Goal: Communication & Community: Answer question/provide support

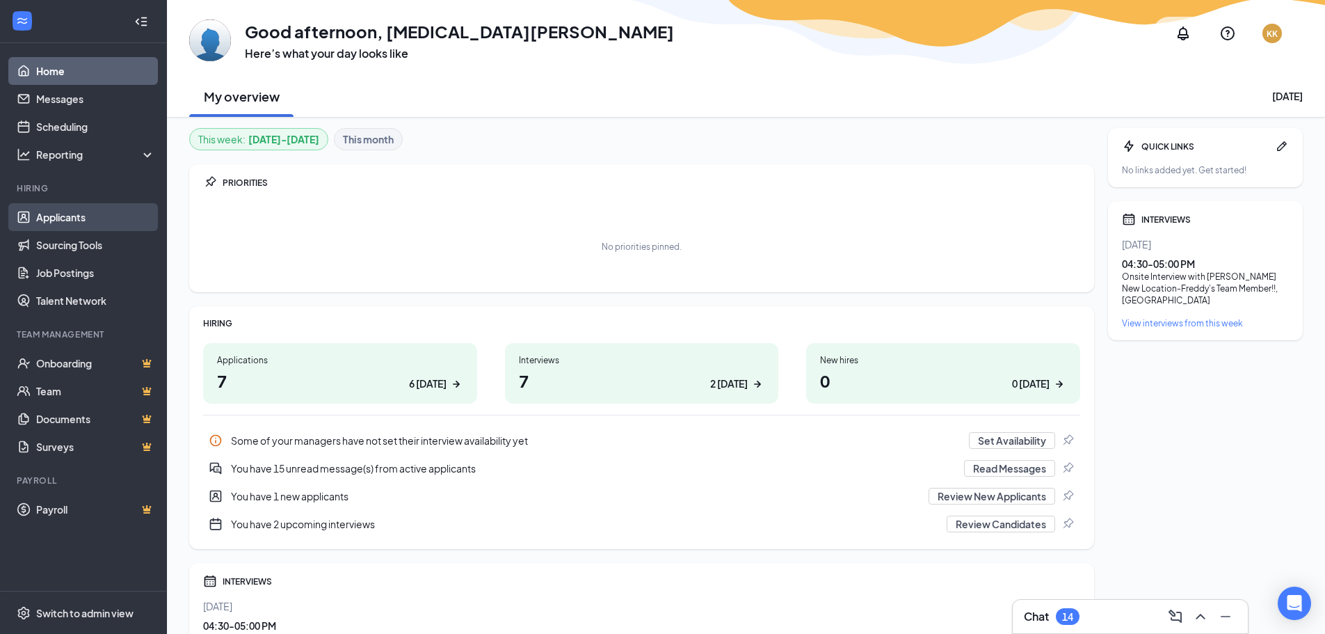
click at [92, 210] on link "Applicants" at bounding box center [95, 217] width 119 height 28
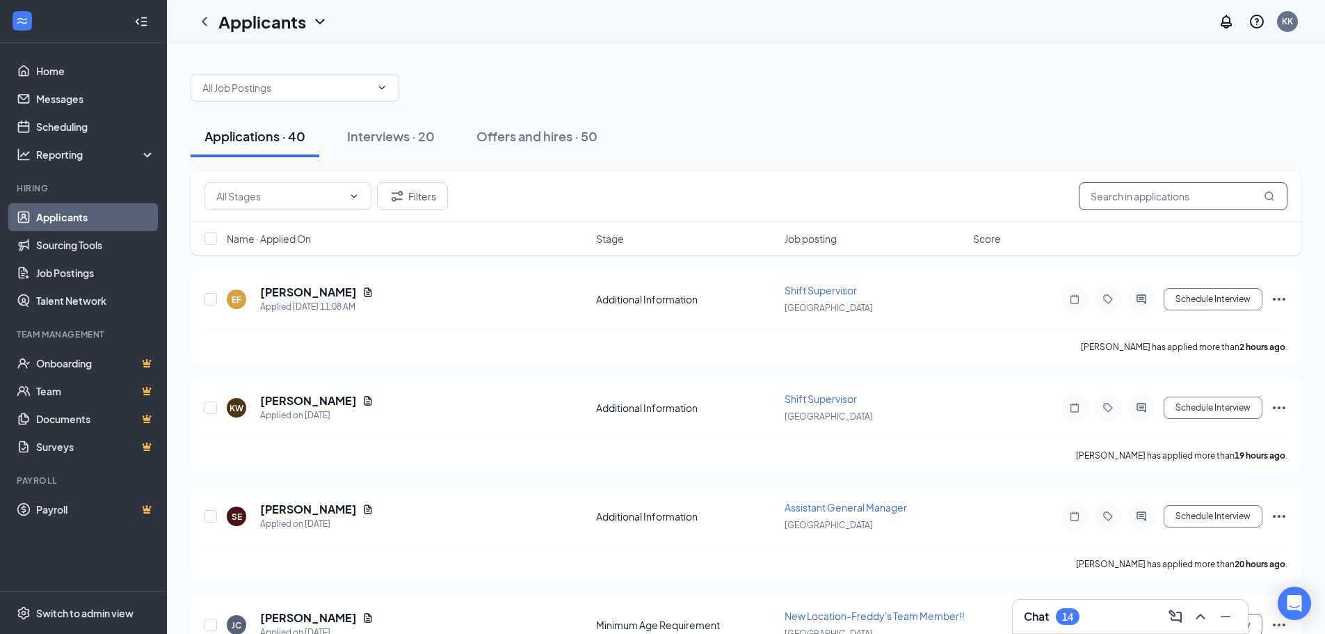
click at [1133, 198] on input "text" at bounding box center [1183, 196] width 209 height 28
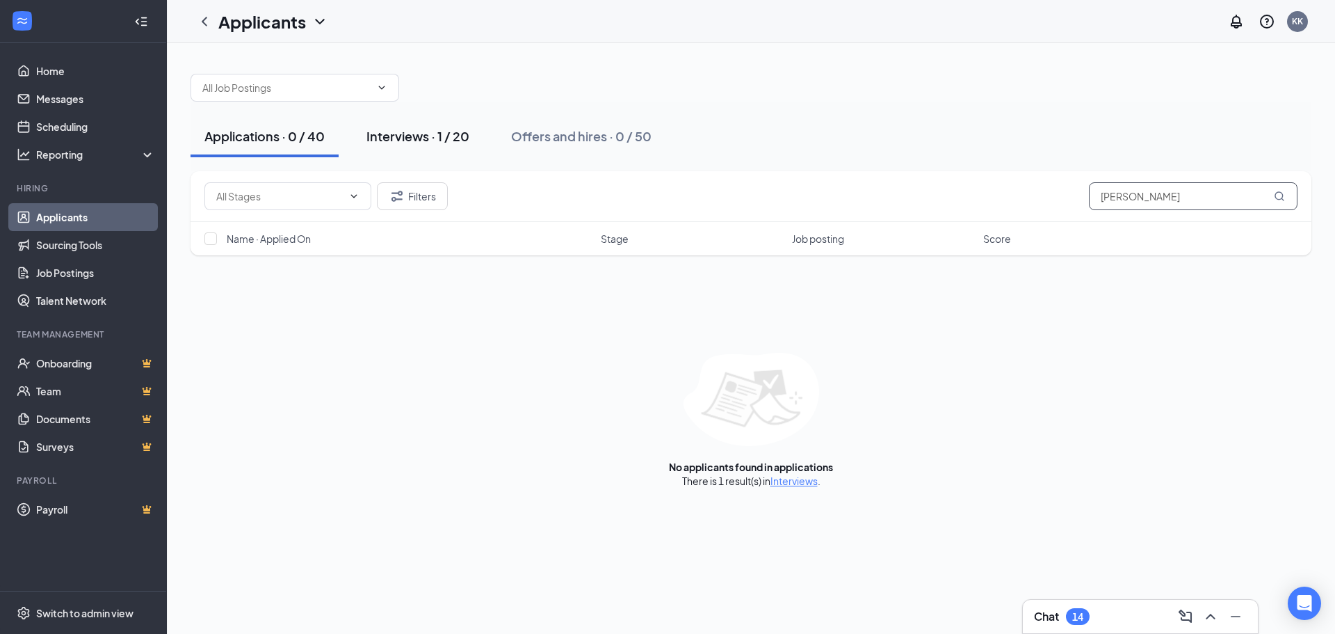
type input "[PERSON_NAME]"
click at [436, 143] on div "Interviews · 1 / 20" at bounding box center [417, 135] width 103 height 17
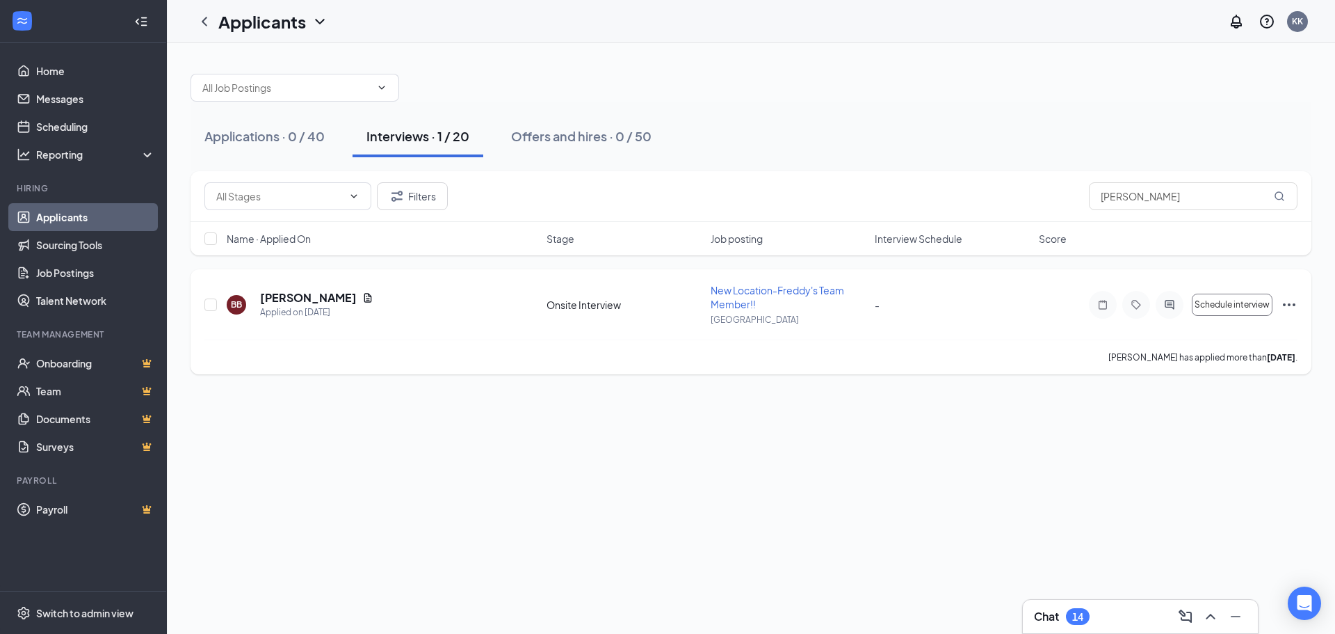
click at [1282, 299] on icon "Ellipses" at bounding box center [1289, 304] width 17 height 17
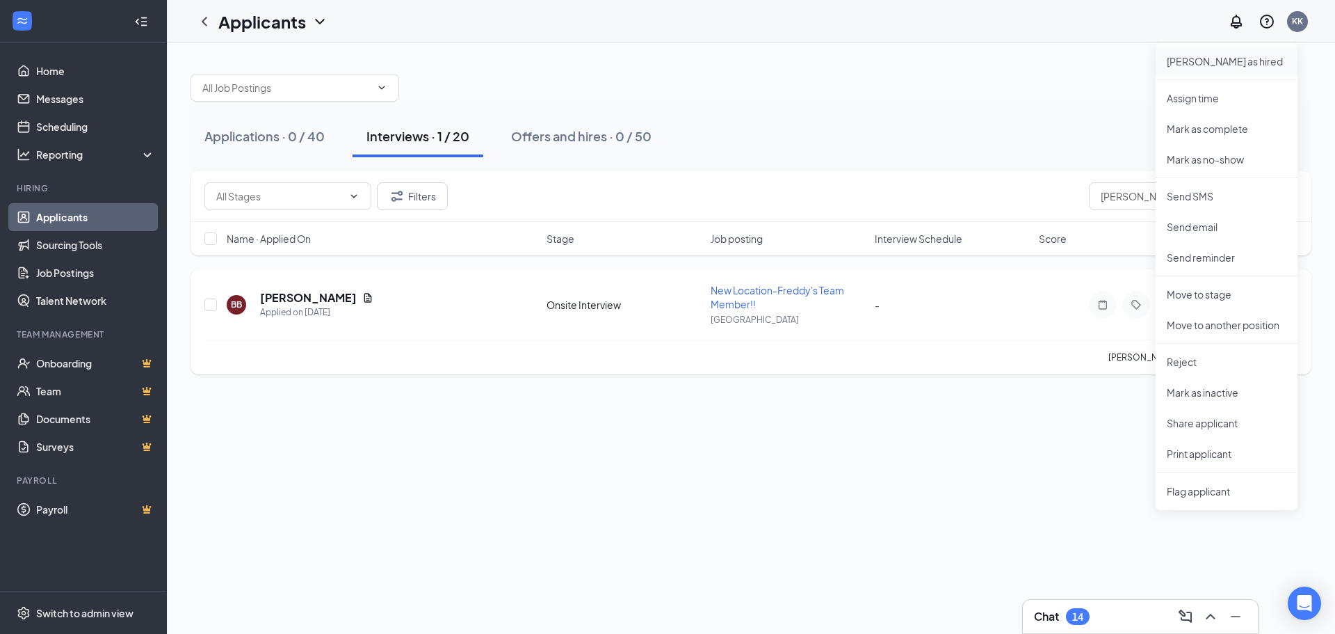
click at [1206, 58] on p "[PERSON_NAME] as hired" at bounding box center [1227, 61] width 120 height 14
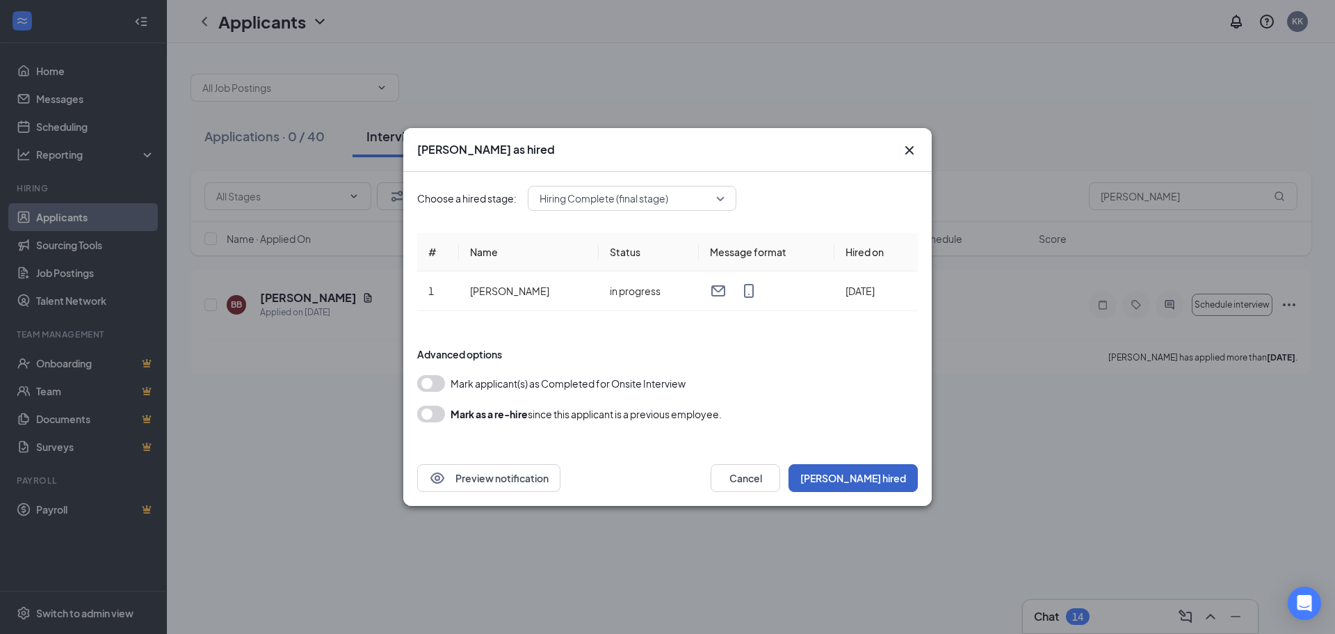
click at [884, 477] on button "[PERSON_NAME] hired" at bounding box center [853, 478] width 129 height 28
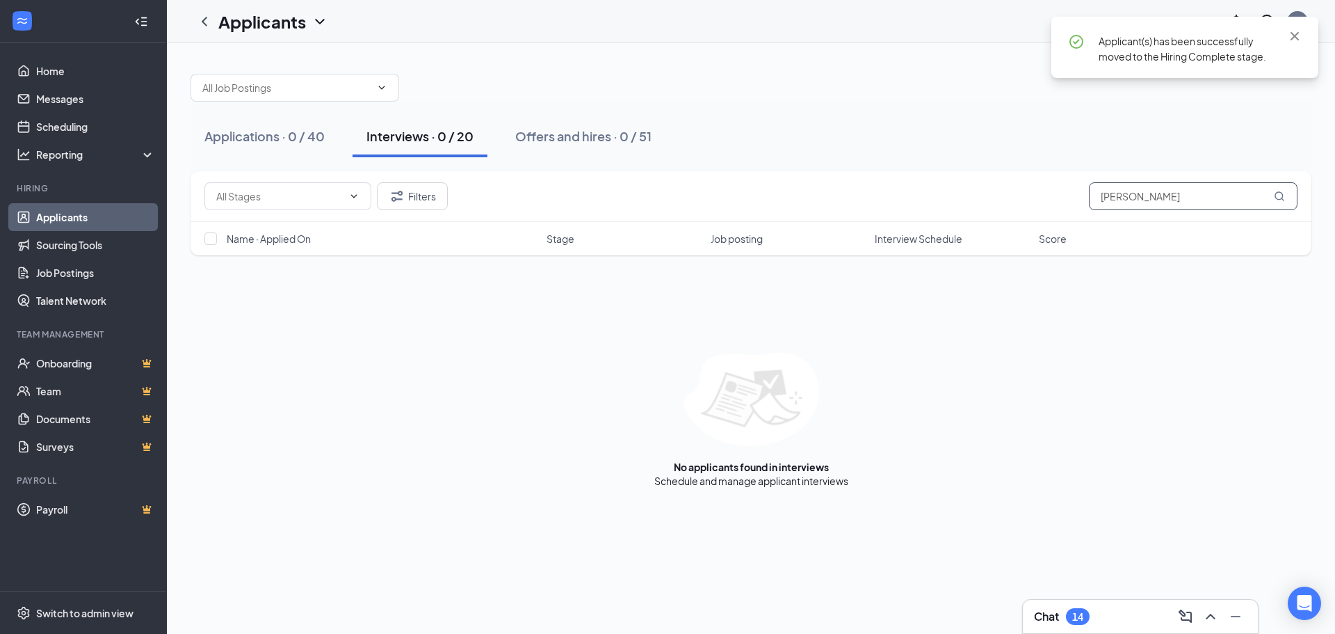
drag, startPoint x: 1185, startPoint y: 203, endPoint x: 864, endPoint y: 180, distance: 321.4
click at [866, 190] on div "Filters [PERSON_NAME]" at bounding box center [750, 196] width 1093 height 28
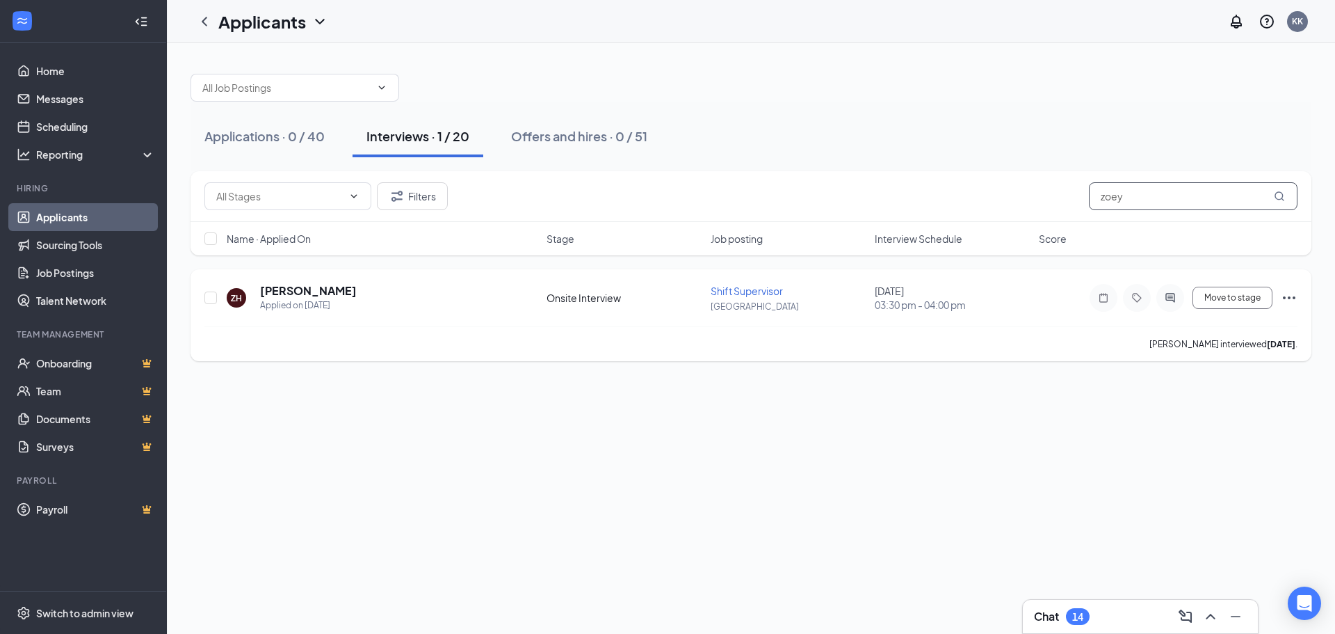
type input "zoey"
click at [1291, 294] on icon "Ellipses" at bounding box center [1289, 297] width 17 height 17
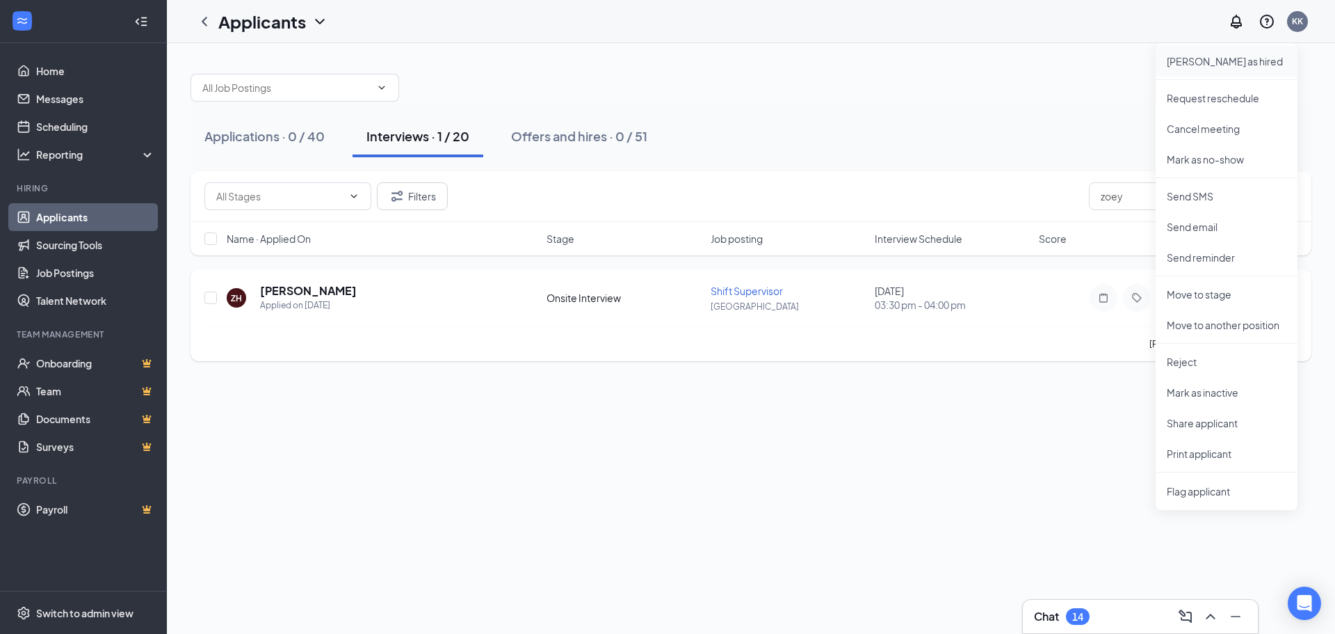
click at [1207, 63] on p "[PERSON_NAME] as hired" at bounding box center [1227, 61] width 120 height 14
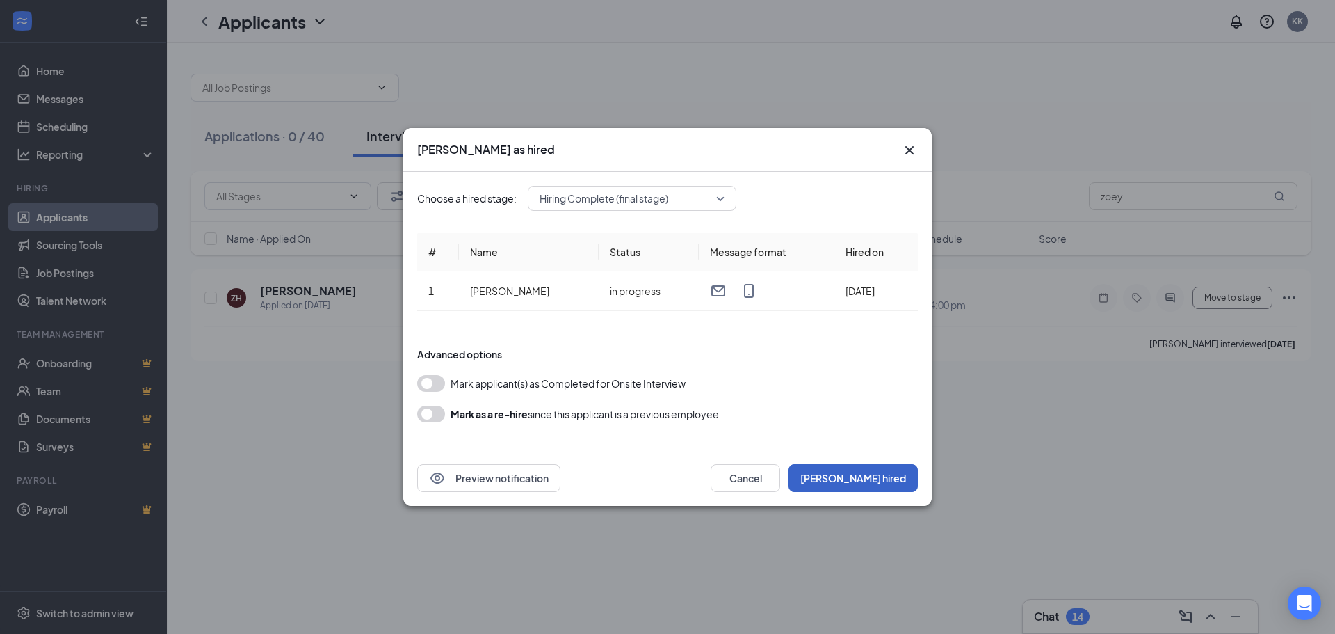
click at [905, 483] on button "[PERSON_NAME] hired" at bounding box center [853, 478] width 129 height 28
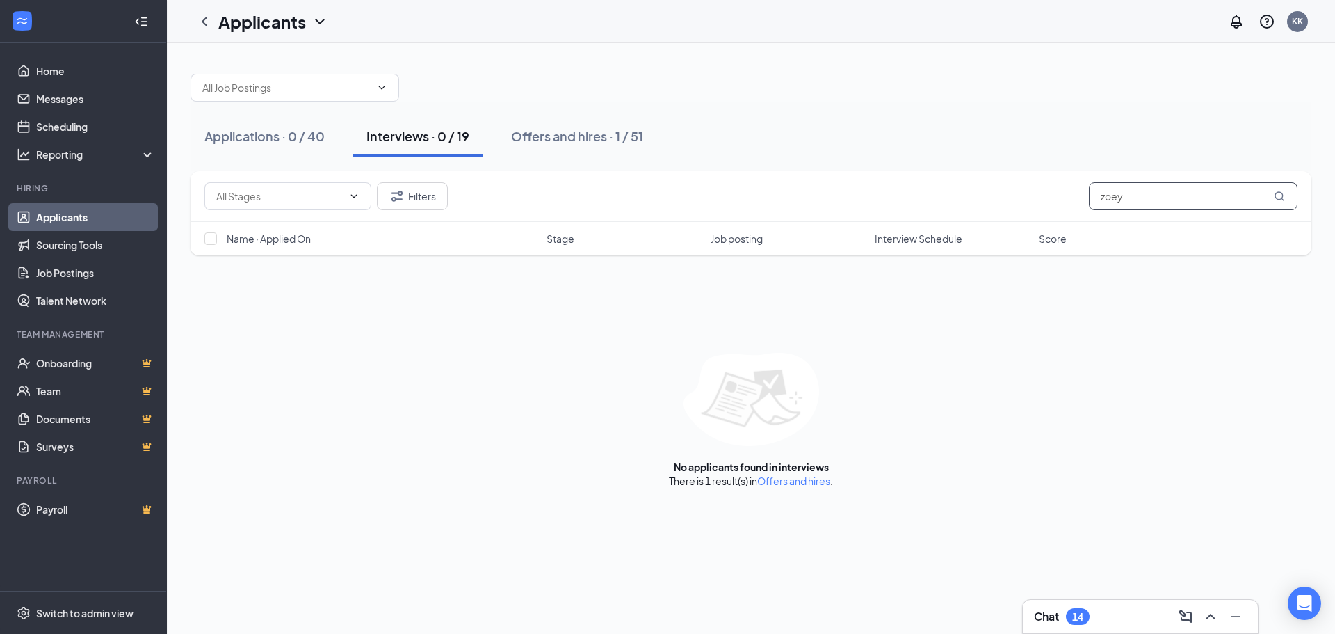
drag, startPoint x: 1030, startPoint y: 191, endPoint x: 786, endPoint y: 200, distance: 243.6
click at [786, 200] on div "Filters zoey" at bounding box center [750, 196] width 1093 height 28
type input "jayce"
click at [245, 127] on button "Applications · 1 / 40" at bounding box center [263, 136] width 144 height 42
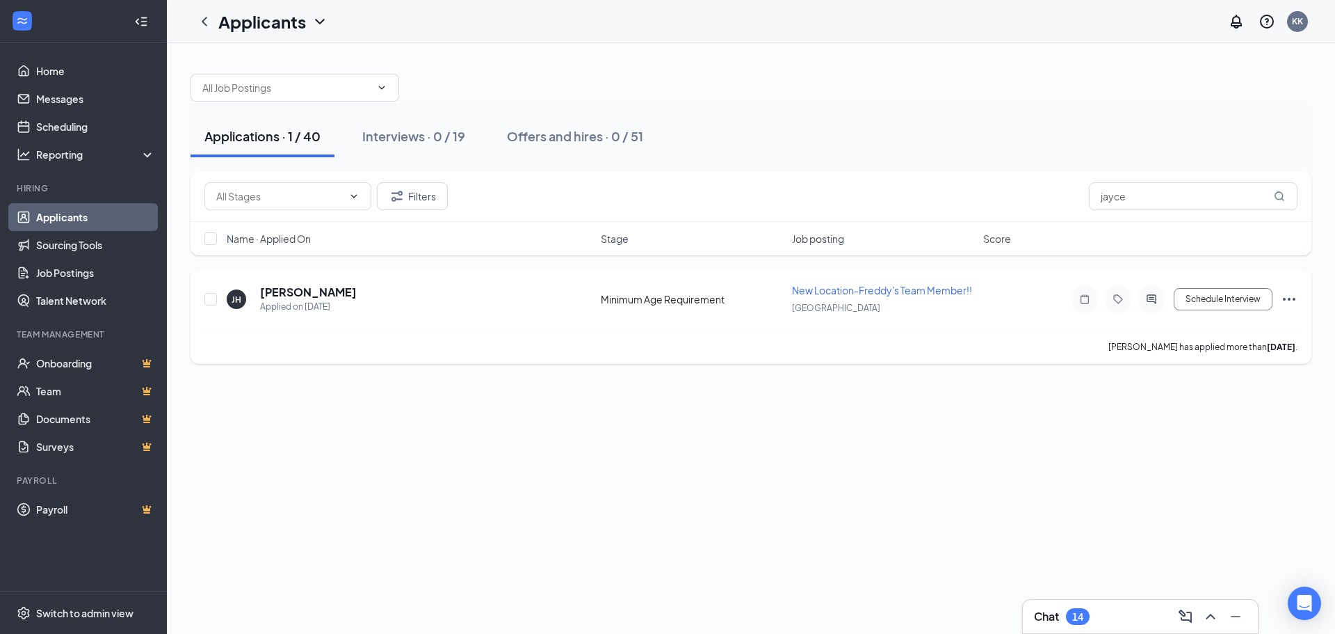
click at [1287, 302] on icon "Ellipses" at bounding box center [1289, 299] width 17 height 17
click at [1222, 58] on p "[PERSON_NAME] as hired" at bounding box center [1227, 61] width 120 height 14
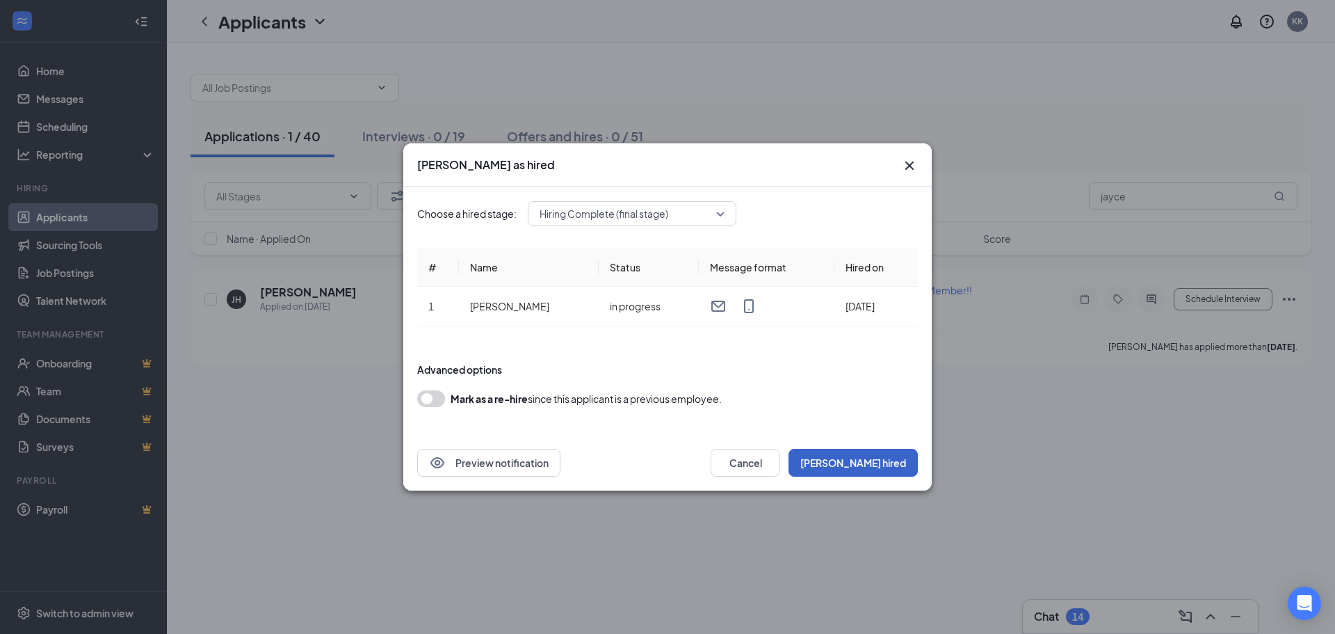
click at [866, 463] on button "[PERSON_NAME] hired" at bounding box center [853, 463] width 129 height 28
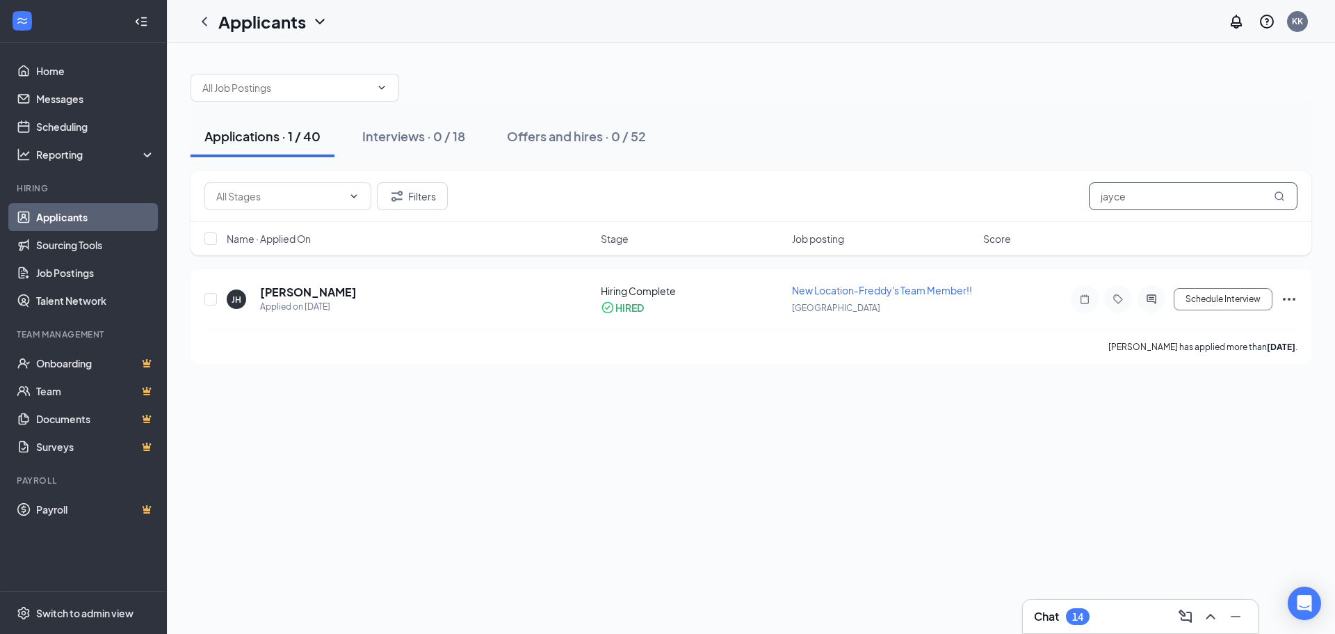
drag, startPoint x: 1161, startPoint y: 200, endPoint x: 777, endPoint y: 220, distance: 385.1
click at [777, 220] on div "Filters jayce" at bounding box center [751, 196] width 1121 height 51
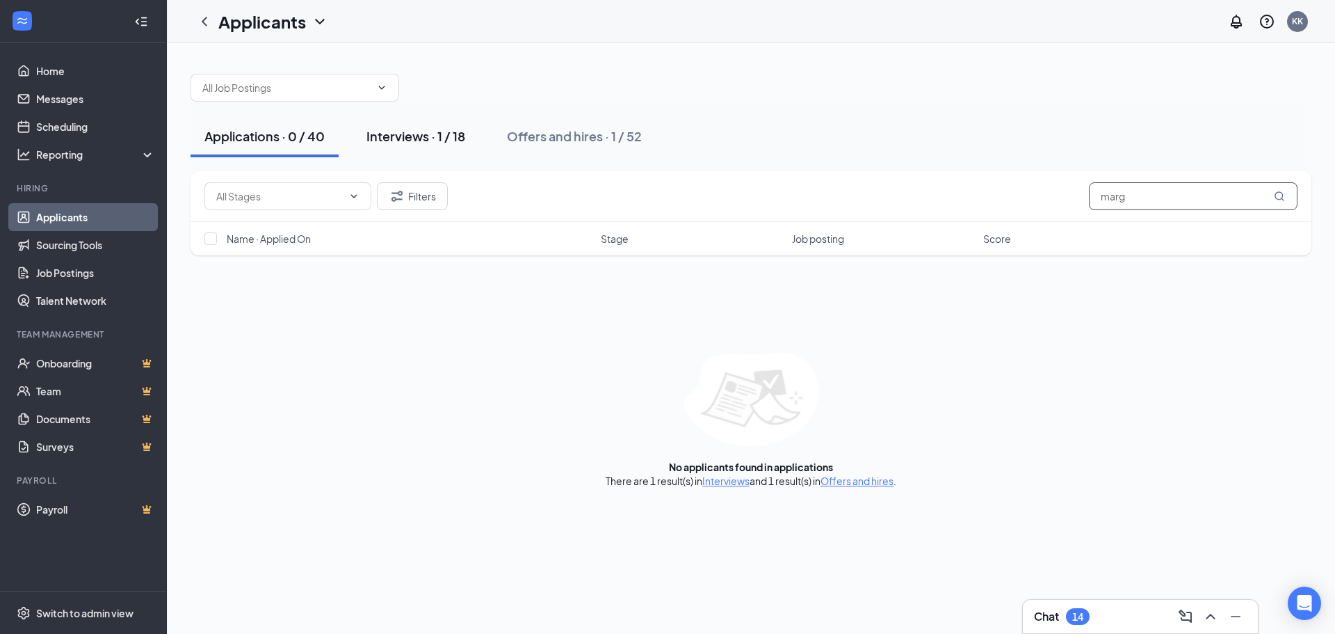
type input "marg"
click at [435, 136] on div "Interviews · 1 / 18" at bounding box center [415, 135] width 99 height 17
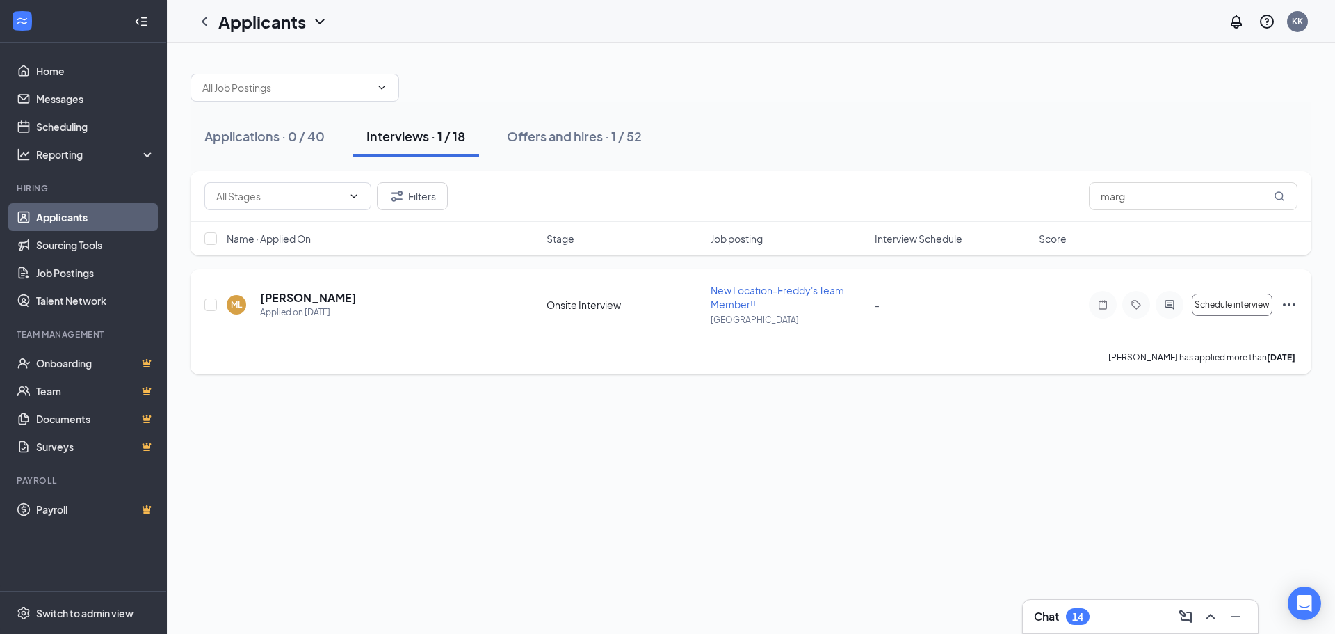
click at [1282, 305] on icon "Ellipses" at bounding box center [1289, 304] width 17 height 17
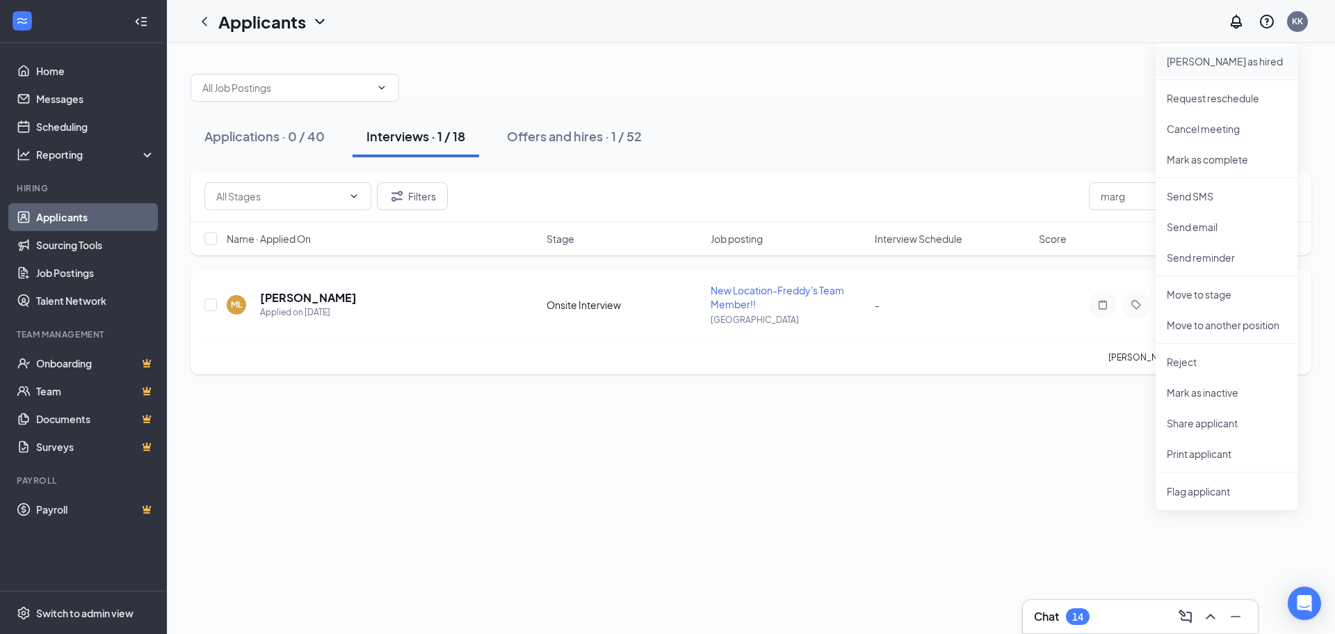
click at [1227, 64] on p "[PERSON_NAME] as hired" at bounding box center [1227, 61] width 120 height 14
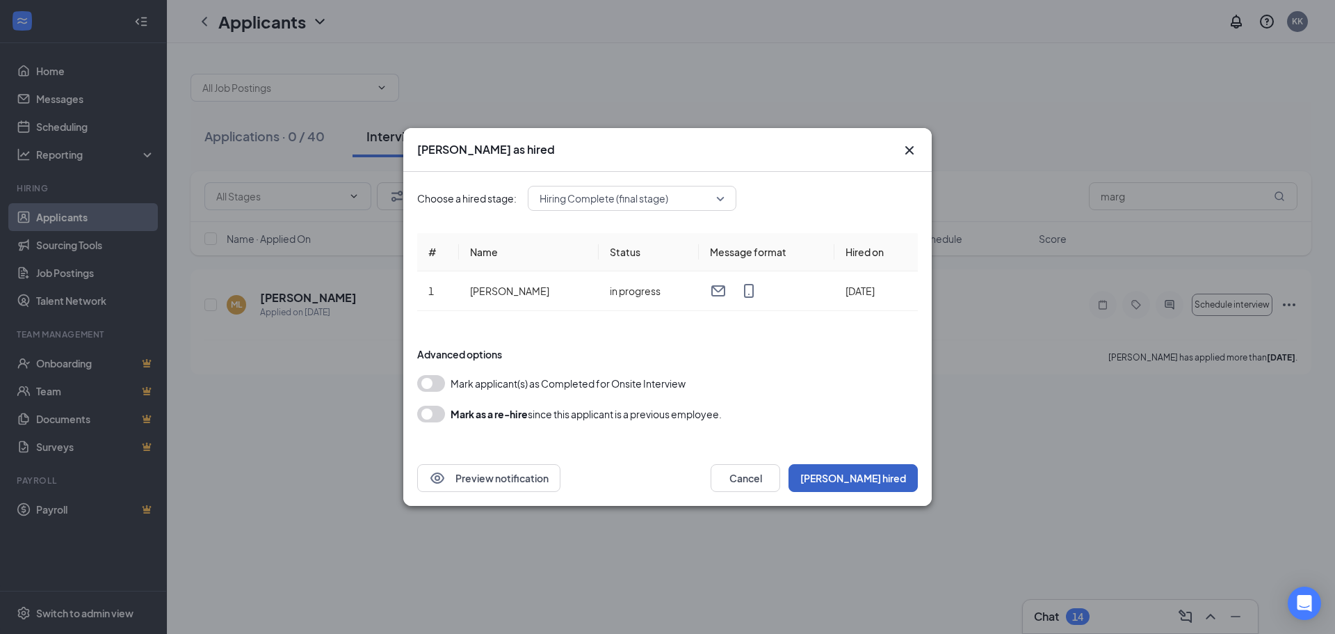
click at [909, 478] on button "[PERSON_NAME] hired" at bounding box center [853, 478] width 129 height 28
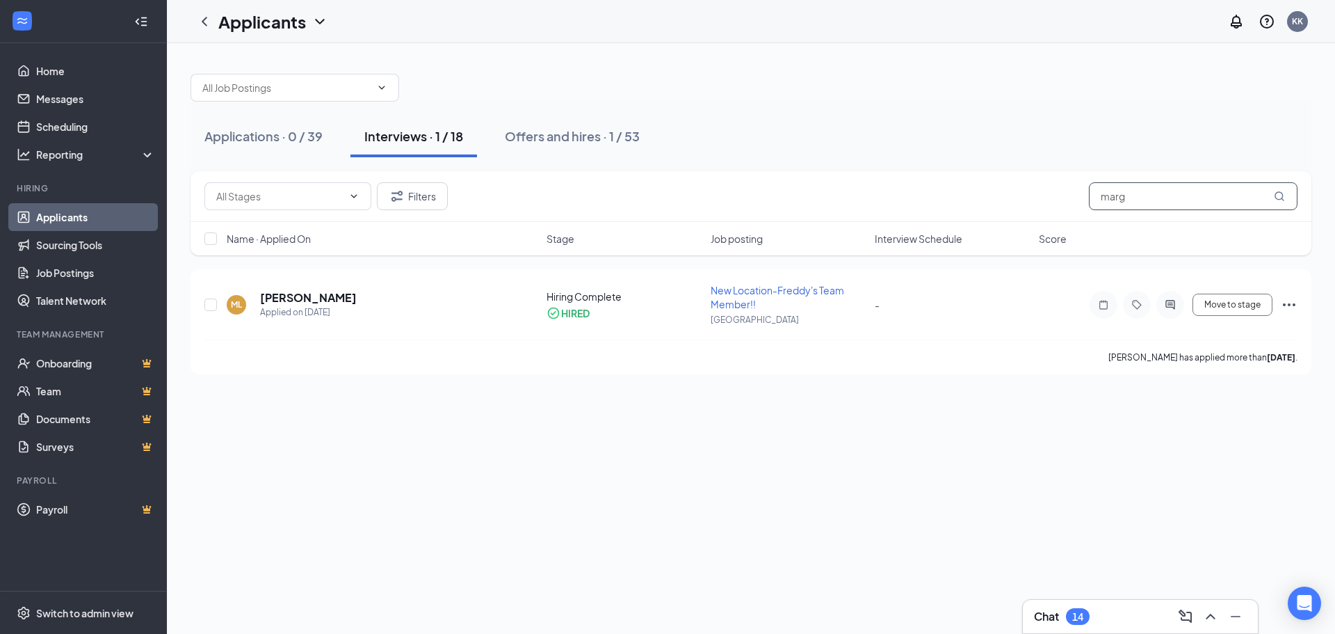
drag, startPoint x: 1158, startPoint y: 199, endPoint x: 853, endPoint y: 191, distance: 305.4
click at [853, 191] on div "Filters marg" at bounding box center [750, 196] width 1093 height 28
type input "atticus"
click at [1297, 302] on icon "Ellipses" at bounding box center [1289, 304] width 17 height 17
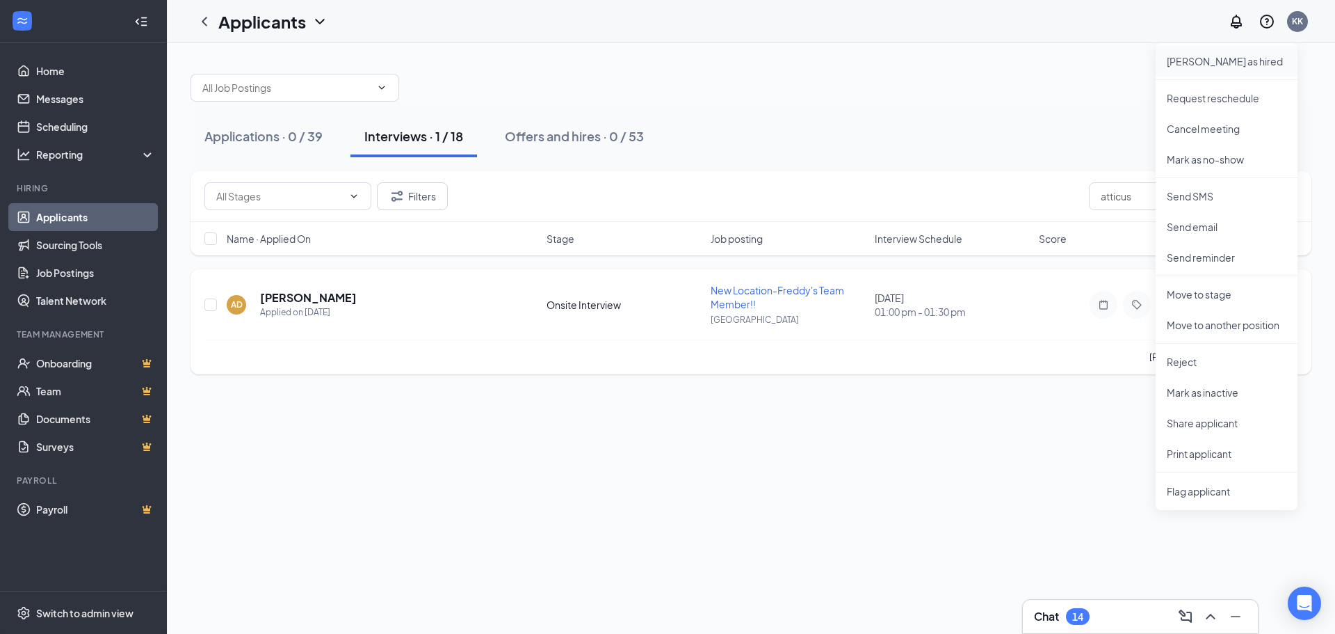
click at [1215, 58] on p "[PERSON_NAME] as hired" at bounding box center [1227, 61] width 120 height 14
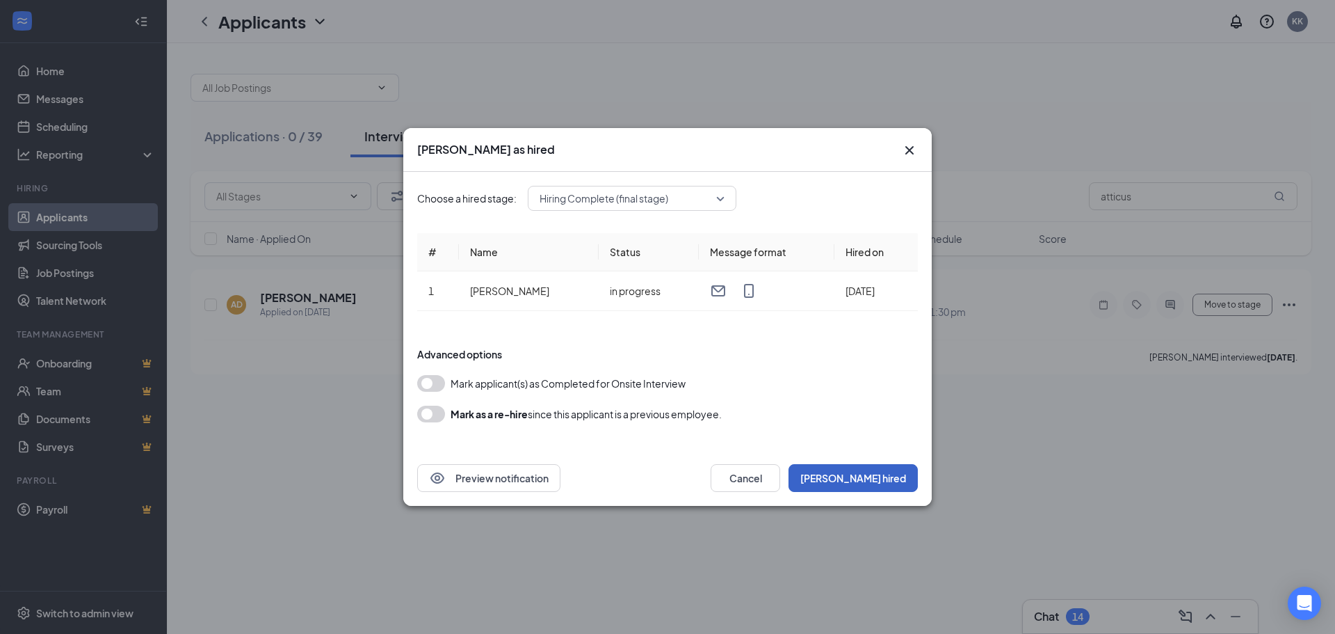
click at [883, 465] on button "[PERSON_NAME] hired" at bounding box center [853, 478] width 129 height 28
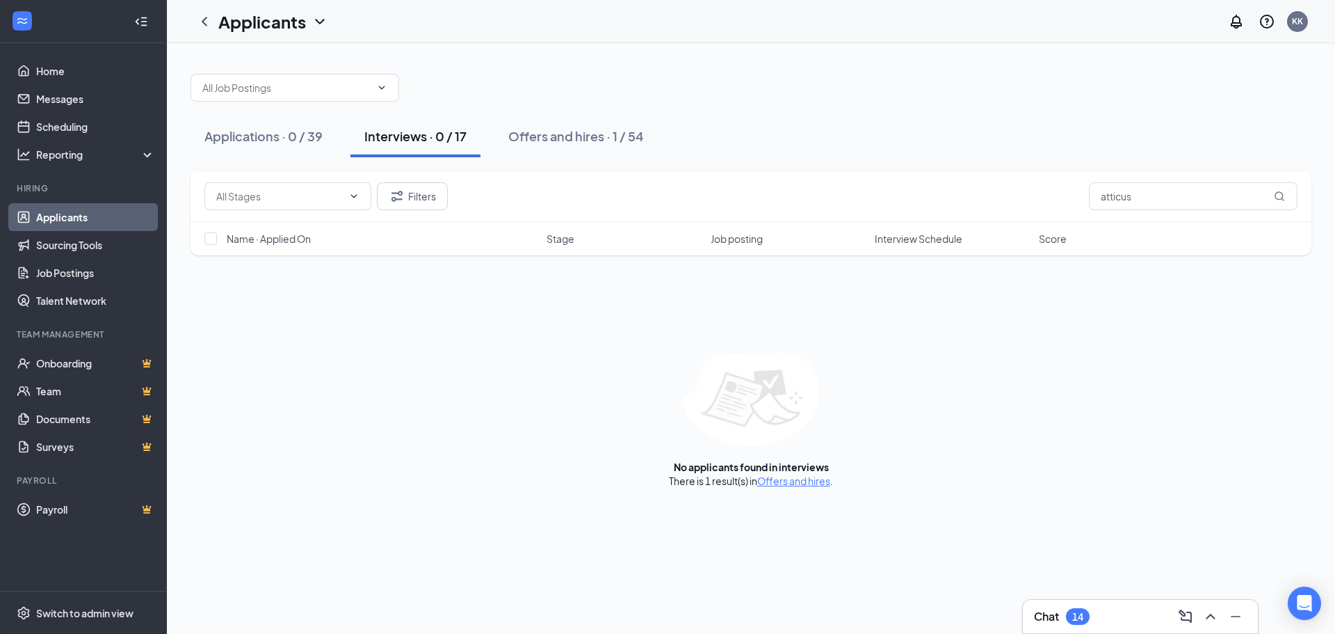
click at [1153, 615] on div "Chat 14" at bounding box center [1140, 616] width 213 height 22
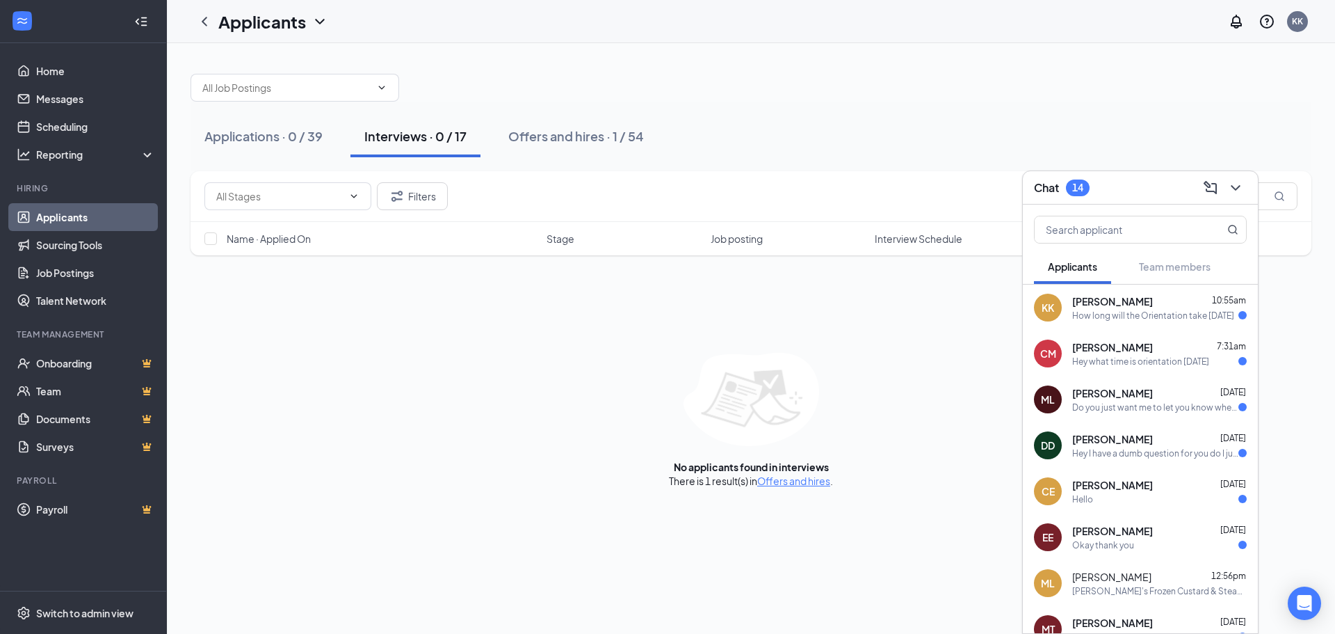
click at [1108, 309] on div "How long will the Orientation take [DATE]" at bounding box center [1153, 315] width 162 height 12
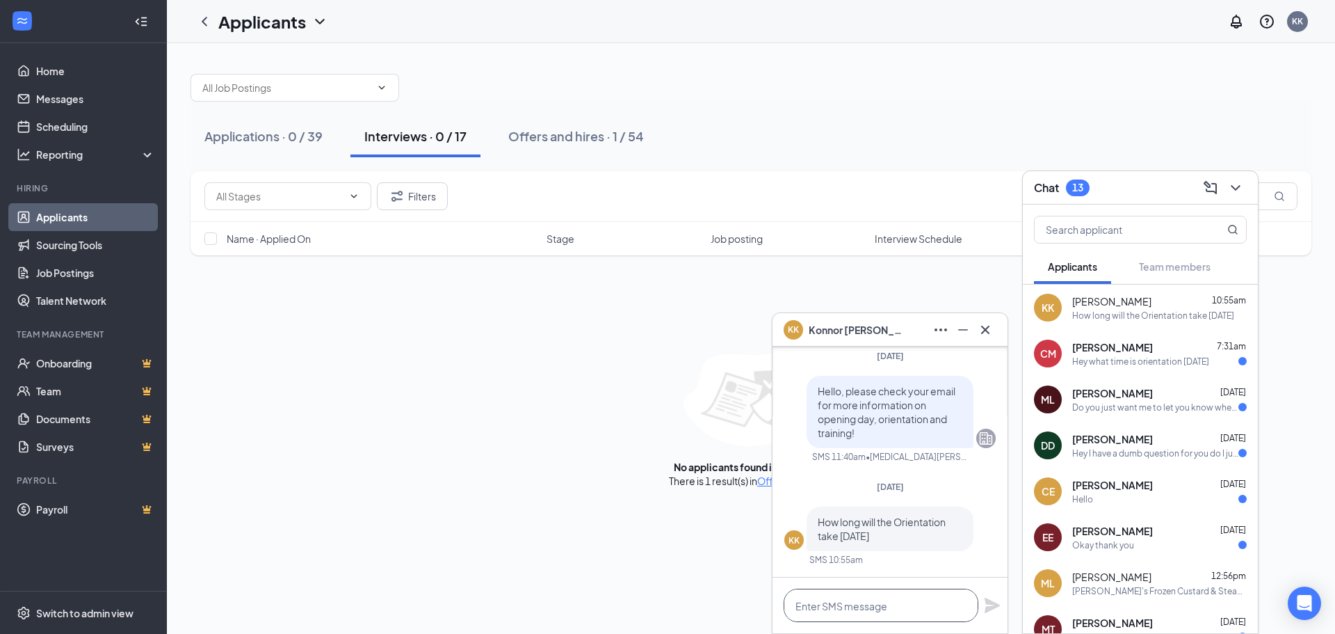
click at [894, 596] on textarea at bounding box center [881, 604] width 195 height 33
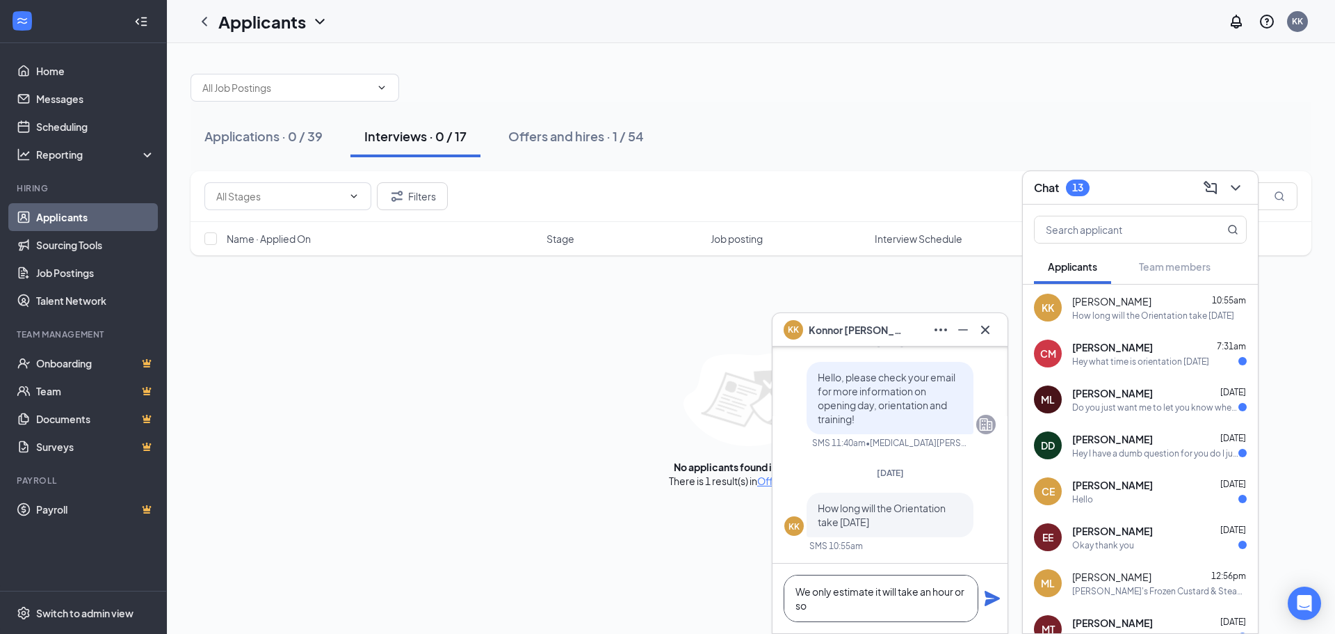
type textarea "We only estimate it will take an hour or so"
click at [983, 600] on div "We only estimate it will take an hour or so" at bounding box center [890, 598] width 235 height 70
click at [993, 606] on icon "Plane" at bounding box center [992, 598] width 17 height 17
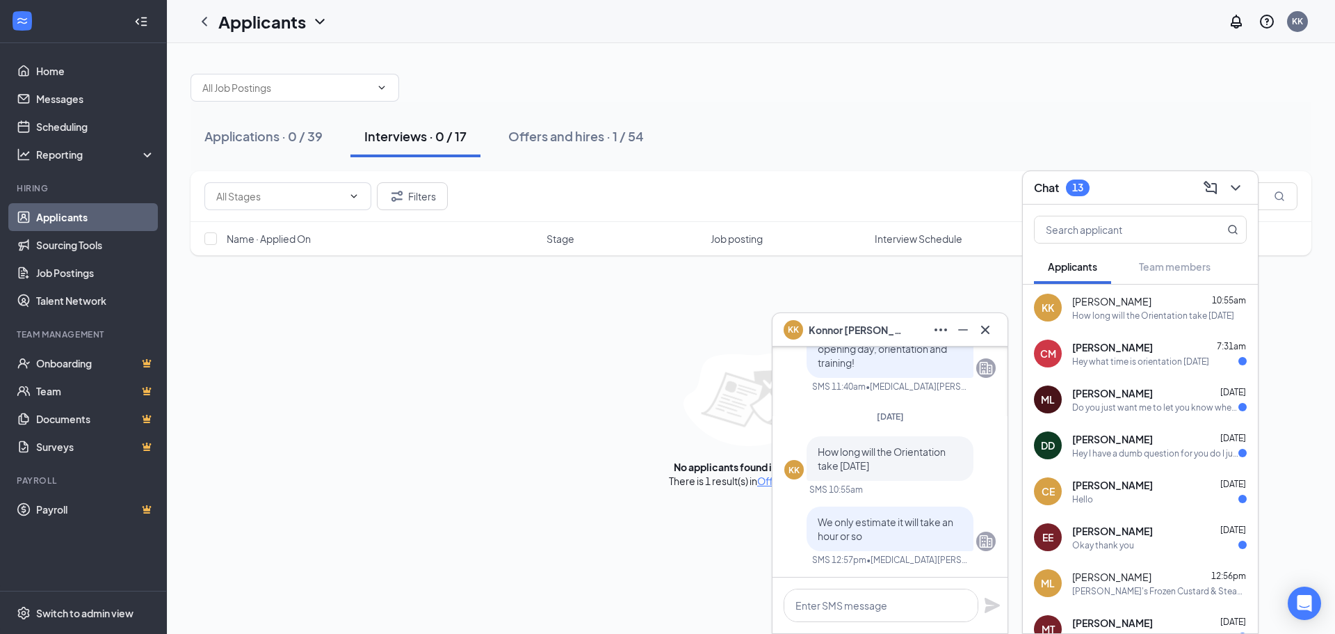
scroll to position [0, 0]
click at [985, 327] on icon "Cross" at bounding box center [985, 329] width 17 height 17
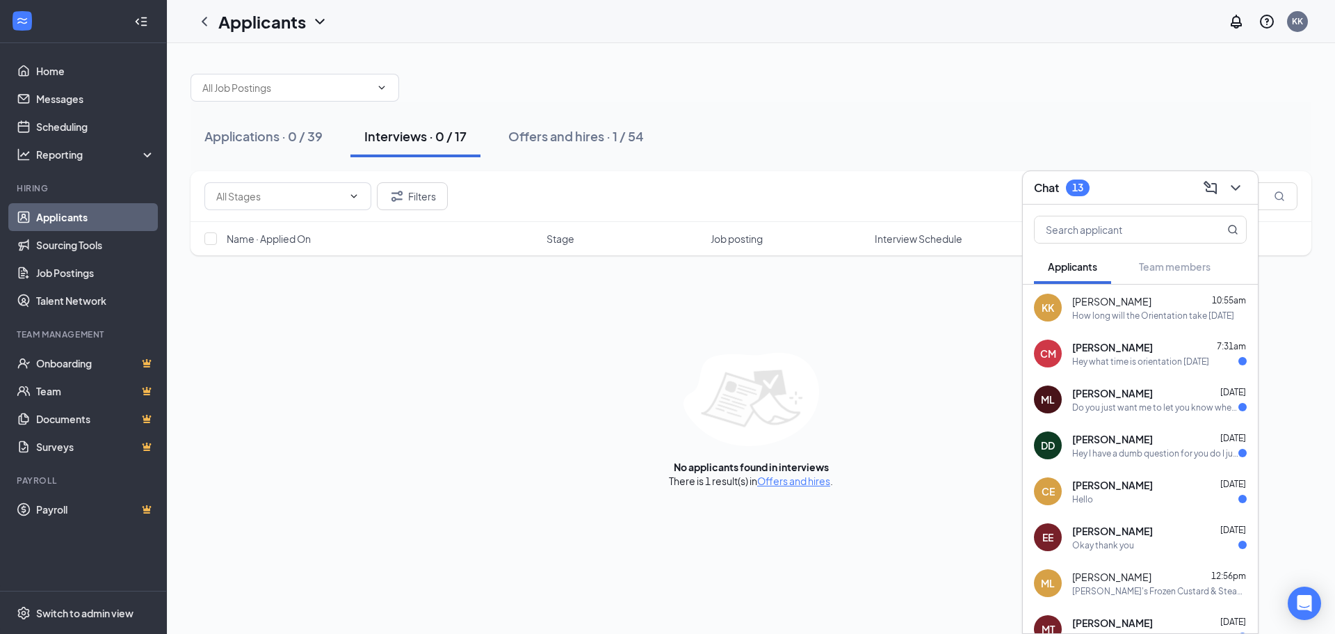
click at [1131, 361] on div "Hey what time is orientation [DATE]" at bounding box center [1140, 361] width 137 height 12
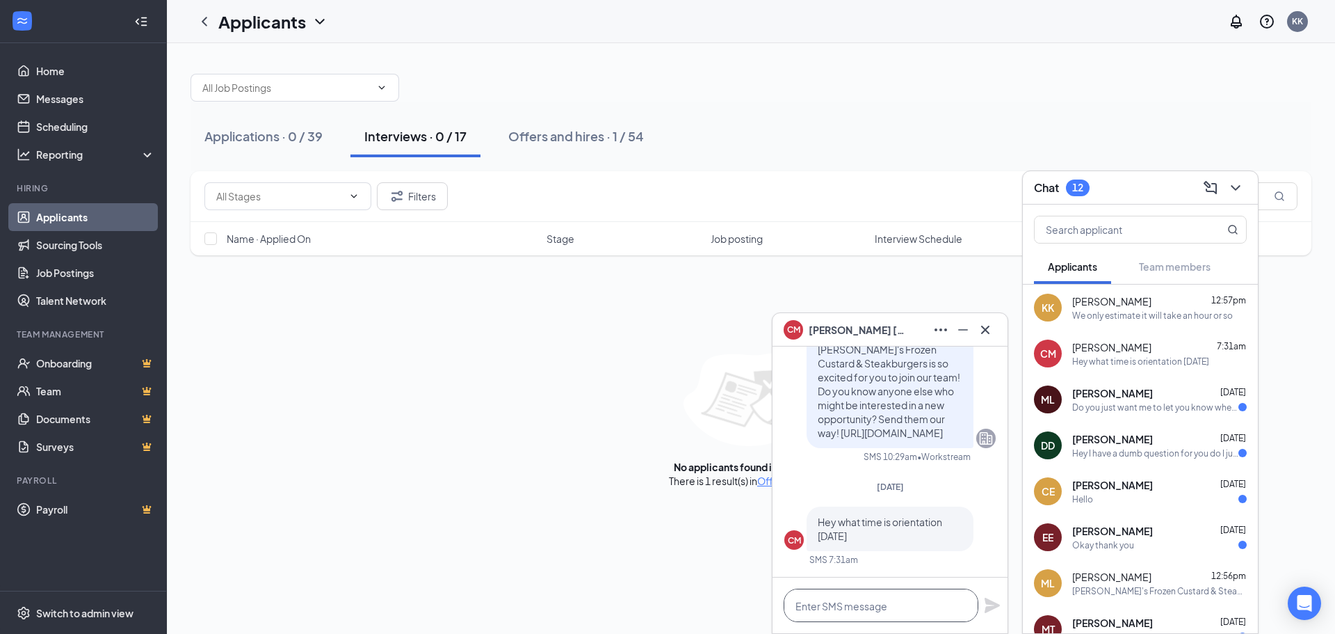
click at [875, 597] on textarea at bounding box center [881, 604] width 195 height 33
type textarea "Orientation will be at 5pm [DATE]"
click at [995, 609] on icon "Plane" at bounding box center [992, 605] width 17 height 17
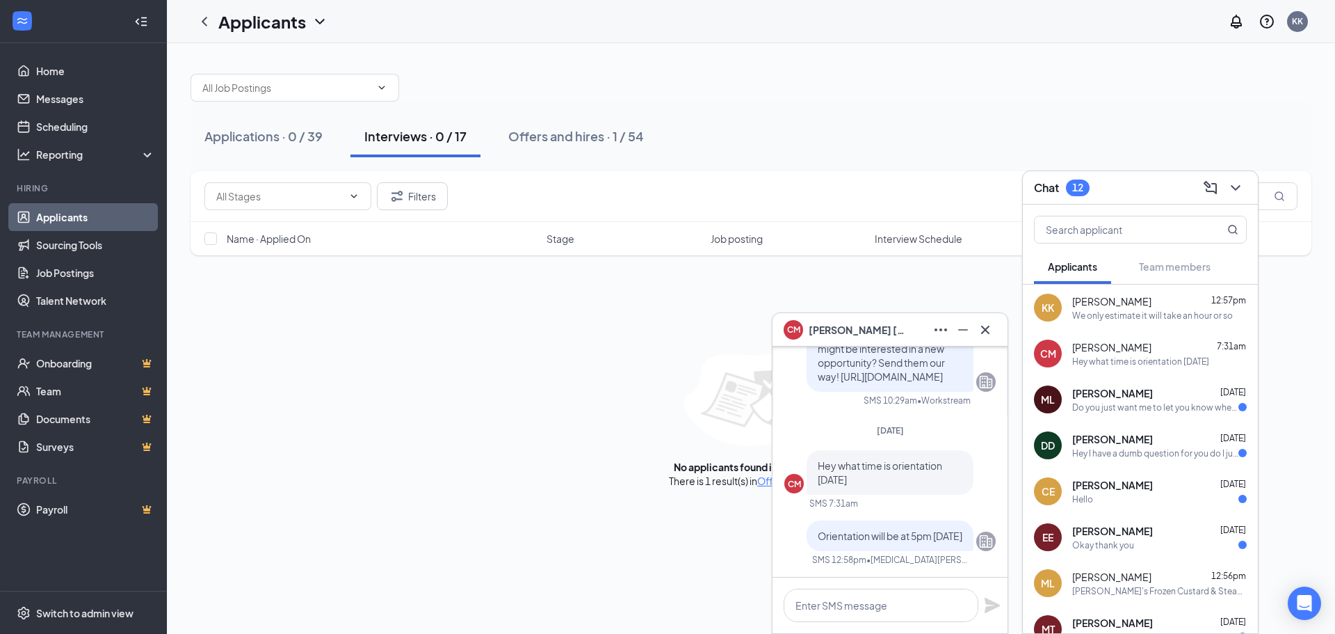
click at [1192, 403] on div "Do you just want me to let you know when I get it all together and then schedul…" at bounding box center [1155, 407] width 166 height 12
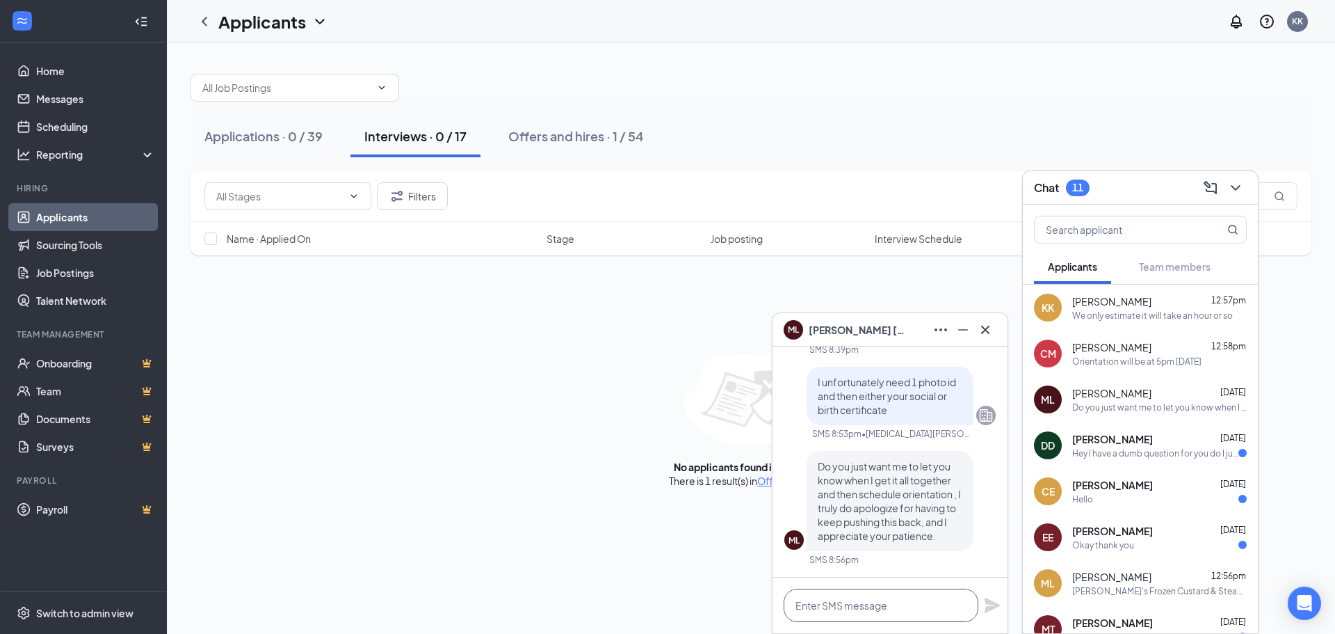
click at [924, 591] on textarea at bounding box center [881, 604] width 195 height 33
type textarea "Yes please."
click at [990, 608] on icon "Plane" at bounding box center [992, 604] width 15 height 15
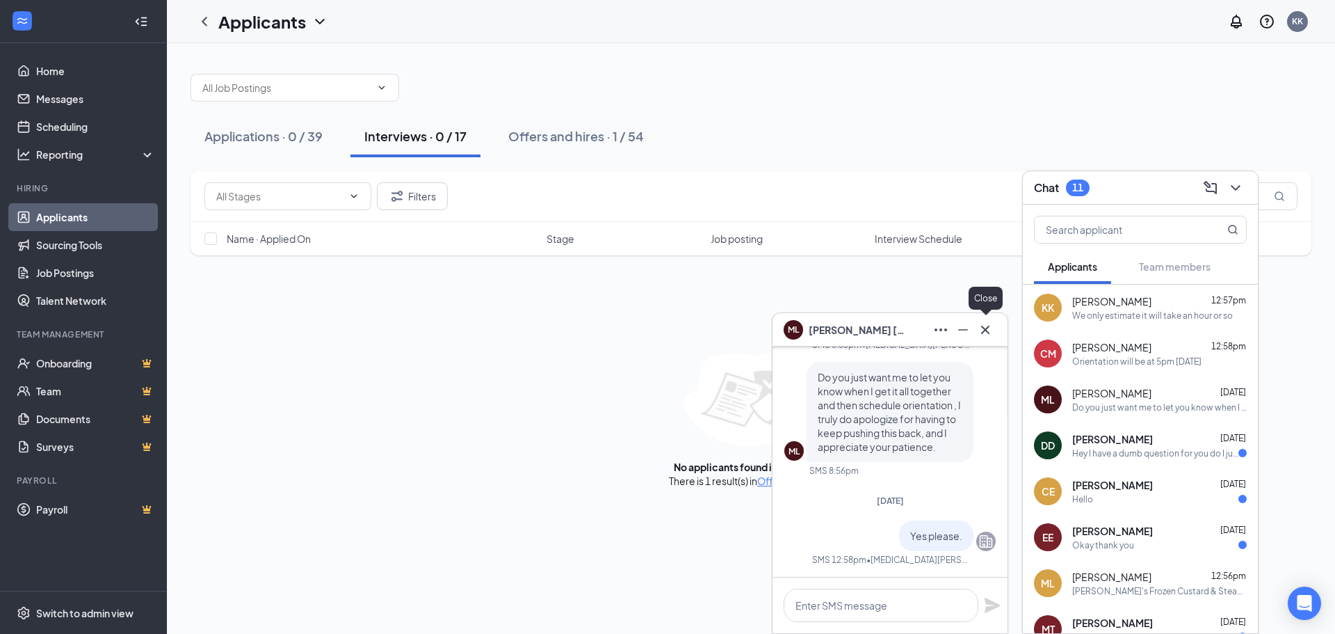
click at [979, 329] on icon "Cross" at bounding box center [985, 329] width 17 height 17
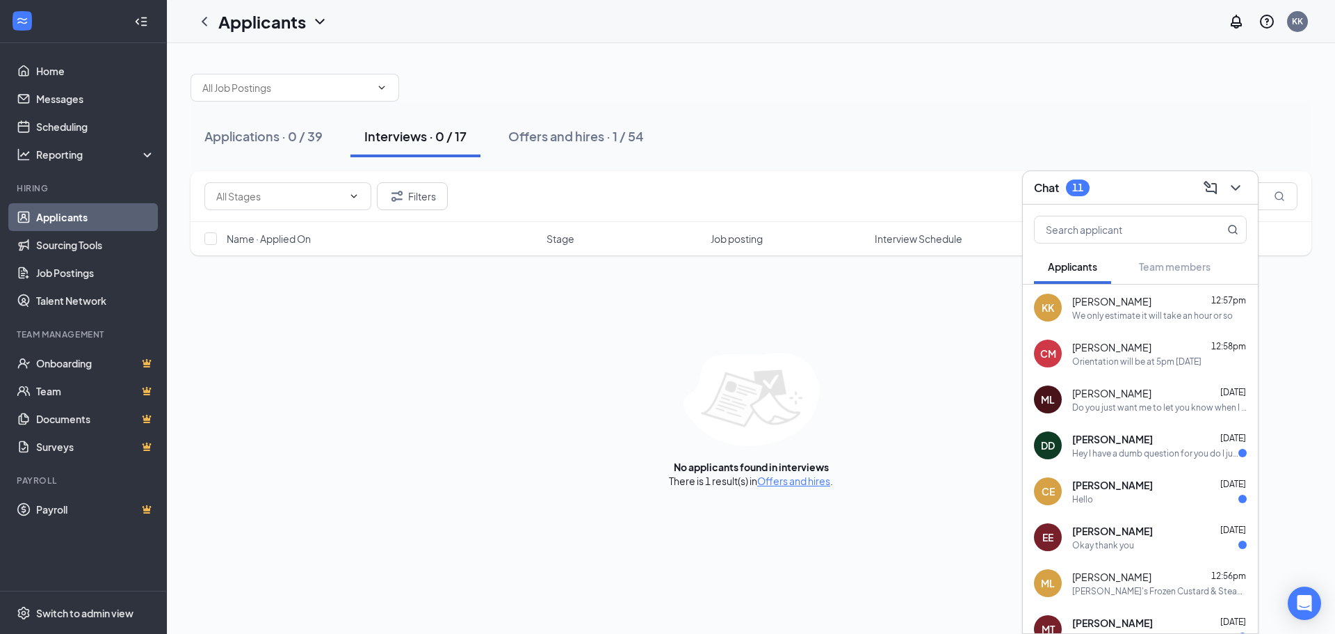
click at [1182, 483] on div "[PERSON_NAME] [DATE]" at bounding box center [1159, 485] width 175 height 14
click at [1156, 453] on div "Hey I have a dumb question for you do I just squeeze through the cones in the p…" at bounding box center [1155, 453] width 166 height 12
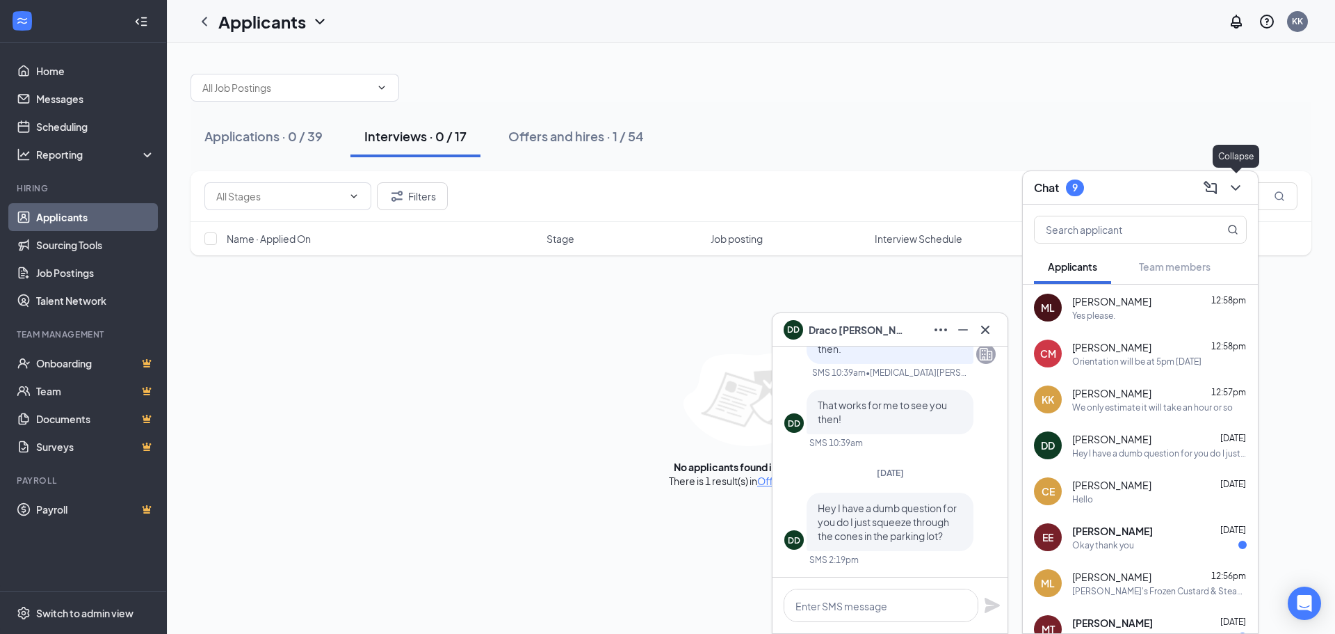
click at [1228, 189] on icon "ChevronDown" at bounding box center [1235, 187] width 17 height 17
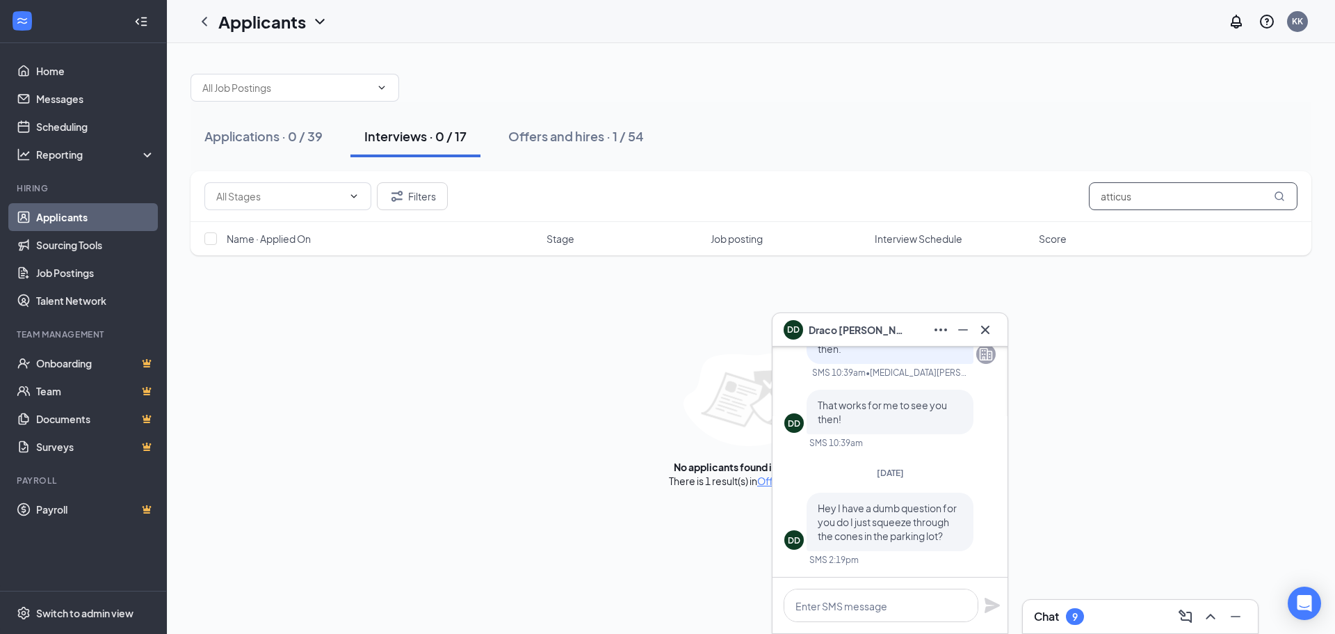
drag, startPoint x: 1170, startPoint y: 197, endPoint x: 876, endPoint y: 195, distance: 294.2
click at [874, 198] on div "Filters atticus" at bounding box center [750, 196] width 1093 height 28
type input "draco"
click at [259, 142] on div "Applications · 1 / 39" at bounding box center [261, 135] width 114 height 17
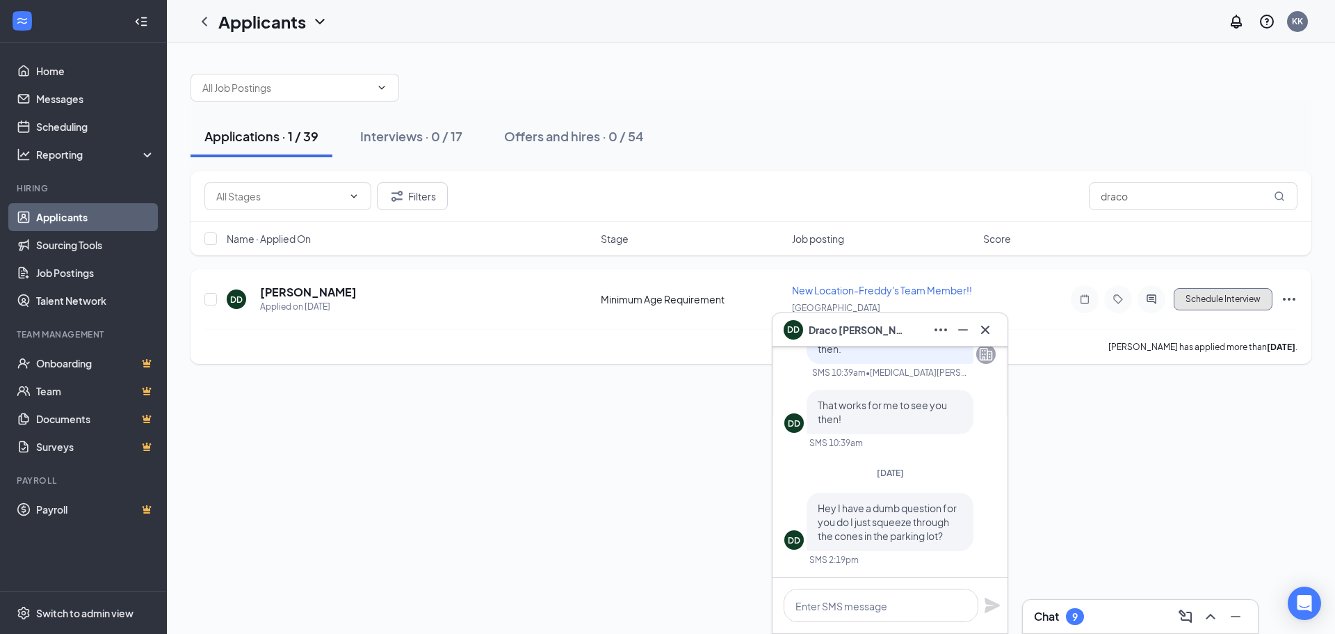
click at [1217, 303] on button "Schedule Interview" at bounding box center [1223, 299] width 99 height 22
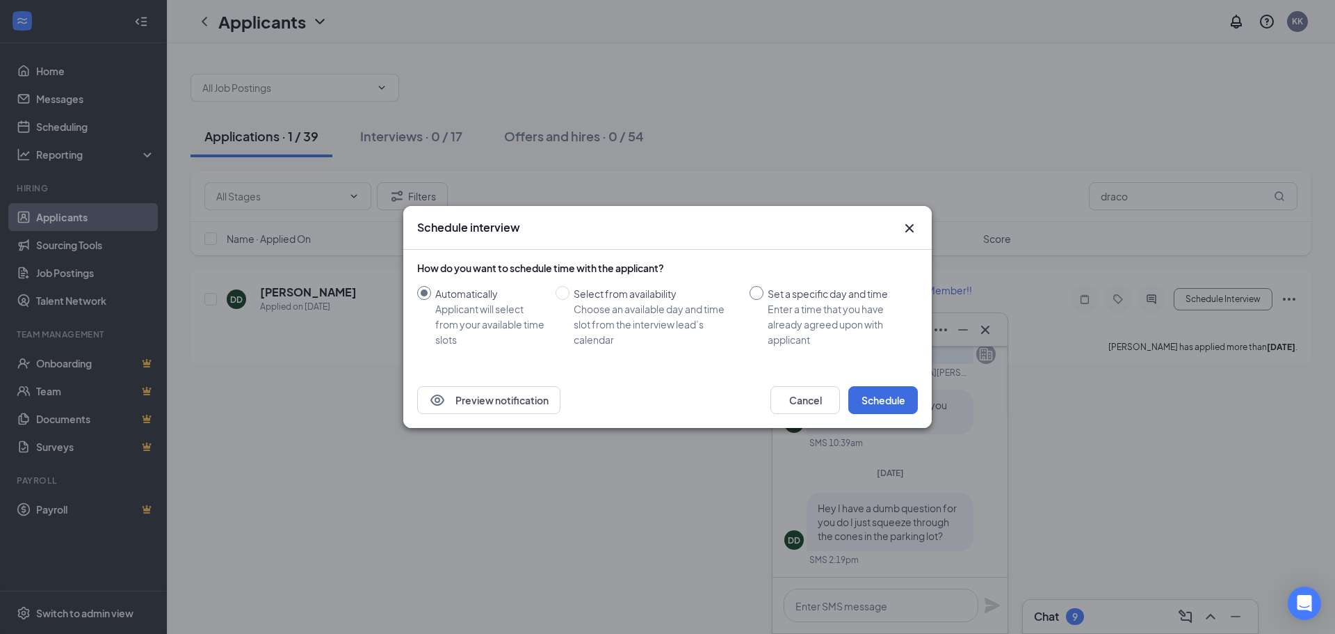
drag, startPoint x: 763, startPoint y: 300, endPoint x: 754, endPoint y: 296, distance: 10.0
click at [761, 299] on label "Set a specific day and time Enter a time that you have already agreed upon with…" at bounding box center [831, 316] width 163 height 61
click at [761, 289] on input "Set a specific day and time Enter a time that you have already agreed upon with…" at bounding box center [757, 293] width 14 height 14
radio input "true"
radio input "false"
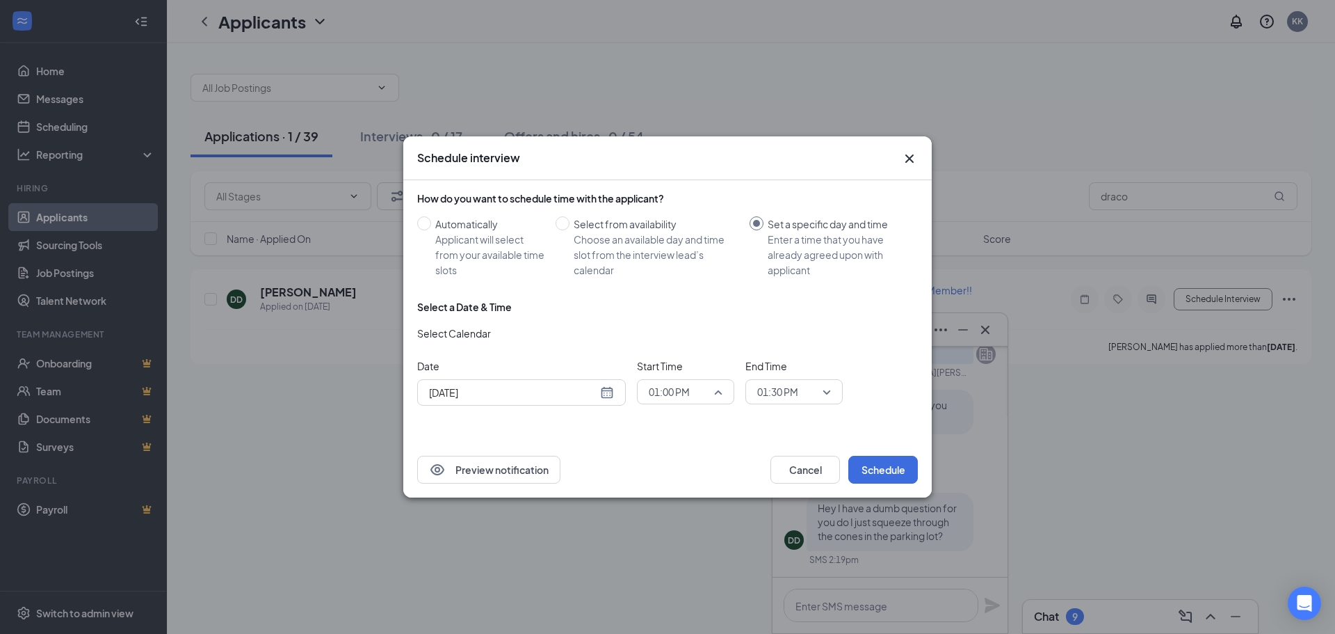
click at [720, 389] on span "01:00 PM" at bounding box center [686, 391] width 74 height 21
click at [679, 275] on span "02:00 PM" at bounding box center [668, 273] width 41 height 15
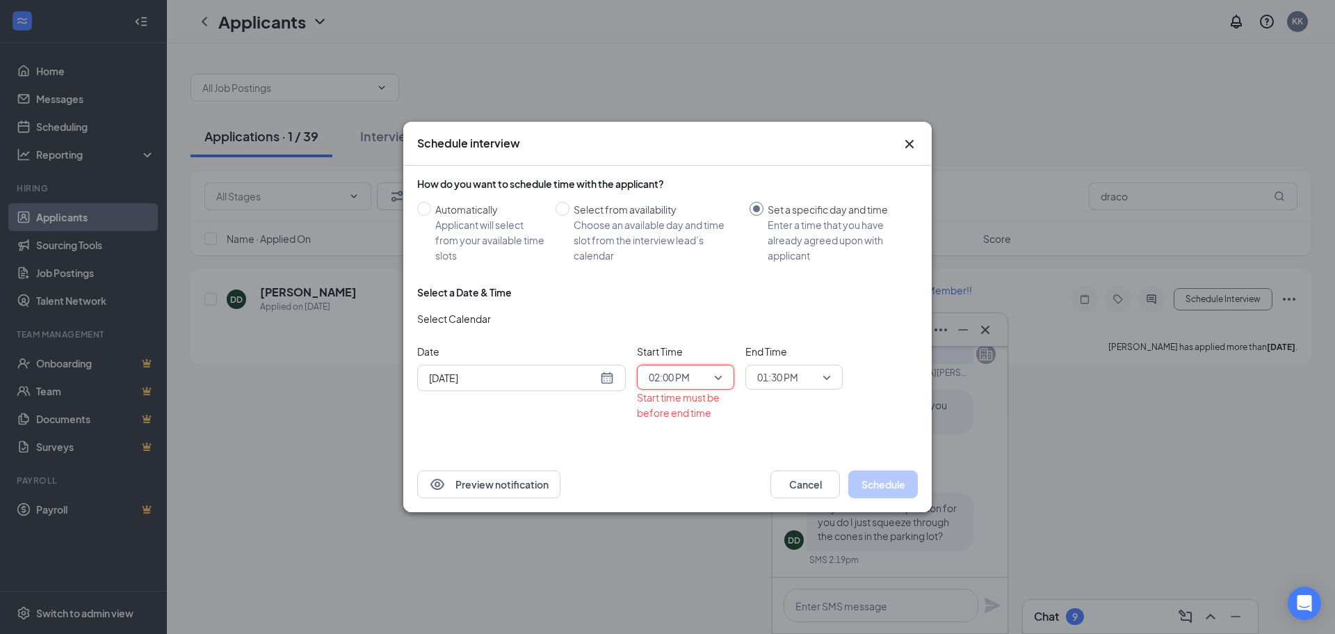
click at [800, 377] on span "01:30 PM" at bounding box center [787, 376] width 61 height 21
click at [775, 266] on span "02:30 PM" at bounding box center [777, 259] width 41 height 15
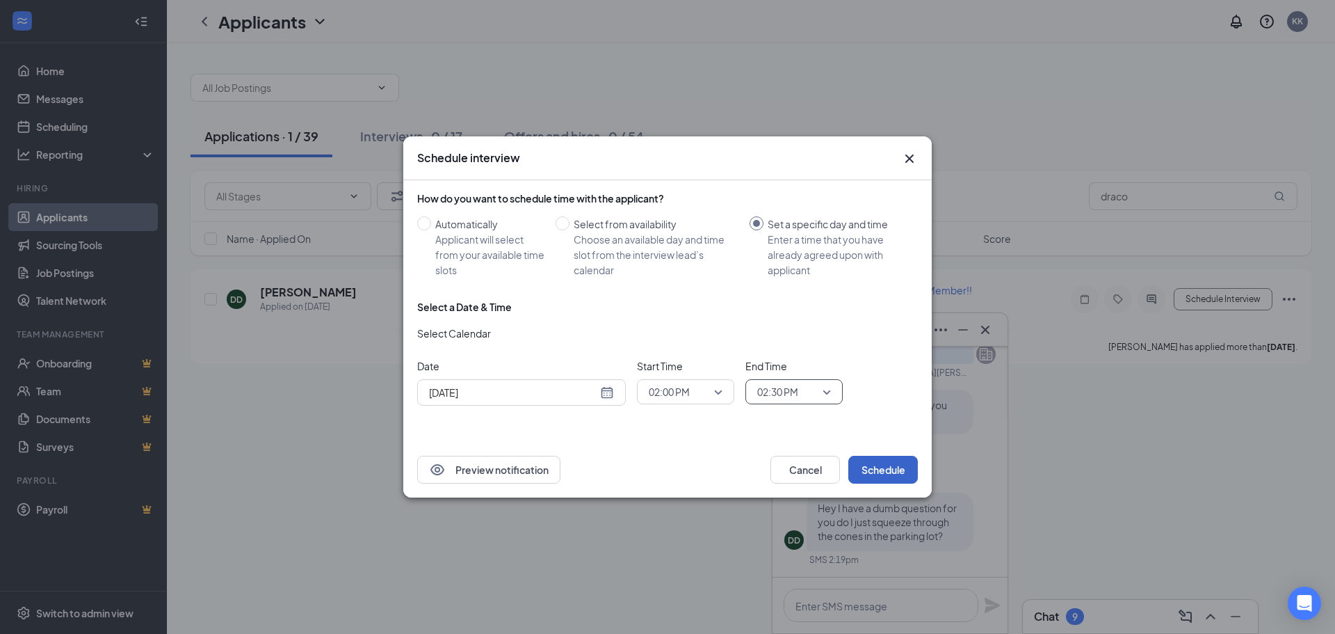
click at [875, 467] on button "Schedule" at bounding box center [883, 469] width 70 height 28
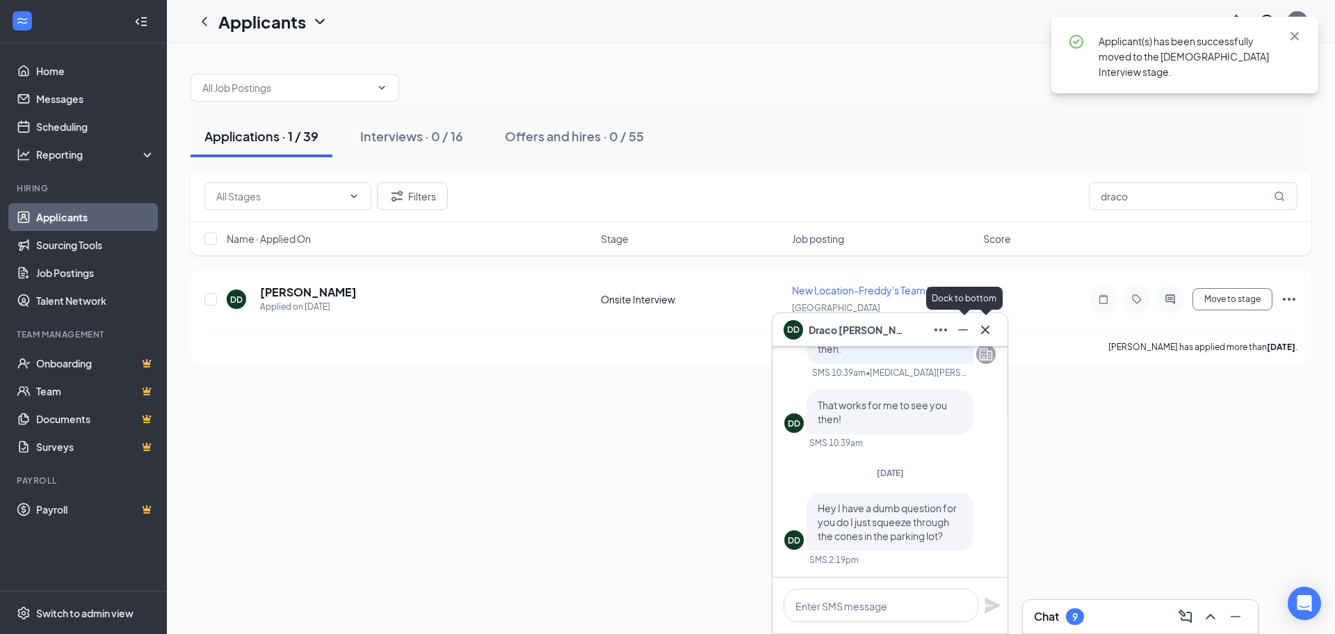
click at [980, 335] on icon "Cross" at bounding box center [985, 329] width 17 height 17
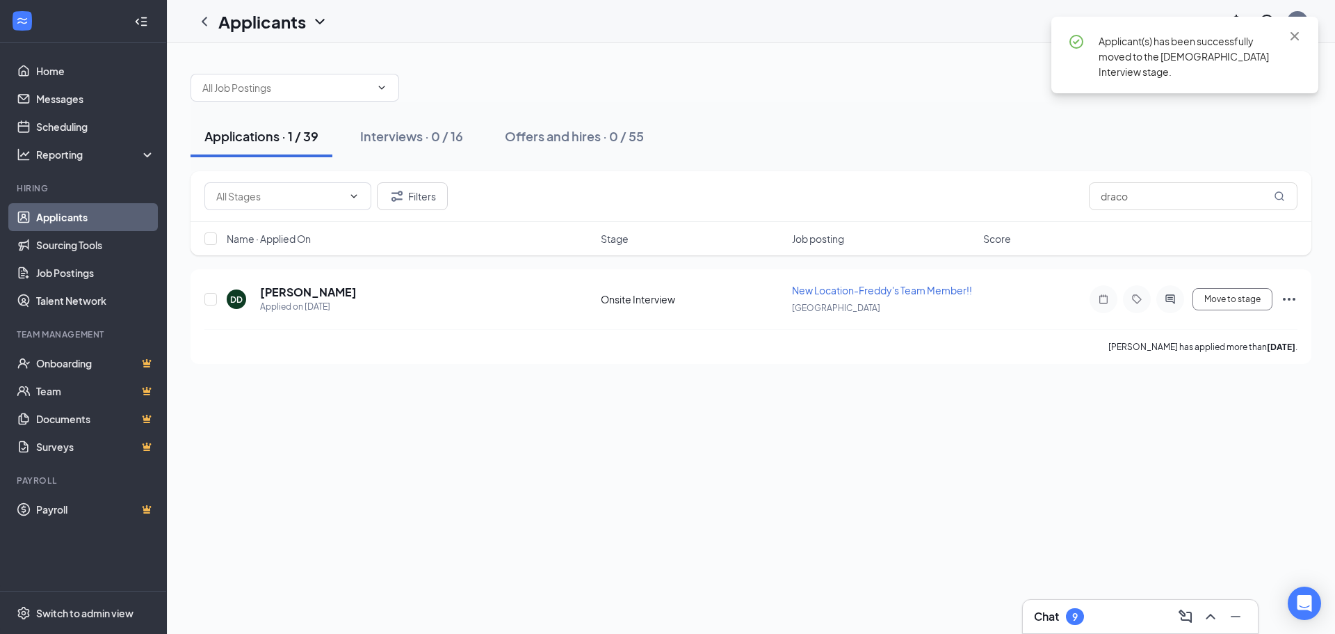
click at [1133, 608] on div "Chat 9" at bounding box center [1140, 616] width 213 height 22
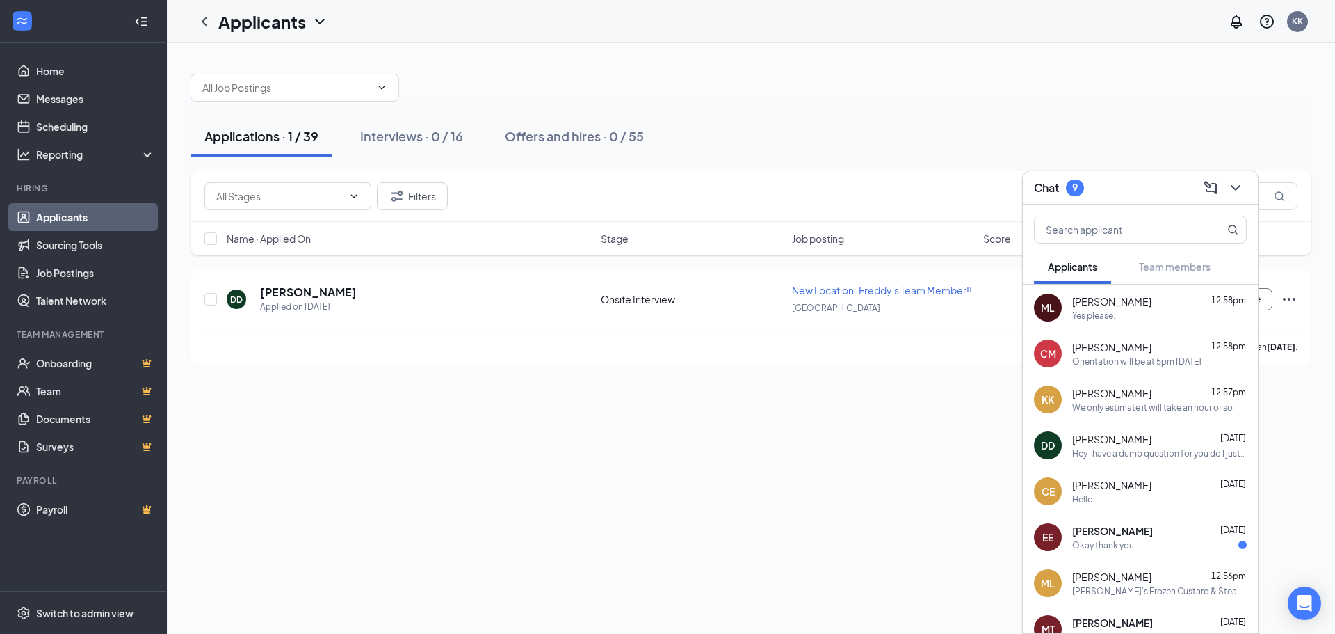
click at [1145, 522] on div "EE [PERSON_NAME] [DATE] Okay thank you" at bounding box center [1140, 537] width 235 height 46
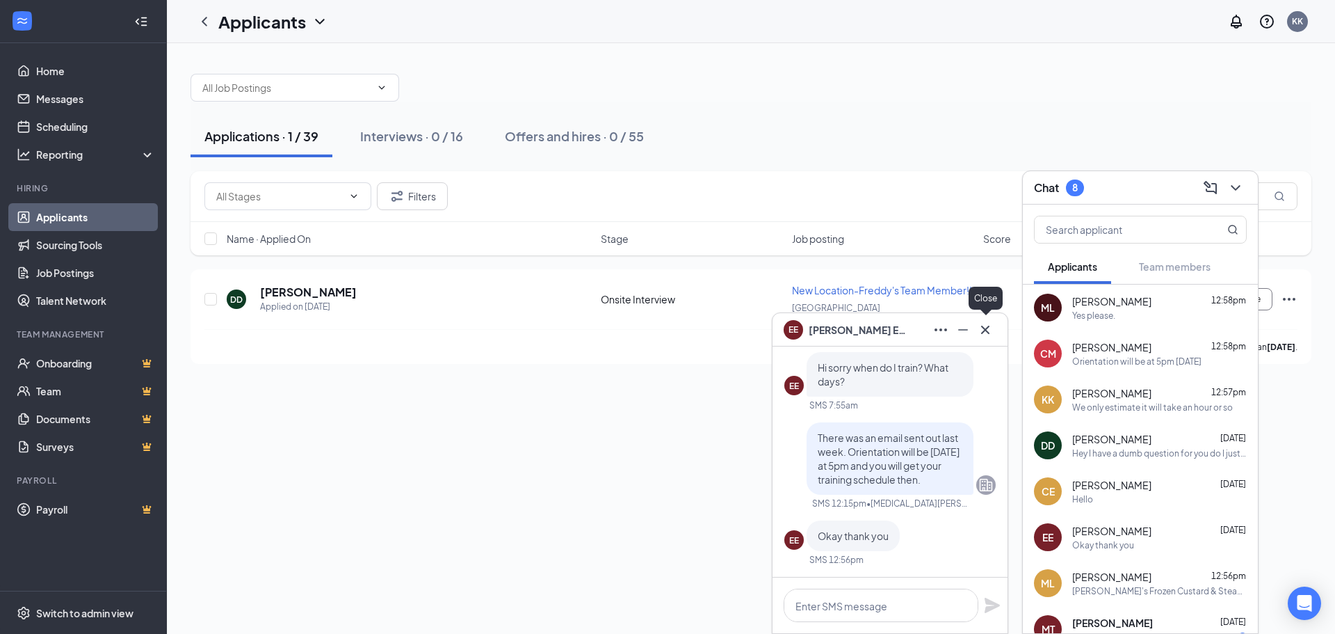
click at [997, 323] on div "EE [PERSON_NAME]" at bounding box center [890, 329] width 235 height 33
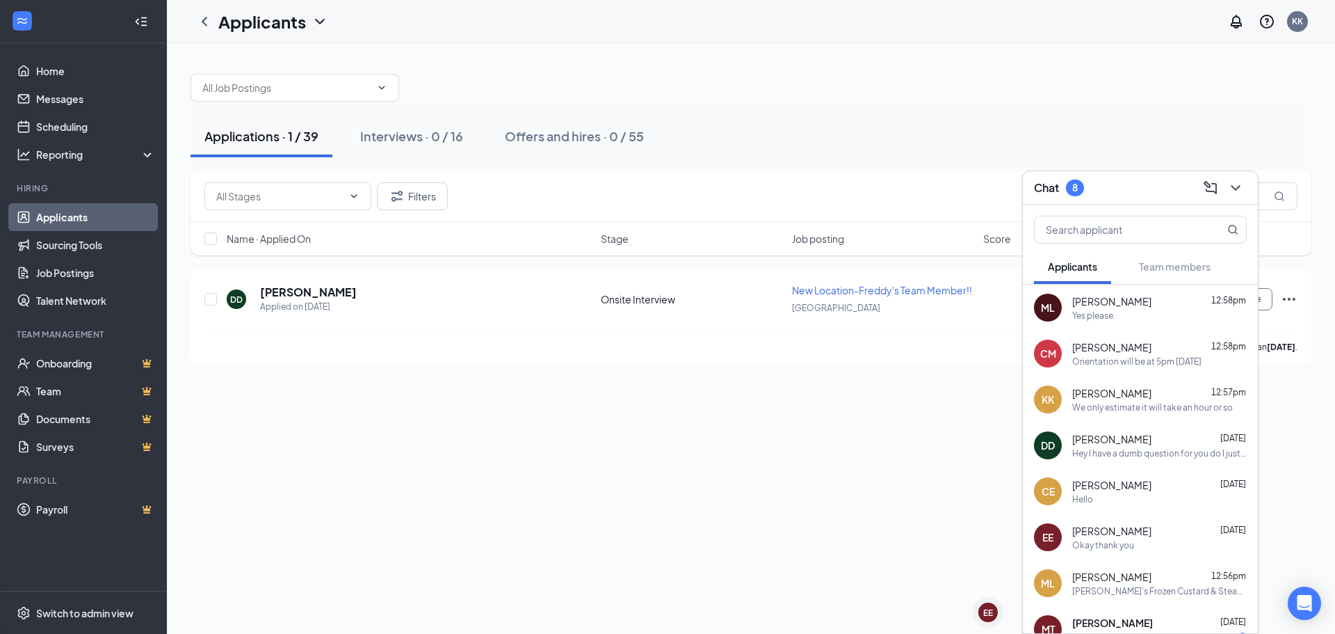
click at [1247, 186] on div "Chat 8" at bounding box center [1140, 187] width 235 height 33
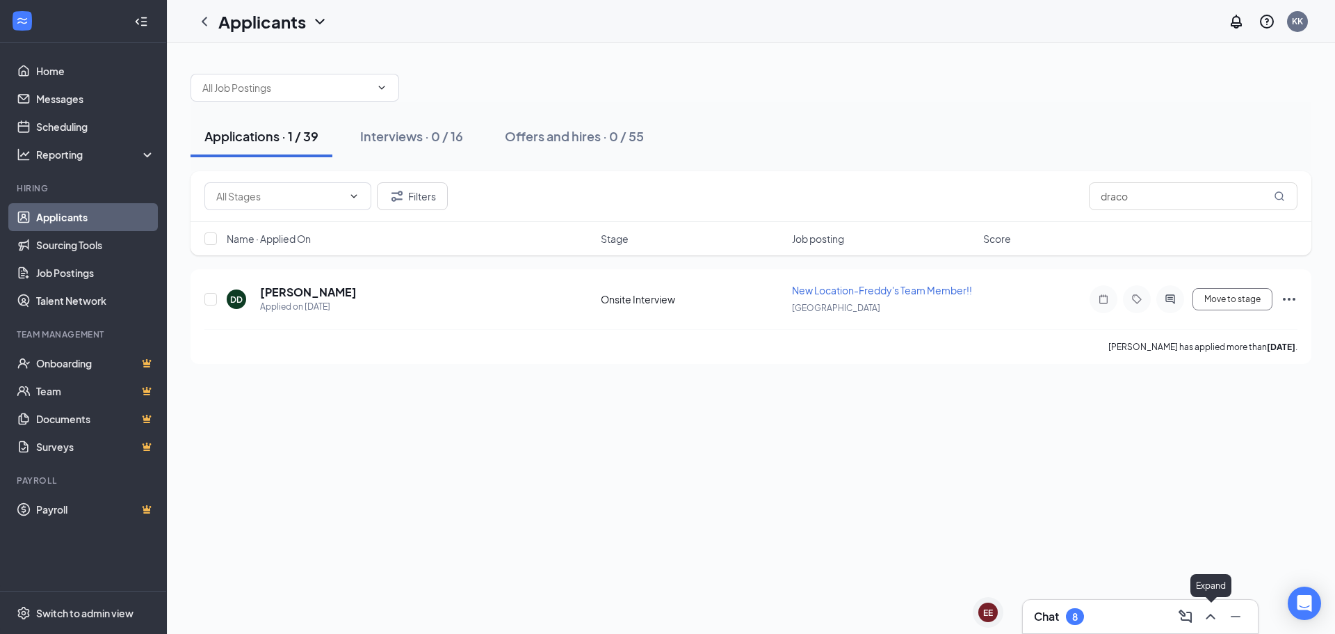
click at [1210, 616] on icon "ChevronUp" at bounding box center [1210, 616] width 17 height 17
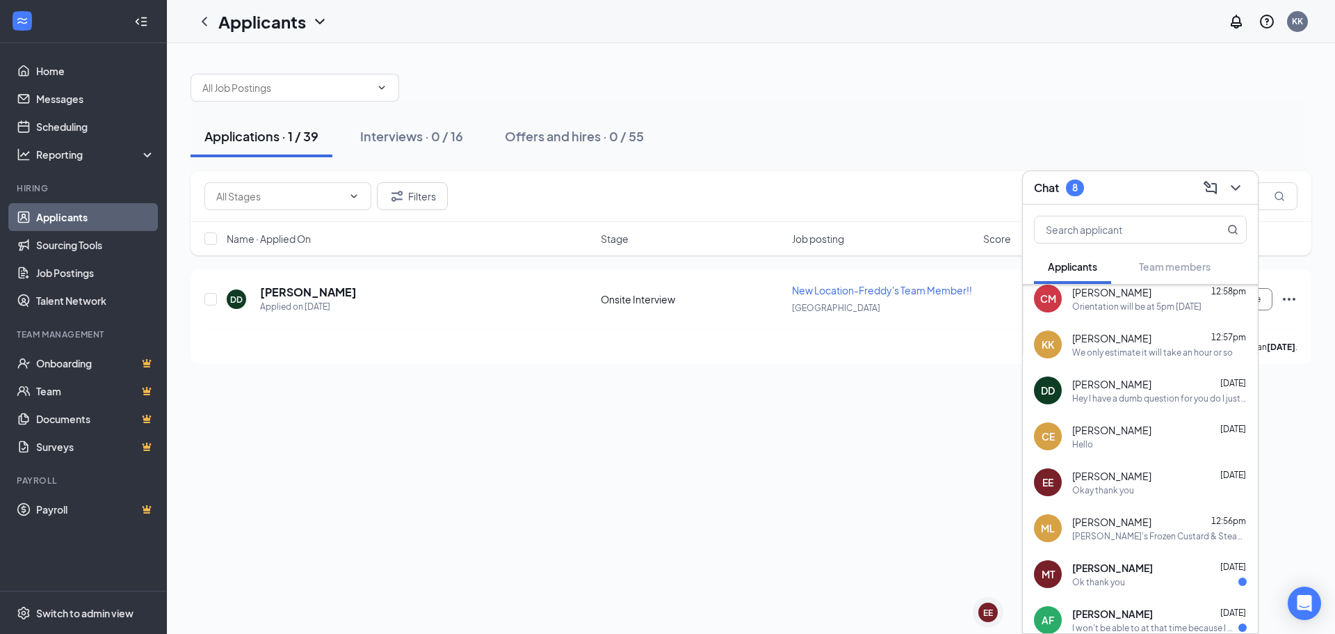
scroll to position [180, 0]
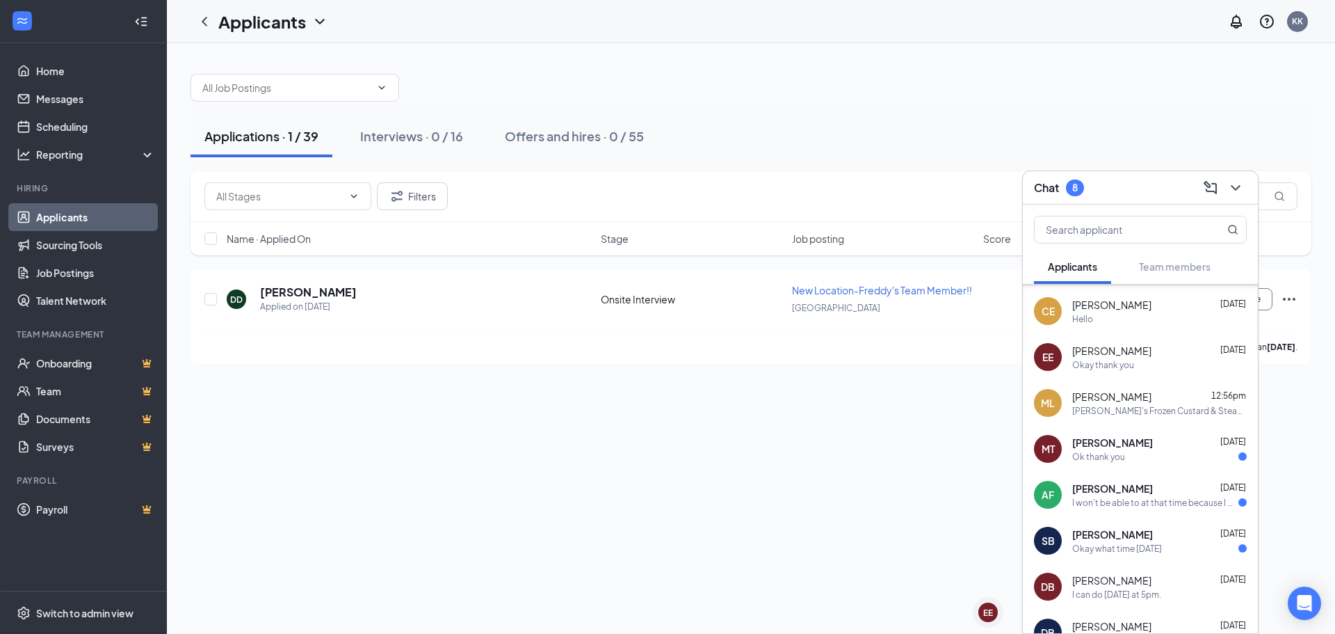
click at [1172, 455] on div "Ok thank you" at bounding box center [1159, 457] width 175 height 12
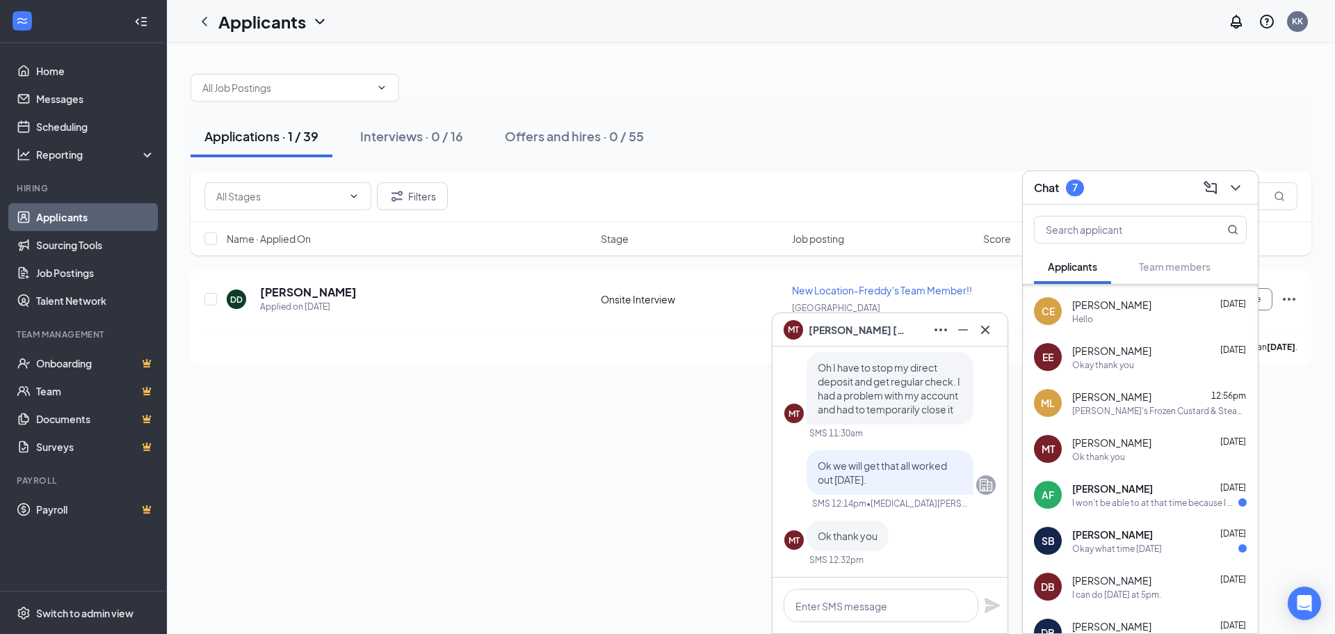
click at [1166, 503] on div "I won't be able to at that time because I work at 9:30. So I'll be working." at bounding box center [1155, 503] width 166 height 12
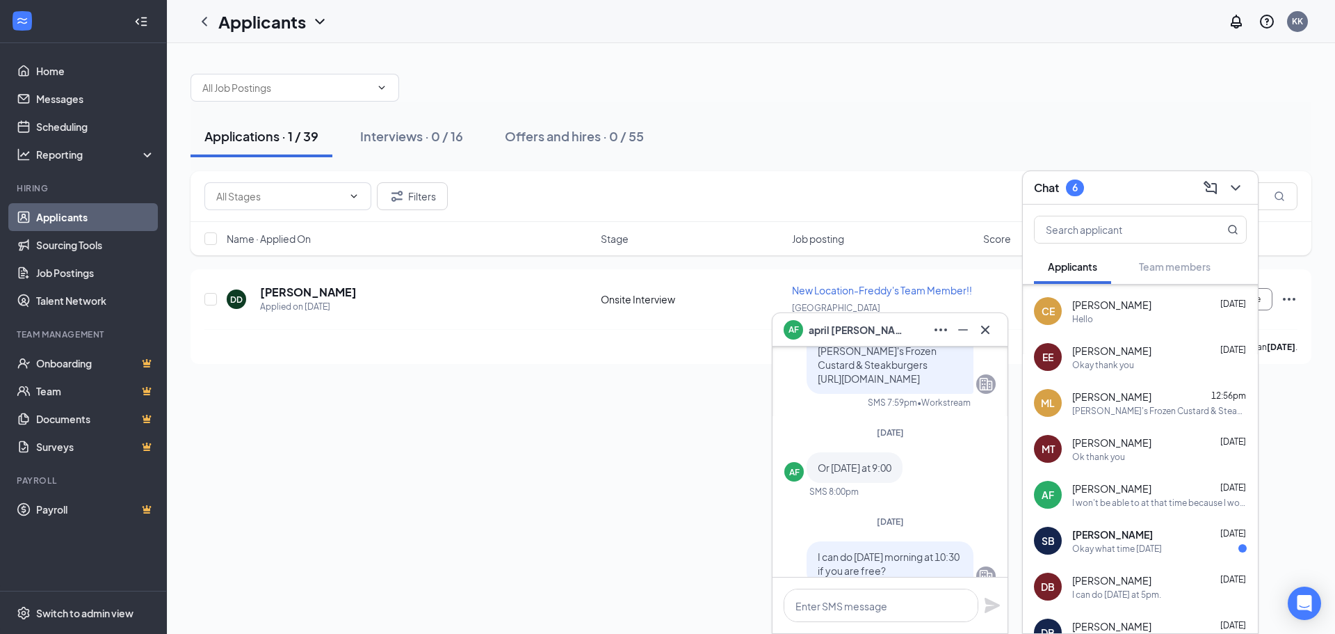
scroll to position [0, 0]
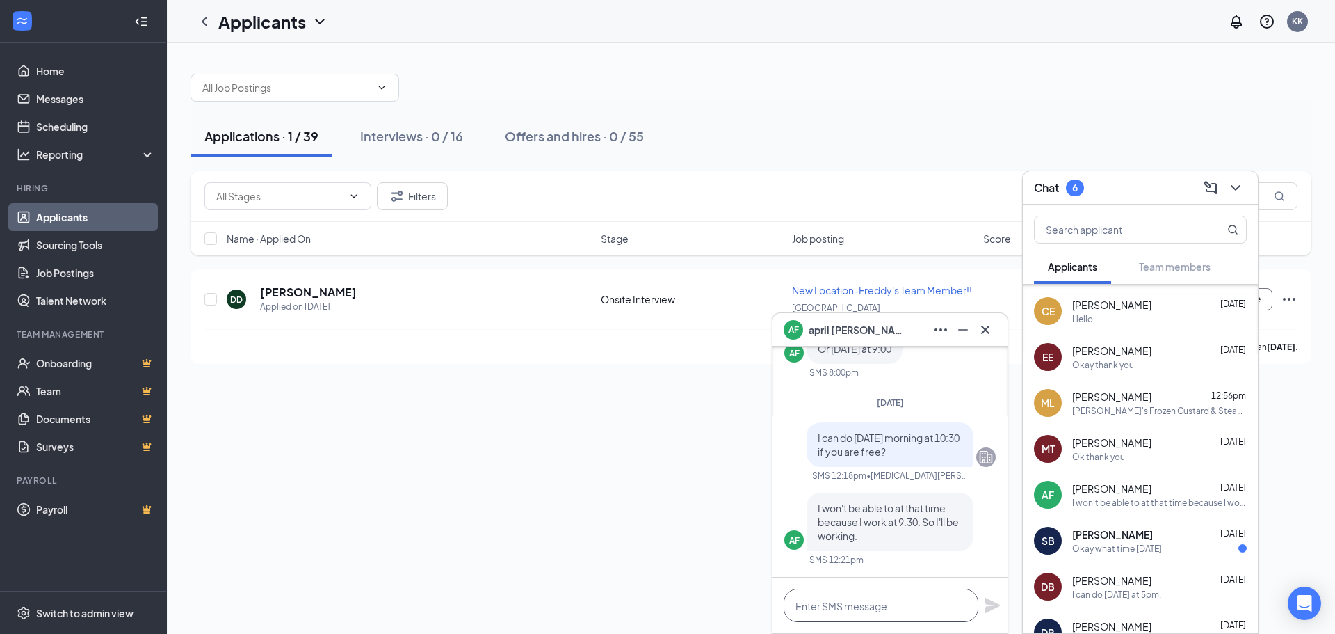
click at [910, 610] on textarea at bounding box center [881, 604] width 195 height 33
type textarea "C"
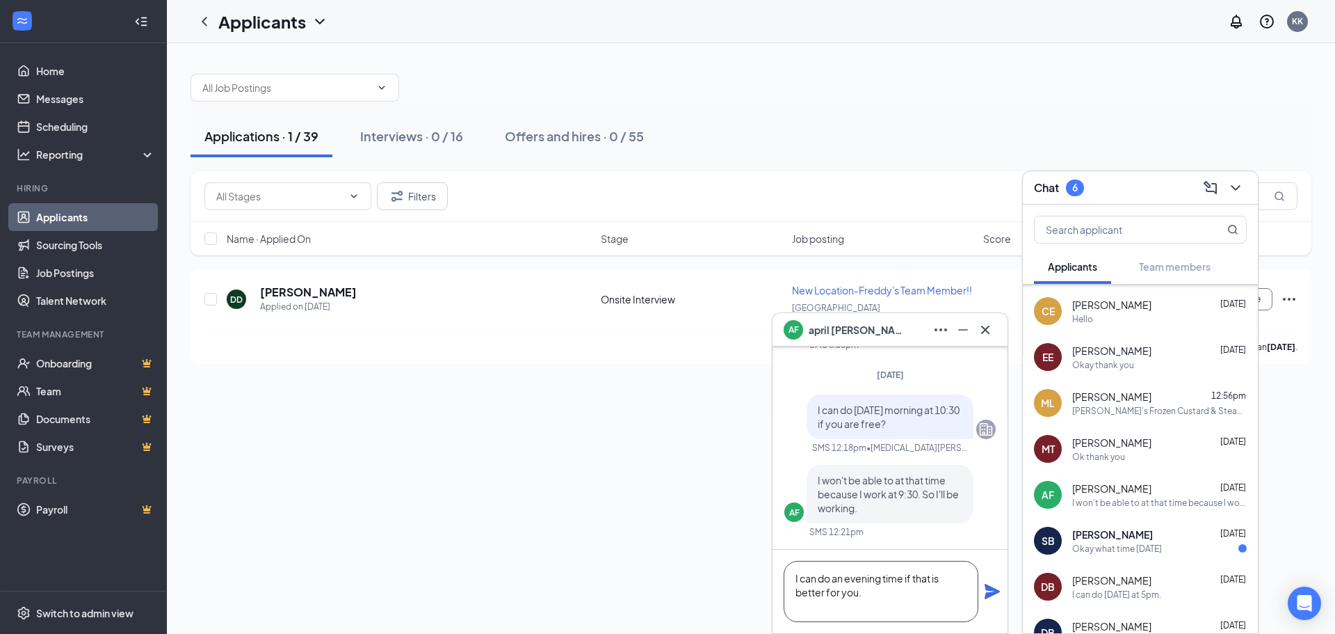
type textarea "I can do an evening time if that is better for you."
click at [988, 592] on icon "Plane" at bounding box center [992, 590] width 15 height 15
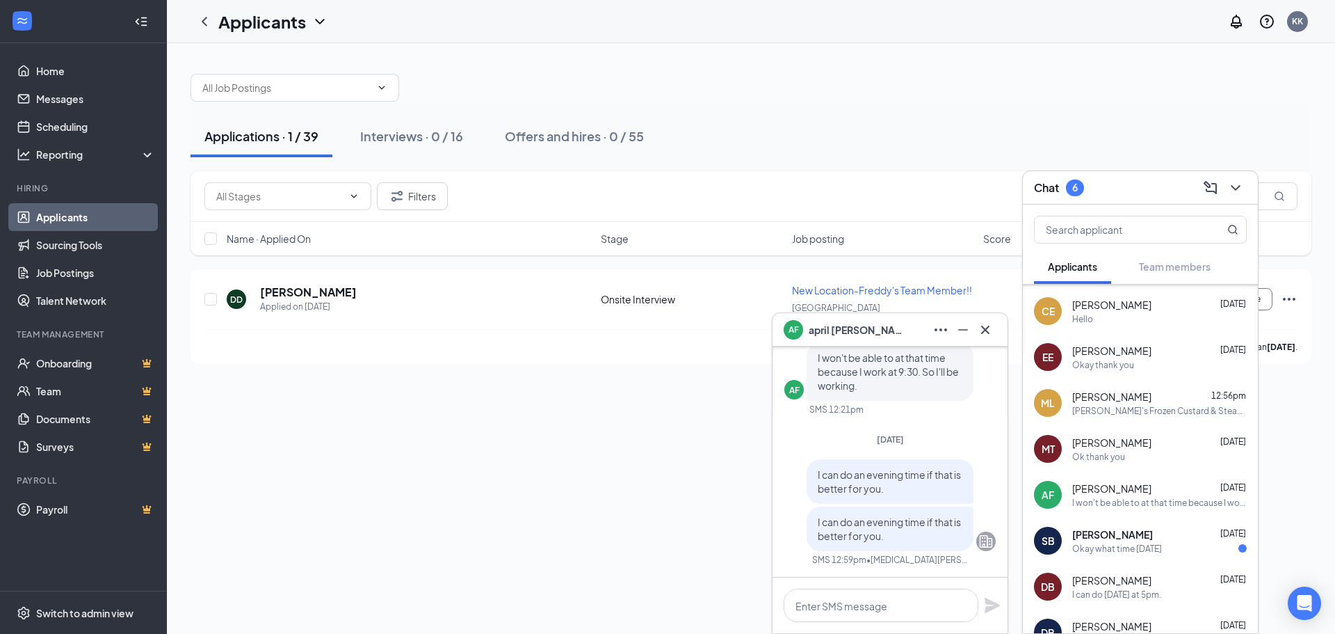
click at [1105, 538] on span "[PERSON_NAME]" at bounding box center [1112, 534] width 81 height 14
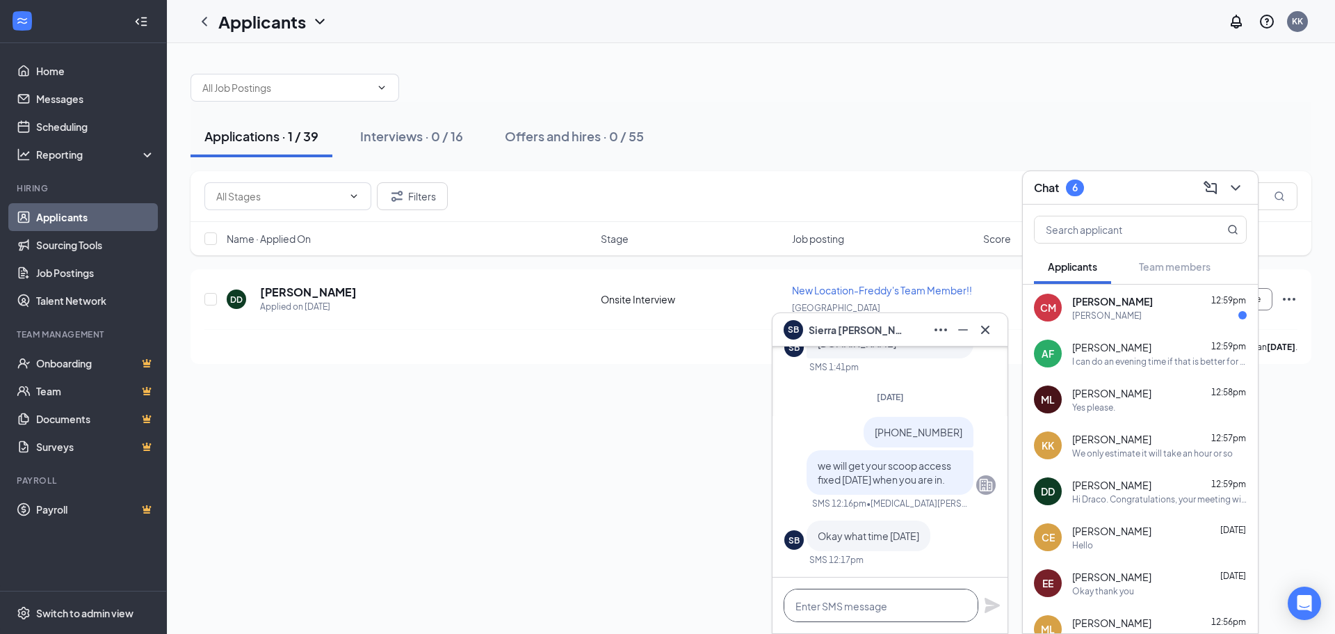
click at [863, 597] on textarea at bounding box center [881, 604] width 195 height 33
type textarea "I"
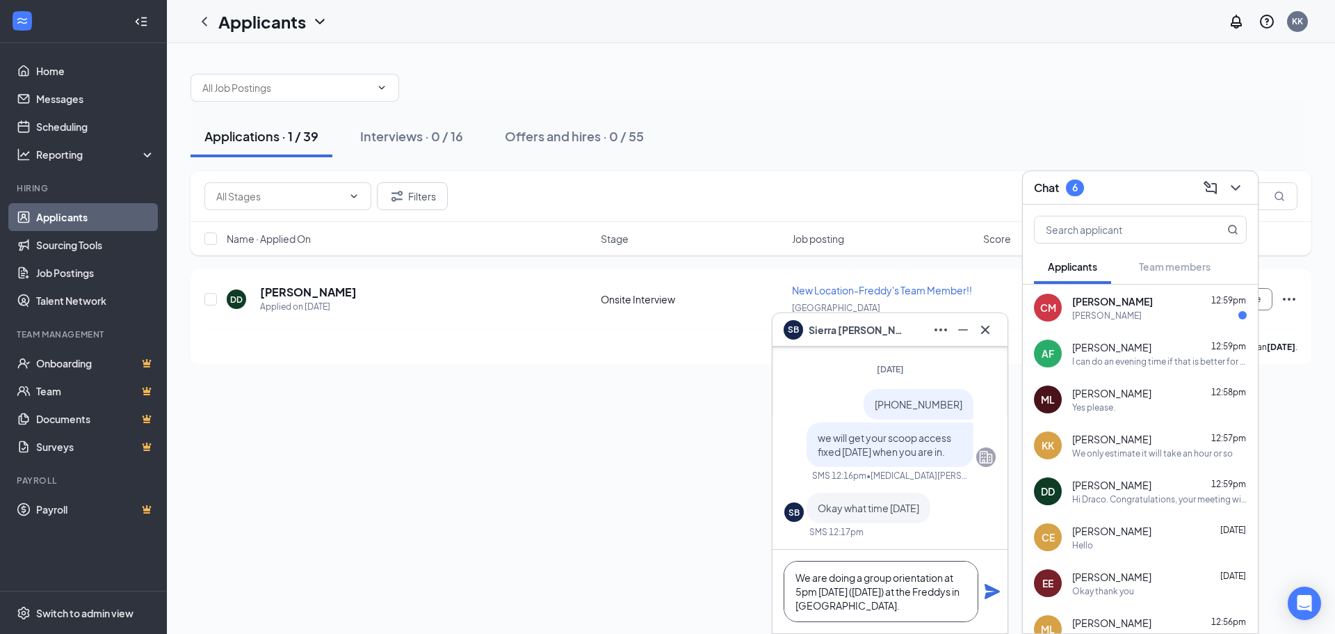
click at [978, 586] on textarea "We are doing a group orientation at 5pm [DATE] ([DATE]) at the Freddys in [GEOG…" at bounding box center [881, 590] width 195 height 61
type textarea "We are doing a group orientation at 5pm [DATE] ([DATE]) at the Freddys in [GEOG…"
click at [990, 587] on icon "Plane" at bounding box center [992, 590] width 15 height 15
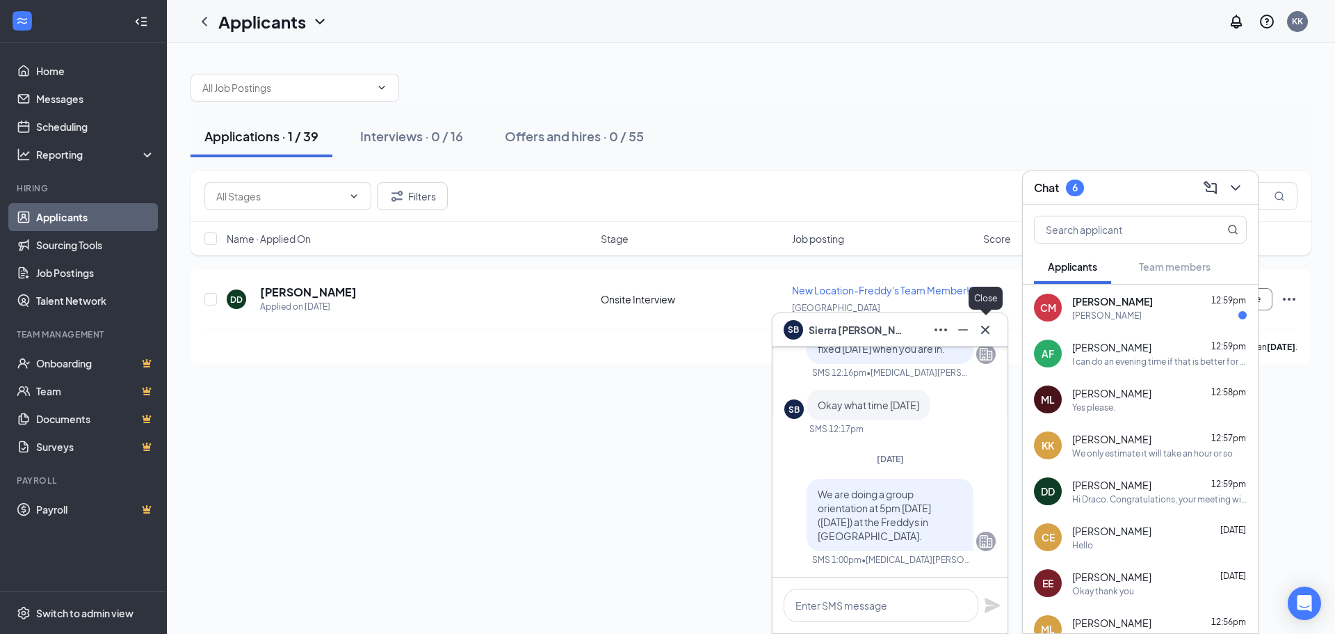
scroll to position [0, 0]
click at [992, 322] on icon "Cross" at bounding box center [985, 329] width 17 height 17
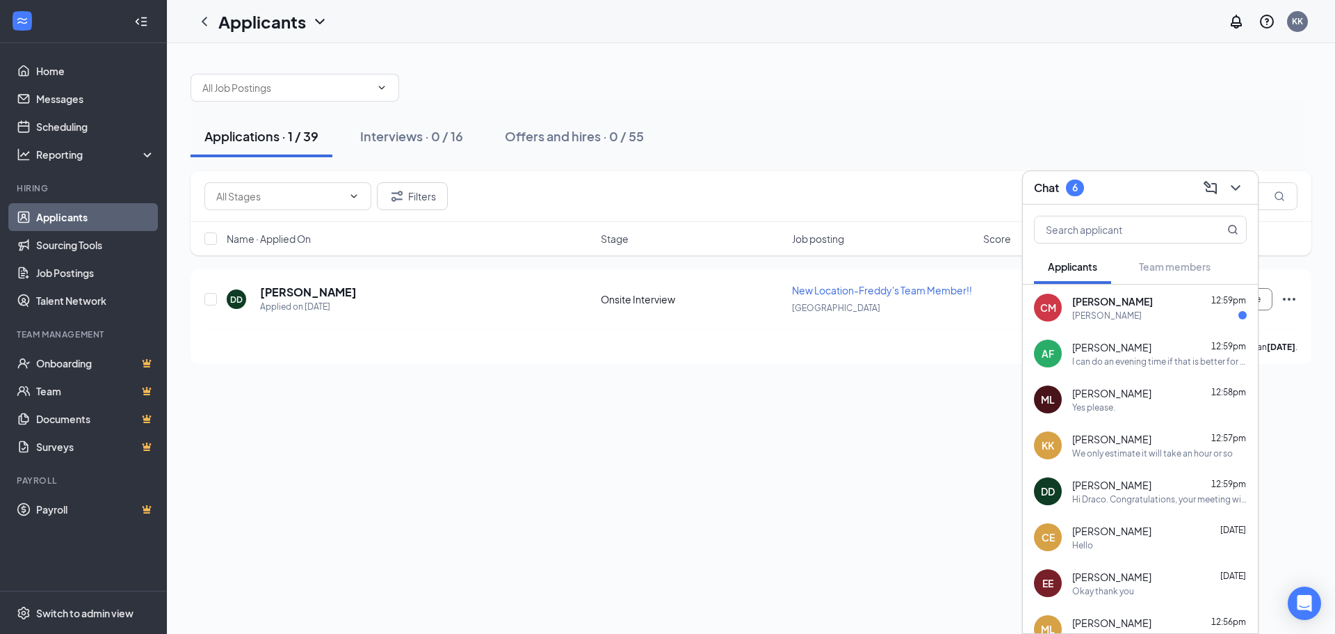
click at [1145, 316] on div "[PERSON_NAME]" at bounding box center [1159, 315] width 175 height 12
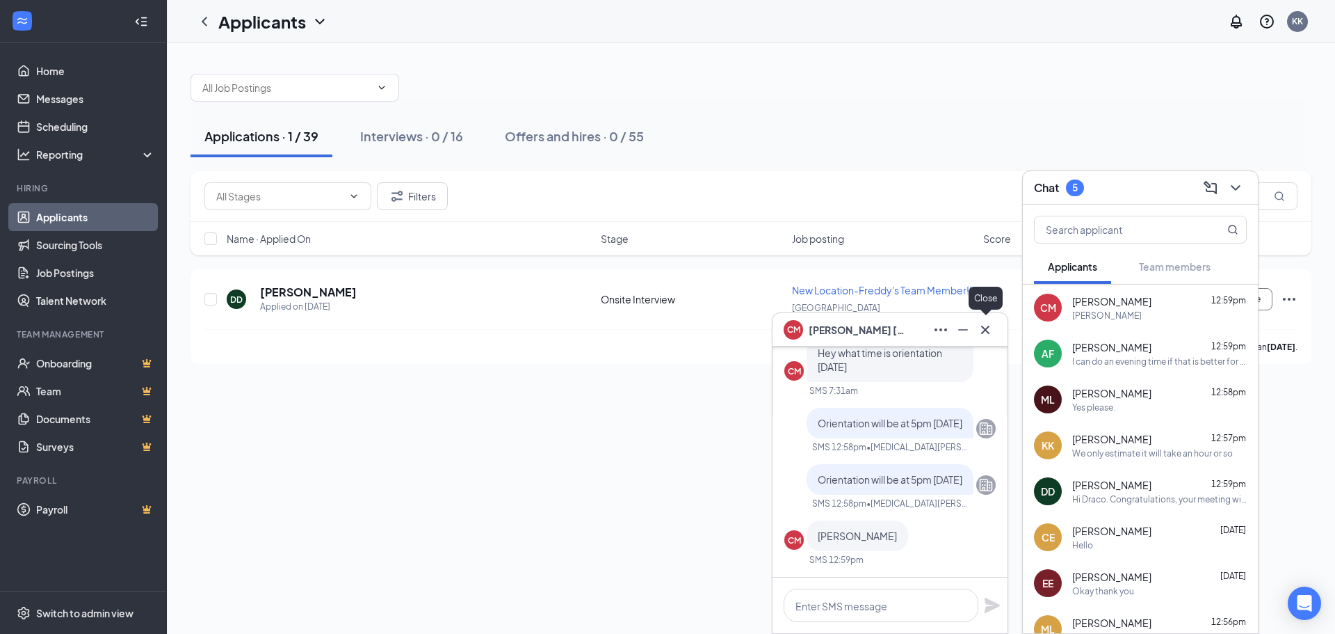
click at [984, 328] on icon "Cross" at bounding box center [985, 329] width 8 height 8
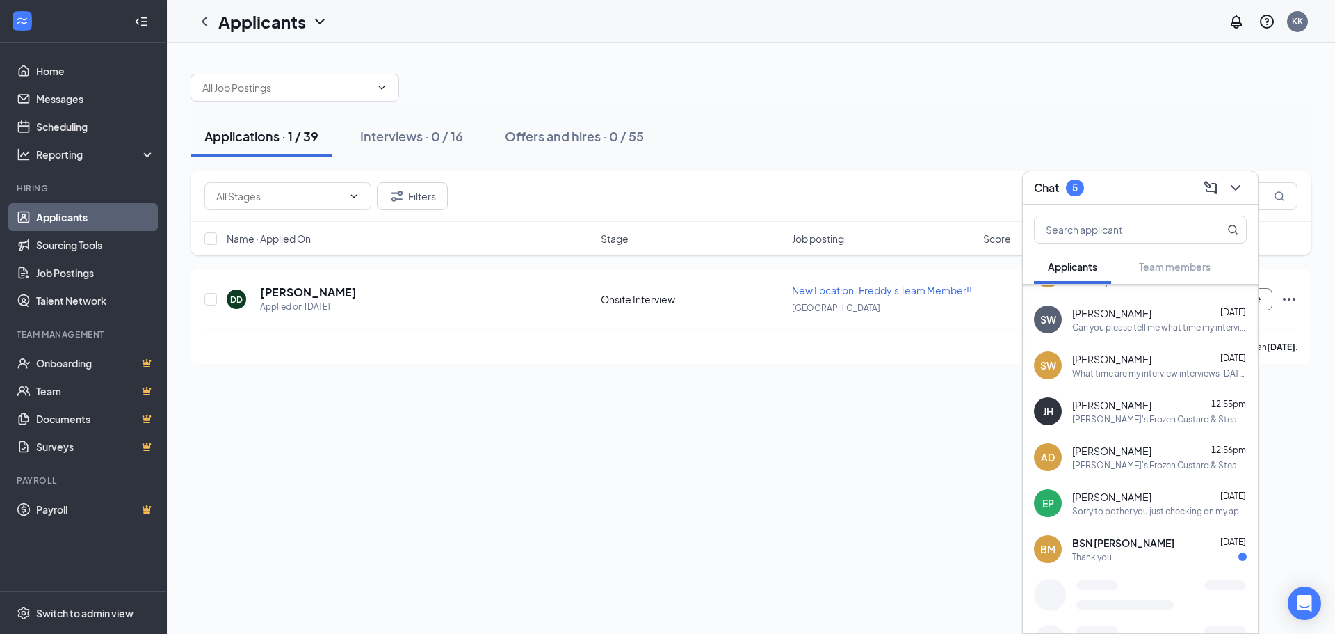
scroll to position [639, 0]
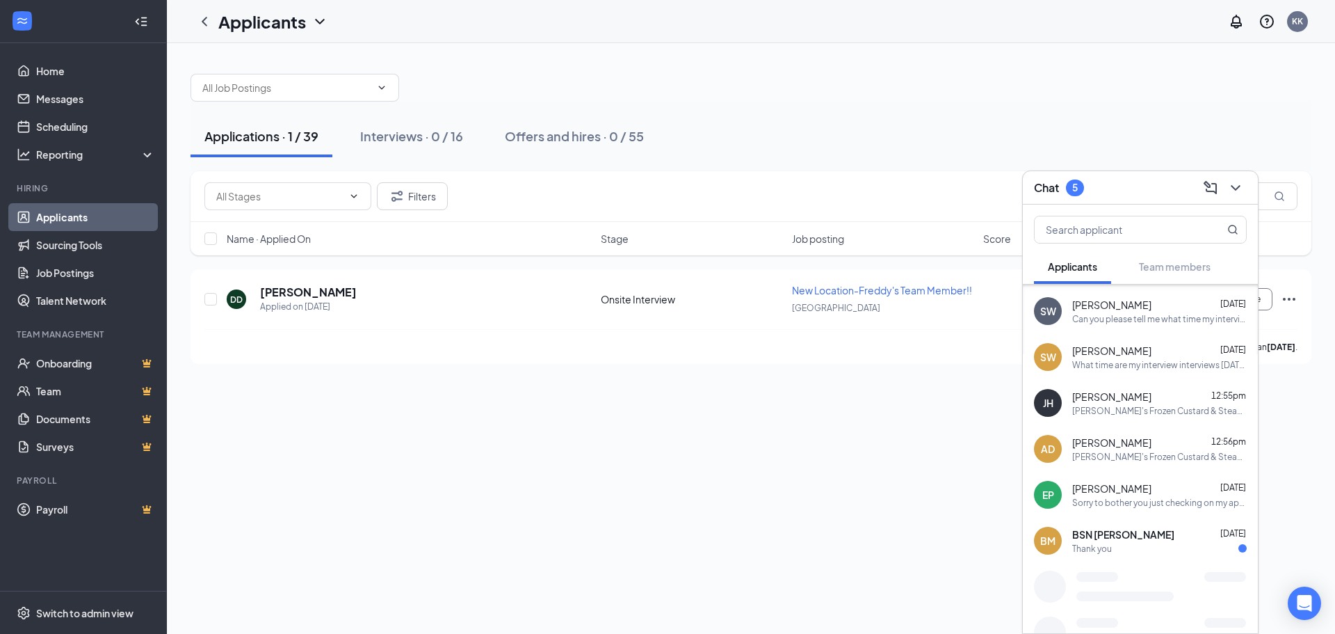
click at [1162, 550] on div "Thank you" at bounding box center [1159, 548] width 175 height 12
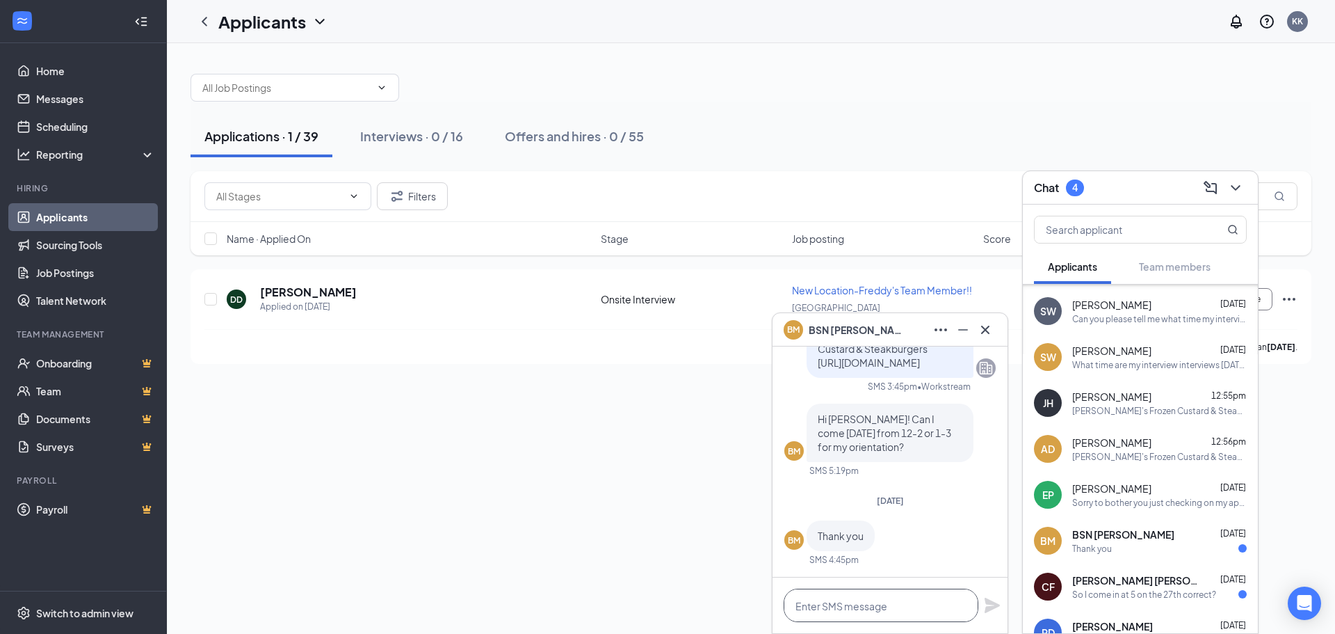
drag, startPoint x: 857, startPoint y: 611, endPoint x: 855, endPoint y: 602, distance: 9.3
click at [857, 610] on textarea at bounding box center [881, 604] width 195 height 33
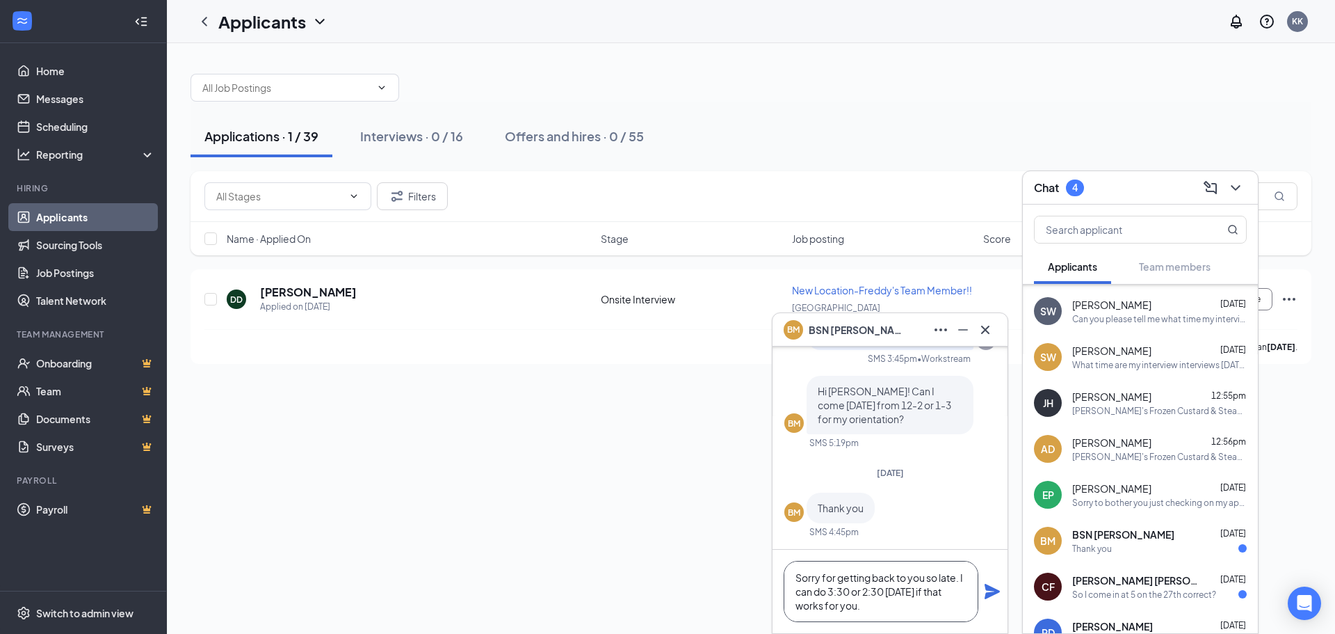
type textarea "Sorry for getting back to you so late. I can do 3:30 or 2:30 [DATE] if that wor…"
click at [992, 594] on icon "Plane" at bounding box center [992, 590] width 15 height 15
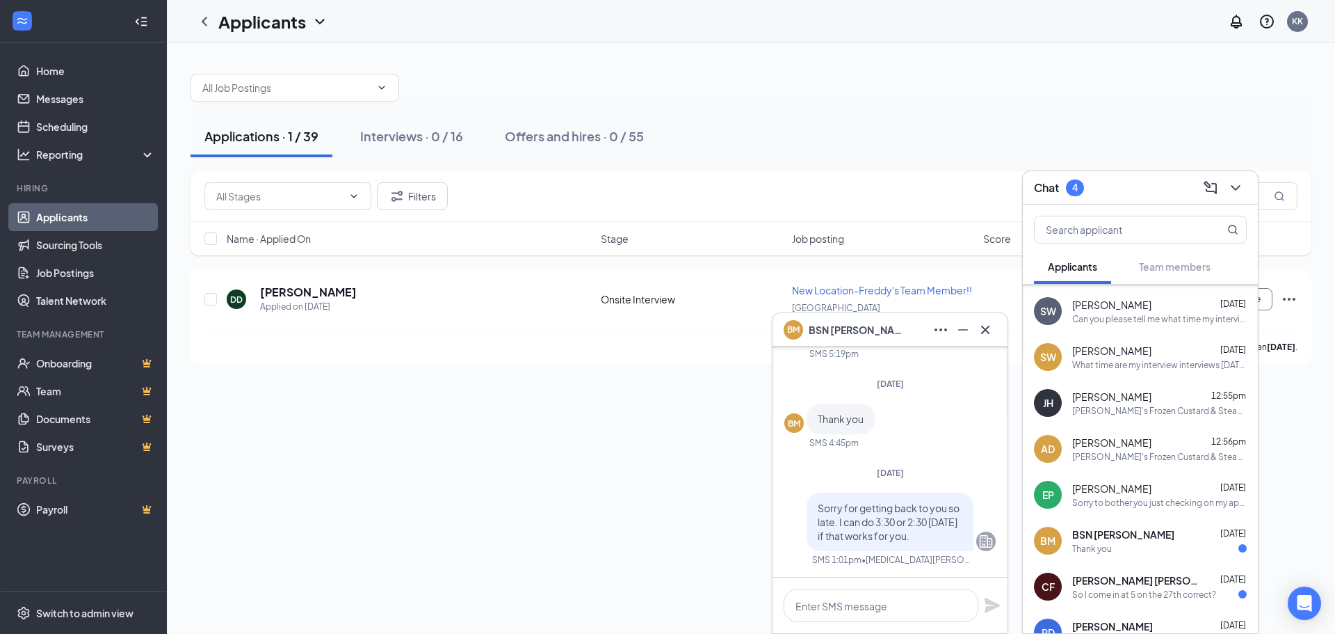
click at [1168, 597] on div "So I come in at 5 on the 27th correct?" at bounding box center [1144, 594] width 144 height 12
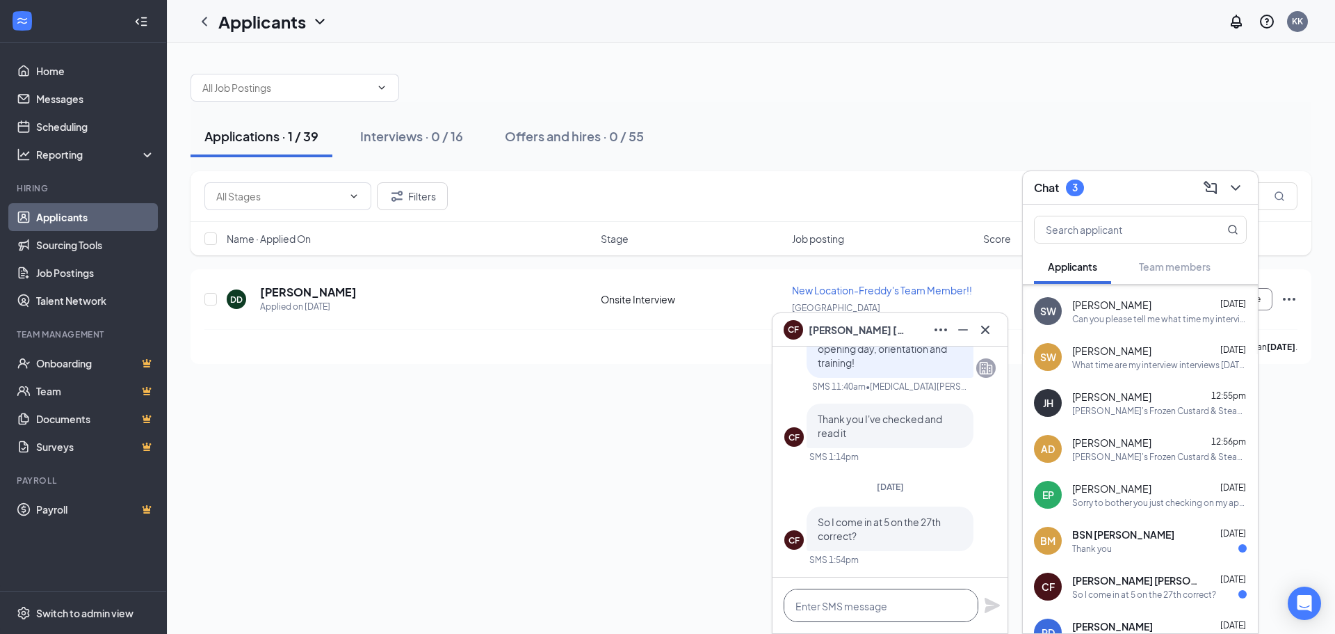
click at [914, 613] on textarea at bounding box center [881, 604] width 195 height 33
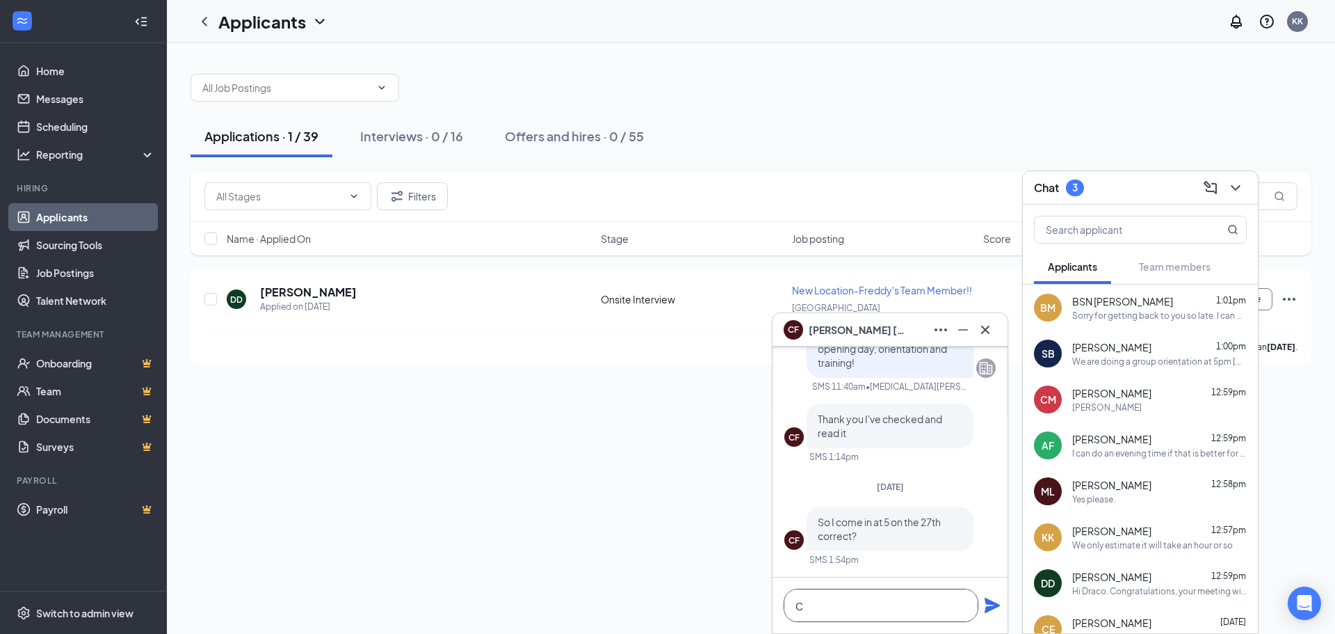
scroll to position [1, 0]
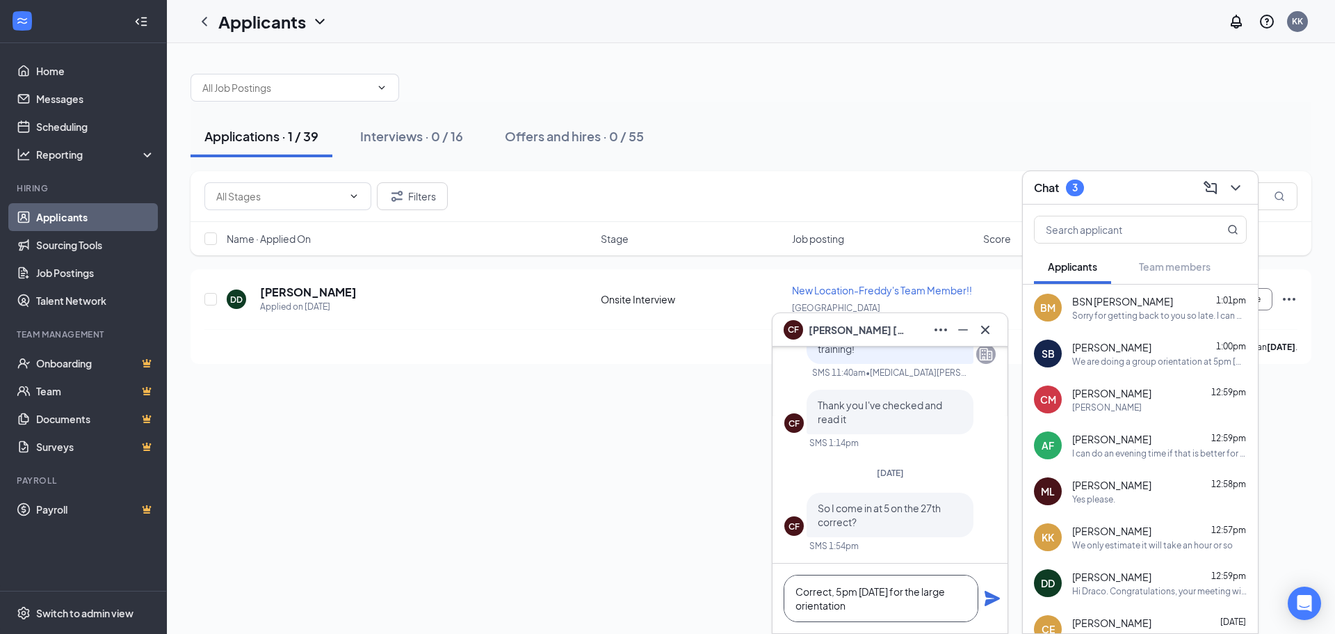
type textarea "Correct, 5pm [DATE] for the large orientation"
click at [991, 602] on icon "Plane" at bounding box center [992, 597] width 15 height 15
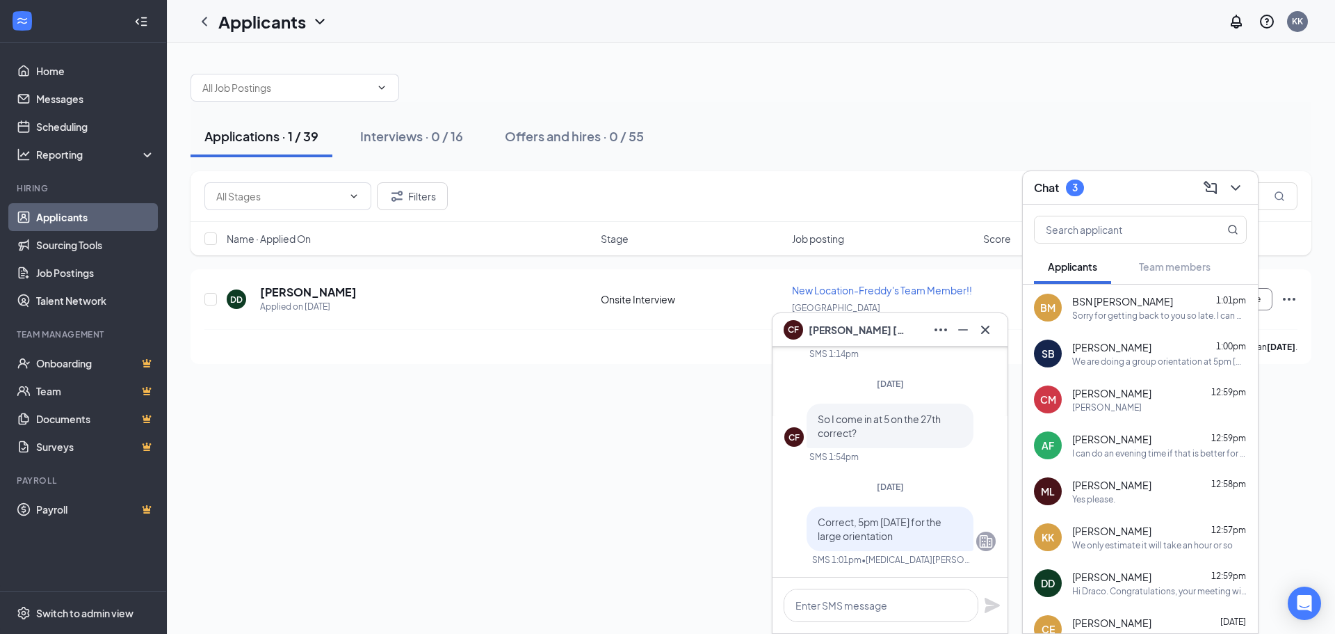
scroll to position [0, 0]
click at [984, 334] on icon "Cross" at bounding box center [985, 329] width 17 height 17
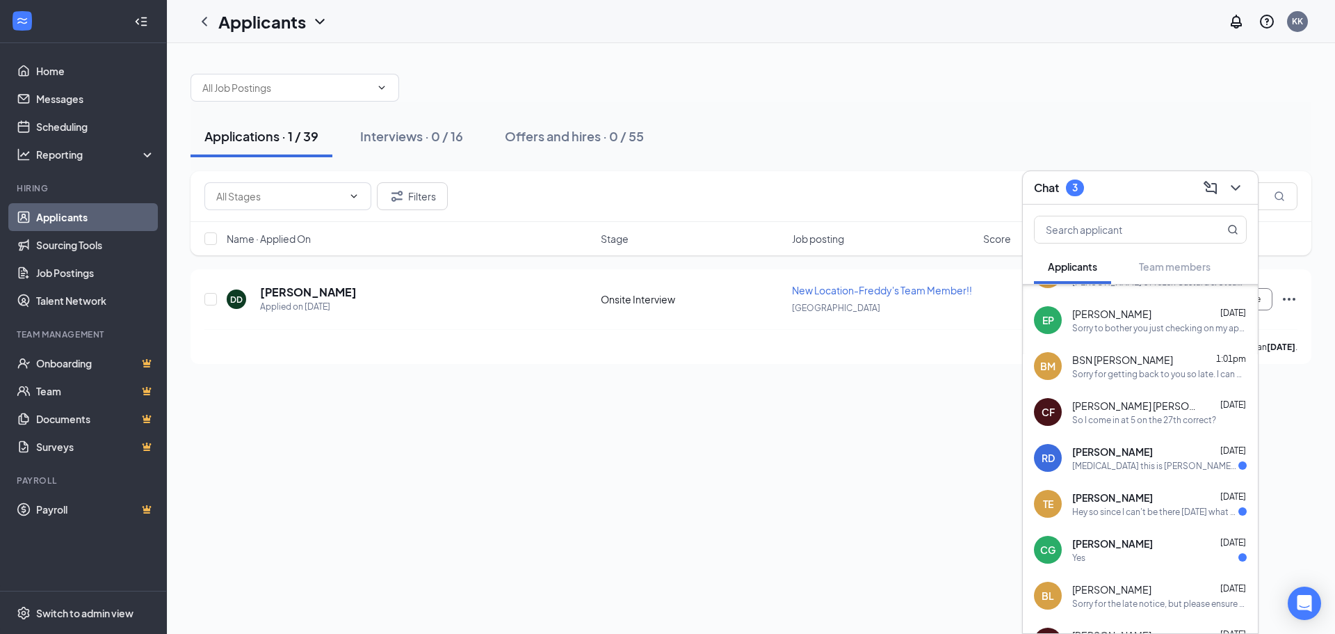
scroll to position [904, 0]
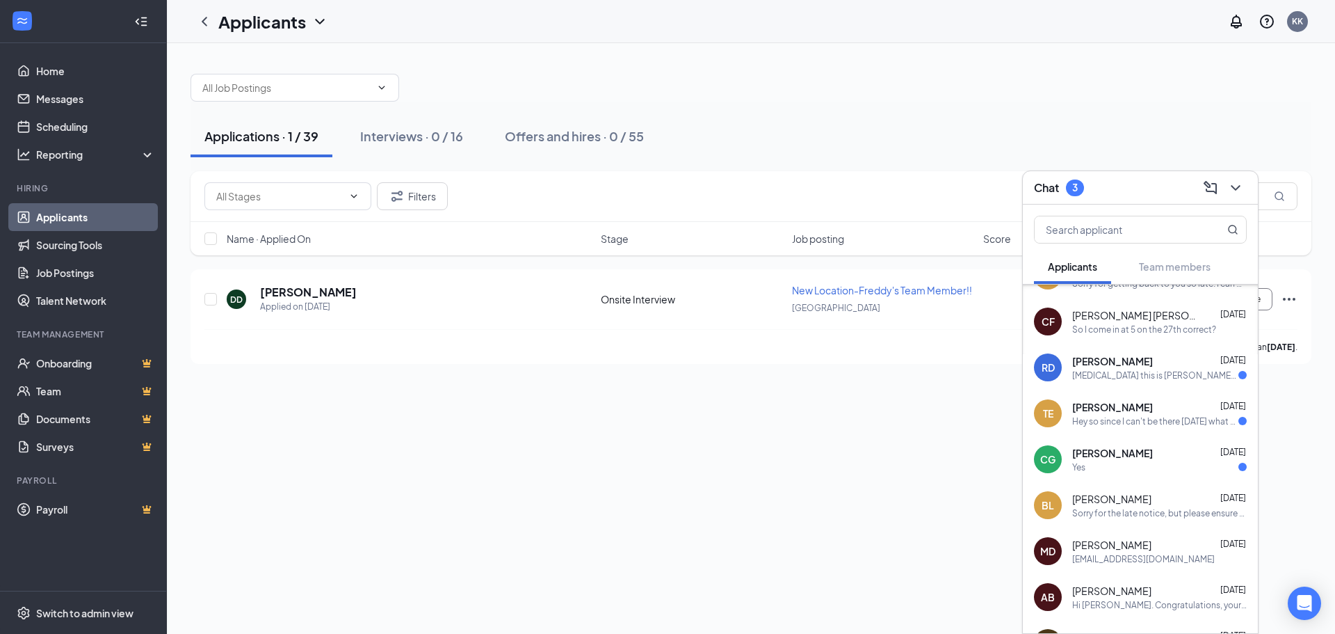
click at [1175, 429] on div "TE [PERSON_NAME] [DATE] Hey so since I can't be there [DATE] what would u want …" at bounding box center [1140, 413] width 235 height 46
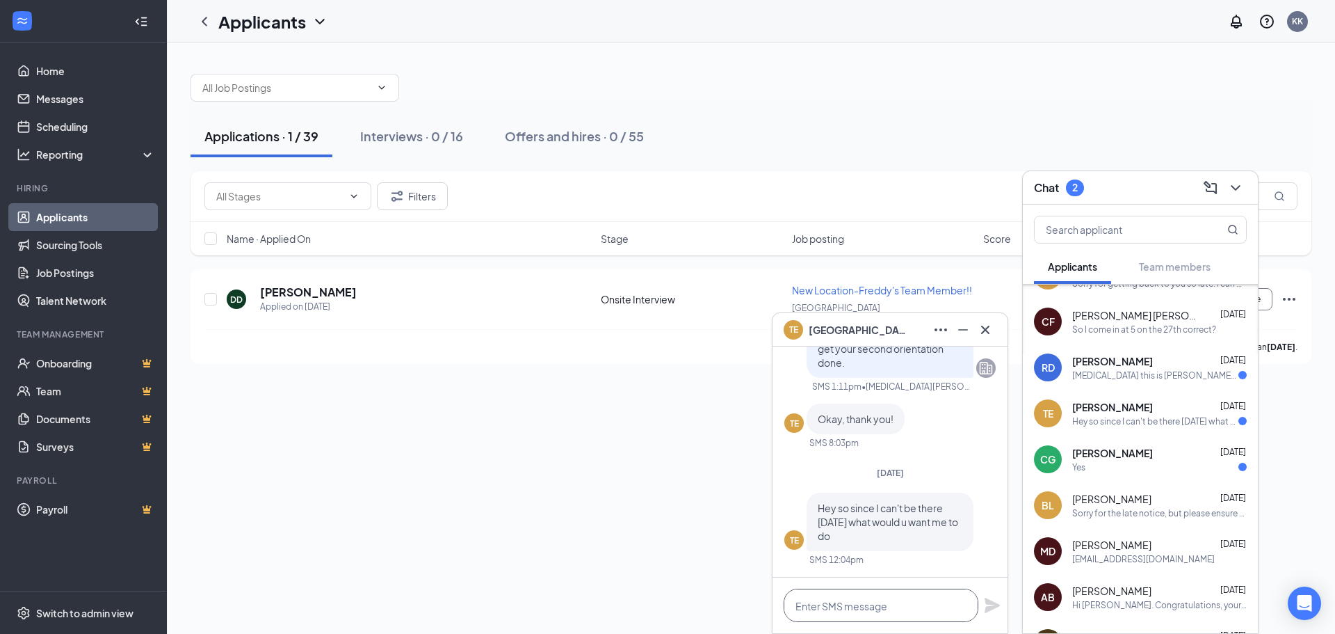
click at [919, 602] on textarea at bounding box center [881, 604] width 195 height 33
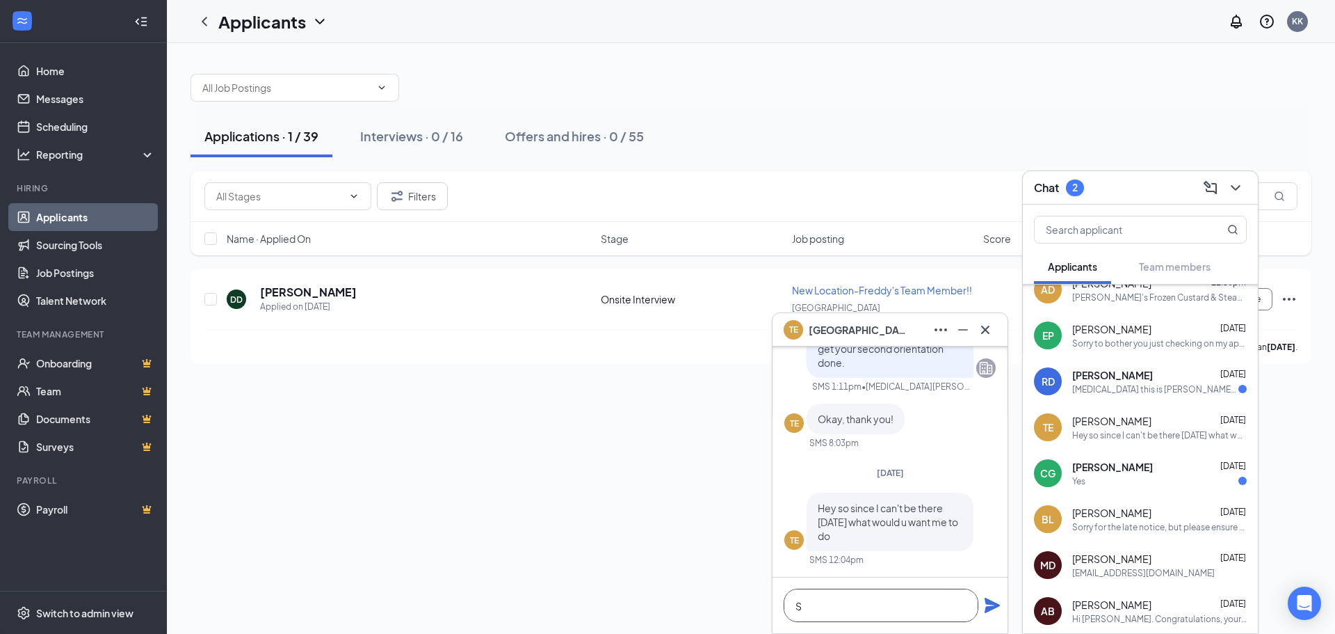
scroll to position [1, 0]
type textarea "S"
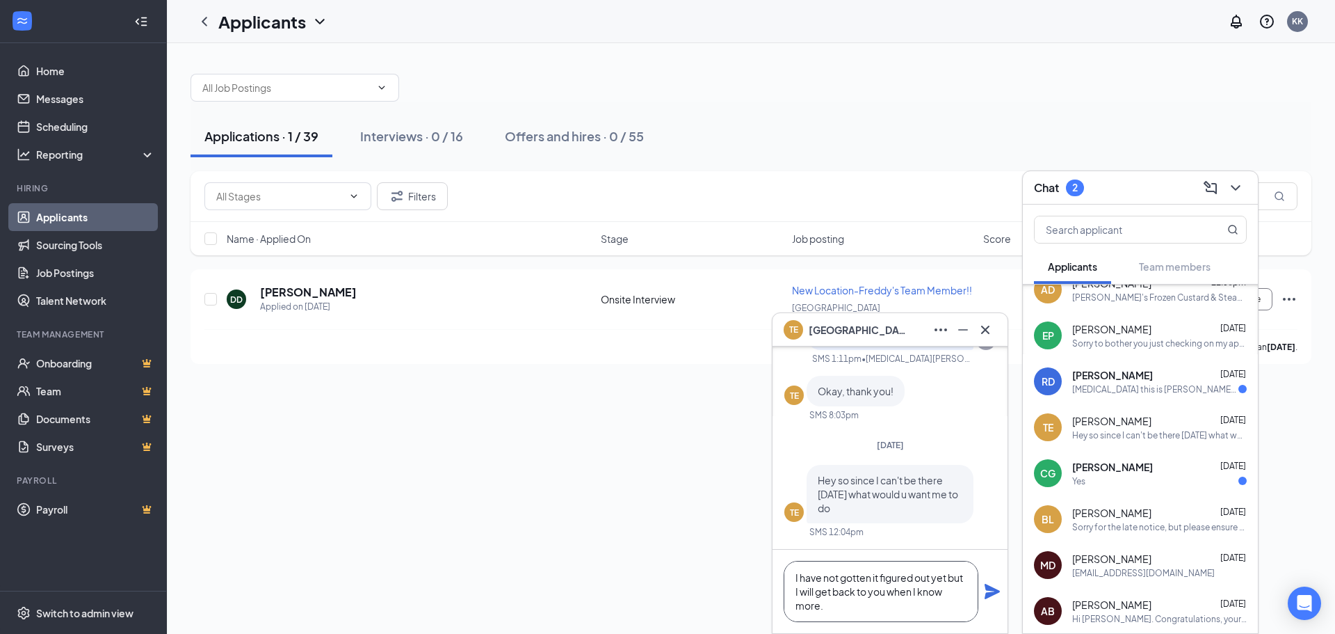
type textarea "I have not gotten it figured out yet but I will get back to you when I know mor…"
click at [997, 589] on icon "Plane" at bounding box center [992, 591] width 17 height 17
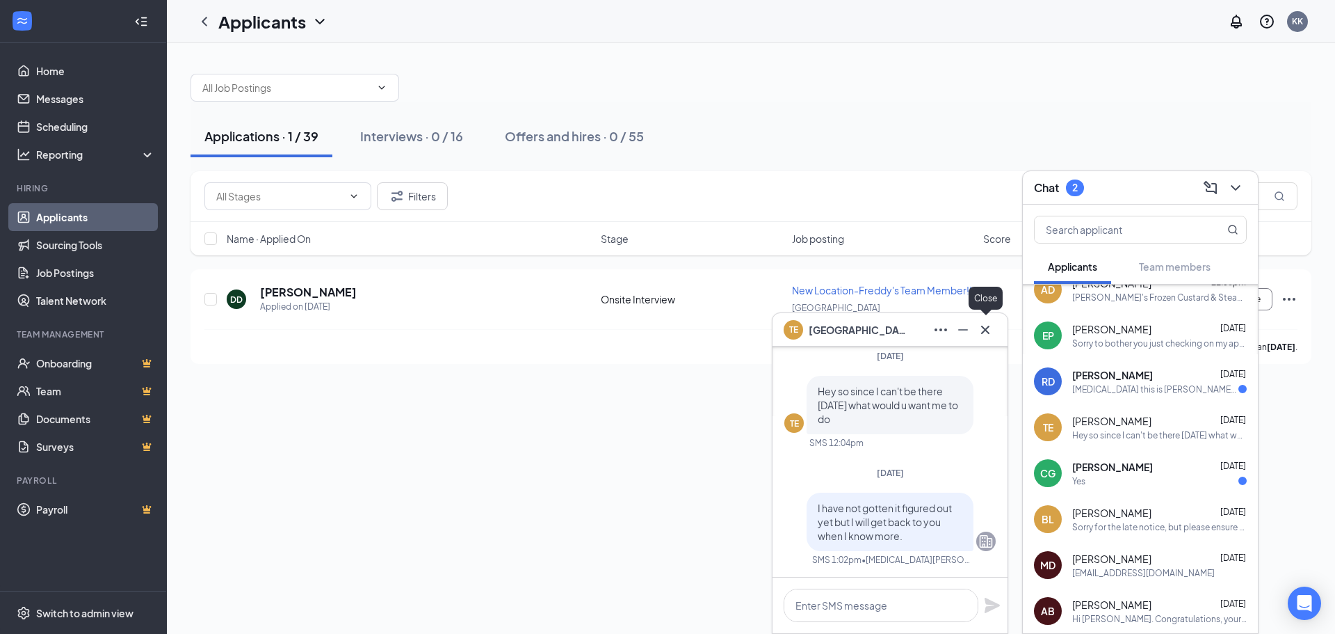
scroll to position [0, 0]
click at [981, 330] on icon "Cross" at bounding box center [985, 329] width 17 height 17
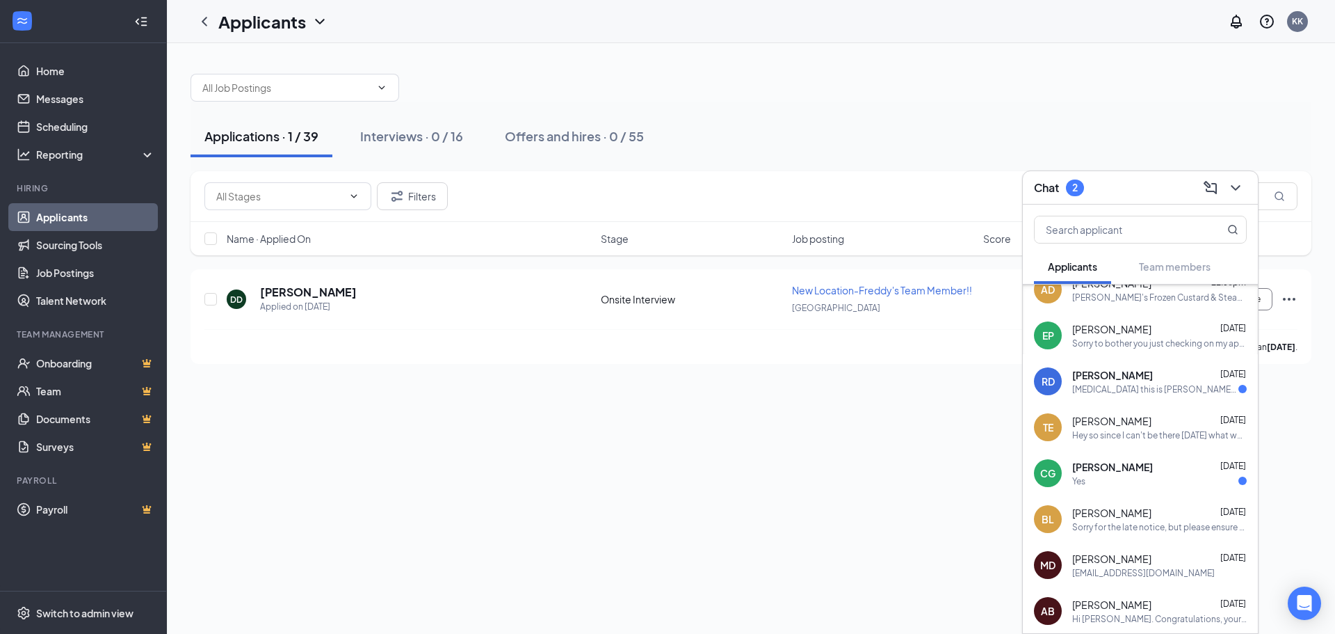
click at [1222, 385] on div "[MEDICAL_DATA] this is [PERSON_NAME] will that be ok" at bounding box center [1159, 389] width 175 height 12
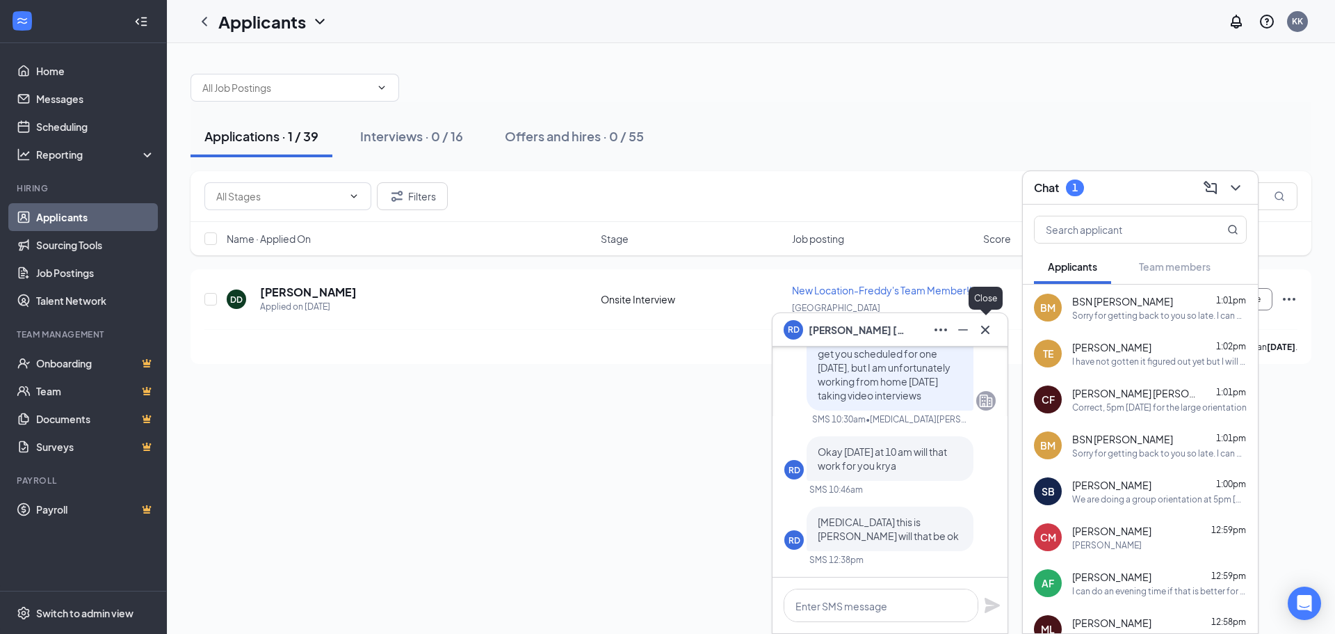
scroll to position [305, 0]
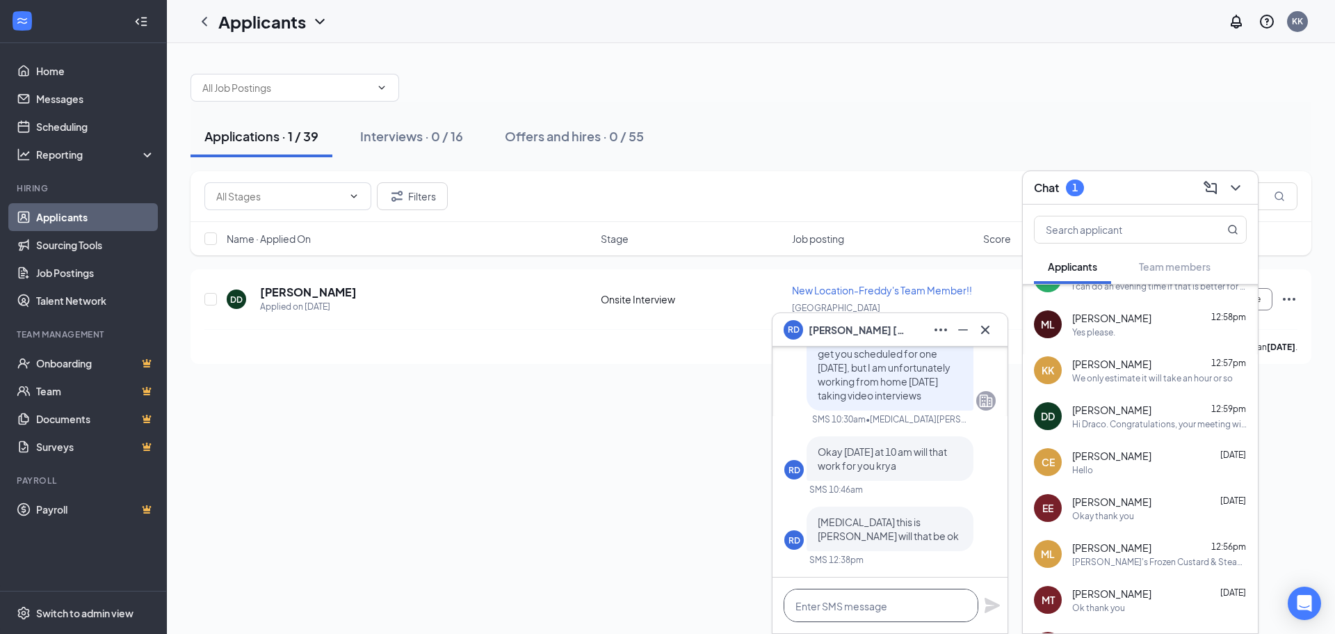
click at [876, 601] on textarea at bounding box center [881, 604] width 195 height 33
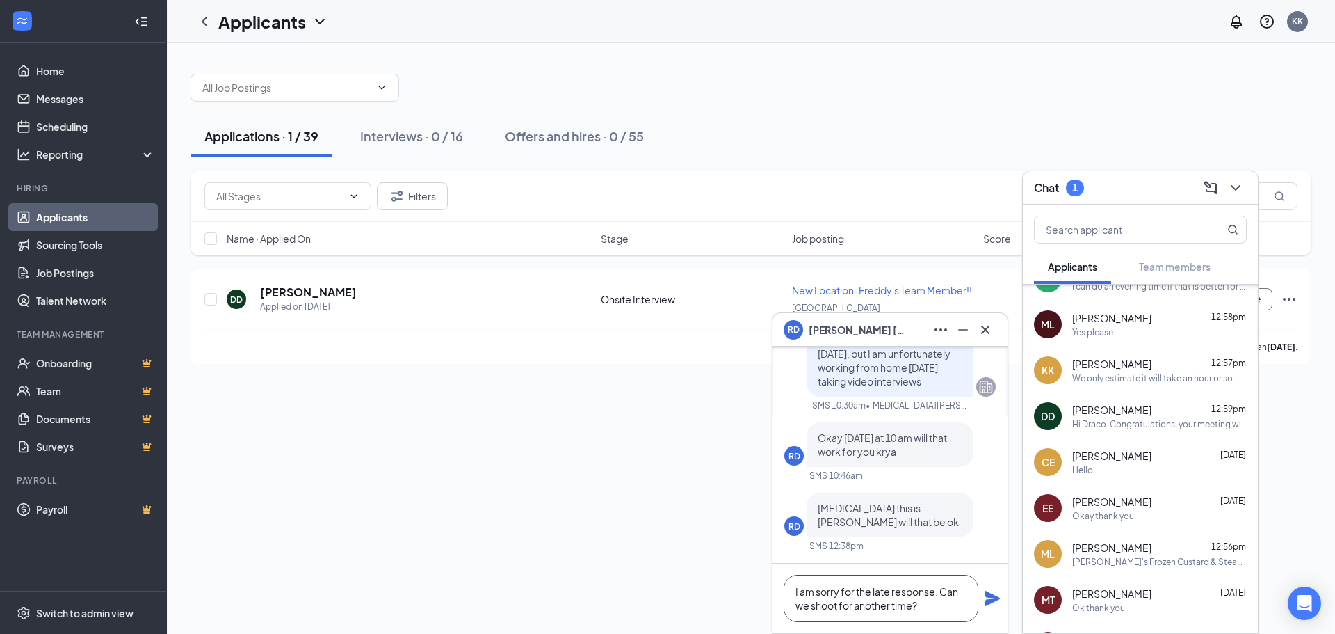
type textarea "I am sorry for the late response. Can we shoot for another time?"
click at [990, 599] on icon "Plane" at bounding box center [992, 597] width 15 height 15
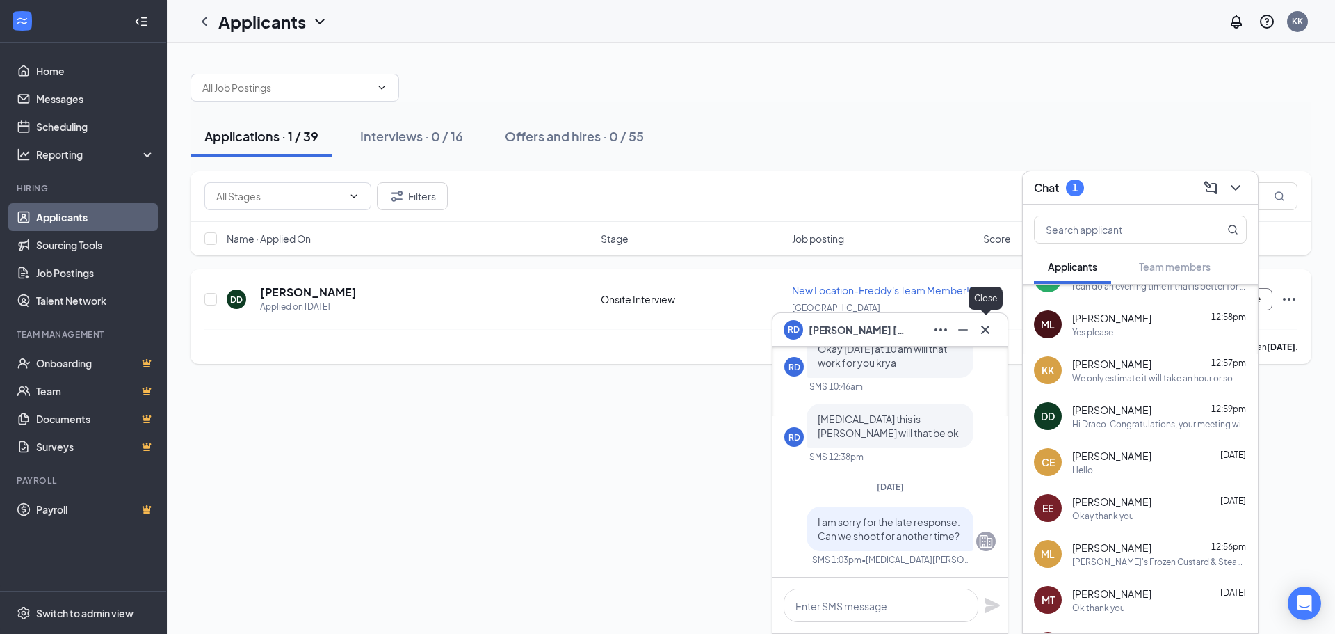
click at [989, 329] on icon "Cross" at bounding box center [985, 329] width 17 height 17
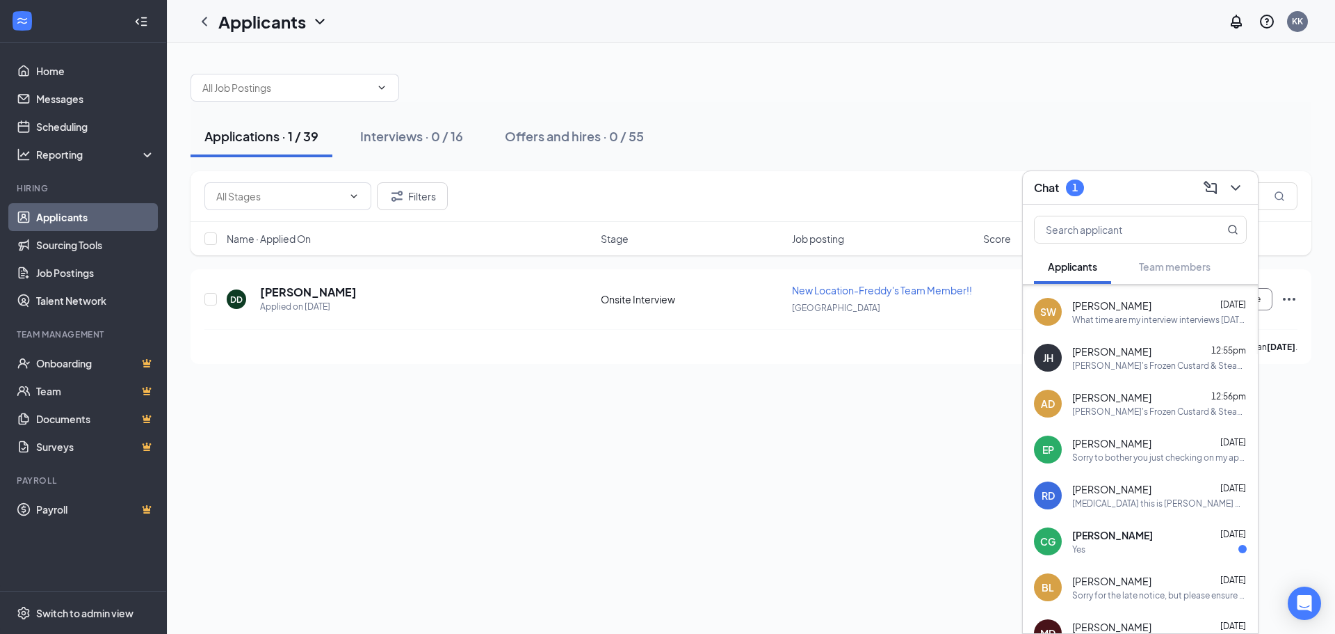
scroll to position [1000, 0]
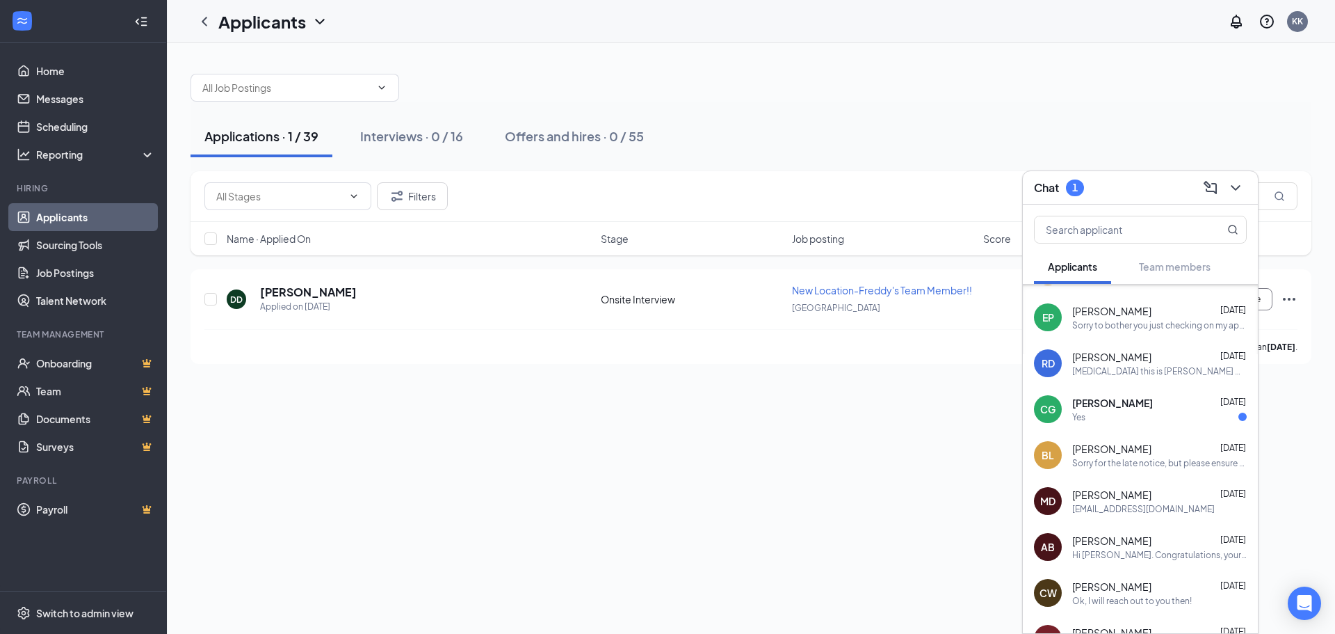
click at [1125, 421] on div "Yes" at bounding box center [1159, 417] width 175 height 12
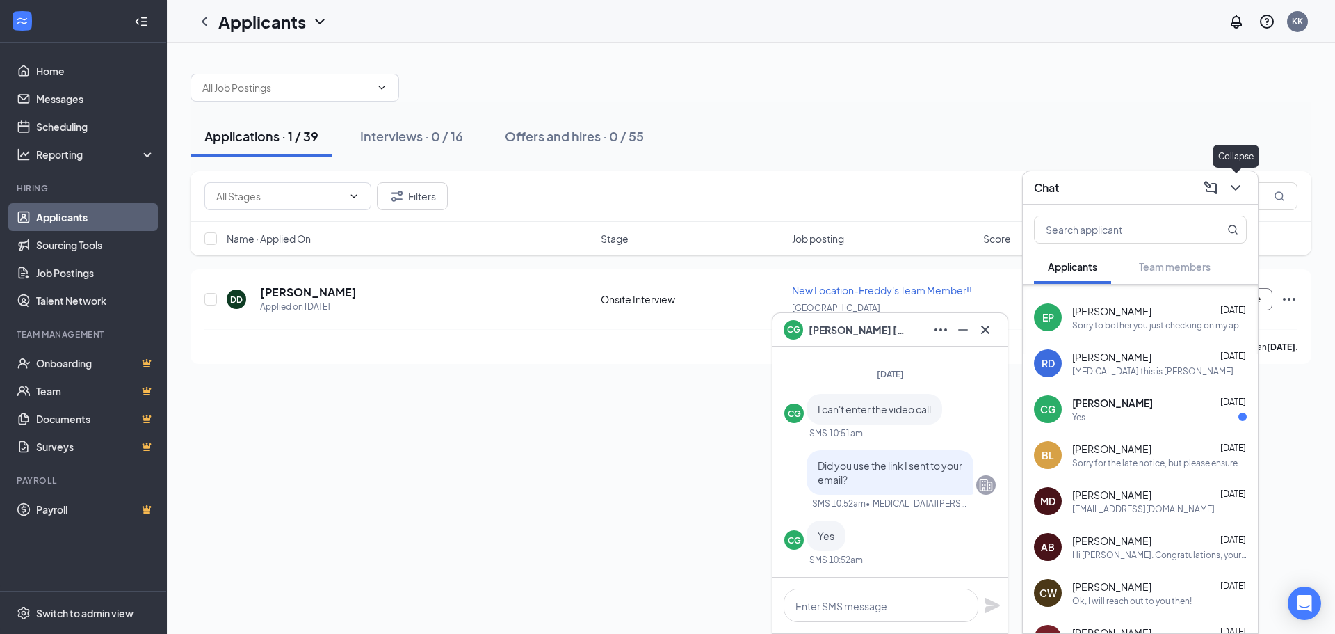
click at [1243, 188] on icon "ChevronDown" at bounding box center [1235, 187] width 17 height 17
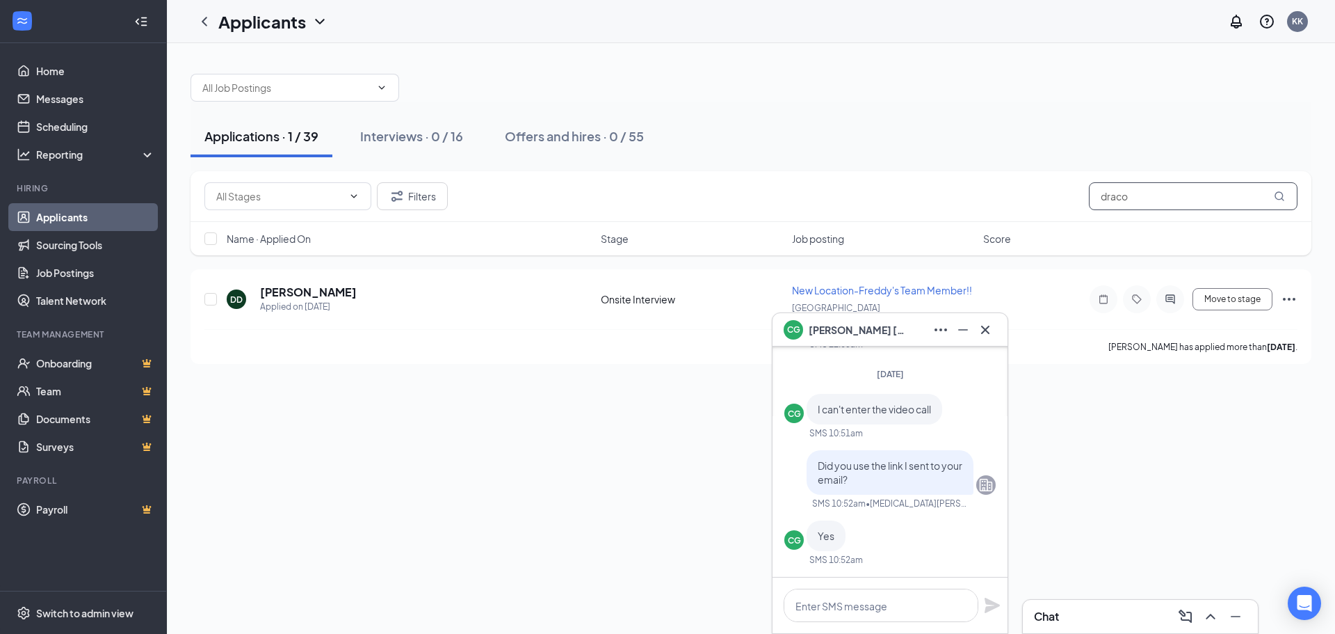
drag, startPoint x: 1164, startPoint y: 202, endPoint x: 886, endPoint y: 209, distance: 278.3
click at [886, 209] on div "Filters draco" at bounding box center [750, 196] width 1093 height 28
type input "[PERSON_NAME]"
click at [1292, 296] on icon "Ellipses" at bounding box center [1289, 299] width 17 height 17
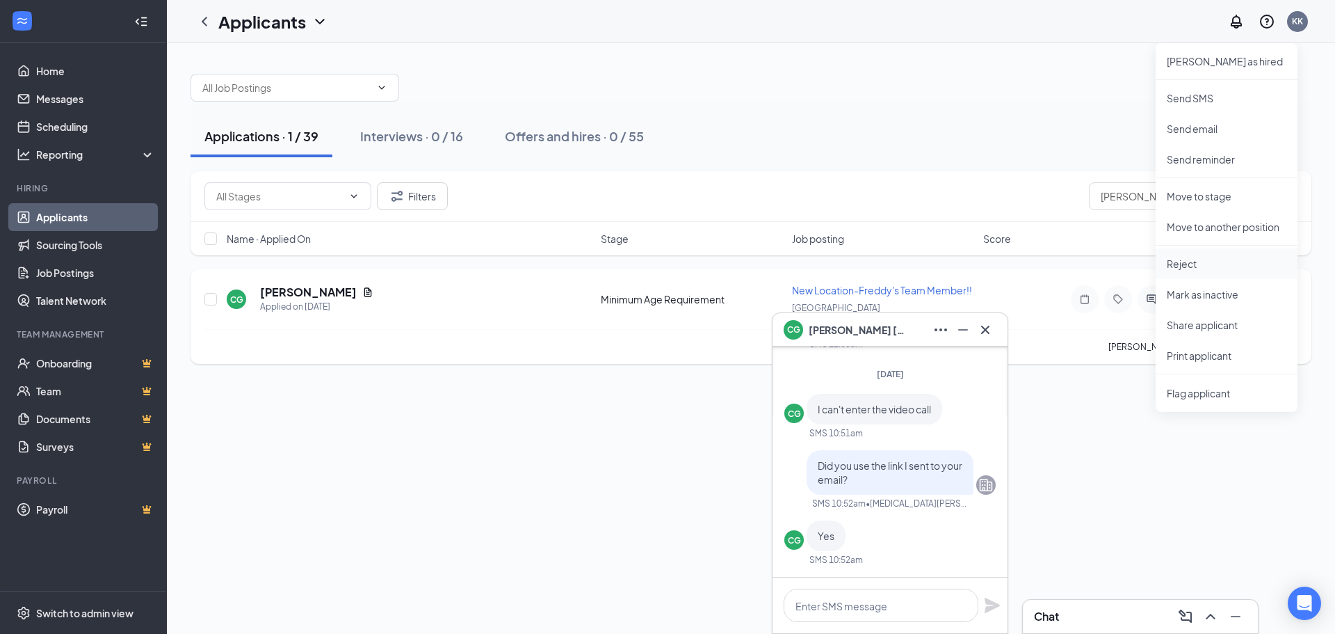
click at [1194, 270] on p "Reject" at bounding box center [1227, 264] width 120 height 14
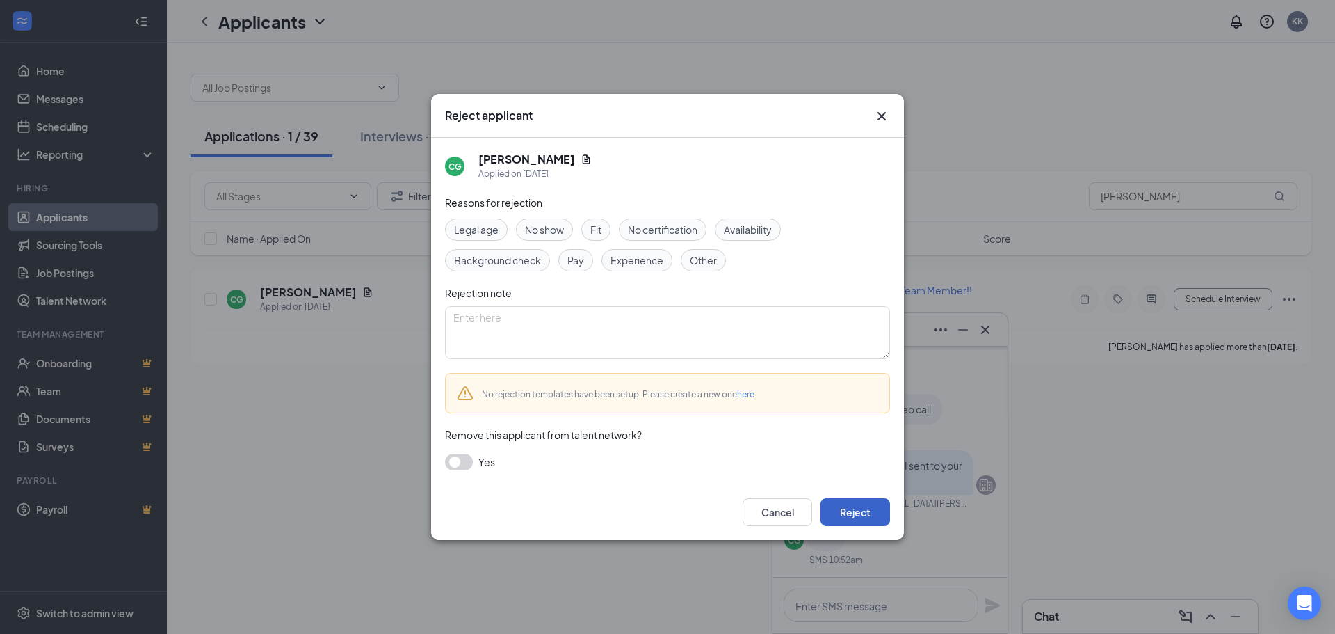
click at [862, 513] on button "Reject" at bounding box center [856, 512] width 70 height 28
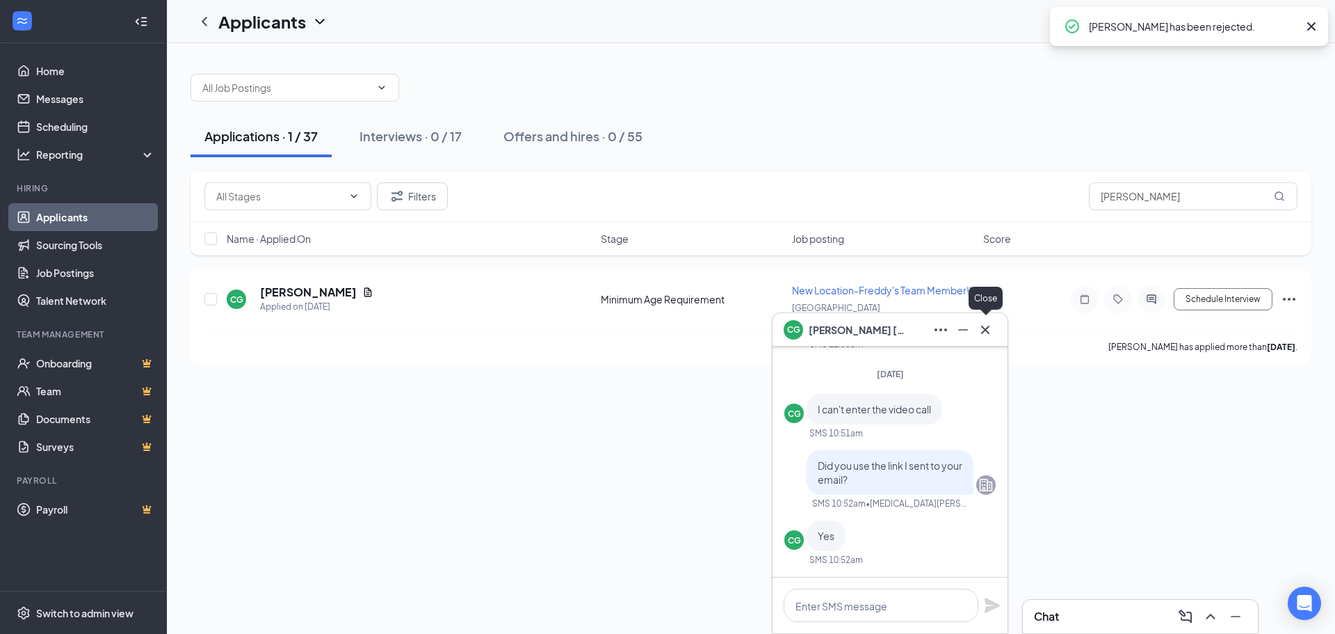
click at [987, 324] on icon "Cross" at bounding box center [985, 329] width 17 height 17
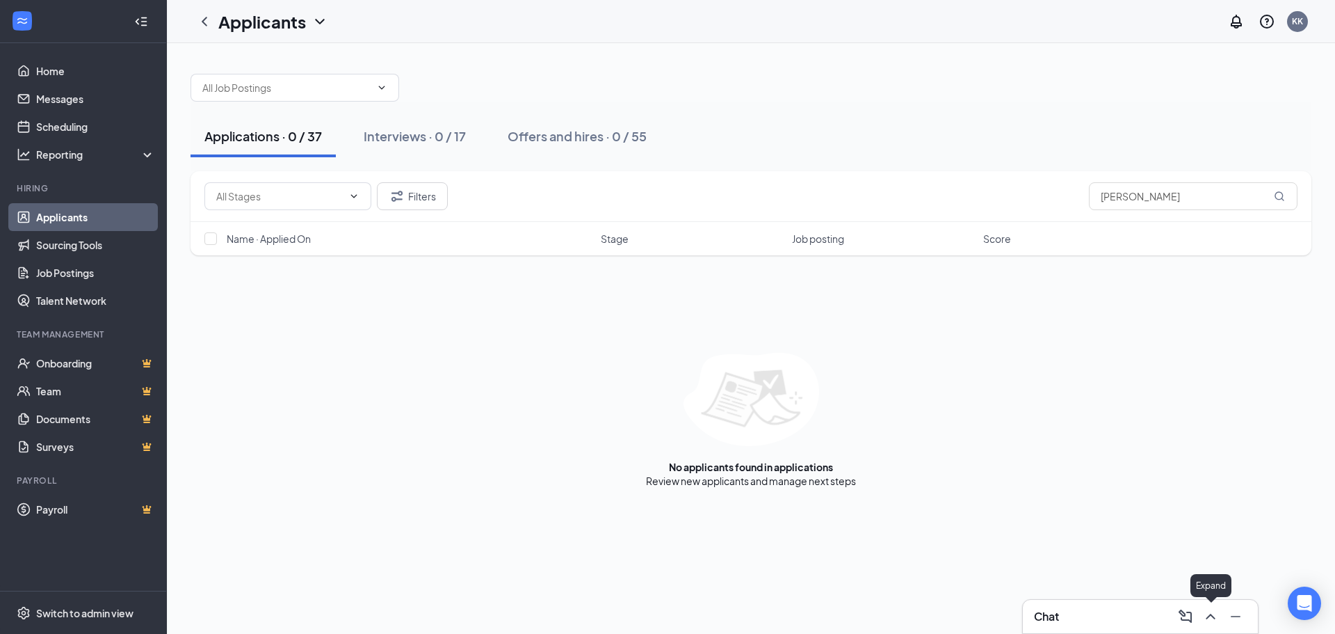
click at [1211, 615] on icon "ChevronUp" at bounding box center [1210, 616] width 9 height 6
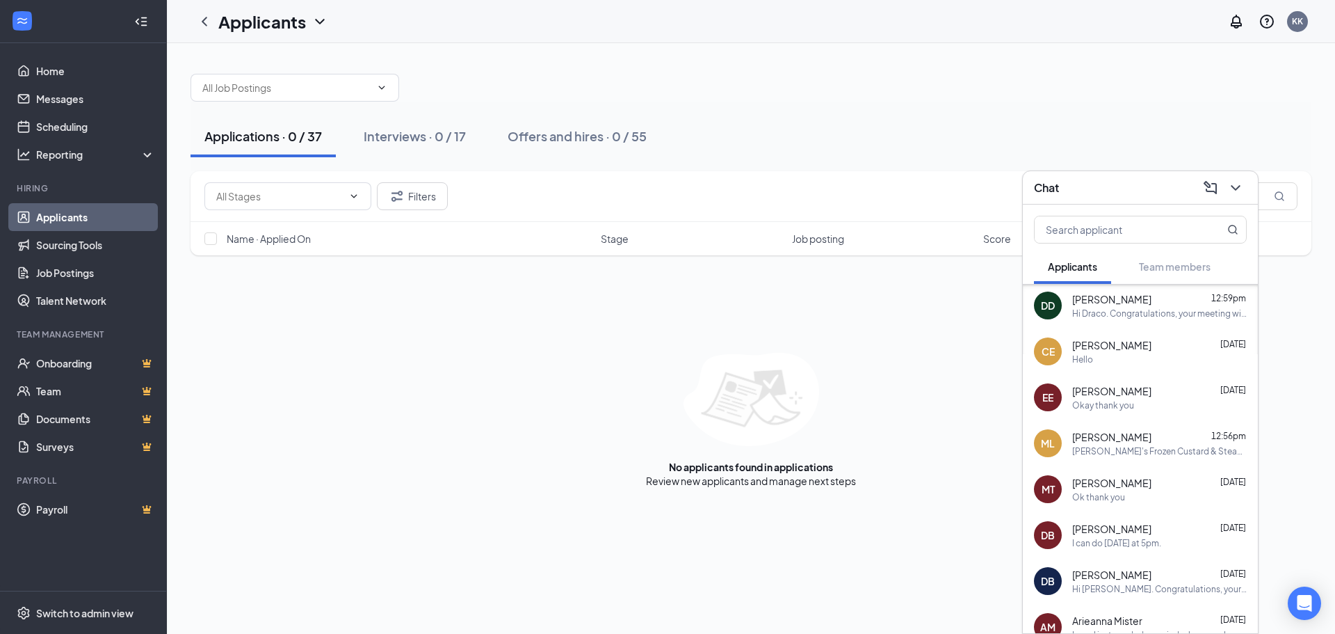
scroll to position [417, 0]
click at [1168, 538] on div "I can do [DATE] at 5pm." at bounding box center [1159, 541] width 175 height 12
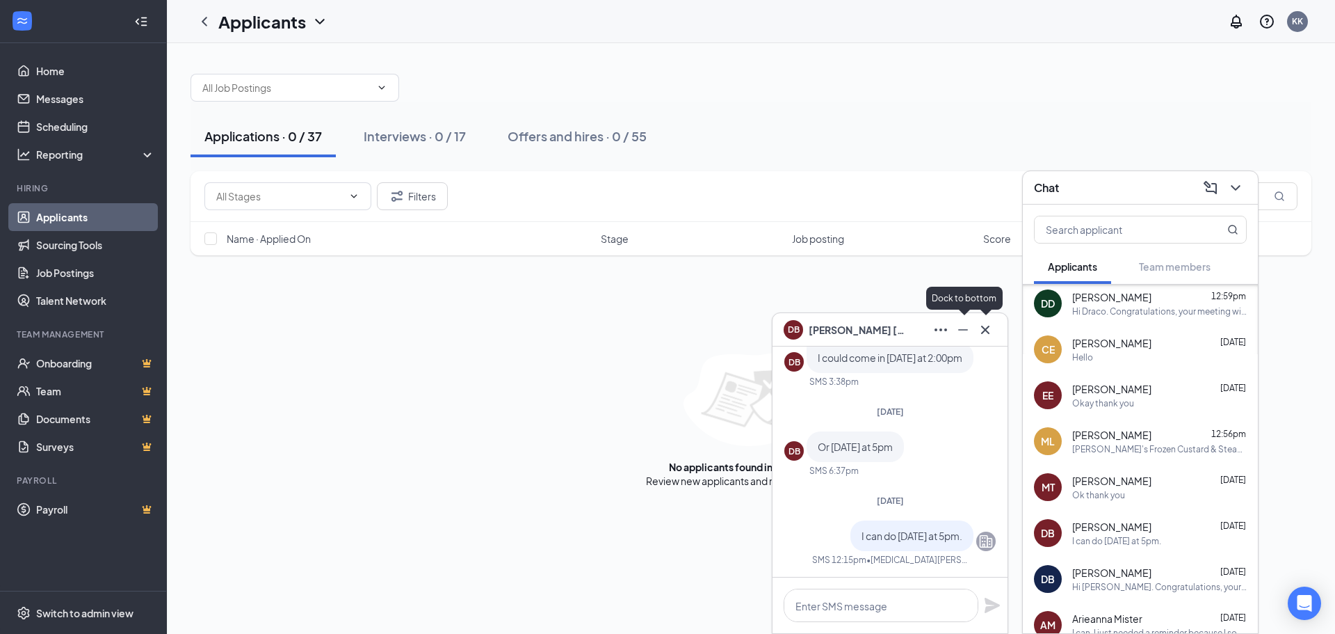
click at [985, 332] on icon "Cross" at bounding box center [985, 329] width 17 height 17
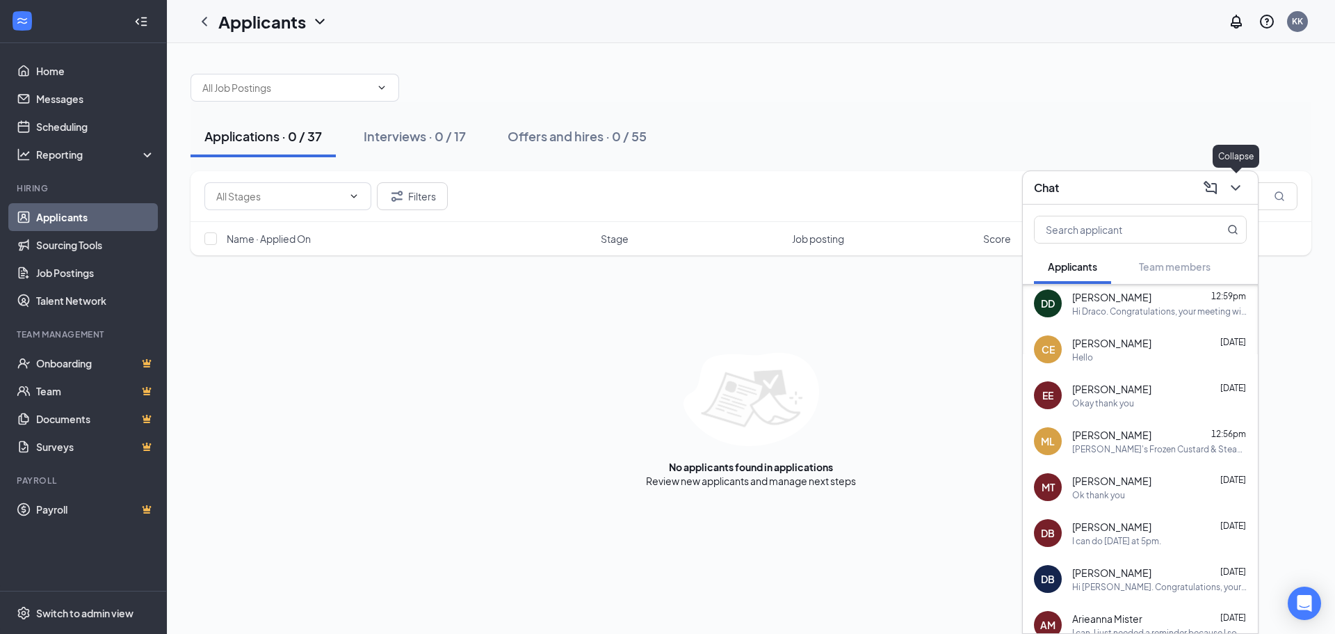
click at [1238, 186] on icon "ChevronDown" at bounding box center [1235, 188] width 9 height 6
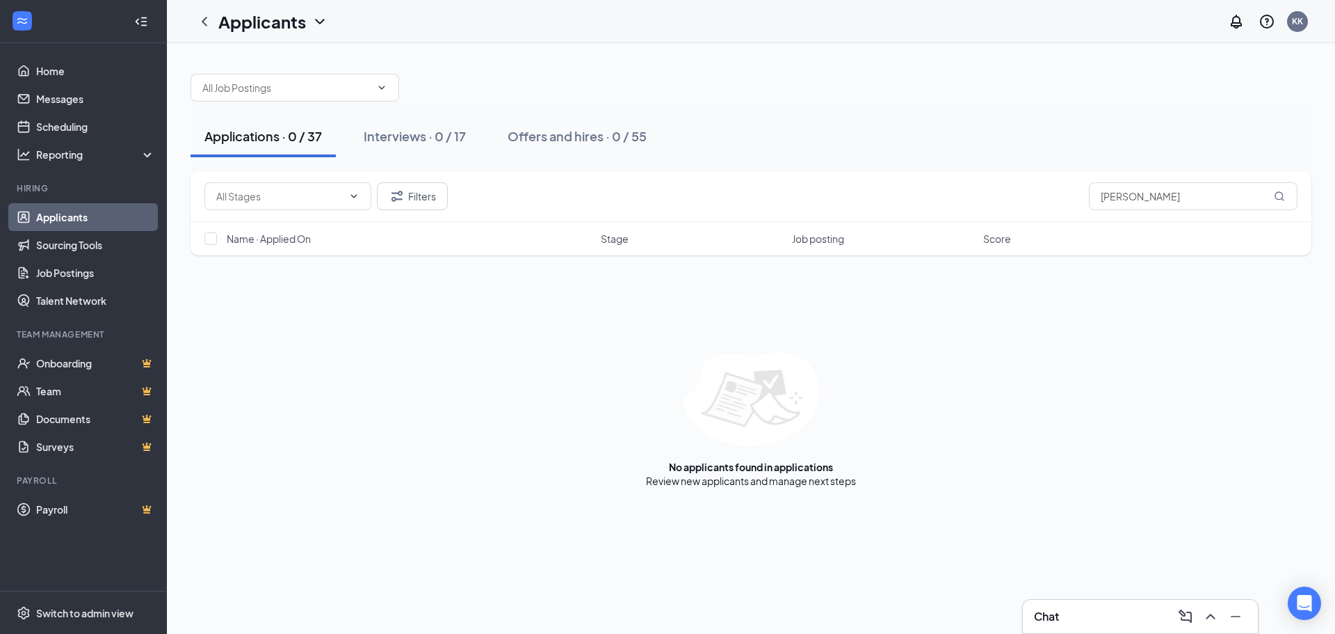
click at [282, 134] on div "Applications · 0 / 37" at bounding box center [263, 135] width 118 height 17
drag, startPoint x: 1153, startPoint y: 195, endPoint x: 540, endPoint y: 155, distance: 614.7
click at [540, 156] on div "Applications · 0 / 37 Interviews · 0 / 17 Offers and hires · 0 / 55 Filters [PE…" at bounding box center [751, 274] width 1121 height 428
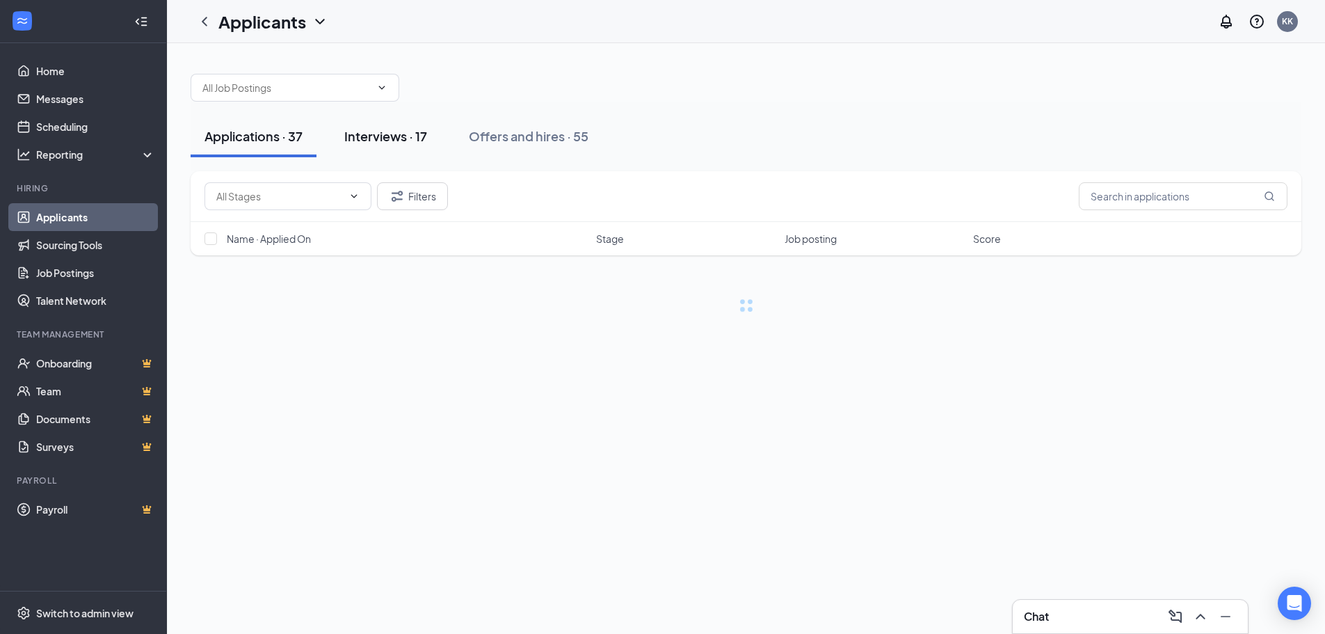
click at [389, 138] on div "Interviews · 17" at bounding box center [385, 135] width 83 height 17
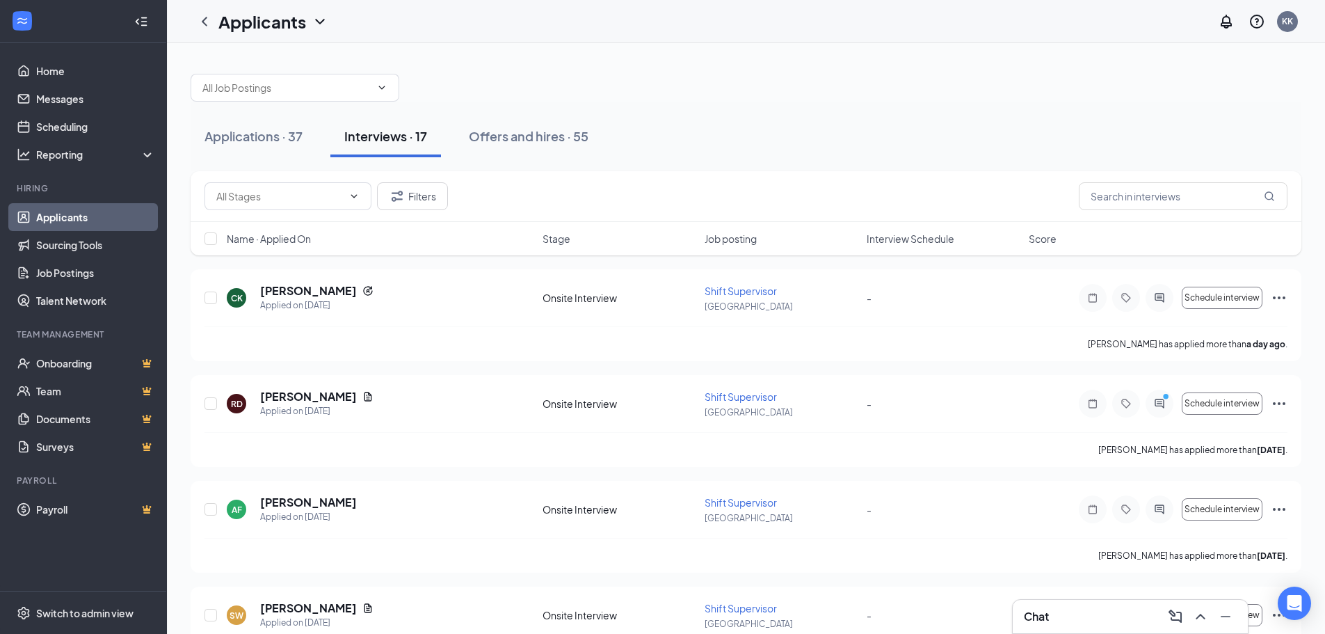
click at [898, 249] on div "Name · Applied On Stage Job posting Interview Schedule Score" at bounding box center [746, 238] width 1111 height 33
click at [900, 241] on span "Interview Schedule" at bounding box center [910, 239] width 88 height 14
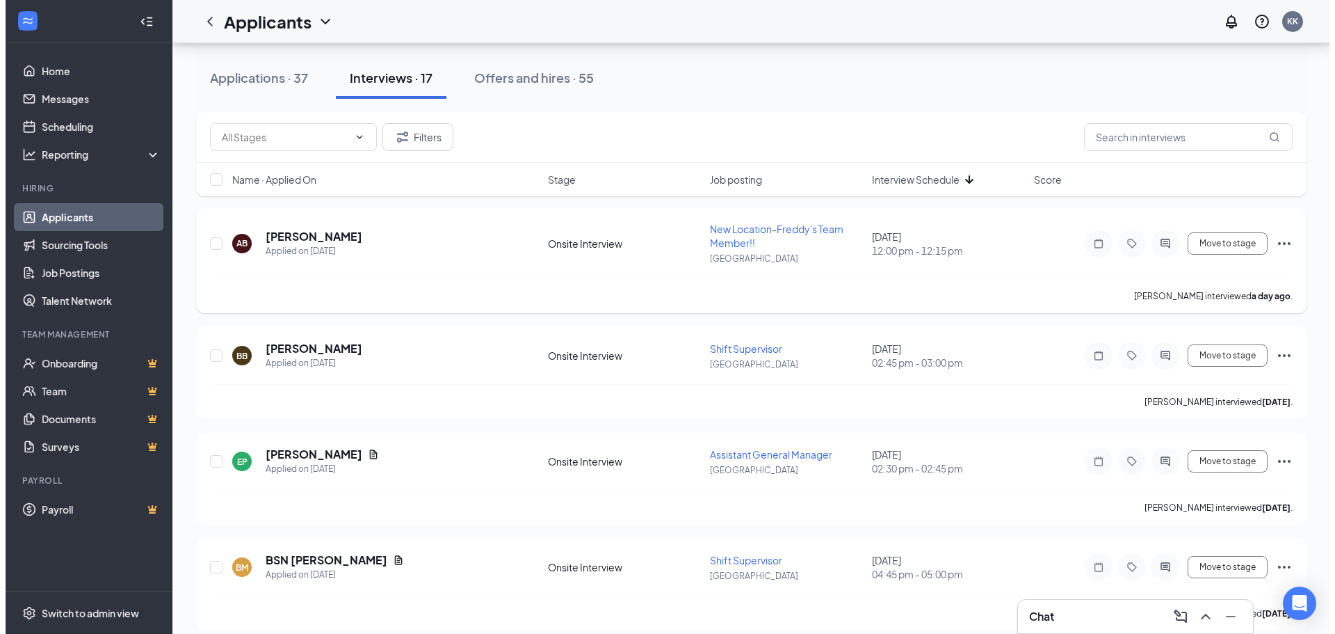
scroll to position [556, 0]
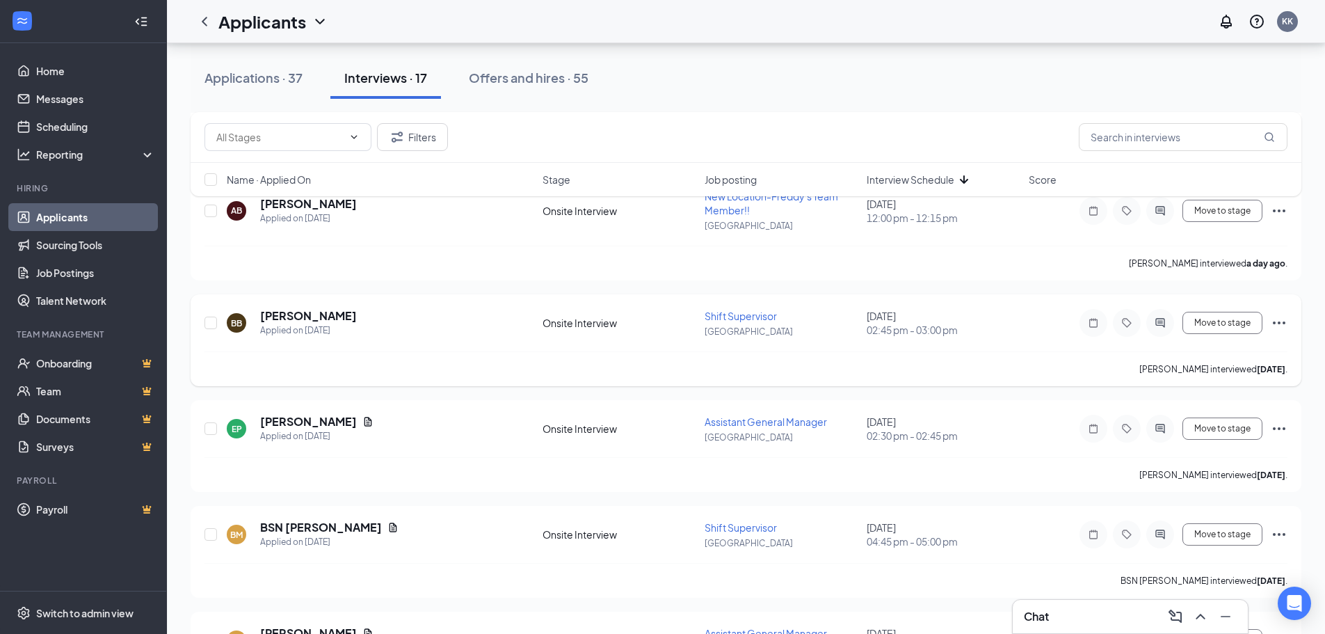
click at [1276, 322] on icon "Ellipses" at bounding box center [1278, 322] width 17 height 17
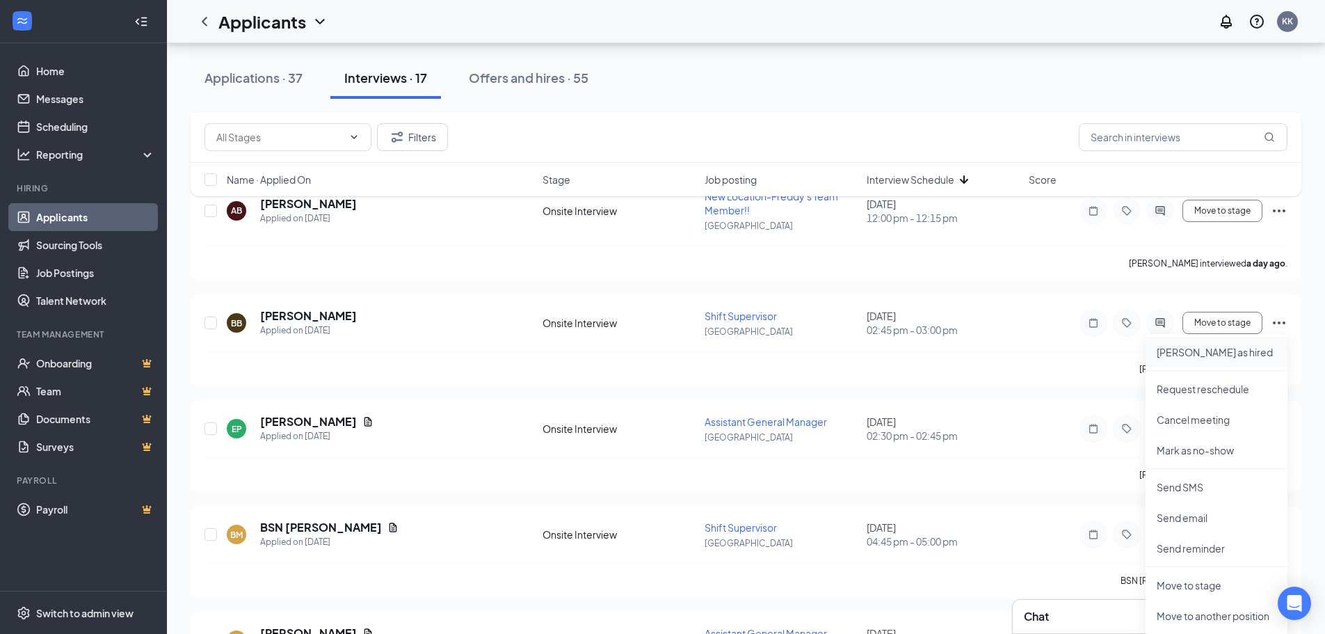
click at [1209, 360] on li "[PERSON_NAME] as hired" at bounding box center [1216, 352] width 142 height 31
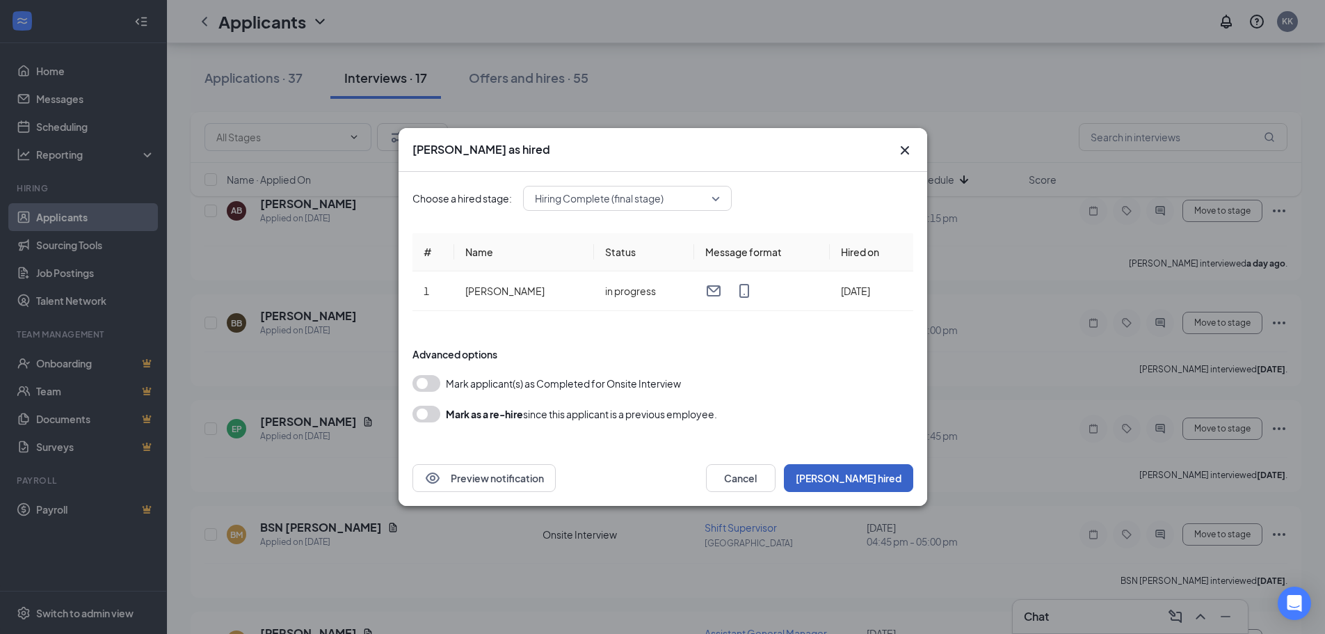
click at [879, 474] on button "[PERSON_NAME] hired" at bounding box center [848, 478] width 129 height 28
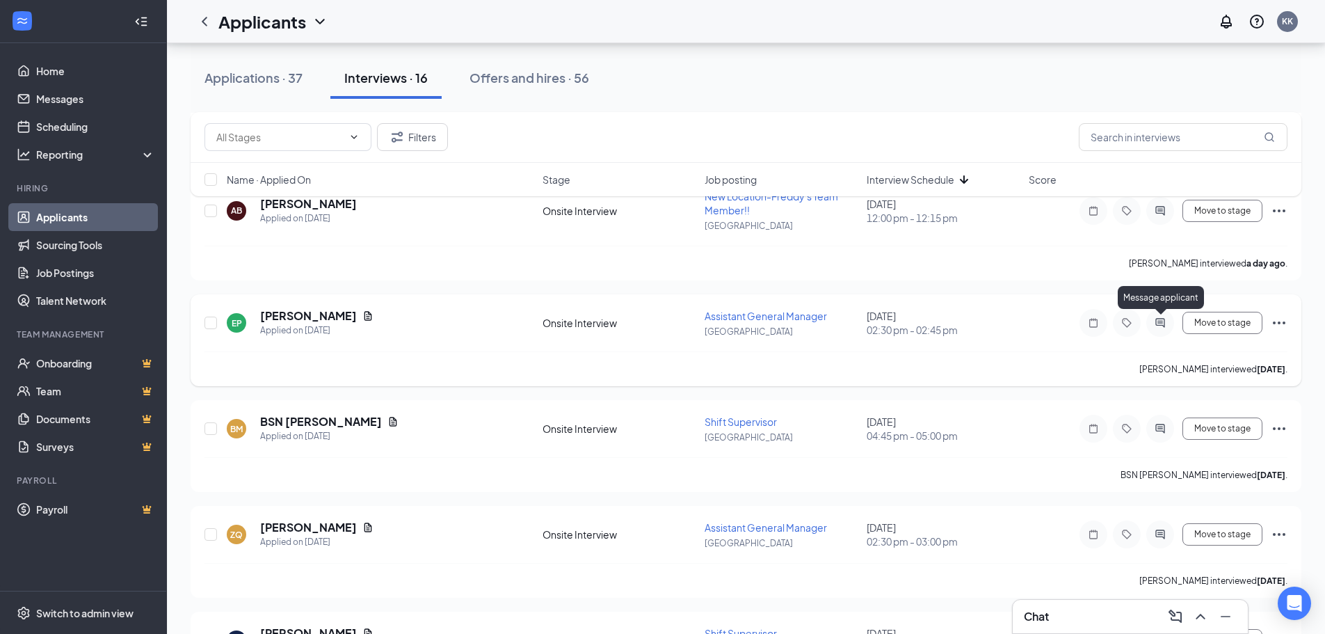
click at [1160, 323] on icon "ActiveChat" at bounding box center [1160, 322] width 17 height 11
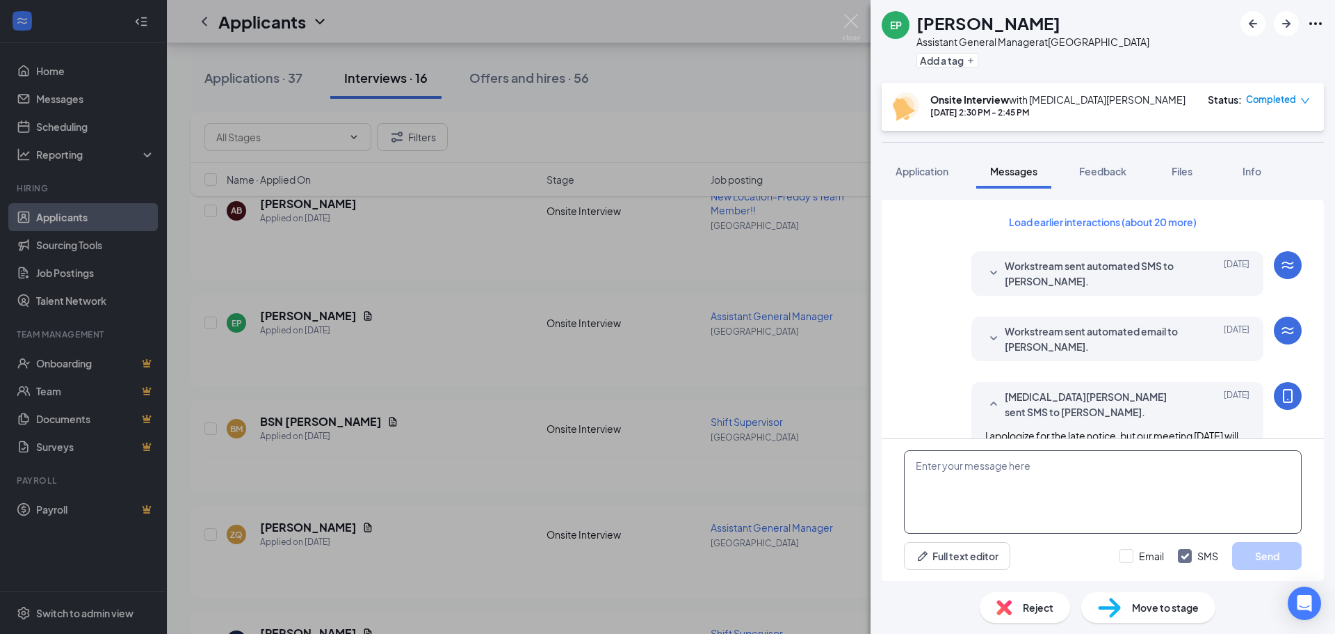
click at [1018, 500] on textarea at bounding box center [1103, 491] width 398 height 83
type textarea "Hey"
click at [854, 29] on img at bounding box center [851, 27] width 17 height 27
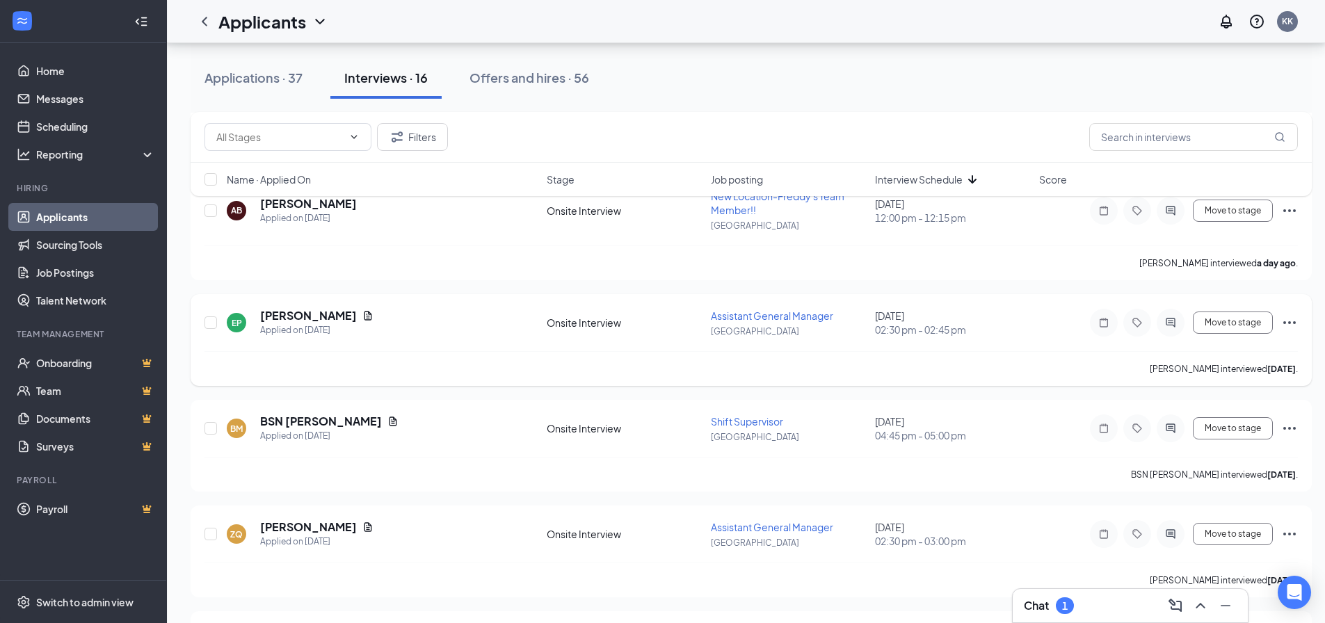
click at [1174, 328] on div at bounding box center [1170, 323] width 28 height 28
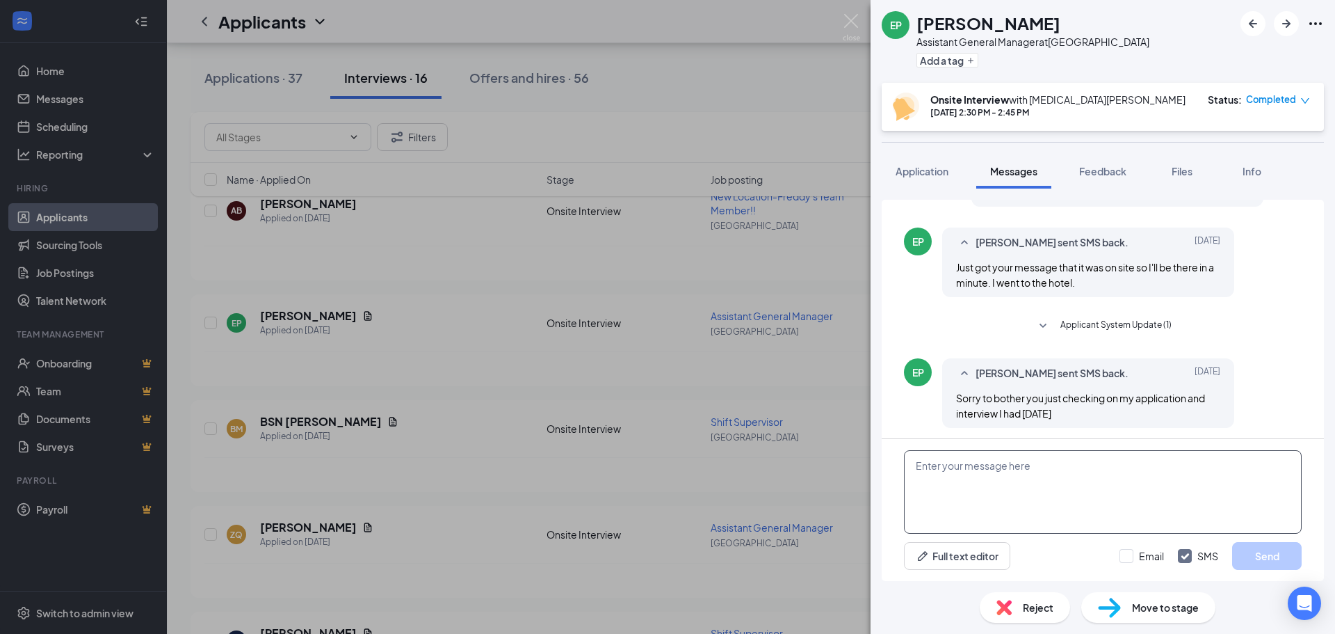
scroll to position [572, 0]
click at [981, 487] on textarea at bounding box center [1103, 491] width 398 height 83
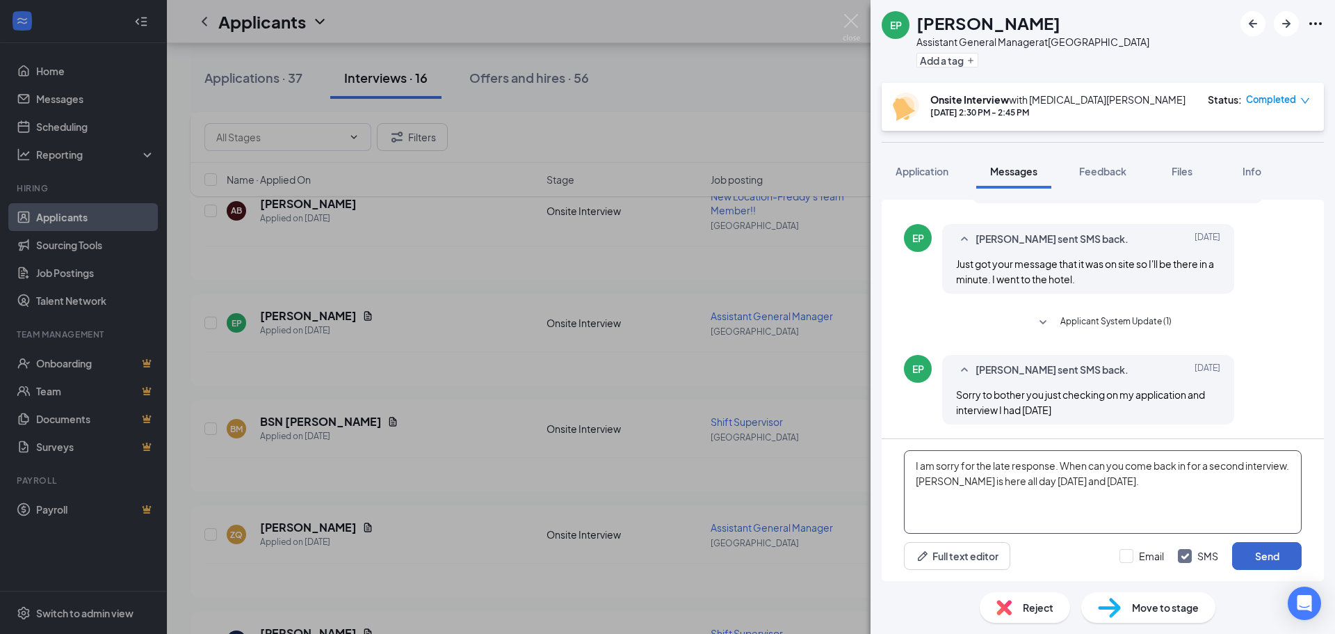
type textarea "I am sorry for the late response. When can you come back in for a second interv…"
click at [1255, 549] on button "Send" at bounding box center [1267, 556] width 70 height 28
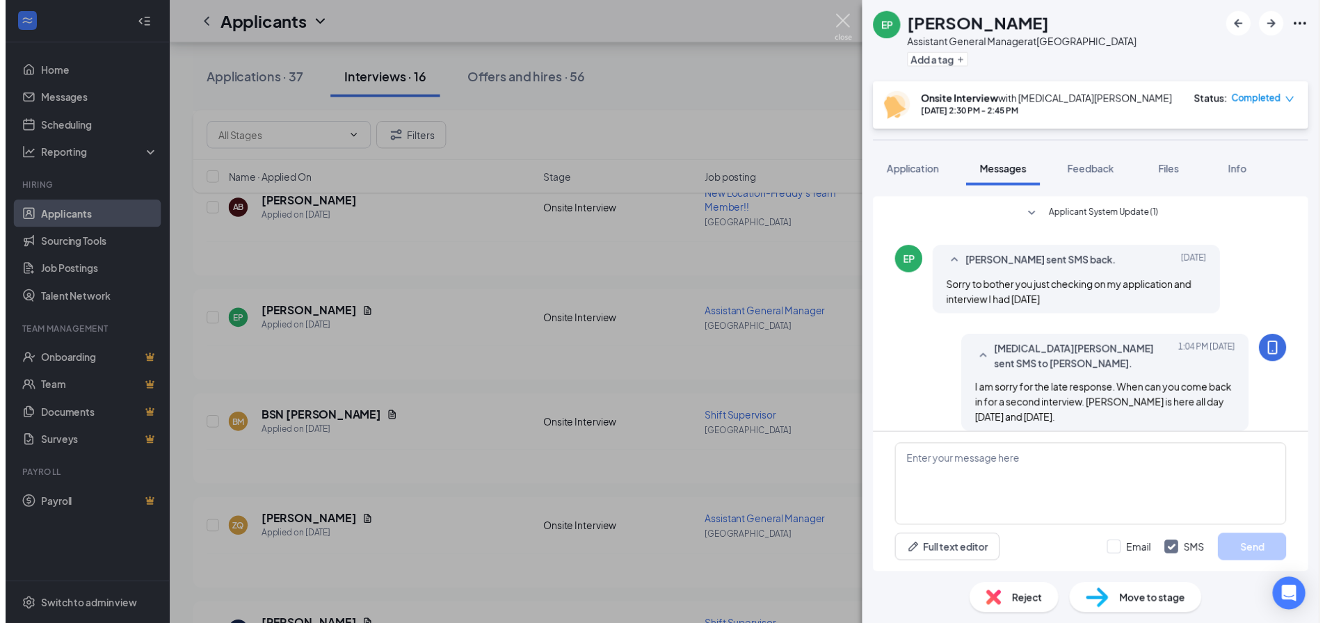
scroll to position [692, 0]
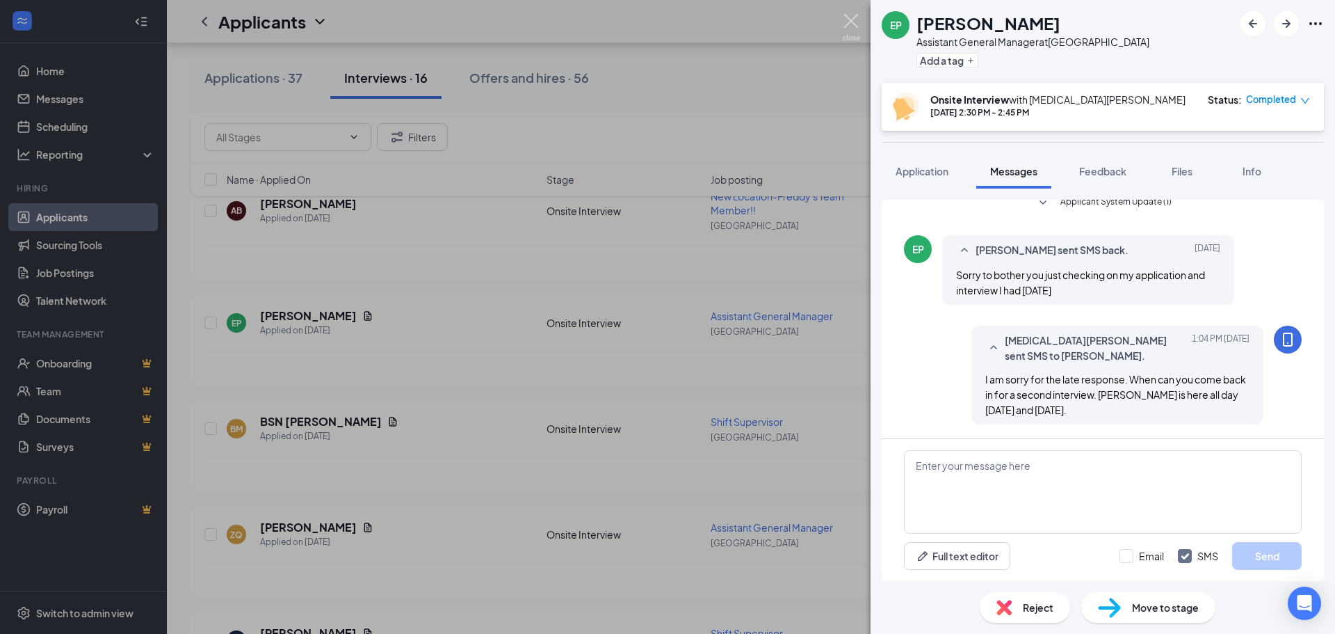
click at [850, 24] on img at bounding box center [851, 27] width 17 height 27
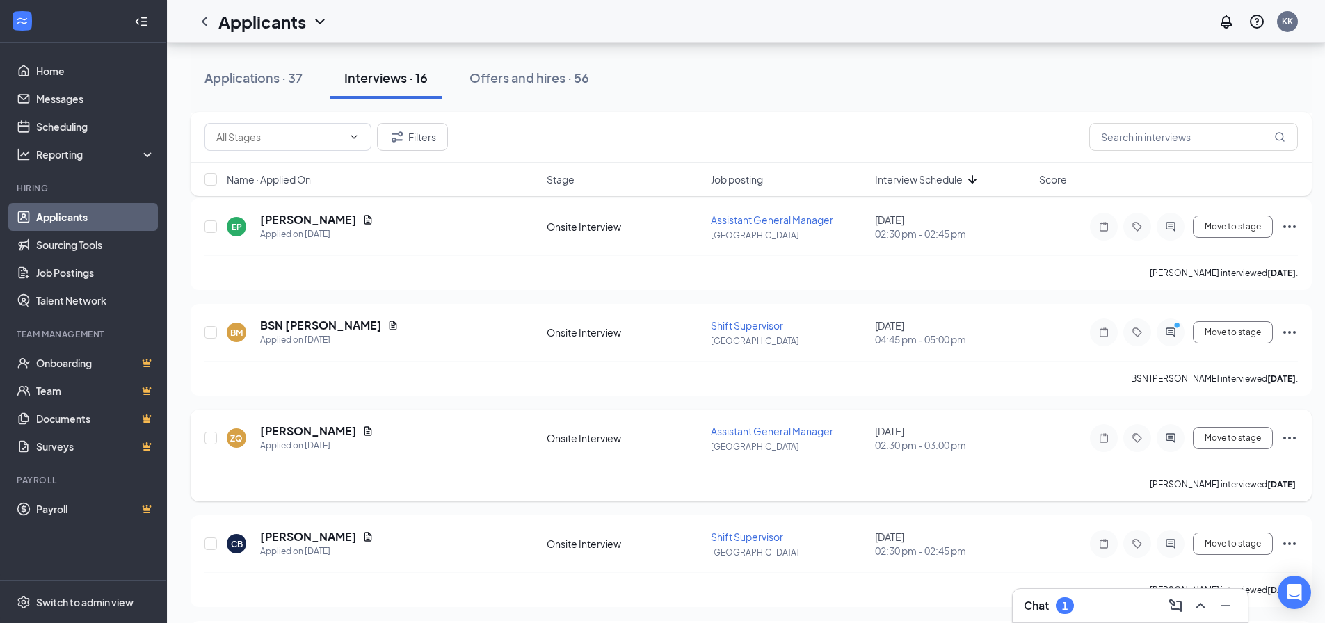
scroll to position [695, 0]
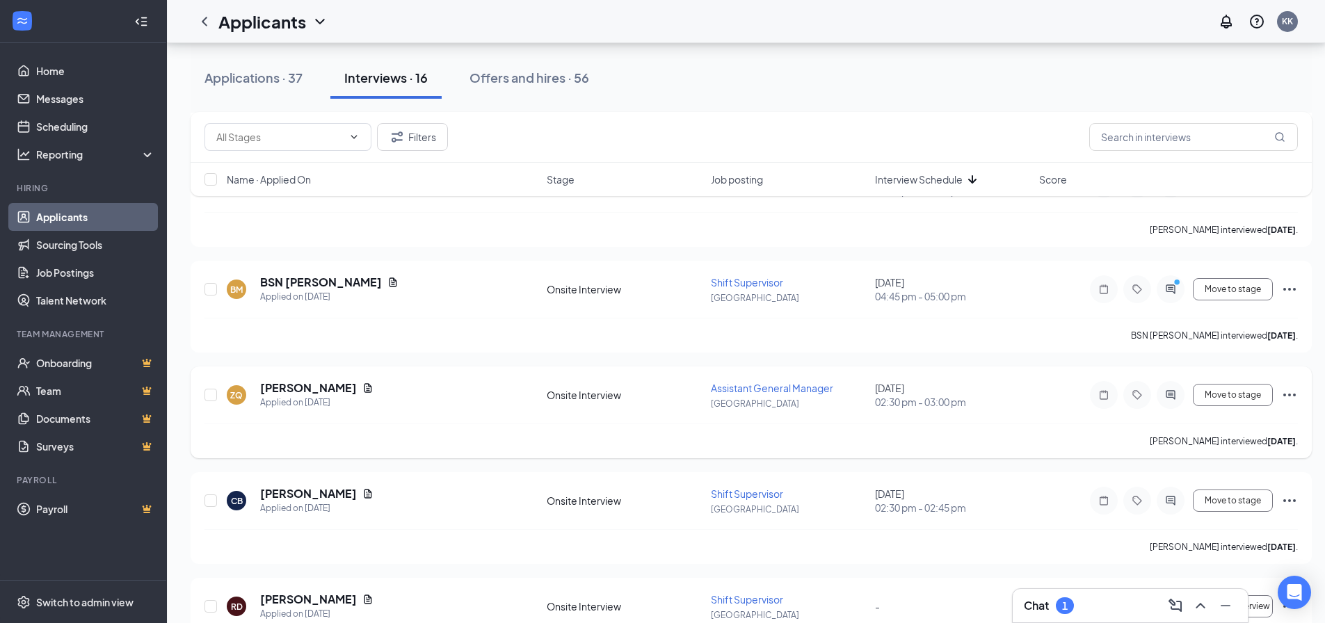
click at [1282, 397] on icon "Ellipses" at bounding box center [1289, 395] width 17 height 17
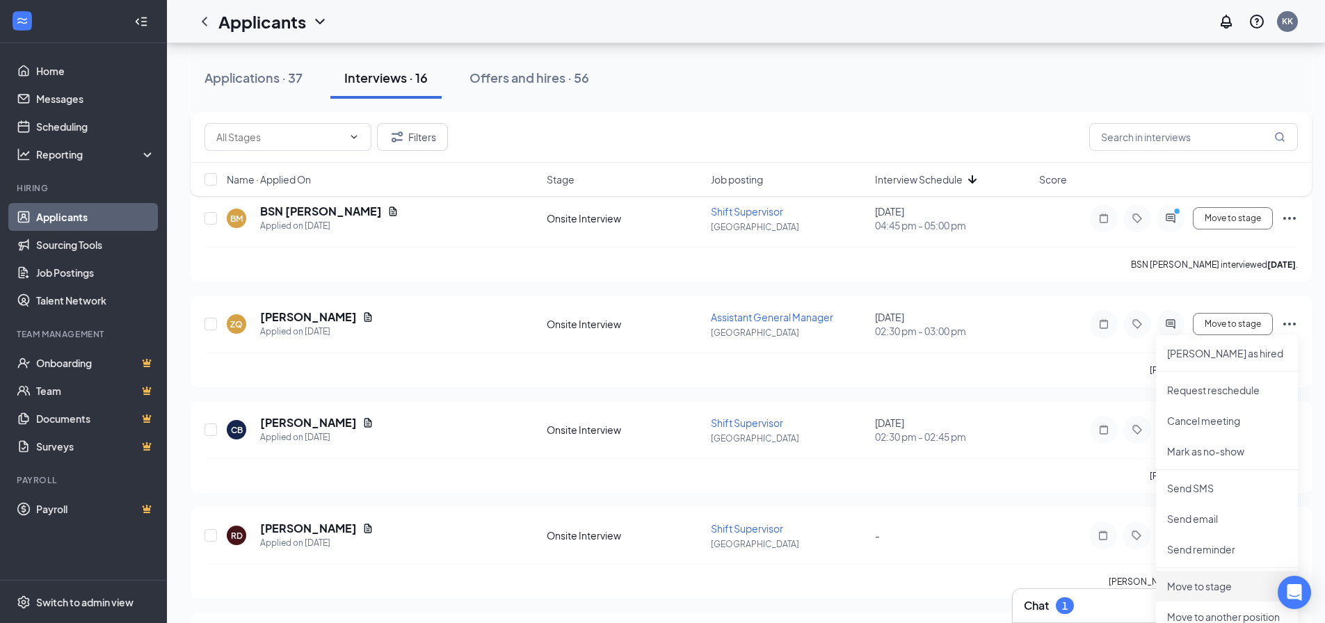
scroll to position [834, 0]
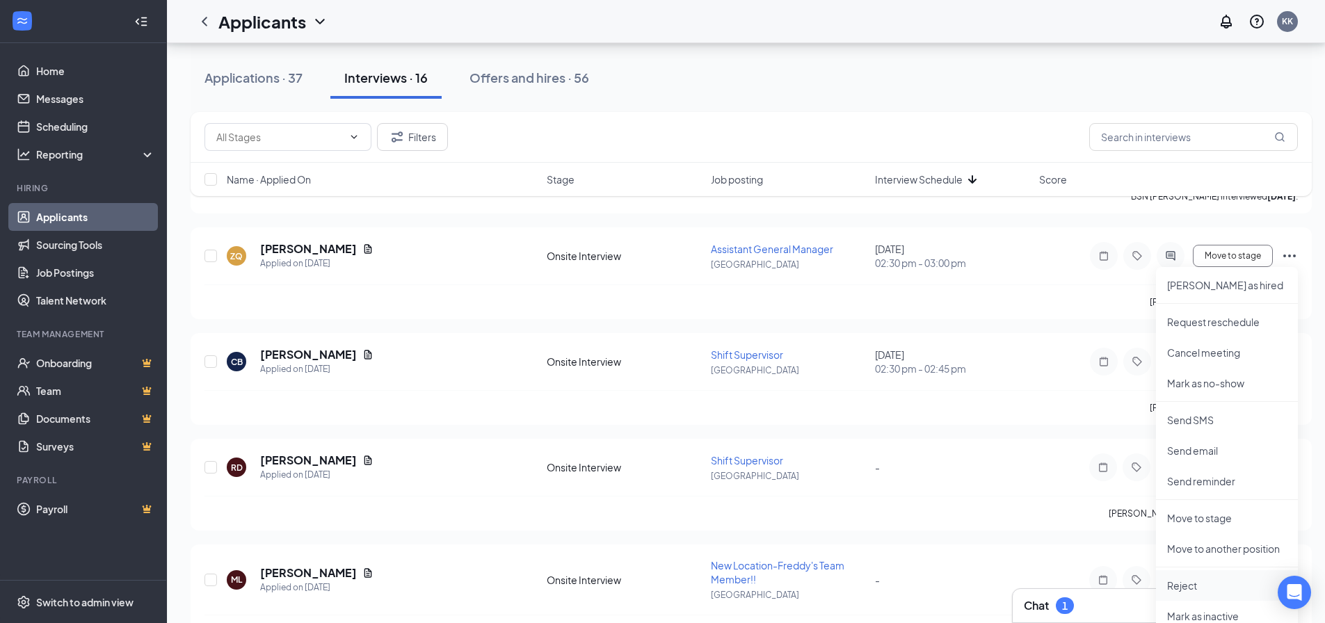
click at [1204, 574] on li "Reject" at bounding box center [1227, 585] width 142 height 31
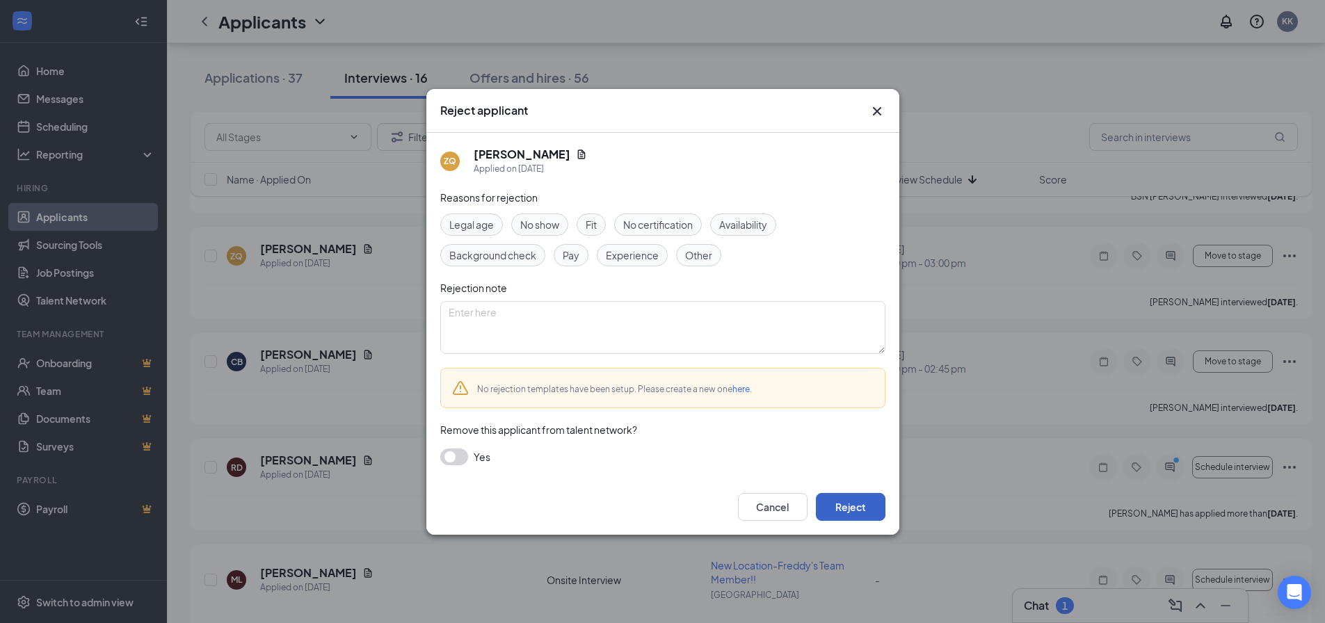
click at [845, 497] on button "Reject" at bounding box center [851, 507] width 70 height 28
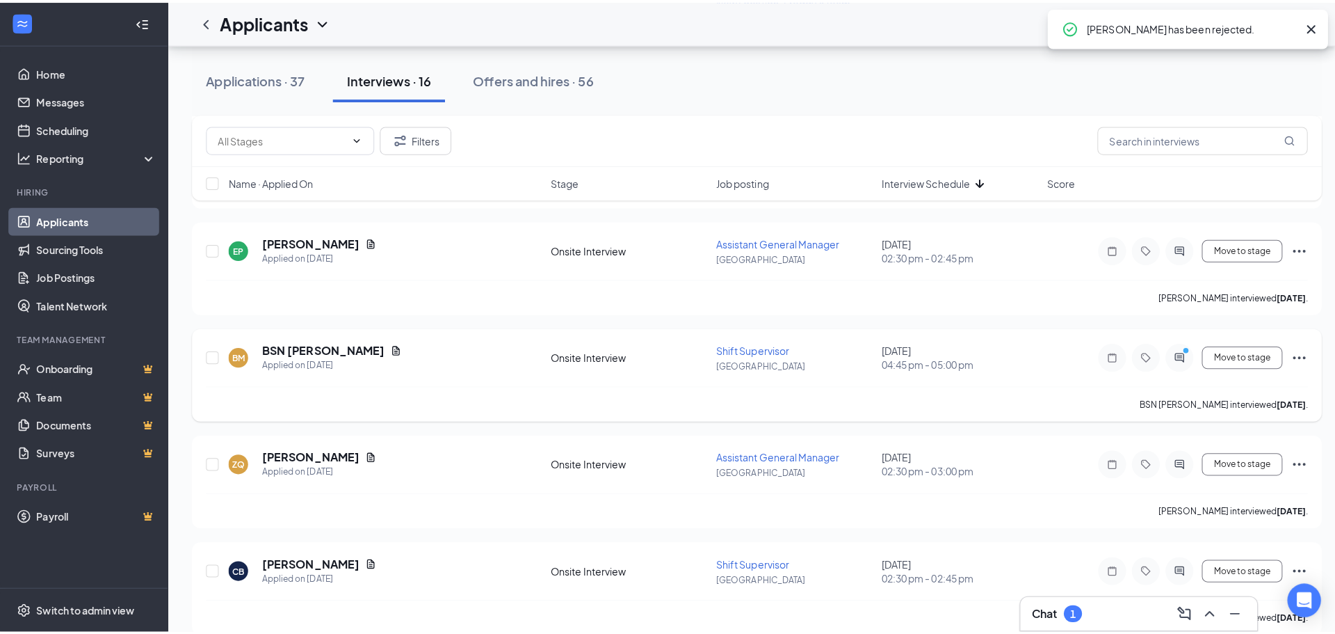
scroll to position [626, 0]
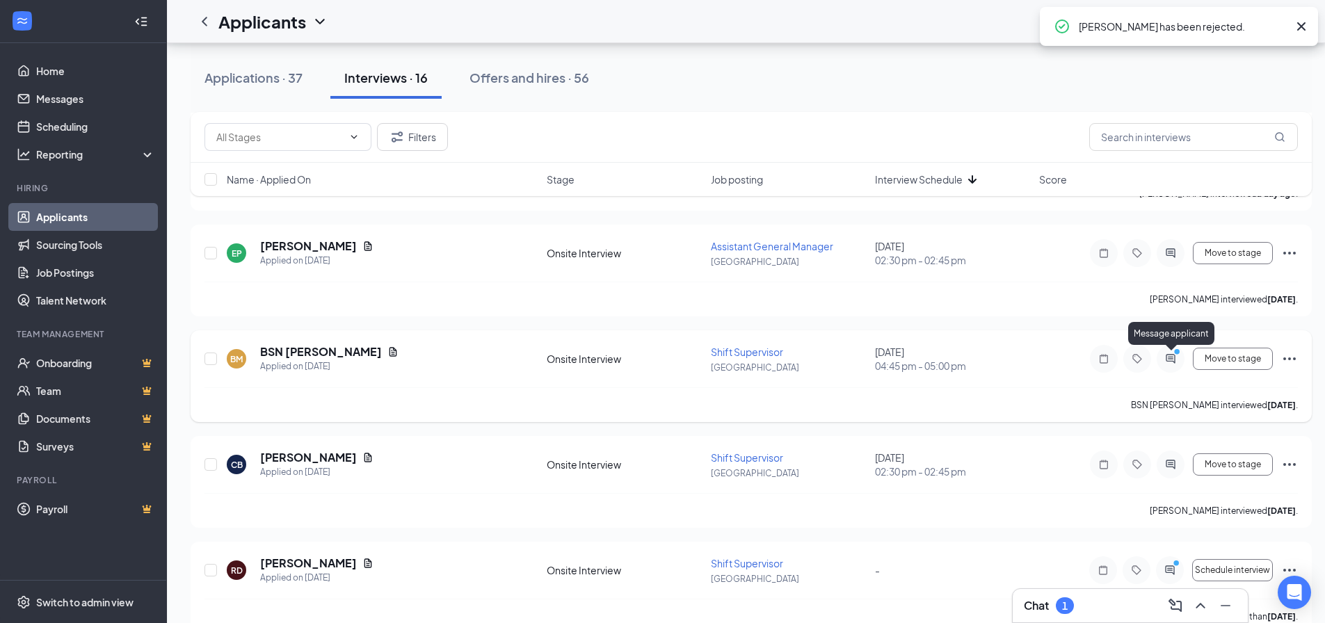
click at [1170, 362] on icon "ActiveChat" at bounding box center [1169, 358] width 9 height 9
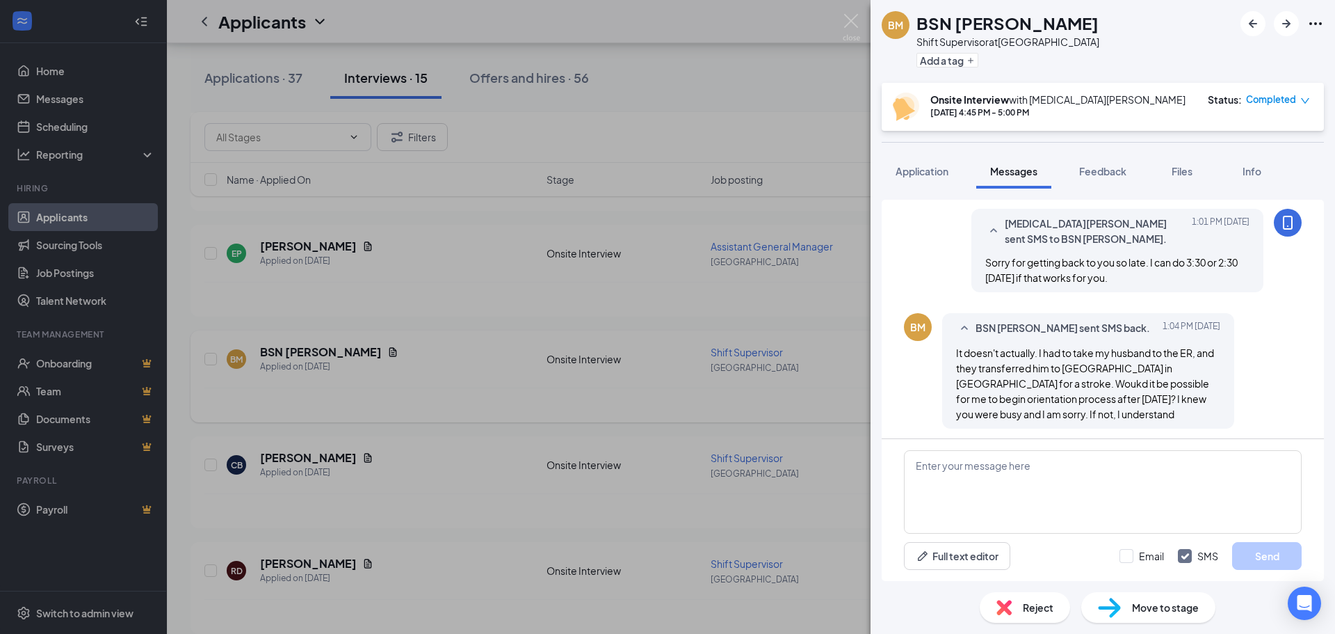
scroll to position [667, 0]
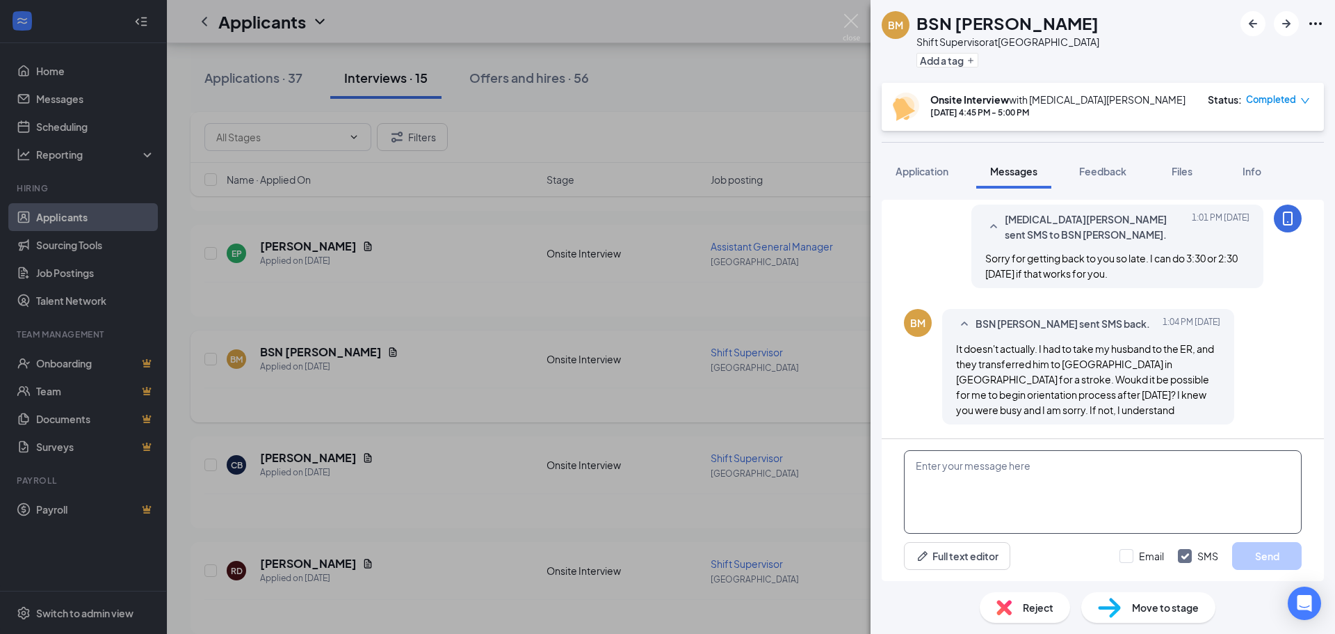
drag, startPoint x: 1000, startPoint y: 451, endPoint x: 1001, endPoint y: 474, distance: 23.0
click at [999, 451] on textarea at bounding box center [1103, 491] width 398 height 83
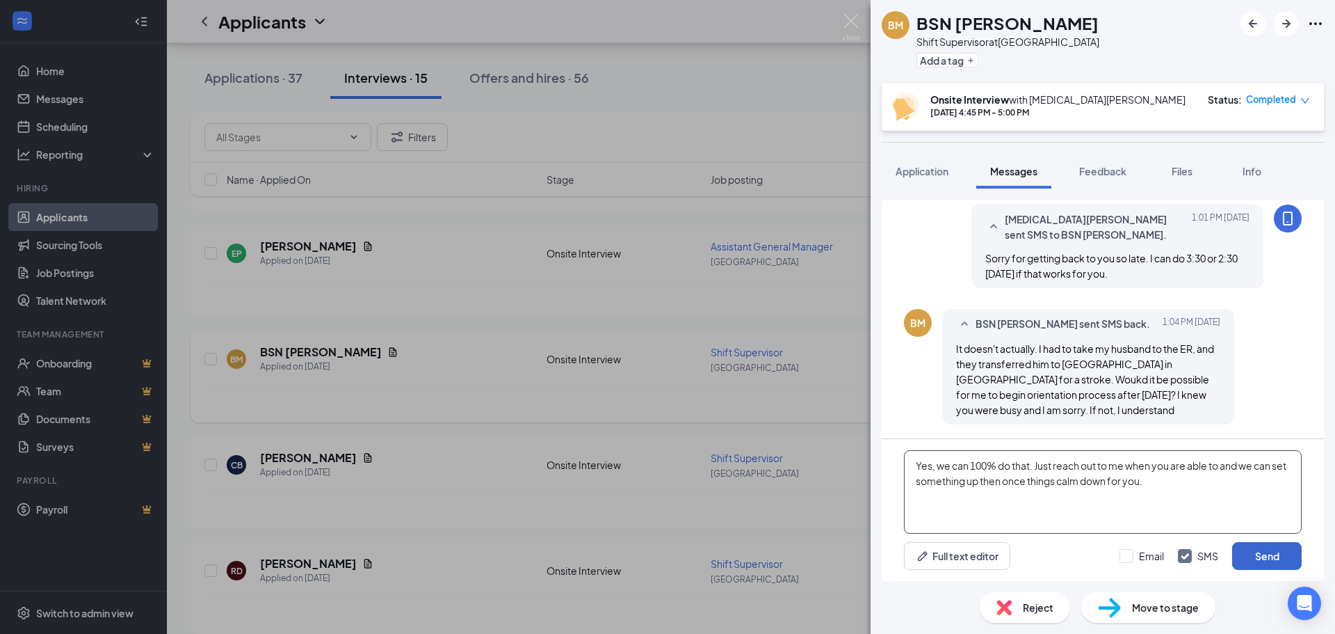
type textarea "Yes, we can 100% do that. Just reach out to me when you are able to and we can …"
click at [1263, 551] on button "Send" at bounding box center [1267, 556] width 70 height 28
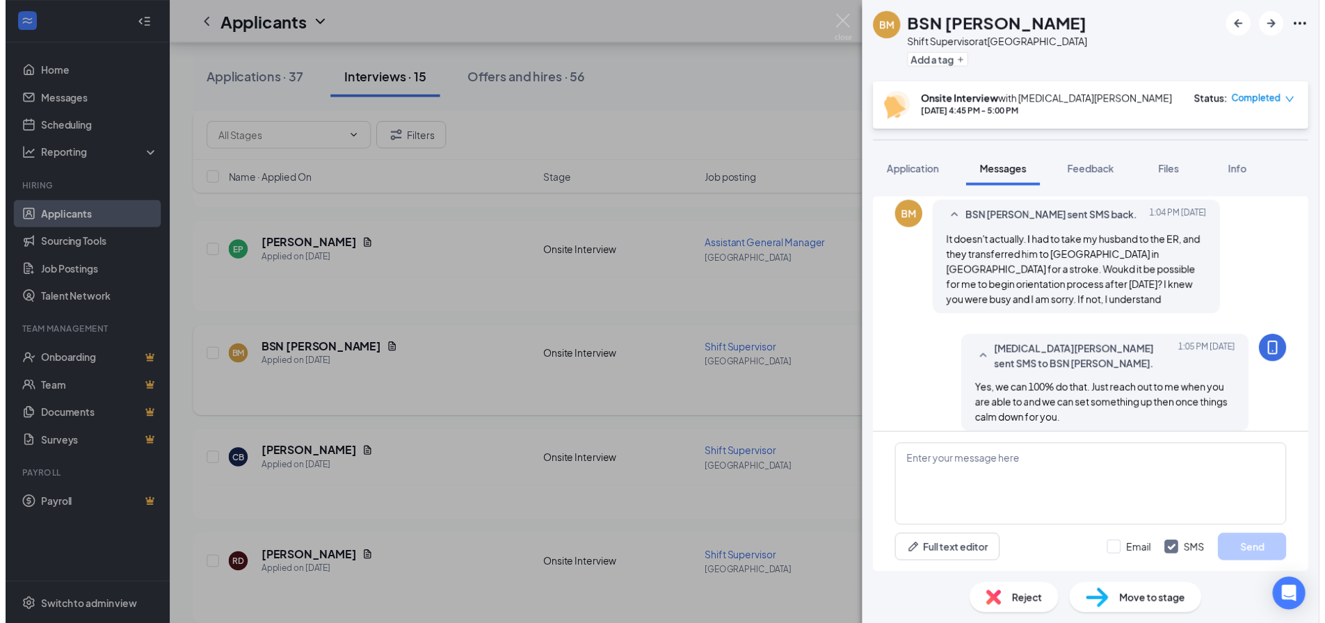
scroll to position [786, 0]
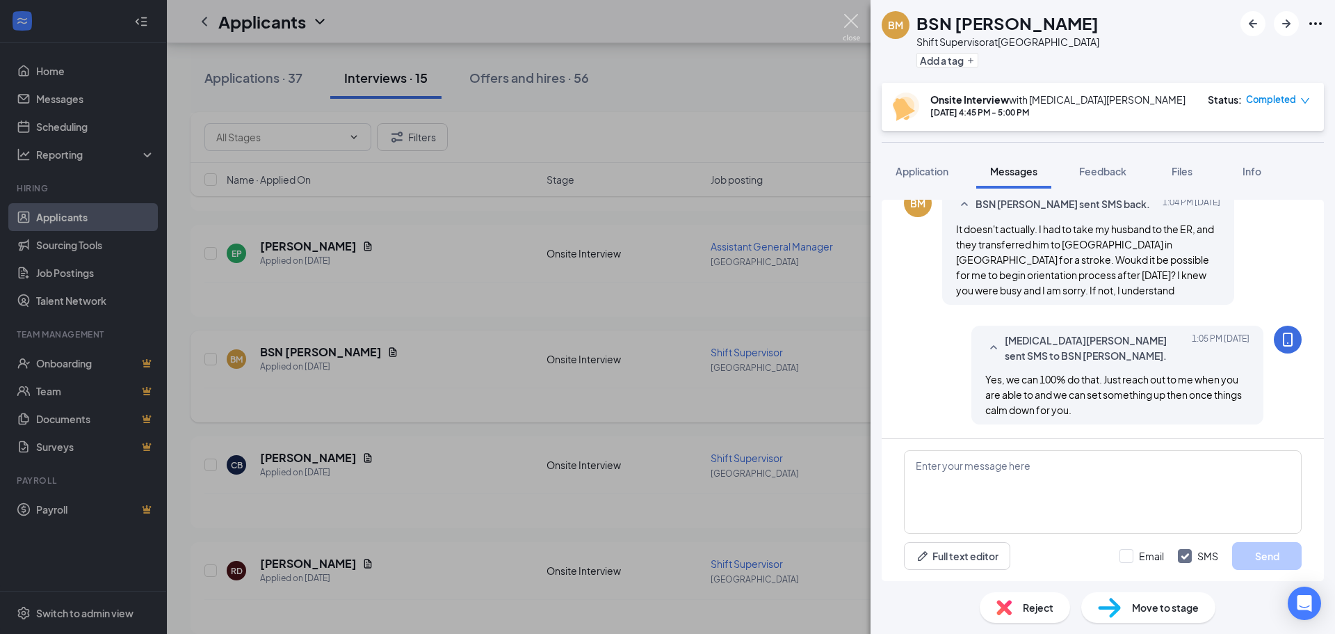
click at [851, 19] on img at bounding box center [851, 27] width 17 height 27
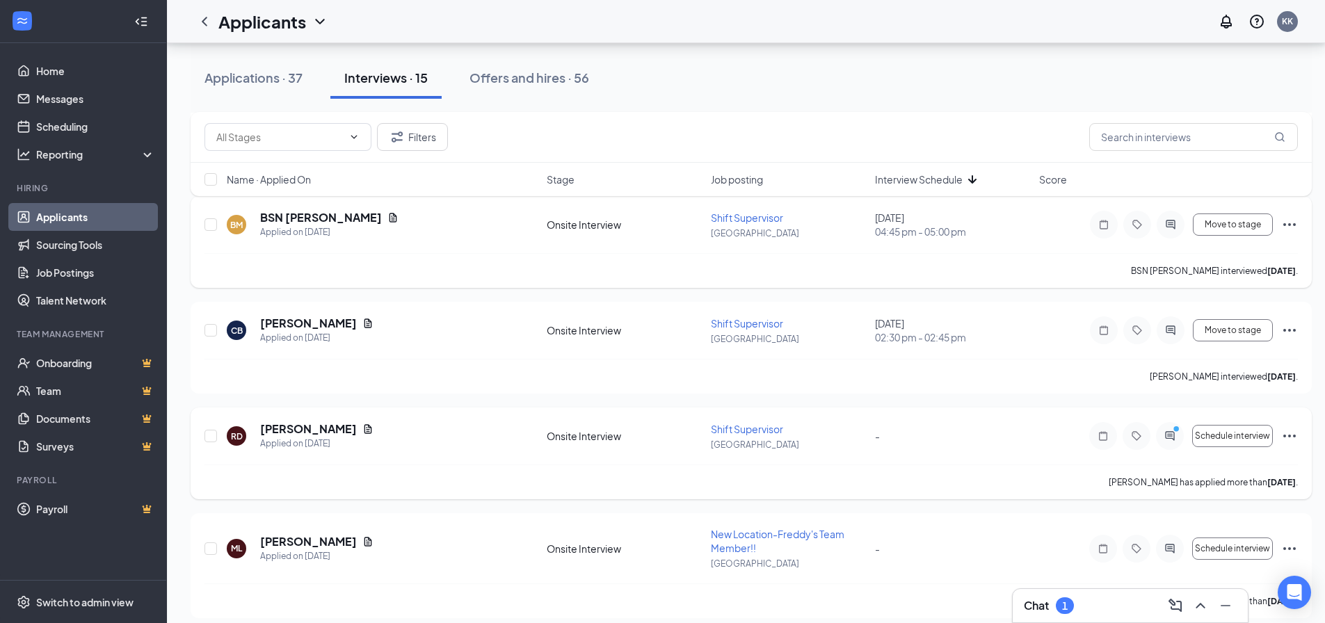
scroll to position [765, 0]
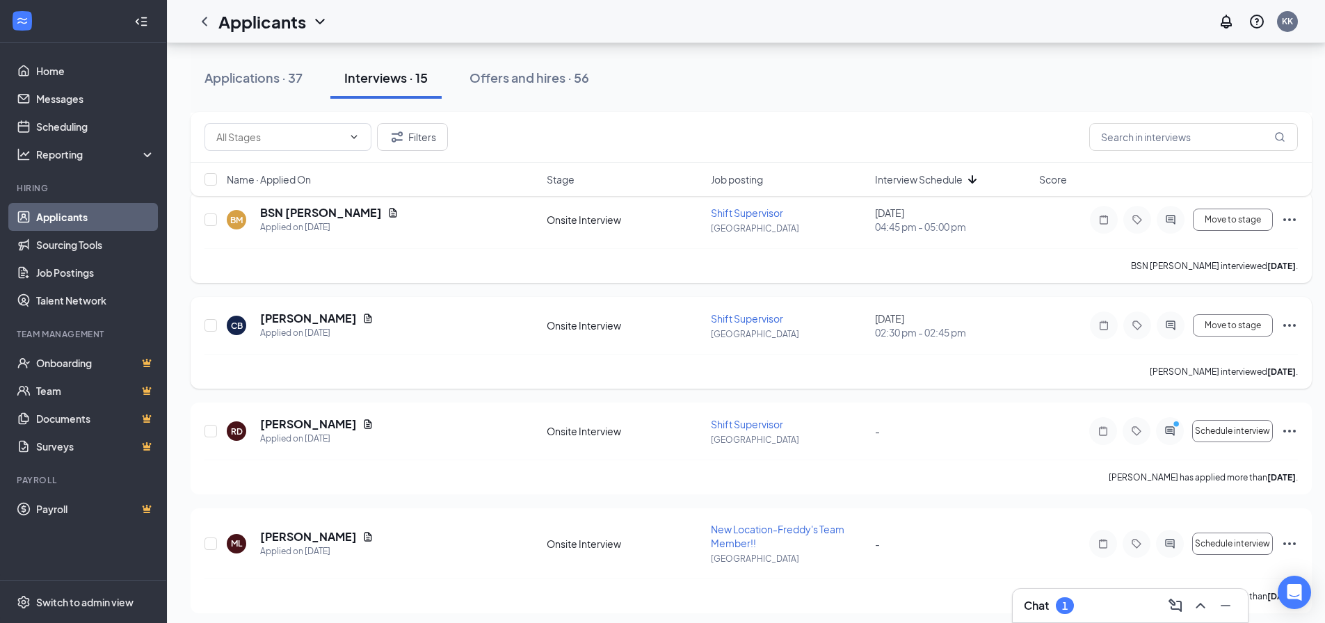
click at [1296, 328] on icon "Ellipses" at bounding box center [1289, 325] width 17 height 17
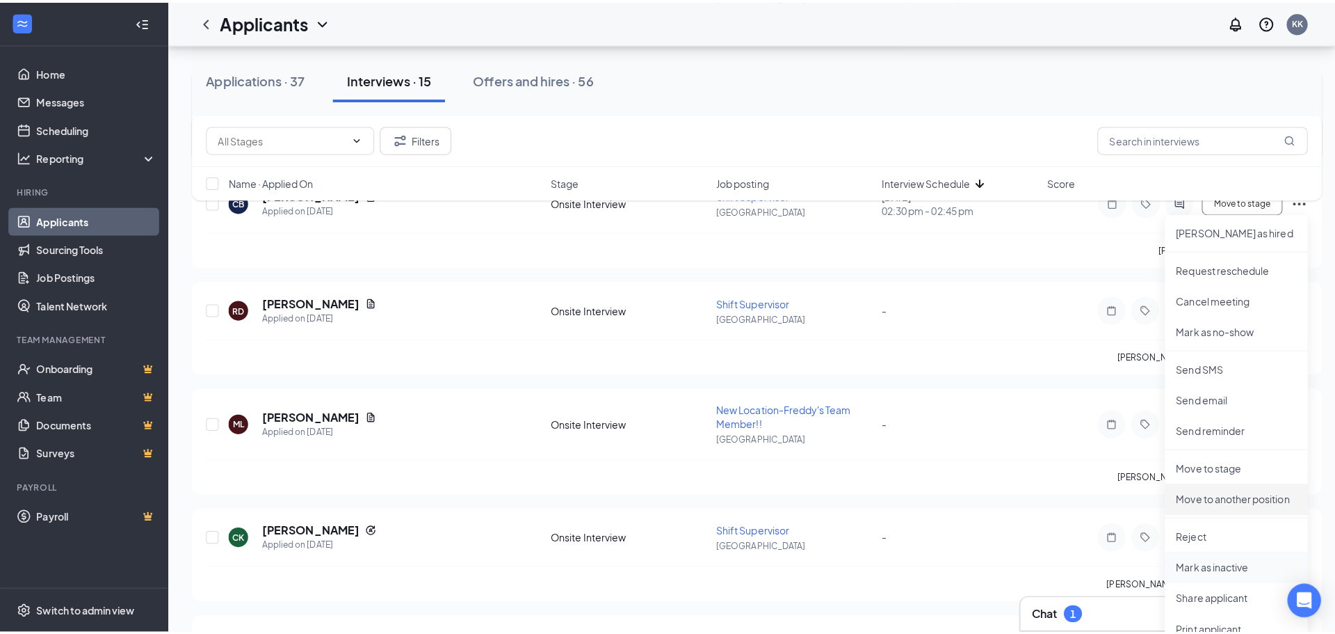
scroll to position [904, 0]
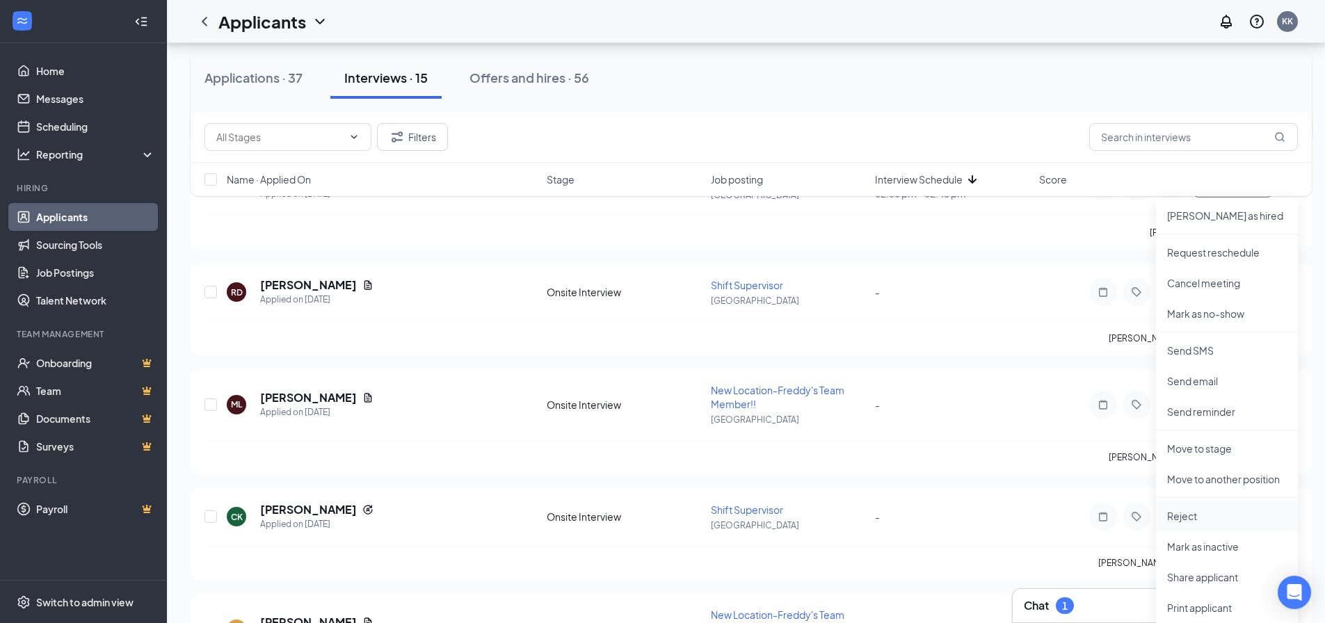
click at [1170, 518] on p "Reject" at bounding box center [1227, 516] width 120 height 14
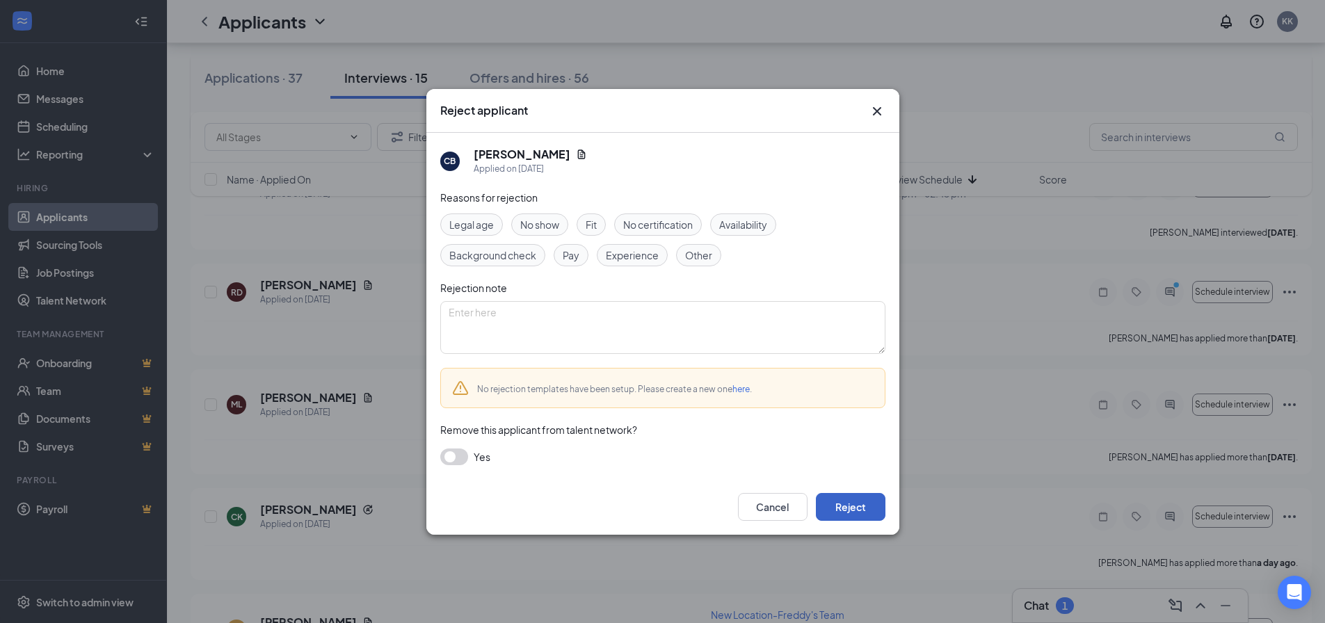
click at [853, 495] on button "Reject" at bounding box center [851, 507] width 70 height 28
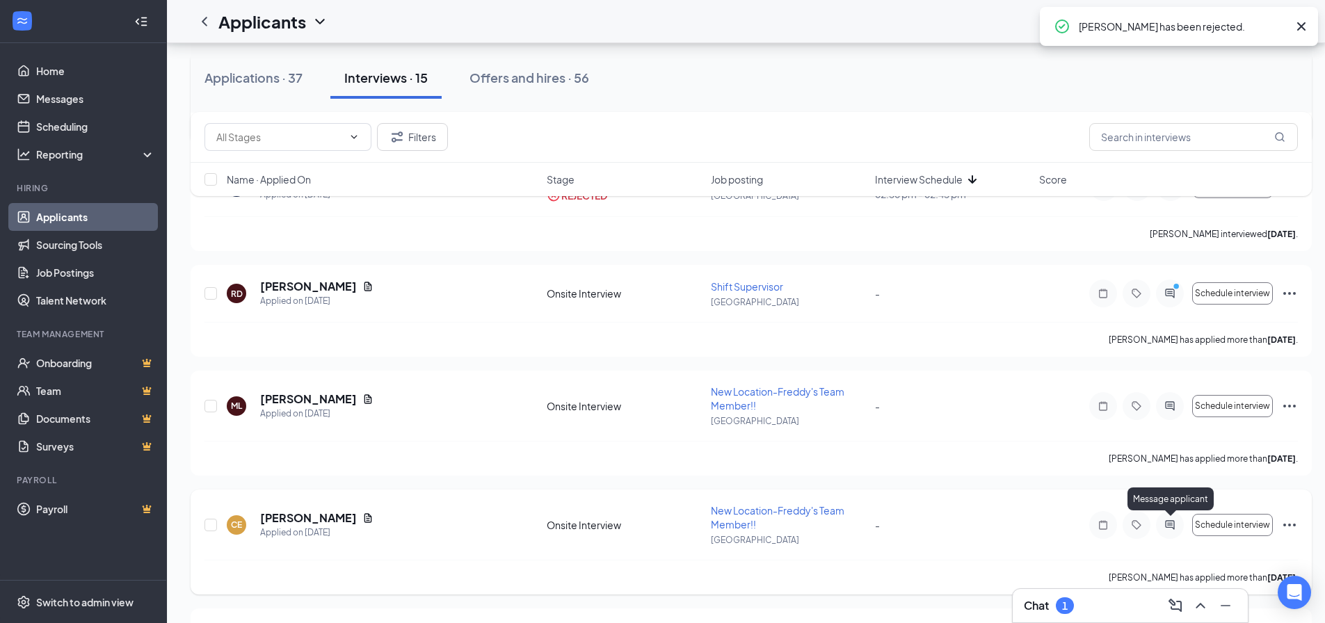
click at [1168, 524] on icon "ActiveChat" at bounding box center [1169, 524] width 9 height 9
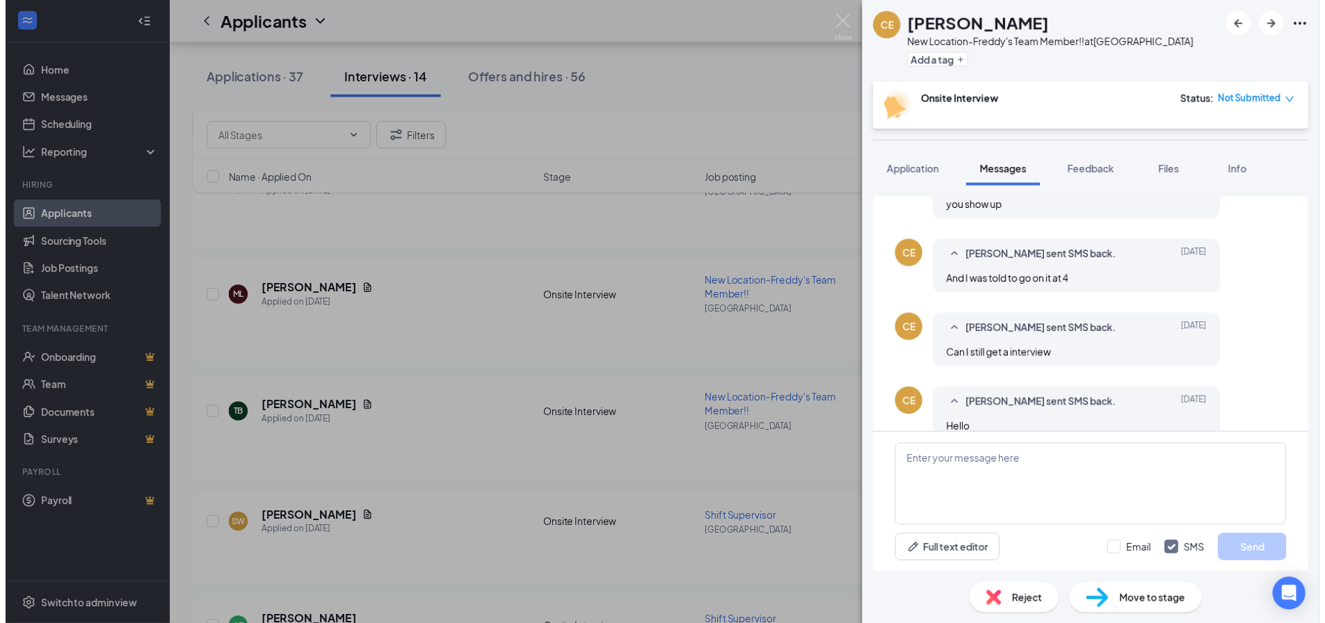
scroll to position [538, 0]
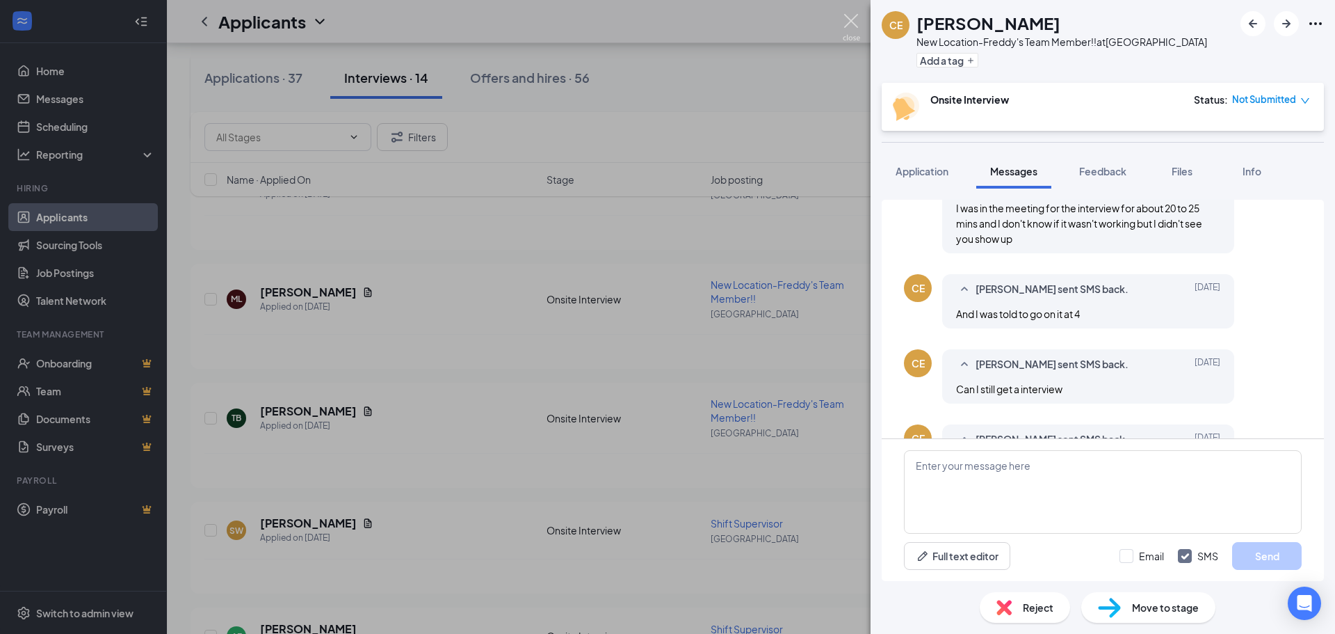
click at [846, 15] on img at bounding box center [851, 27] width 17 height 27
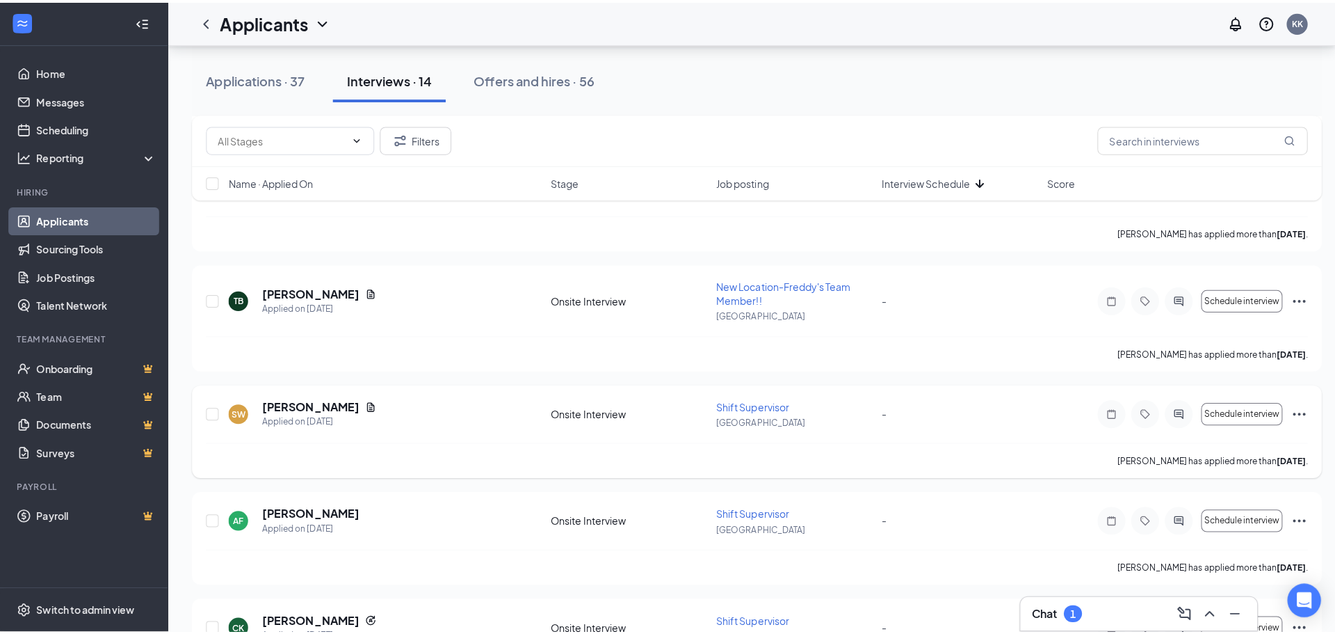
scroll to position [1182, 0]
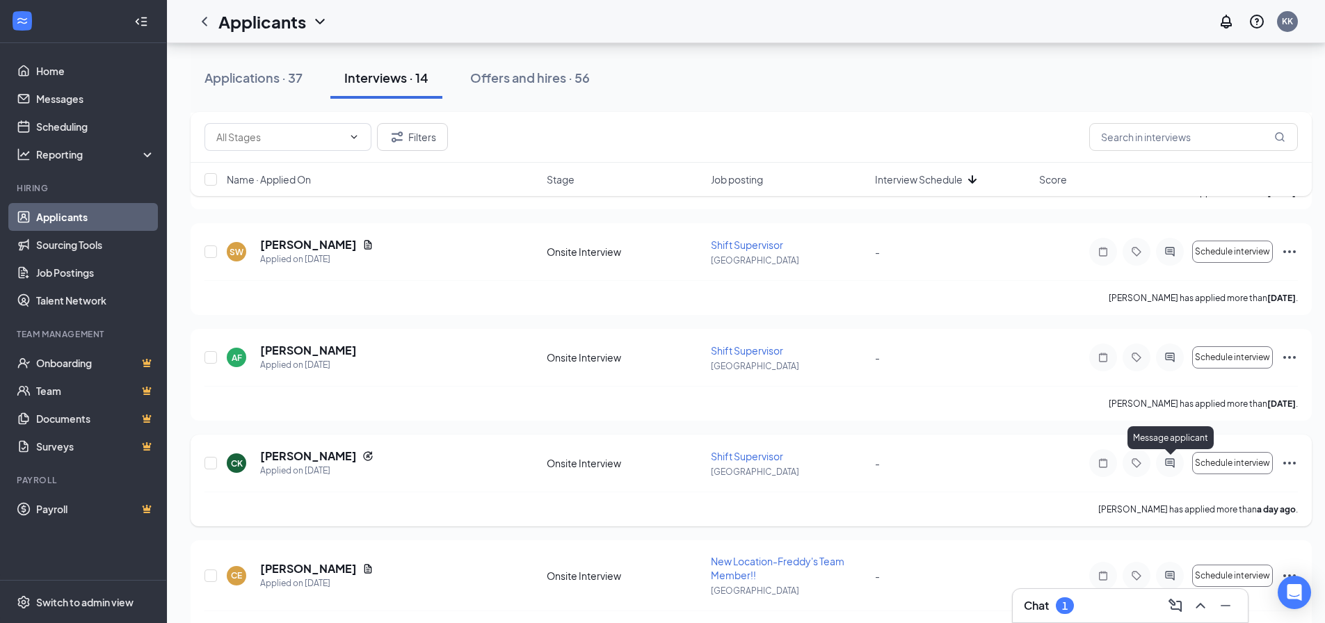
click at [1172, 461] on icon "ActiveChat" at bounding box center [1169, 462] width 9 height 9
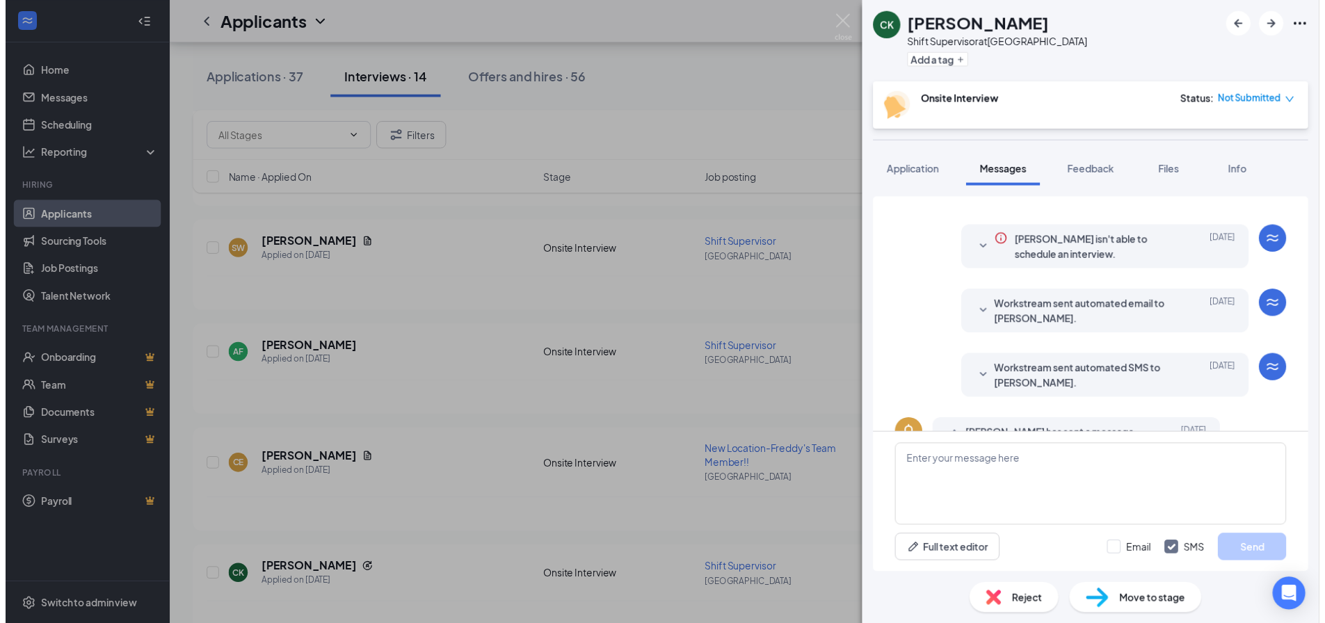
scroll to position [179, 0]
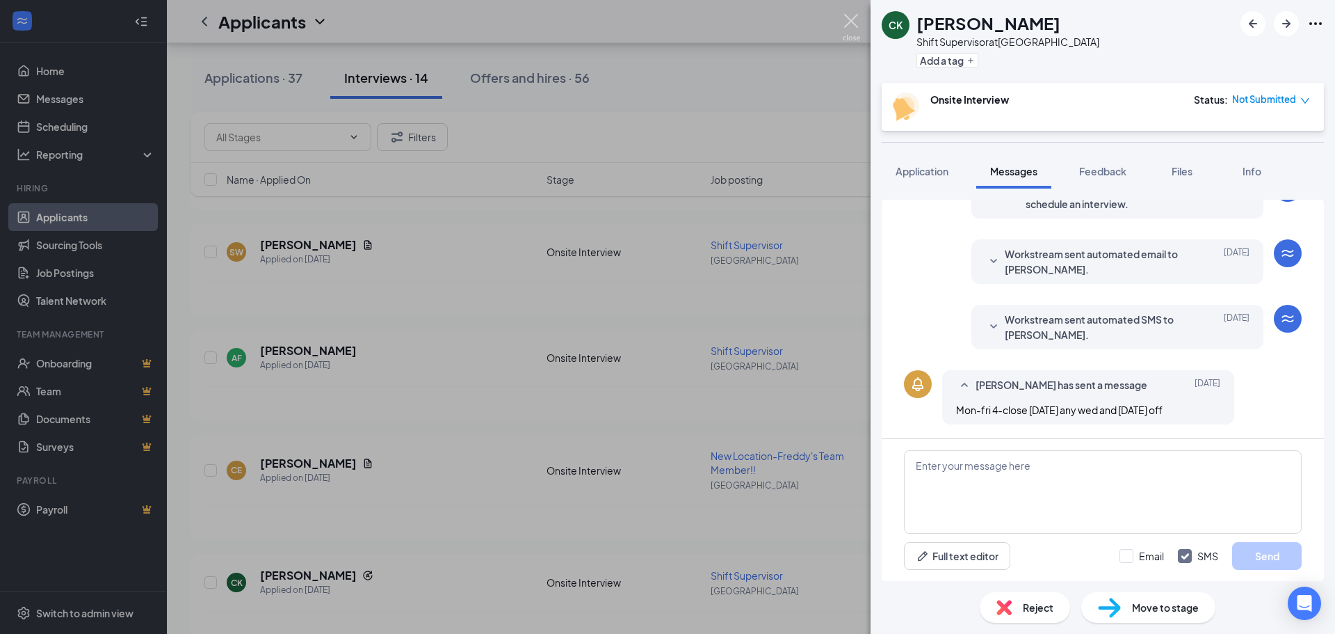
click at [853, 14] on img at bounding box center [851, 27] width 17 height 27
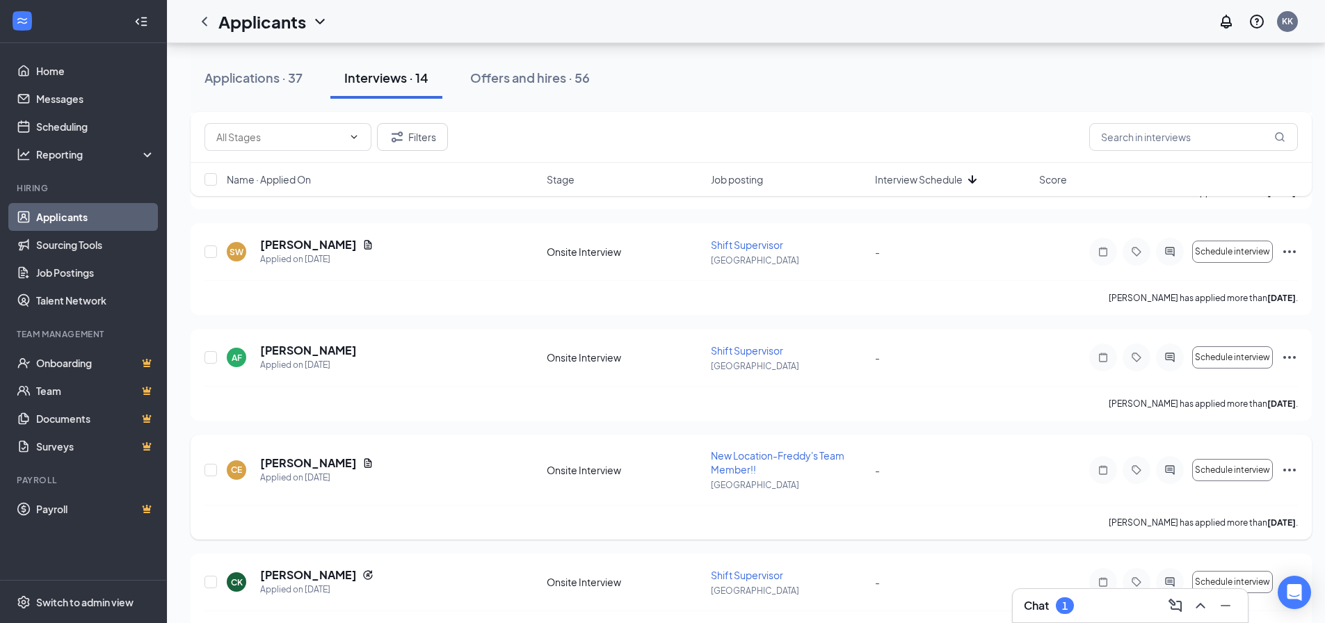
click at [1289, 466] on icon "Ellipses" at bounding box center [1289, 470] width 17 height 17
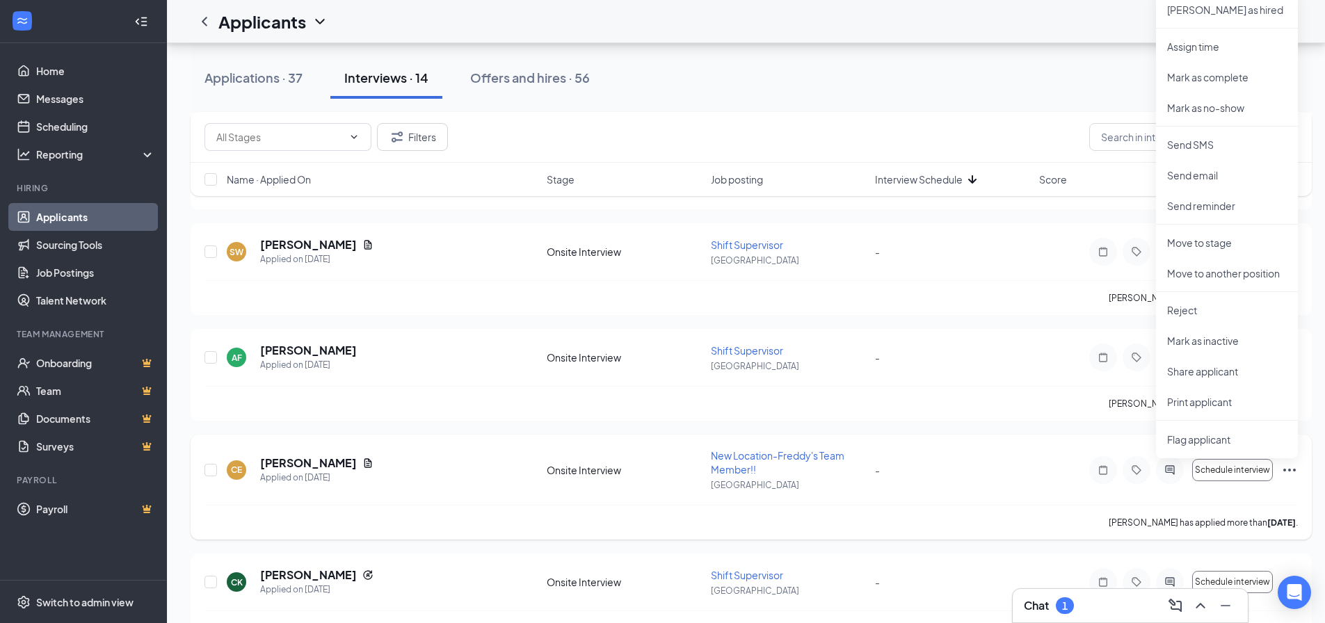
click at [821, 481] on p "[GEOGRAPHIC_DATA]" at bounding box center [789, 485] width 156 height 12
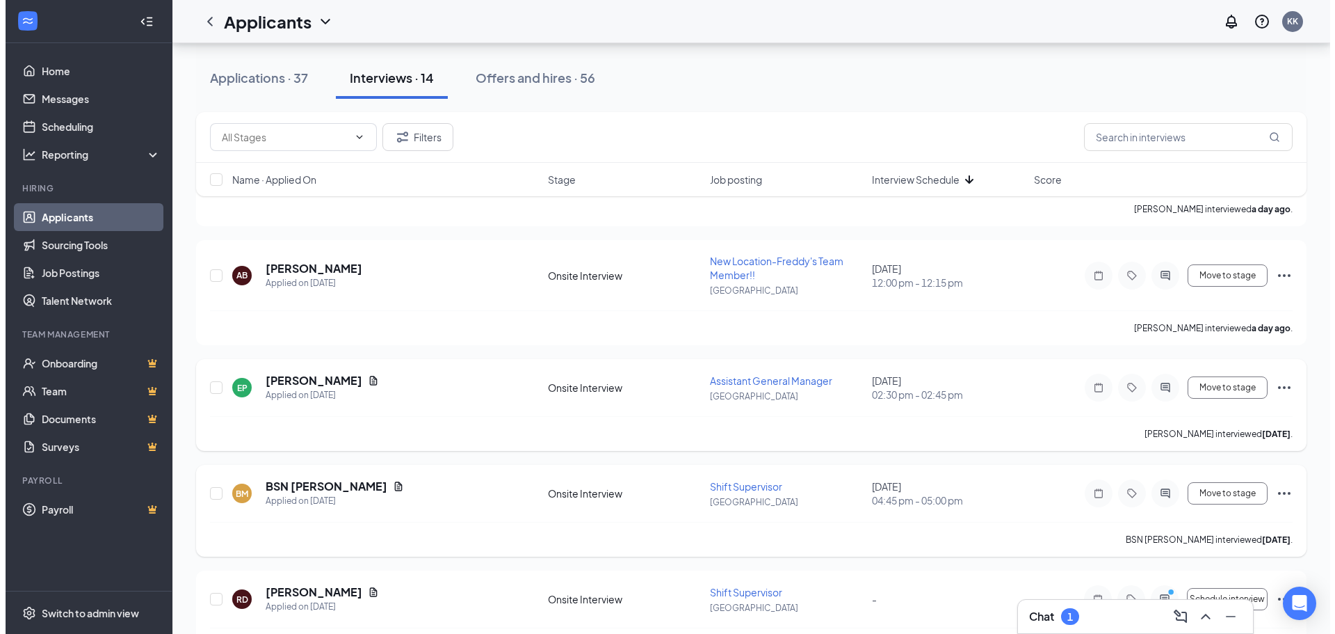
scroll to position [456, 0]
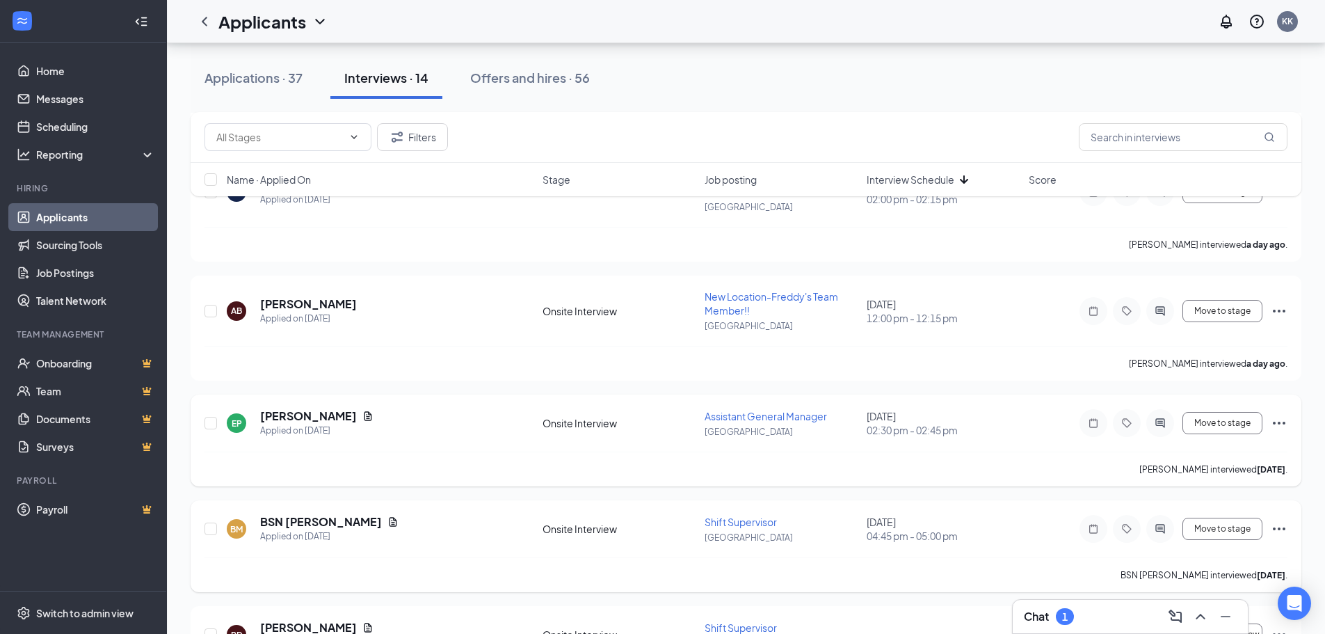
click at [1158, 426] on icon "ActiveChat" at bounding box center [1159, 422] width 9 height 9
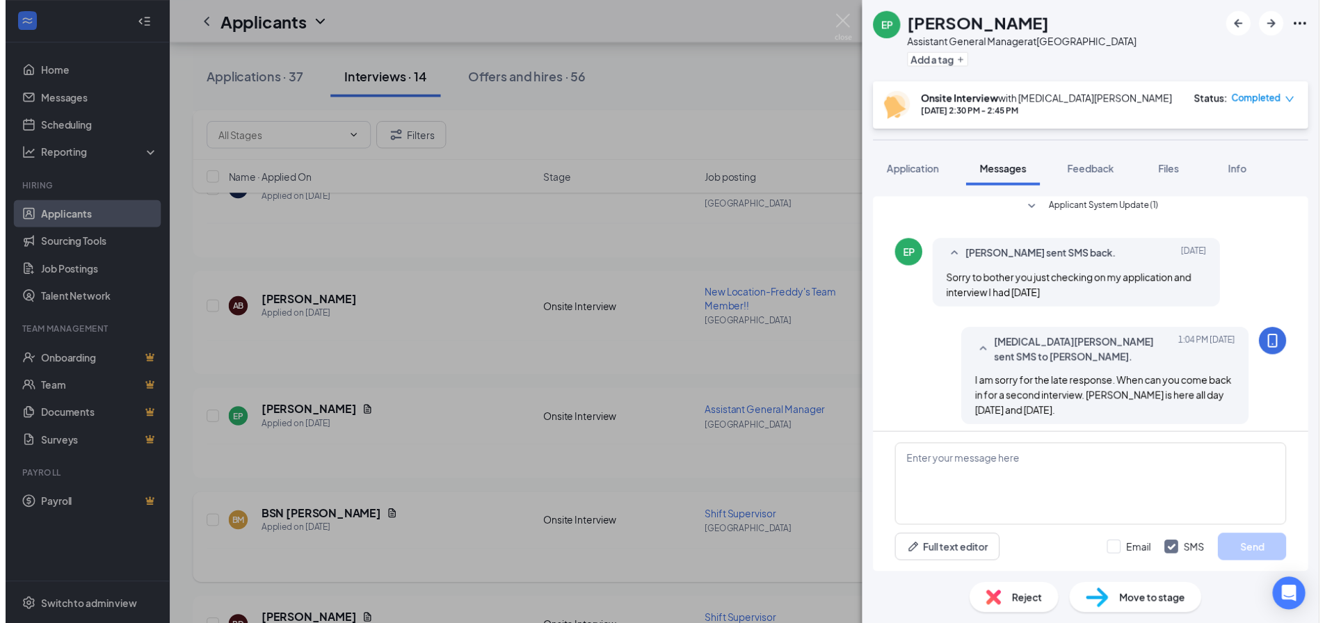
scroll to position [627, 0]
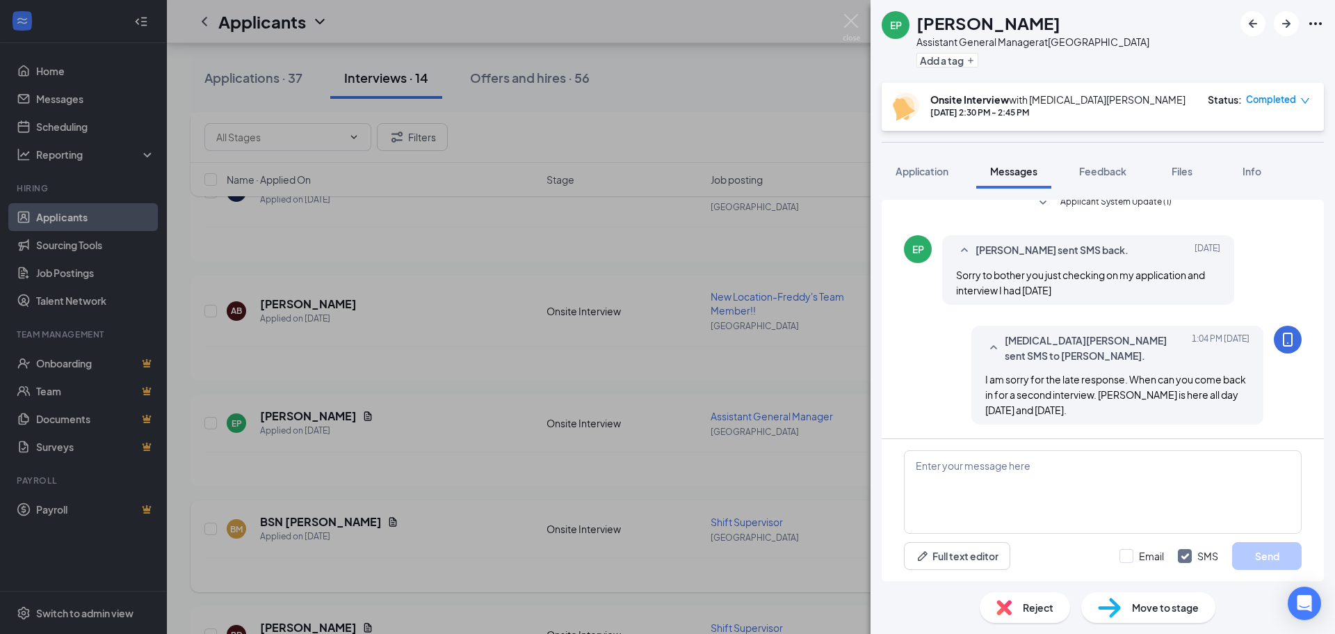
click at [827, 356] on div "EP [PERSON_NAME] Assistant General Manager at [GEOGRAPHIC_DATA] Add a tag Onsit…" at bounding box center [667, 317] width 1335 height 634
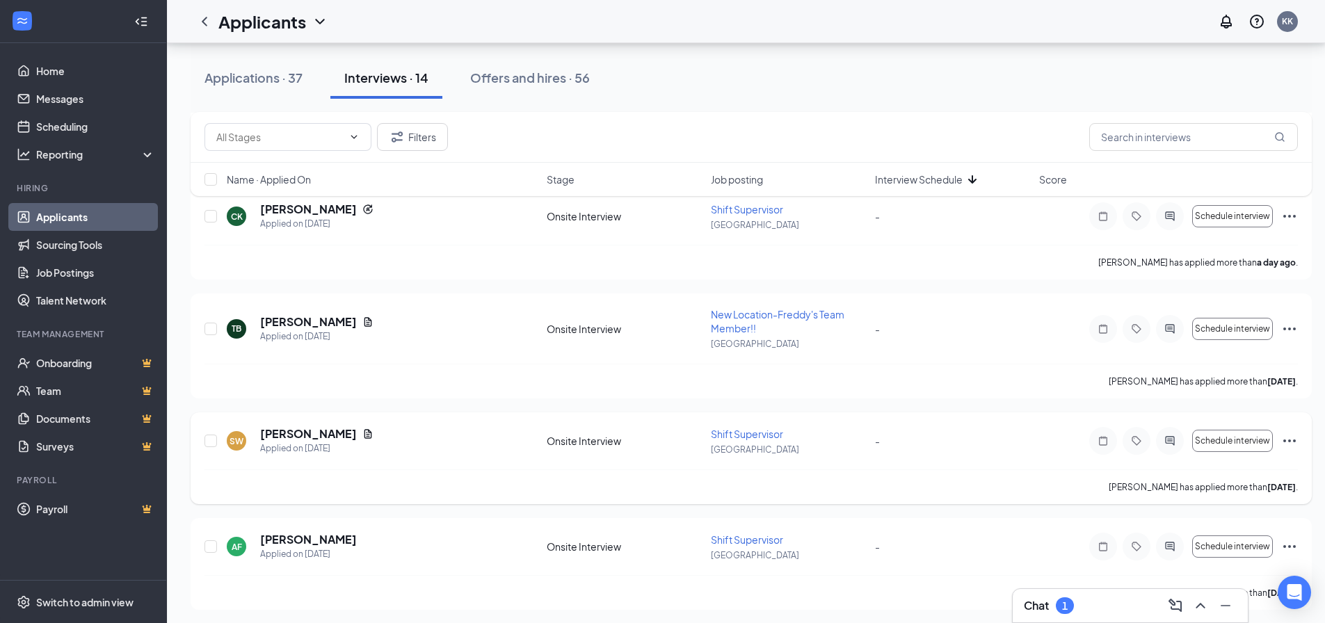
scroll to position [1221, 0]
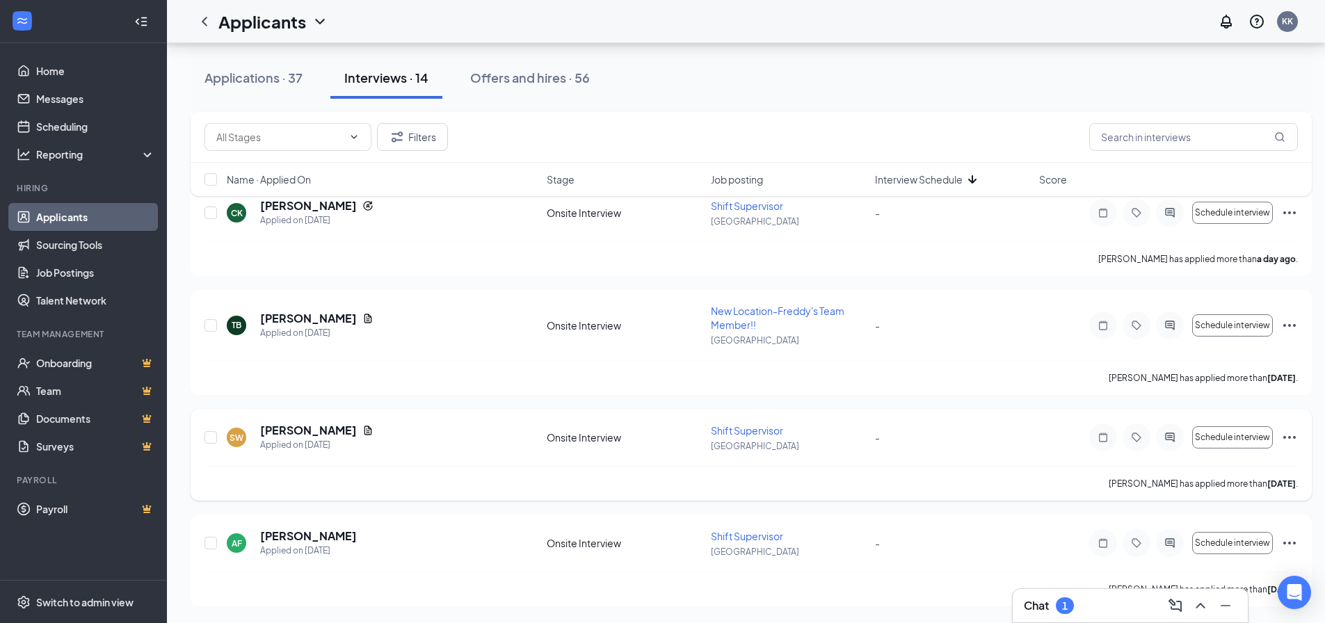
click at [1170, 438] on icon "ActiveChat" at bounding box center [1169, 437] width 17 height 11
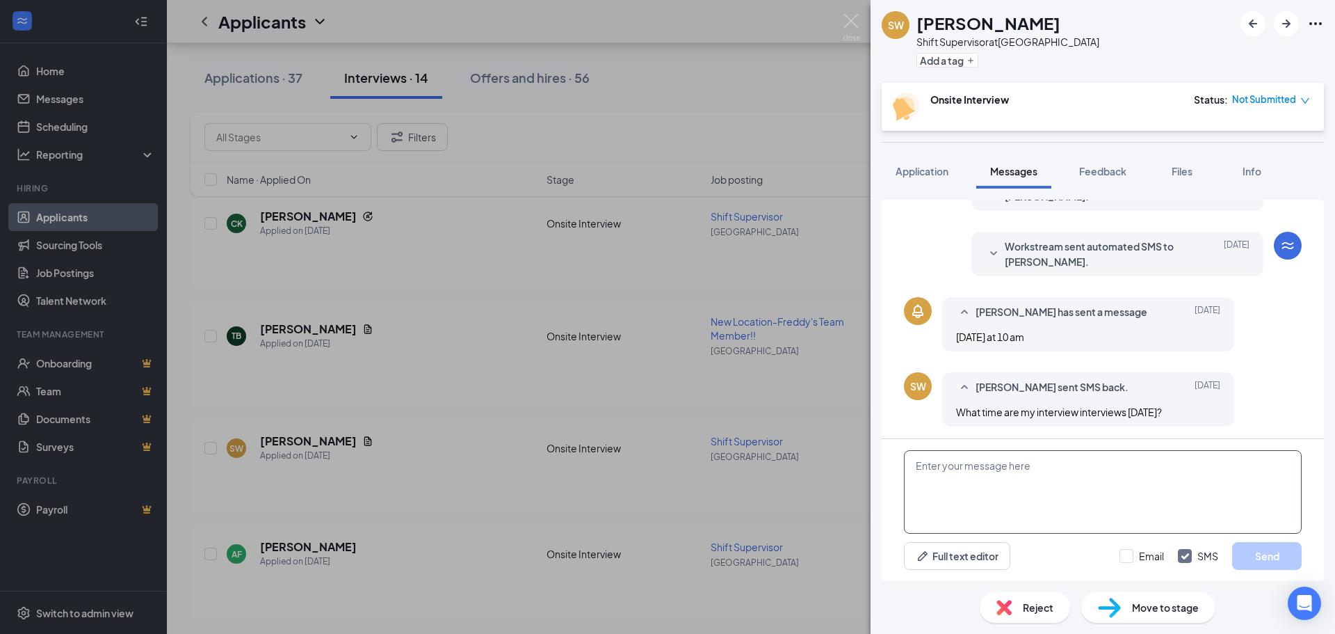
scroll to position [378, 0]
click at [958, 481] on textarea at bounding box center [1103, 491] width 398 height 83
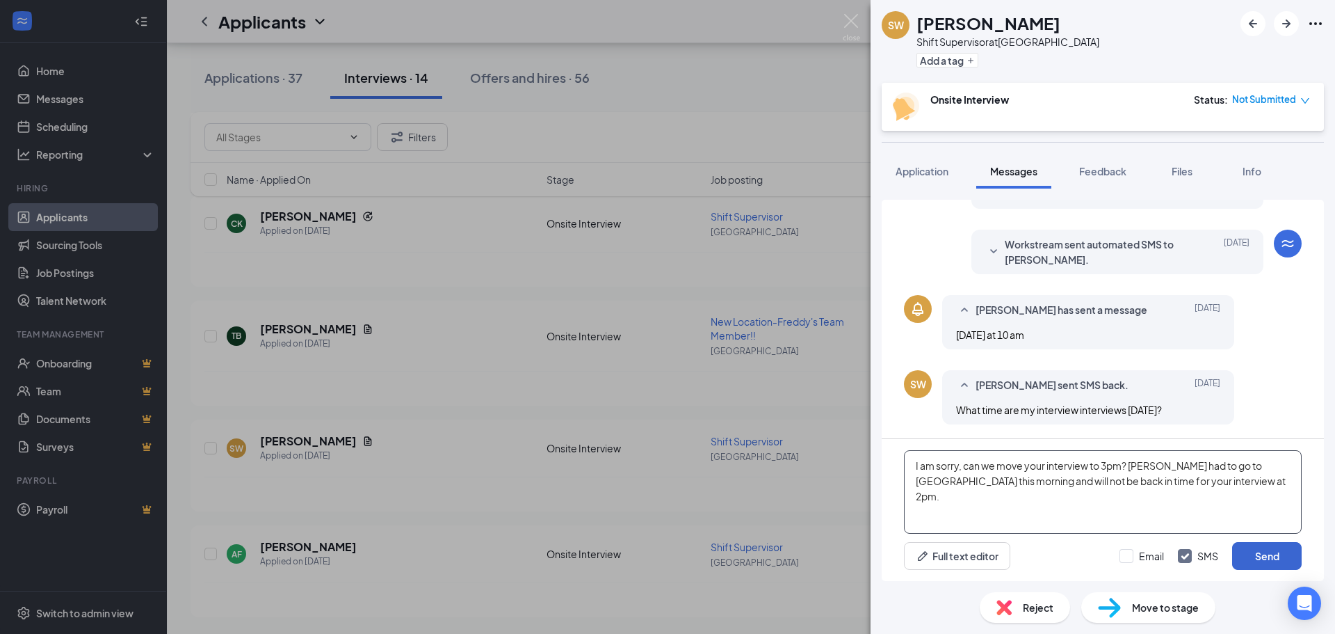
type textarea "I am sorry, can we move your interview to 3pm? [PERSON_NAME] had to go to [GEOG…"
click at [1250, 559] on button "Send" at bounding box center [1267, 556] width 70 height 28
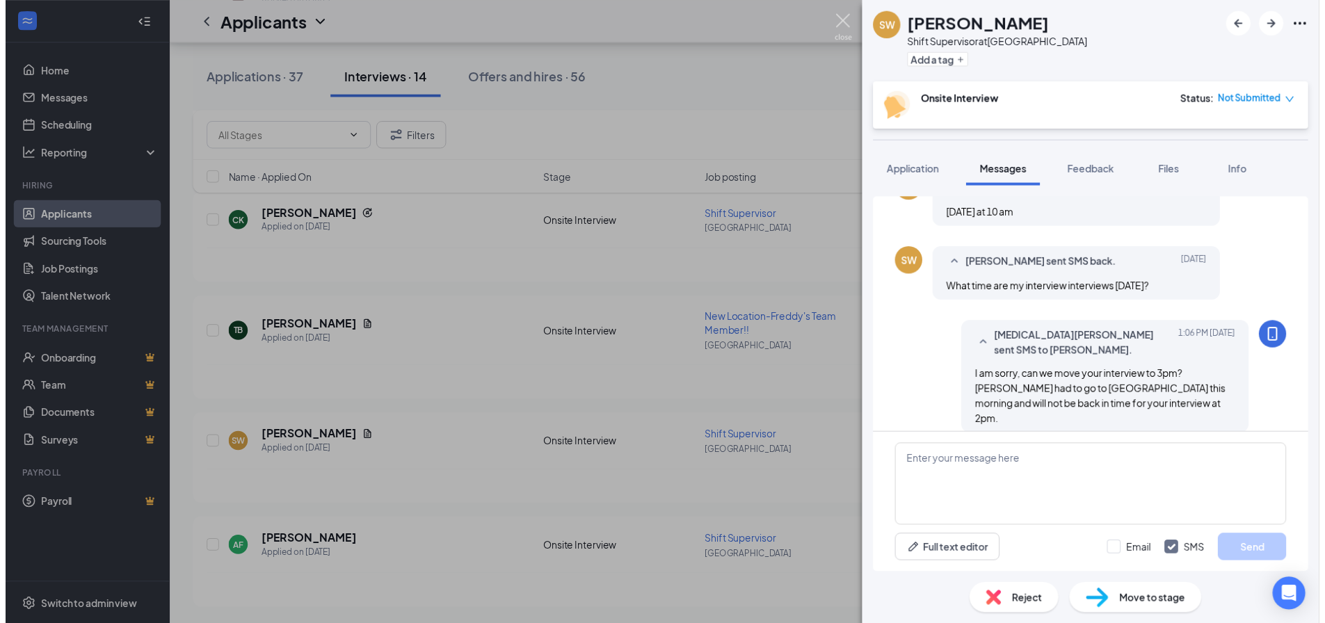
scroll to position [497, 0]
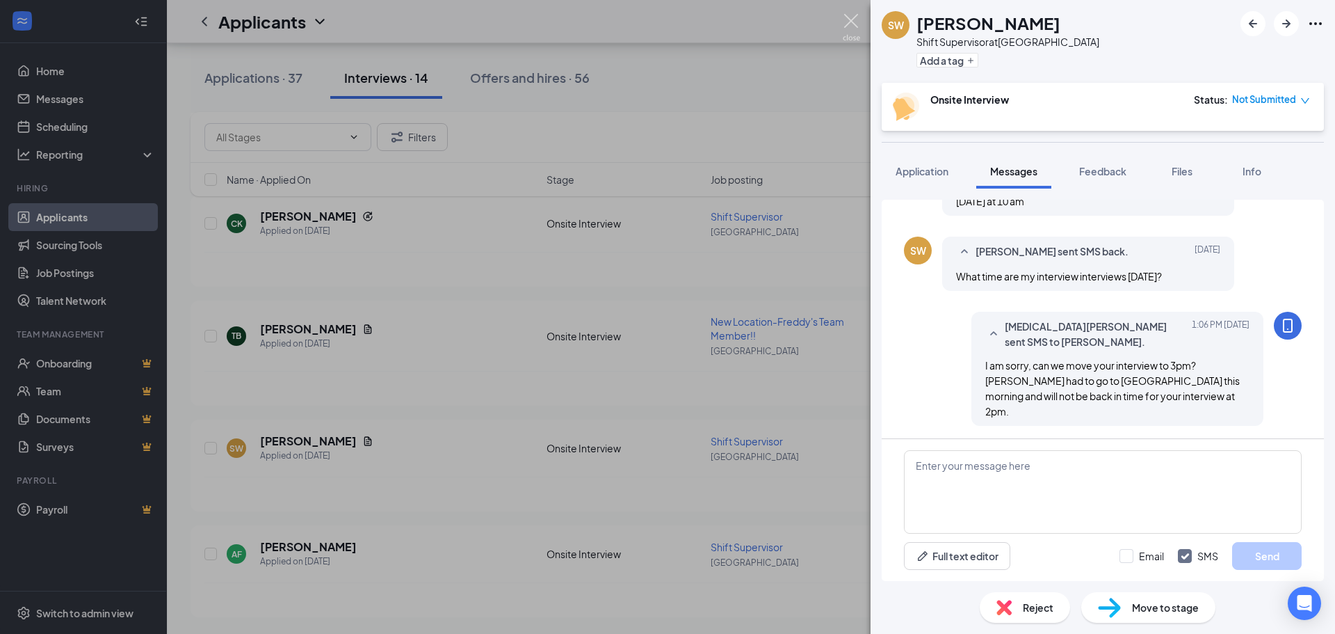
drag, startPoint x: 849, startPoint y: 15, endPoint x: 780, endPoint y: 137, distance: 140.2
click at [848, 15] on img at bounding box center [851, 27] width 17 height 27
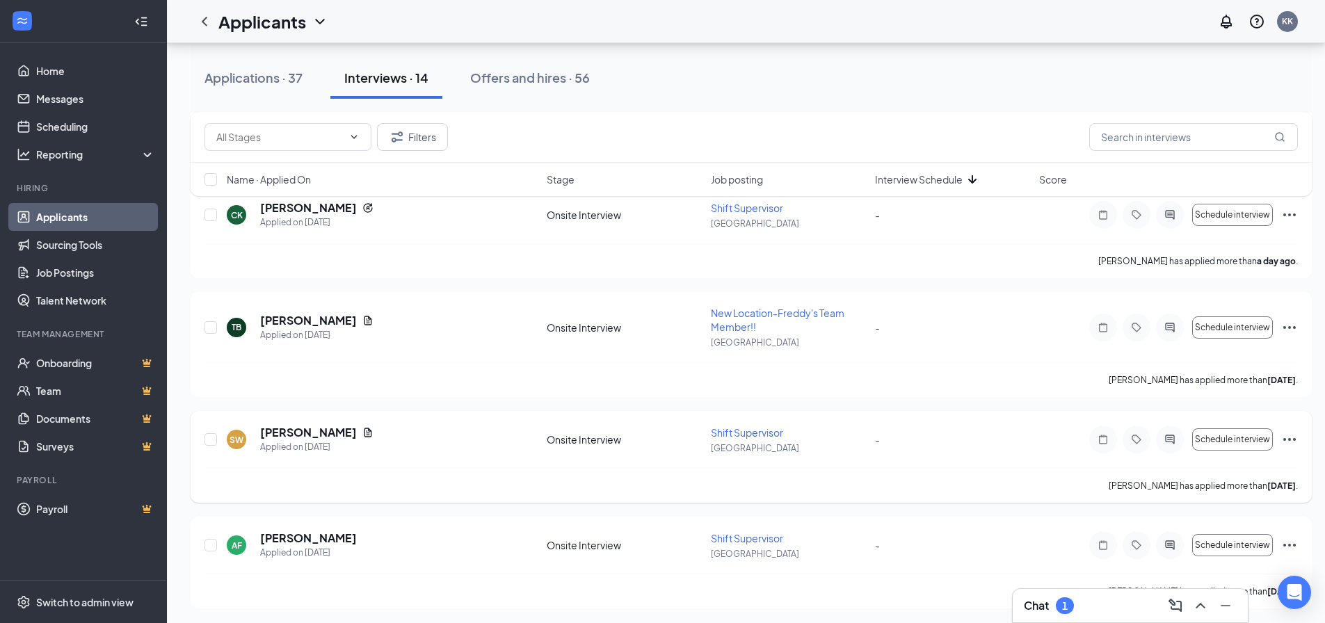
scroll to position [1221, 0]
click at [1293, 540] on icon "Ellipses" at bounding box center [1289, 543] width 17 height 17
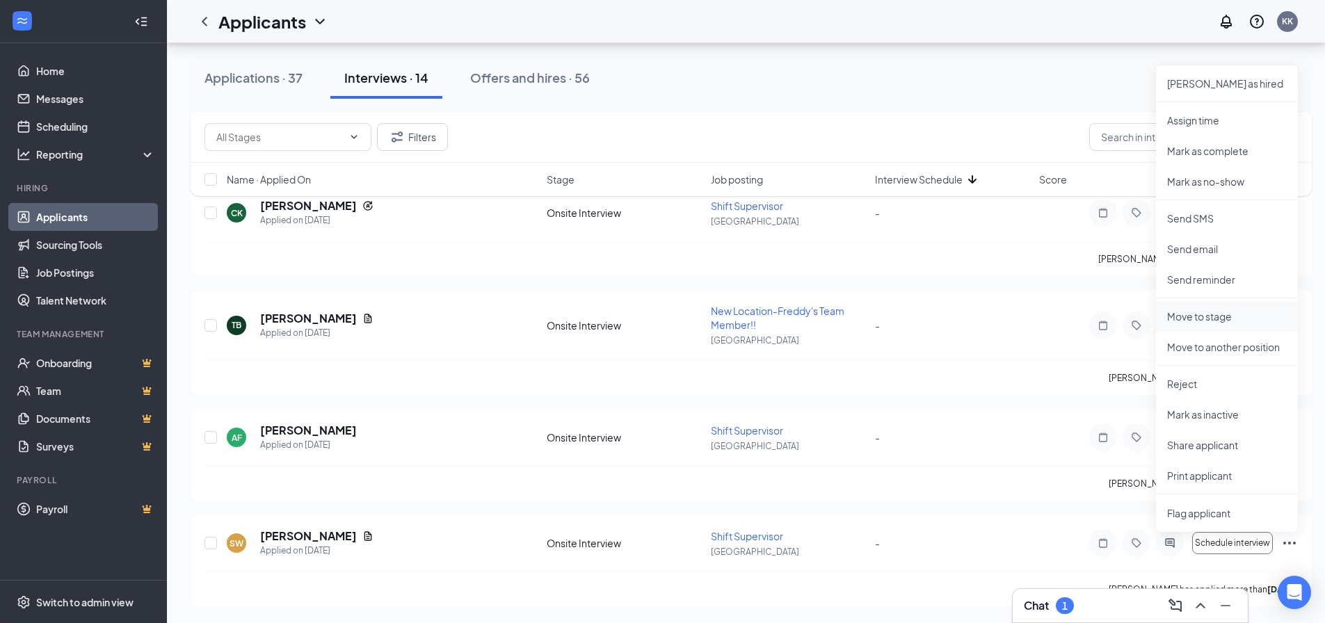
click at [1229, 318] on p "Move to stage" at bounding box center [1227, 316] width 120 height 14
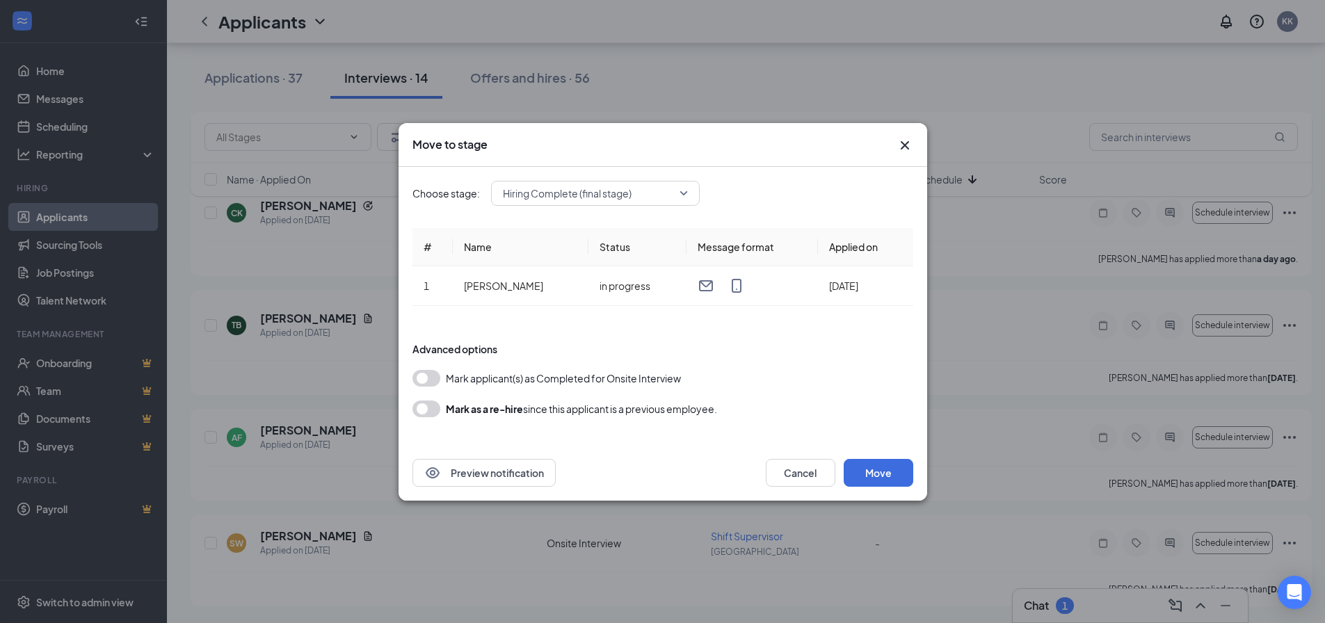
click at [679, 193] on span "Hiring Complete (final stage)" at bounding box center [595, 193] width 185 height 21
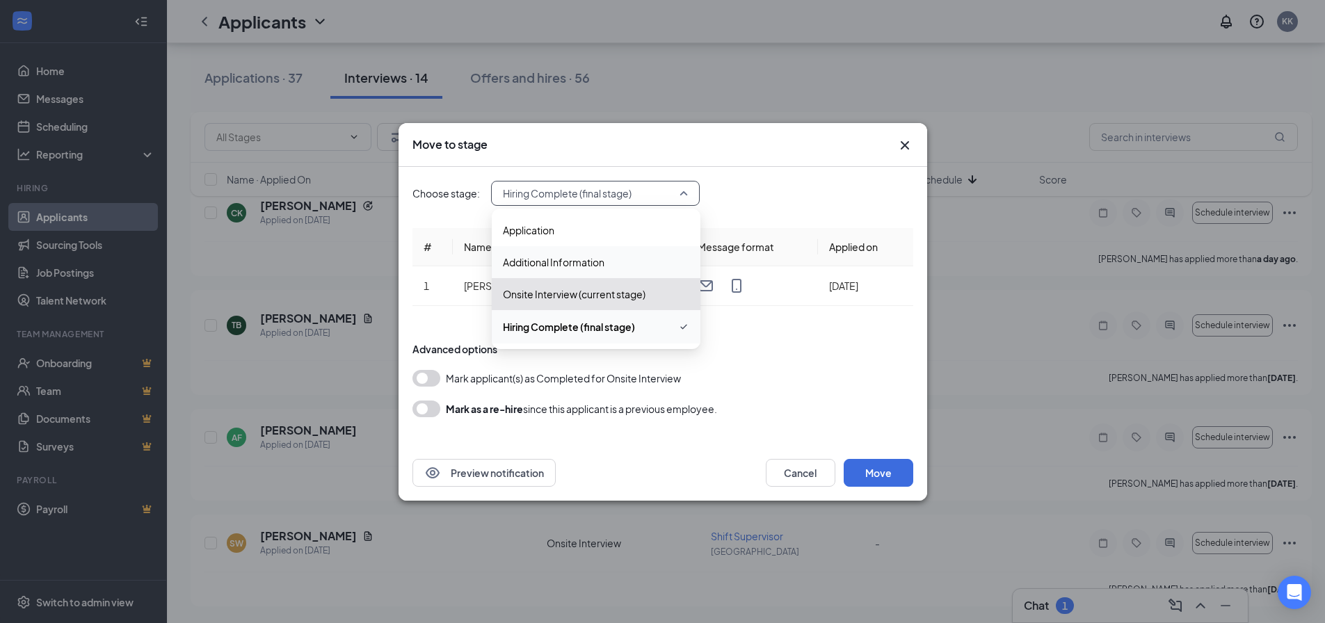
click at [578, 267] on span "Additional Information" at bounding box center [554, 262] width 102 height 15
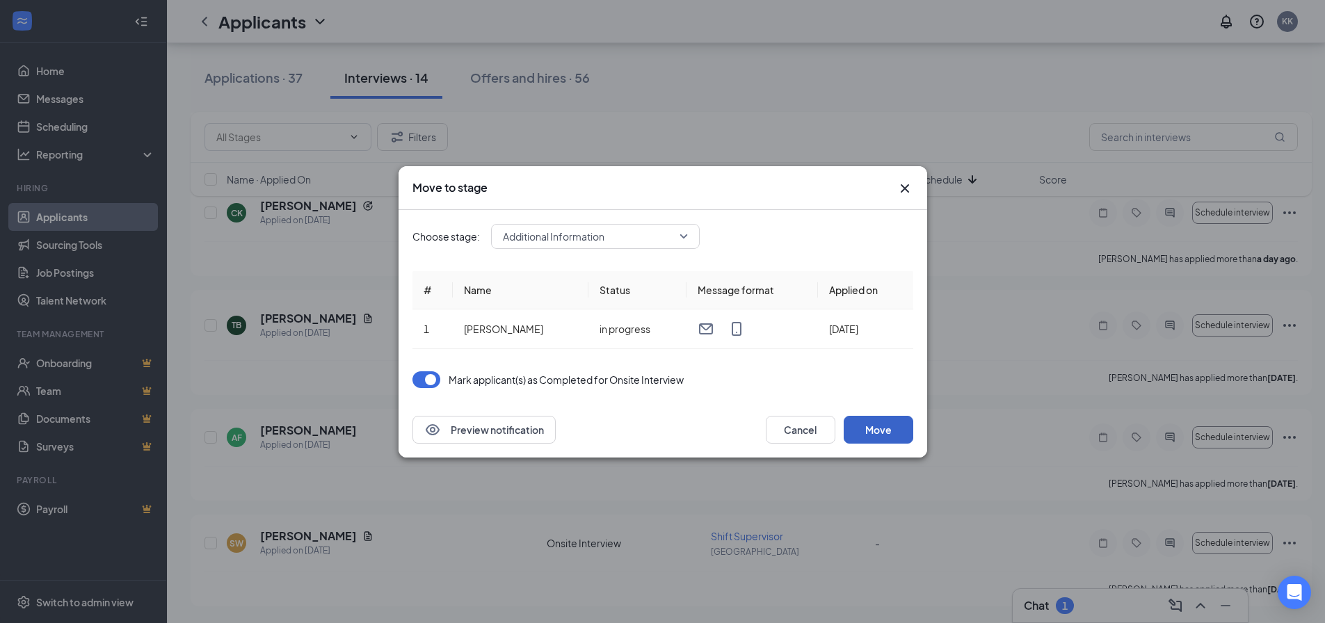
click at [897, 434] on button "Move" at bounding box center [879, 430] width 70 height 28
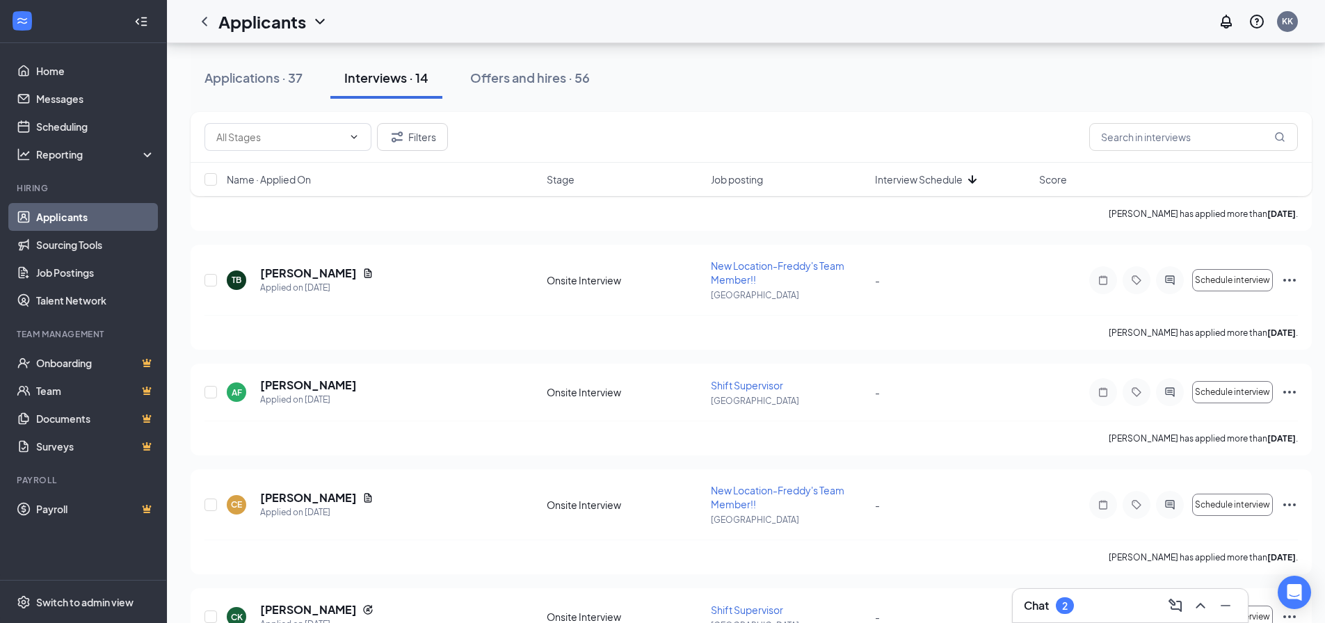
scroll to position [1115, 0]
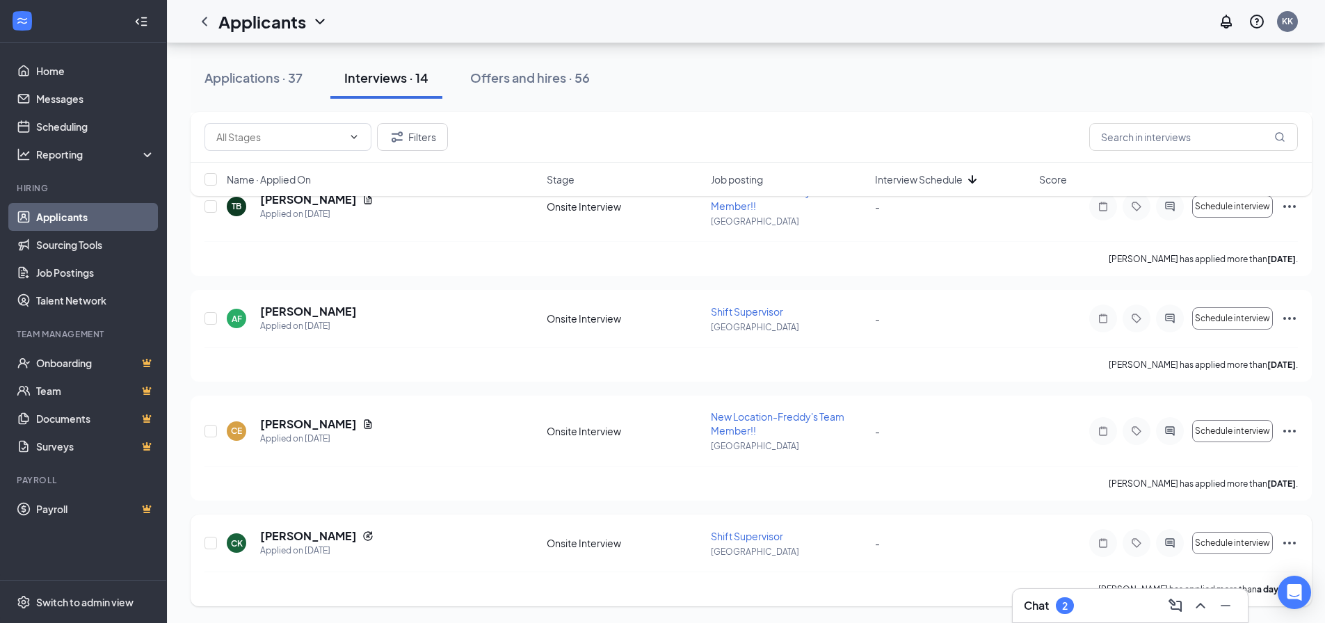
click at [1295, 540] on icon "Ellipses" at bounding box center [1289, 543] width 17 height 17
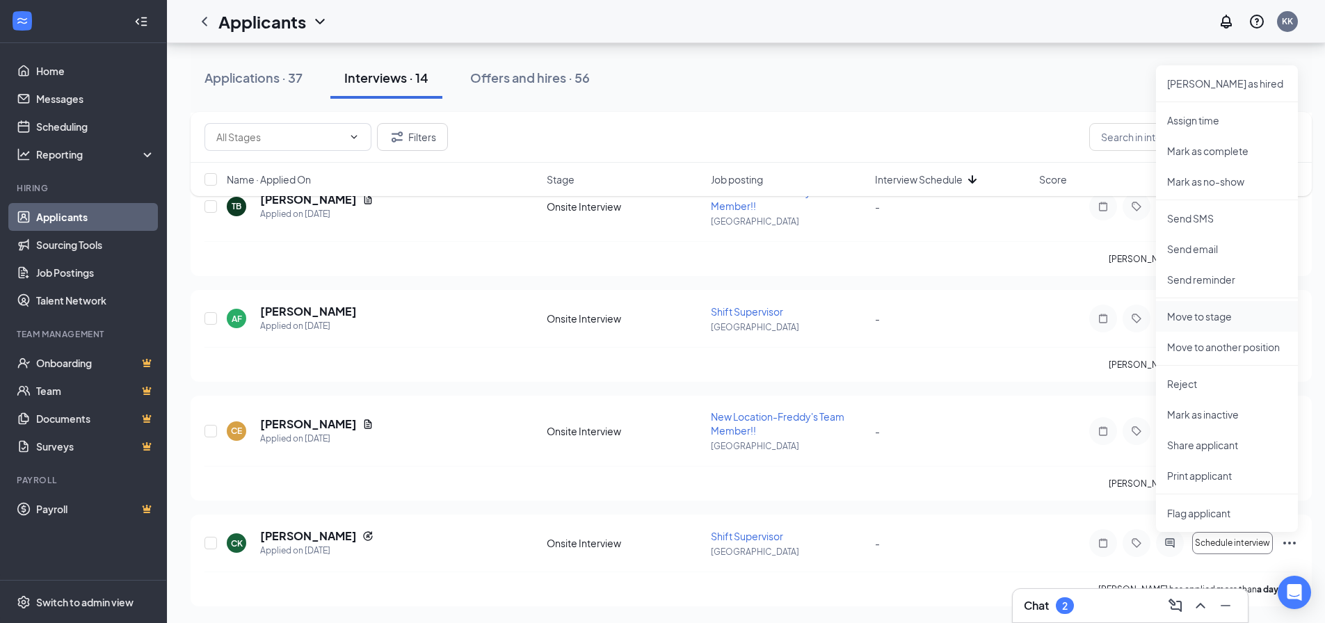
click at [1200, 327] on li "Move to stage" at bounding box center [1227, 316] width 142 height 31
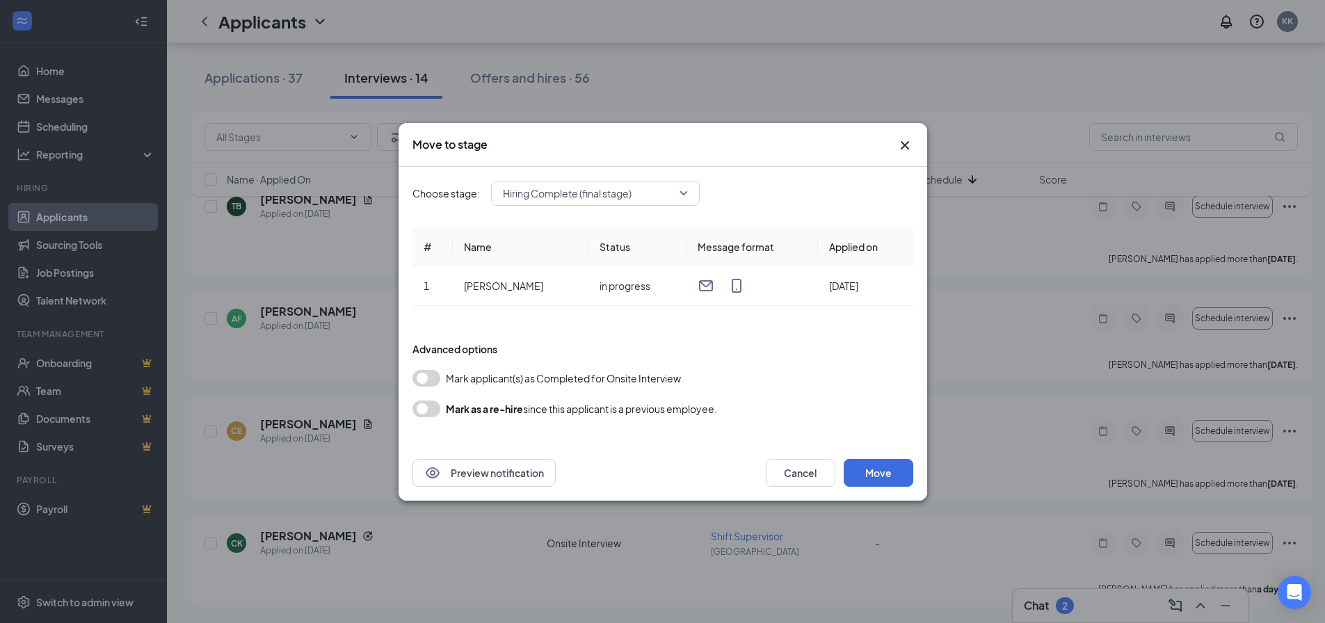
click at [679, 202] on span "Hiring Complete (final stage)" at bounding box center [595, 193] width 185 height 21
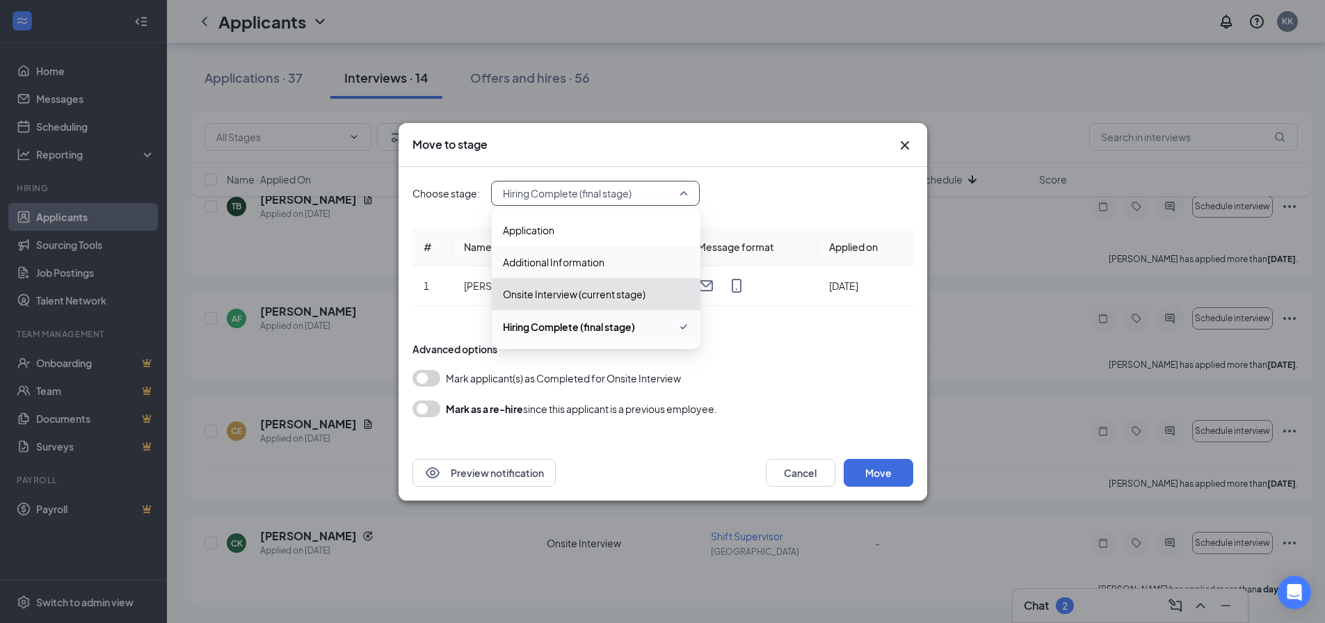
click at [602, 259] on span "Additional Information" at bounding box center [554, 262] width 102 height 15
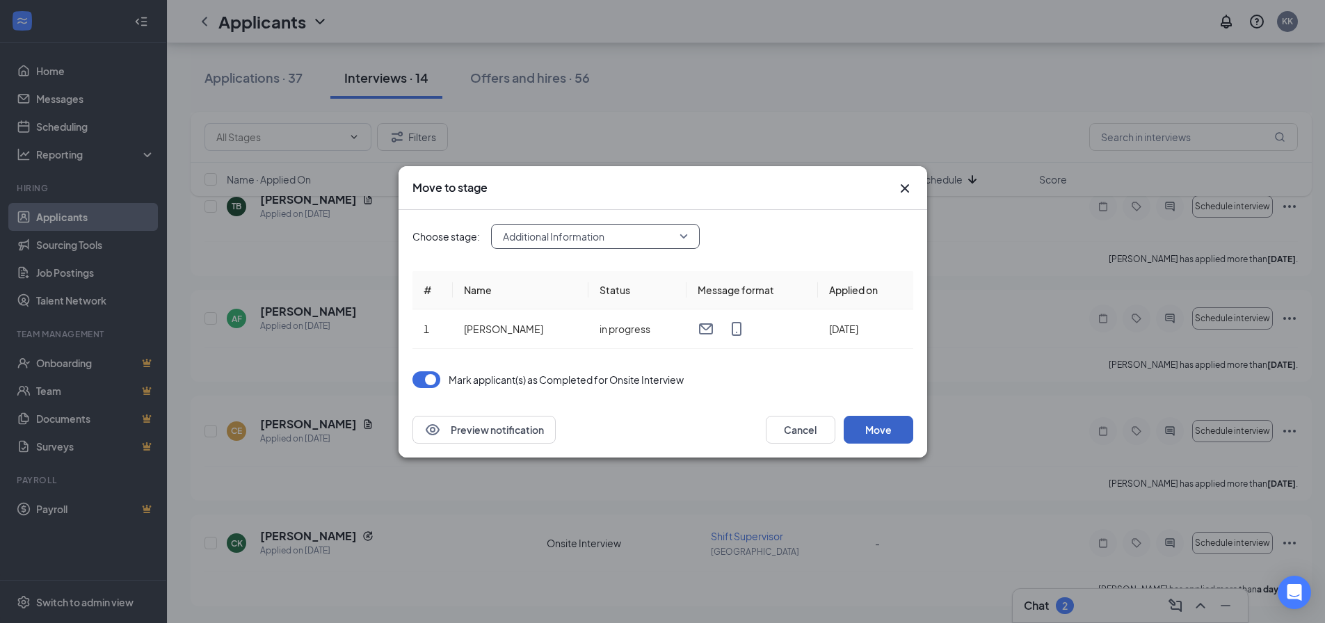
click at [867, 427] on button "Move" at bounding box center [879, 430] width 70 height 28
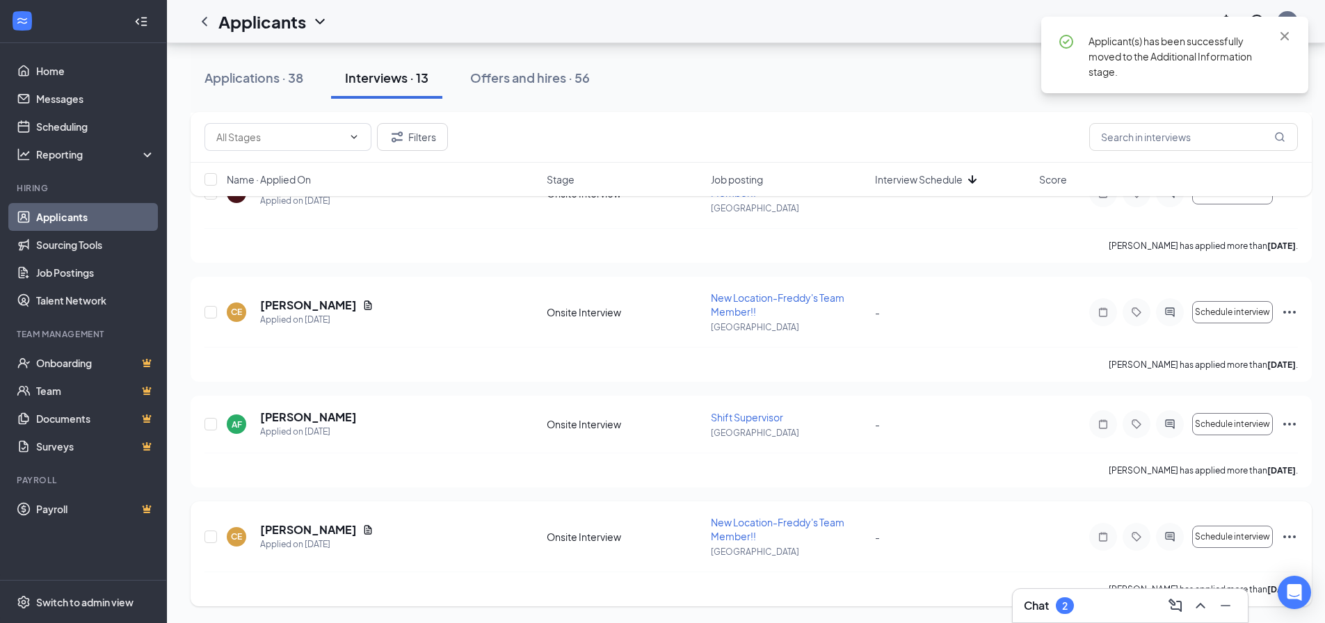
scroll to position [1010, 0]
click at [1288, 533] on icon "Ellipses" at bounding box center [1289, 537] width 17 height 17
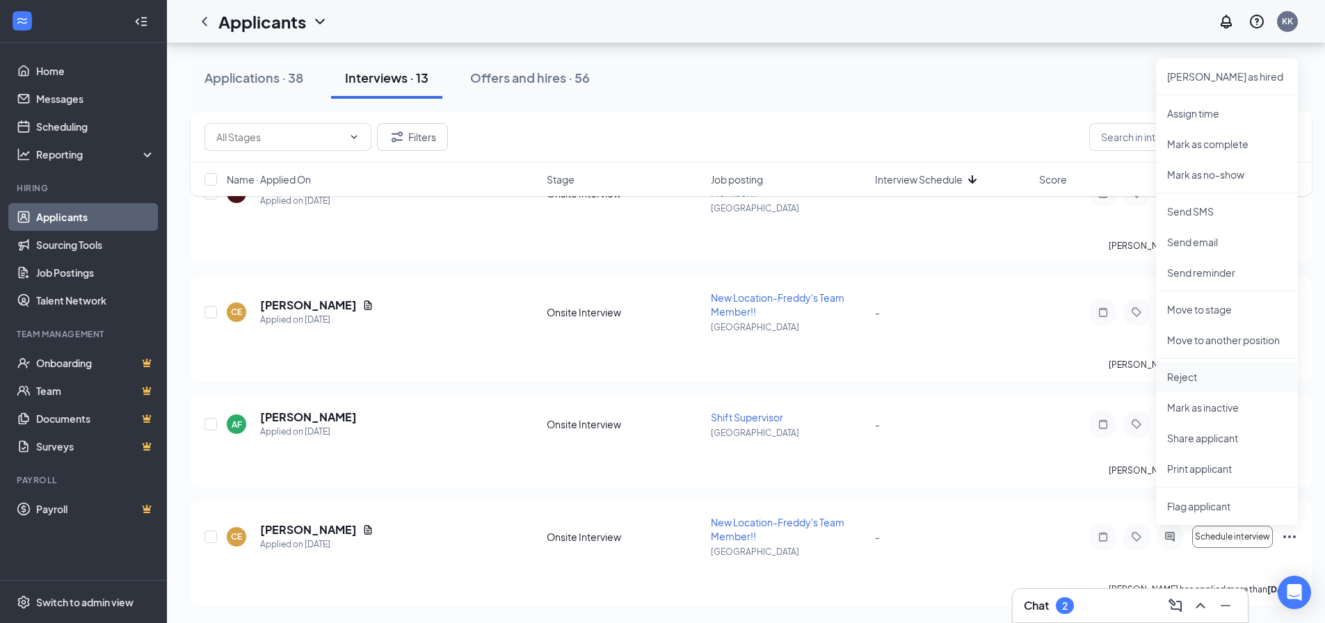
click at [1190, 369] on li "Reject" at bounding box center [1227, 377] width 142 height 31
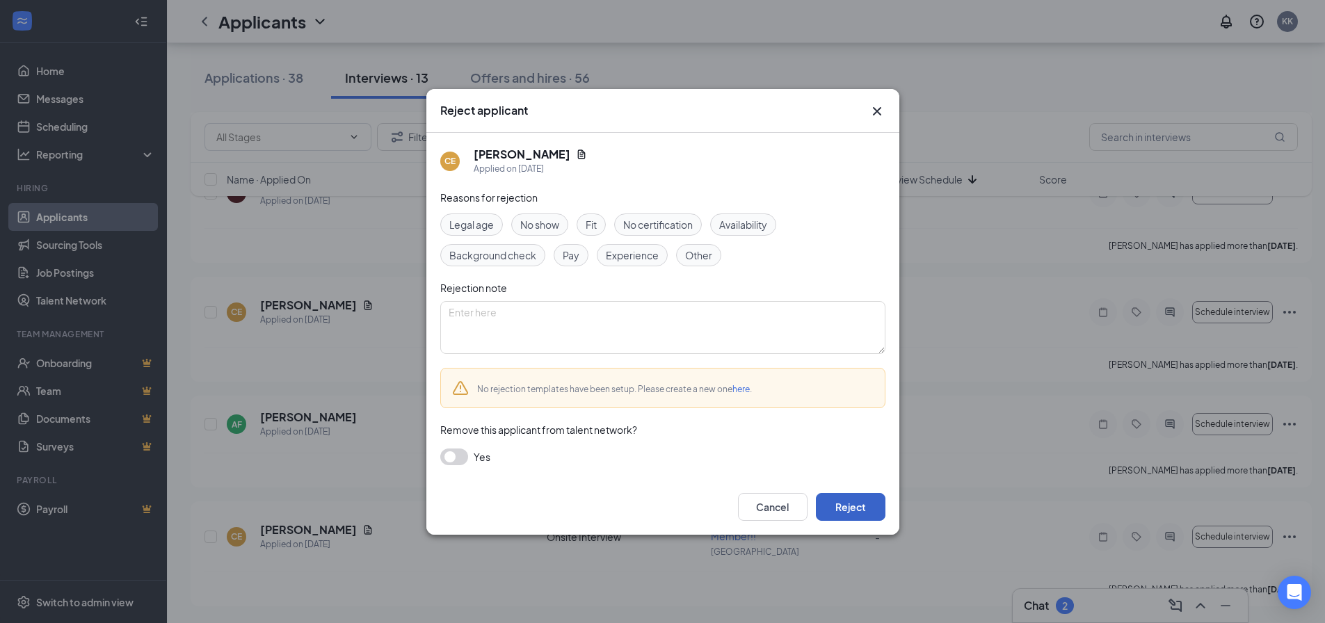
click at [860, 503] on button "Reject" at bounding box center [851, 507] width 70 height 28
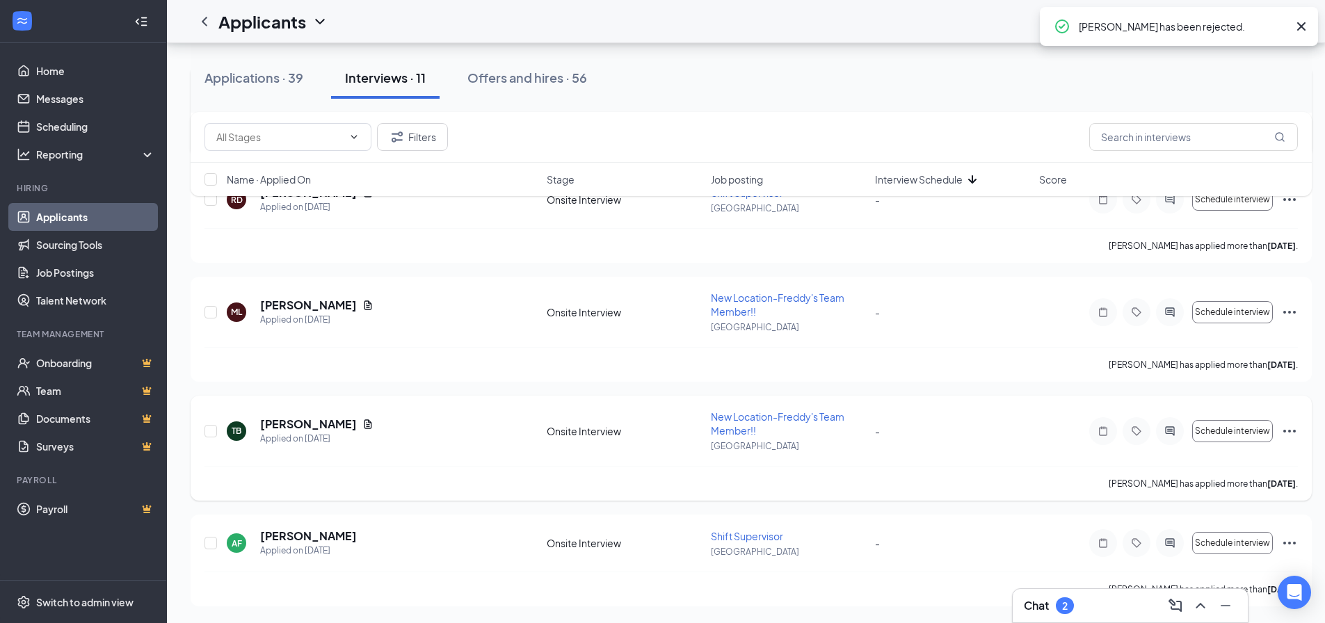
scroll to position [891, 0]
click at [1289, 540] on icon "Ellipses" at bounding box center [1289, 543] width 17 height 17
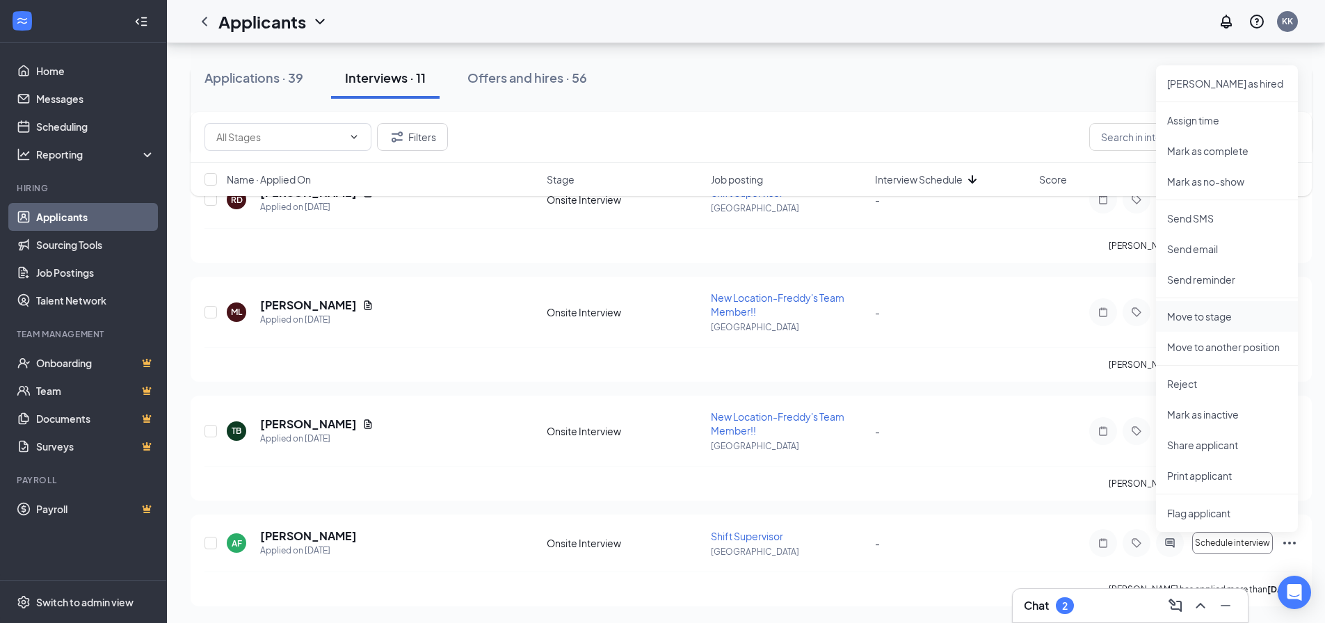
click at [1205, 309] on li "Move to stage" at bounding box center [1227, 316] width 142 height 31
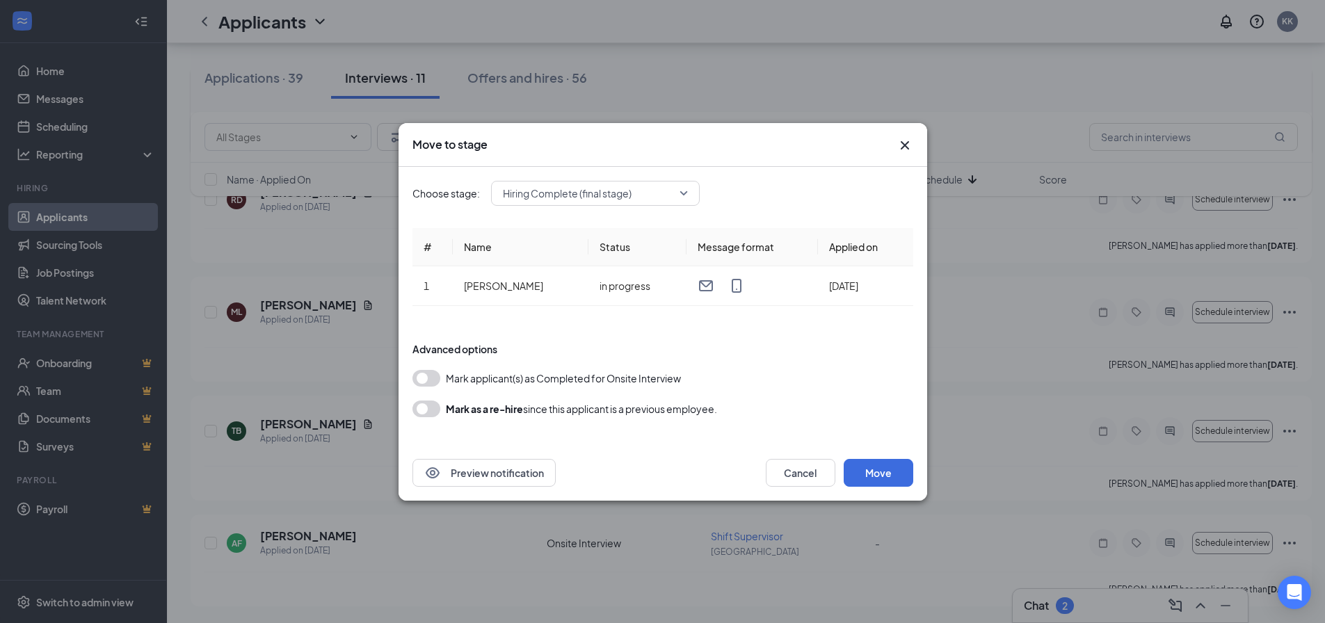
click at [667, 195] on span "Hiring Complete (final stage)" at bounding box center [589, 193] width 172 height 21
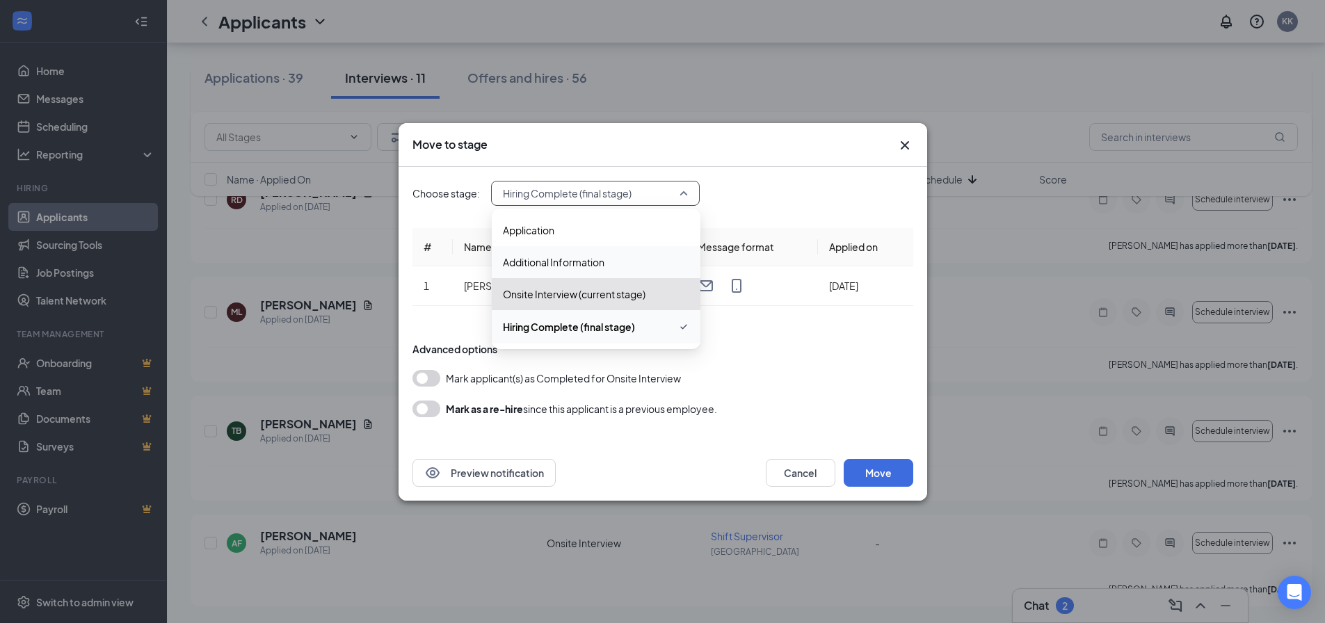
click at [580, 261] on span "Additional Information" at bounding box center [554, 262] width 102 height 15
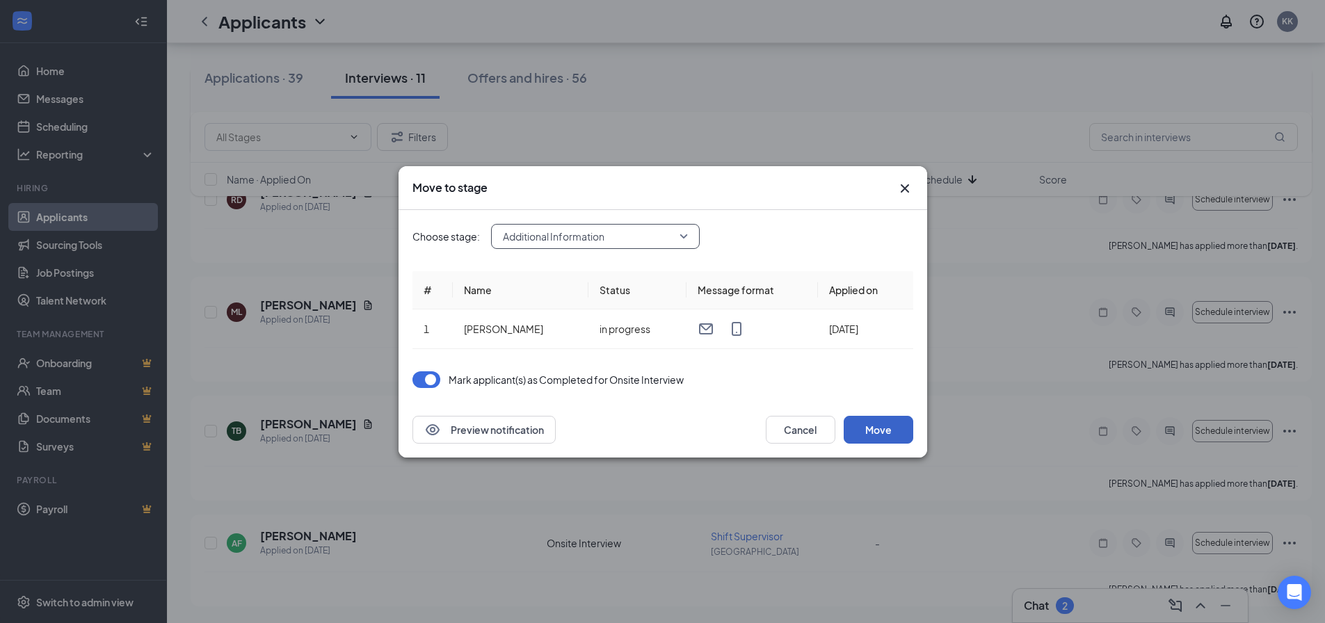
click at [876, 421] on button "Move" at bounding box center [879, 430] width 70 height 28
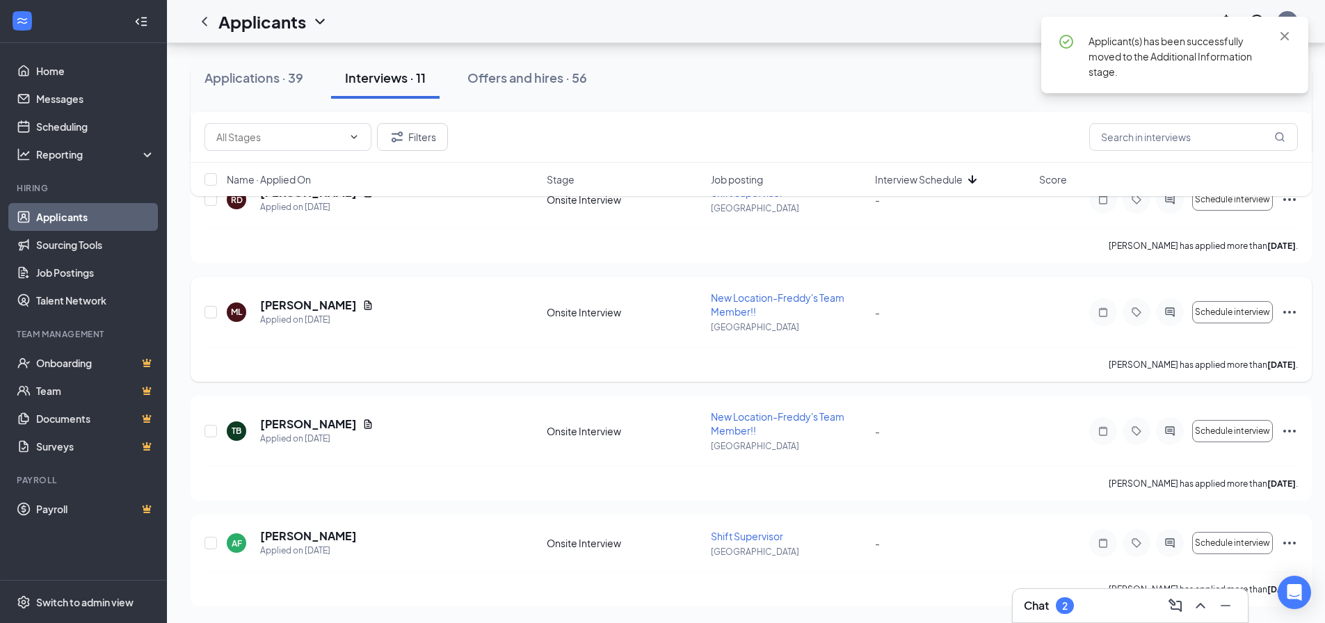
scroll to position [785, 0]
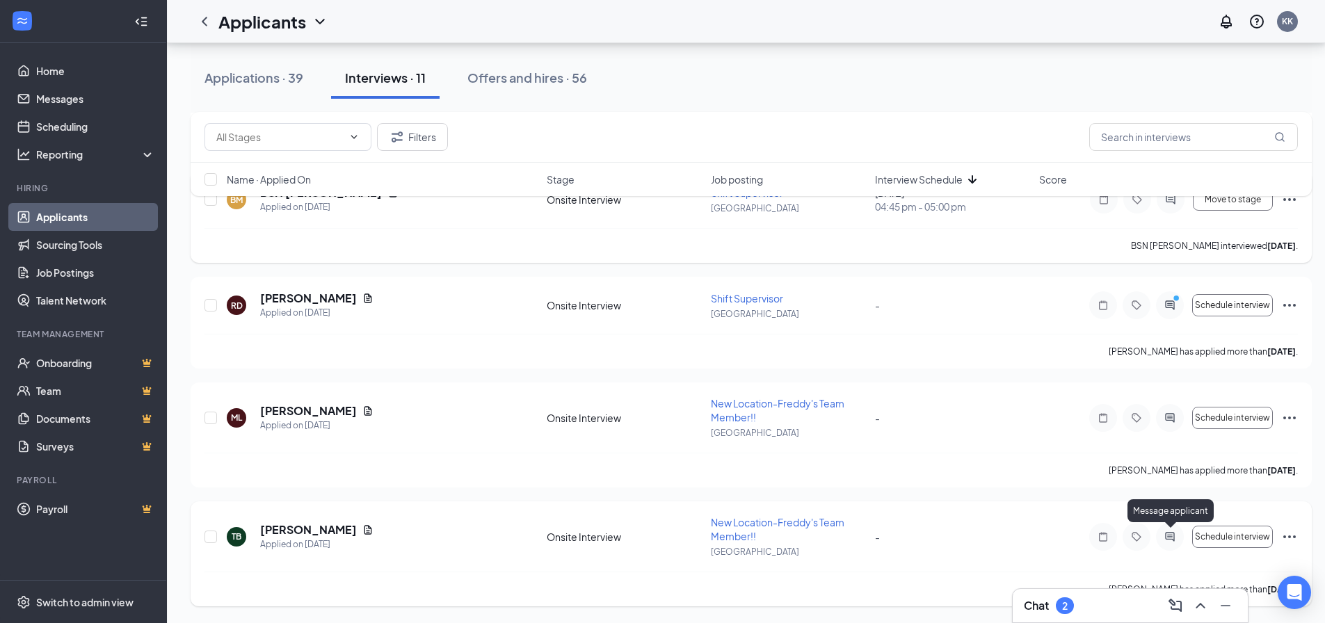
click at [1165, 545] on div at bounding box center [1170, 537] width 28 height 28
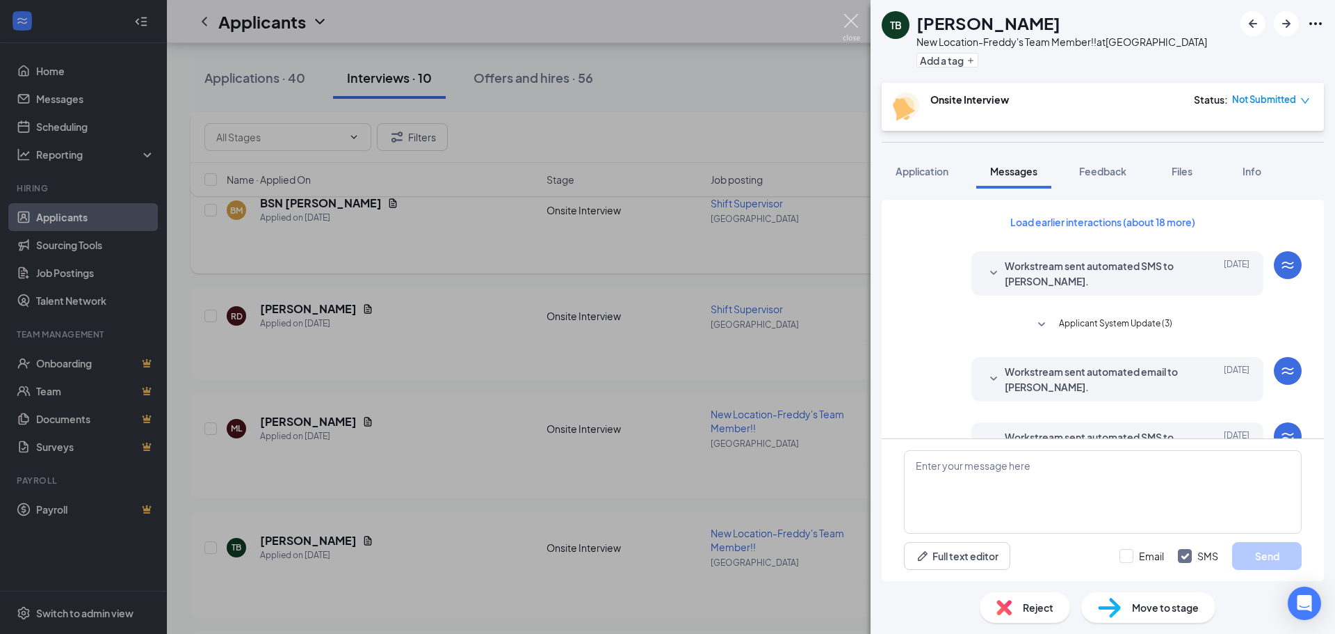
click at [850, 39] on img at bounding box center [851, 27] width 17 height 27
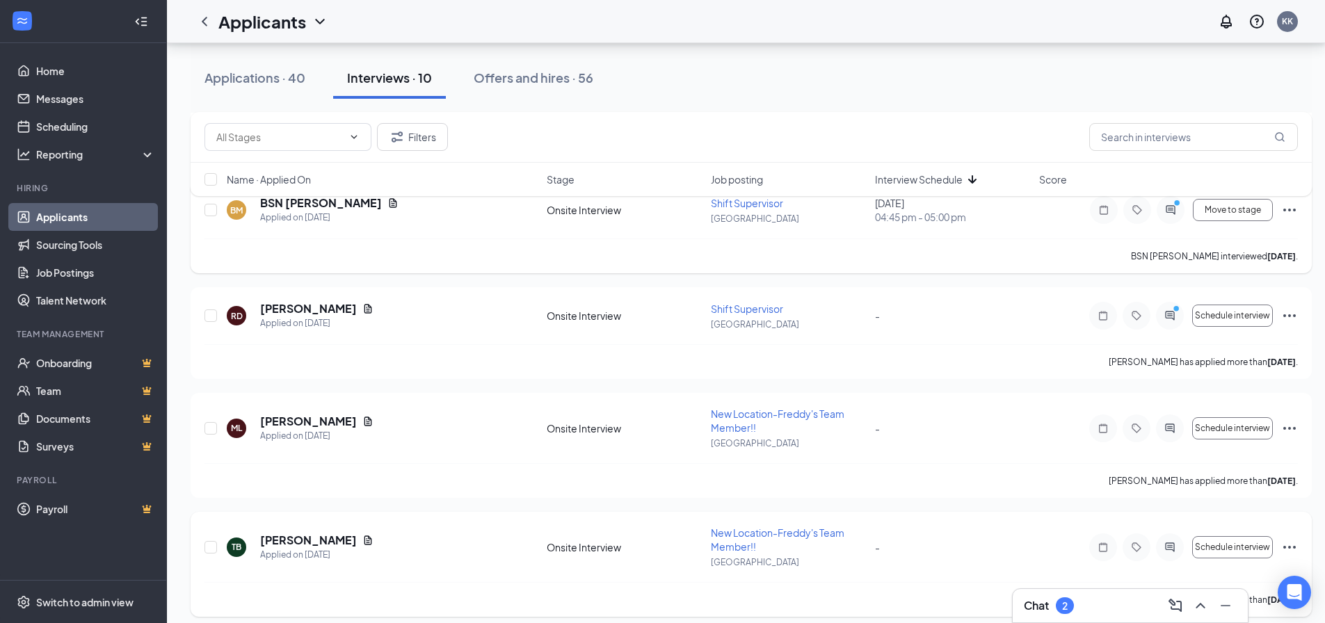
click at [1295, 540] on icon "Ellipses" at bounding box center [1289, 547] width 17 height 17
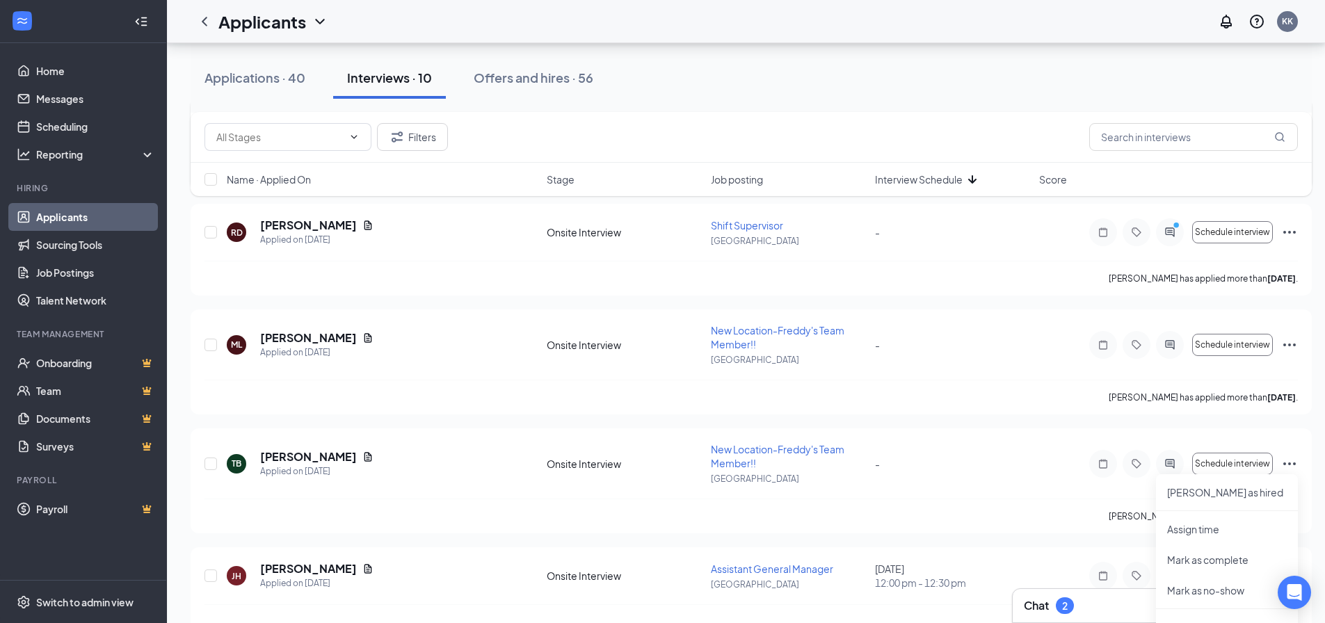
scroll to position [1192, 0]
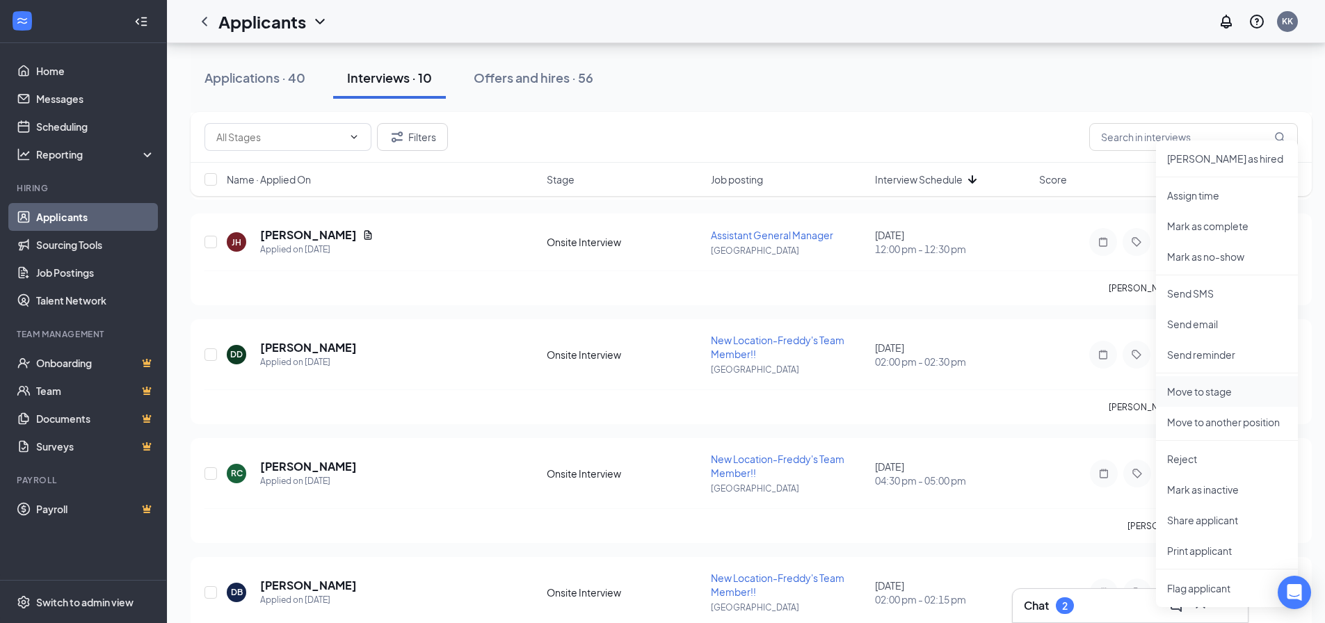
click at [1208, 383] on li "Move to stage" at bounding box center [1227, 391] width 142 height 31
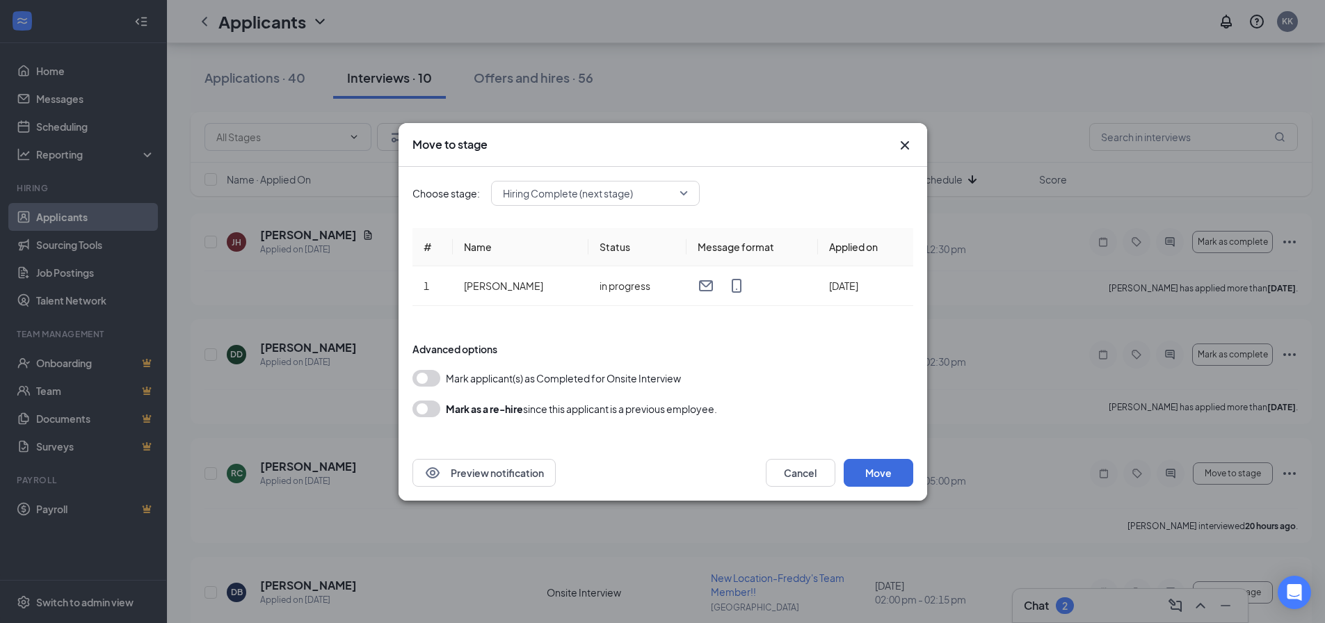
click at [665, 179] on div "Choose stage: Hiring Complete (next stage) # Name Status Message format Applied…" at bounding box center [662, 306] width 501 height 278
click at [654, 197] on span "Hiring Complete (next stage)" at bounding box center [589, 193] width 172 height 21
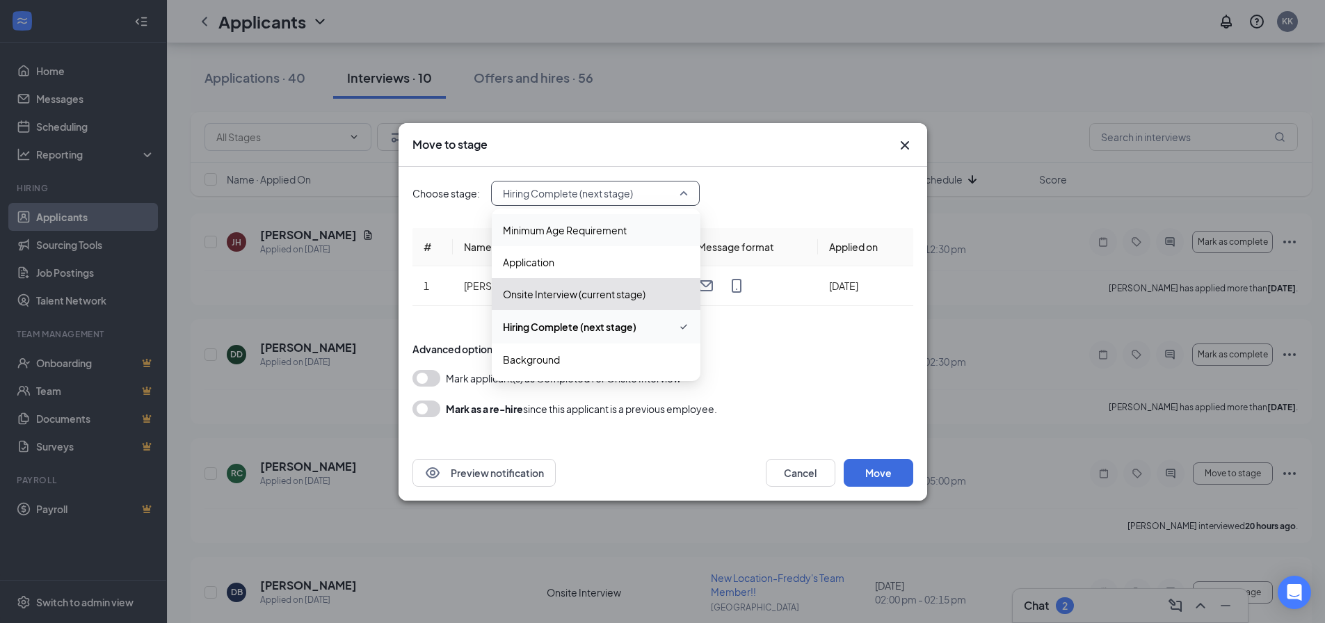
click at [560, 234] on span "Minimum Age Requirement" at bounding box center [565, 230] width 124 height 15
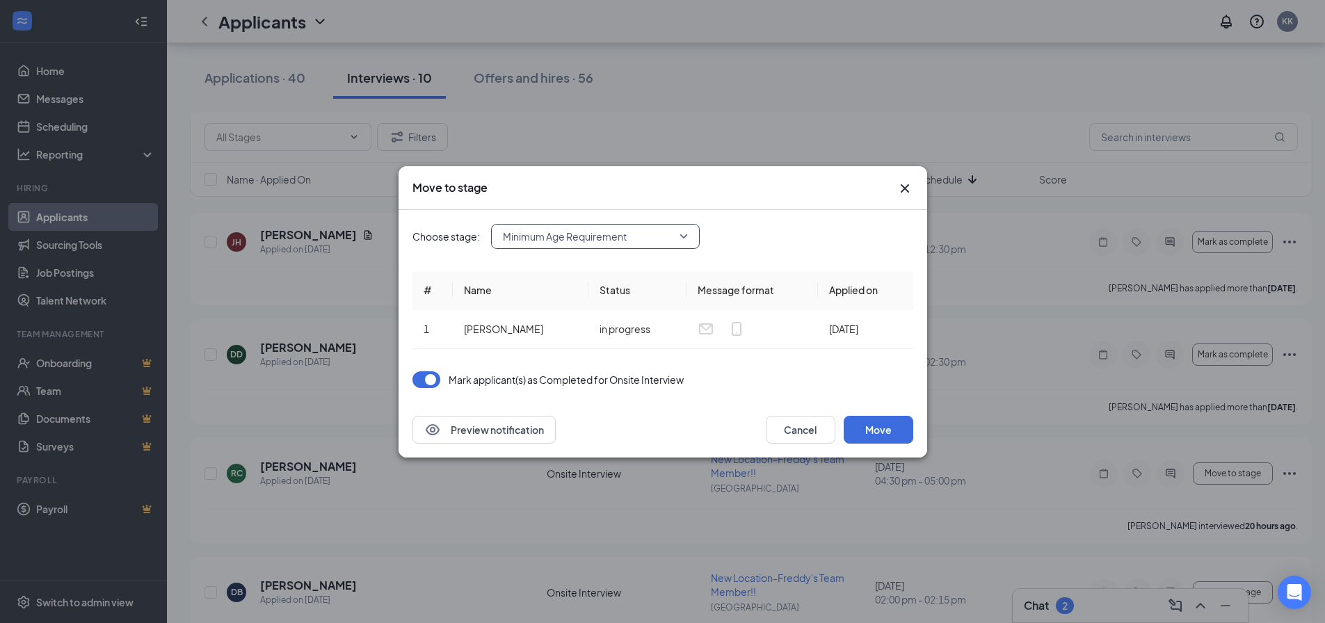
click at [611, 235] on span "Minimum Age Requirement" at bounding box center [565, 236] width 124 height 21
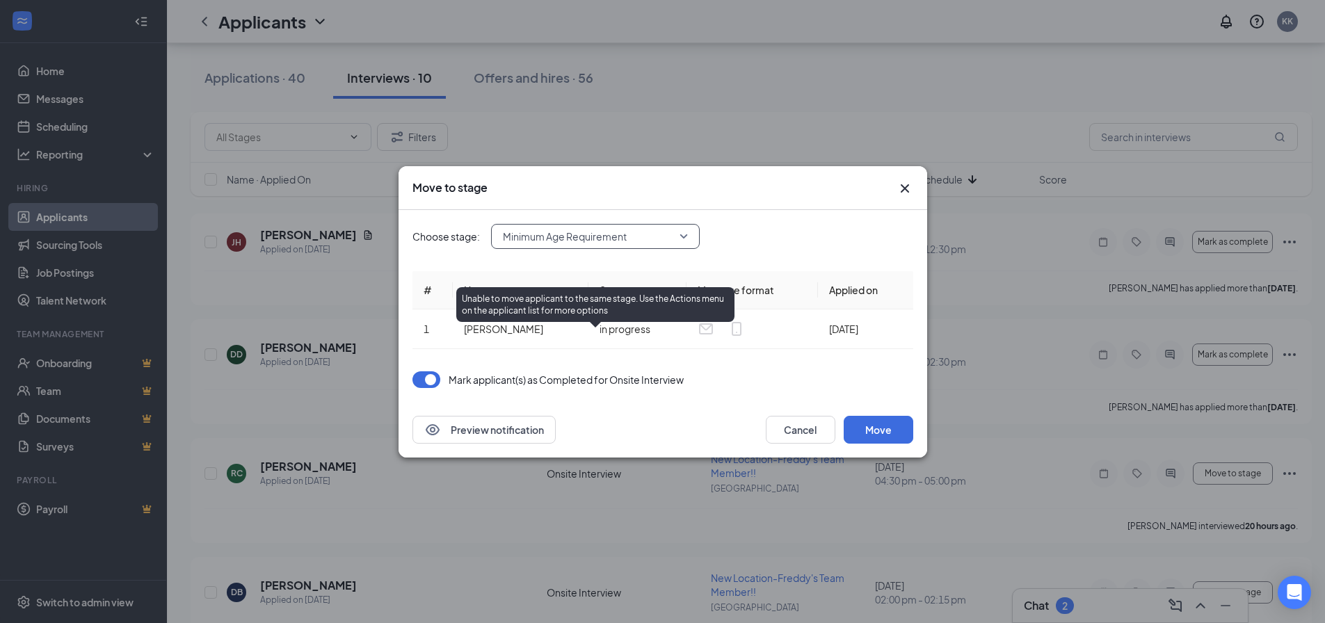
click at [541, 311] on div "Unable to move applicant to the same stage. Use the Actions menu on the applica…" at bounding box center [595, 304] width 278 height 35
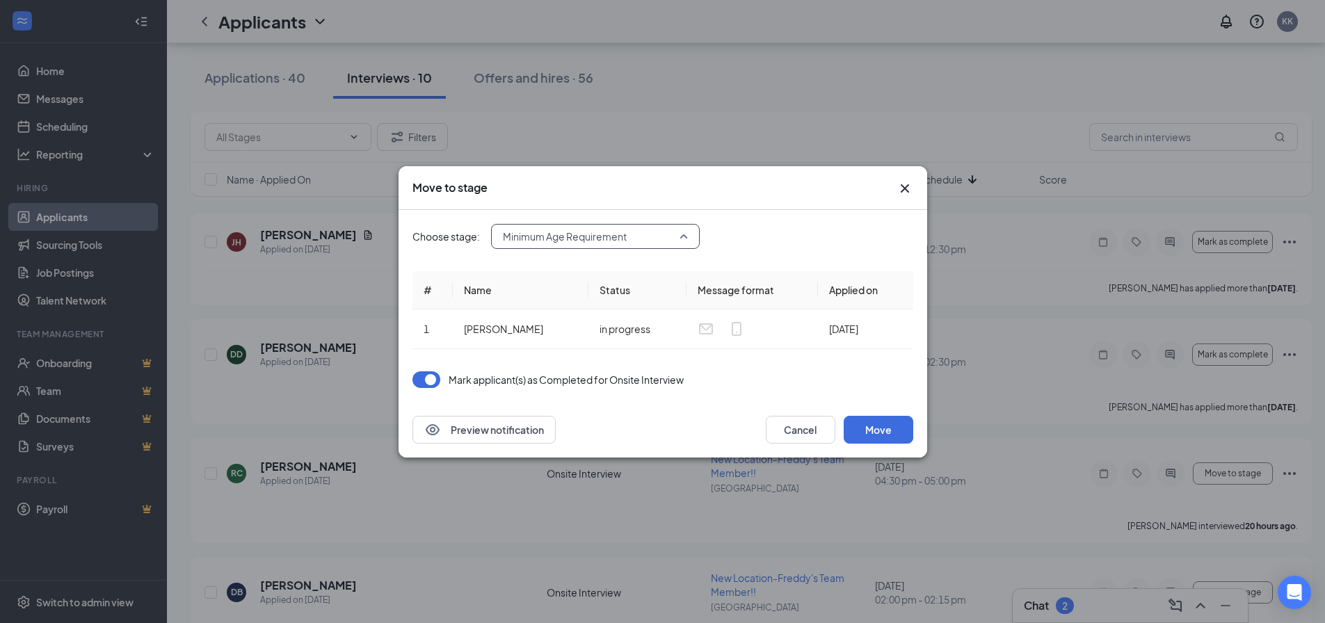
click at [623, 234] on span "Minimum Age Requirement" at bounding box center [565, 236] width 124 height 21
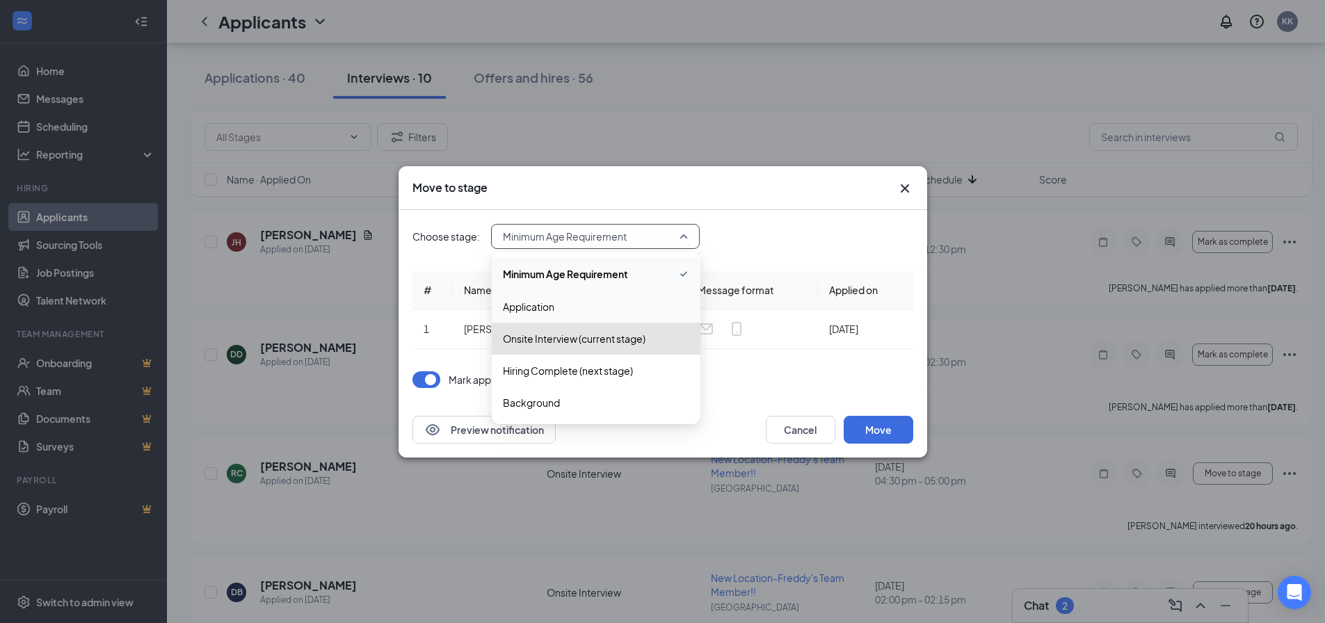
click at [541, 328] on div "Onsite Interview (current stage)" at bounding box center [596, 339] width 209 height 32
click at [542, 305] on span "Application" at bounding box center [528, 306] width 51 height 15
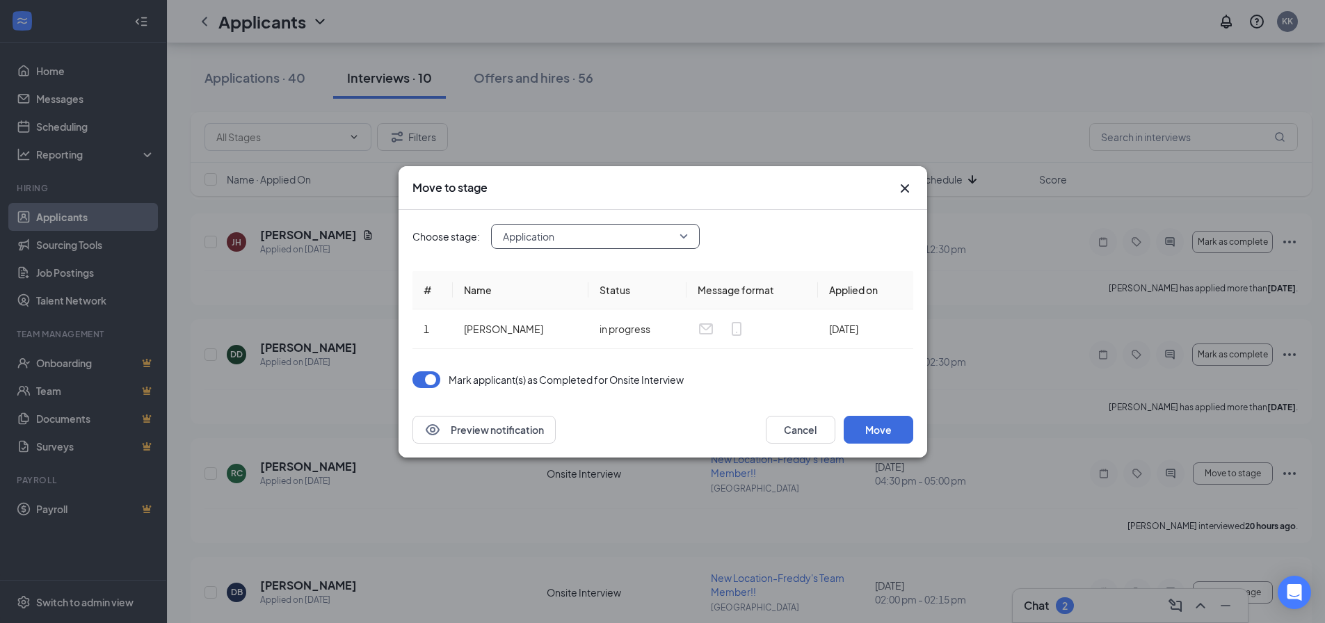
click at [694, 232] on div "Application" at bounding box center [595, 236] width 209 height 25
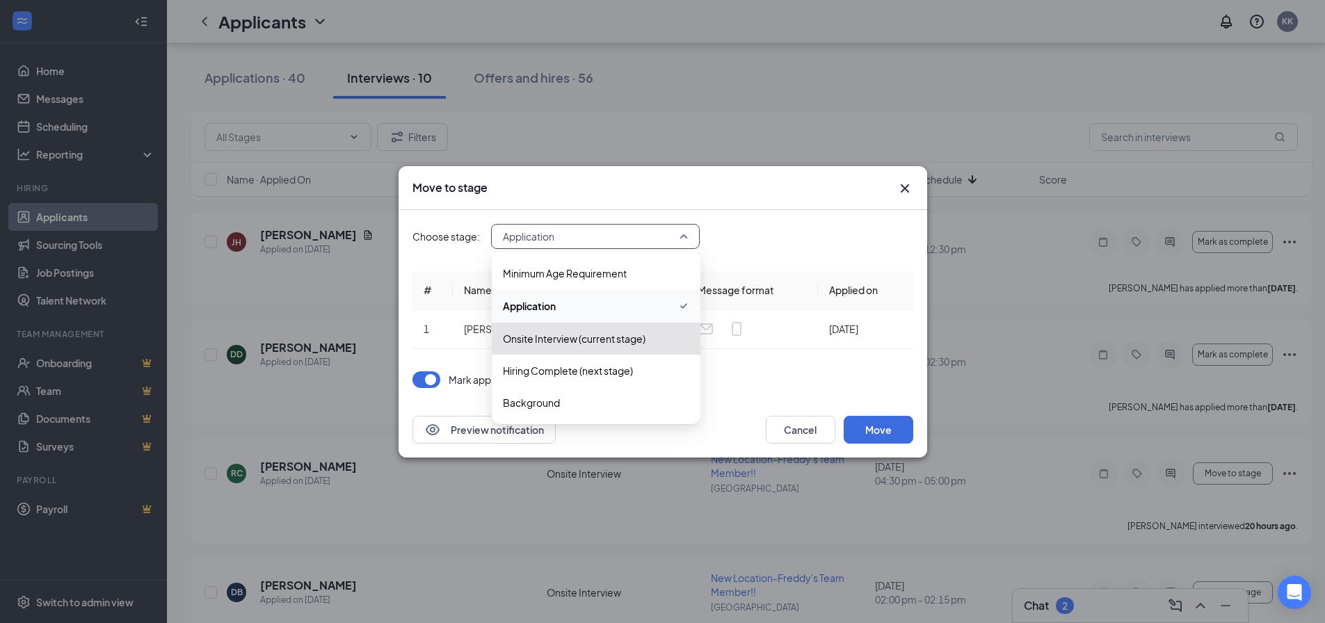
click at [825, 253] on div "Choose stage: Application 3933107 3933108 3933109 Minimum Age Requirement Appli…" at bounding box center [662, 306] width 501 height 192
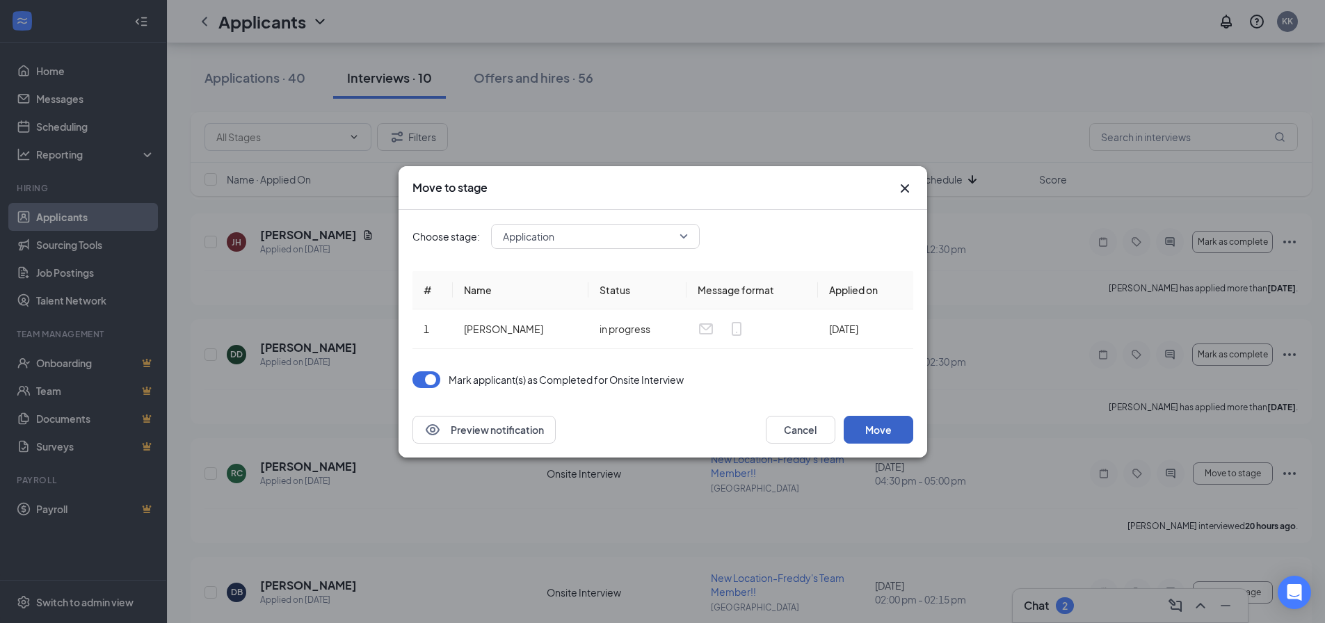
click at [863, 423] on button "Move" at bounding box center [879, 430] width 70 height 28
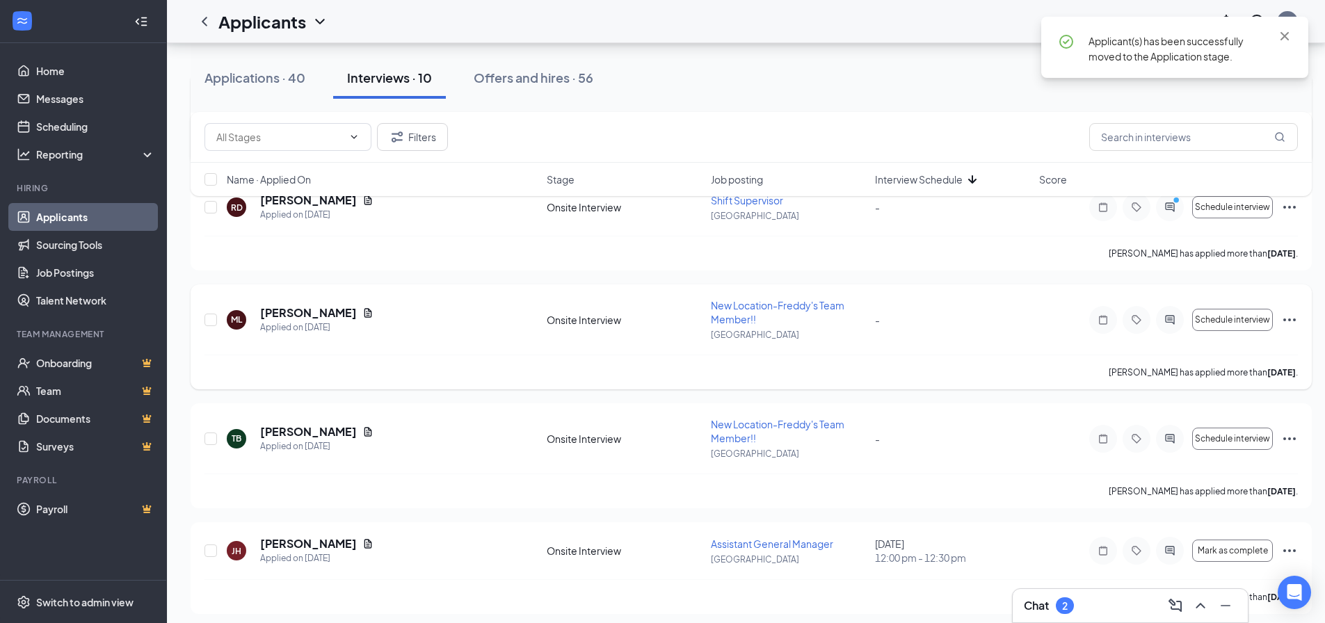
scroll to position [844, 0]
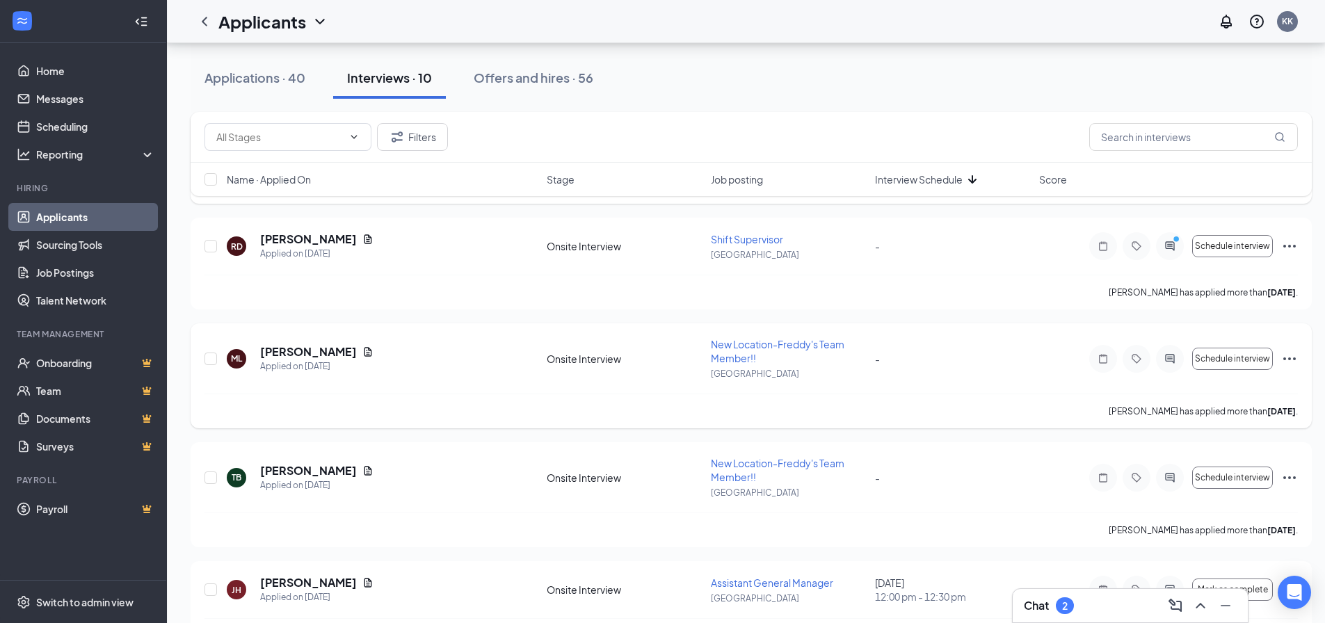
click at [1289, 357] on icon "Ellipses" at bounding box center [1289, 358] width 13 height 3
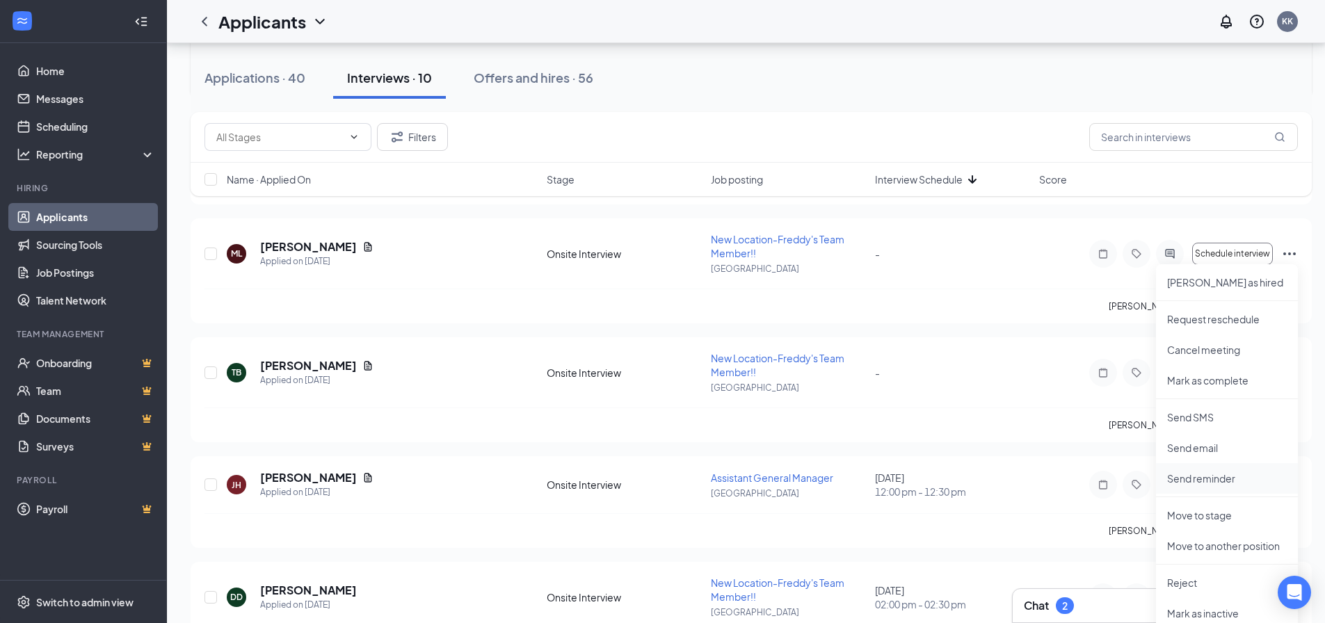
scroll to position [983, 0]
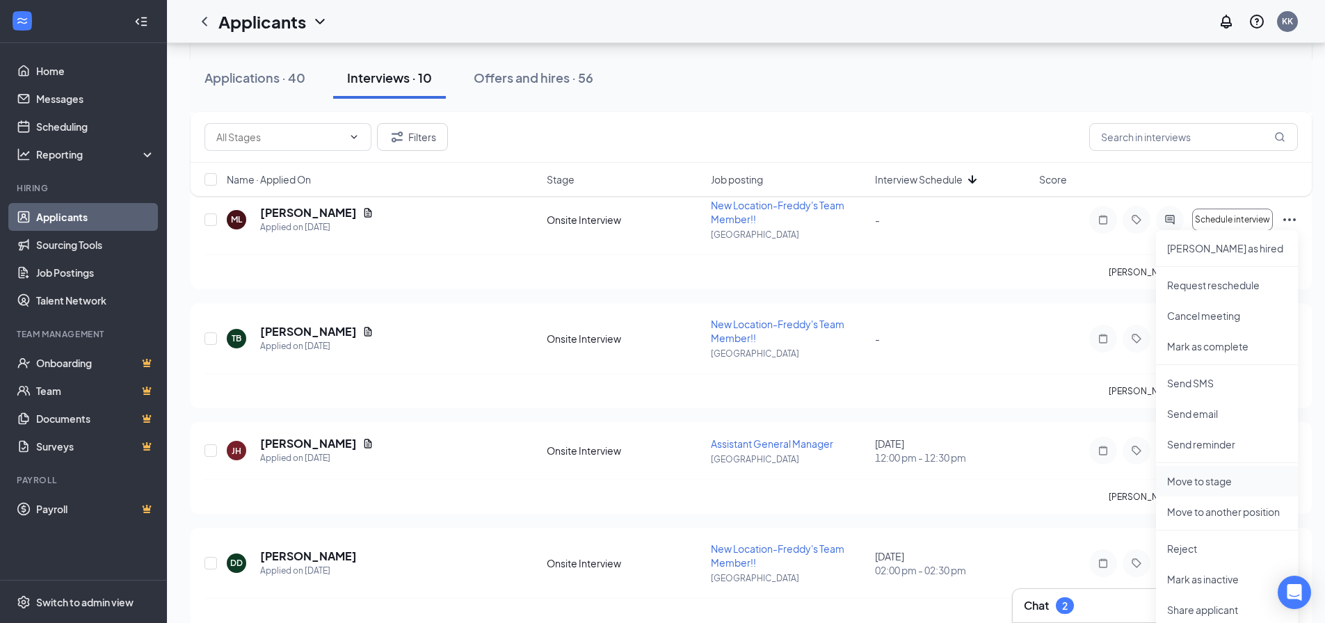
click at [1198, 484] on p "Move to stage" at bounding box center [1227, 481] width 120 height 14
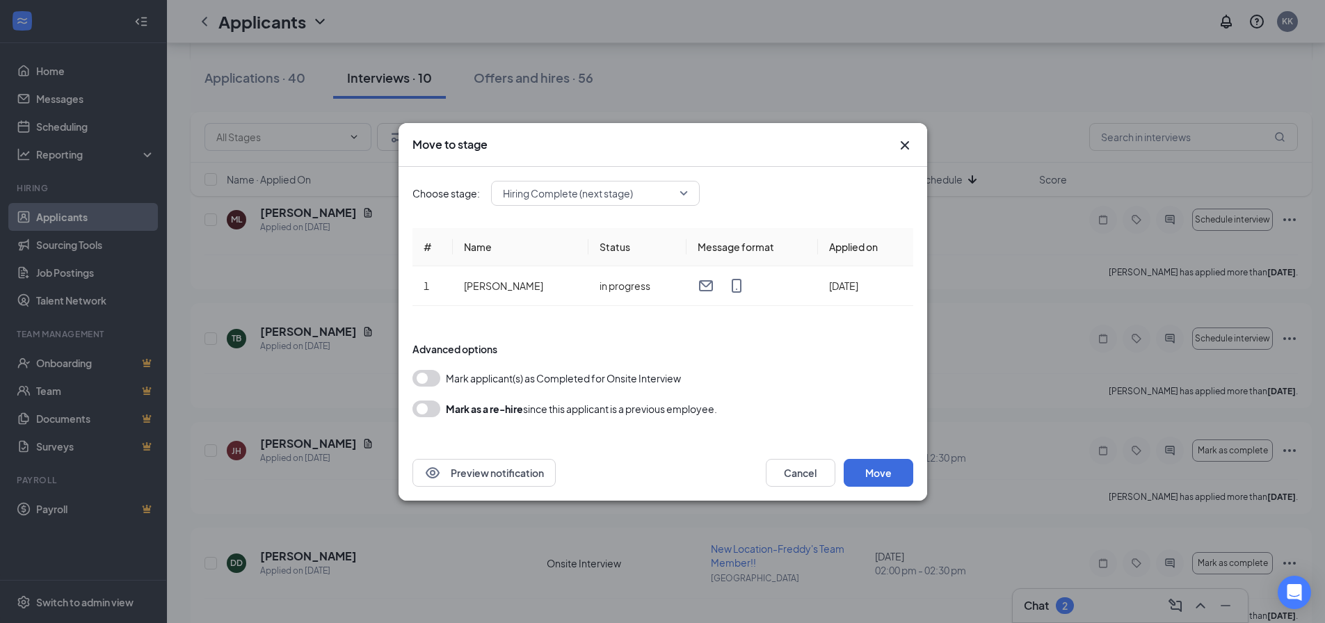
click at [653, 195] on span "Hiring Complete (next stage)" at bounding box center [589, 193] width 172 height 21
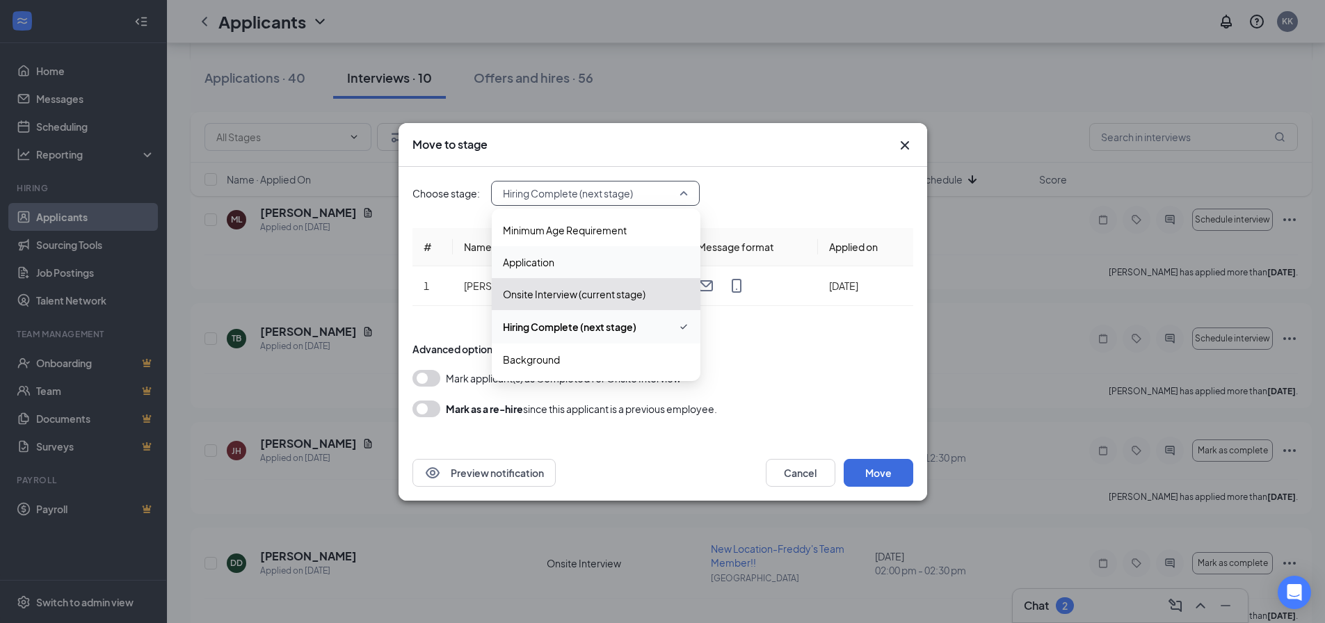
click at [548, 266] on span "Application" at bounding box center [528, 262] width 51 height 15
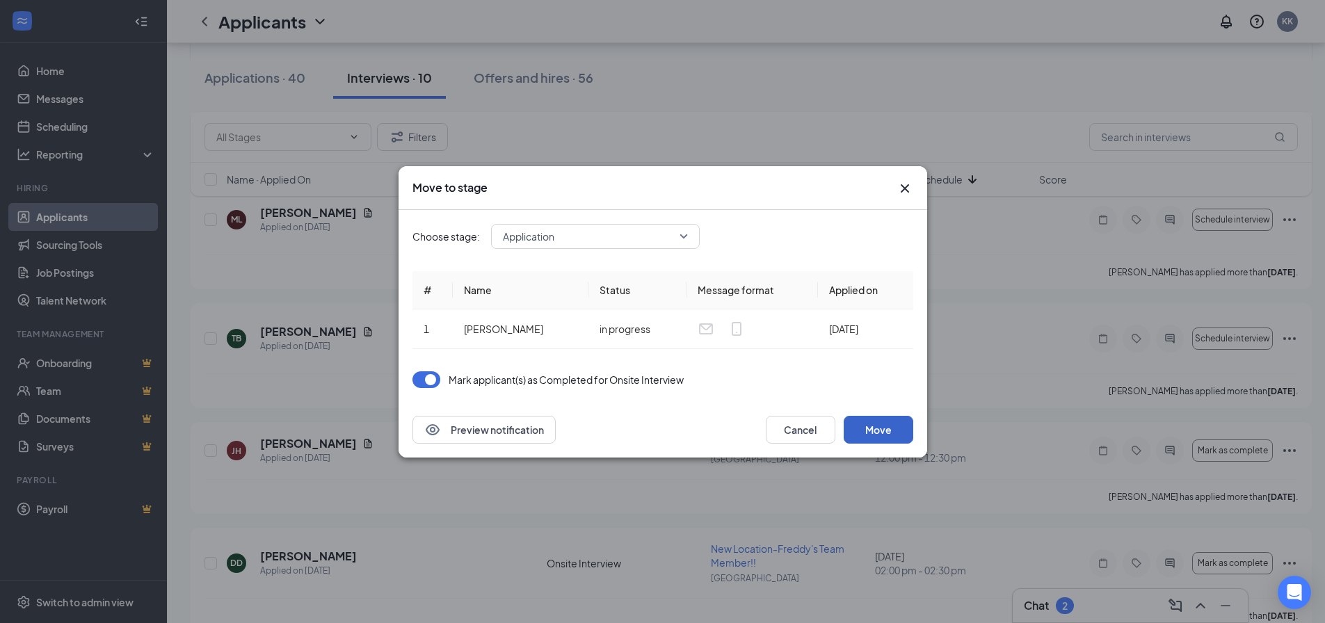
click at [863, 425] on button "Move" at bounding box center [879, 430] width 70 height 28
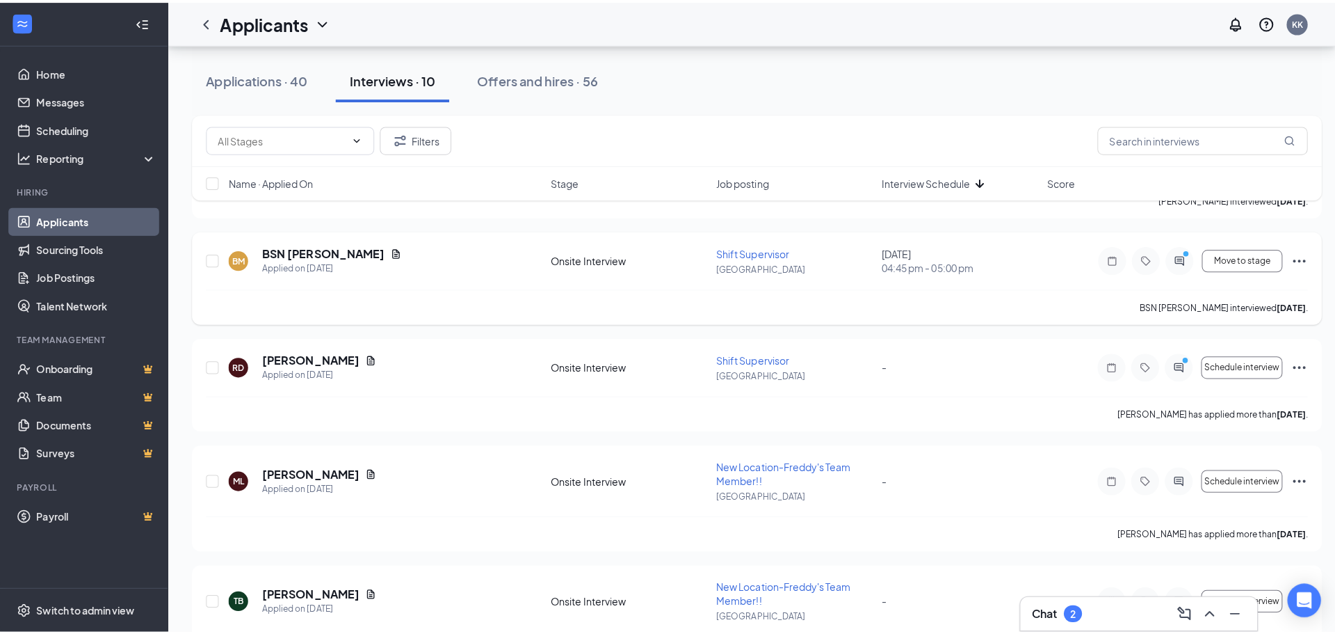
scroll to position [705, 0]
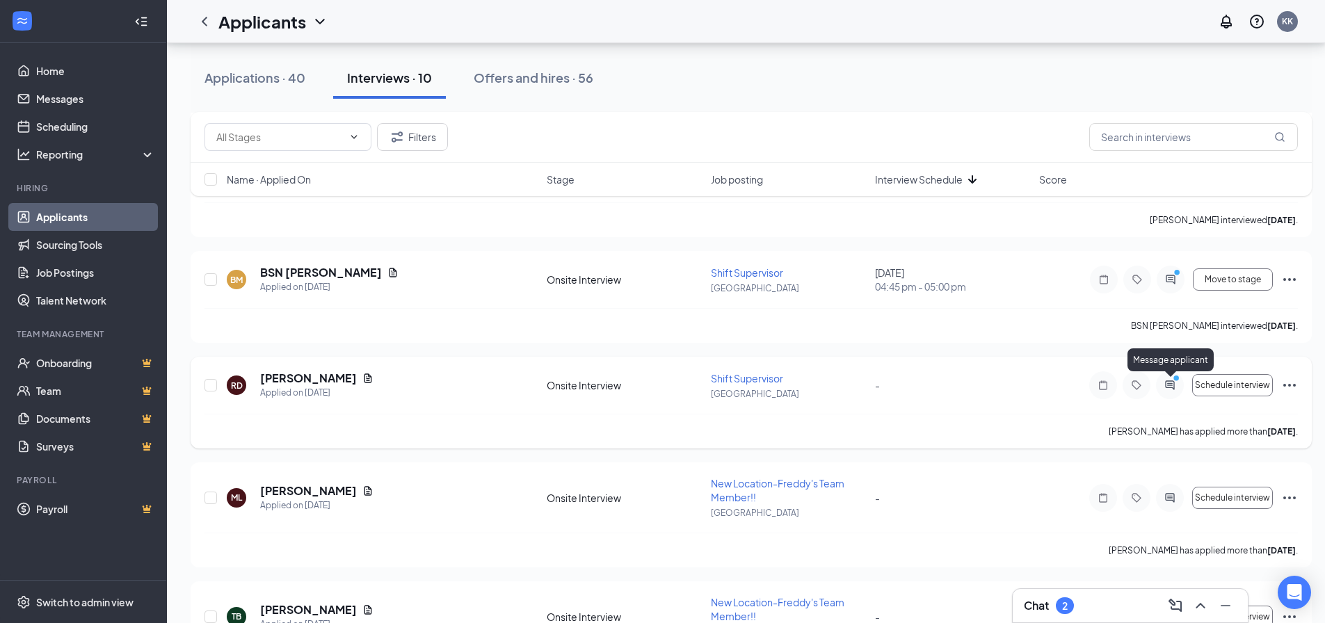
click at [1177, 381] on circle "PrimaryDot" at bounding box center [1175, 378] width 6 height 6
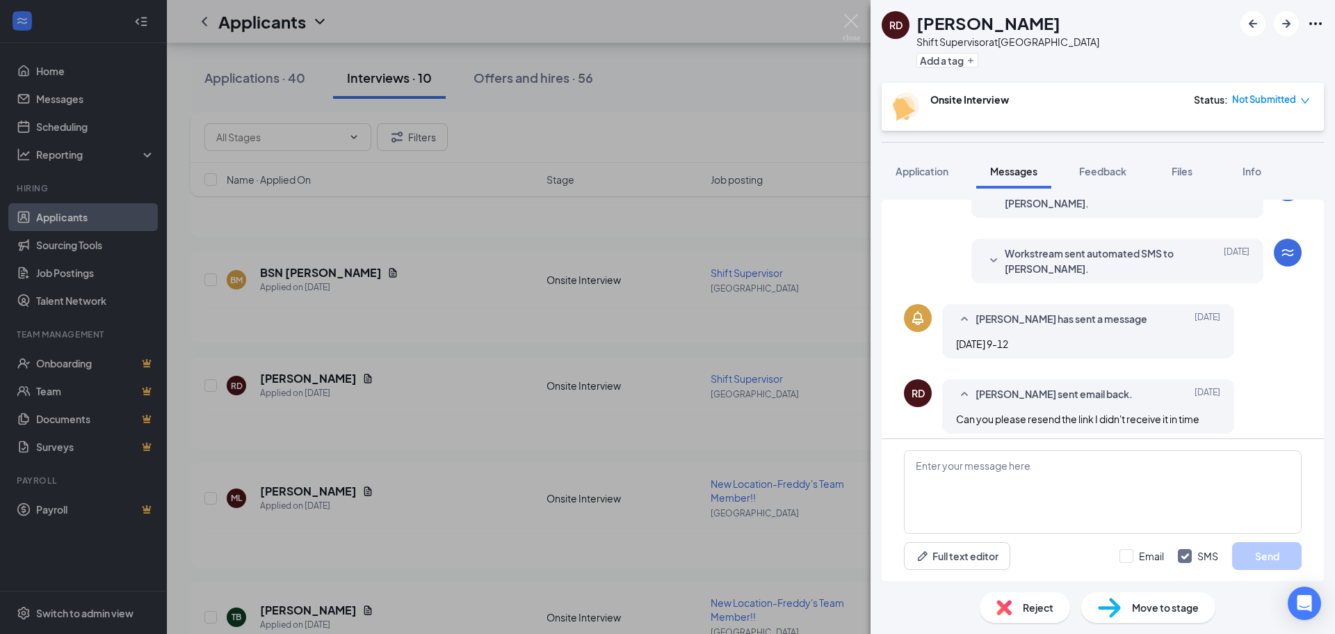
scroll to position [389, 0]
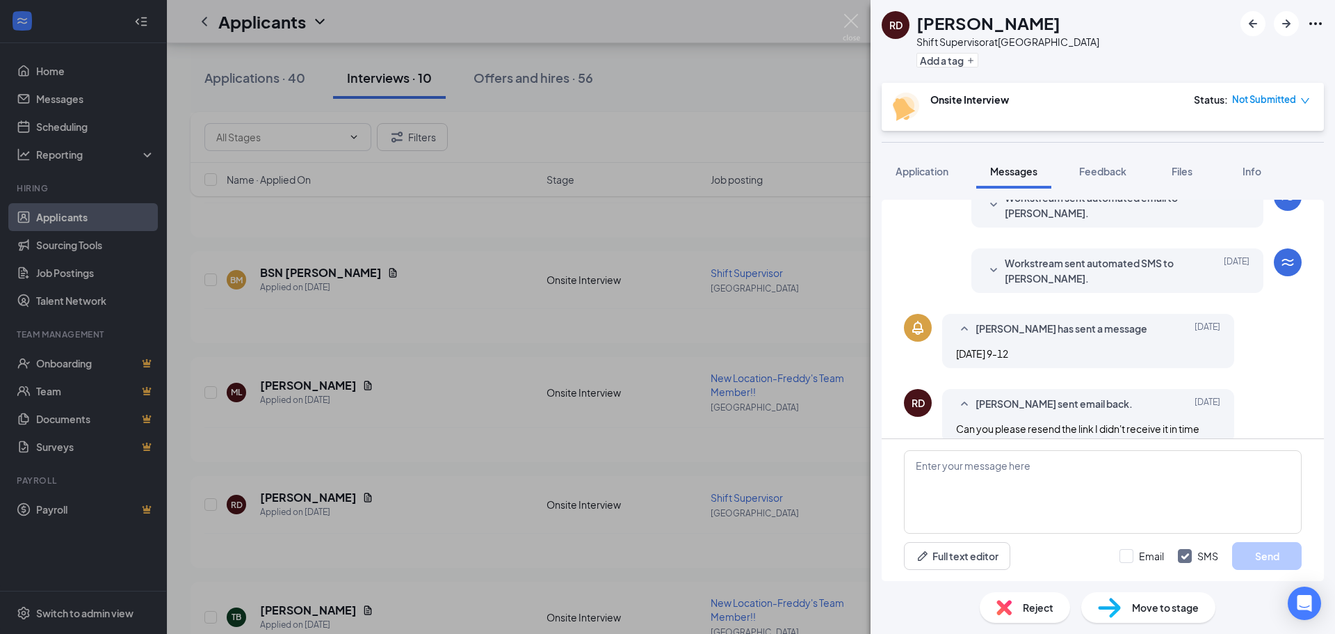
scroll to position [389, 0]
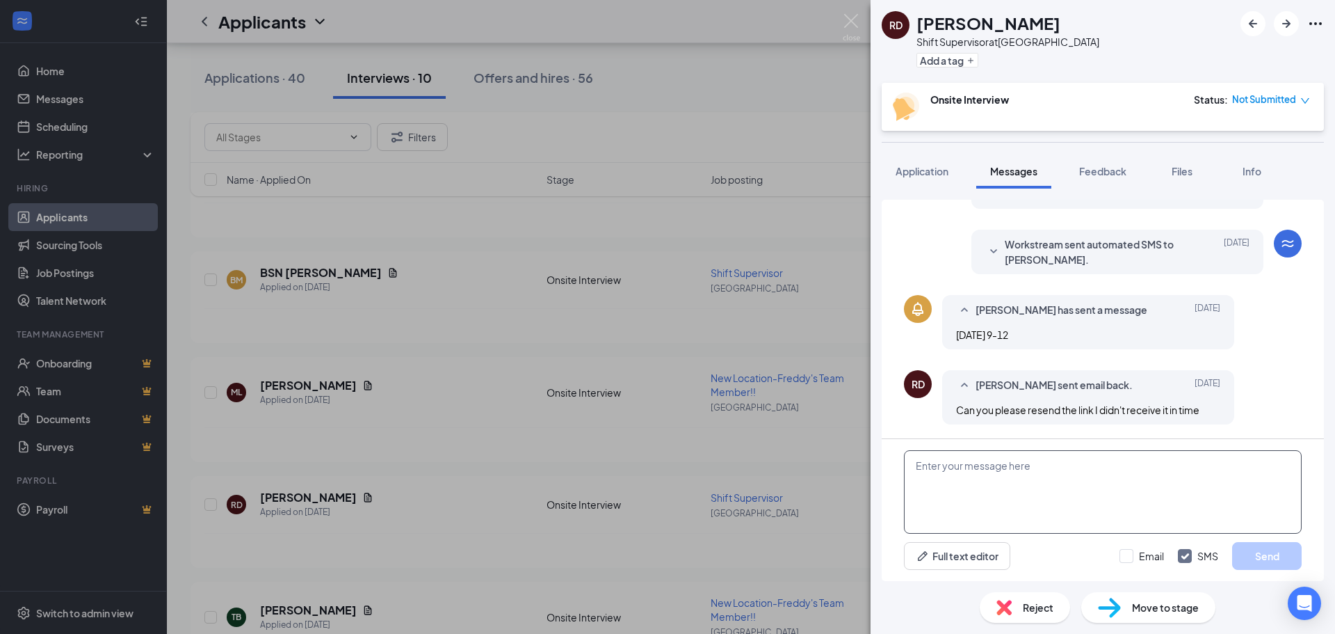
click at [1050, 488] on textarea at bounding box center [1103, 491] width 398 height 83
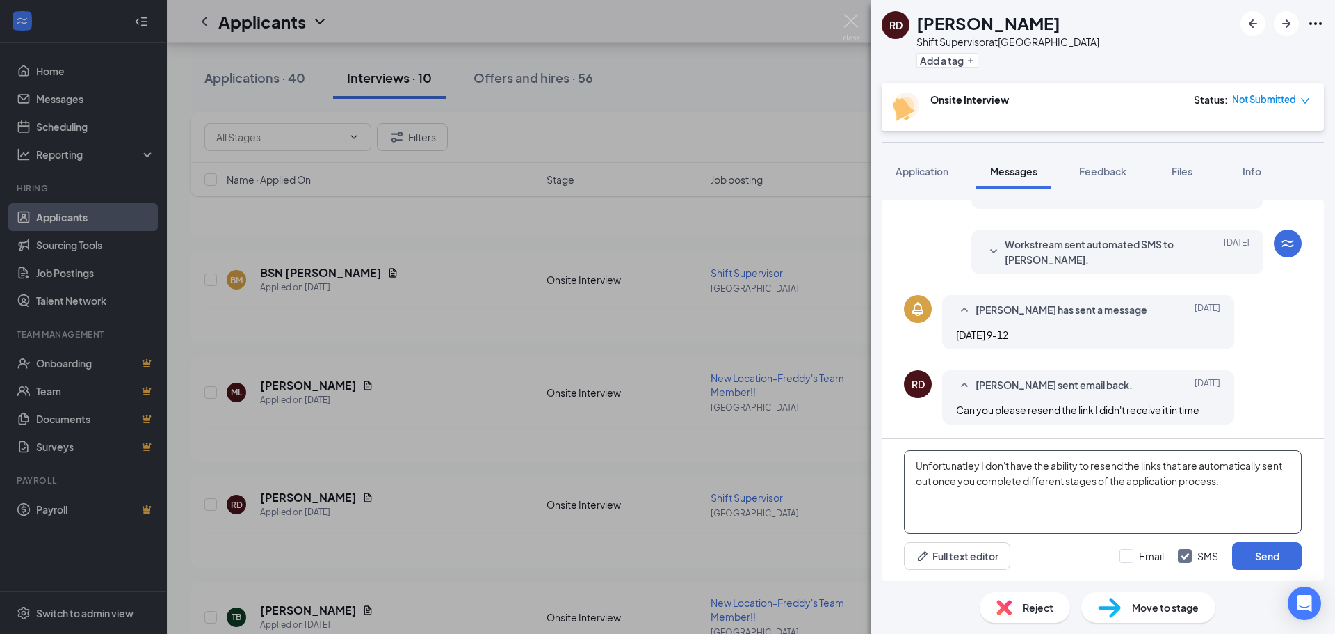
click at [937, 469] on textarea "Unfortunatley I don't have the ability to resend the links that are automatical…" at bounding box center [1103, 491] width 398 height 83
click at [1254, 488] on textarea "Unfortunately, I don't have the ability to resend the links that are automatica…" at bounding box center [1103, 491] width 398 height 83
type textarea "Unfortunately, I don't have the ability to resend the links that are automatica…"
click at [1118, 551] on div "Full text editor Email SMS Send" at bounding box center [1103, 556] width 398 height 28
drag, startPoint x: 1126, startPoint y: 552, endPoint x: 1147, endPoint y: 554, distance: 21.0
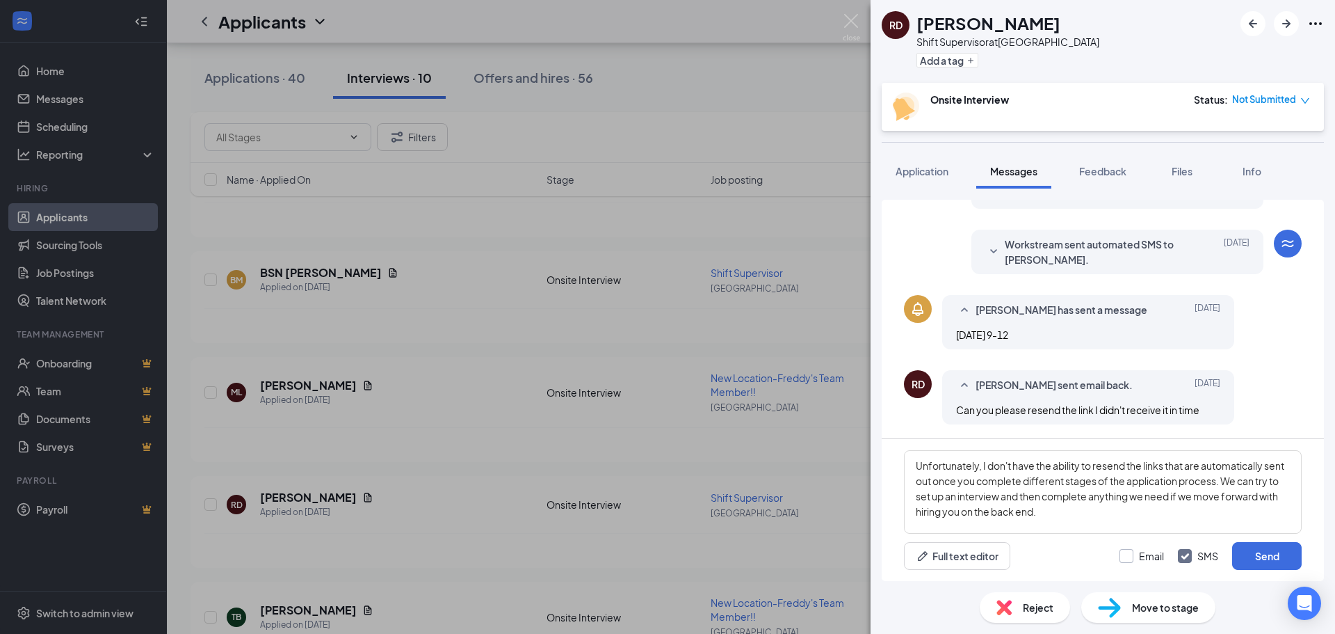
click at [1127, 552] on input "Email" at bounding box center [1142, 556] width 45 height 14
checkbox input "true"
click at [1254, 554] on button "Send" at bounding box center [1267, 556] width 70 height 28
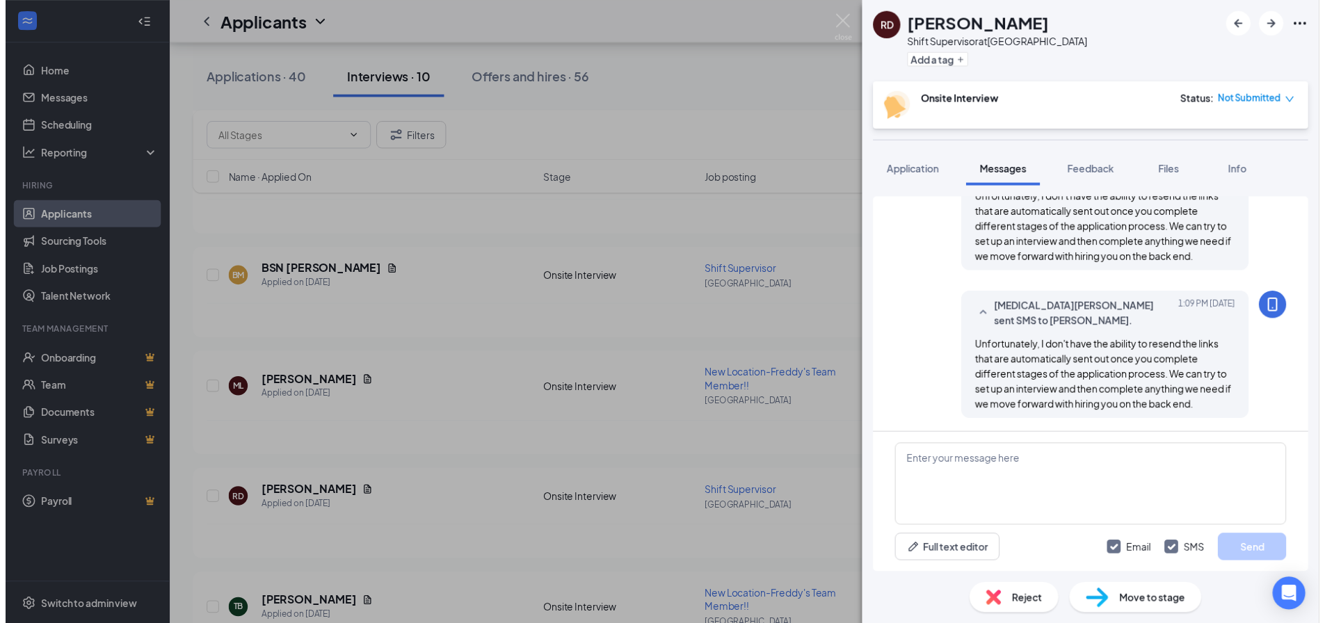
scroll to position [689, 0]
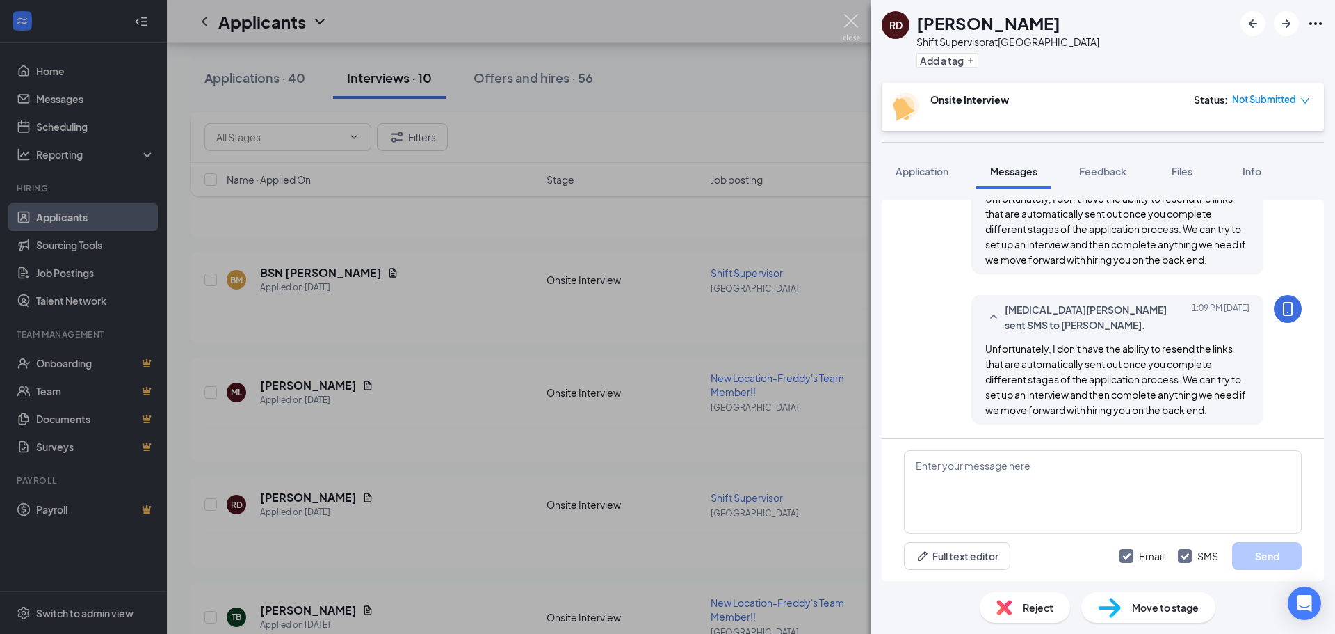
click at [855, 26] on img at bounding box center [851, 27] width 17 height 27
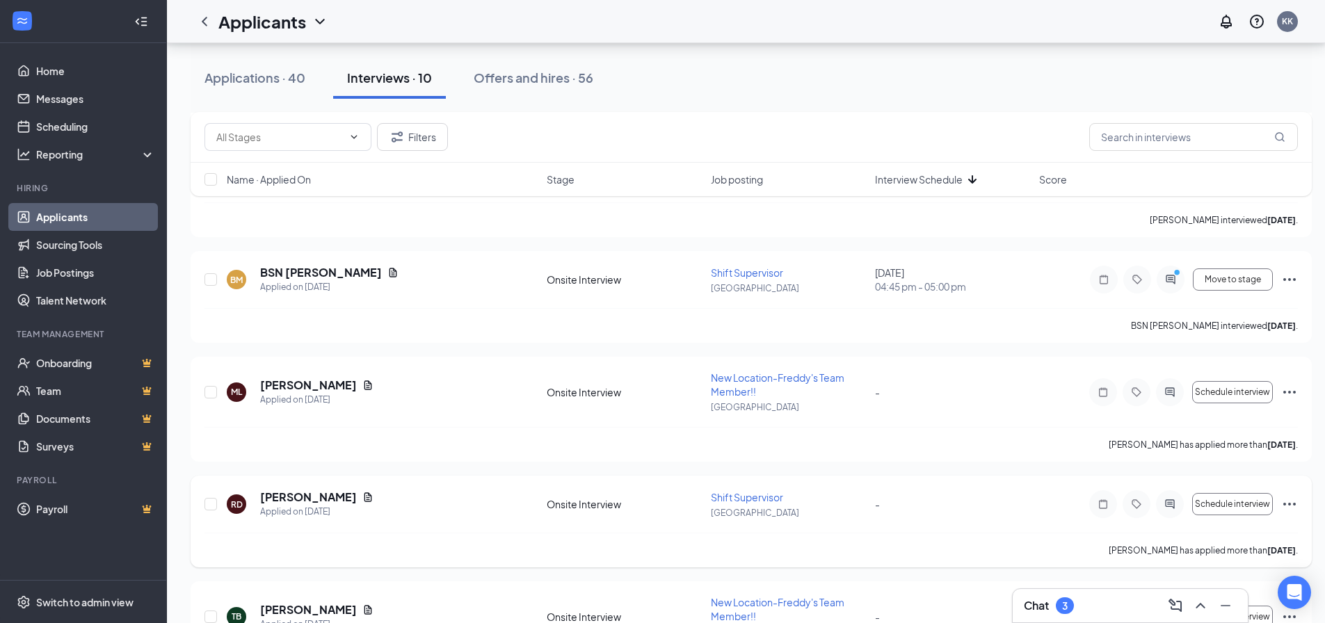
click at [1284, 505] on icon "Ellipses" at bounding box center [1289, 504] width 13 height 3
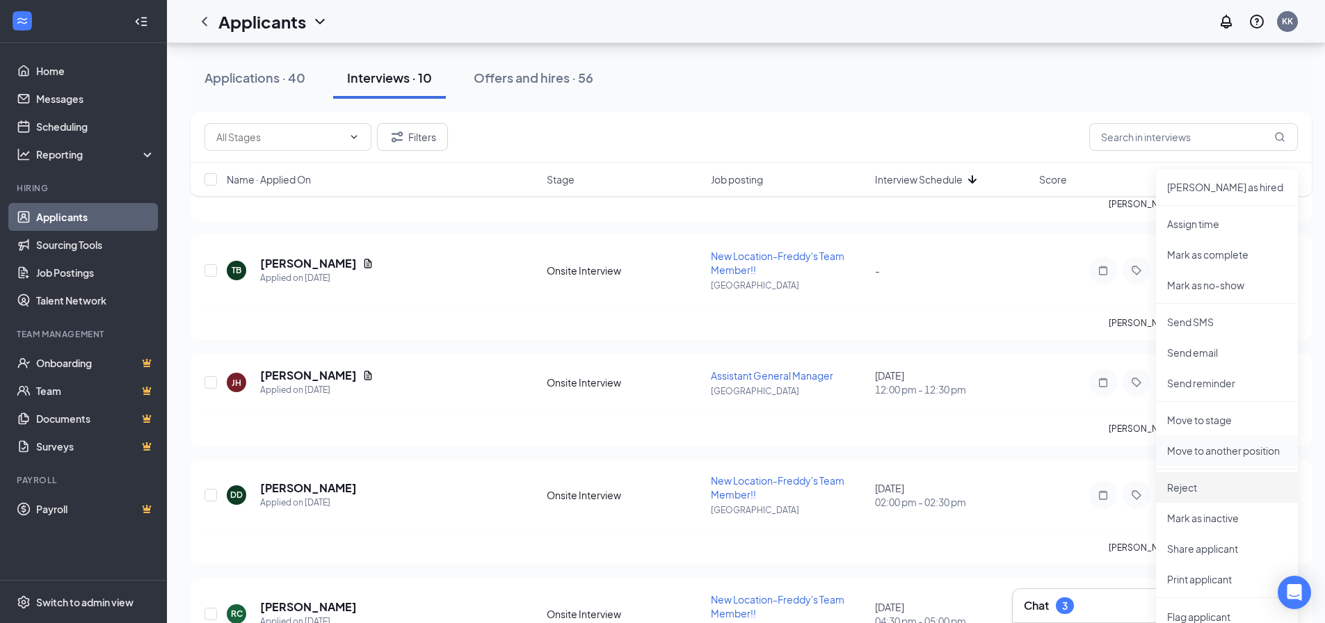
scroll to position [1053, 0]
click at [1206, 411] on li "Move to stage" at bounding box center [1227, 418] width 142 height 31
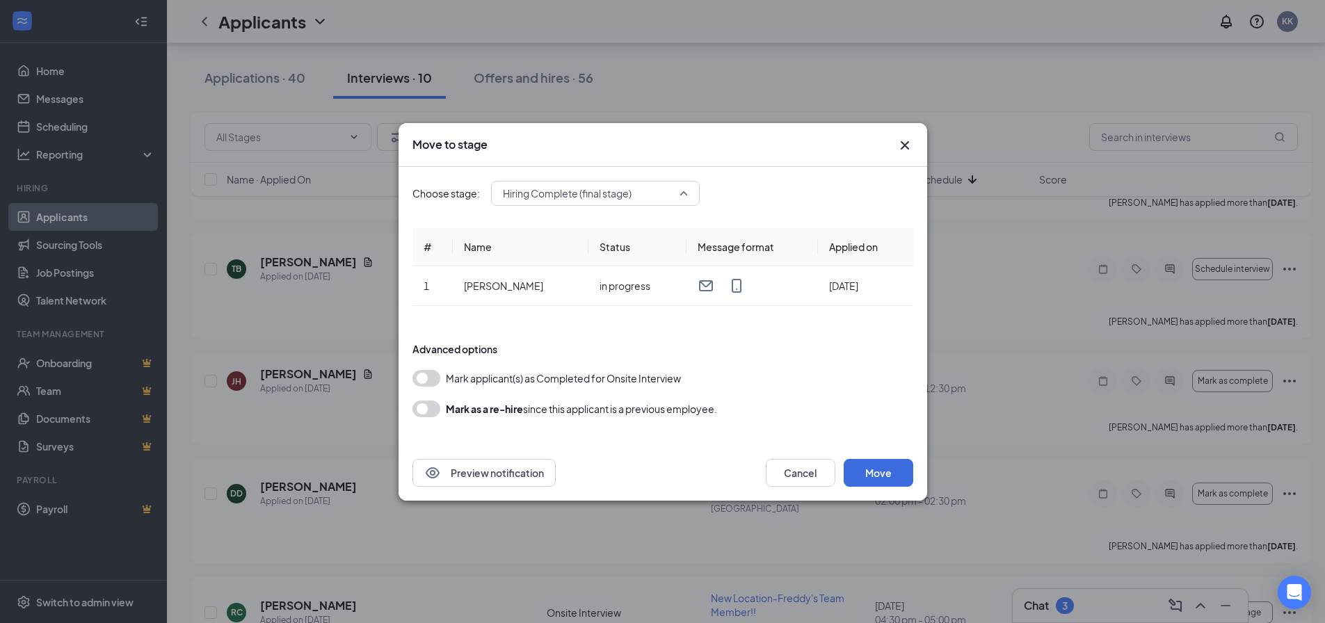
click at [614, 202] on span "Hiring Complete (final stage)" at bounding box center [567, 193] width 129 height 21
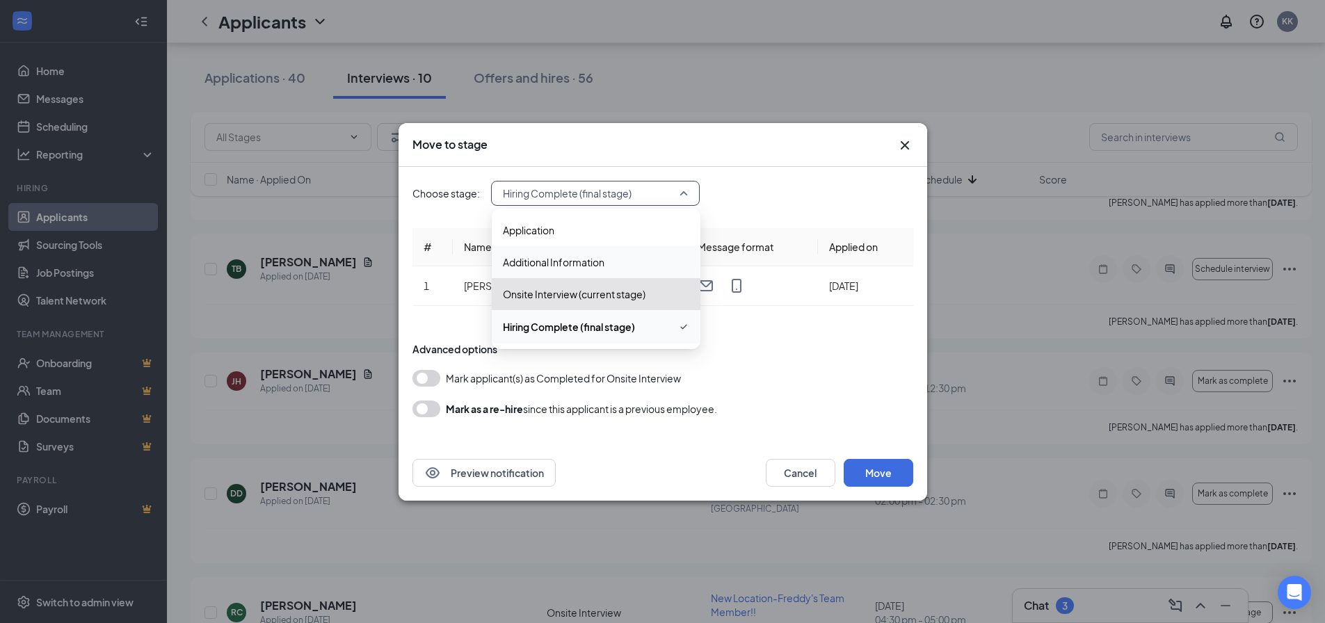
click at [569, 255] on span "Additional Information" at bounding box center [554, 262] width 102 height 15
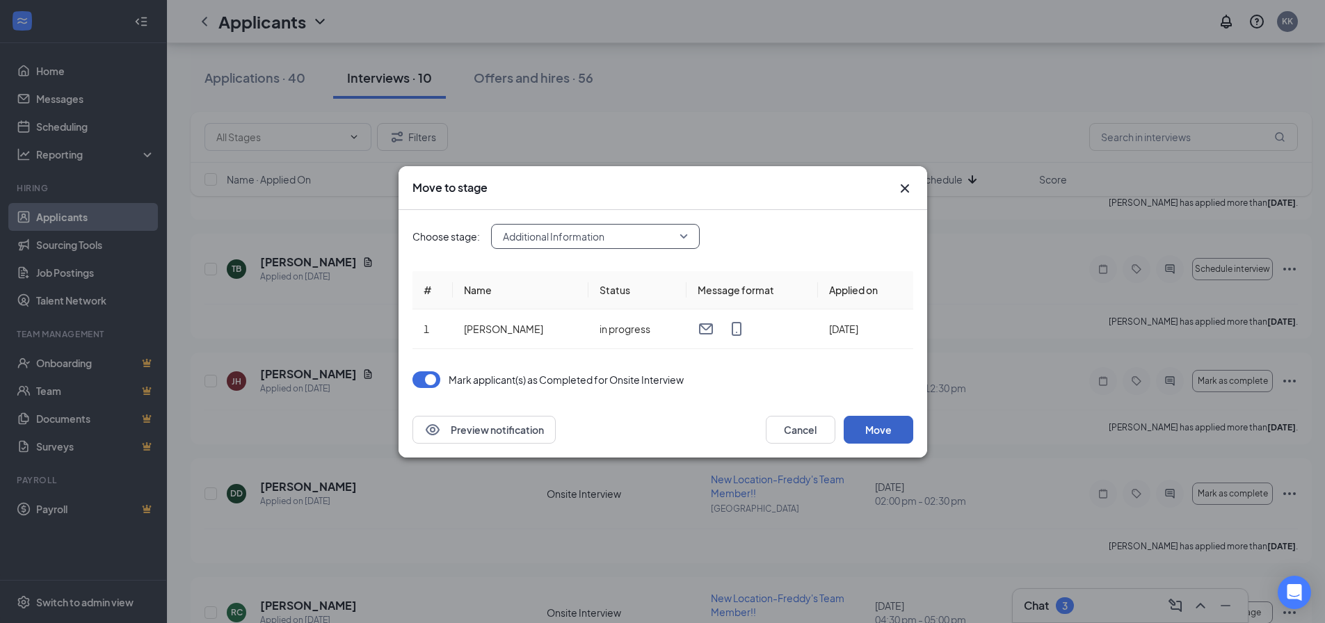
click at [873, 420] on button "Move" at bounding box center [879, 430] width 70 height 28
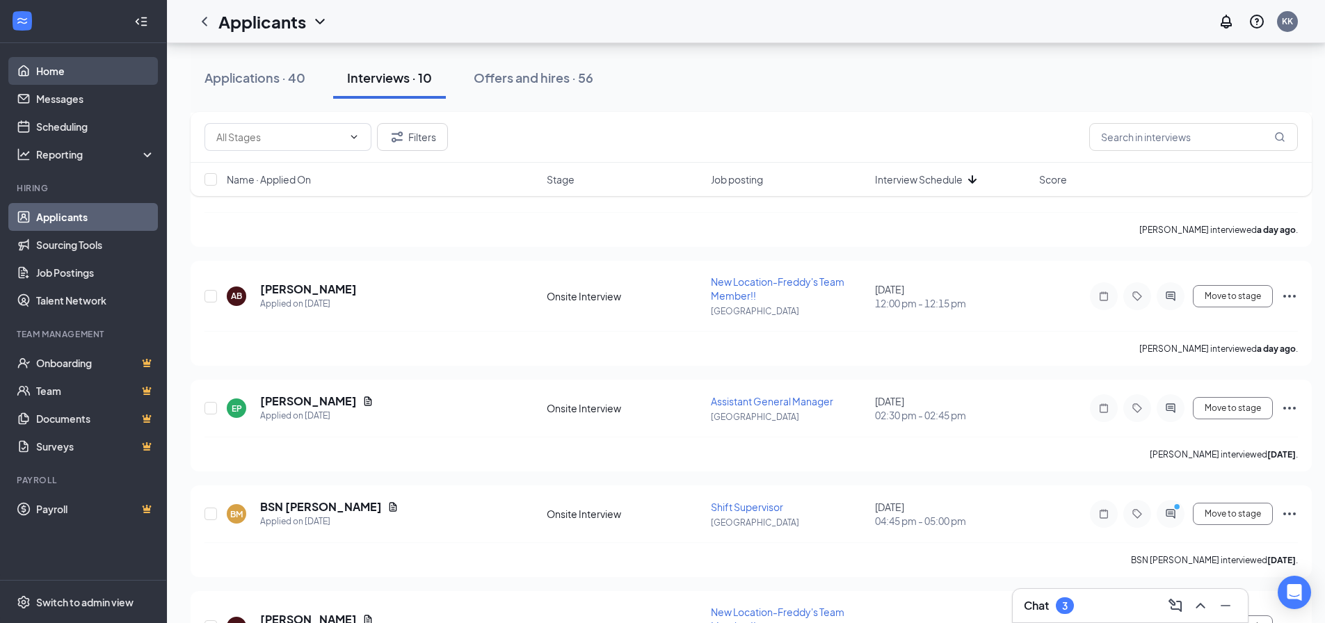
click at [92, 76] on link "Home" at bounding box center [95, 71] width 119 height 28
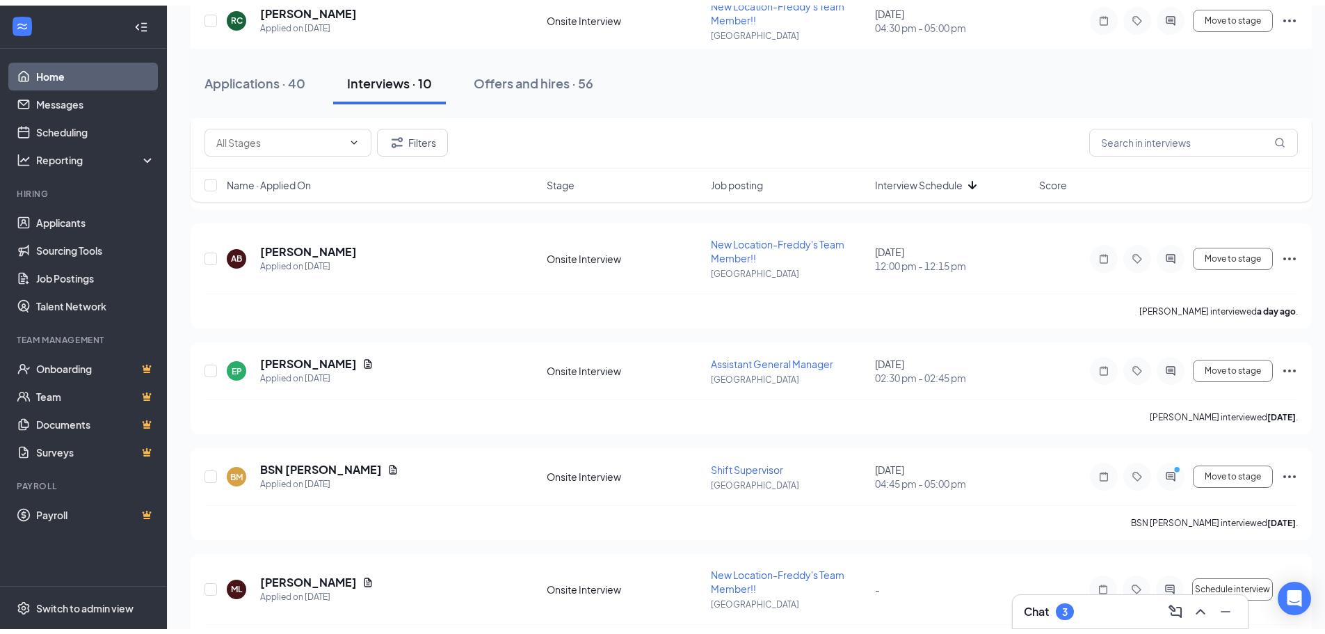
scroll to position [15, 0]
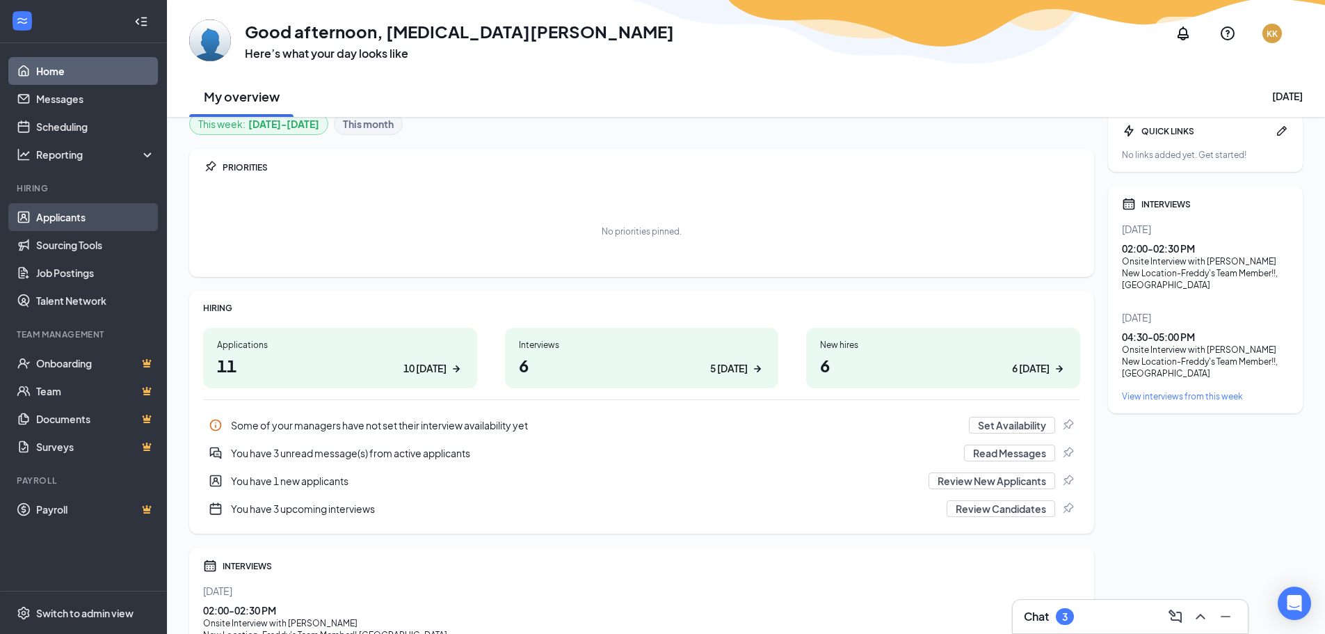
click at [76, 215] on link "Applicants" at bounding box center [95, 217] width 119 height 28
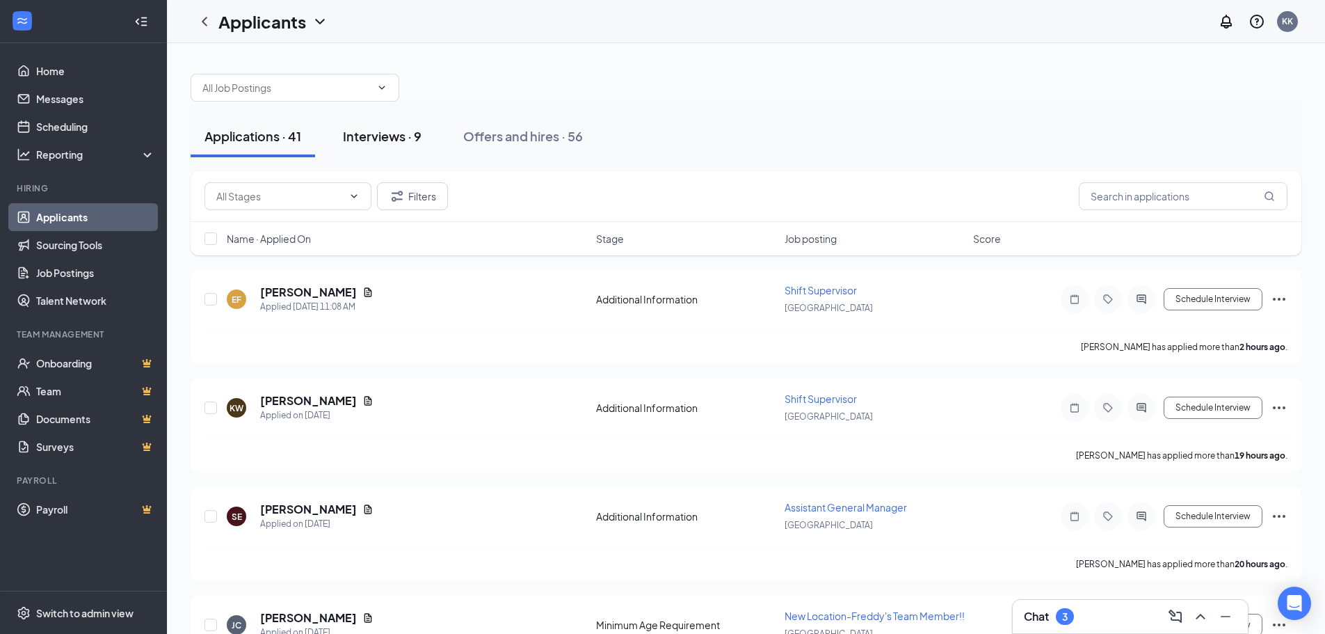
click at [382, 125] on button "Interviews · 9" at bounding box center [382, 136] width 106 height 42
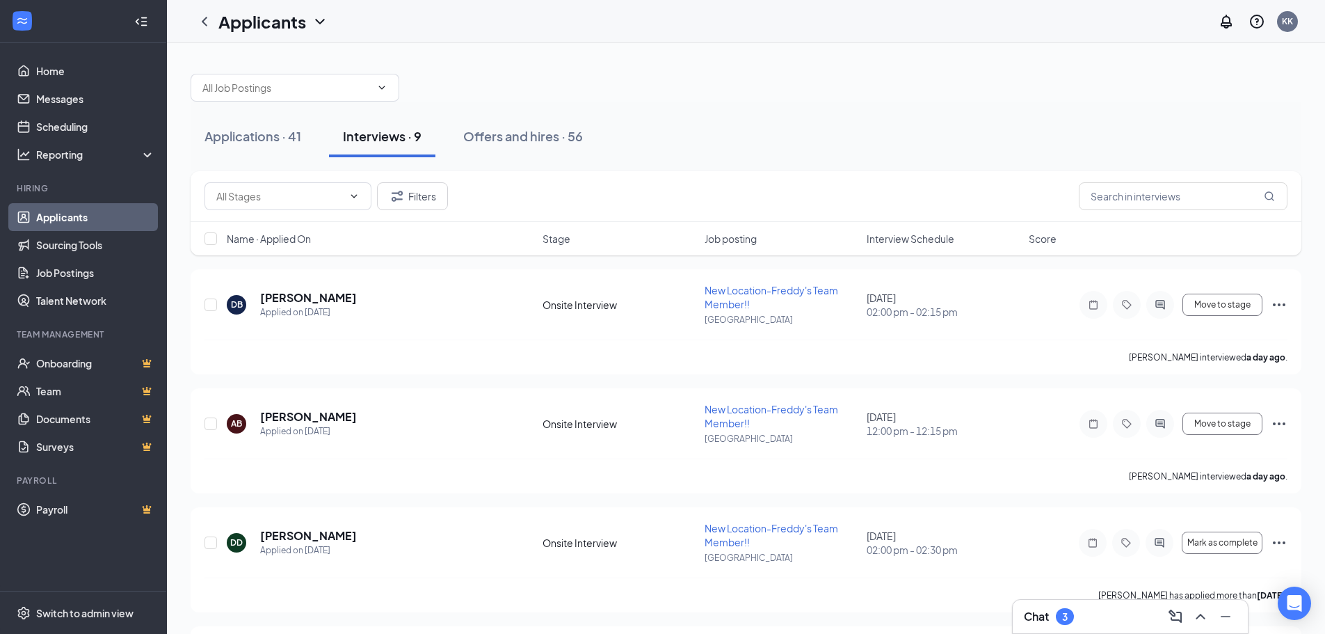
click at [1099, 617] on div "Chat 3" at bounding box center [1130, 616] width 213 height 22
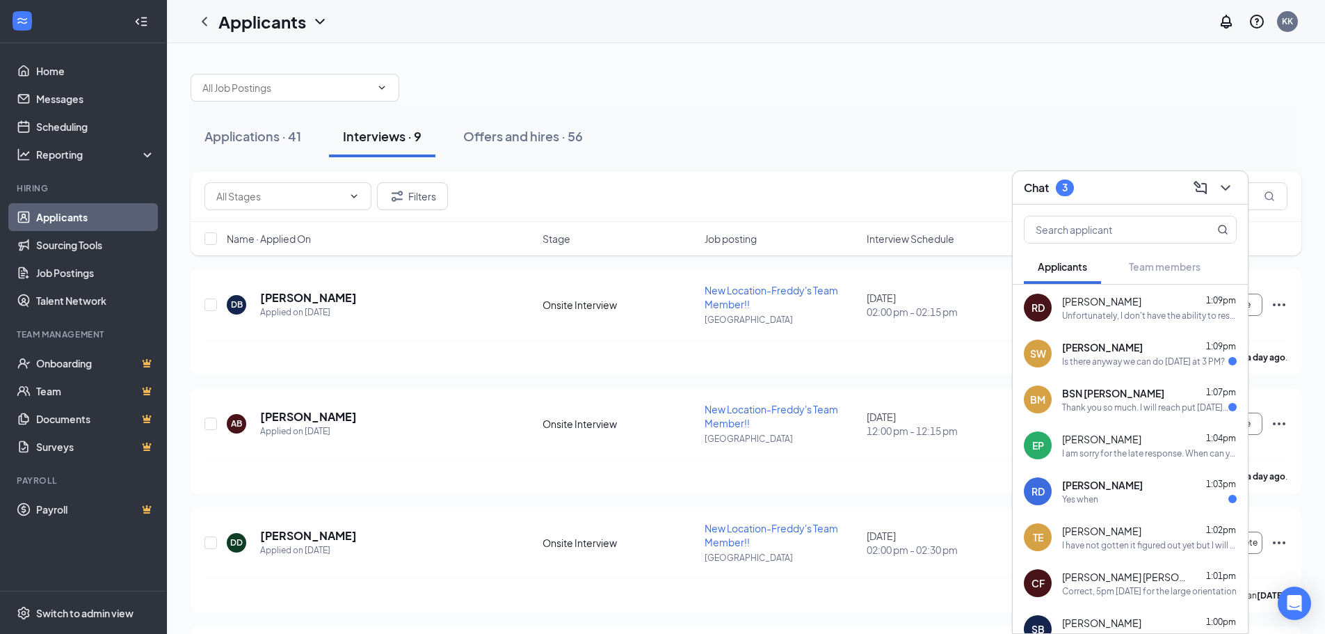
click at [1127, 347] on span "[PERSON_NAME]" at bounding box center [1102, 347] width 81 height 14
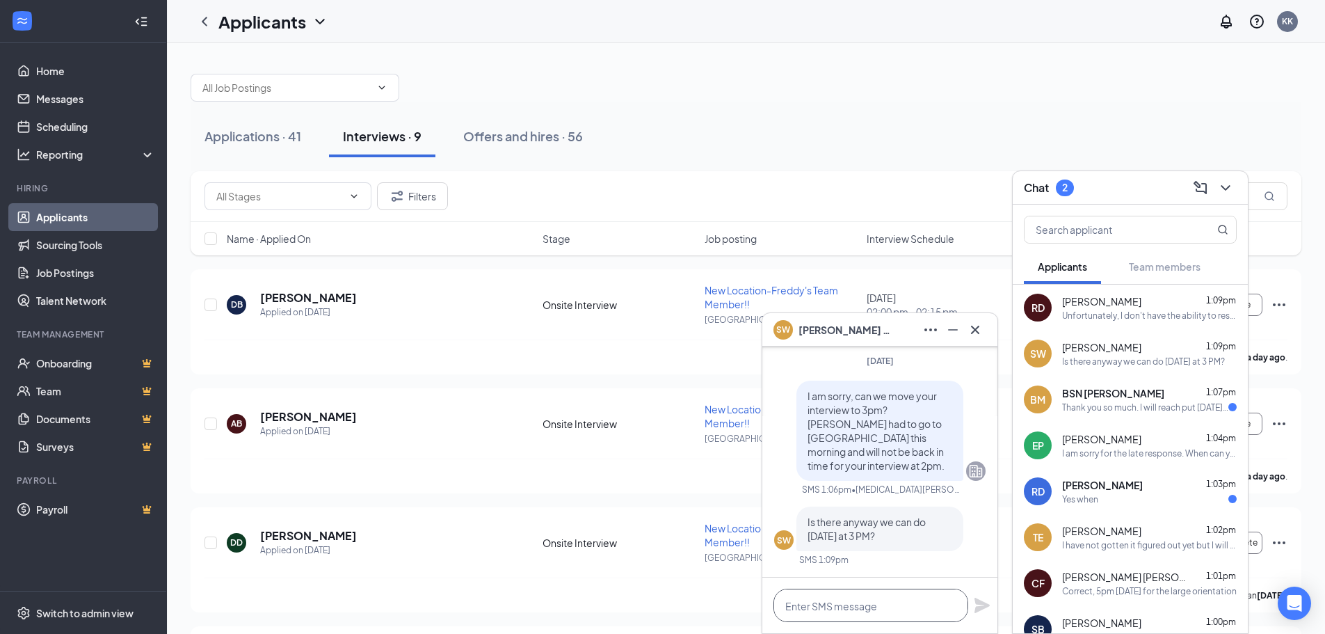
click at [858, 607] on textarea at bounding box center [870, 604] width 195 height 33
drag, startPoint x: 843, startPoint y: 621, endPoint x: 835, endPoint y: 608, distance: 14.7
click at [840, 618] on textarea "Yes we definatley can." at bounding box center [870, 604] width 195 height 33
click at [835, 608] on textarea "Yes we definatley can." at bounding box center [870, 604] width 195 height 33
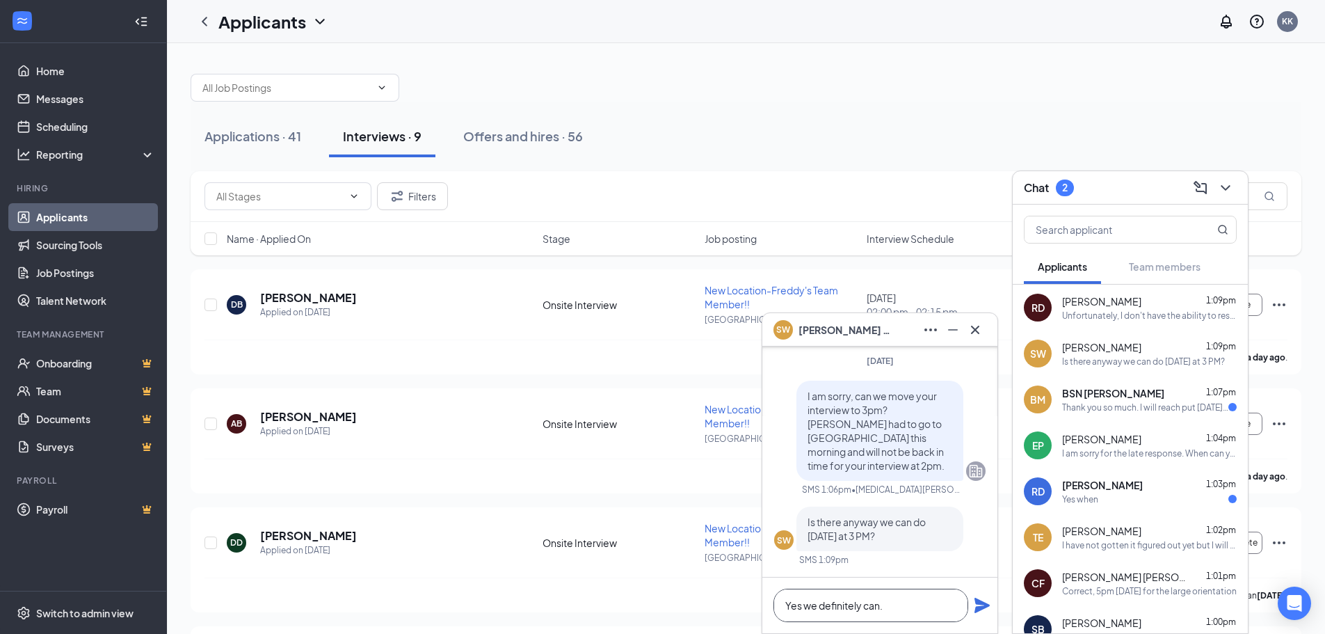
type textarea "Yes we definitely can."
click at [984, 604] on icon "Plane" at bounding box center [981, 604] width 15 height 15
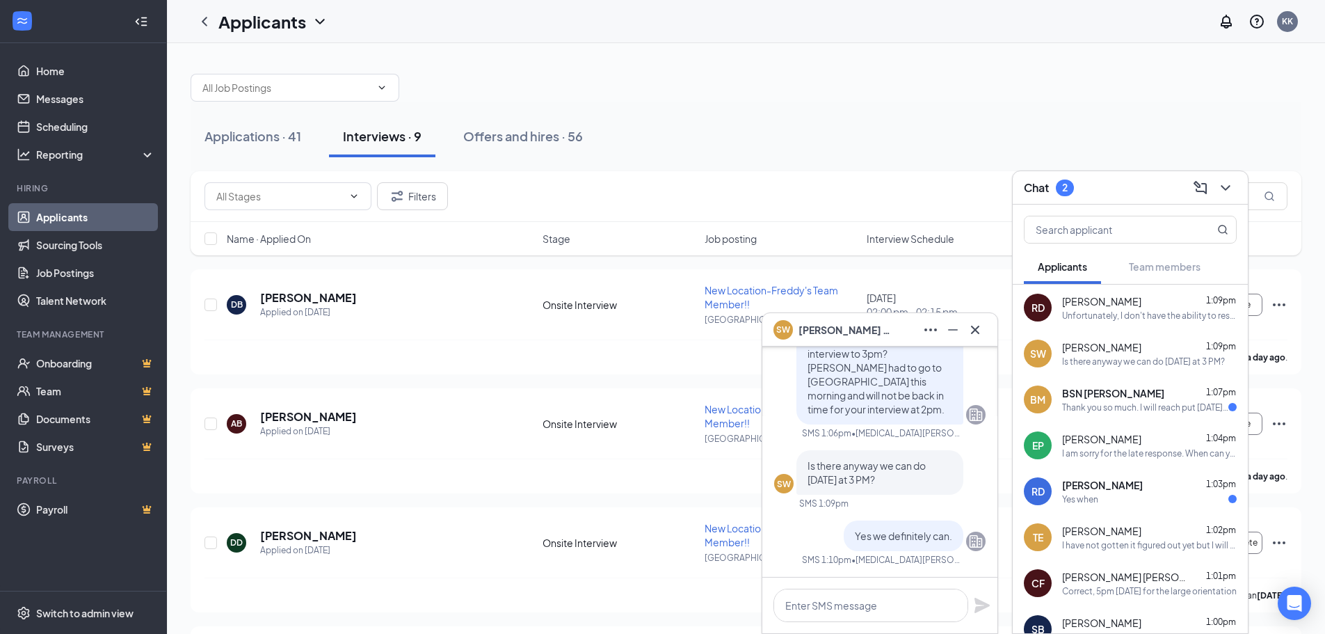
click at [1120, 494] on div "Yes when" at bounding box center [1149, 499] width 175 height 12
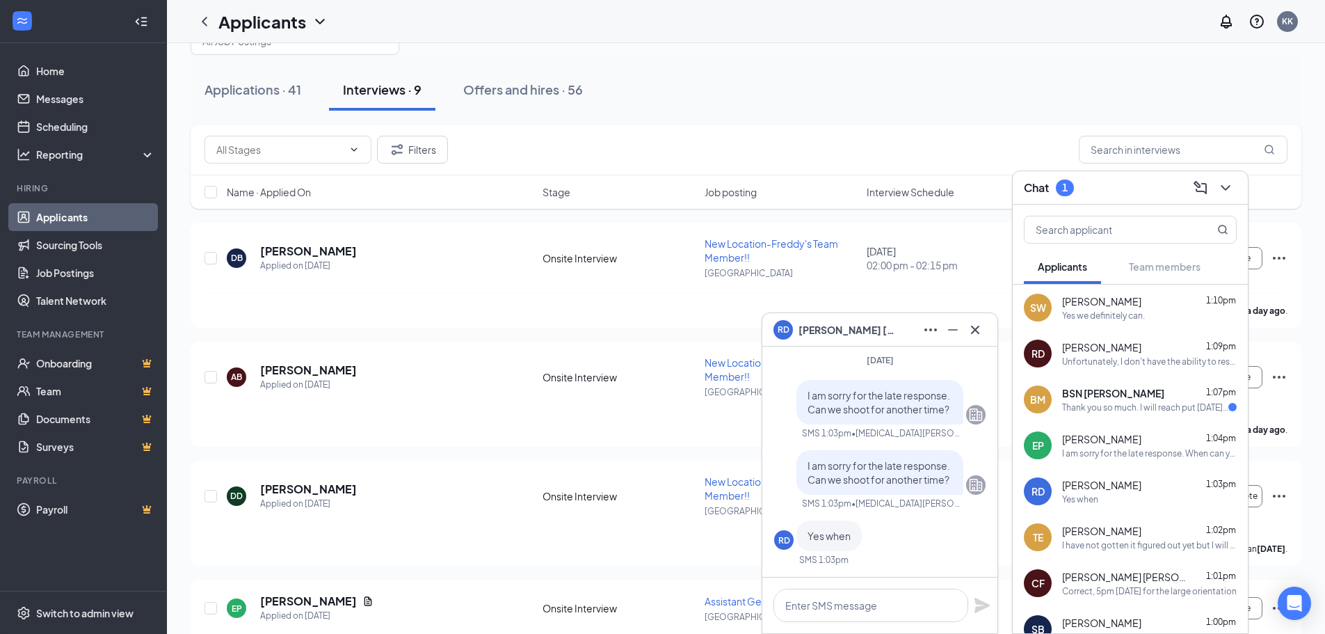
scroll to position [0, 0]
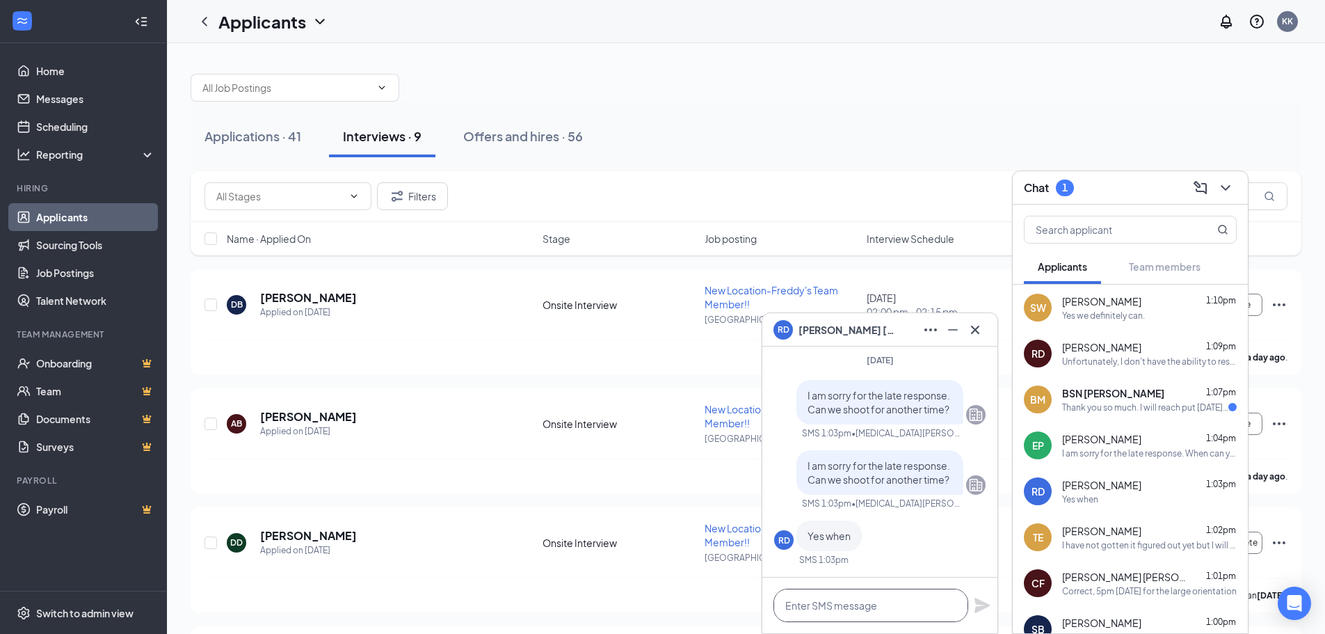
click at [859, 606] on textarea at bounding box center [870, 604] width 195 height 33
type textarea "What time works for you?"
click at [981, 609] on icon "Plane" at bounding box center [981, 604] width 15 height 15
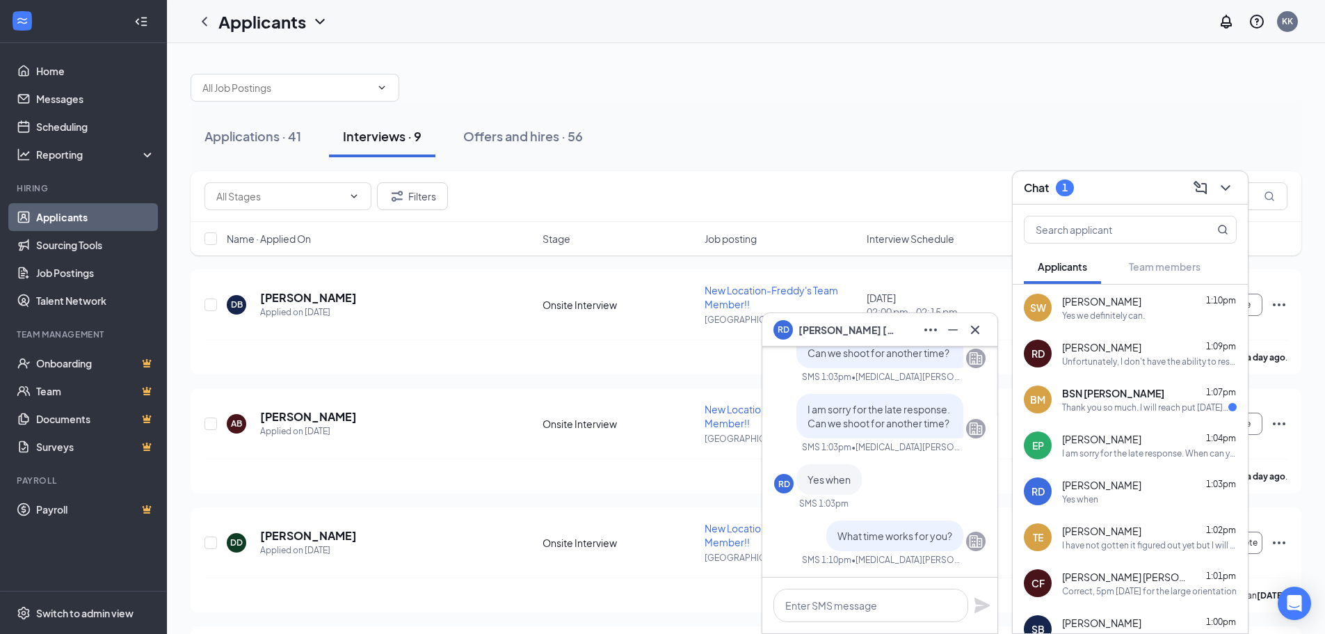
click at [1078, 401] on div "Thank you so much. I will reach put [DATE]. Good luck with orientation [DATE] a…" at bounding box center [1145, 407] width 166 height 12
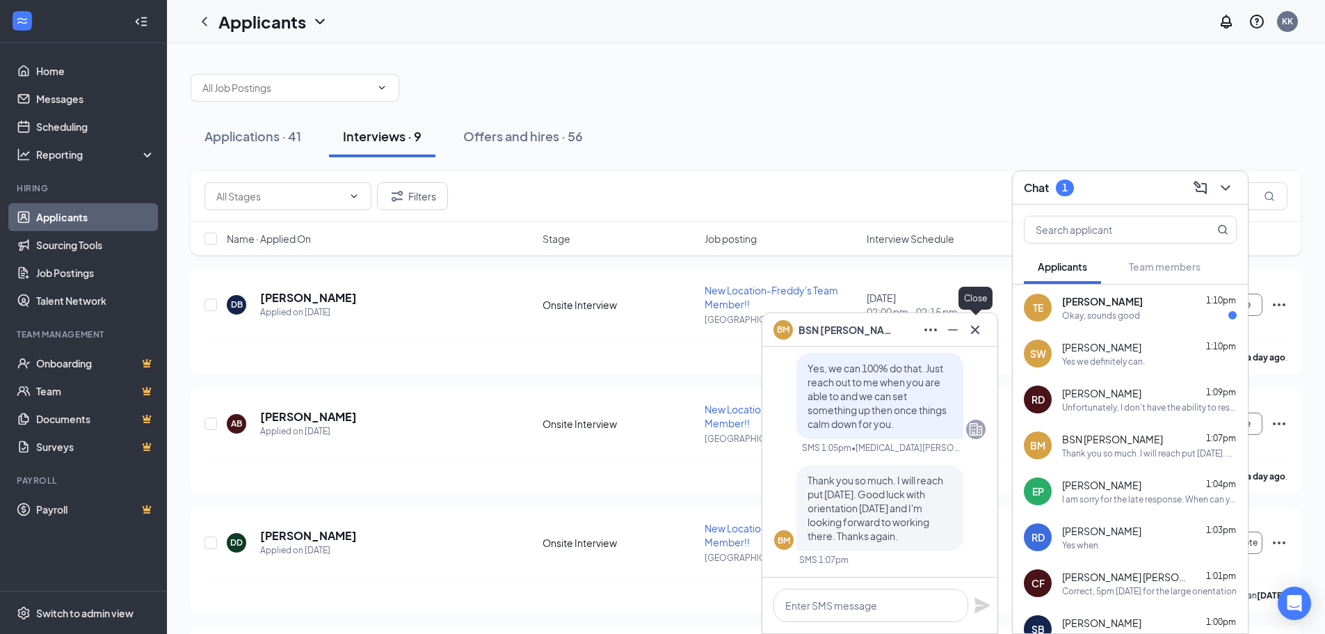
click at [960, 332] on icon "Minimize" at bounding box center [952, 329] width 17 height 17
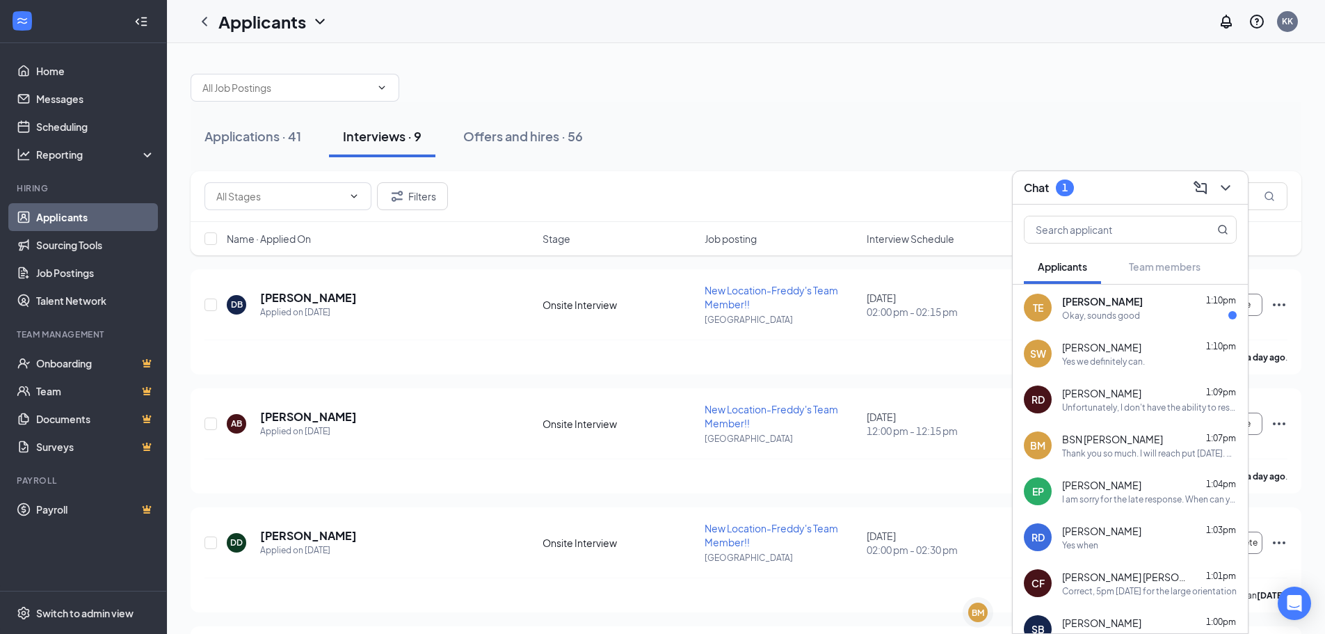
click at [1130, 309] on div "Okay, sounds good" at bounding box center [1101, 315] width 78 height 12
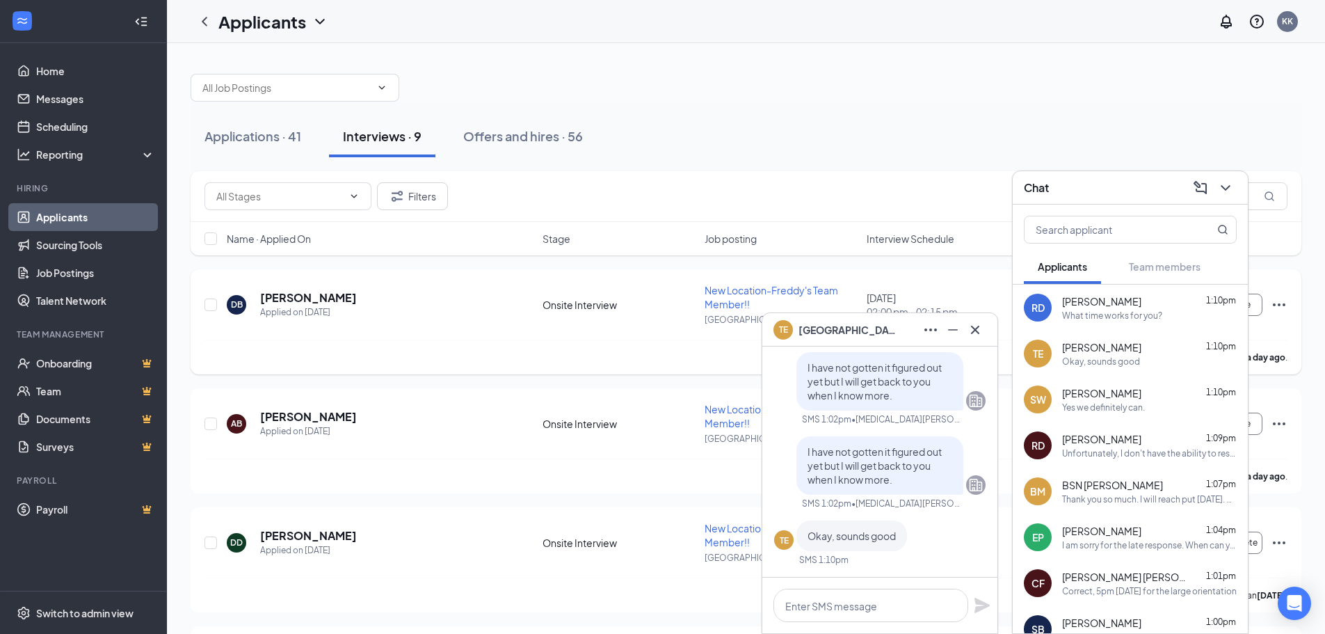
click at [984, 331] on button at bounding box center [975, 329] width 22 height 22
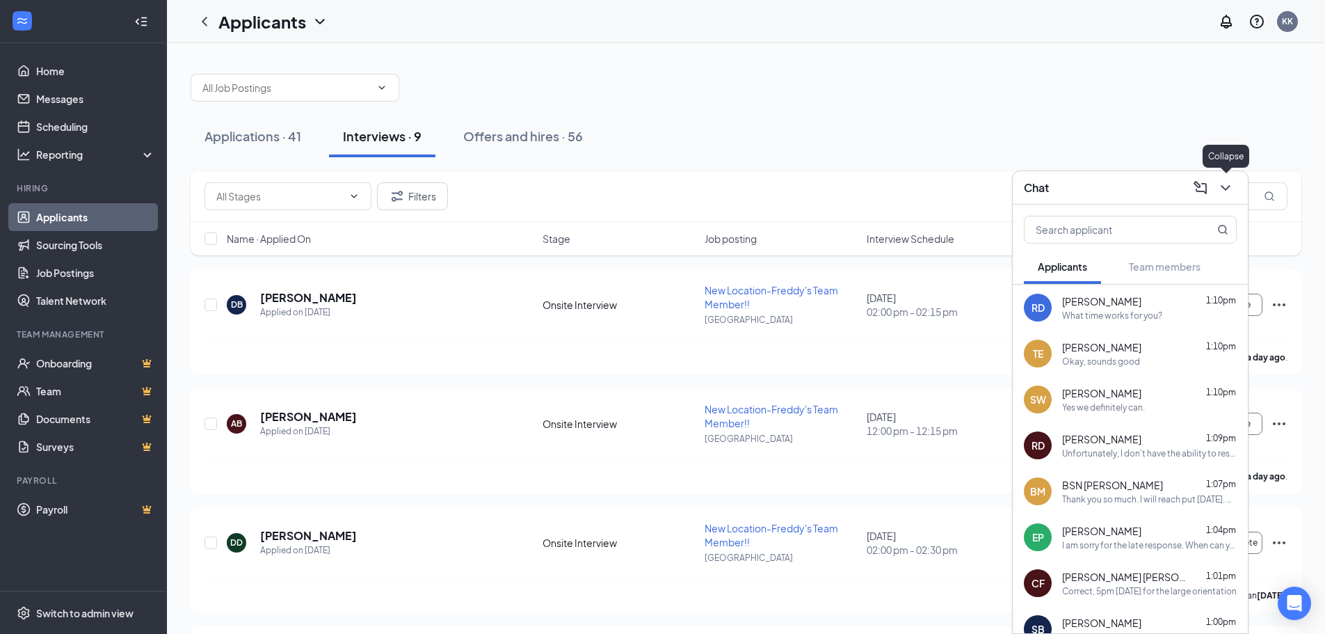
click at [1224, 193] on icon "ChevronDown" at bounding box center [1225, 187] width 17 height 17
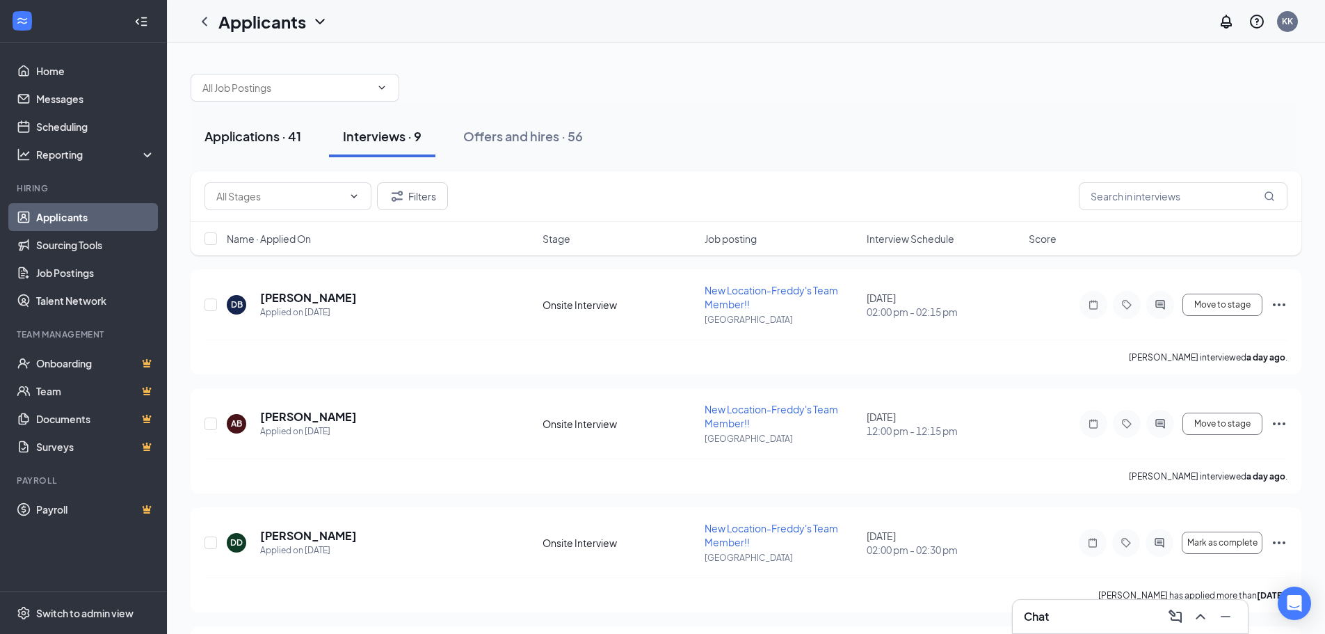
click at [260, 129] on div "Applications · 41" at bounding box center [252, 135] width 97 height 17
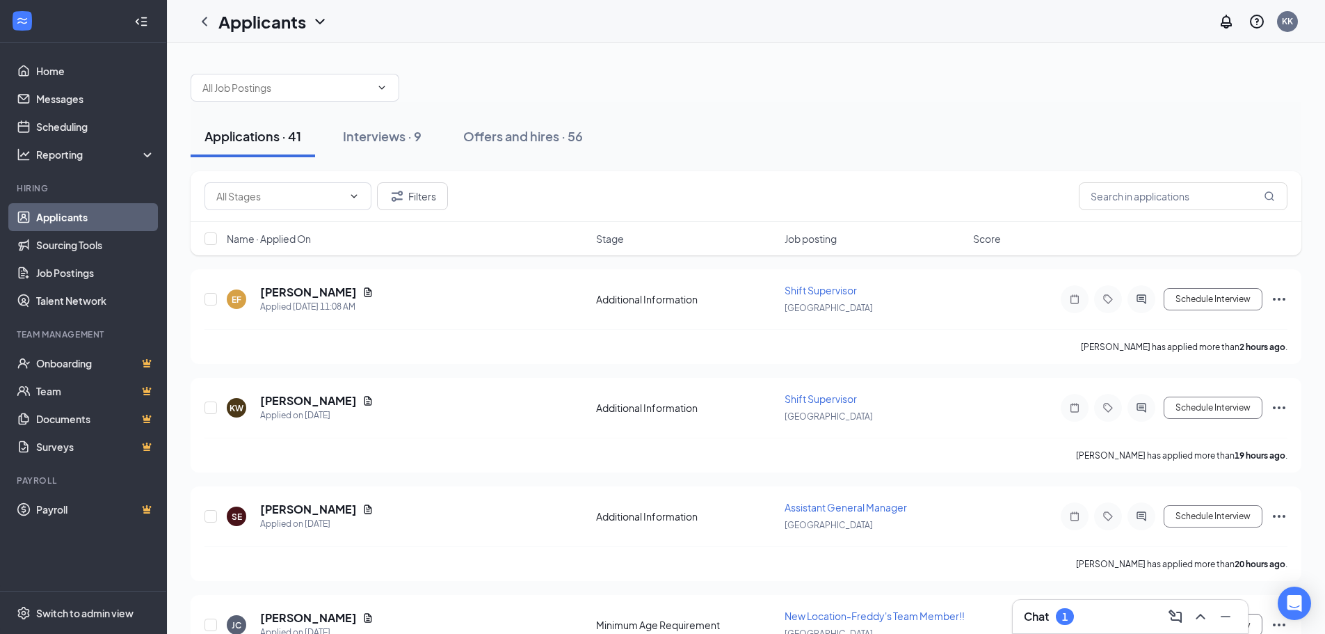
click at [1091, 609] on div "Chat 1" at bounding box center [1130, 616] width 213 height 22
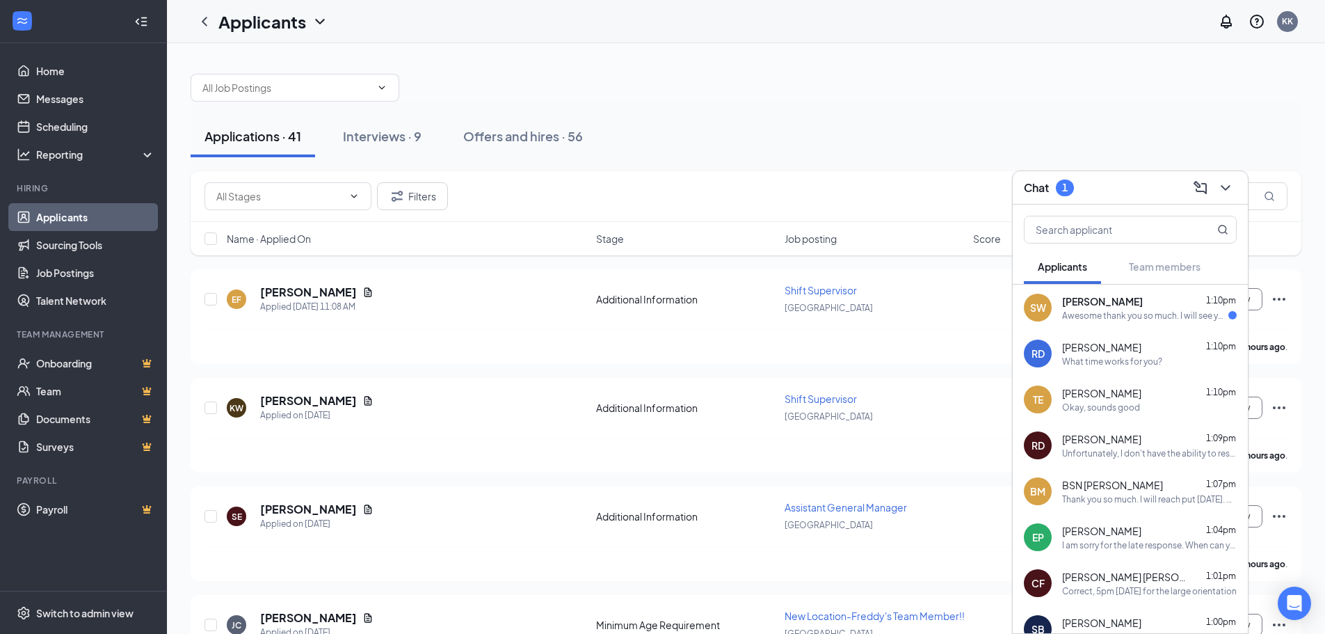
click at [1136, 318] on div "Awesome thank you so much. I will see you guys [DATE] at 3 PM." at bounding box center [1145, 315] width 166 height 12
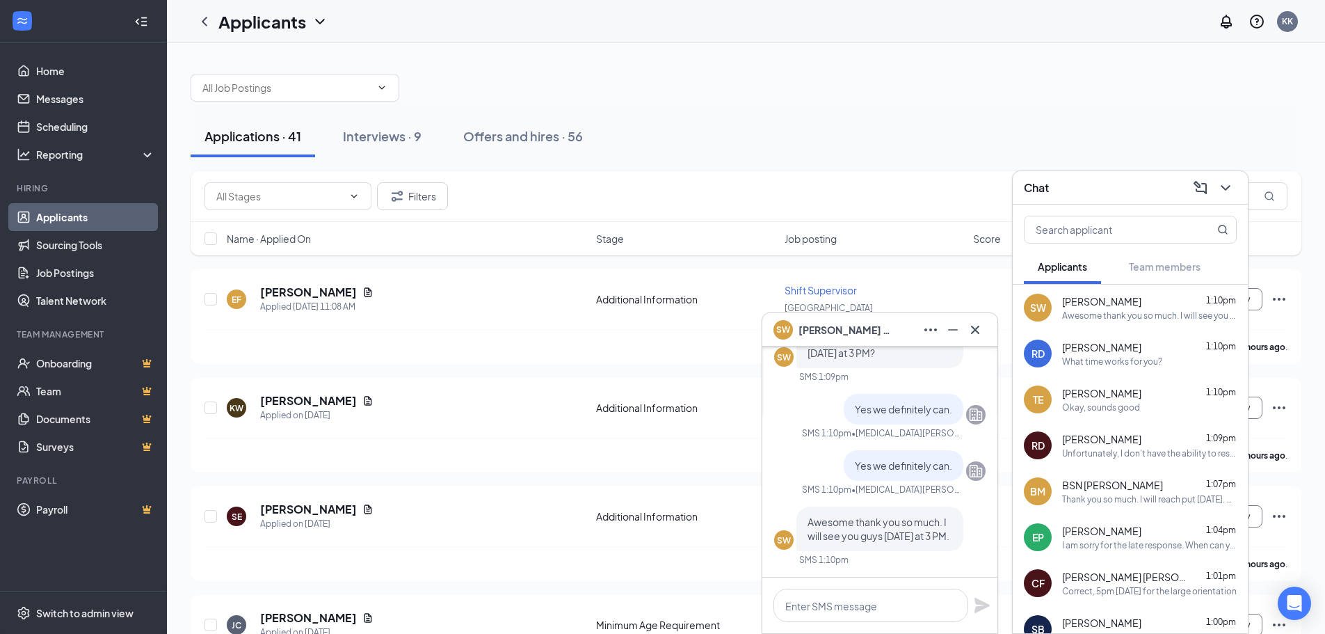
click at [972, 333] on icon "Cross" at bounding box center [975, 329] width 17 height 17
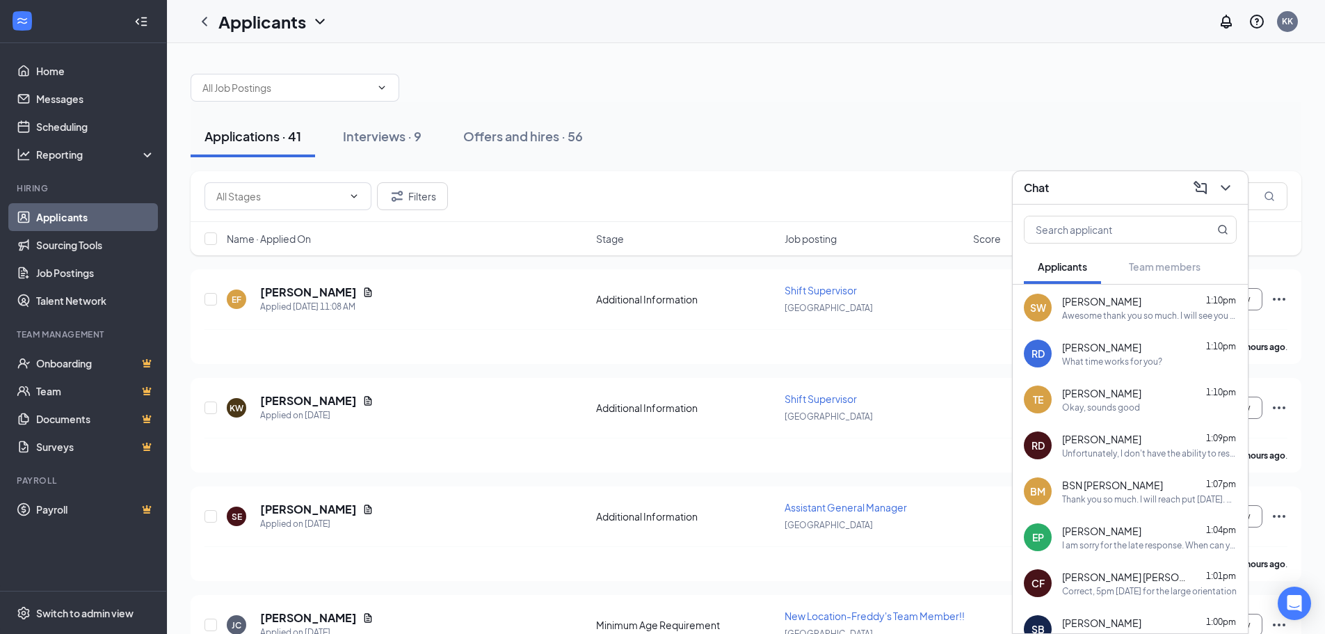
click at [1237, 186] on div "Chat" at bounding box center [1129, 187] width 235 height 33
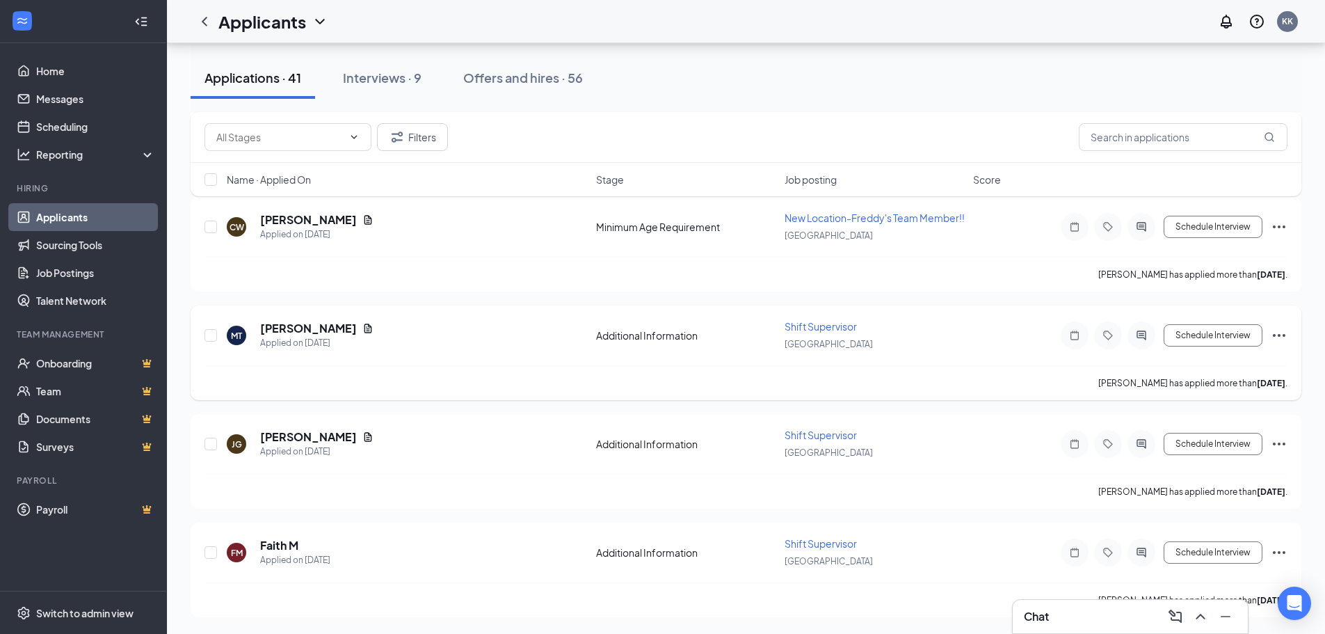
scroll to position [4336, 0]
click at [1273, 445] on icon "Ellipses" at bounding box center [1278, 443] width 17 height 17
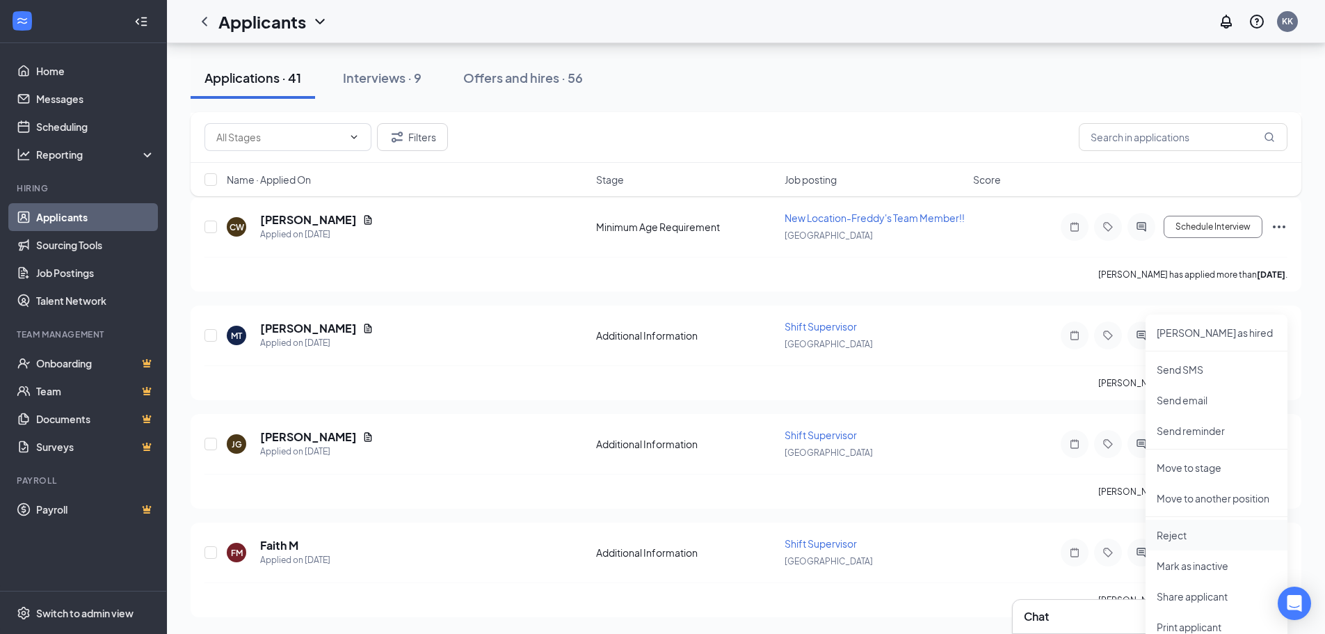
click at [1209, 528] on p "Reject" at bounding box center [1216, 535] width 120 height 14
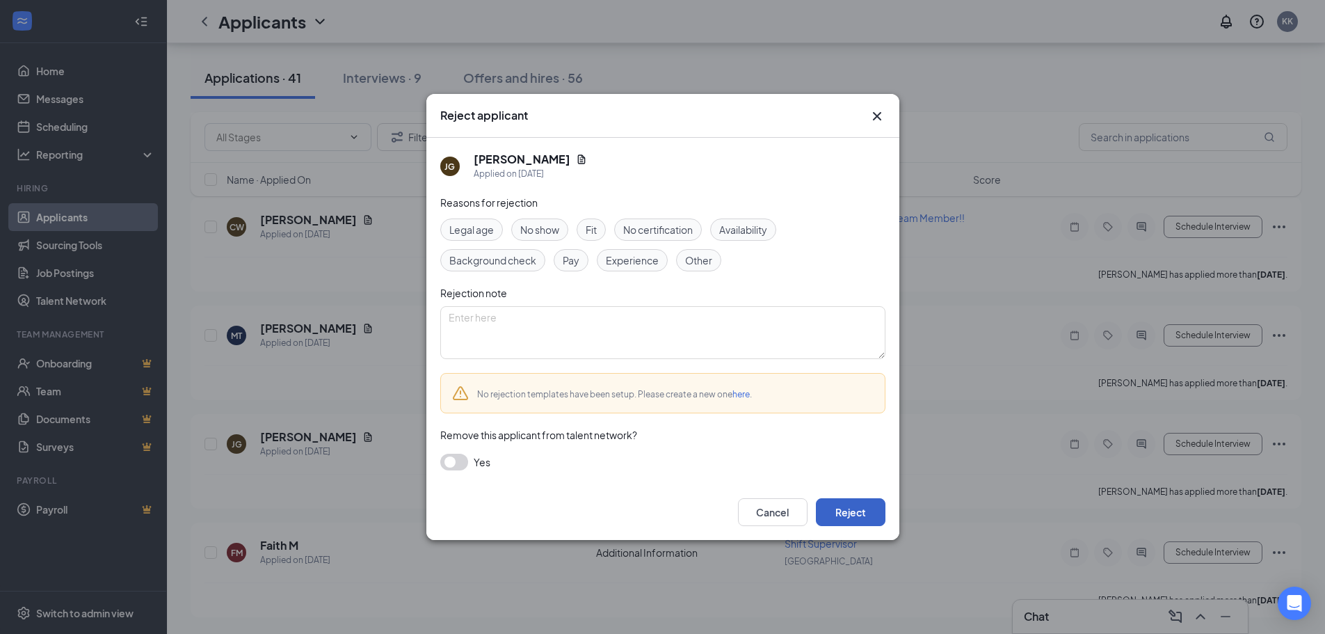
click at [851, 512] on button "Reject" at bounding box center [851, 512] width 70 height 28
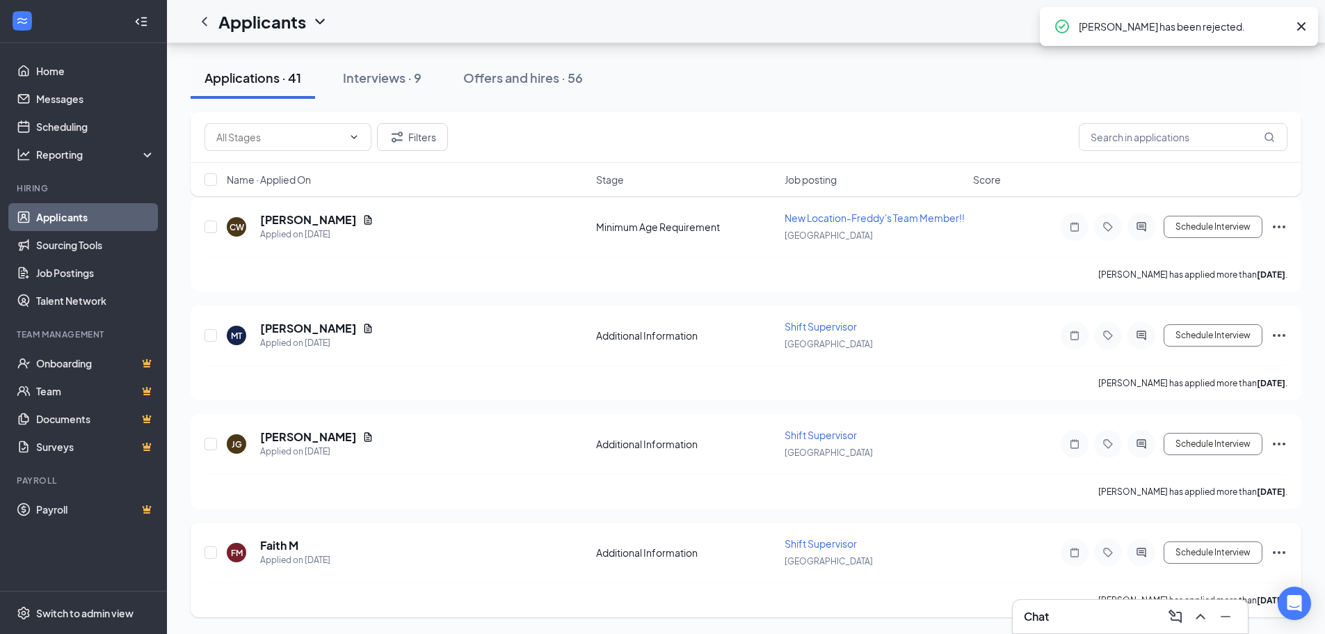
click at [1270, 551] on icon "Ellipses" at bounding box center [1278, 552] width 17 height 17
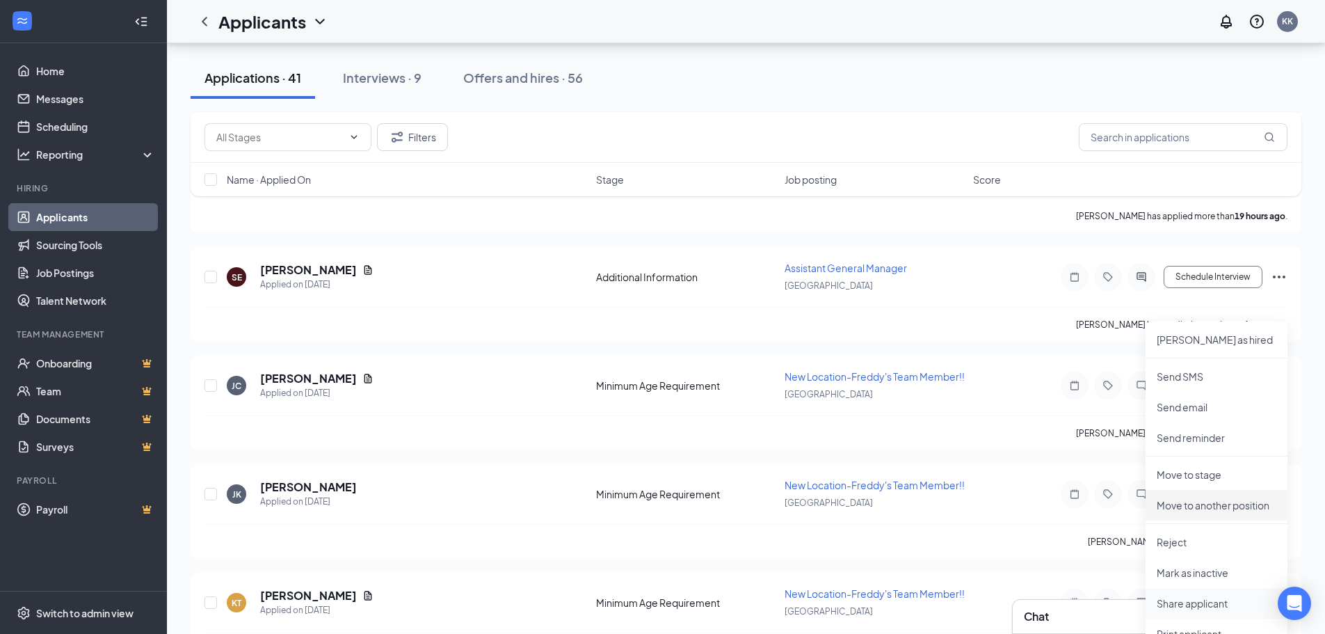
scroll to position [4684, 0]
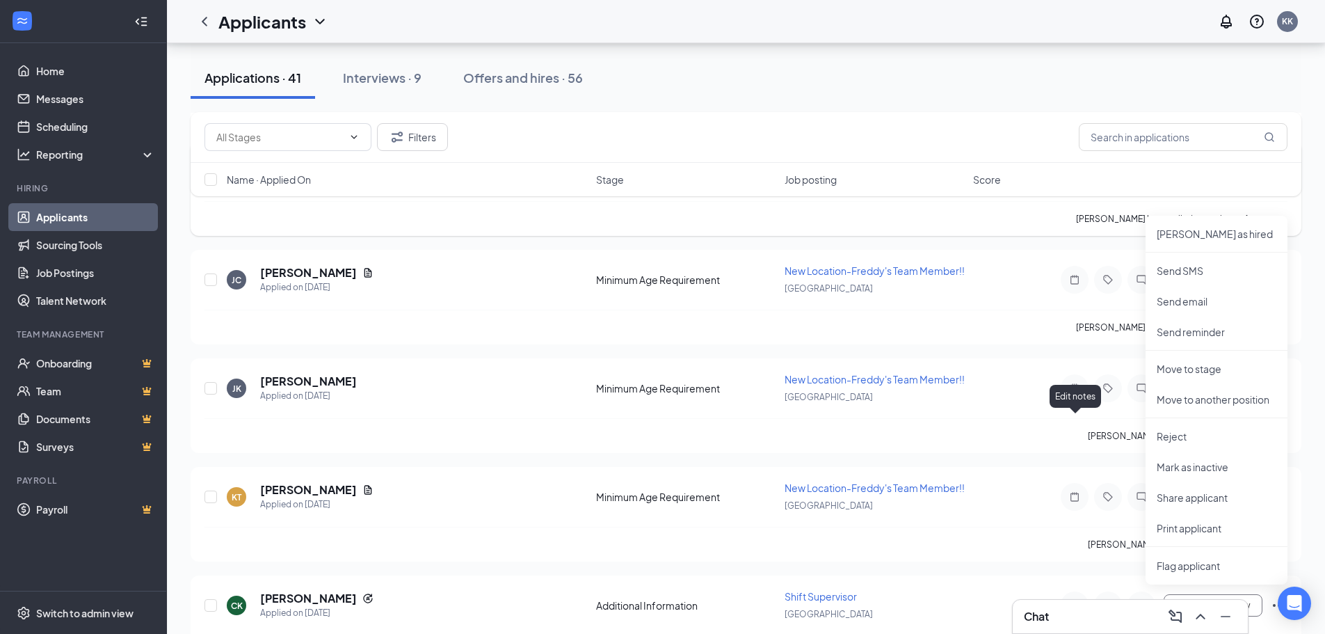
click at [1072, 177] on icon "Note" at bounding box center [1074, 171] width 17 height 11
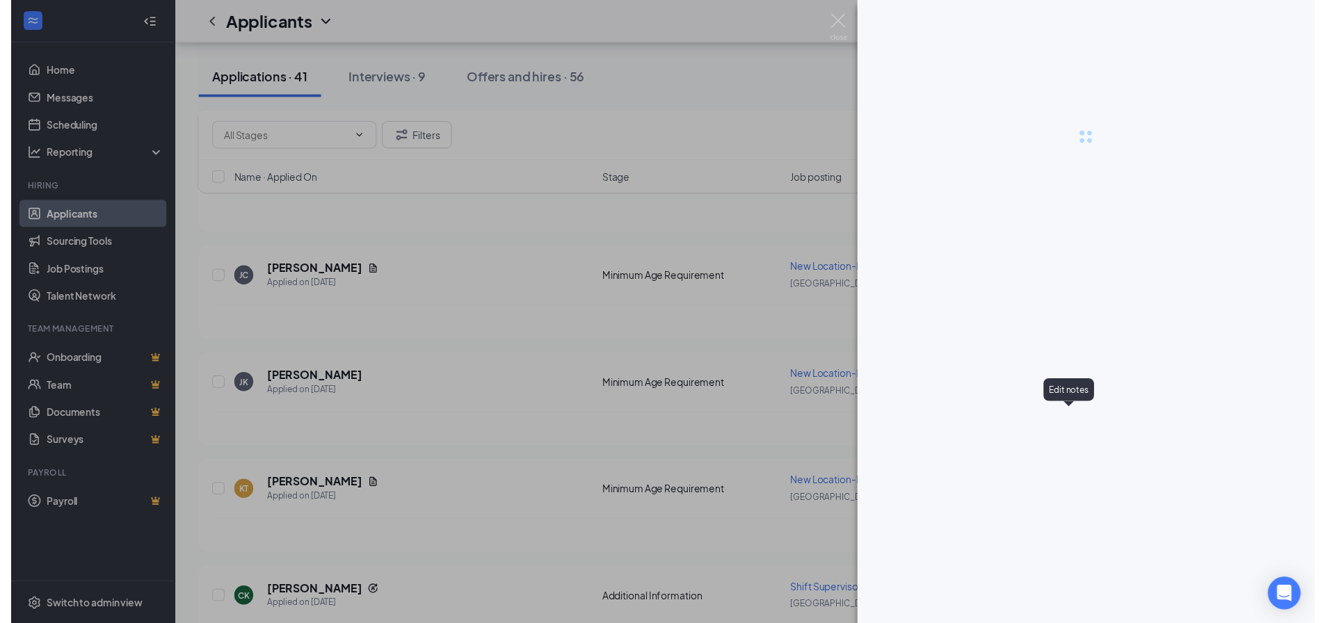
scroll to position [4434, 0]
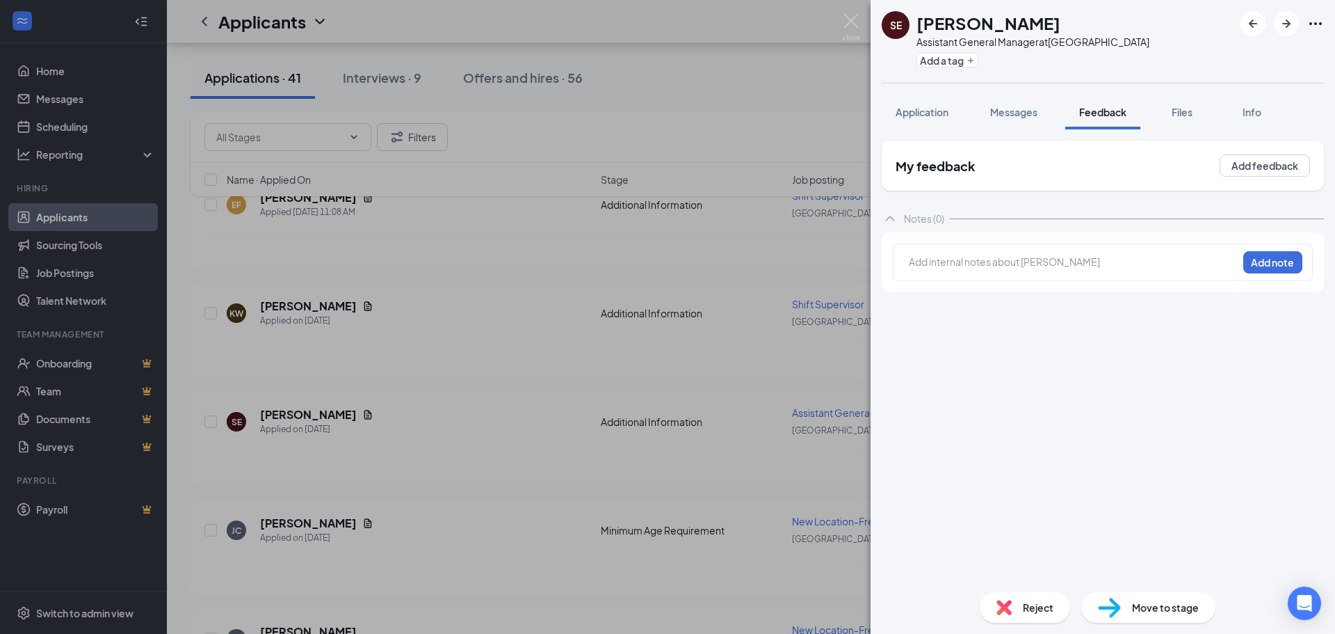
click at [857, 17] on img at bounding box center [851, 27] width 17 height 27
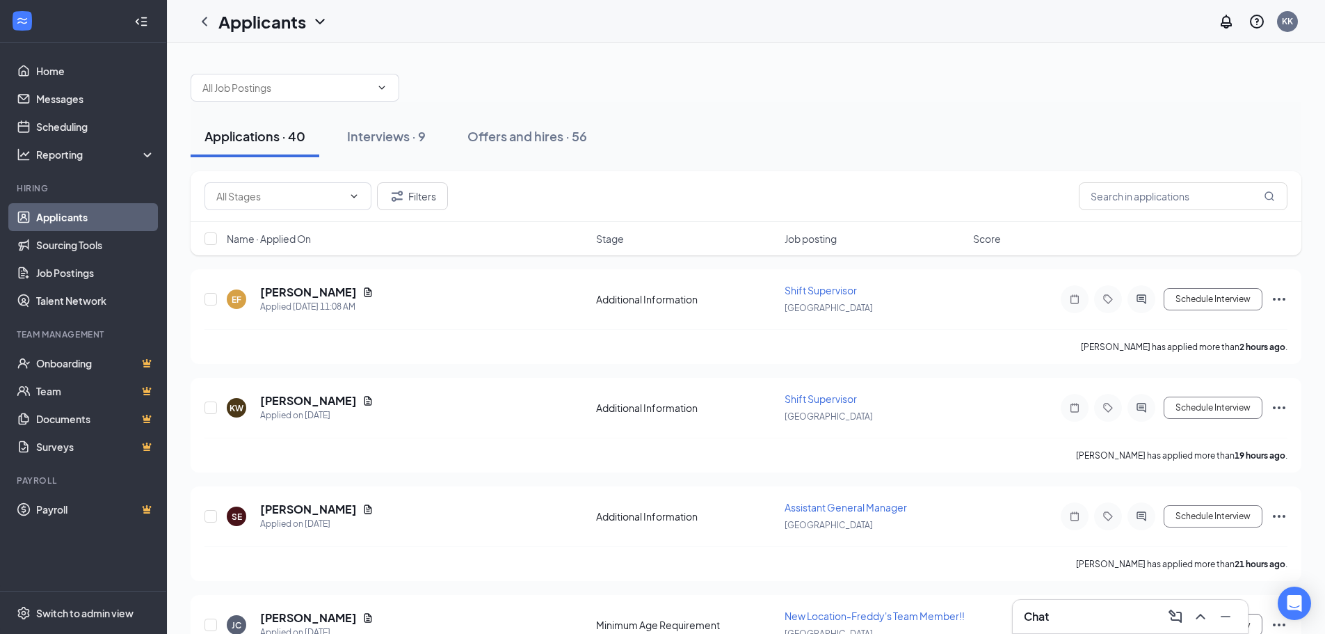
click at [265, 239] on span "Name · Applied On" at bounding box center [269, 239] width 84 height 14
click at [277, 239] on span "Name · Applied On" at bounding box center [269, 239] width 84 height 14
click at [1277, 300] on icon "Ellipses" at bounding box center [1278, 299] width 17 height 17
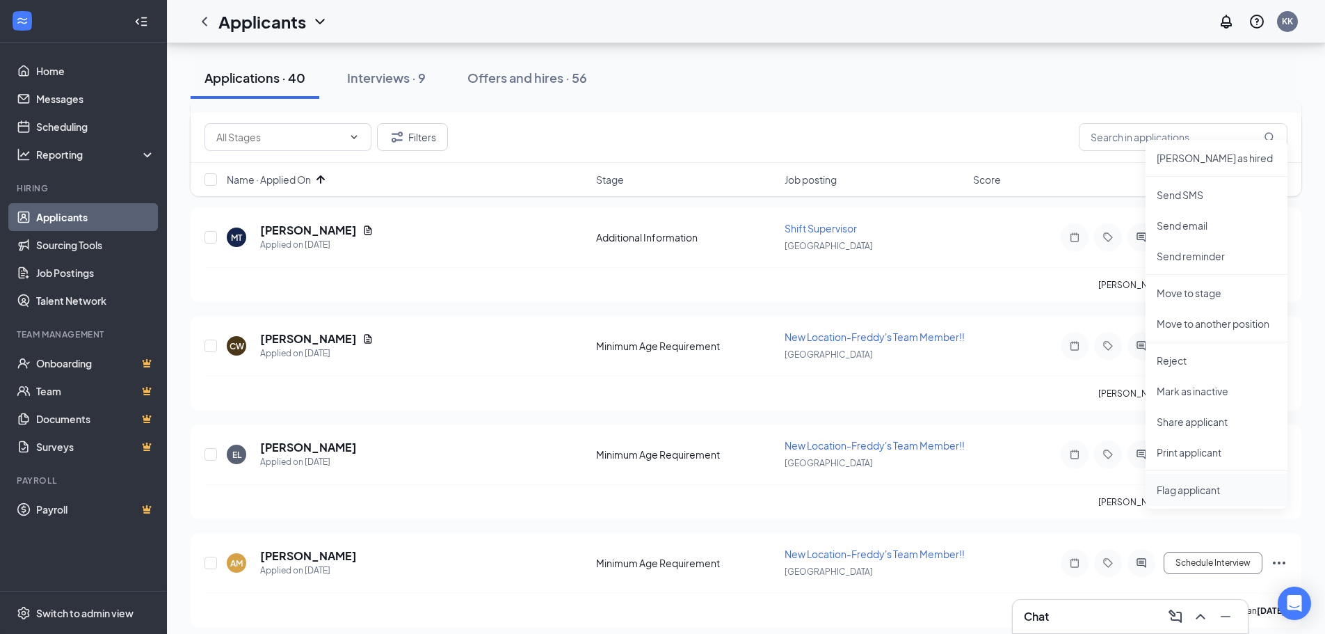
scroll to position [209, 0]
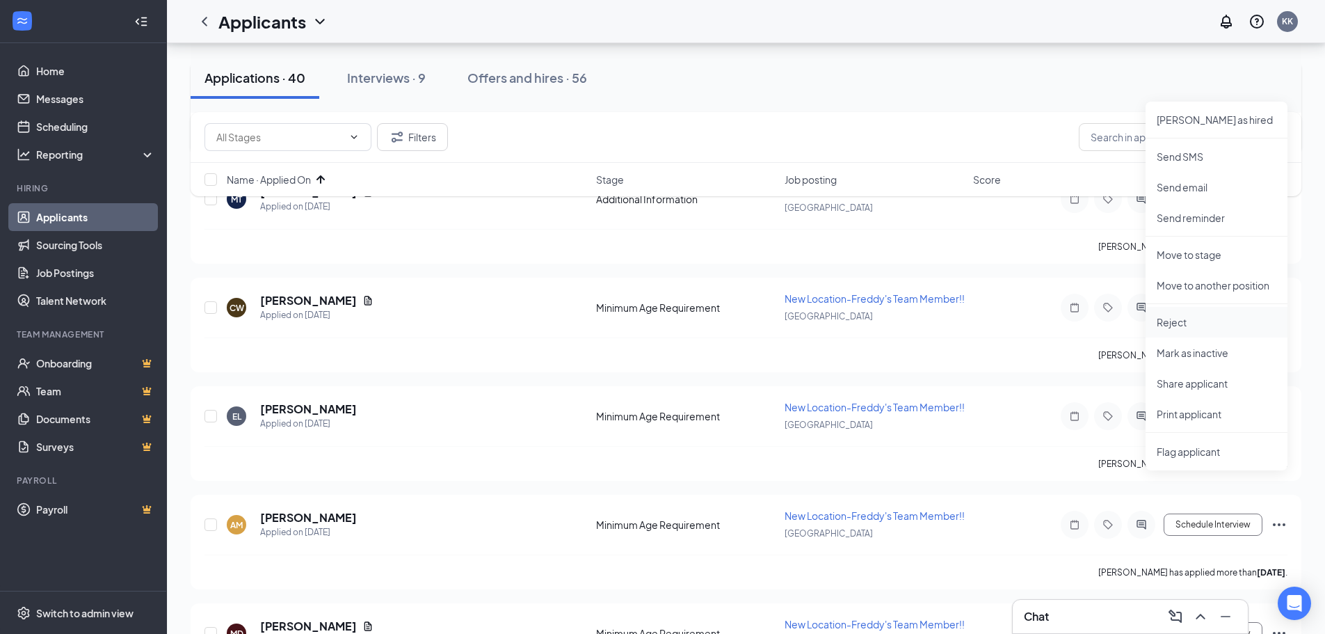
click at [1174, 323] on p "Reject" at bounding box center [1216, 322] width 120 height 14
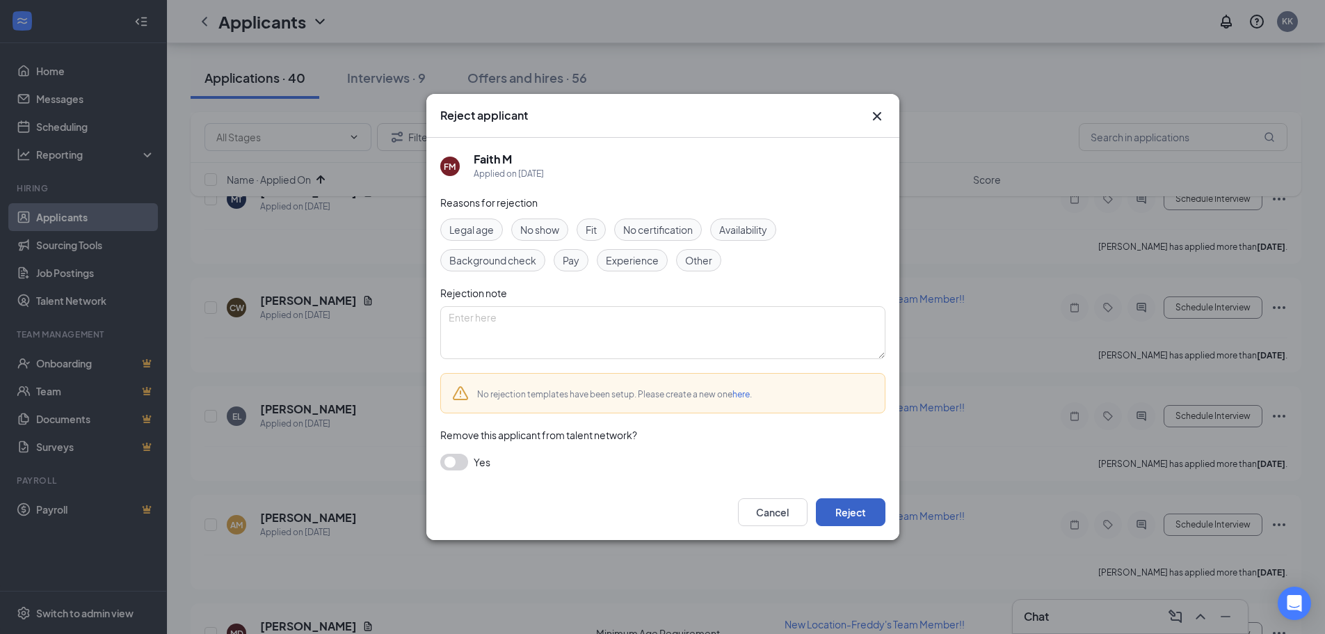
click at [848, 520] on button "Reject" at bounding box center [851, 512] width 70 height 28
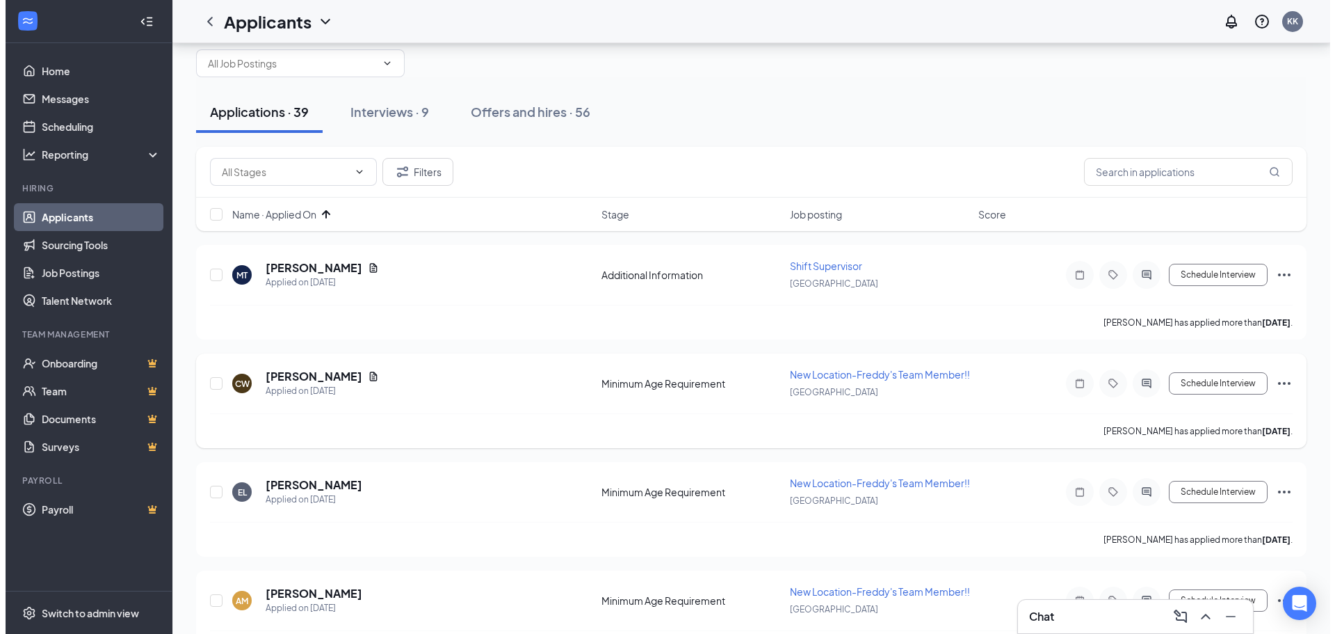
scroll to position [0, 0]
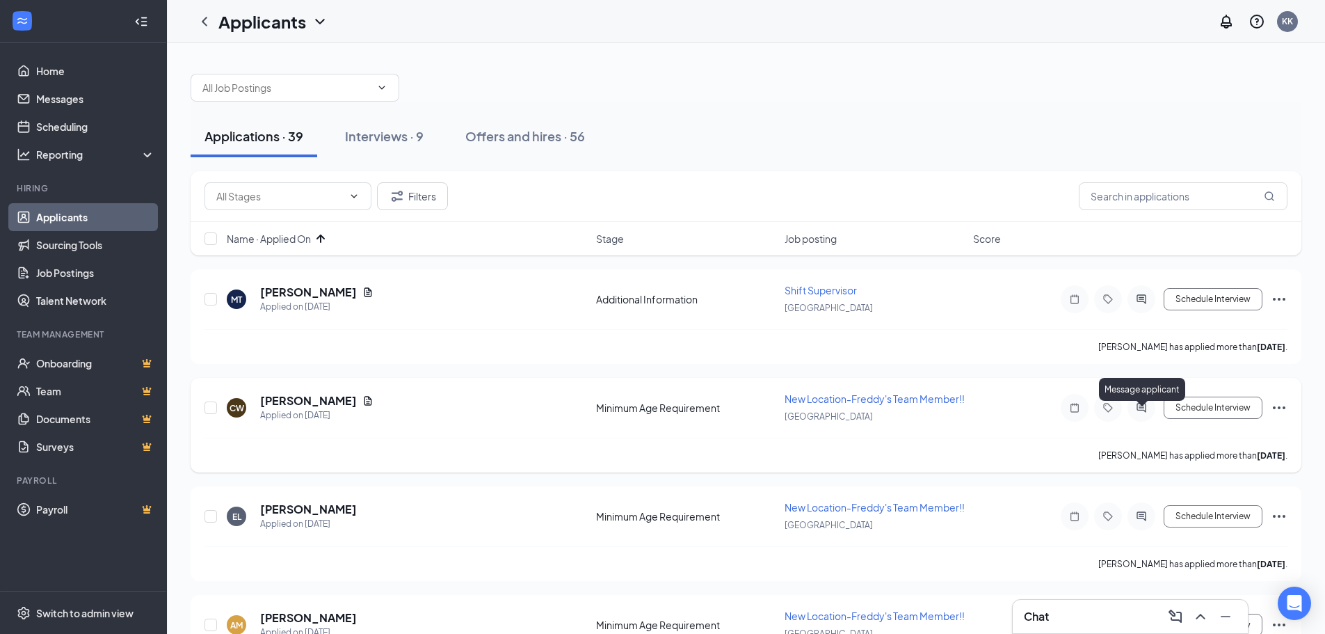
click at [1145, 412] on icon "ActiveChat" at bounding box center [1140, 407] width 9 height 9
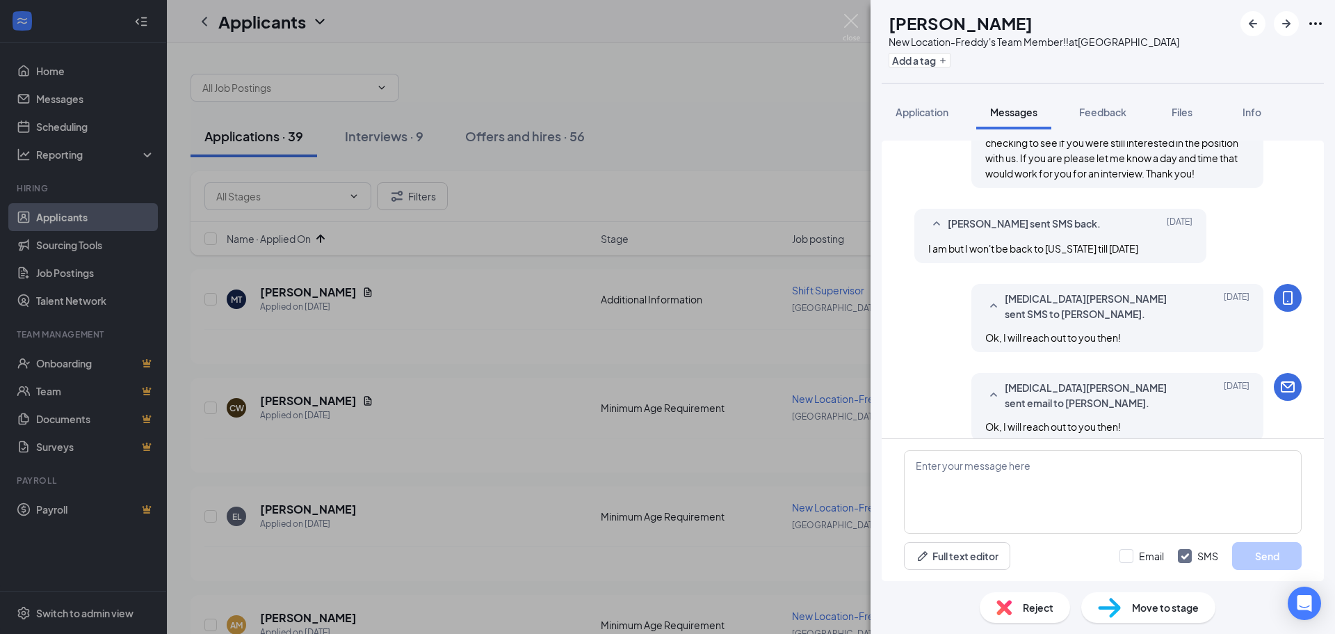
scroll to position [442, 0]
click at [855, 19] on img at bounding box center [851, 27] width 17 height 27
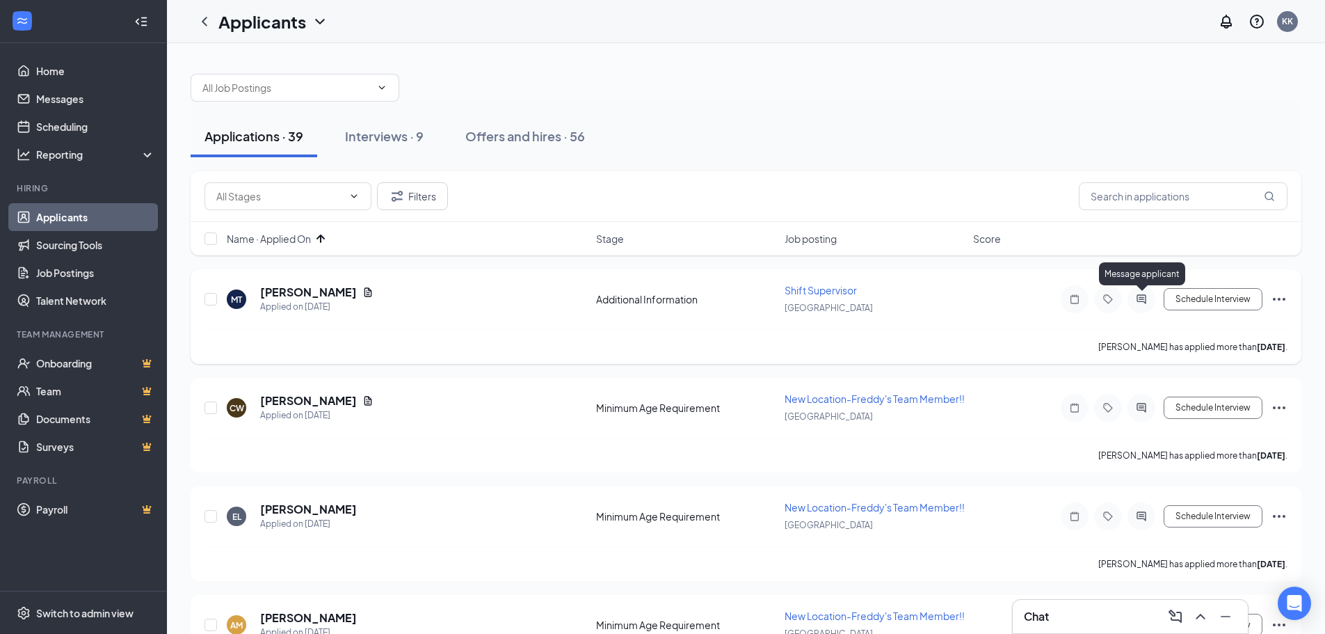
click at [1144, 299] on icon "ActiveChat" at bounding box center [1140, 298] width 9 height 9
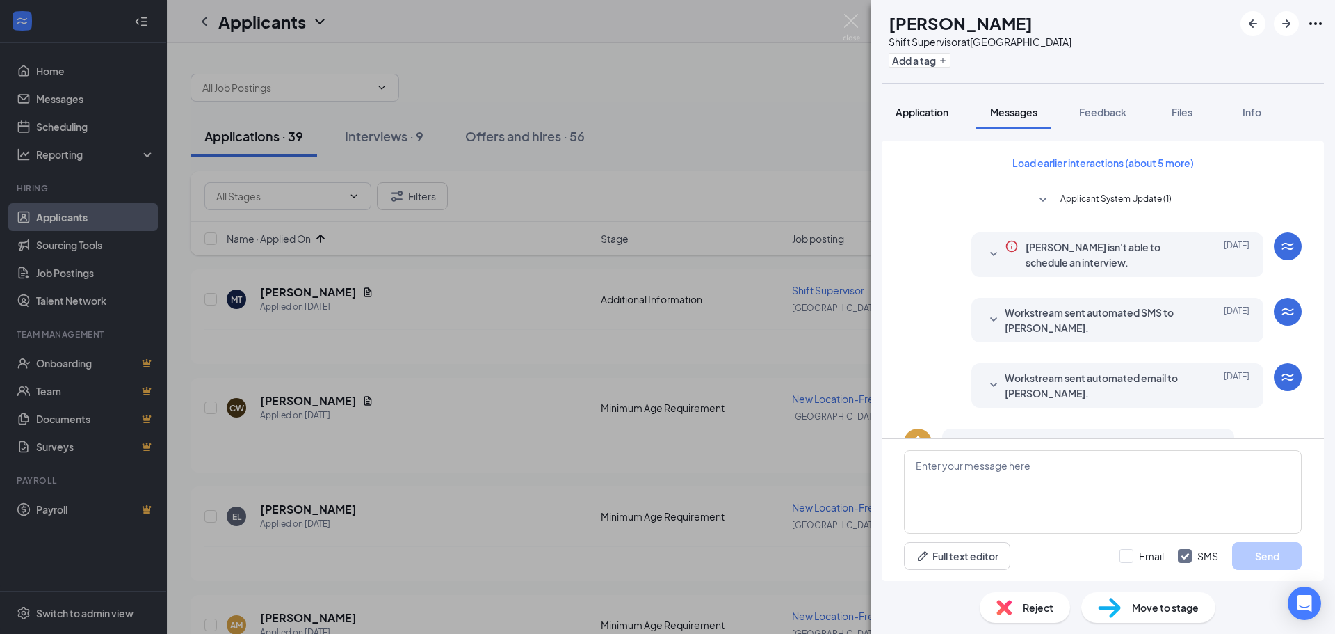
click at [930, 106] on span "Application" at bounding box center [922, 112] width 53 height 13
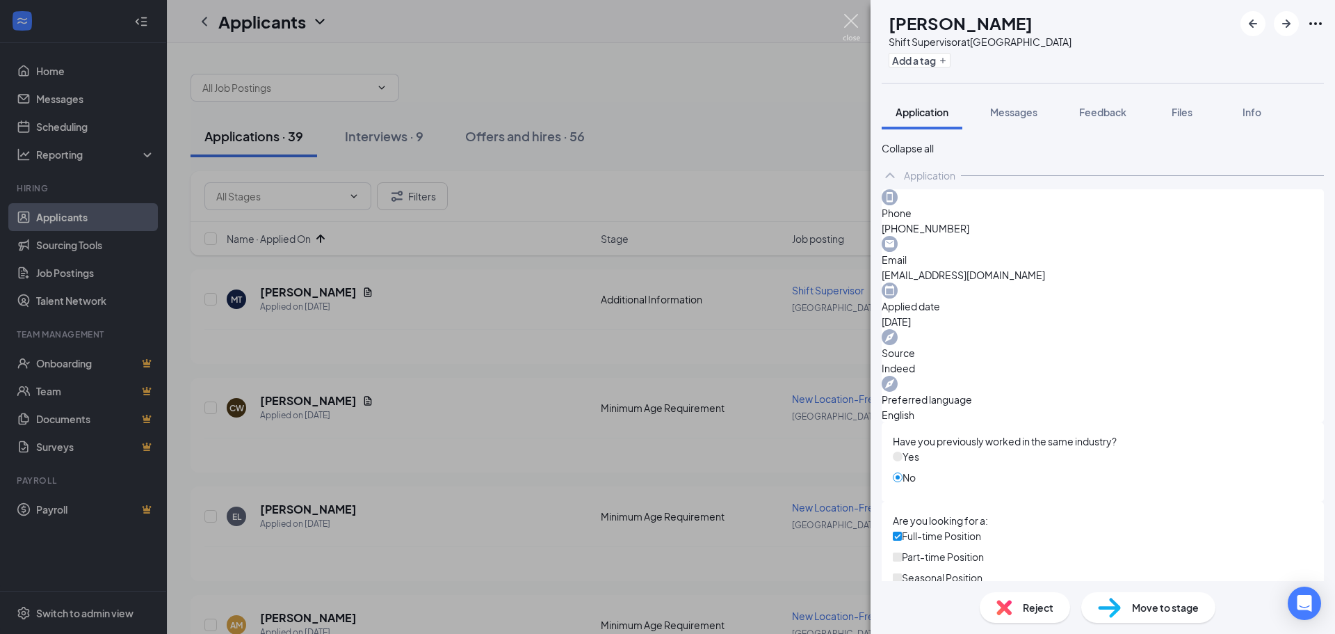
click at [855, 28] on img at bounding box center [851, 27] width 17 height 27
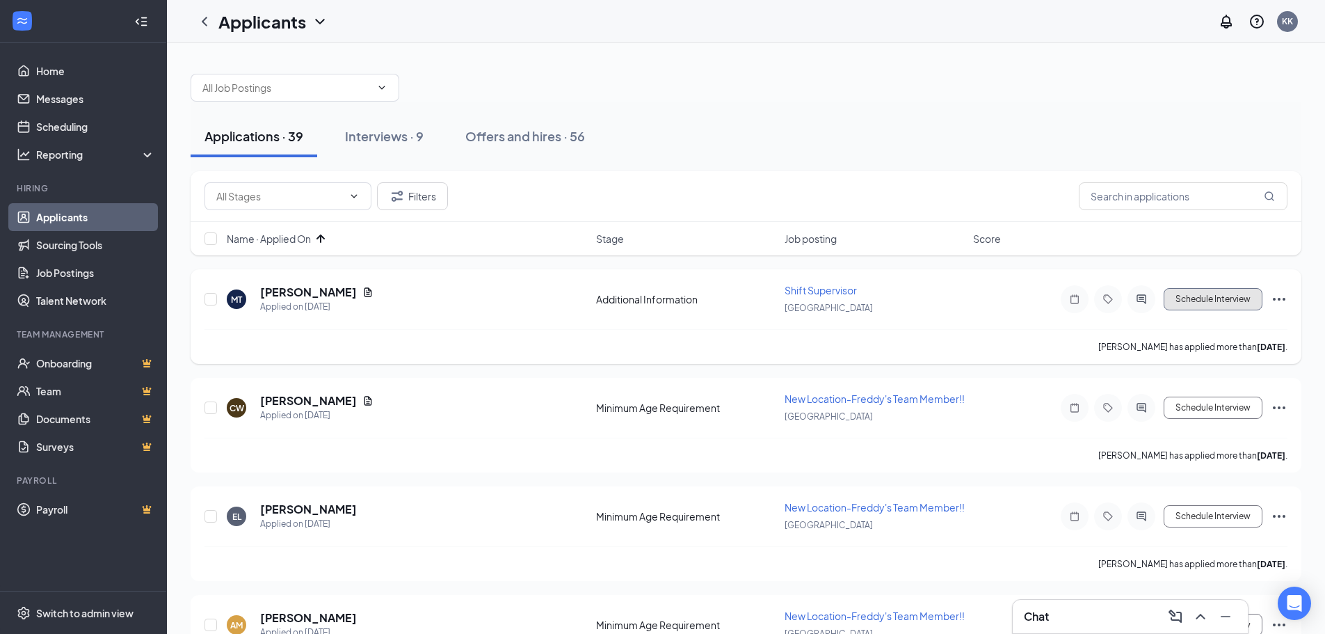
click at [1220, 302] on button "Schedule Interview" at bounding box center [1212, 299] width 99 height 22
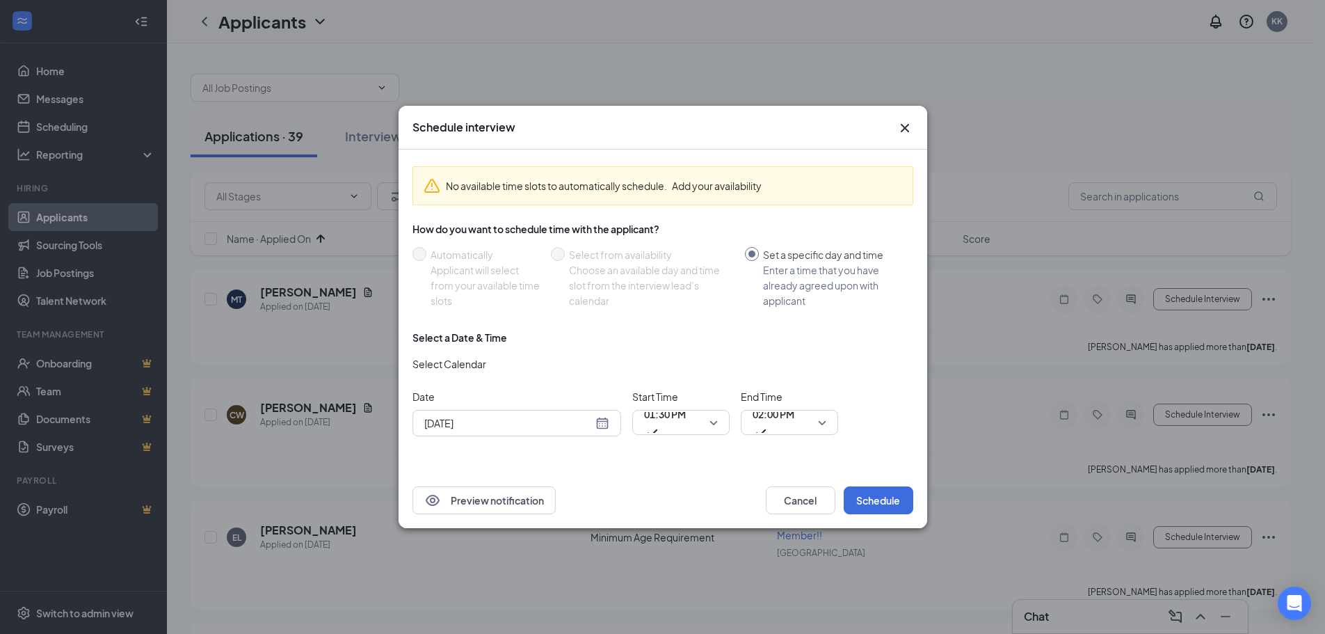
click at [604, 420] on div "[DATE]" at bounding box center [516, 422] width 185 height 15
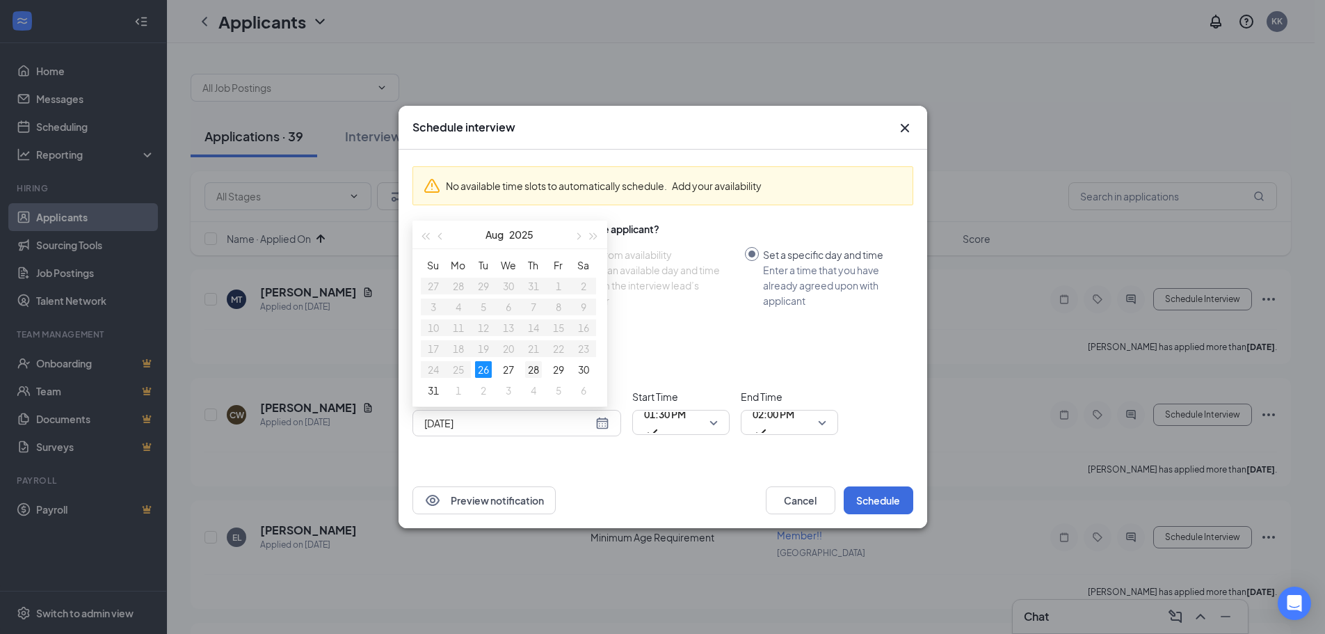
type input "[DATE]"
click at [533, 366] on div "28" at bounding box center [533, 369] width 17 height 17
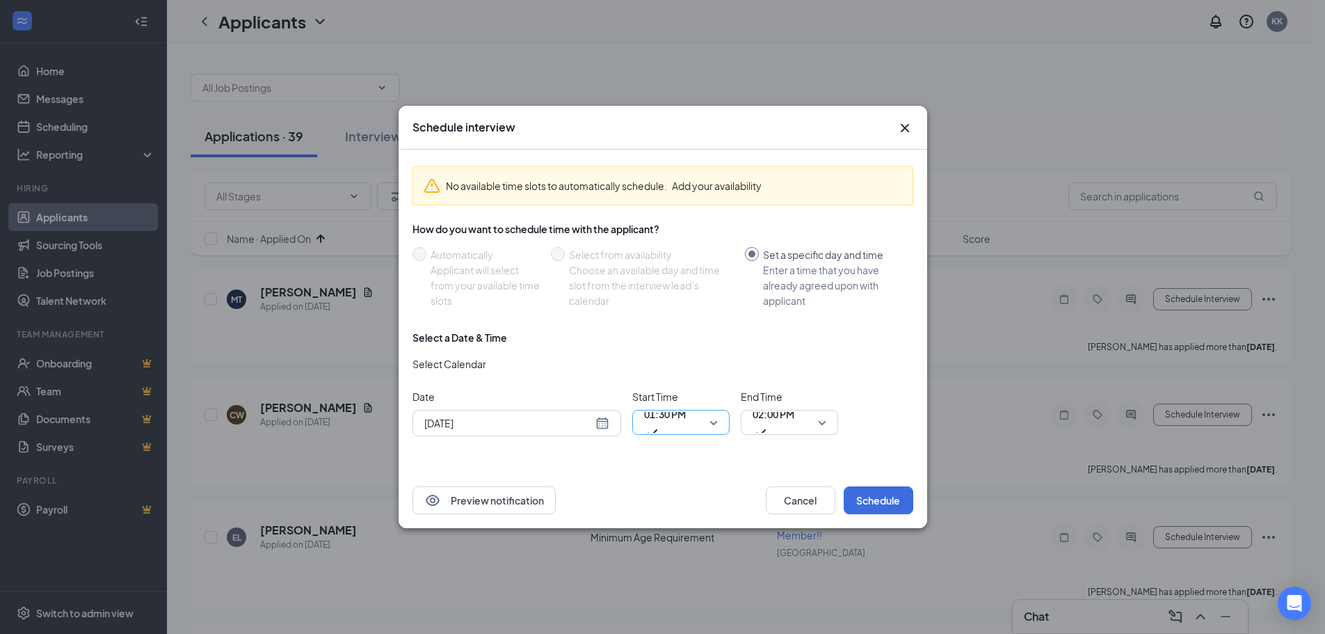
click at [707, 421] on span "01:30 PM" at bounding box center [681, 422] width 74 height 21
click at [768, 422] on span "02:00 PM" at bounding box center [773, 413] width 42 height 21
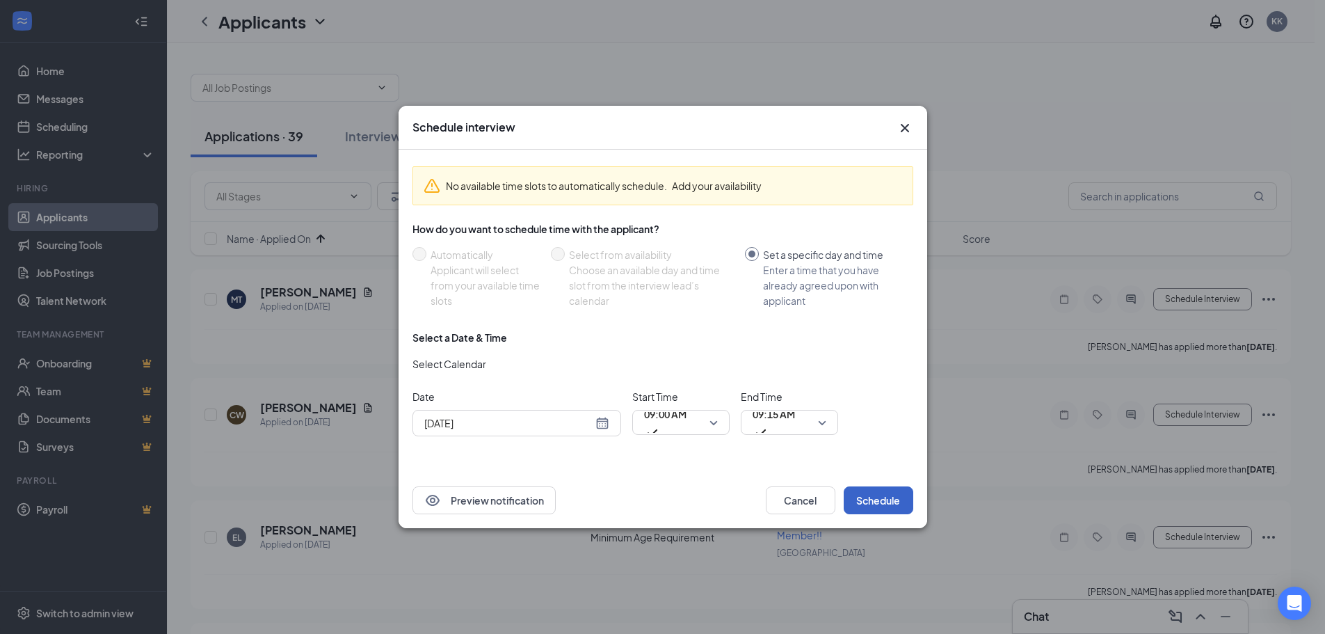
click at [873, 492] on button "Schedule" at bounding box center [879, 500] width 70 height 28
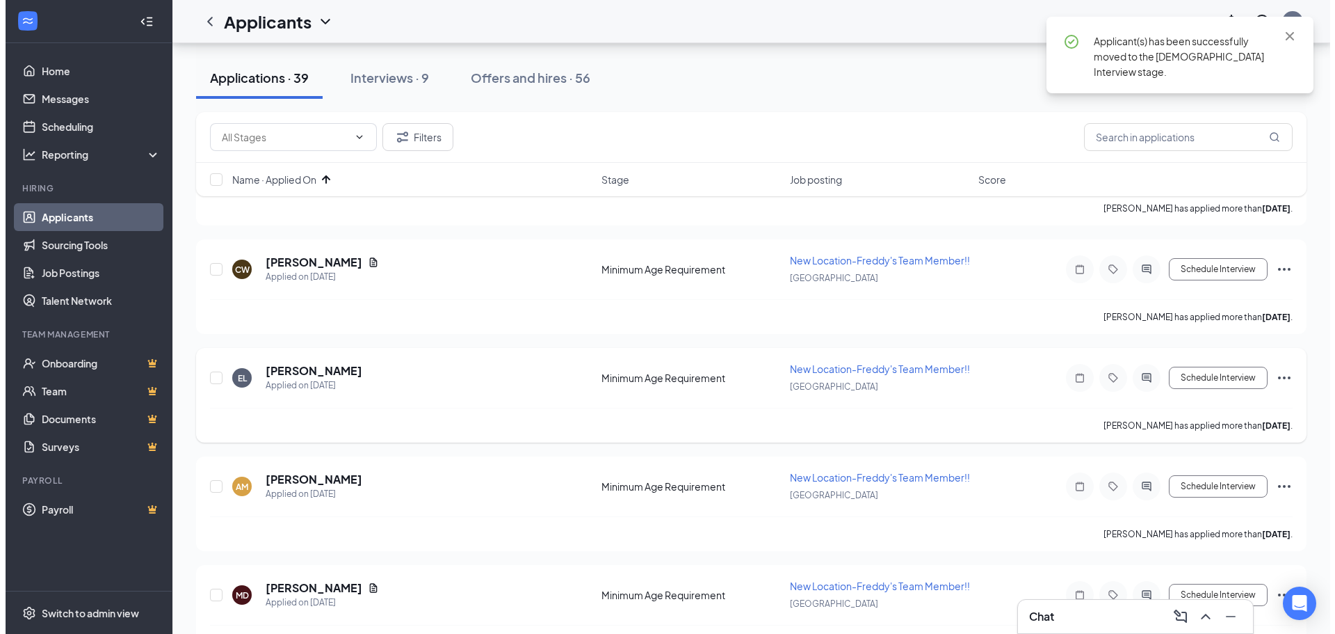
scroll to position [139, 0]
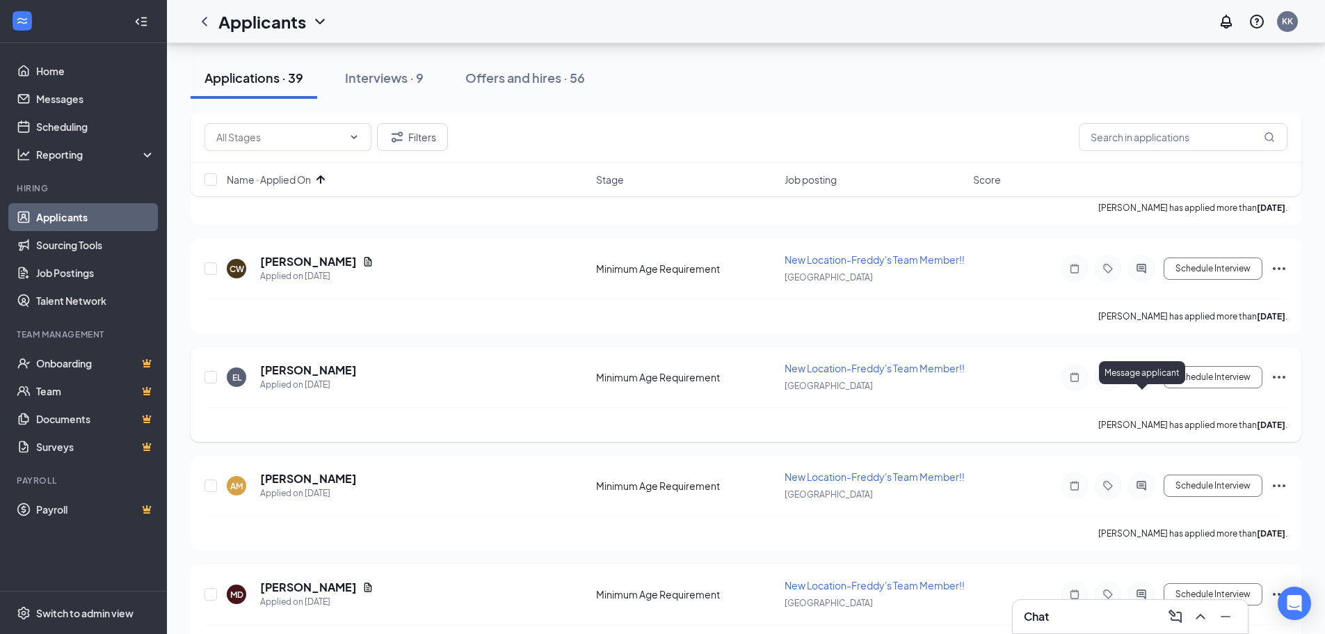
click at [1140, 382] on icon "ActiveChat" at bounding box center [1141, 376] width 17 height 11
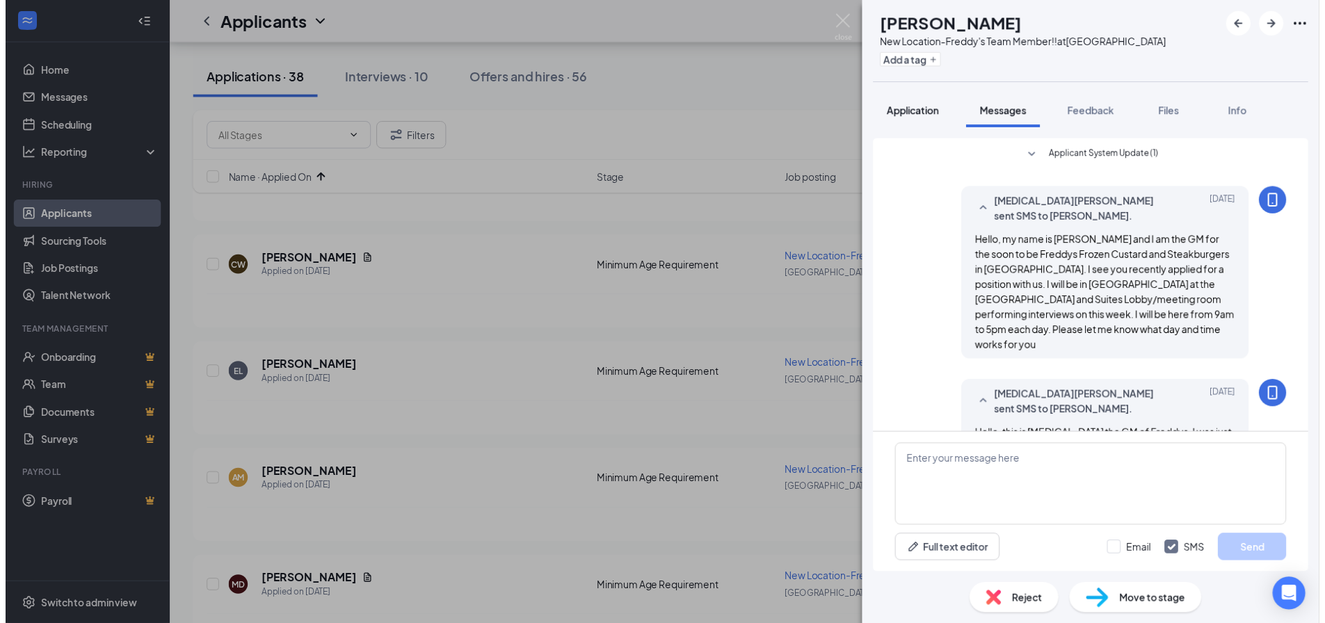
scroll to position [229, 0]
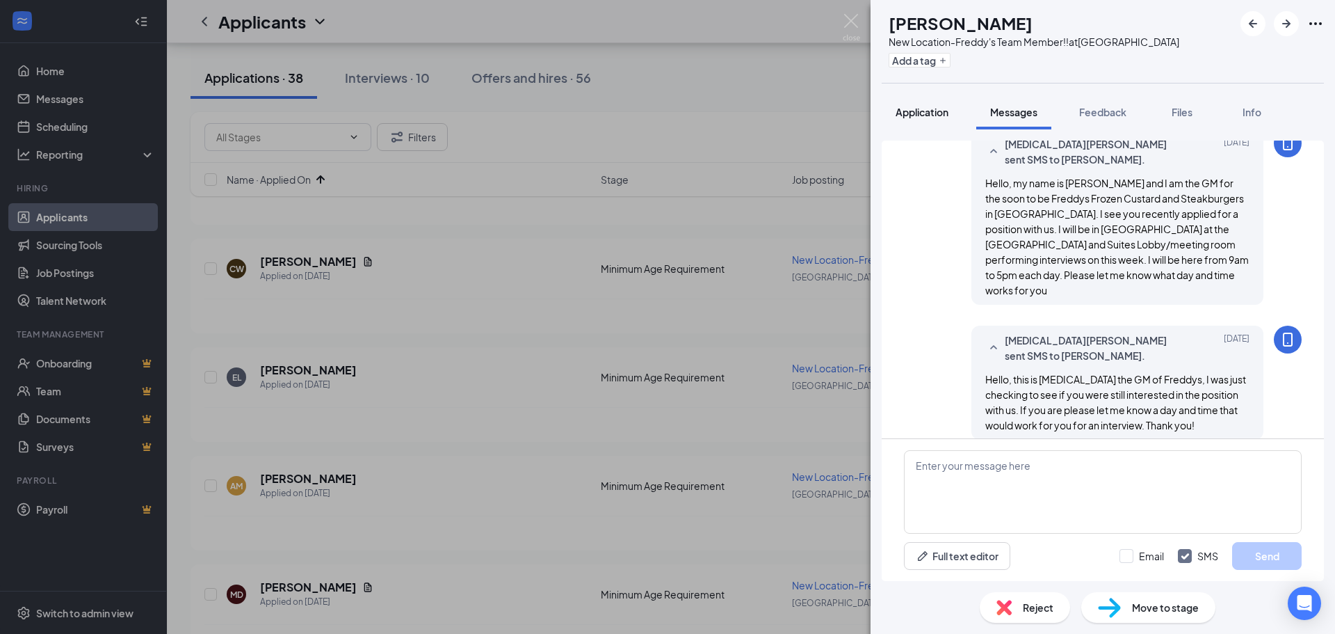
click at [927, 110] on span "Application" at bounding box center [922, 112] width 53 height 13
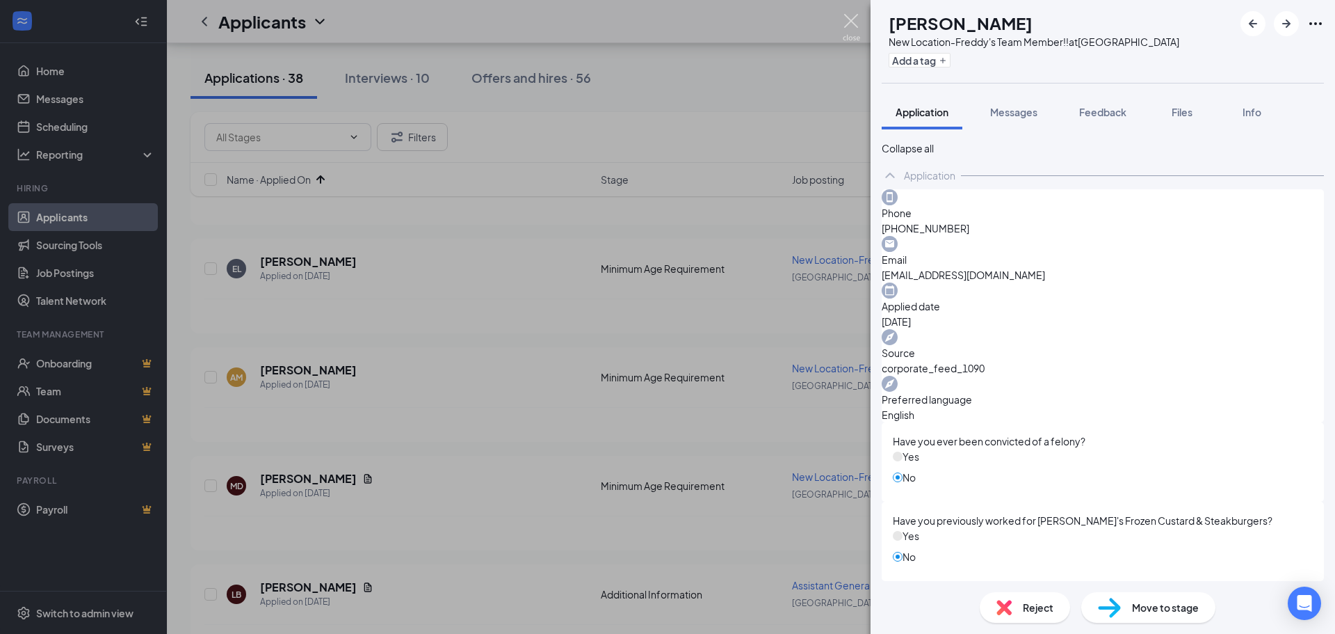
click at [857, 14] on img at bounding box center [851, 27] width 17 height 27
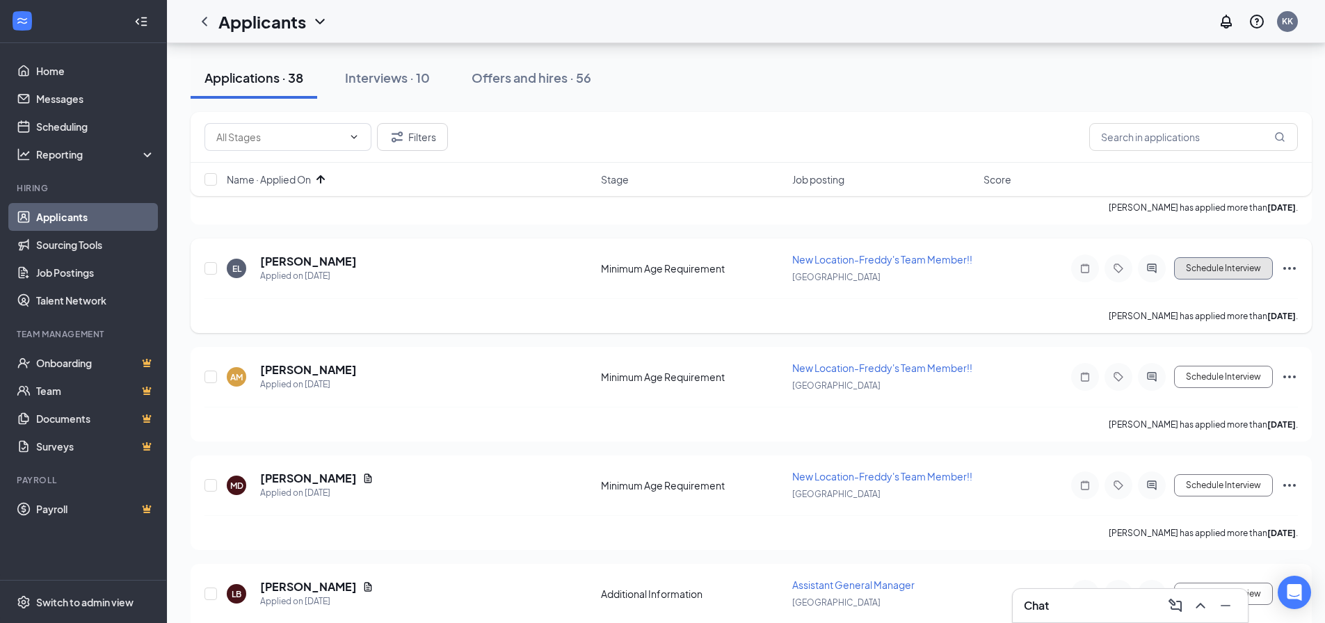
click at [1260, 268] on button "Schedule Interview" at bounding box center [1223, 268] width 99 height 22
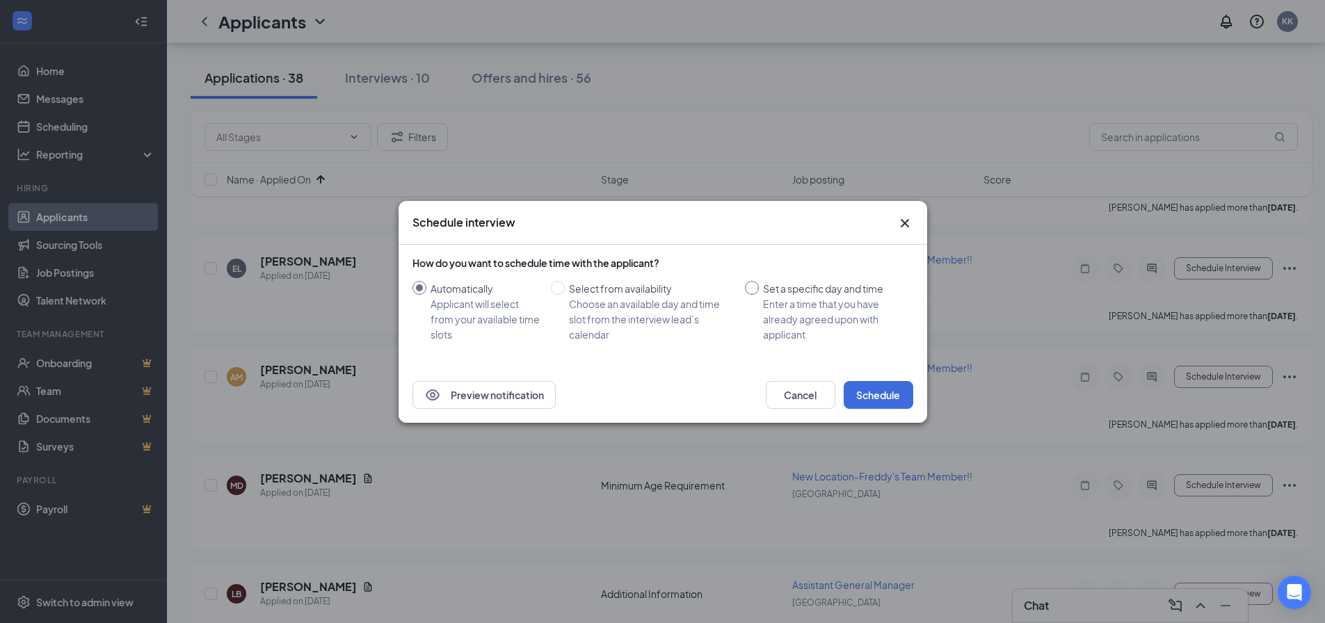
click at [763, 282] on div "Set a specific day and time" at bounding box center [832, 288] width 139 height 15
click at [759, 282] on input "Set a specific day and time Enter a time that you have already agreed upon with…" at bounding box center [752, 288] width 14 height 14
radio input "true"
radio input "false"
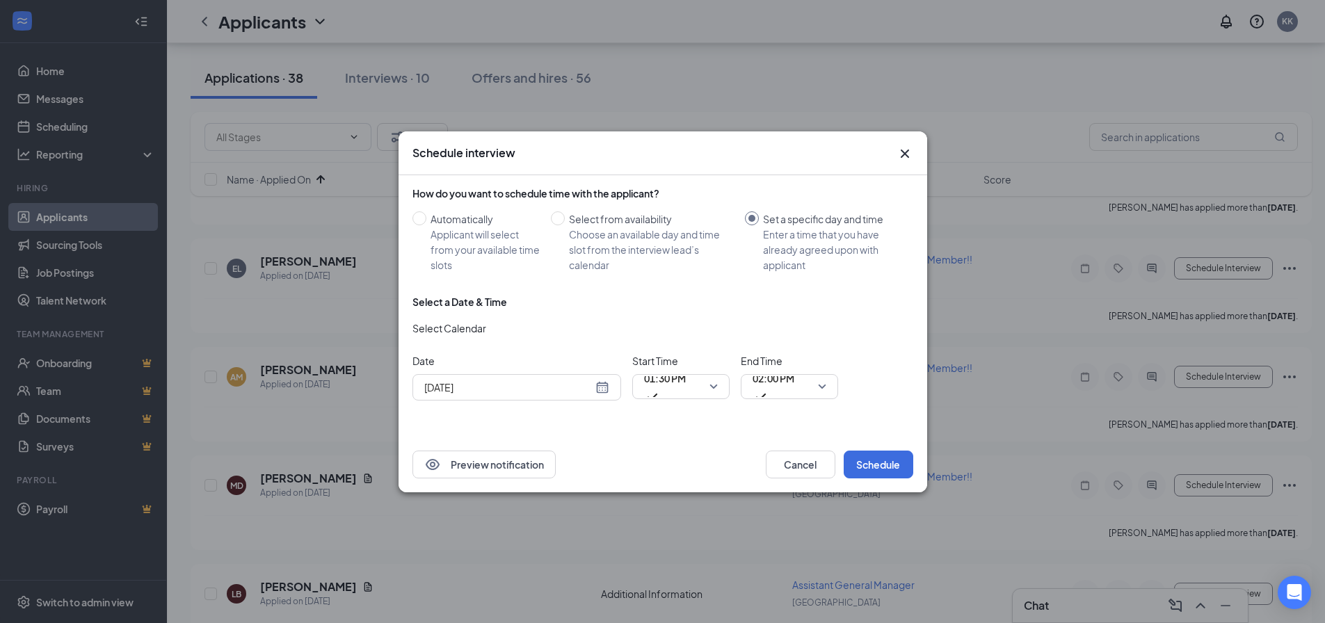
click at [604, 381] on div "[DATE]" at bounding box center [516, 387] width 185 height 15
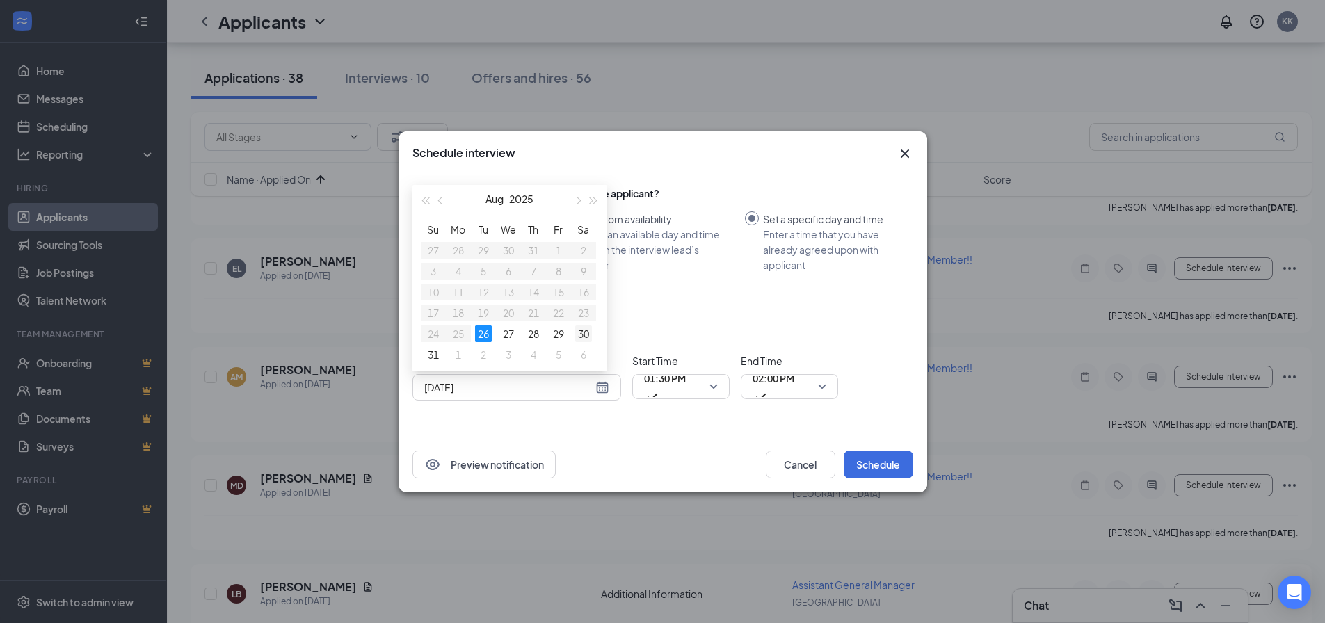
type input "[DATE]"
click at [588, 331] on div "30" at bounding box center [583, 333] width 17 height 17
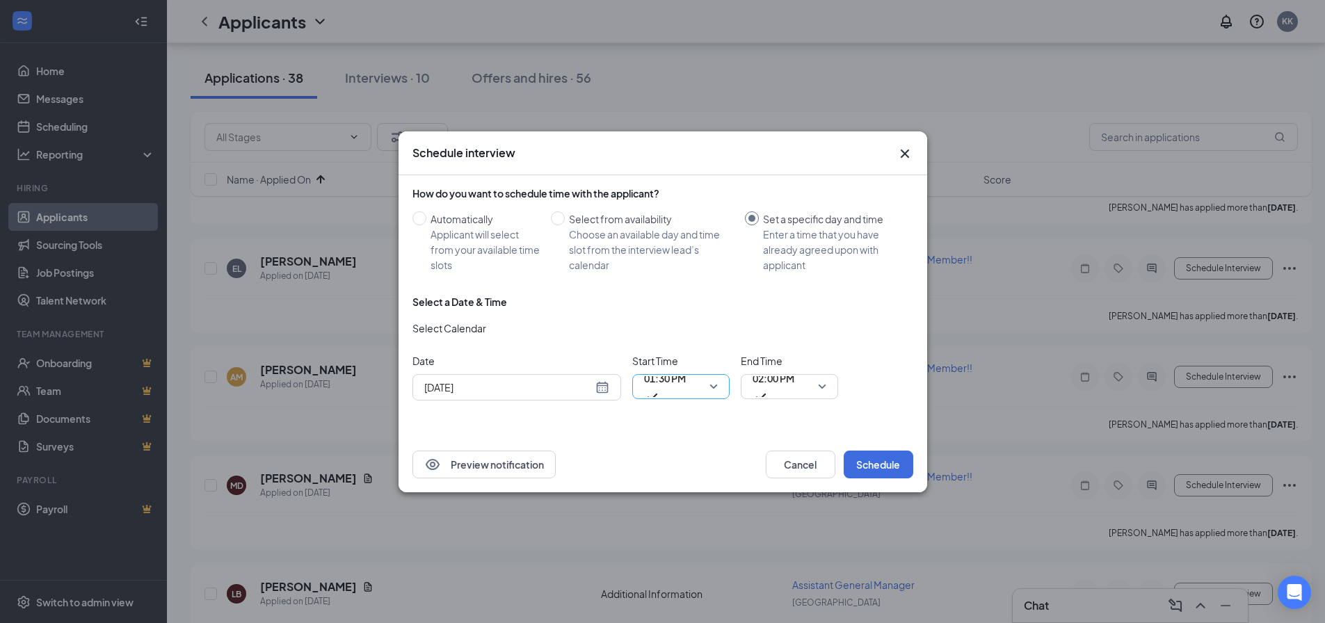
click at [686, 393] on span "01:30 PM" at bounding box center [665, 387] width 42 height 38
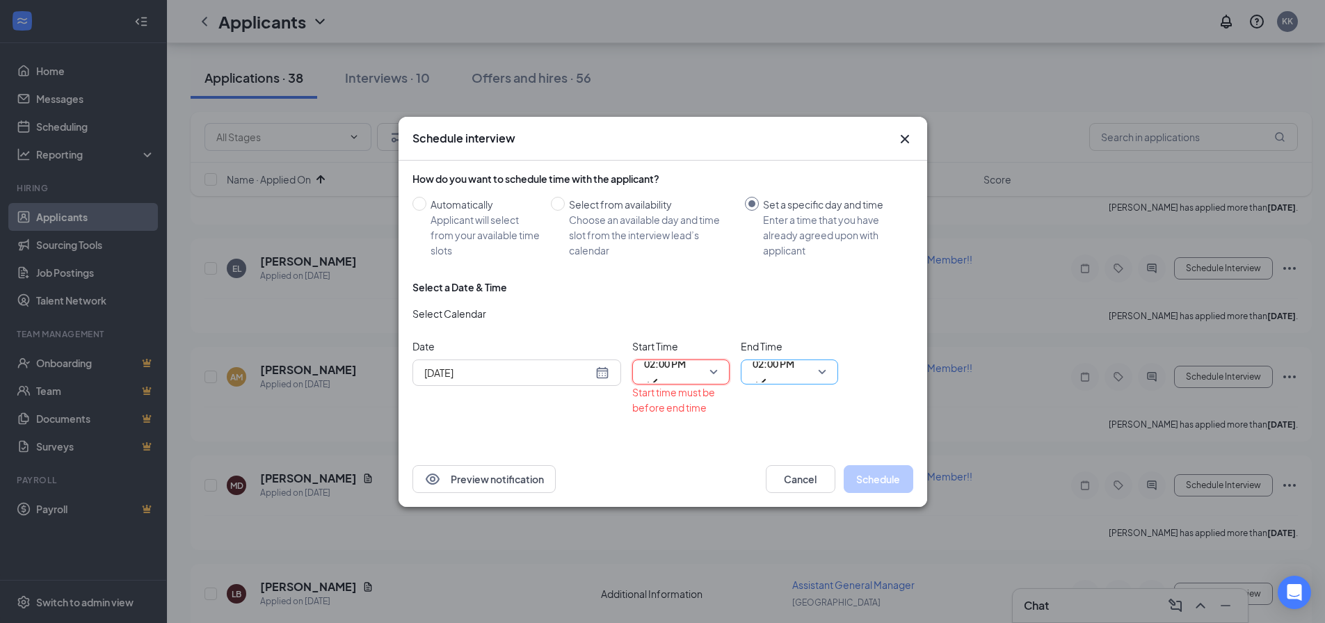
click at [793, 371] on span "02:00 PM" at bounding box center [773, 363] width 42 height 21
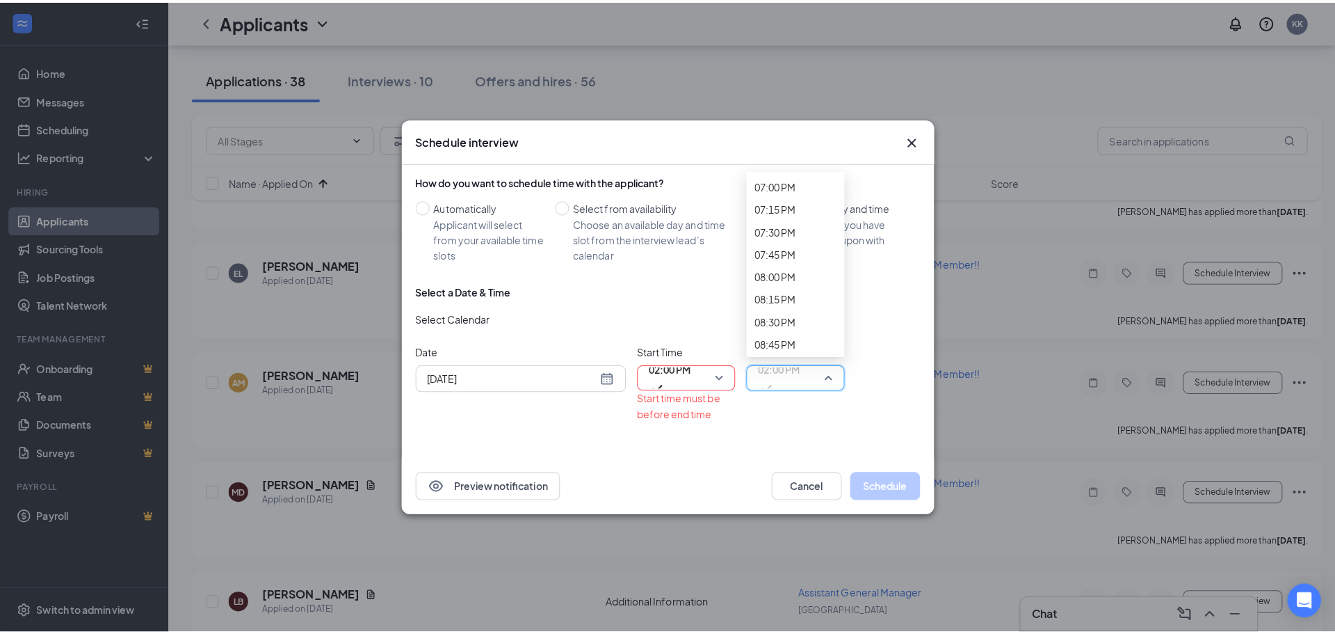
scroll to position [1786, 0]
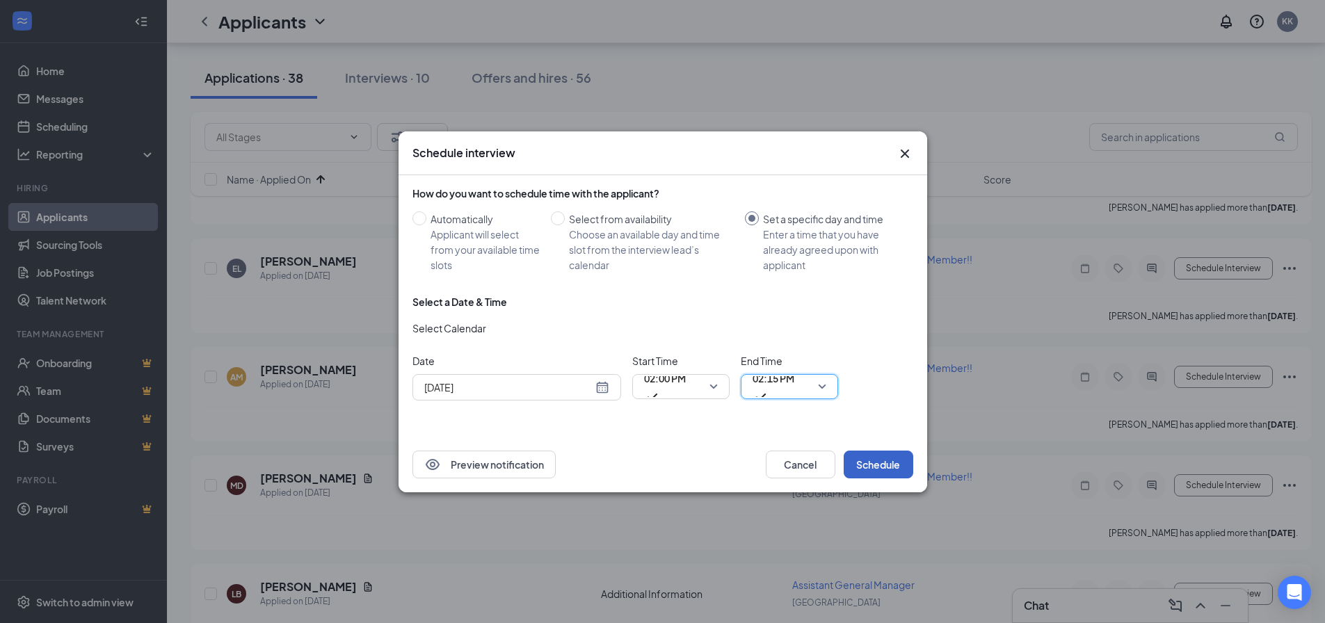
click at [879, 460] on button "Schedule" at bounding box center [879, 465] width 70 height 28
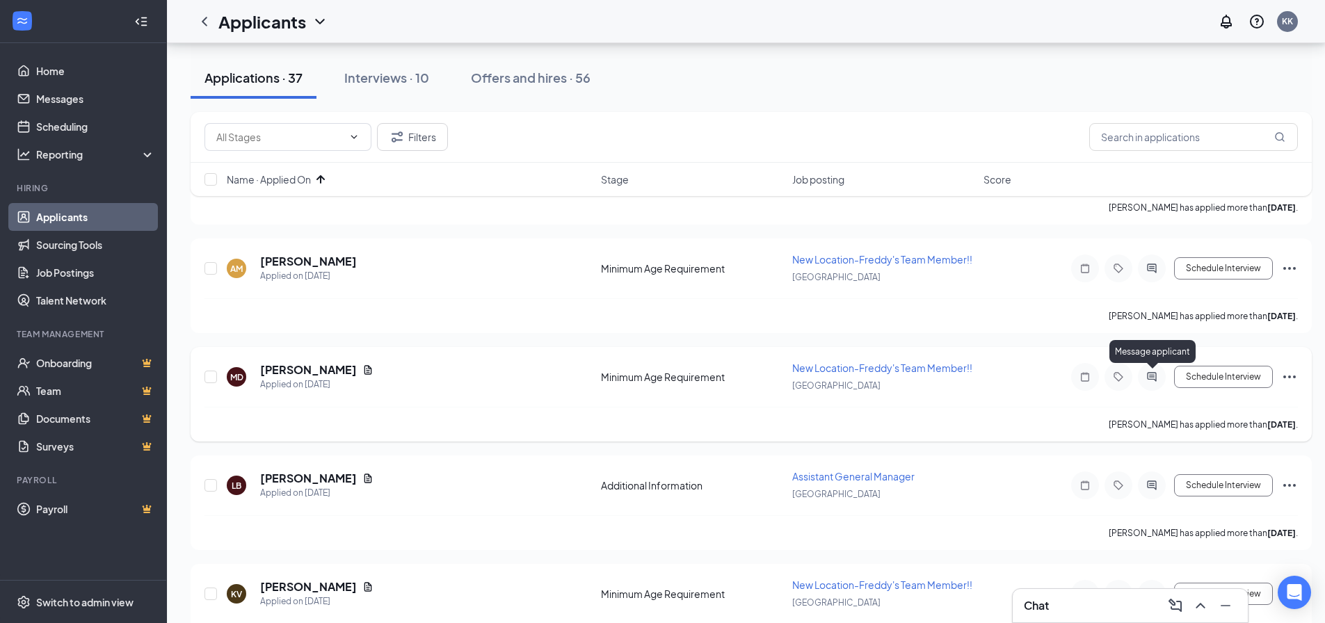
click at [1147, 380] on icon "ActiveChat" at bounding box center [1151, 376] width 17 height 11
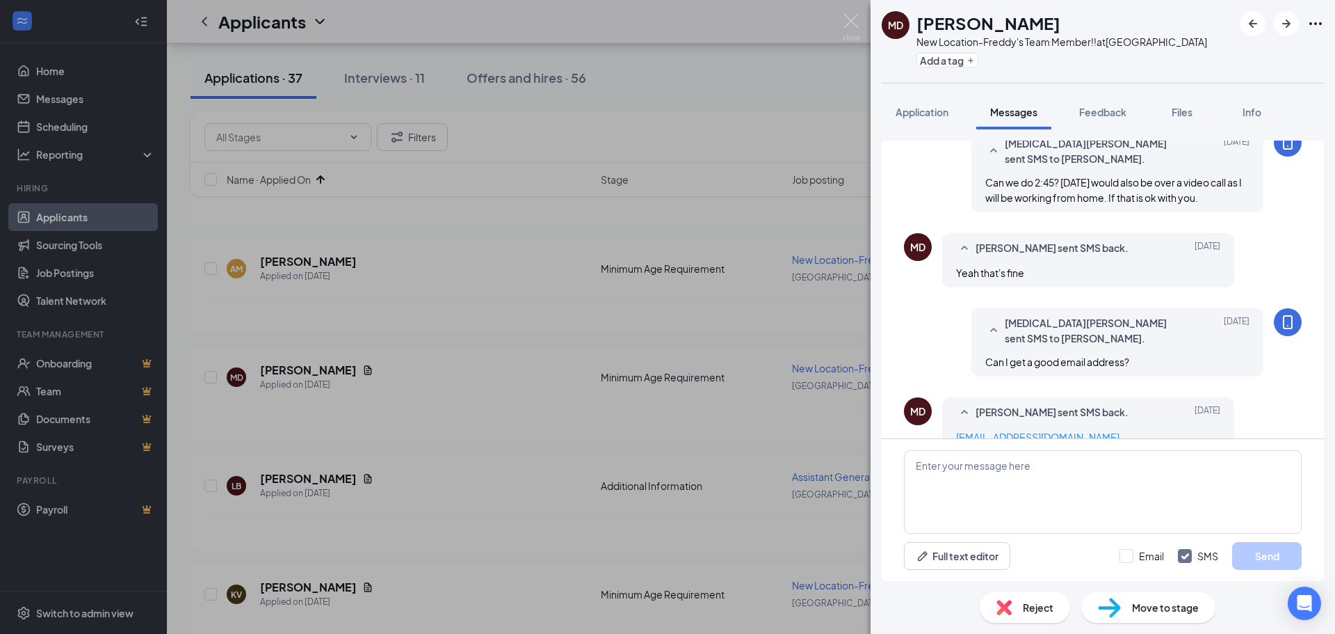
scroll to position [652, 0]
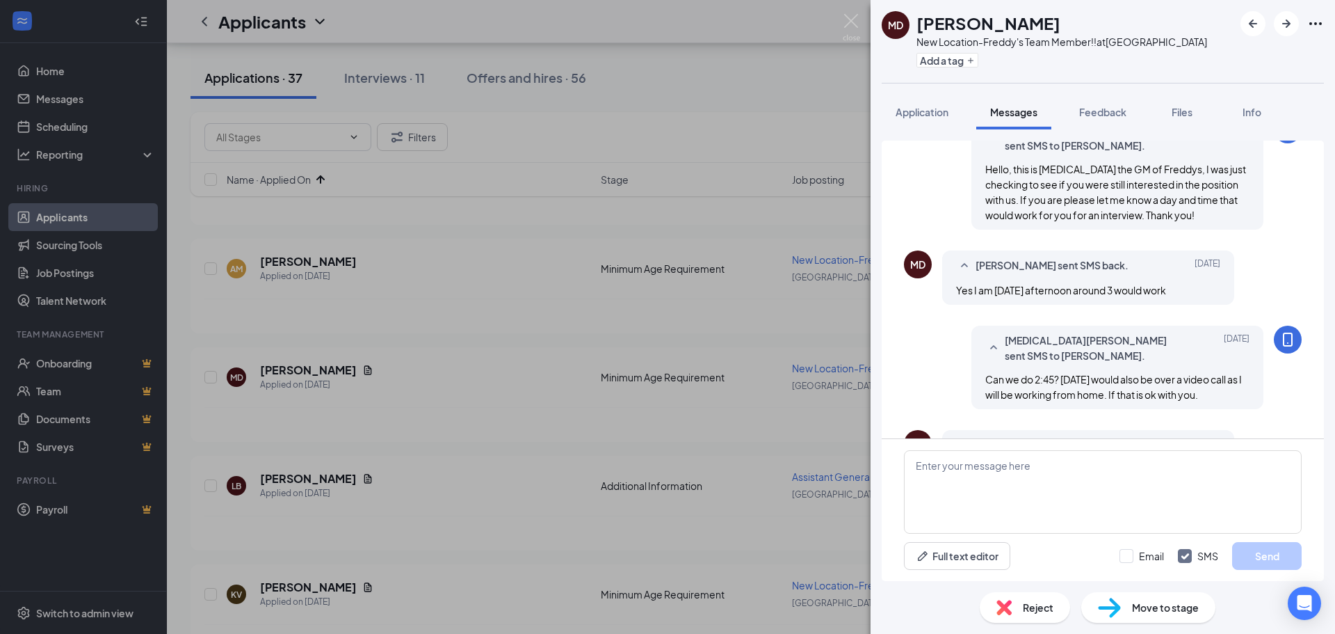
scroll to position [652, 0]
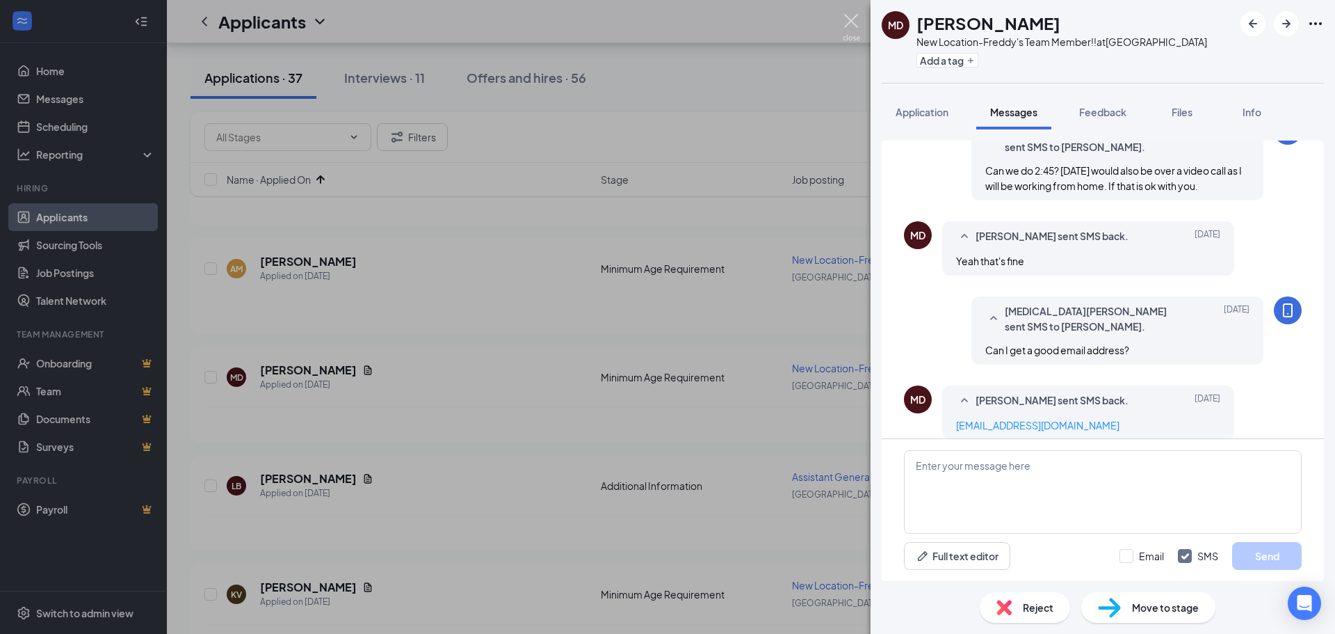
drag, startPoint x: 862, startPoint y: 25, endPoint x: 852, endPoint y: 45, distance: 22.7
click at [862, 24] on div "MD [PERSON_NAME] New Location-Freddy's Team Member!! at [GEOGRAPHIC_DATA] Add a…" at bounding box center [667, 317] width 1335 height 634
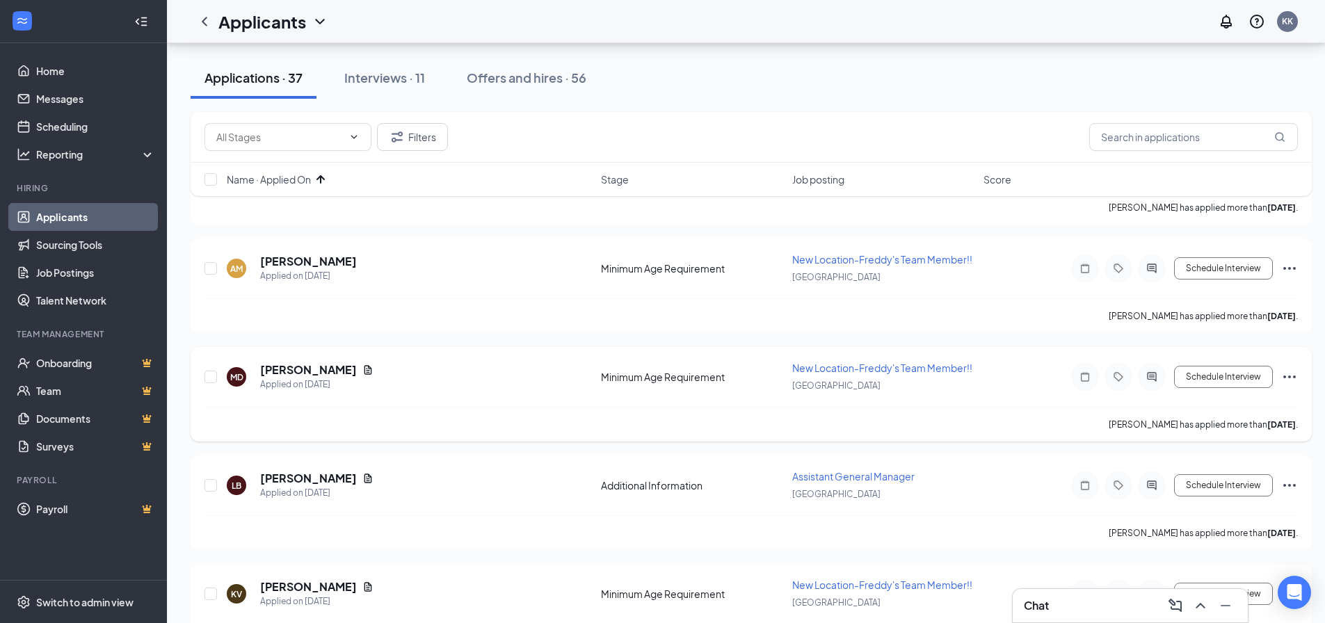
click at [1289, 380] on icon "Ellipses" at bounding box center [1289, 377] width 17 height 17
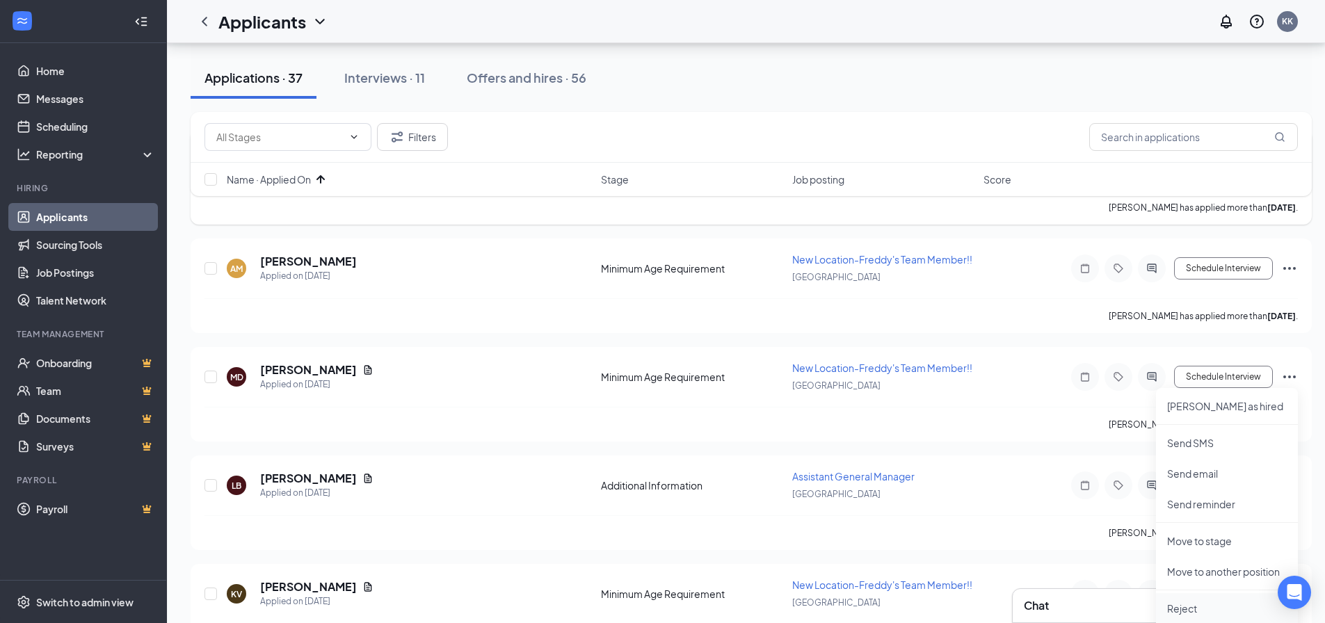
click at [1209, 603] on p "Reject" at bounding box center [1227, 609] width 120 height 14
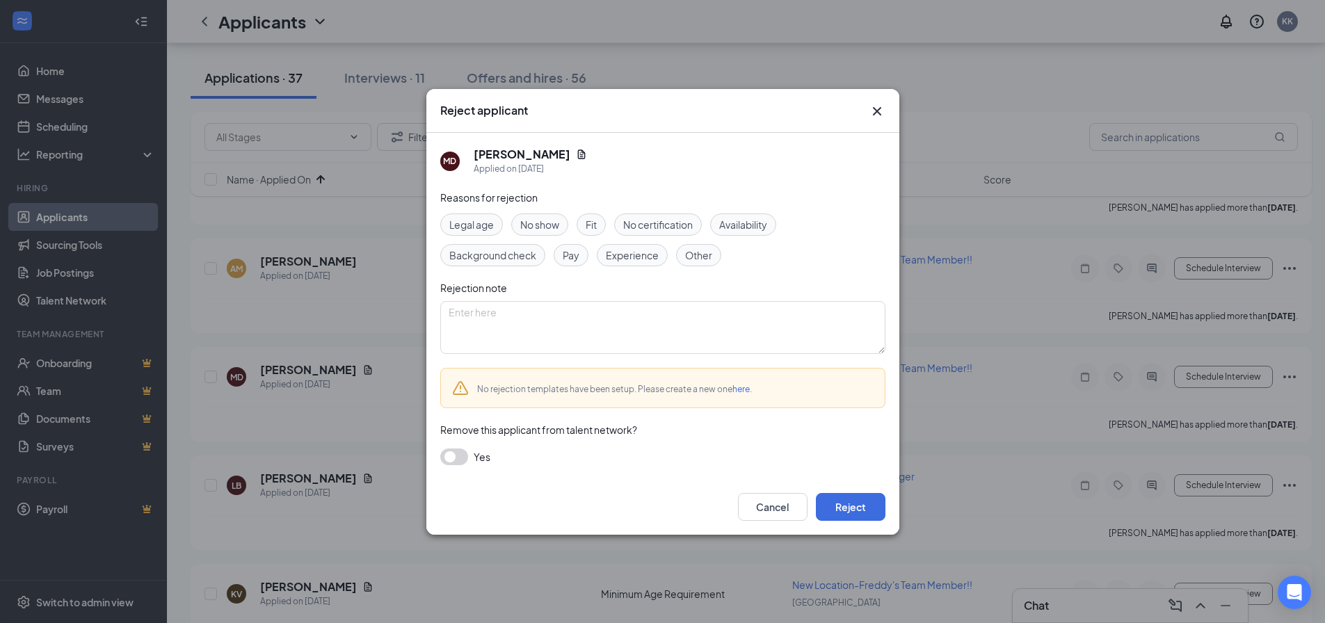
click at [894, 504] on div "Cancel Reject" at bounding box center [662, 507] width 473 height 56
click at [889, 508] on div "Cancel Reject" at bounding box center [662, 507] width 473 height 56
click at [866, 506] on button "Reject" at bounding box center [851, 507] width 70 height 28
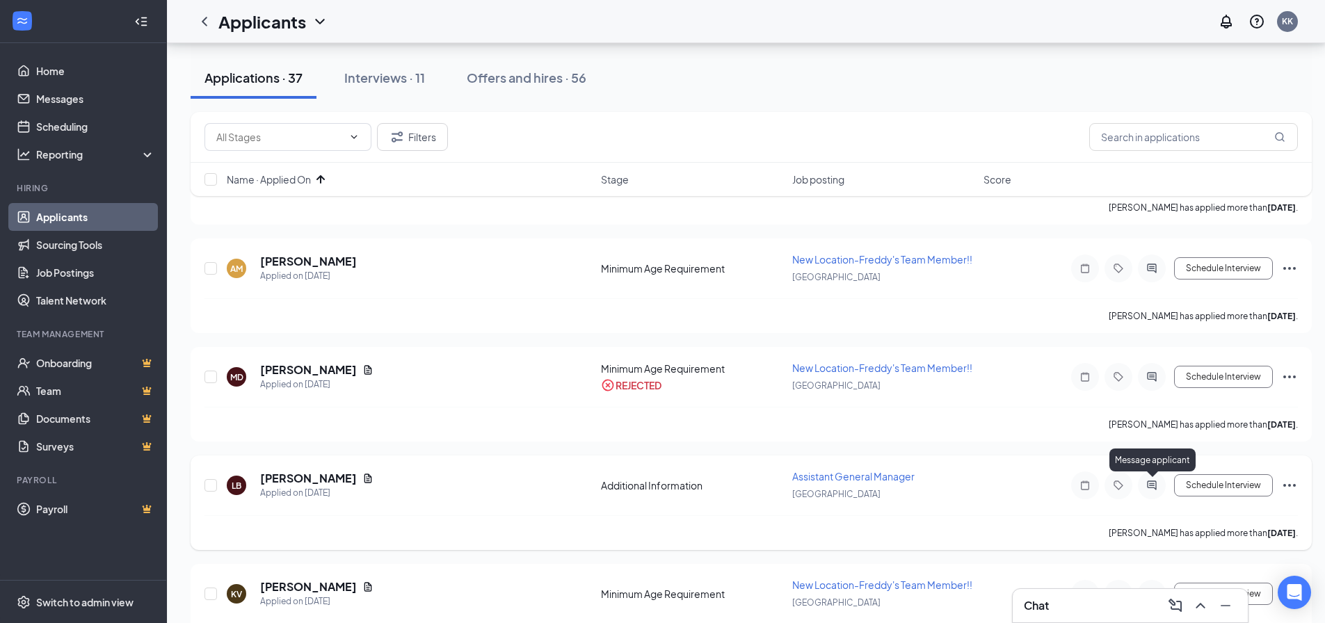
click at [1146, 487] on icon "ActiveChat" at bounding box center [1151, 485] width 17 height 11
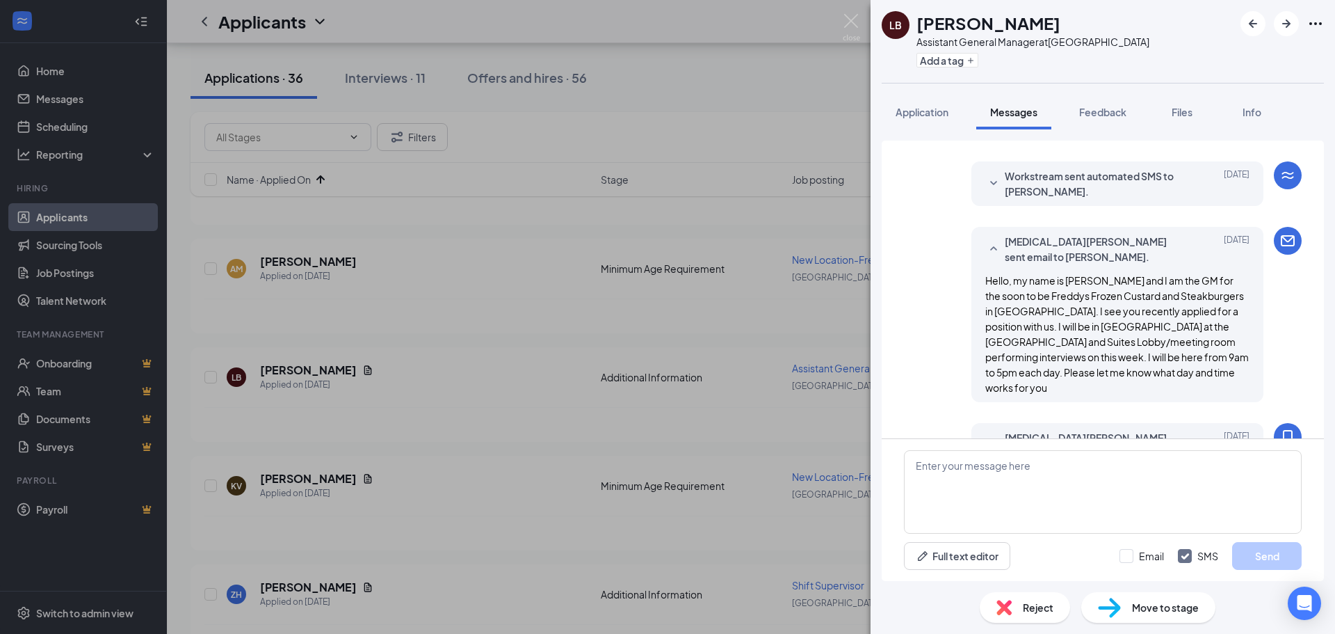
scroll to position [676, 0]
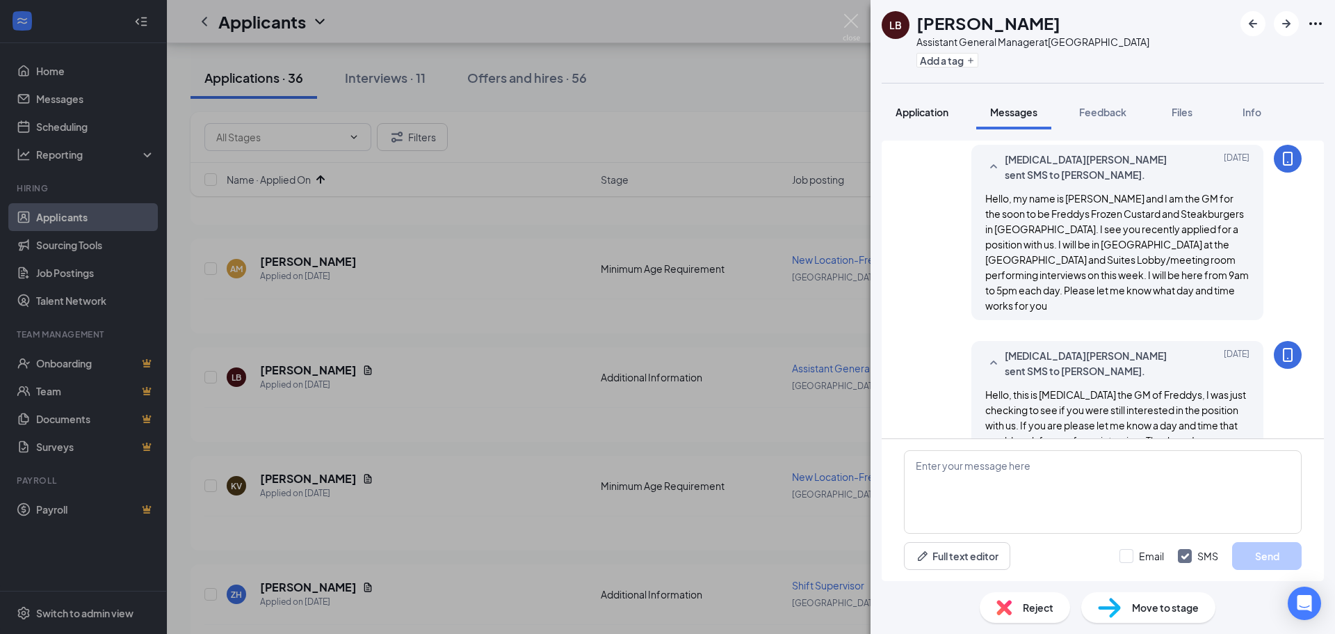
click at [928, 123] on button "Application" at bounding box center [922, 112] width 81 height 35
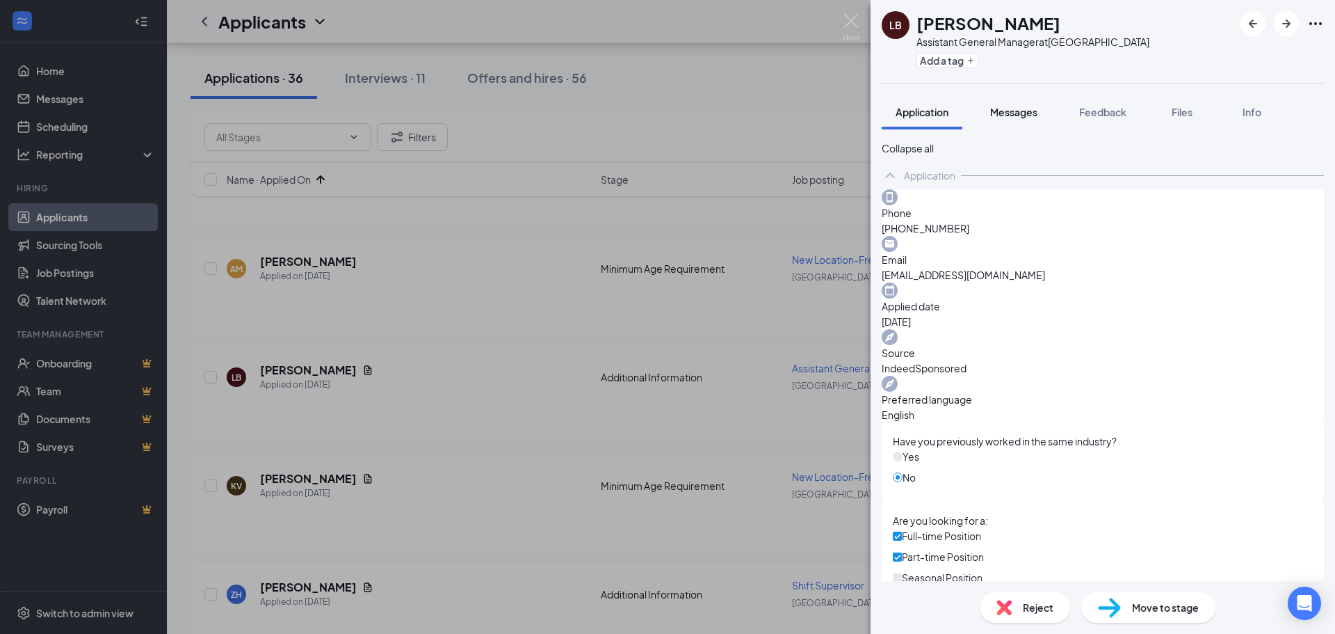
click at [1010, 119] on button "Messages" at bounding box center [1013, 112] width 75 height 35
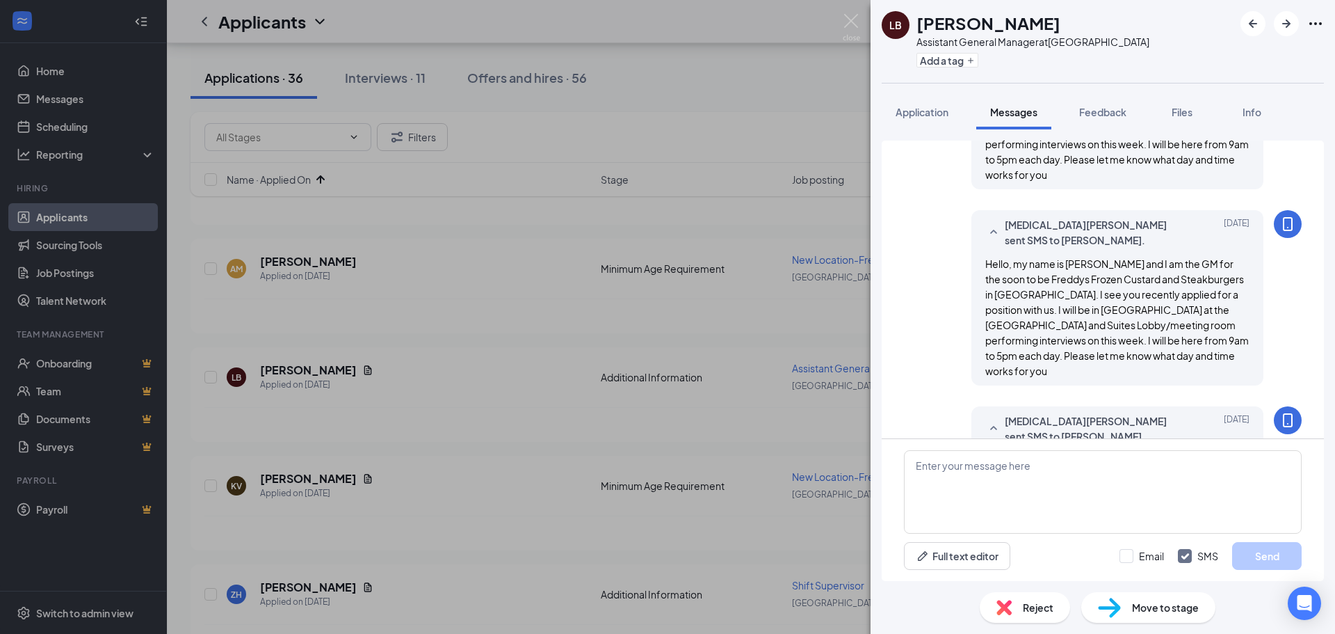
scroll to position [676, 0]
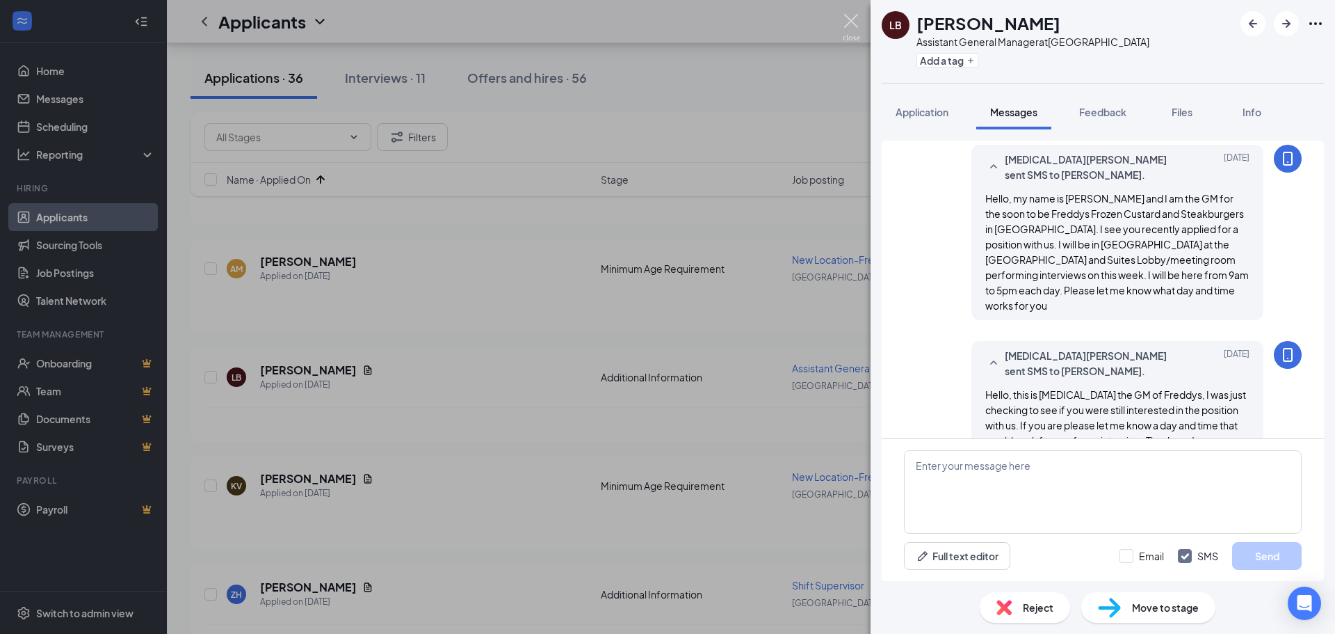
click at [853, 16] on img at bounding box center [851, 27] width 17 height 27
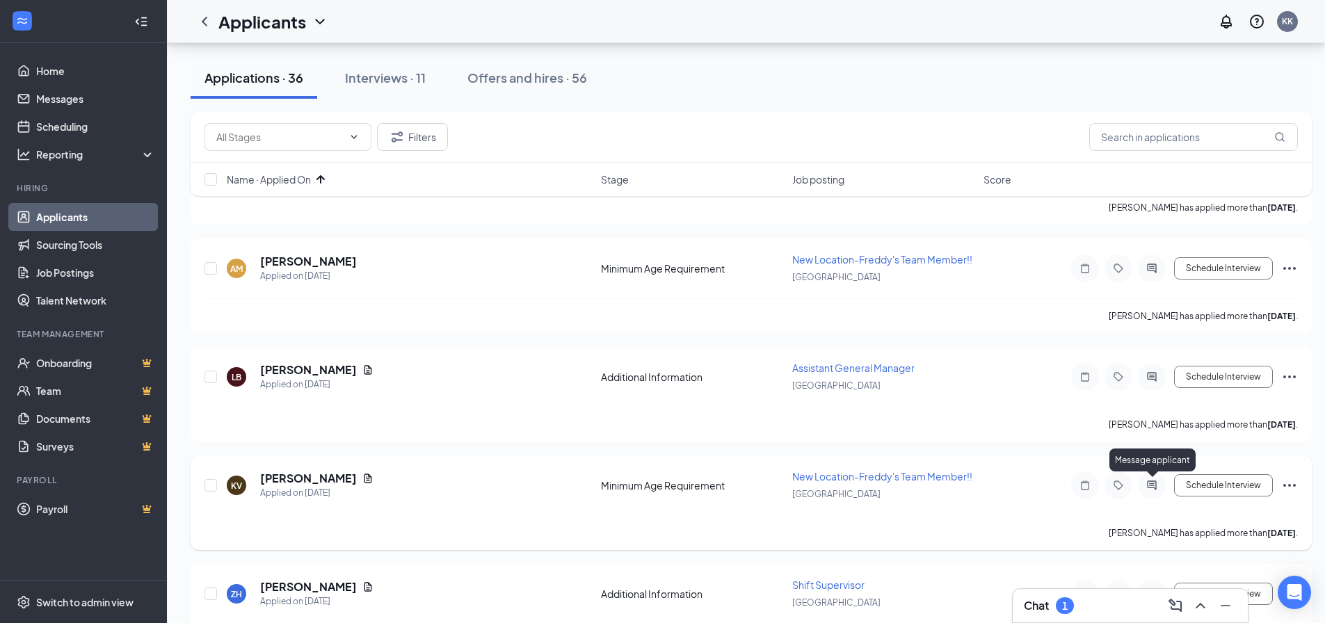
click at [1161, 479] on div at bounding box center [1152, 485] width 28 height 28
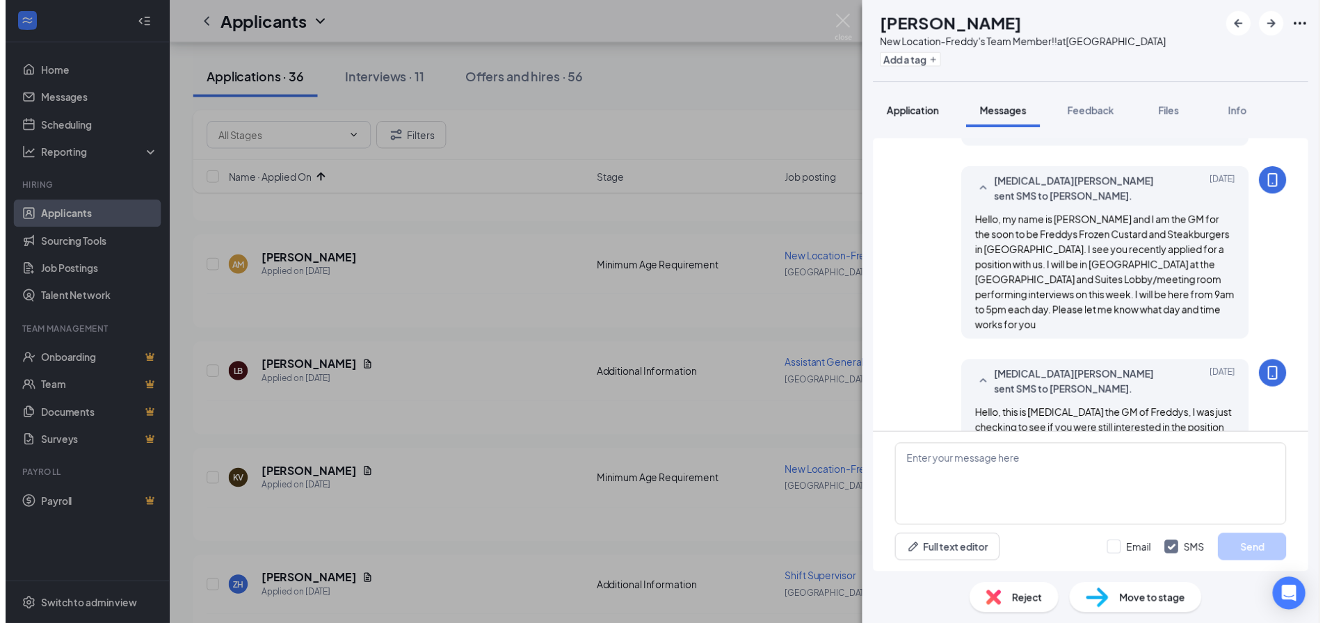
scroll to position [189, 0]
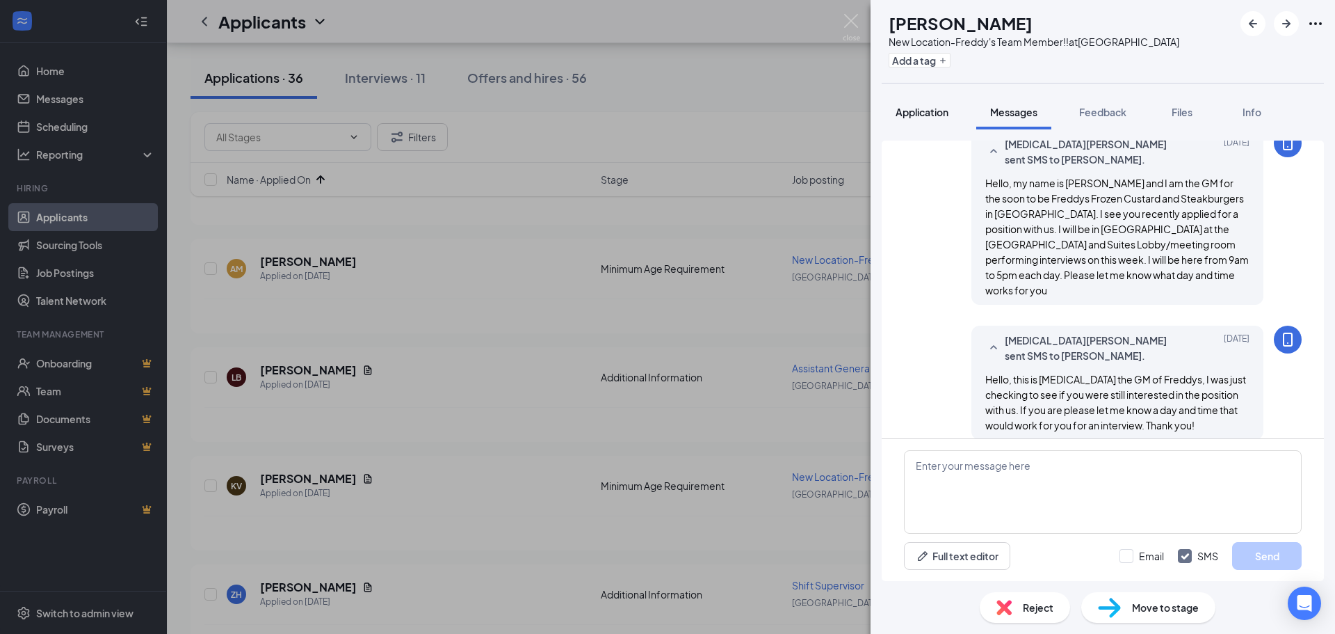
click at [935, 120] on button "Application" at bounding box center [922, 112] width 81 height 35
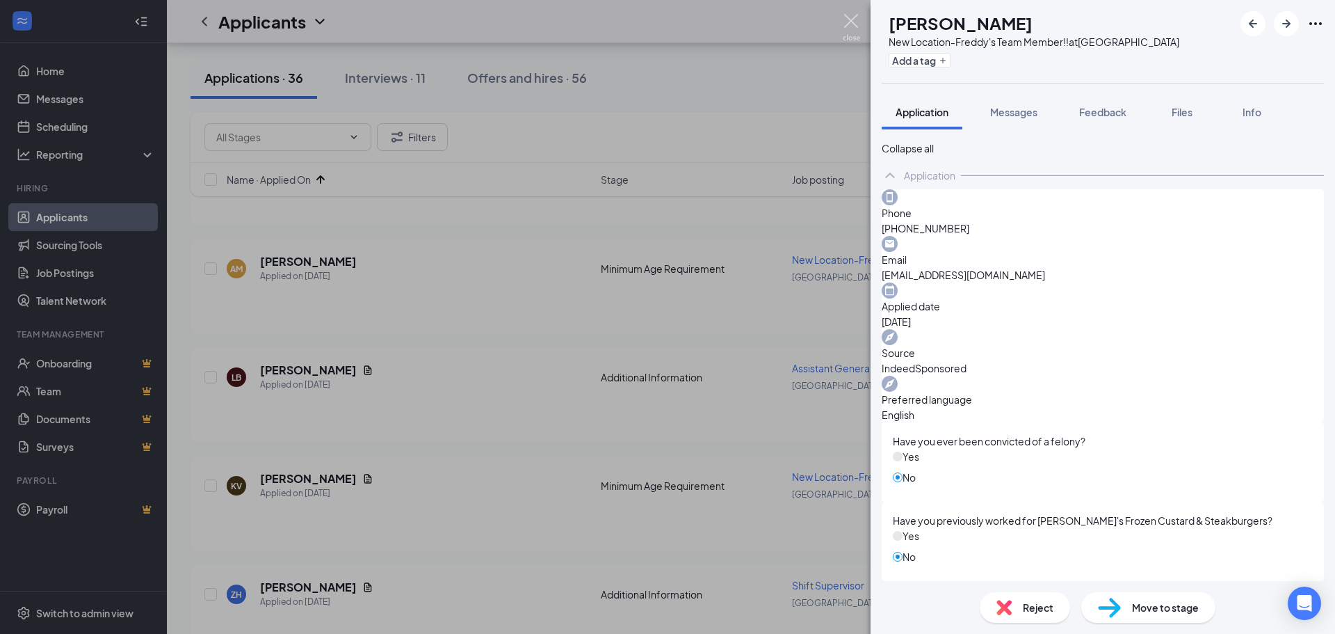
click at [853, 17] on img at bounding box center [851, 27] width 17 height 27
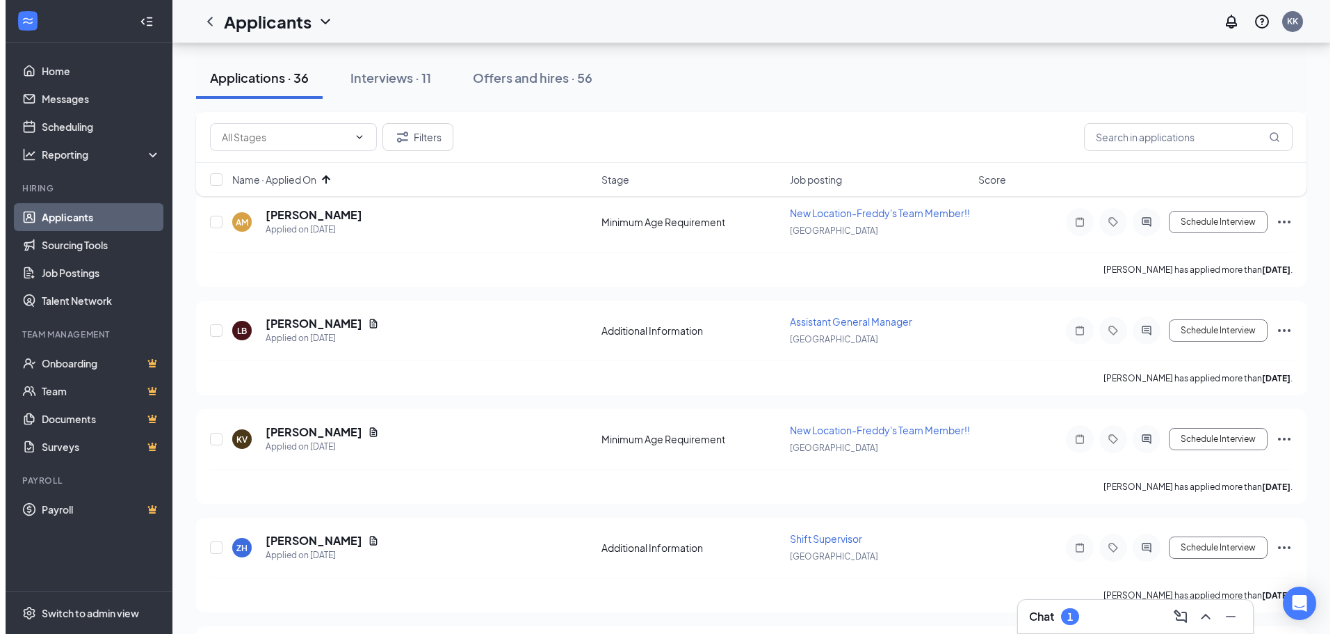
scroll to position [209, 0]
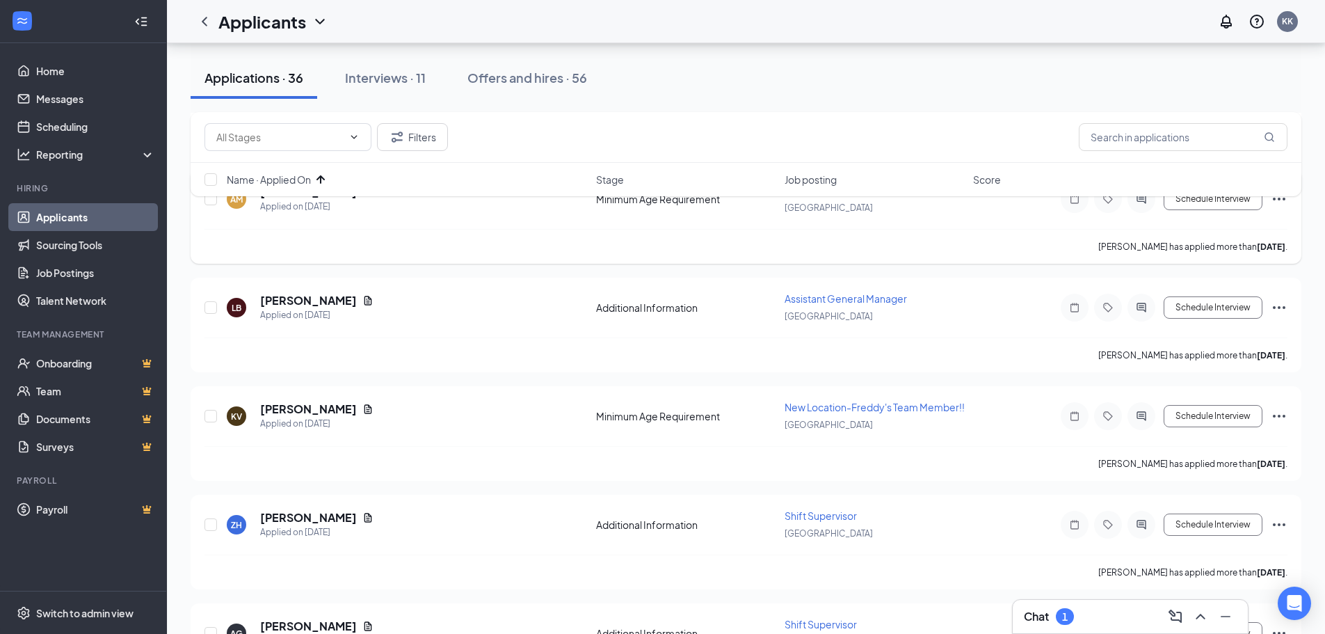
click at [1150, 213] on div at bounding box center [1141, 199] width 28 height 28
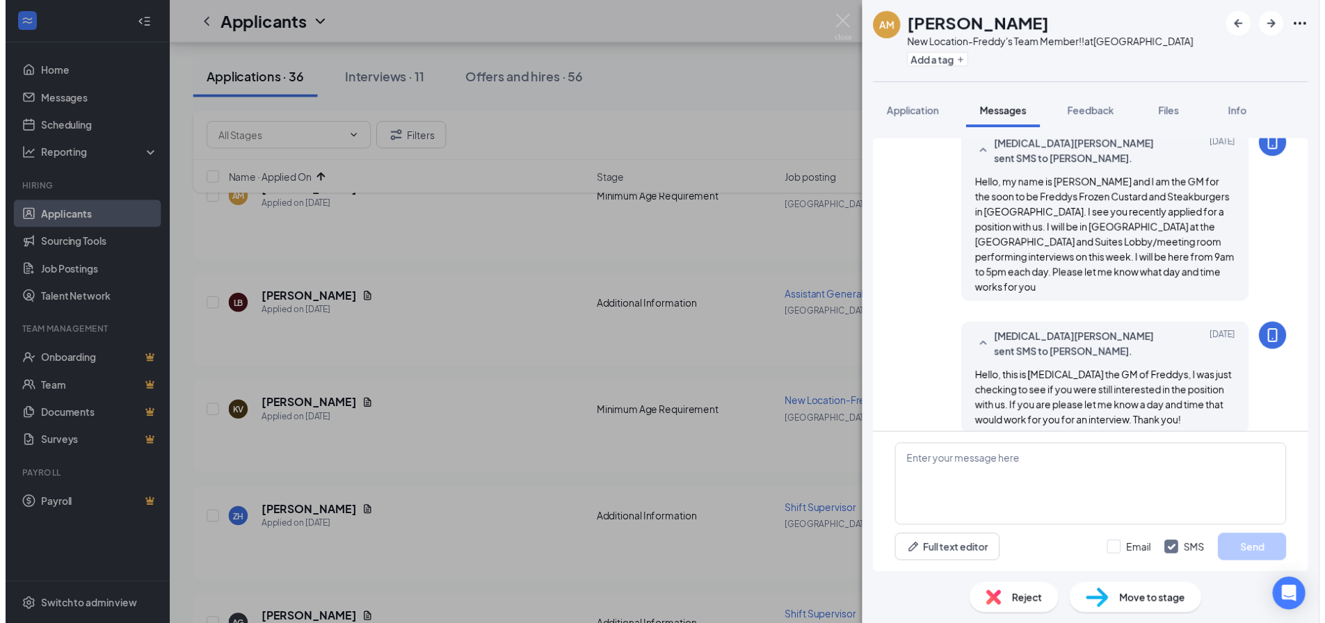
scroll to position [229, 0]
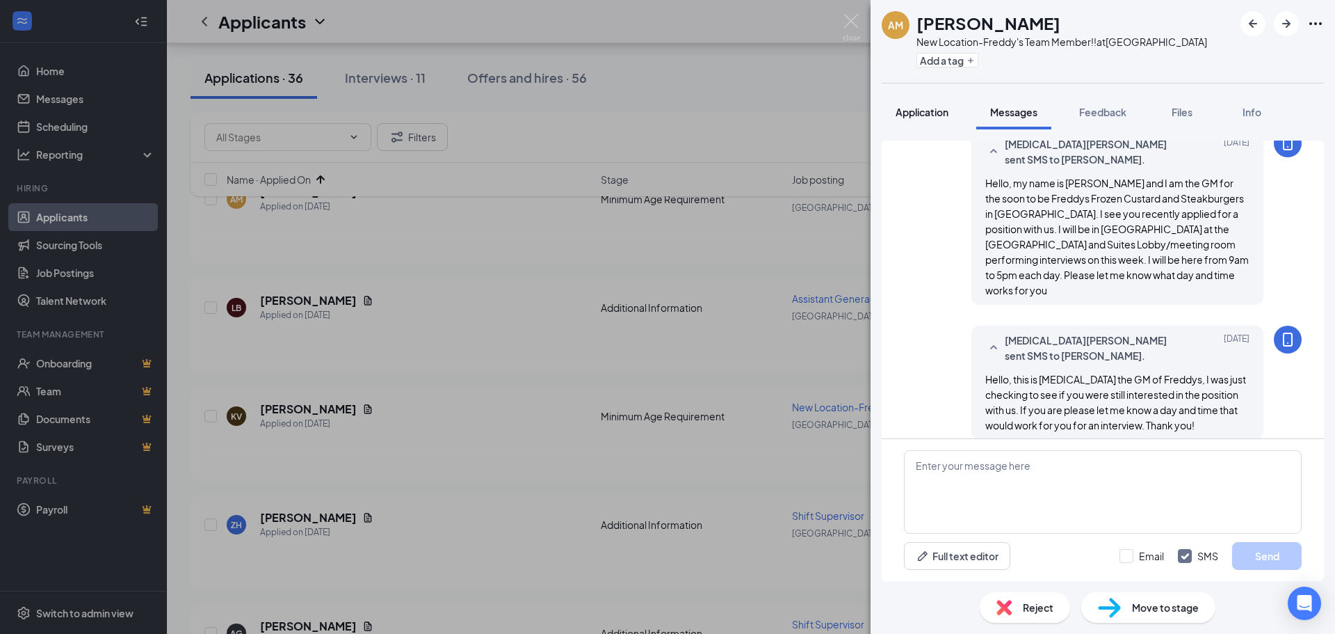
click at [953, 115] on button "Application" at bounding box center [922, 112] width 81 height 35
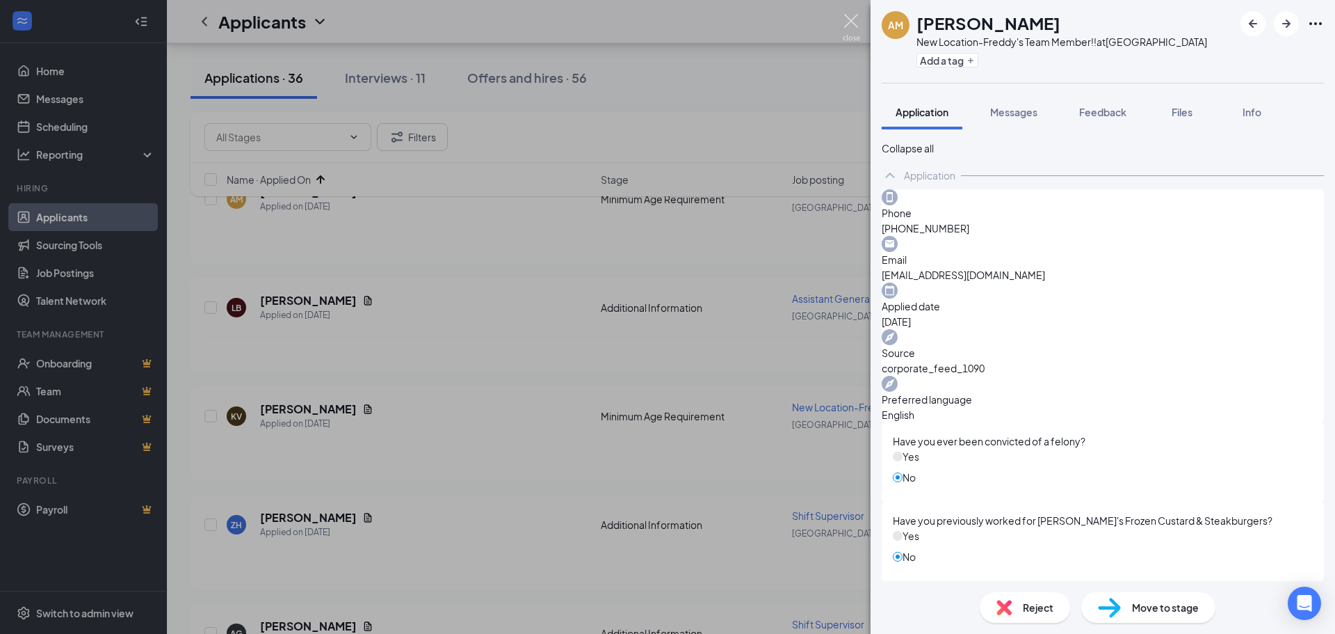
drag, startPoint x: 848, startPoint y: 19, endPoint x: 857, endPoint y: 17, distance: 9.1
click at [850, 17] on img at bounding box center [851, 27] width 17 height 27
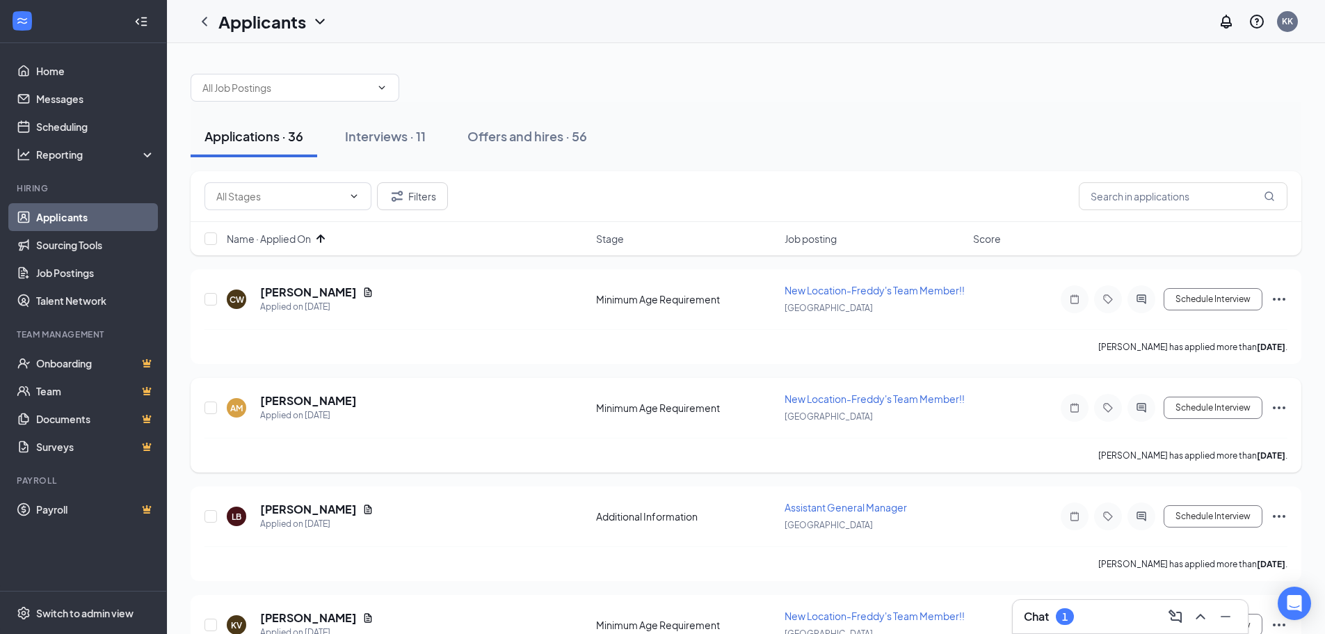
click at [1283, 416] on icon "Ellipses" at bounding box center [1278, 407] width 17 height 17
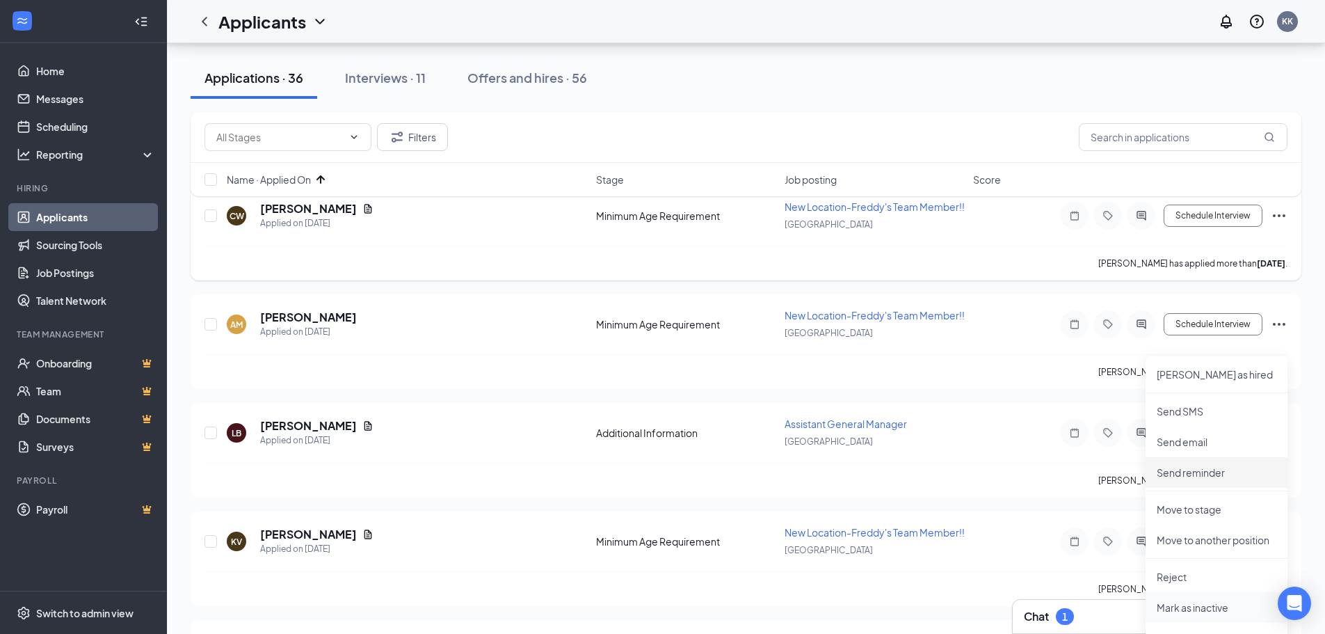
scroll to position [209, 0]
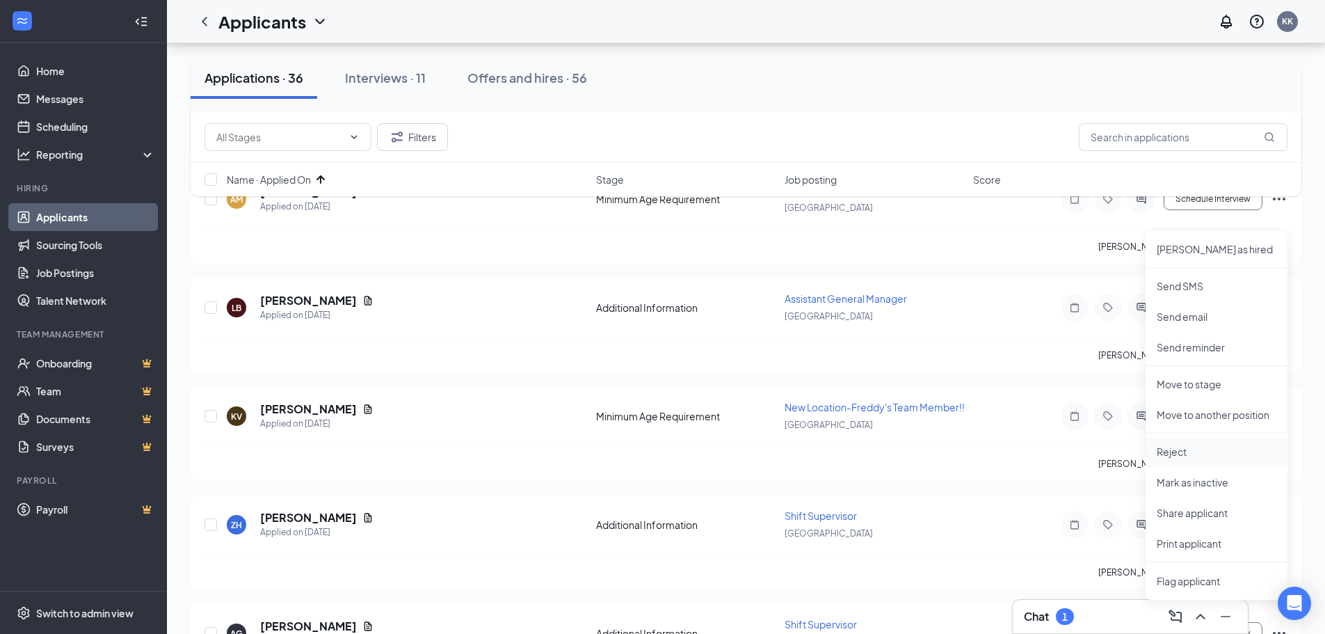
click at [1200, 458] on p "Reject" at bounding box center [1216, 451] width 120 height 14
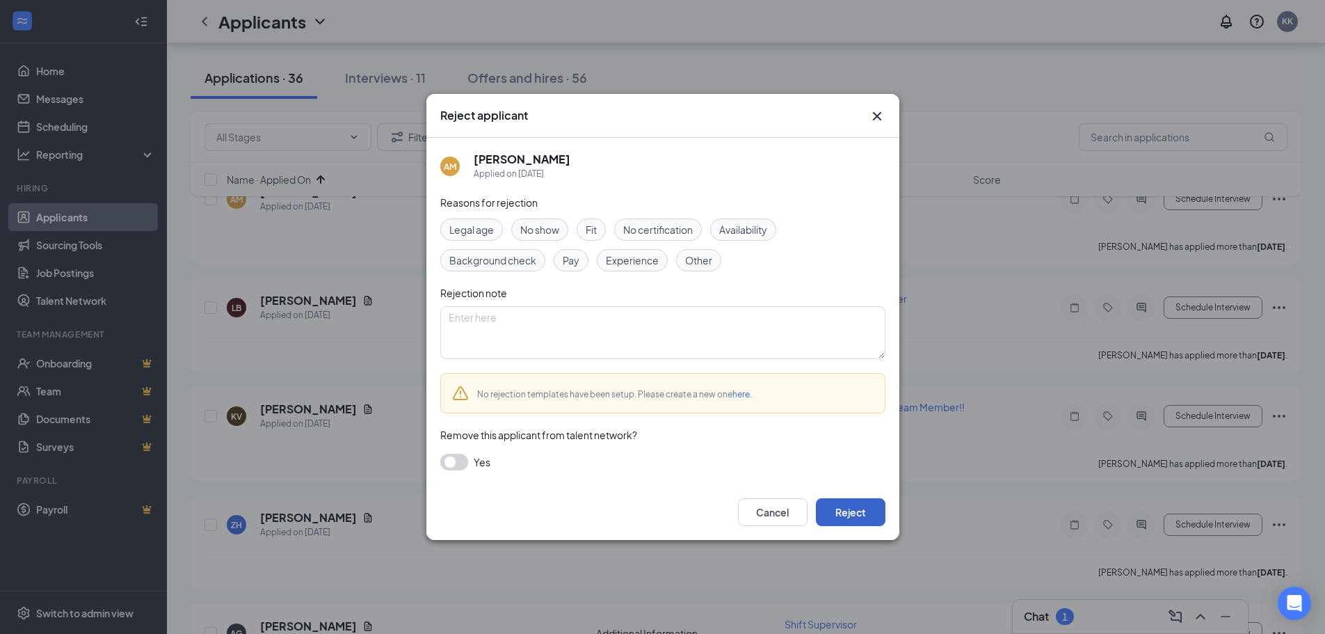
click at [853, 515] on button "Reject" at bounding box center [851, 512] width 70 height 28
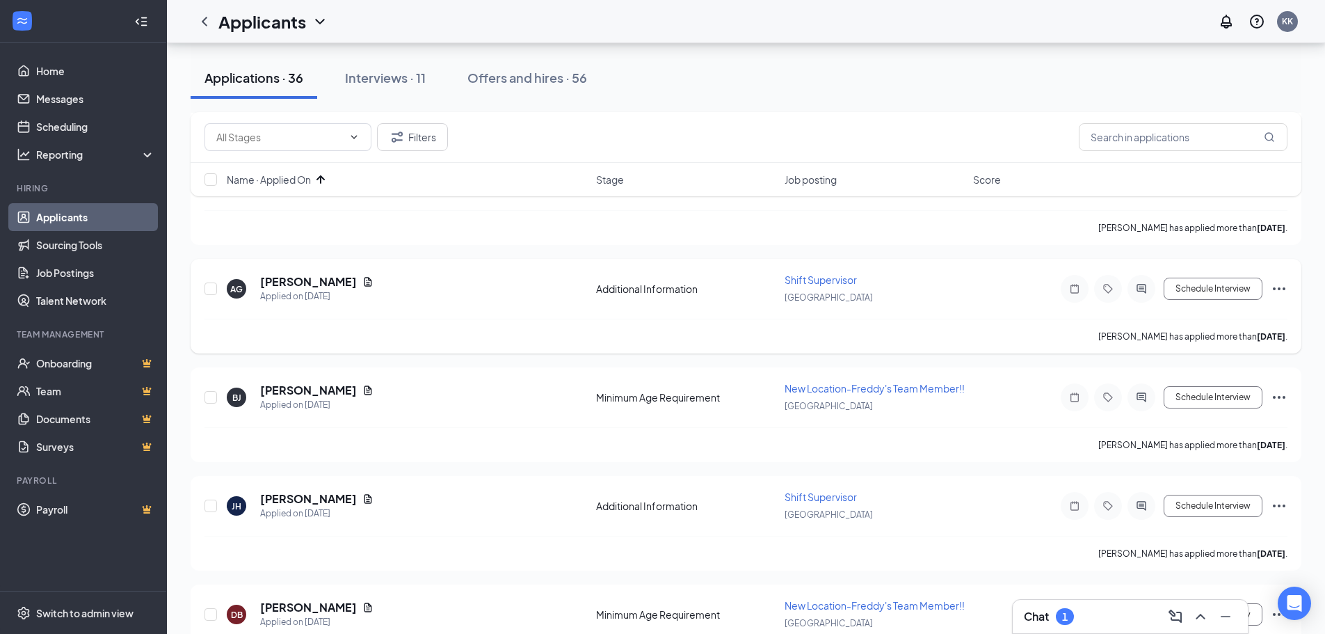
scroll to position [556, 0]
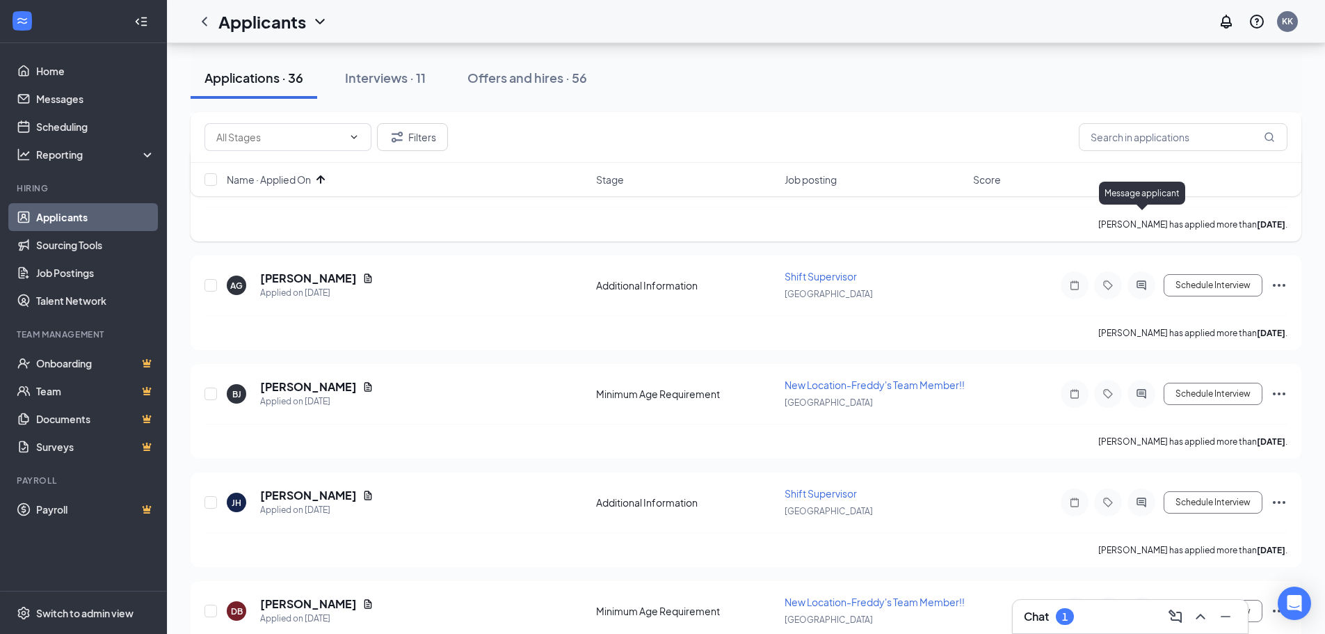
click at [1143, 182] on icon "ActiveChat" at bounding box center [1141, 176] width 17 height 11
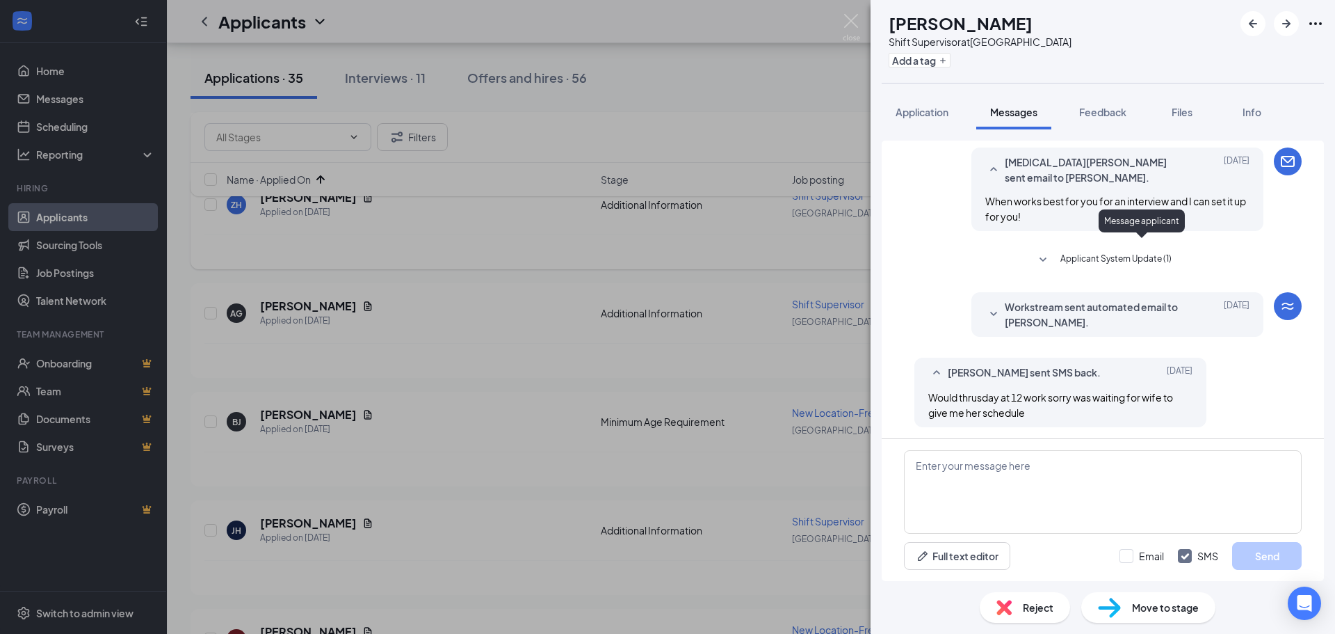
scroll to position [513, 0]
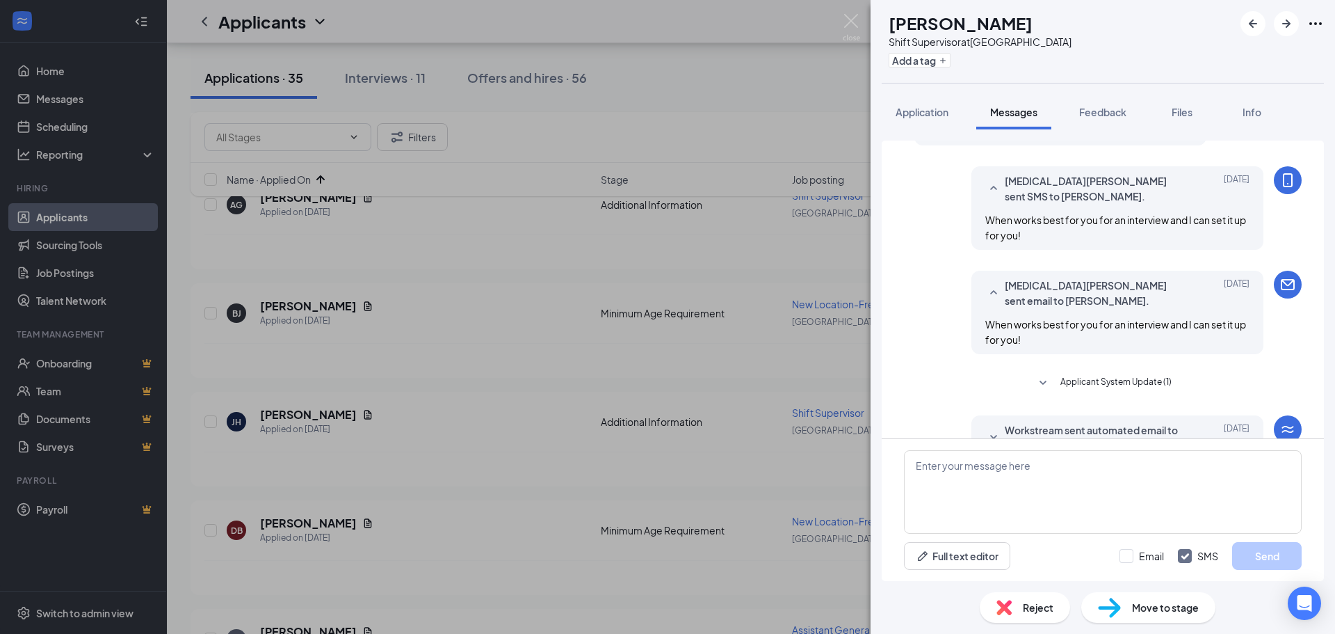
scroll to position [513, 0]
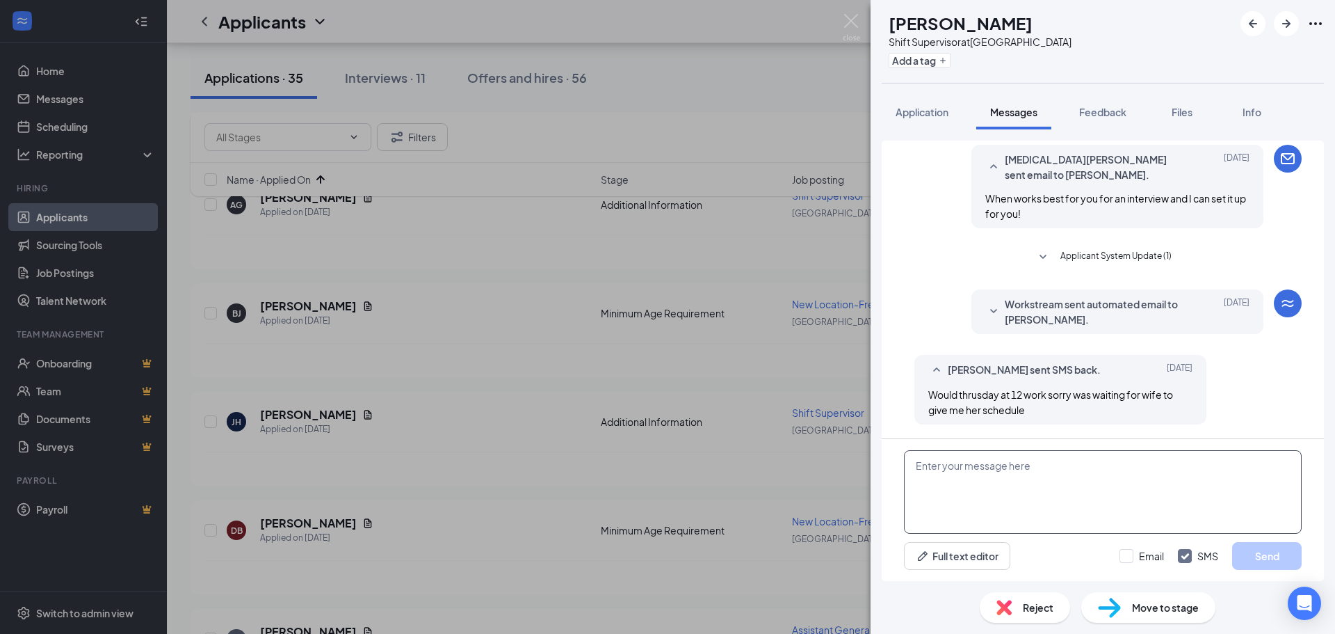
click at [1039, 463] on textarea at bounding box center [1103, 491] width 398 height 83
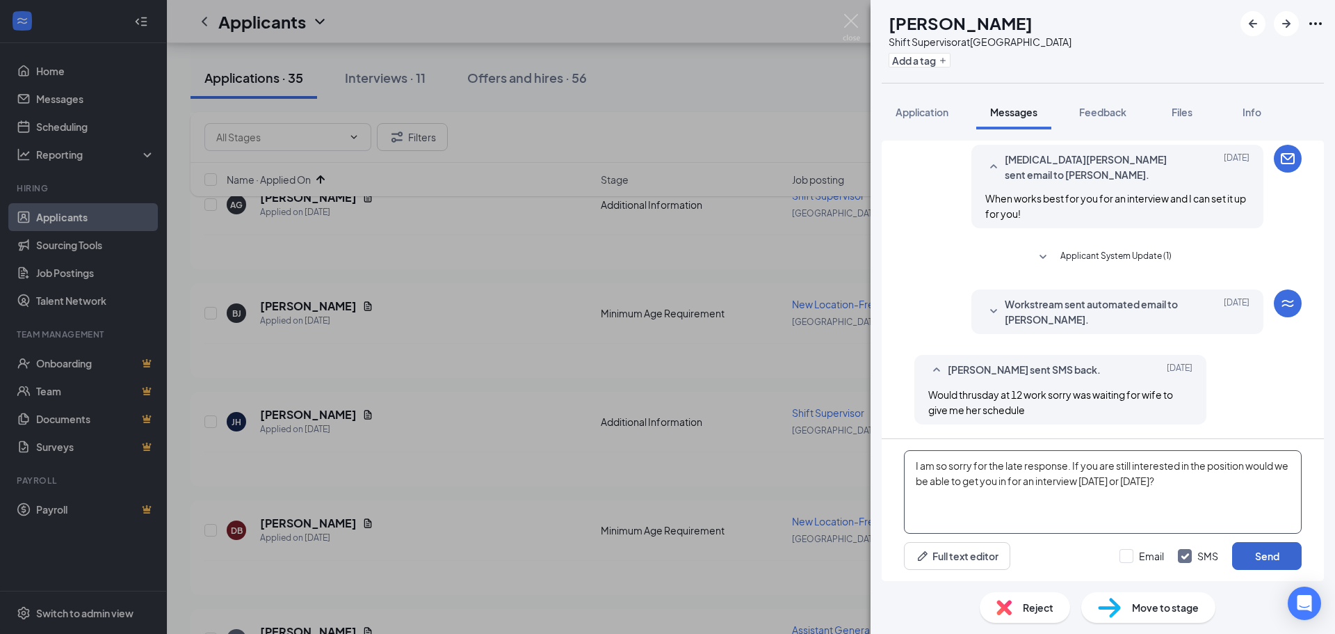
type textarea "I am so sorry for the late response. If you are still interested in the positio…"
click at [1255, 558] on button "Send" at bounding box center [1267, 556] width 70 height 28
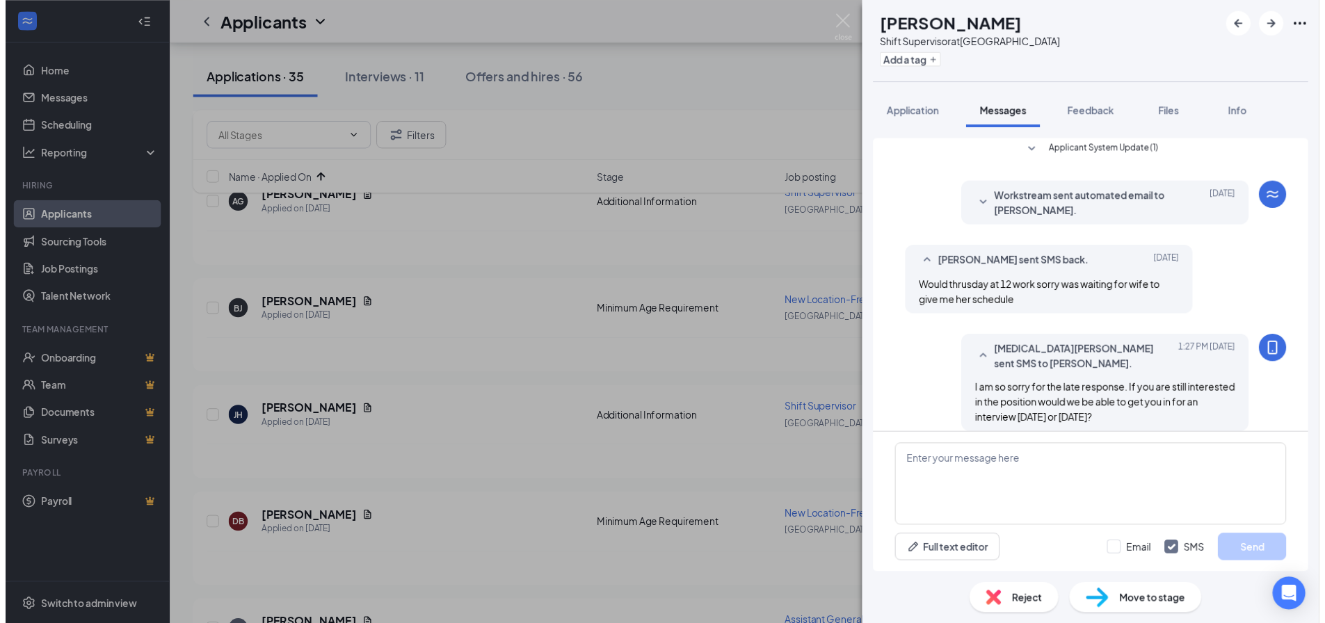
scroll to position [633, 0]
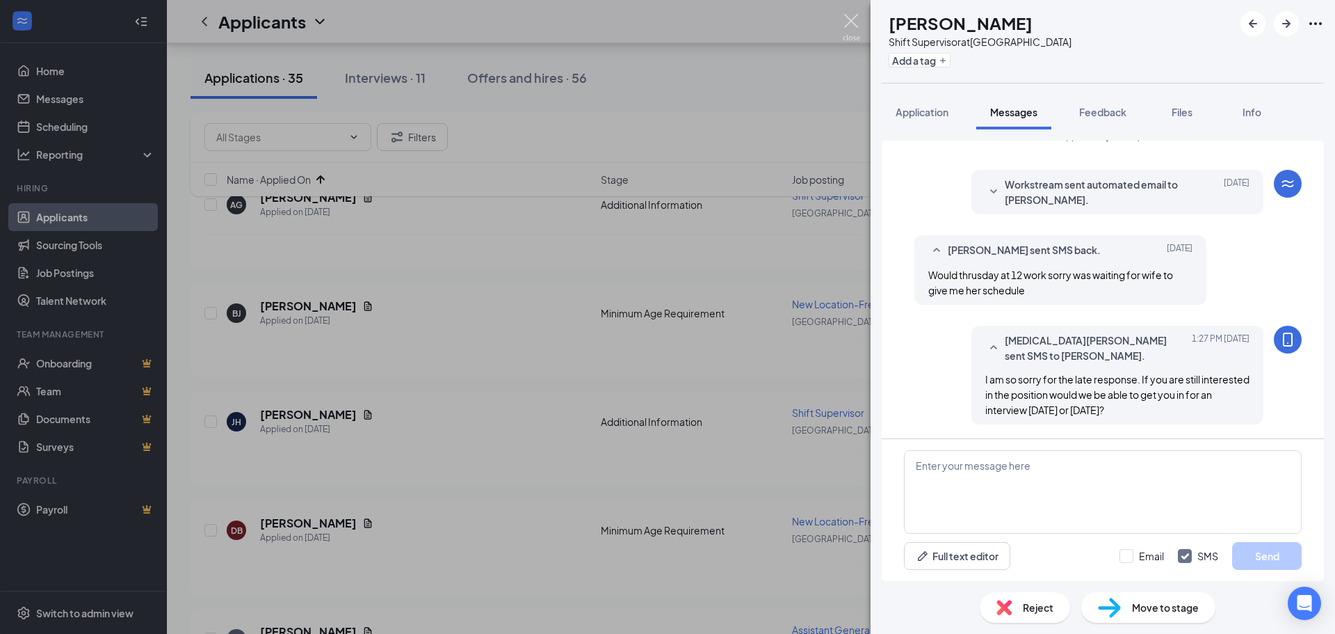
click at [848, 27] on img at bounding box center [851, 27] width 17 height 27
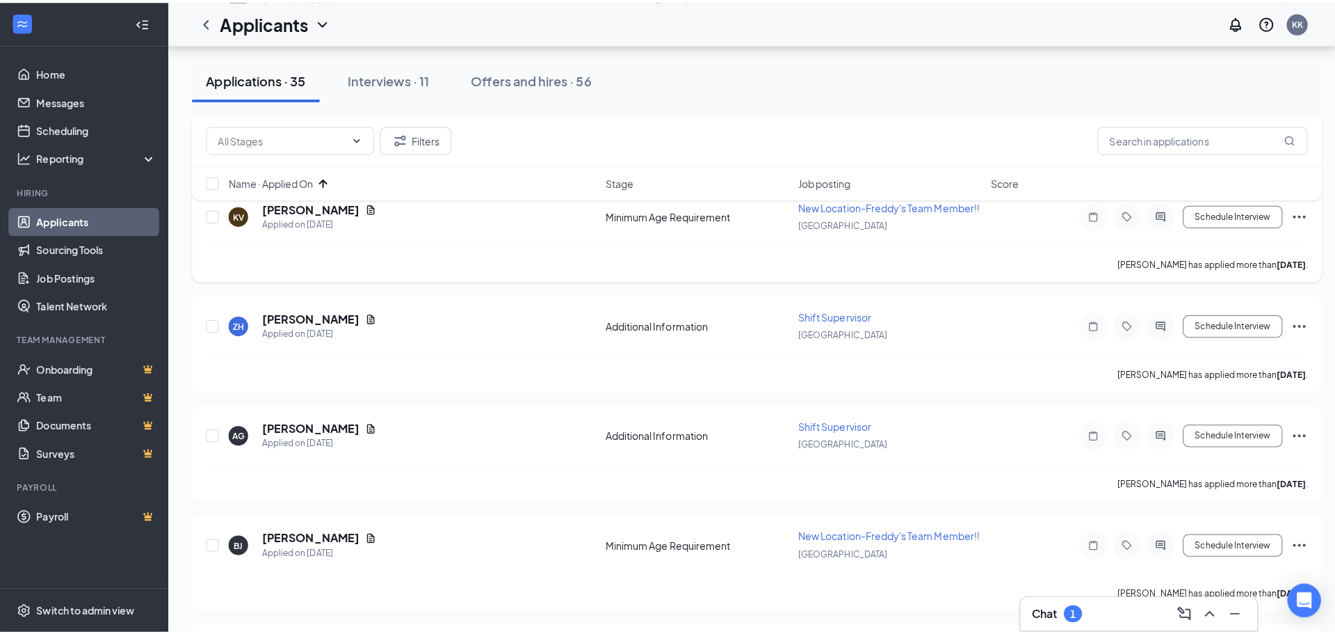
scroll to position [389, 0]
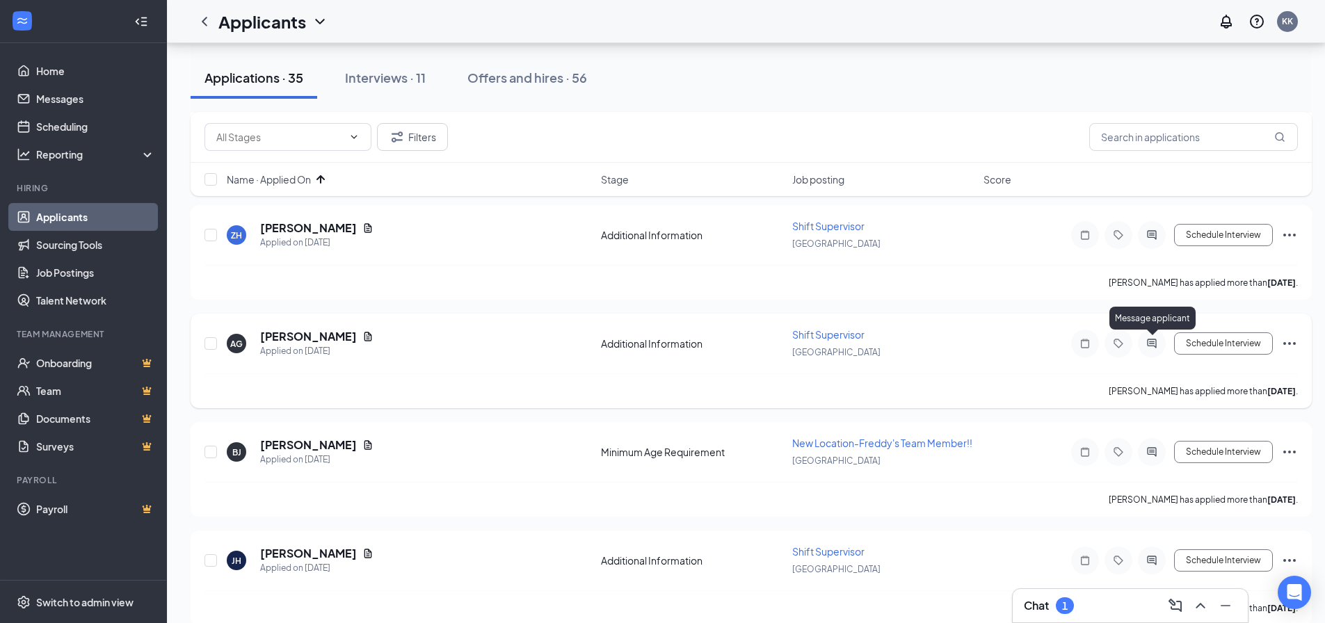
click at [1154, 346] on icon "ActiveChat" at bounding box center [1151, 343] width 9 height 9
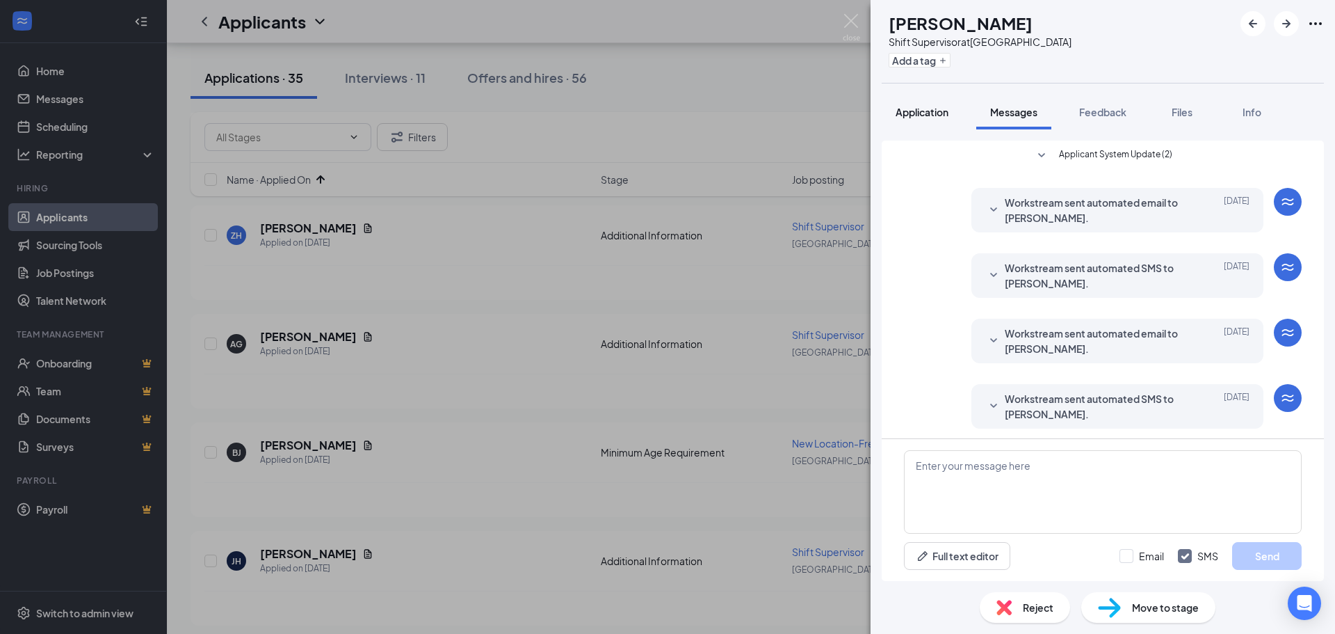
click at [920, 119] on button "Application" at bounding box center [922, 112] width 81 height 35
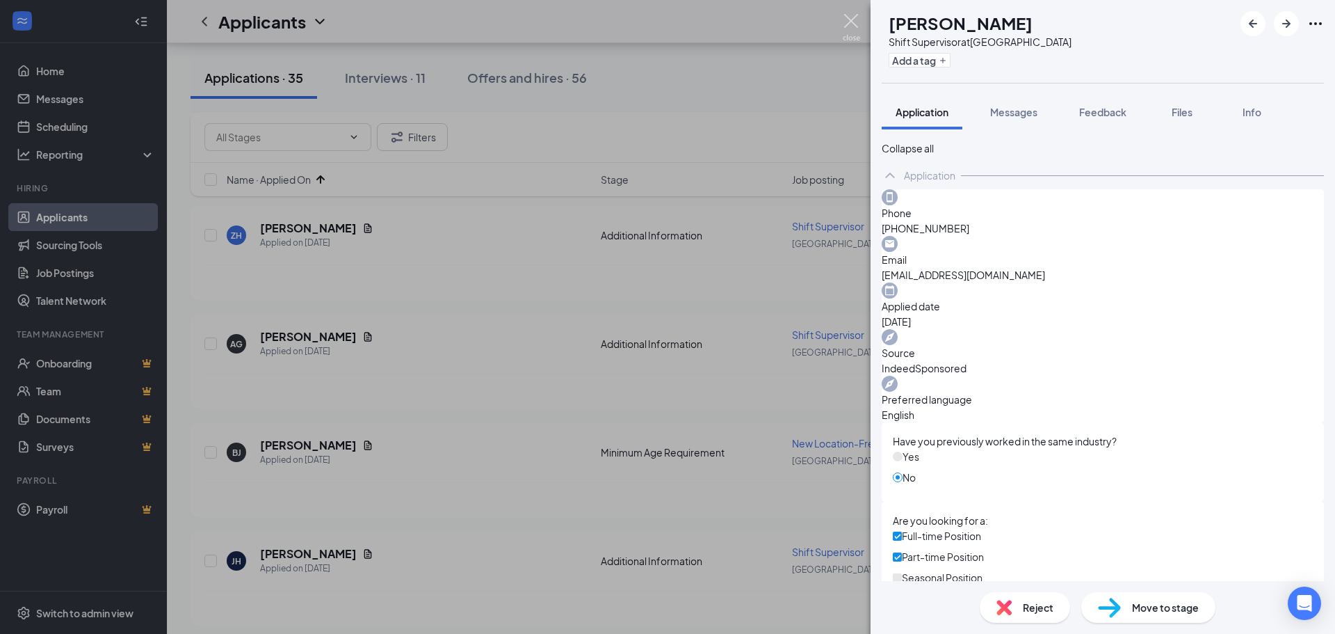
click at [853, 22] on img at bounding box center [851, 27] width 17 height 27
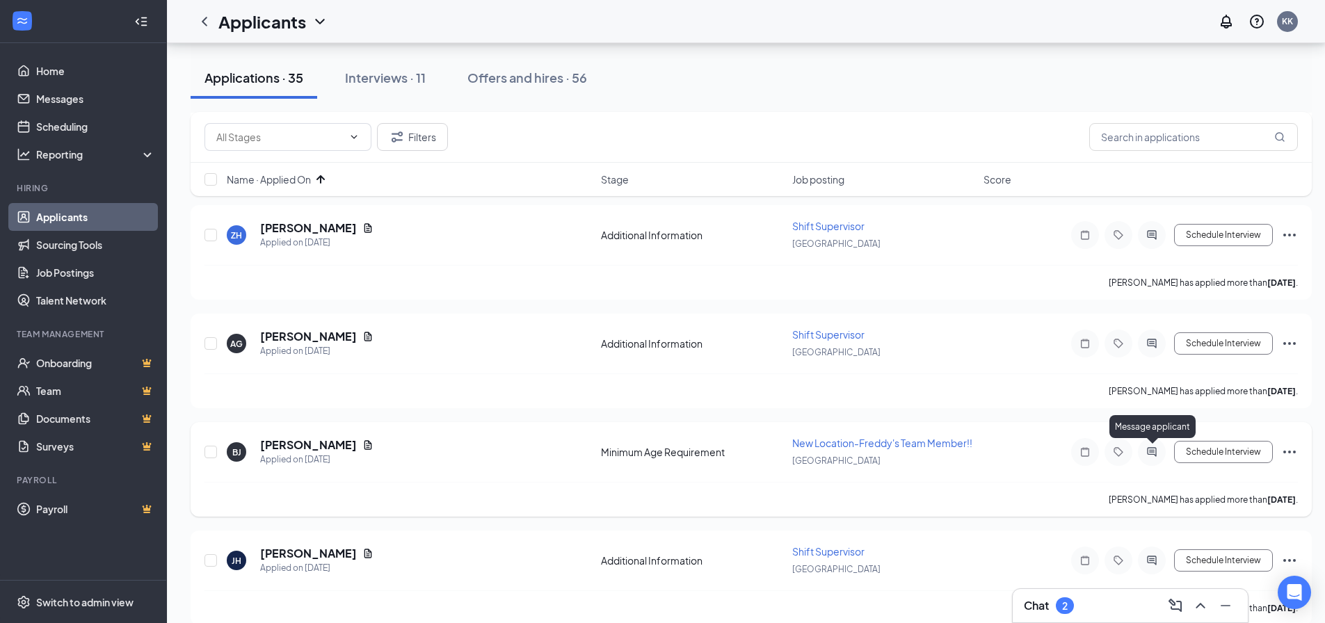
click at [1158, 452] on icon "ActiveChat" at bounding box center [1151, 451] width 17 height 11
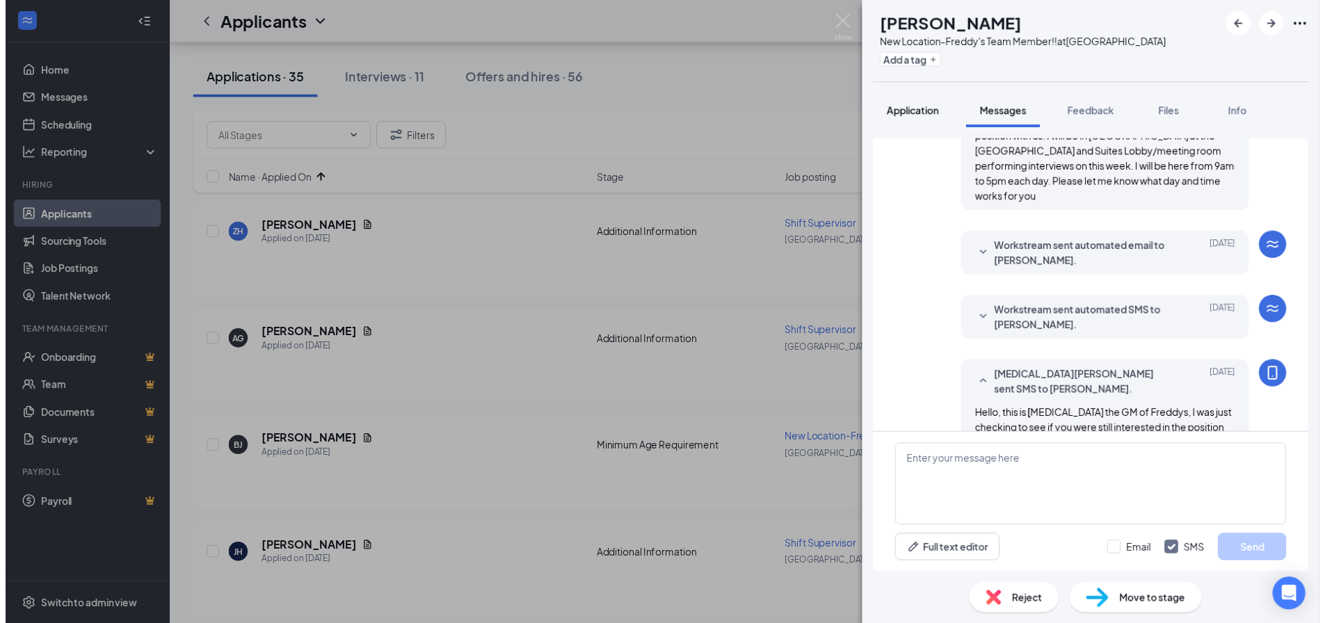
scroll to position [189, 0]
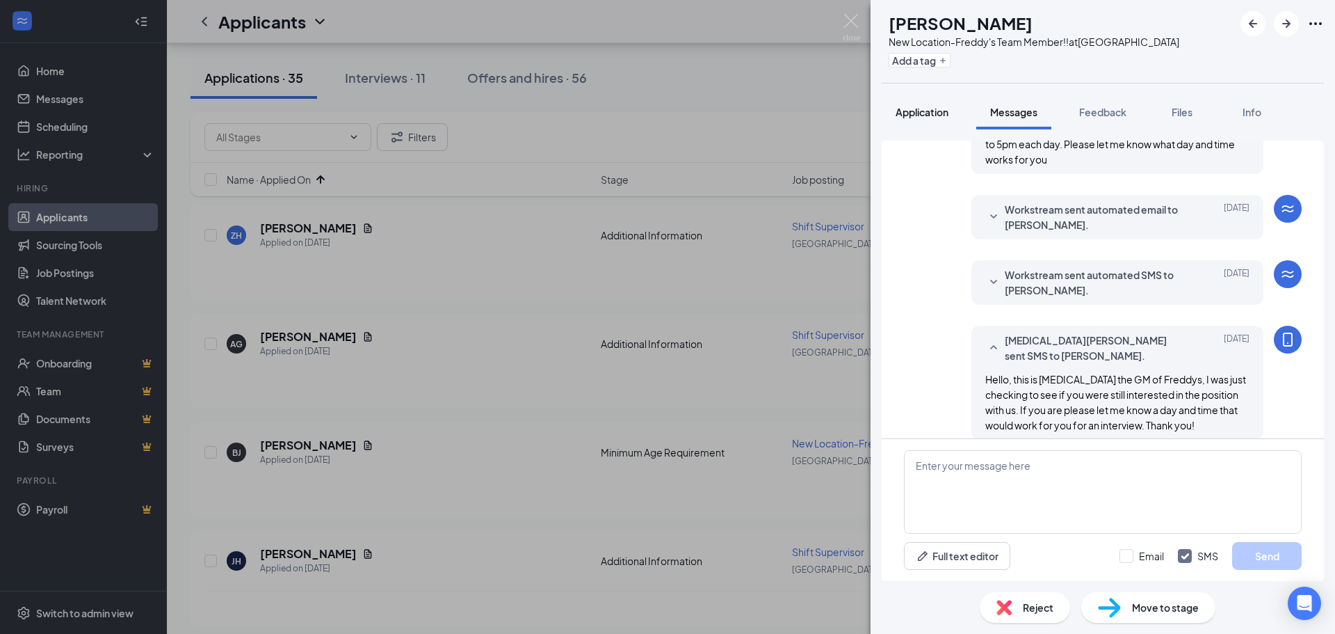
click at [928, 112] on span "Application" at bounding box center [922, 112] width 53 height 13
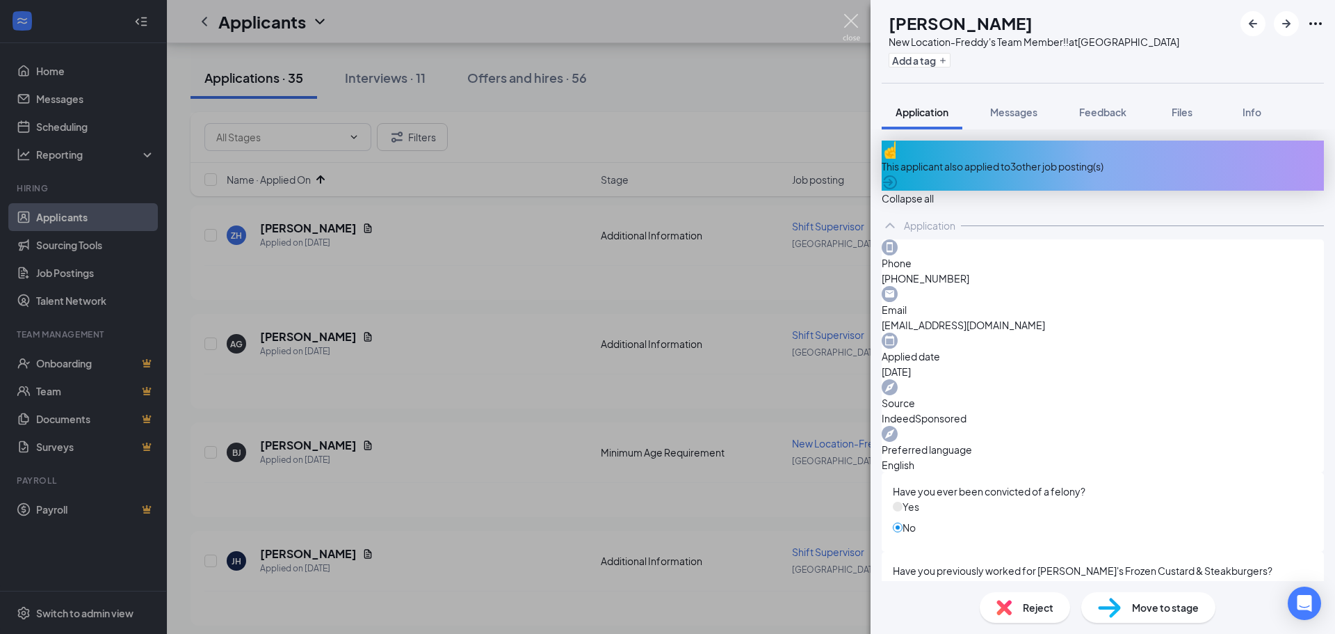
click at [848, 21] on img at bounding box center [851, 27] width 17 height 27
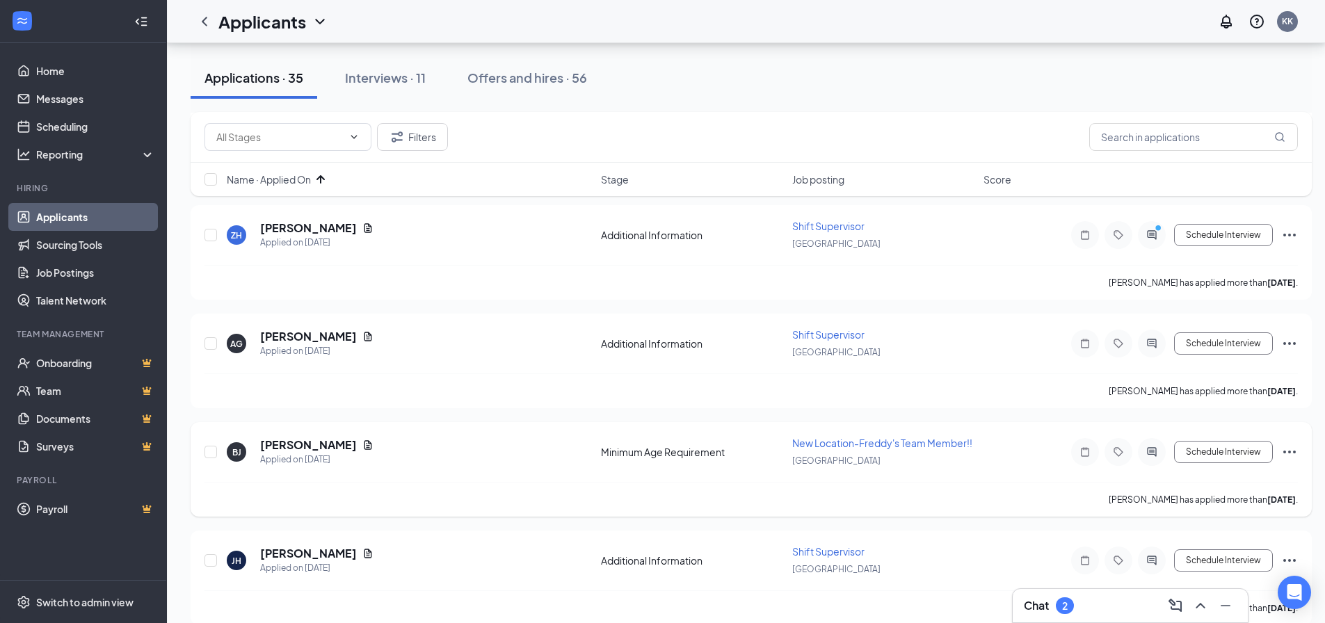
click at [1284, 451] on icon "Ellipses" at bounding box center [1289, 452] width 17 height 17
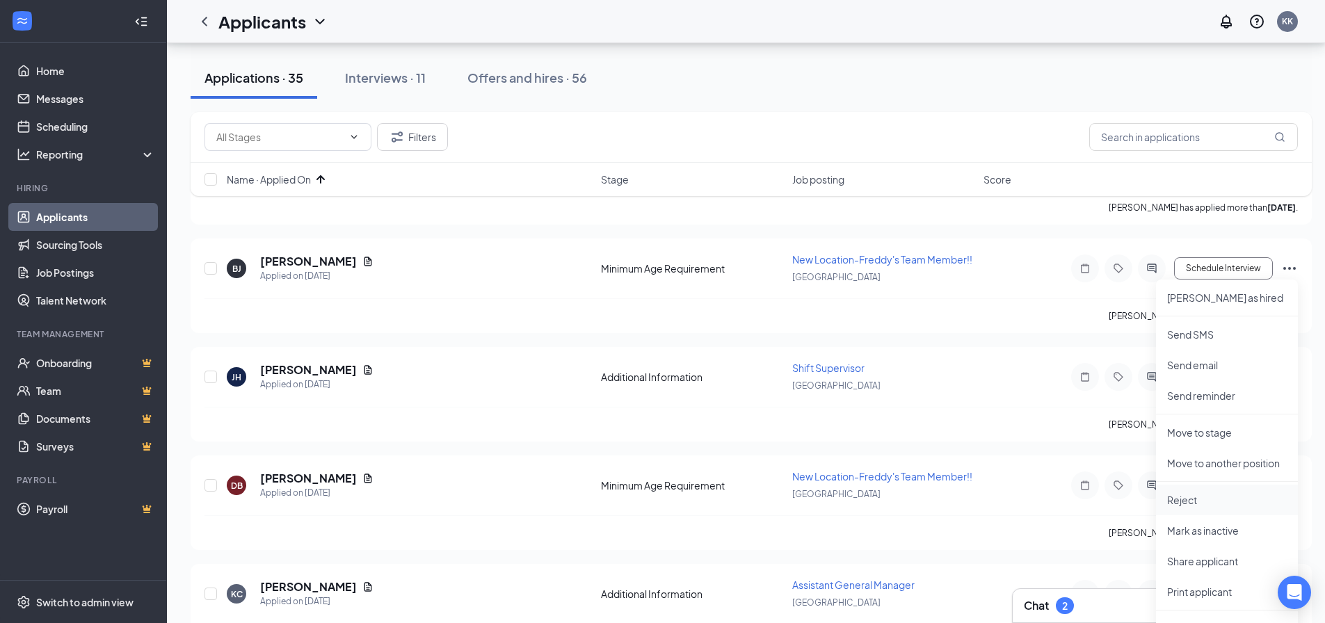
scroll to position [598, 0]
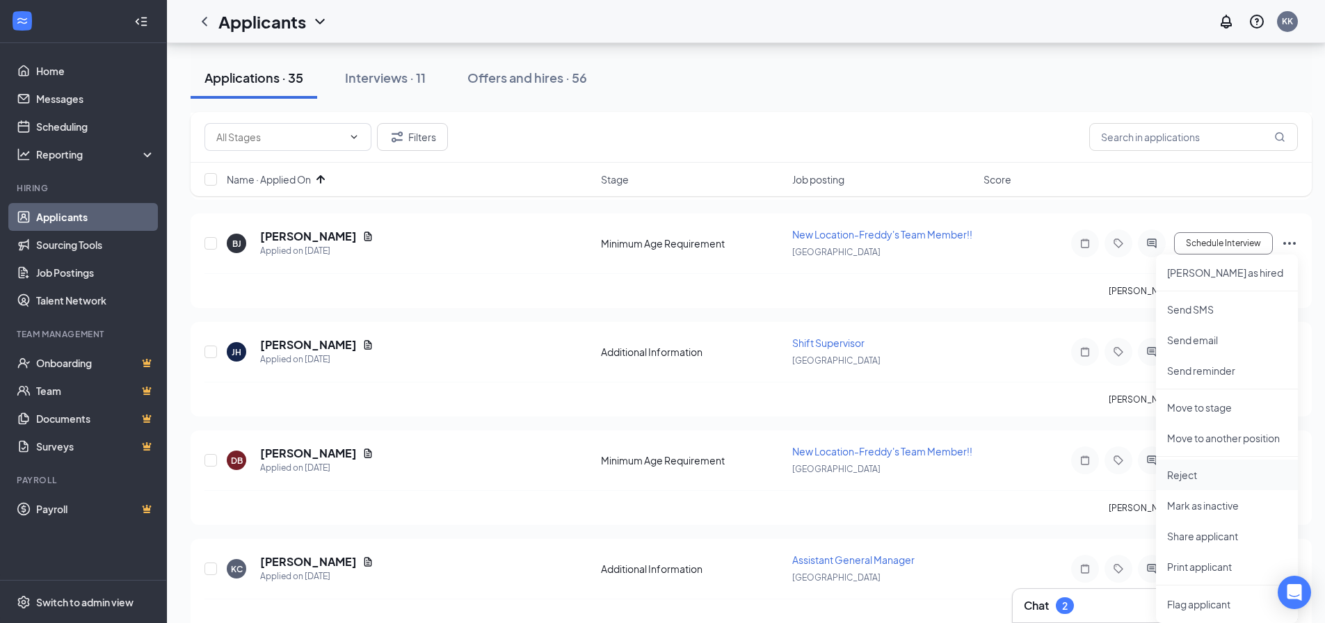
click at [1188, 470] on p "Reject" at bounding box center [1227, 475] width 120 height 14
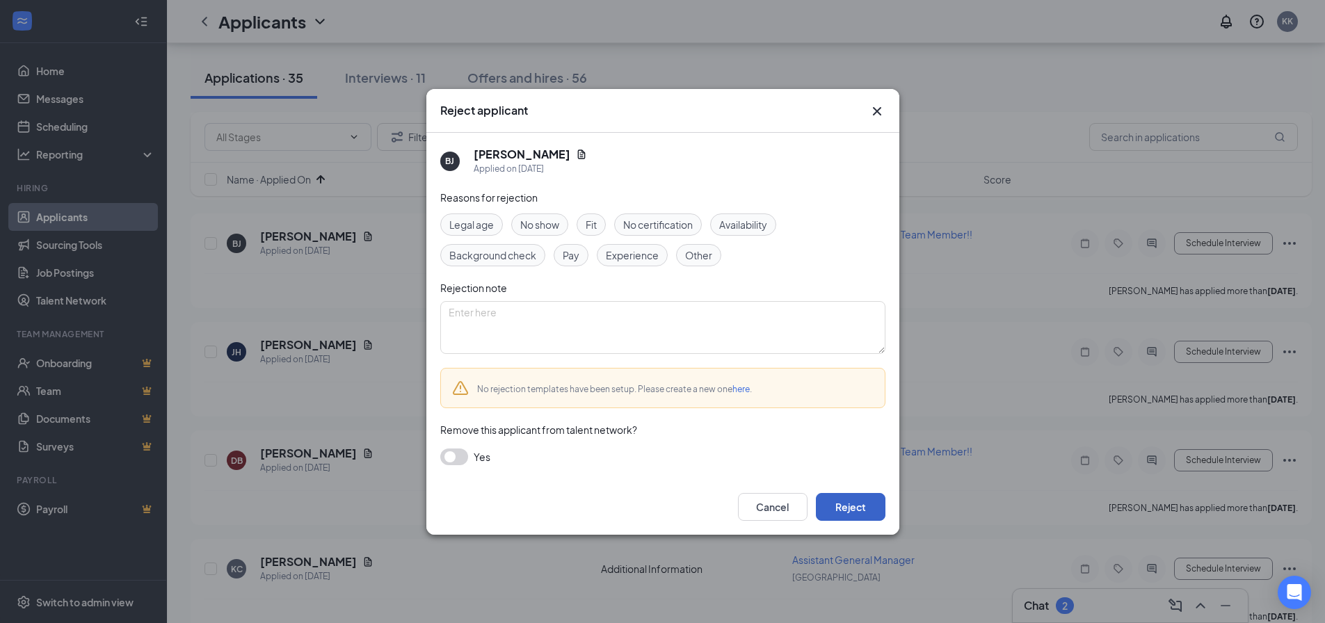
click at [853, 508] on button "Reject" at bounding box center [851, 507] width 70 height 28
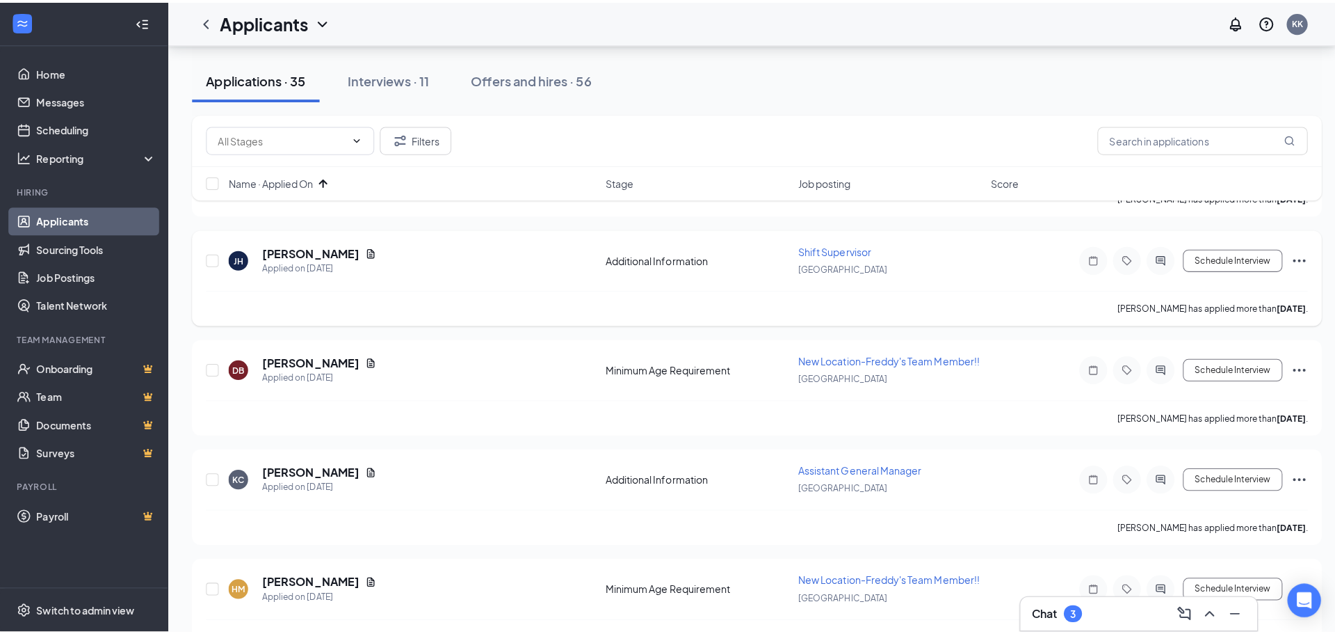
scroll to position [737, 0]
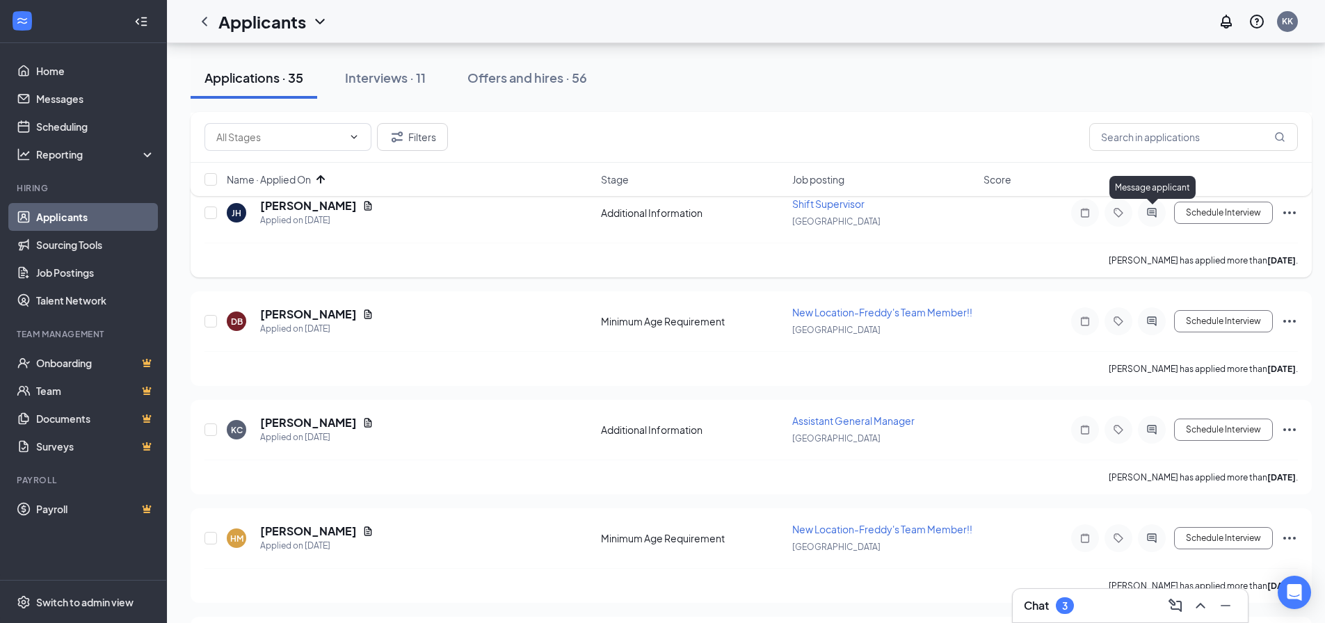
click at [1150, 214] on icon "ActiveChat" at bounding box center [1151, 212] width 17 height 11
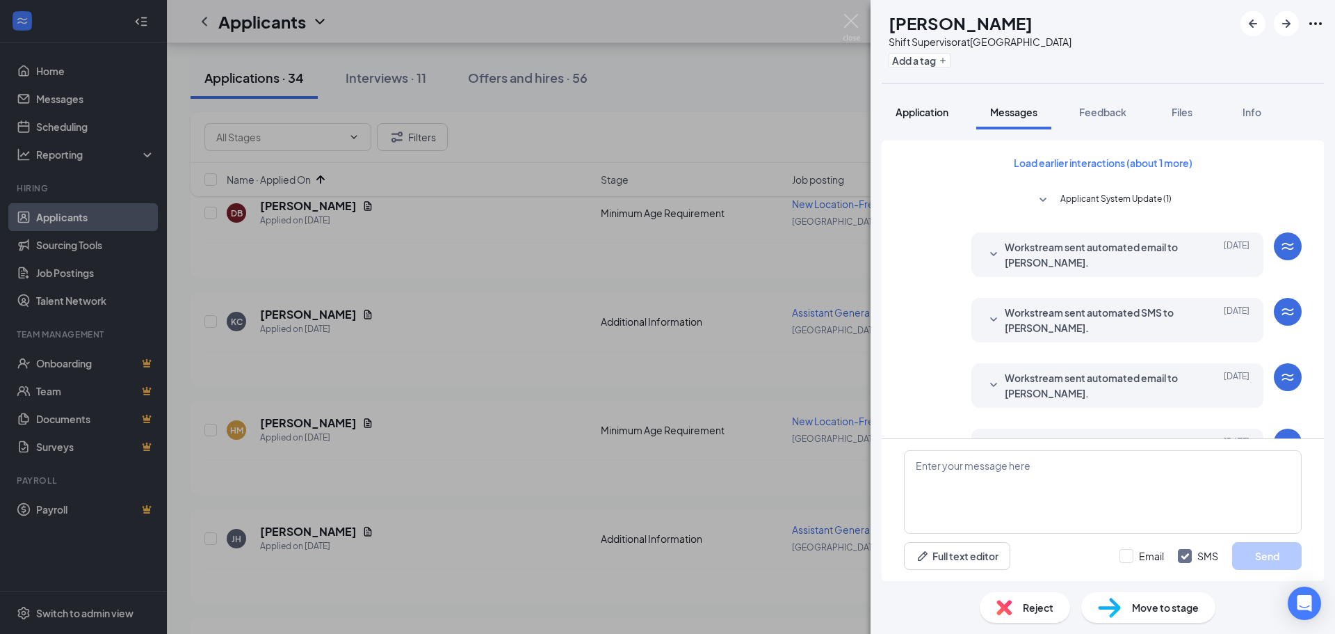
click at [942, 120] on button "Application" at bounding box center [922, 112] width 81 height 35
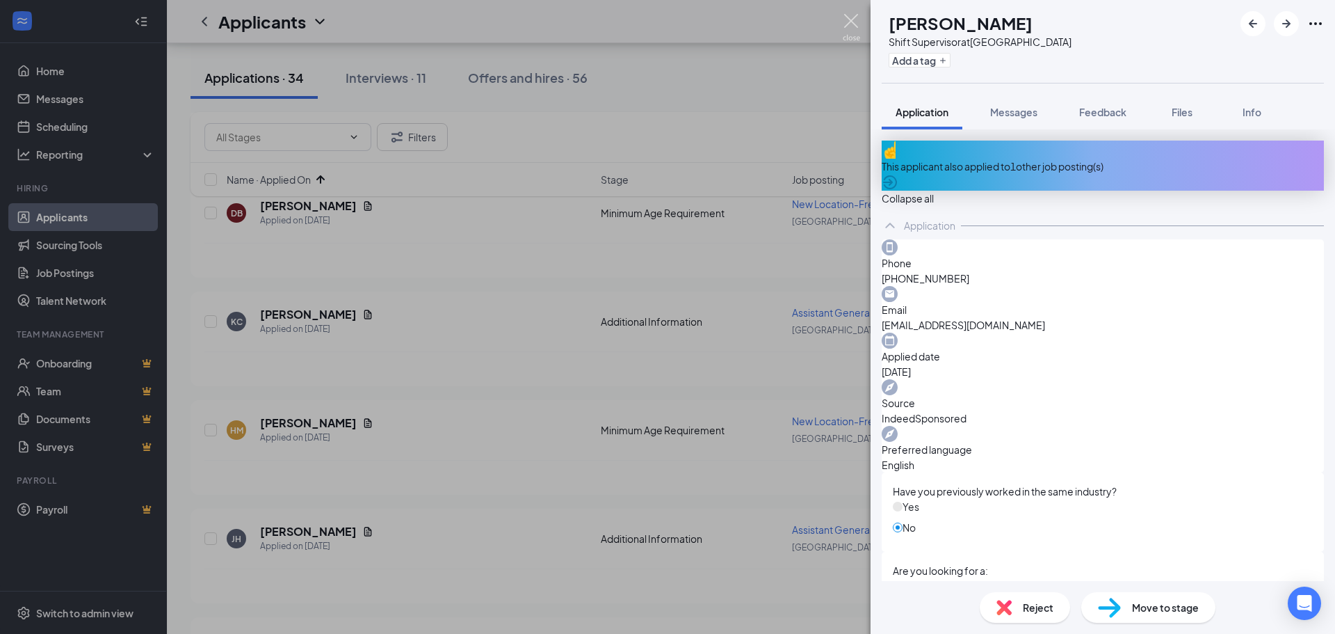
click at [853, 22] on img at bounding box center [851, 27] width 17 height 27
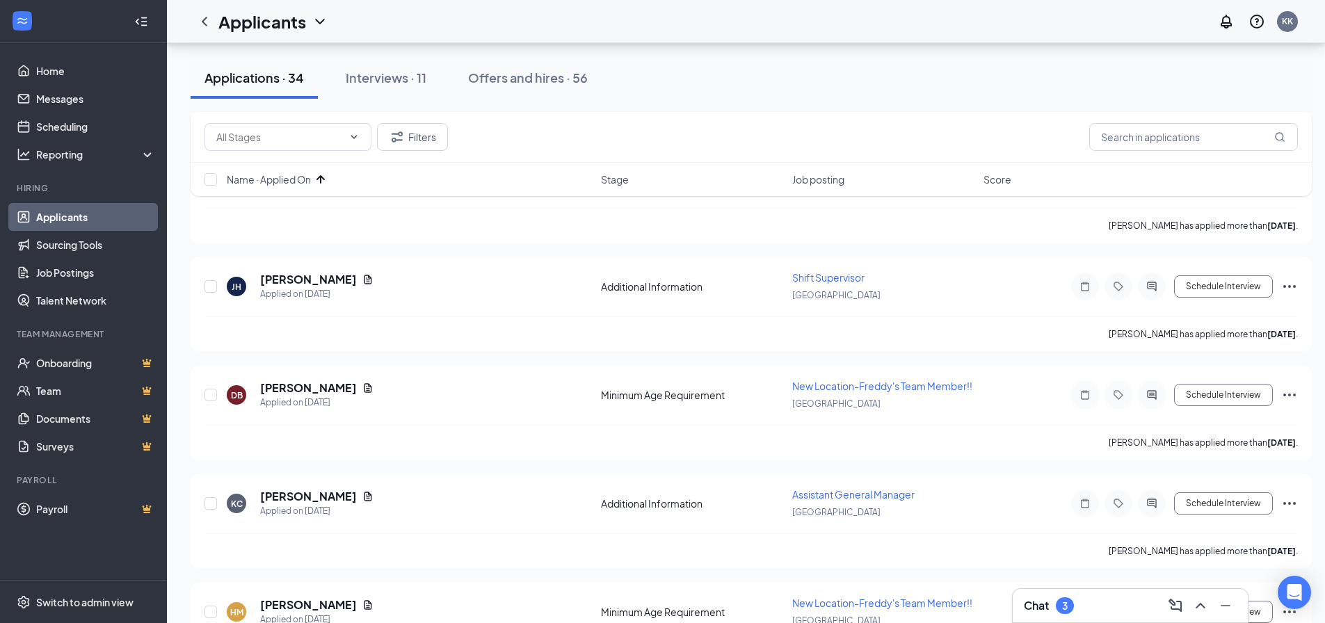
scroll to position [598, 0]
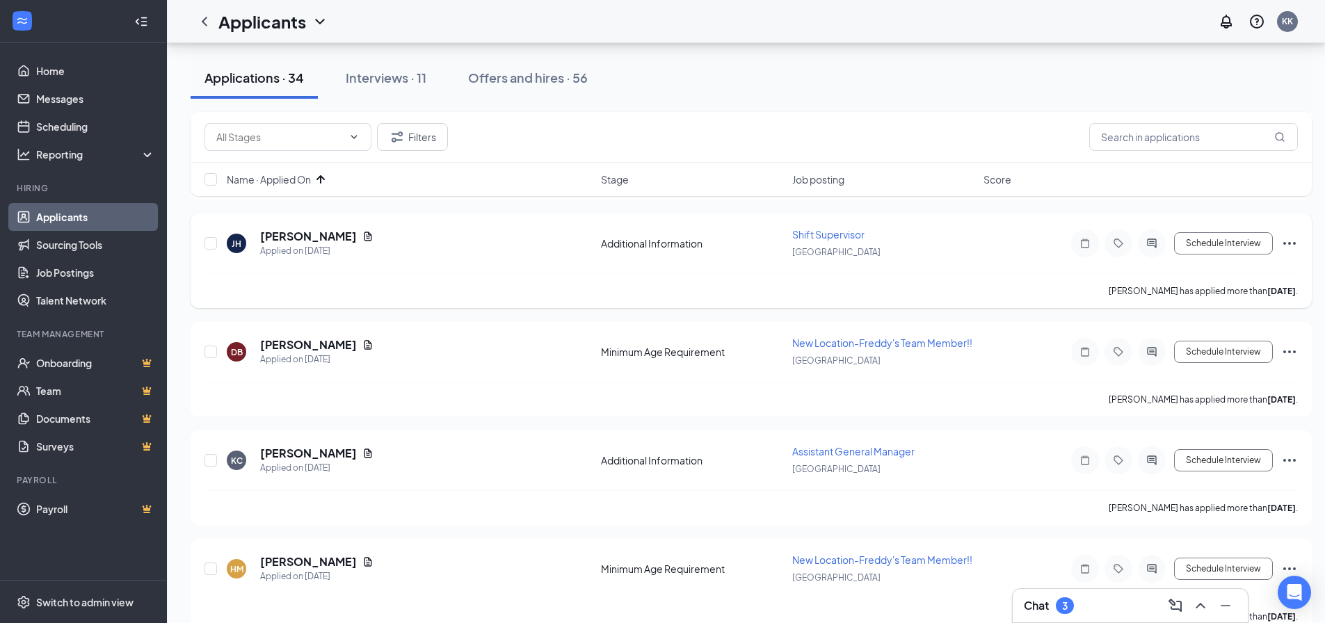
click at [1286, 241] on icon "Ellipses" at bounding box center [1289, 243] width 17 height 17
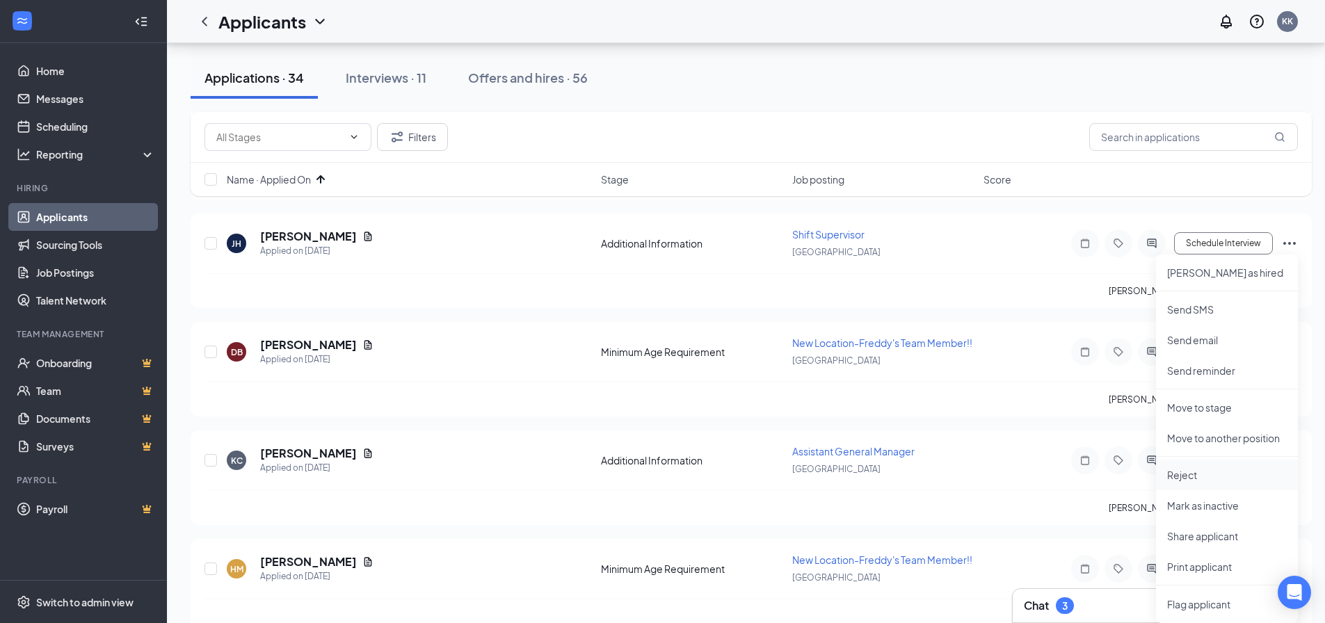
click at [1199, 478] on p "Reject" at bounding box center [1227, 475] width 120 height 14
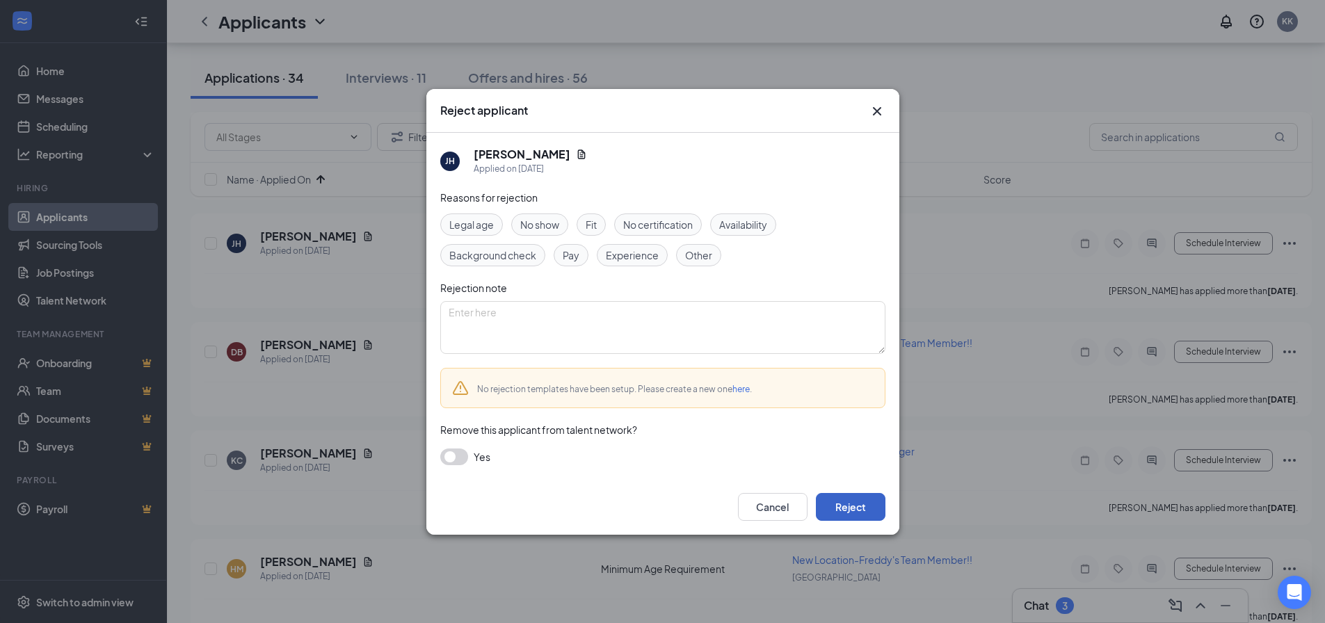
click at [870, 501] on button "Reject" at bounding box center [851, 507] width 70 height 28
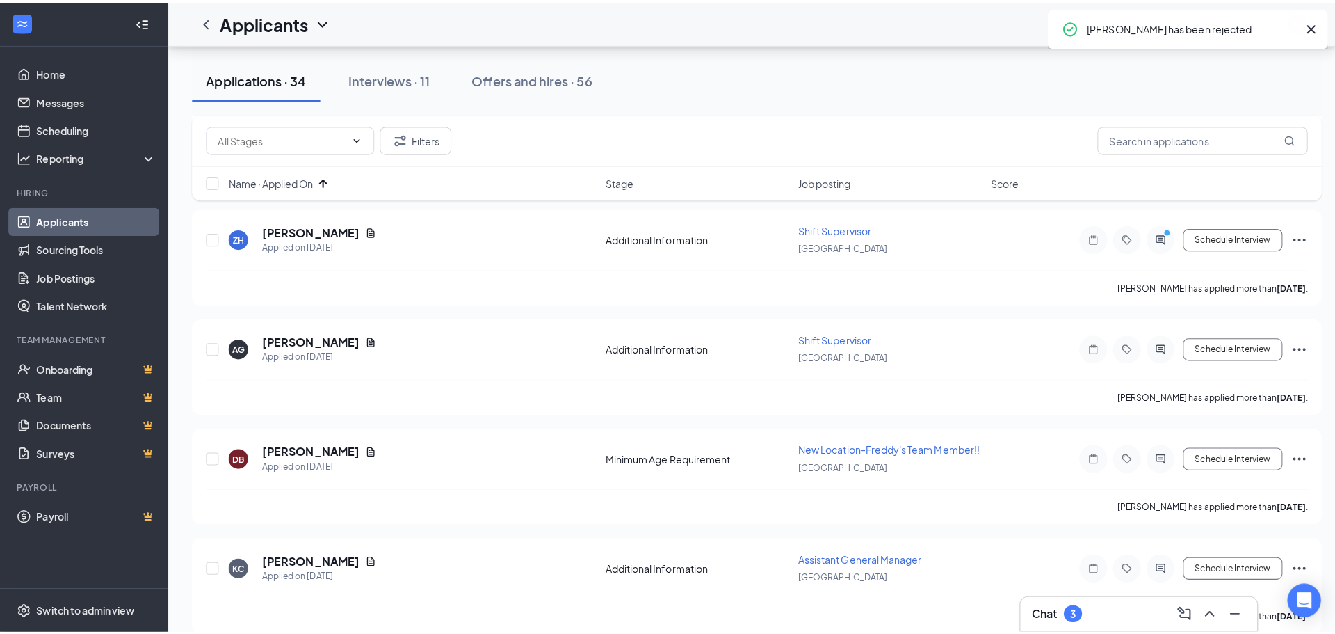
scroll to position [320, 0]
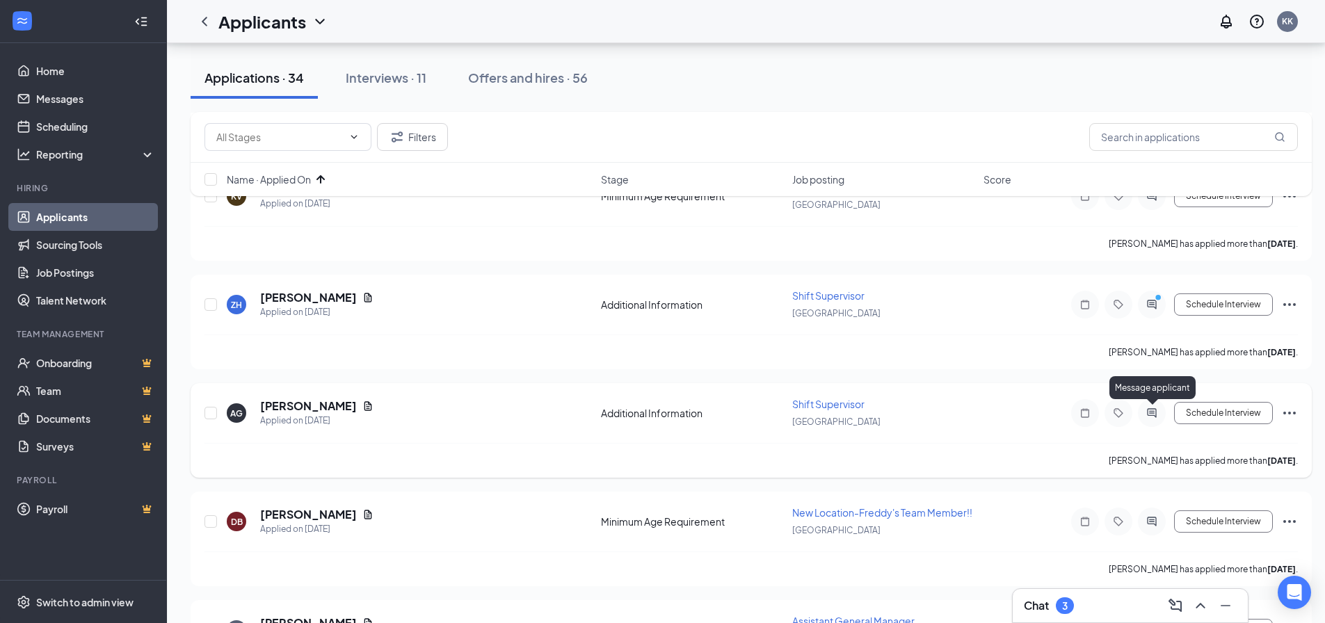
click at [1152, 409] on icon "ActiveChat" at bounding box center [1151, 412] width 9 height 9
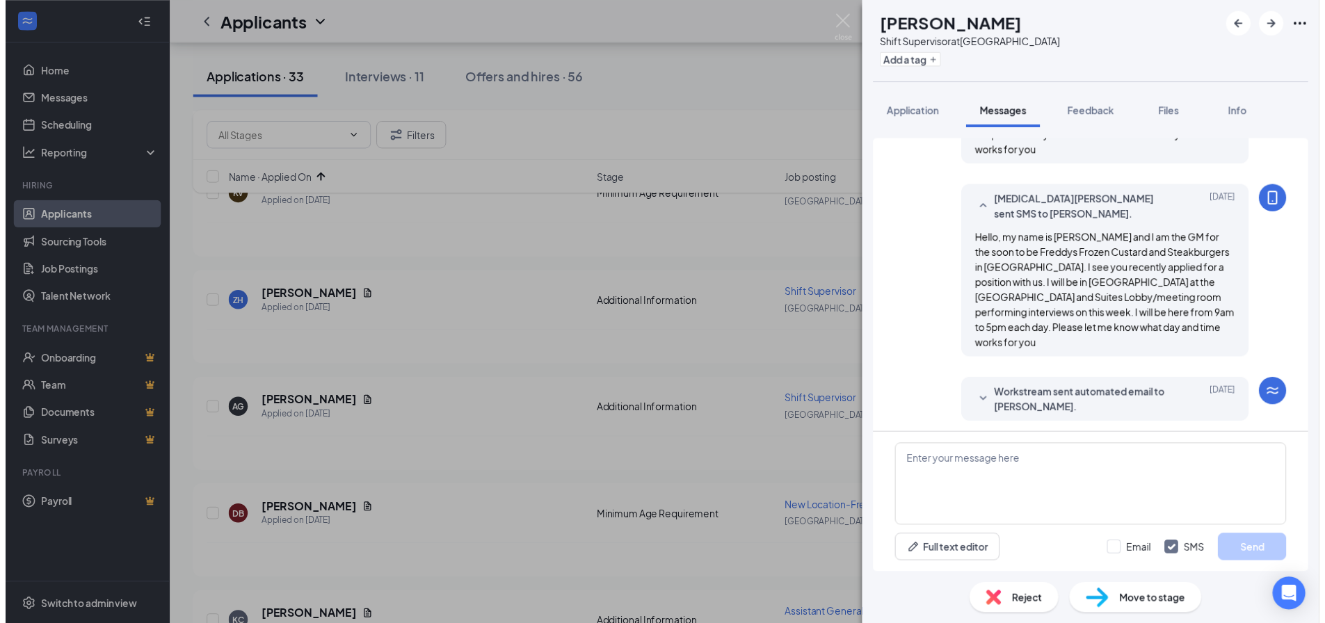
scroll to position [497, 0]
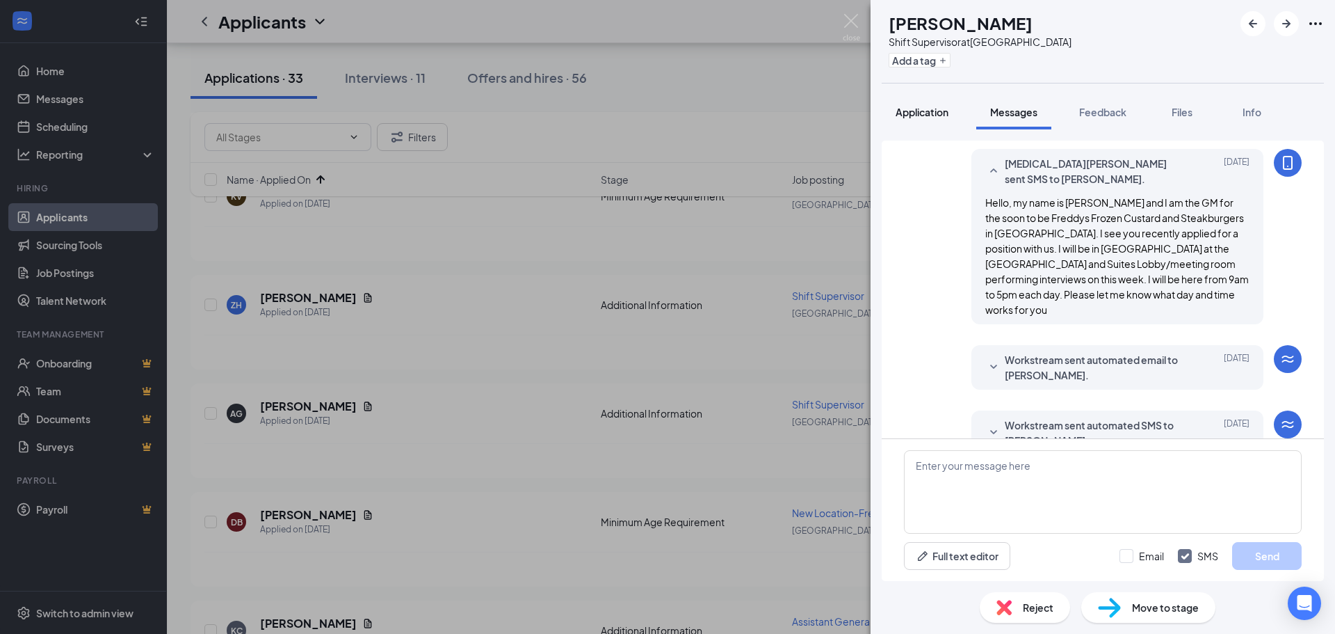
click at [944, 128] on button "Application" at bounding box center [922, 112] width 81 height 35
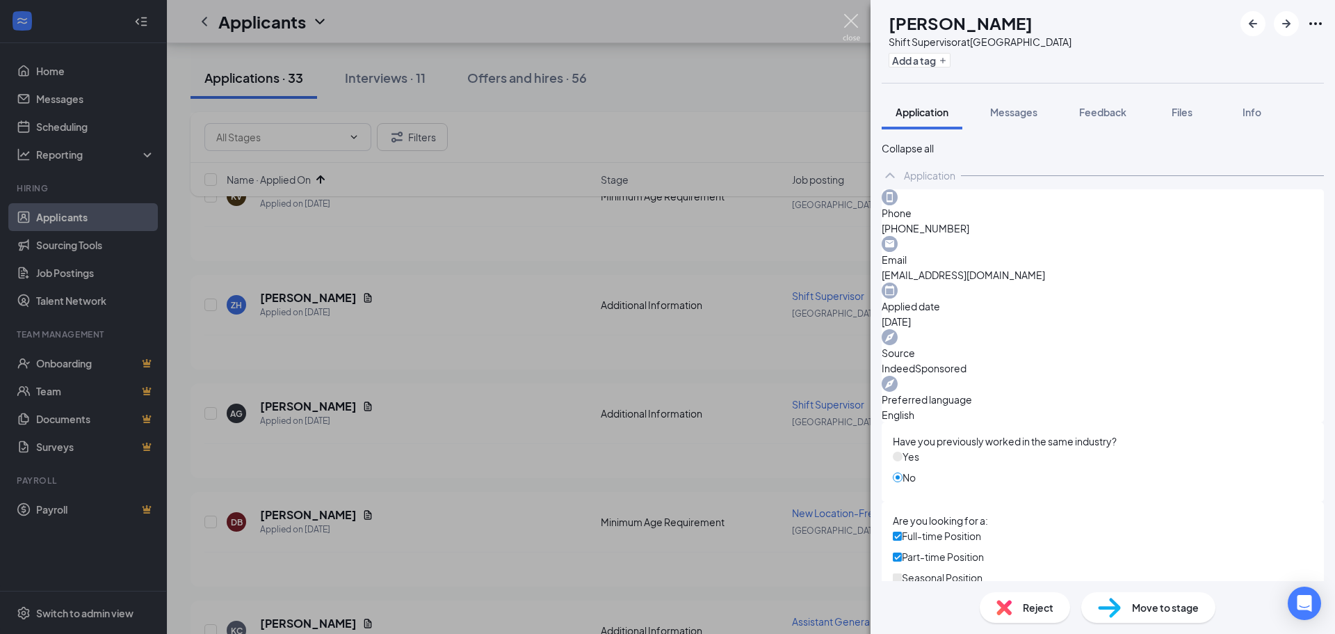
click at [852, 25] on img at bounding box center [851, 27] width 17 height 27
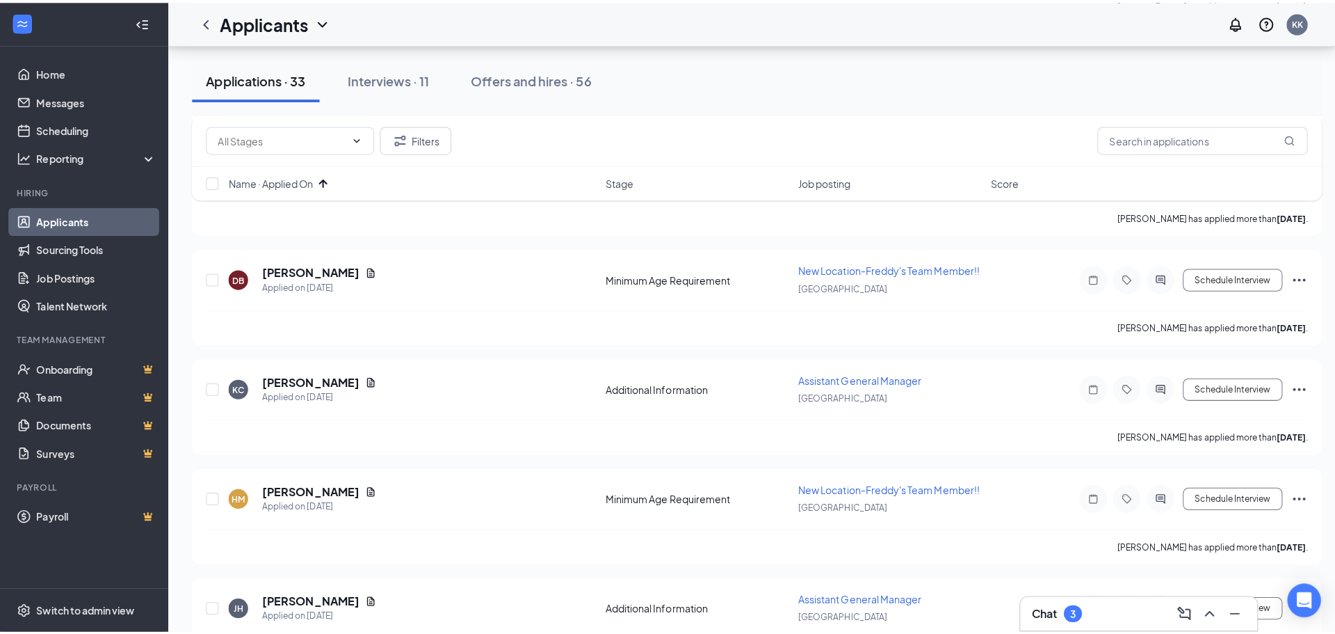
scroll to position [598, 0]
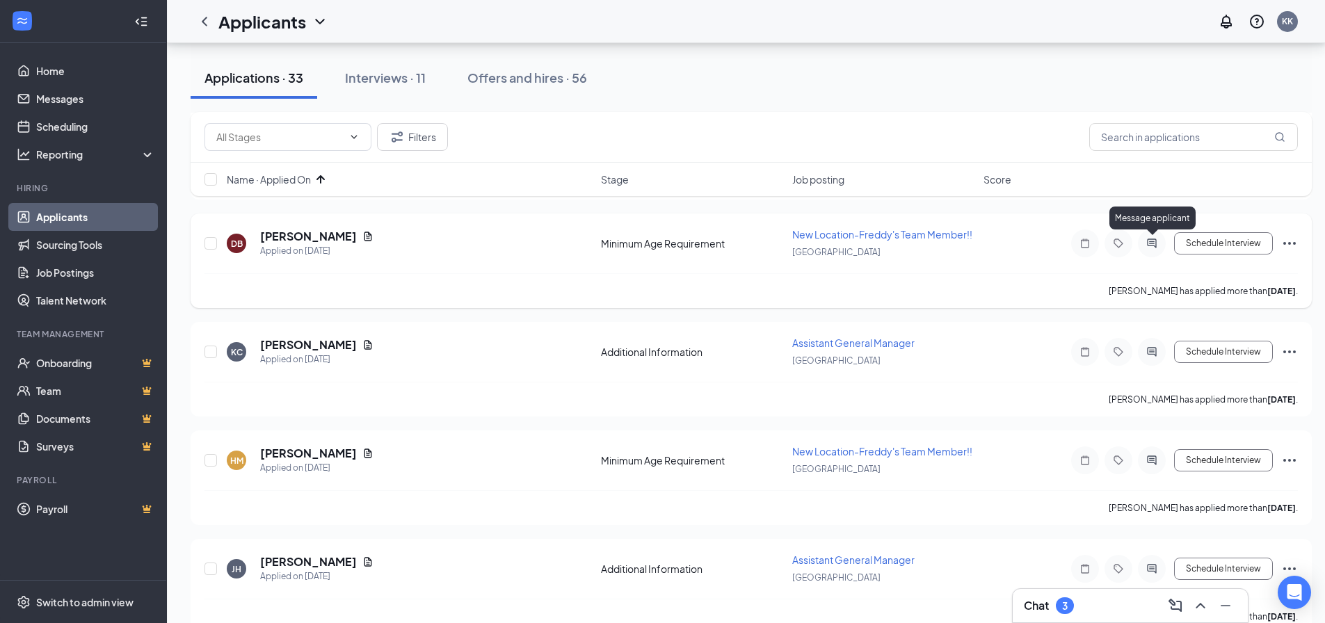
click at [1150, 241] on icon "ActiveChat" at bounding box center [1151, 243] width 17 height 11
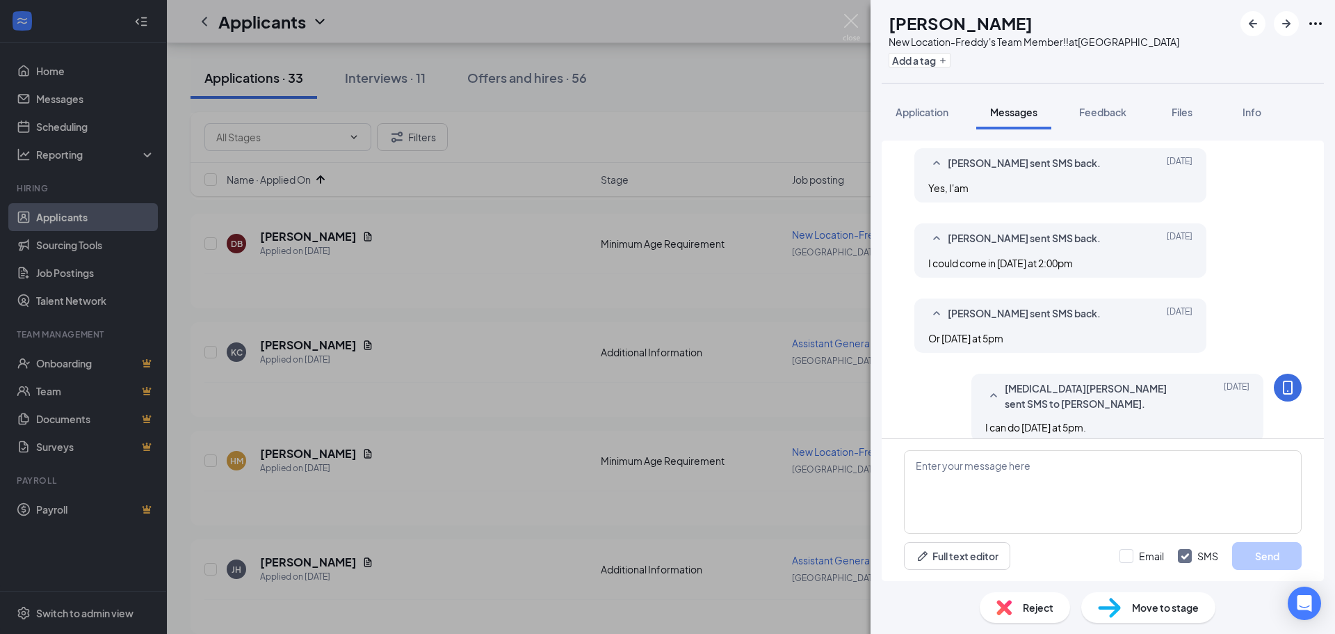
scroll to position [544, 0]
click at [915, 120] on button "Application" at bounding box center [922, 112] width 81 height 35
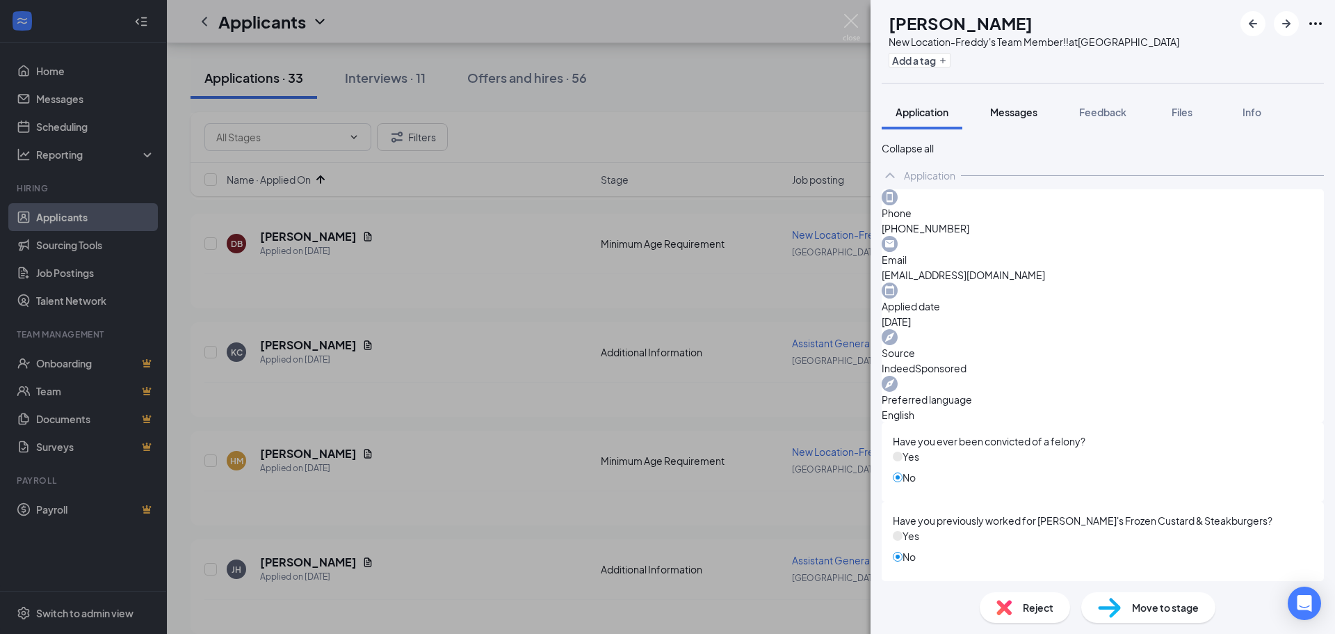
click at [1012, 118] on span "Messages" at bounding box center [1013, 112] width 47 height 13
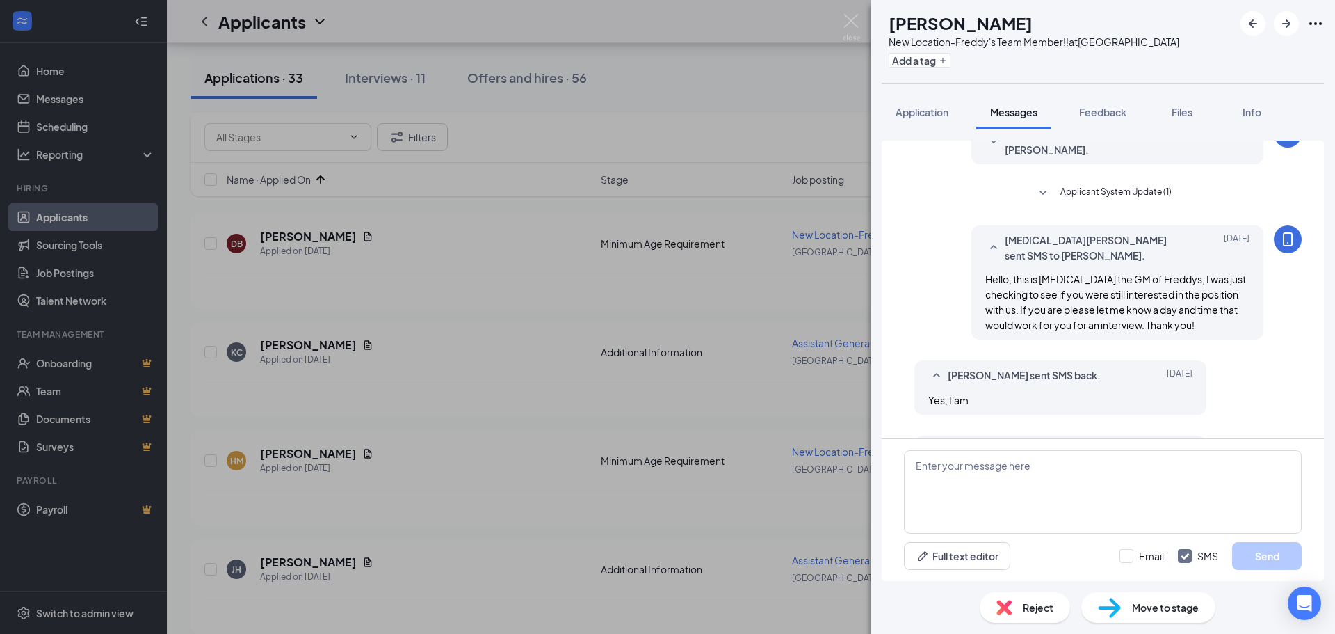
scroll to position [544, 0]
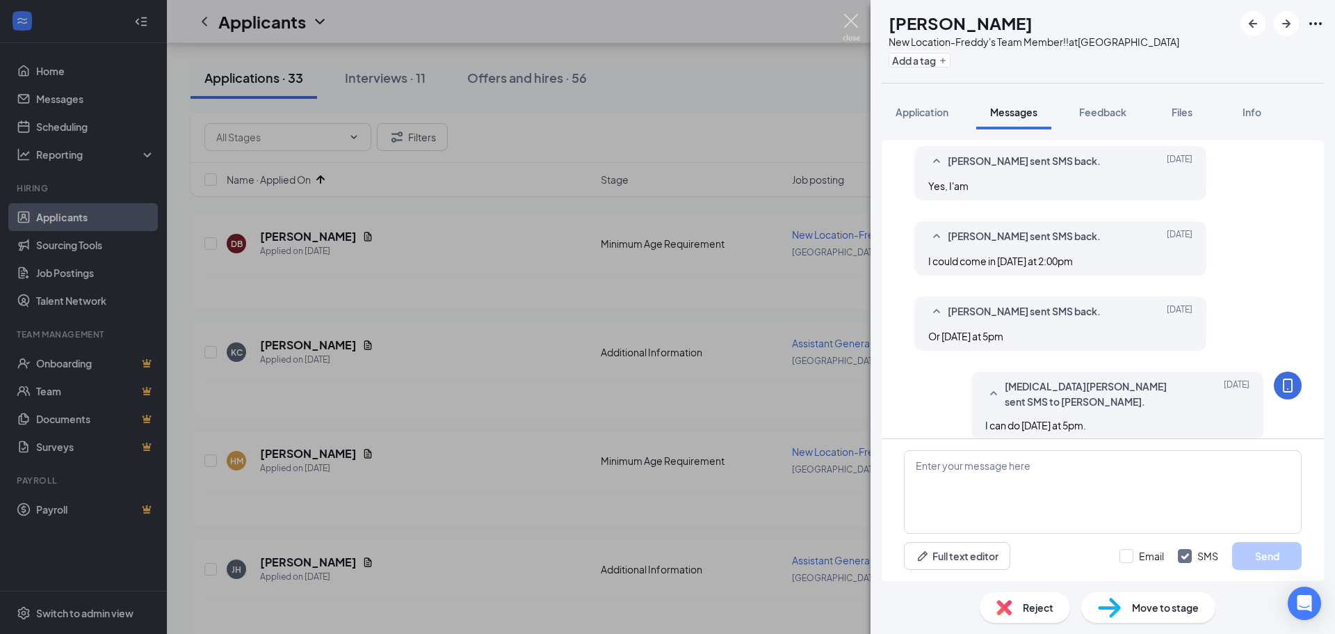
click at [854, 25] on img at bounding box center [851, 27] width 17 height 27
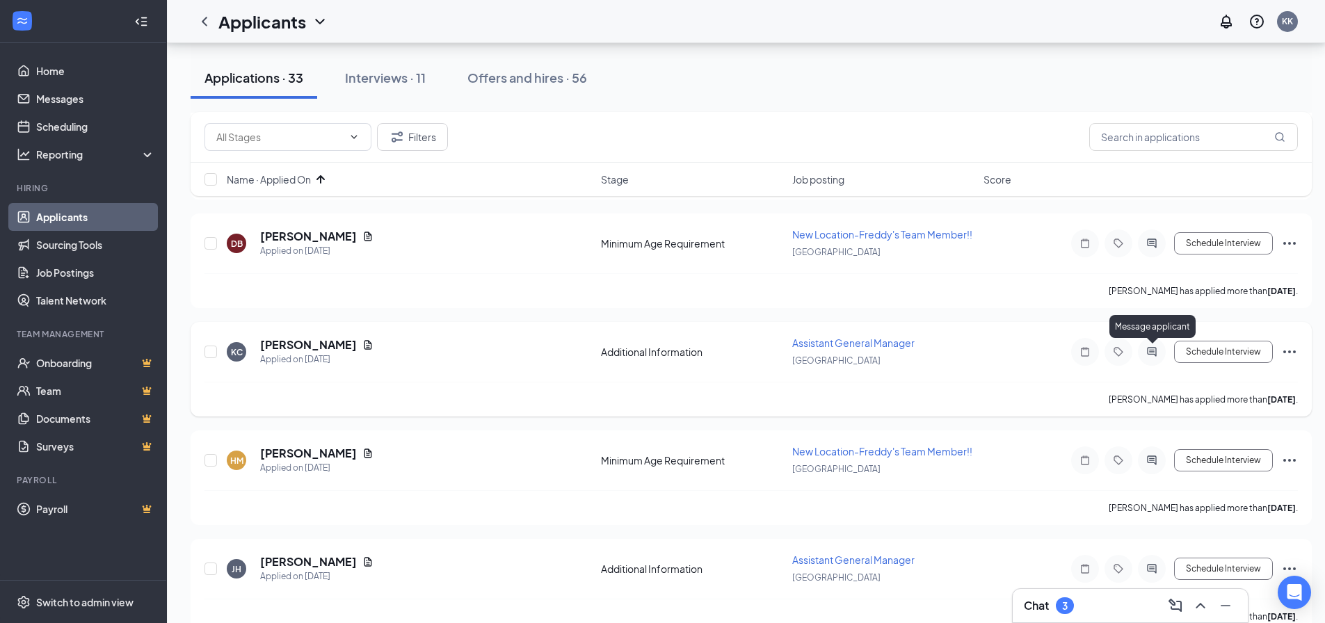
click at [1153, 354] on icon "ActiveChat" at bounding box center [1151, 351] width 9 height 9
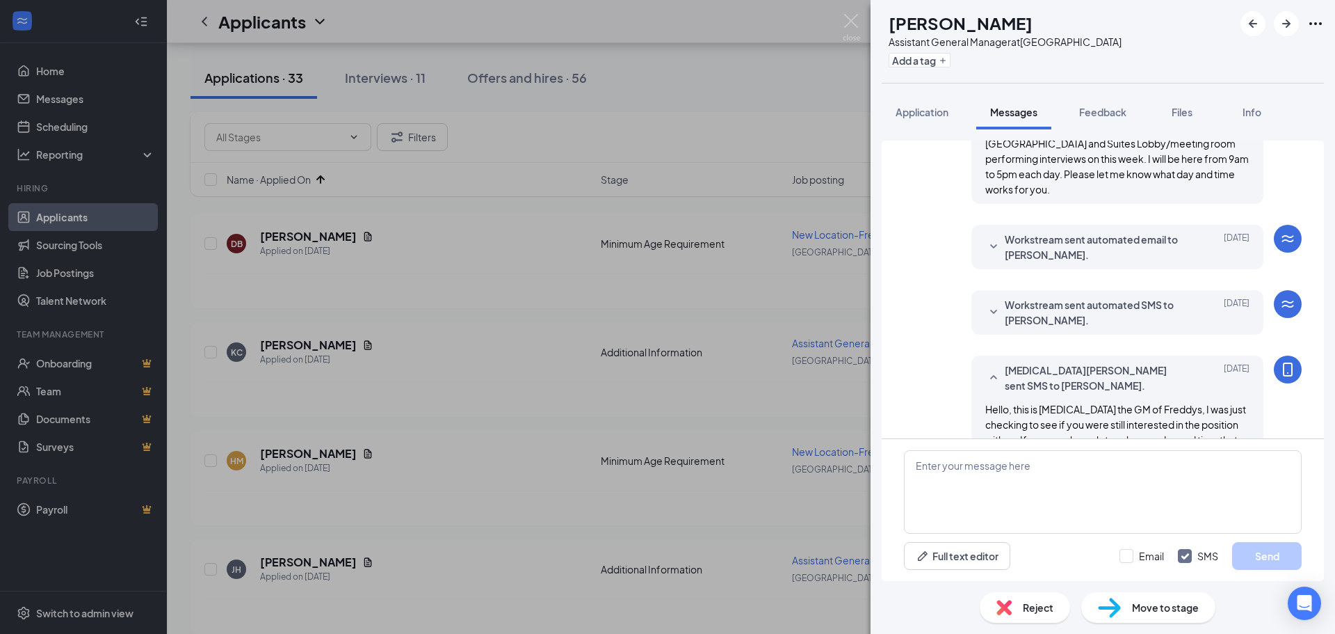
scroll to position [676, 0]
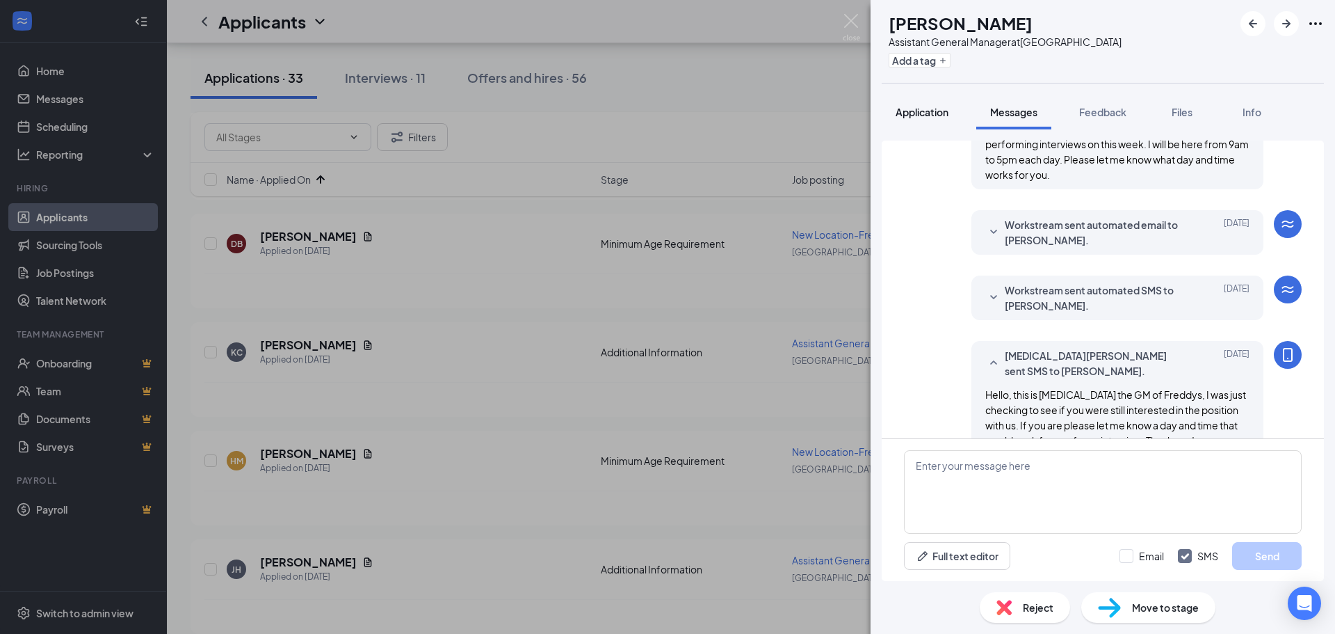
click at [946, 111] on span "Application" at bounding box center [922, 112] width 53 height 13
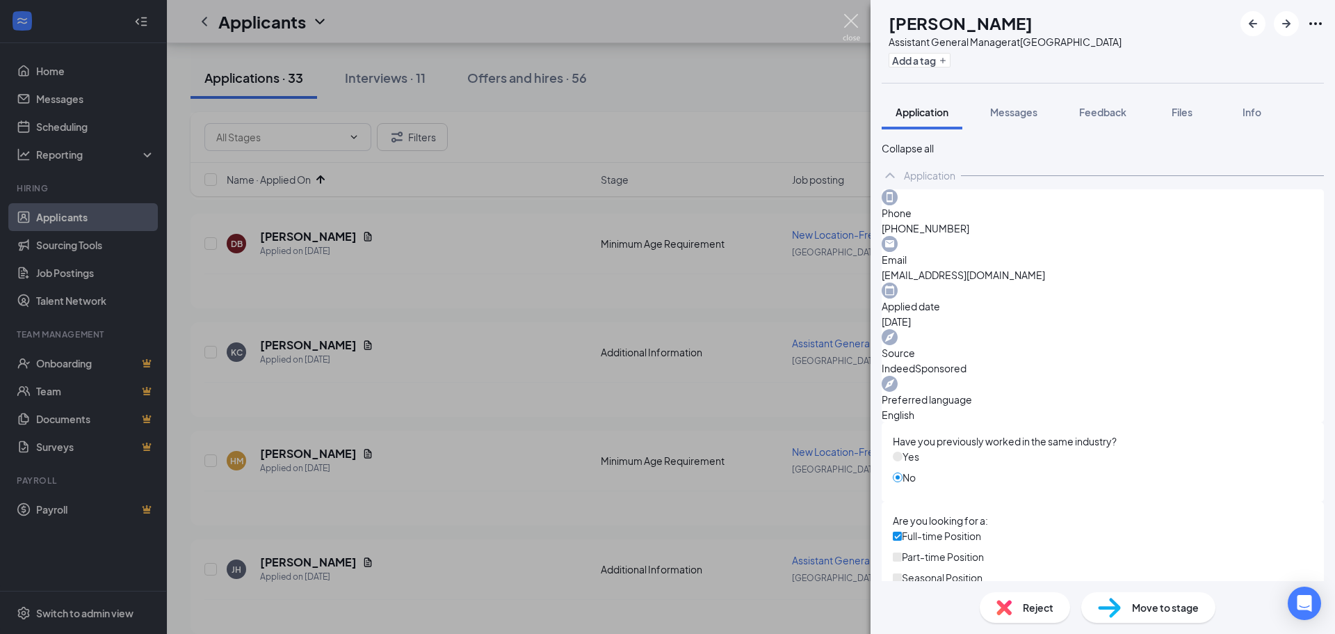
click at [849, 27] on img at bounding box center [851, 27] width 17 height 27
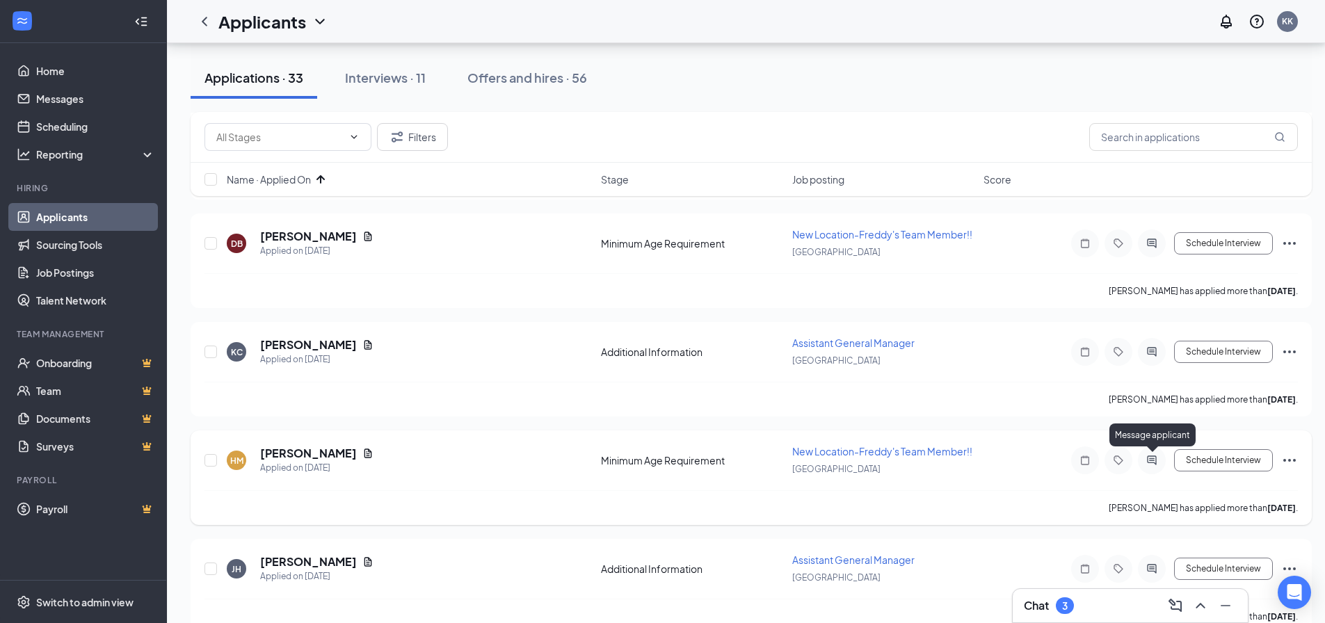
click at [1154, 458] on icon "ActiveChat" at bounding box center [1151, 460] width 17 height 11
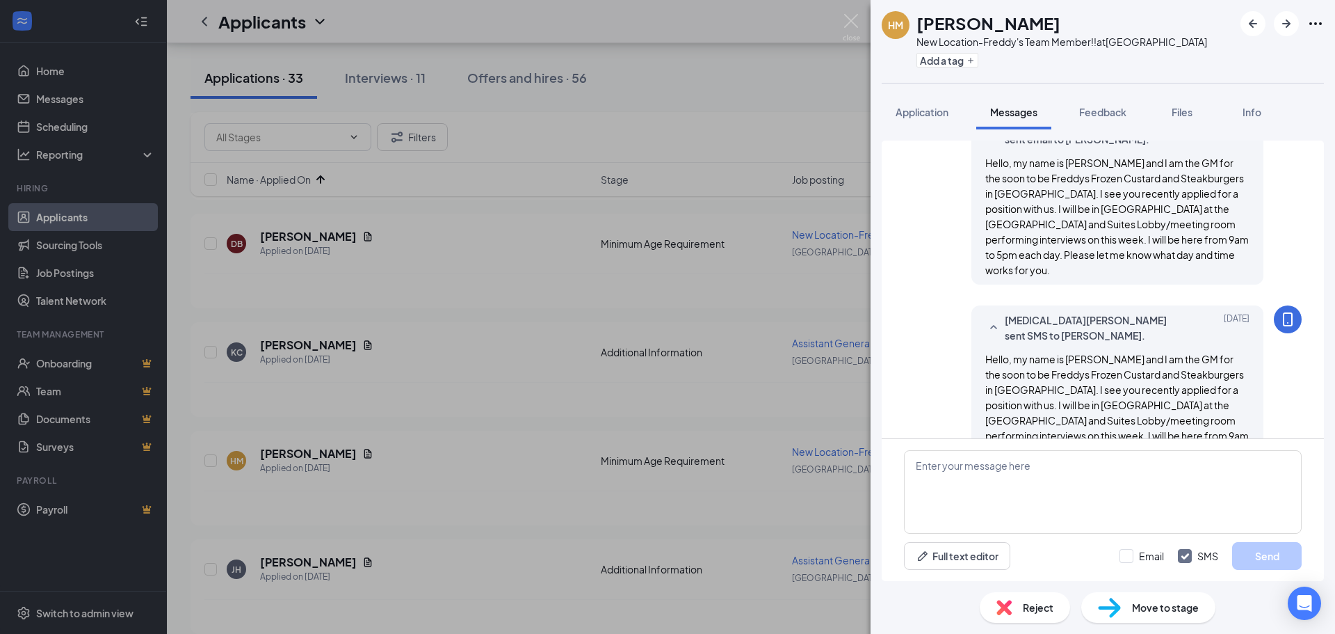
scroll to position [370, 0]
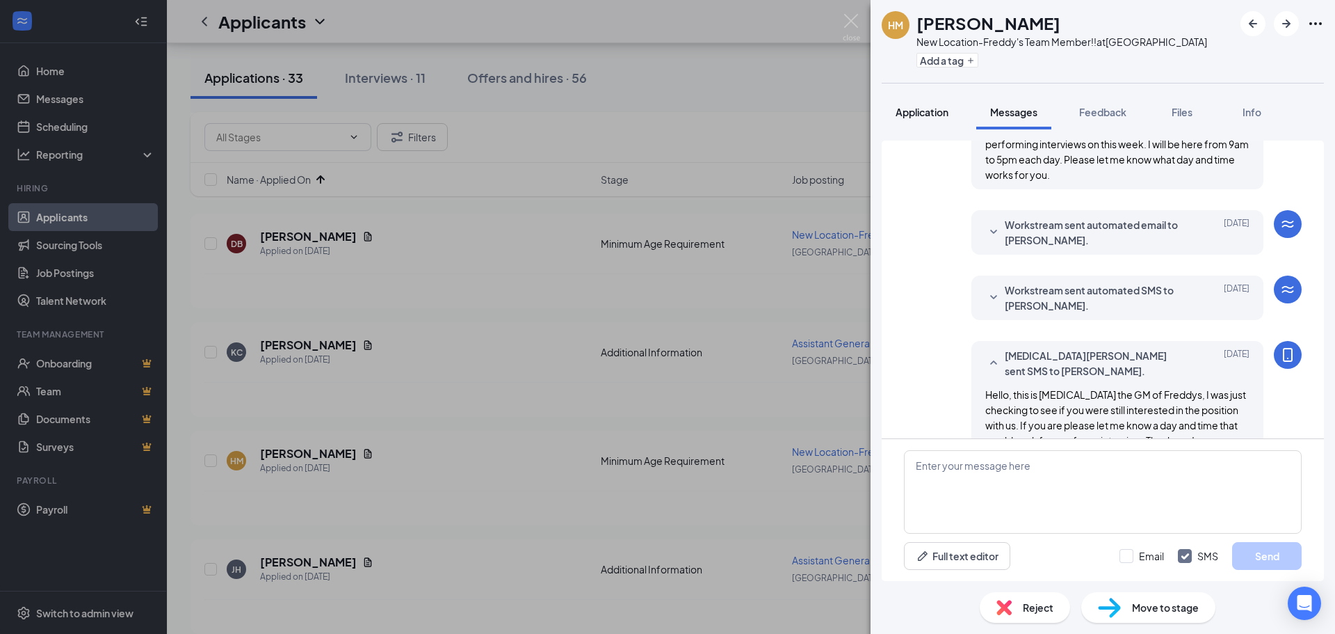
click at [936, 115] on span "Application" at bounding box center [922, 112] width 53 height 13
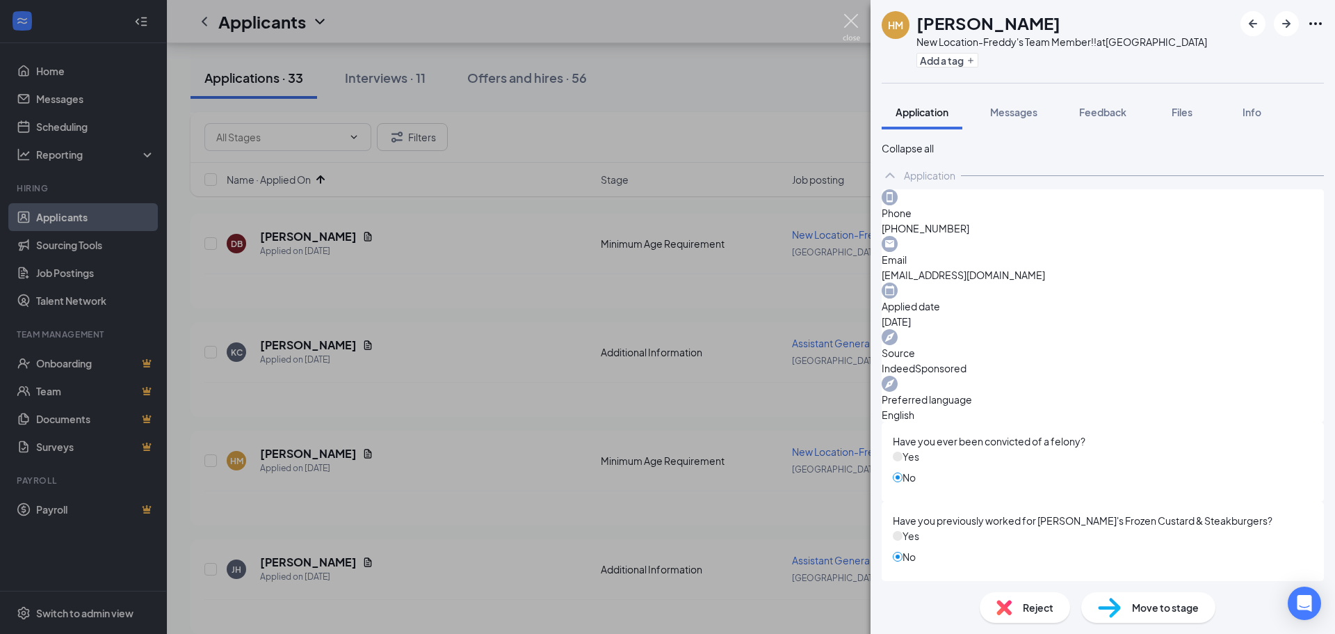
click at [855, 26] on img at bounding box center [851, 27] width 17 height 27
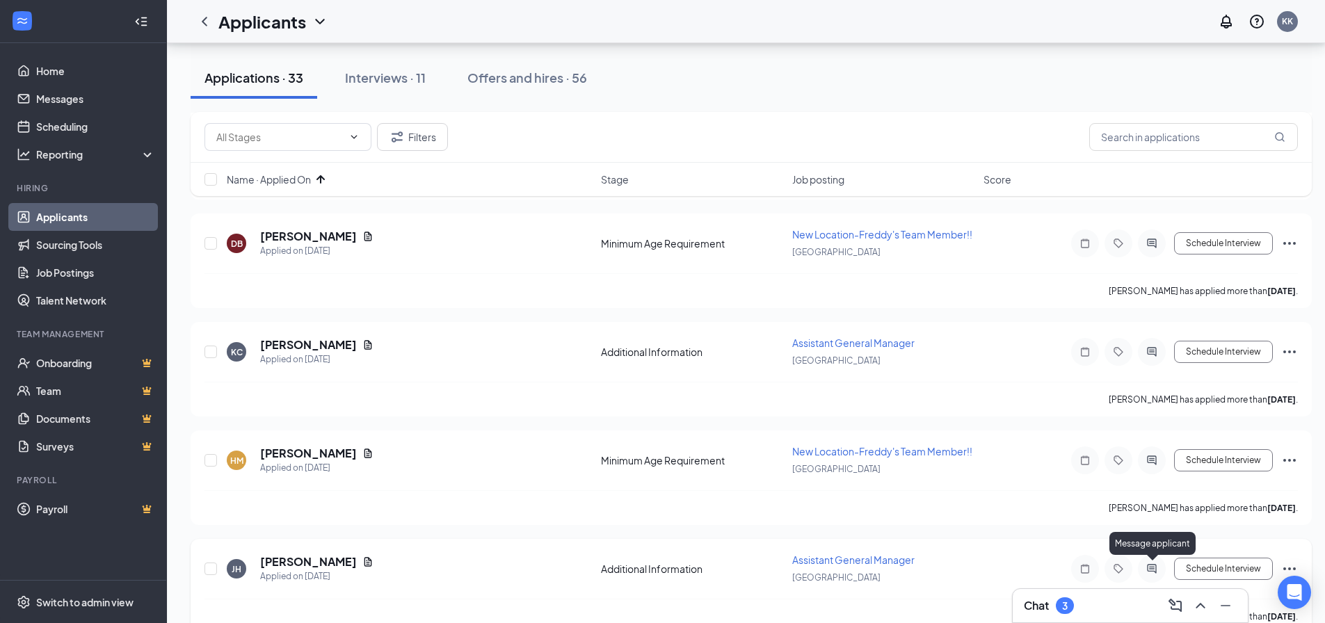
click at [1156, 569] on icon "ActiveChat" at bounding box center [1151, 568] width 9 height 9
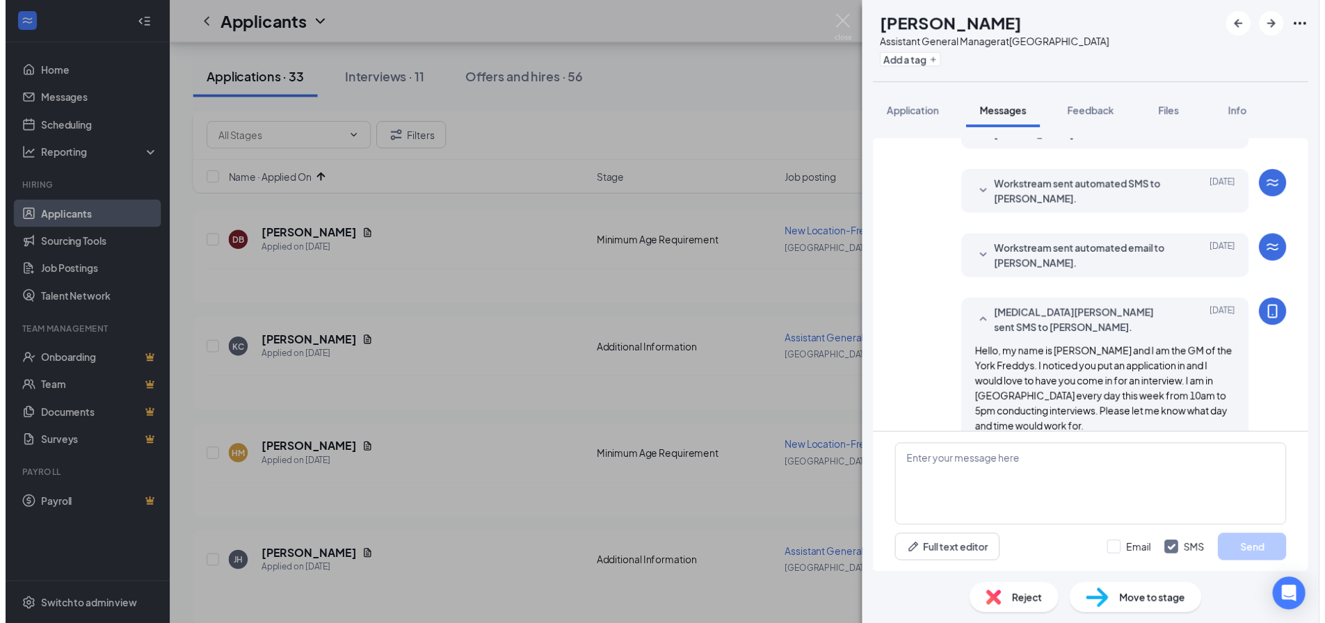
scroll to position [285, 0]
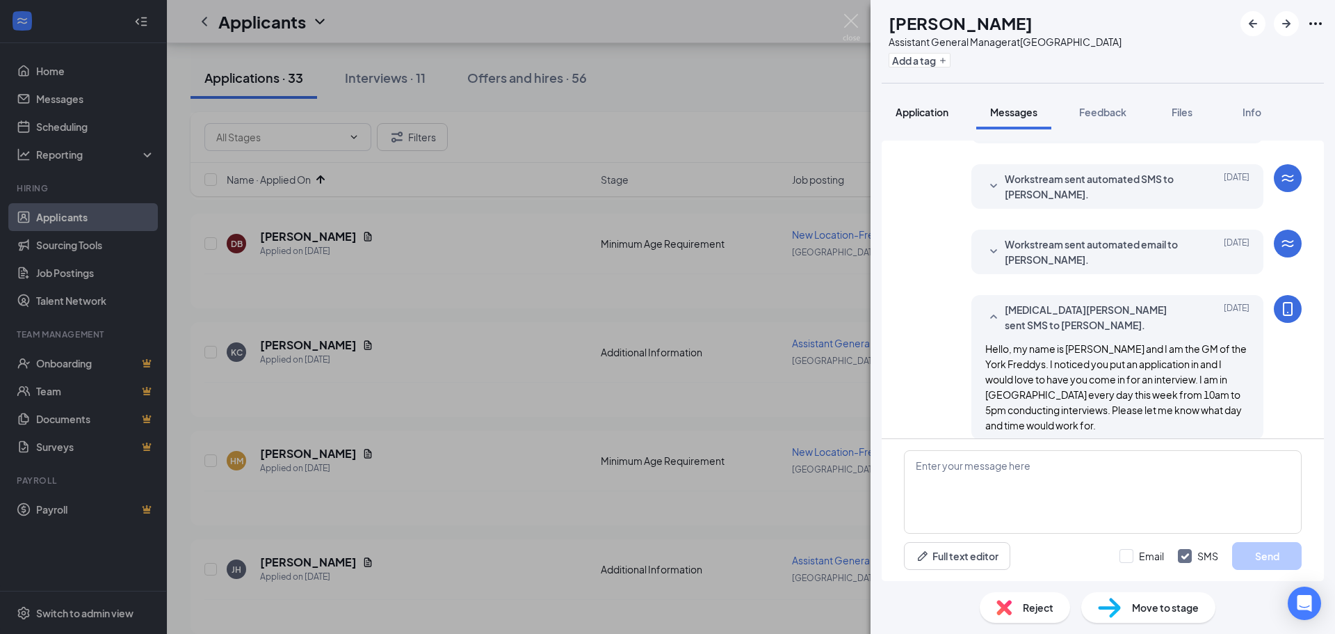
click at [914, 106] on span "Application" at bounding box center [922, 112] width 53 height 13
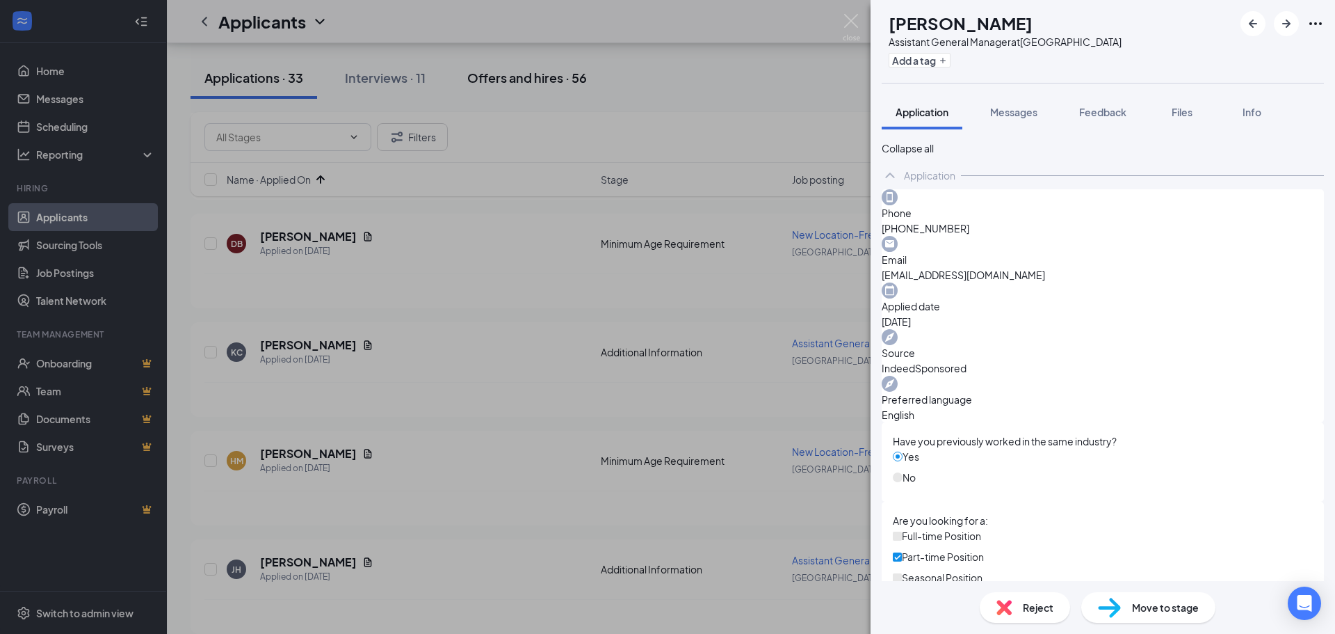
drag, startPoint x: 725, startPoint y: 147, endPoint x: 483, endPoint y: 82, distance: 250.0
click at [725, 145] on div "[PERSON_NAME] Assistant General Manager at [GEOGRAPHIC_DATA] Add a tag Applicat…" at bounding box center [667, 317] width 1335 height 634
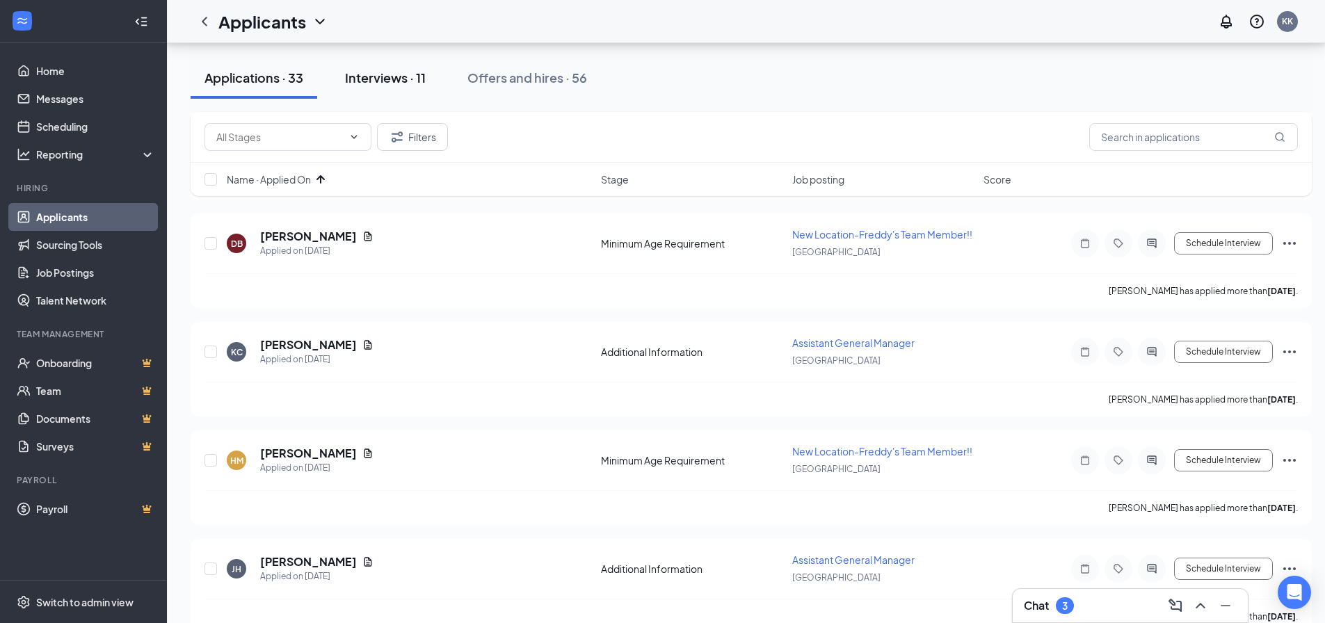
click at [403, 70] on div "Interviews · 11" at bounding box center [385, 77] width 81 height 17
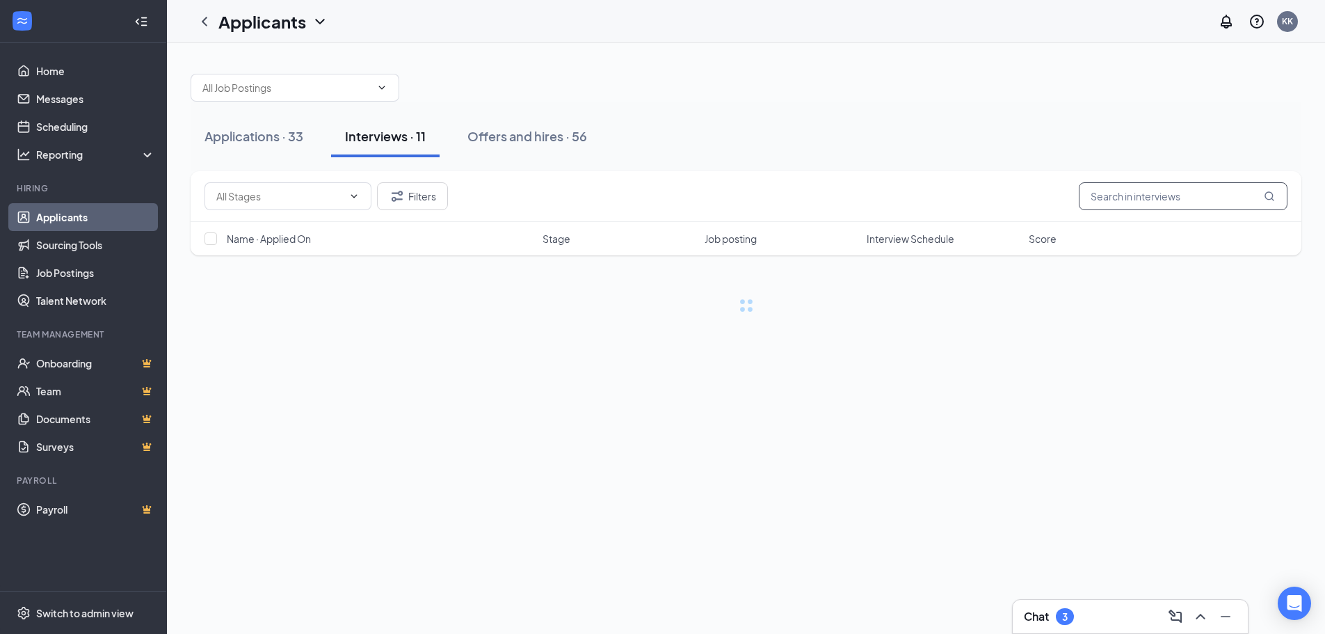
click at [1143, 196] on input "text" at bounding box center [1183, 196] width 209 height 28
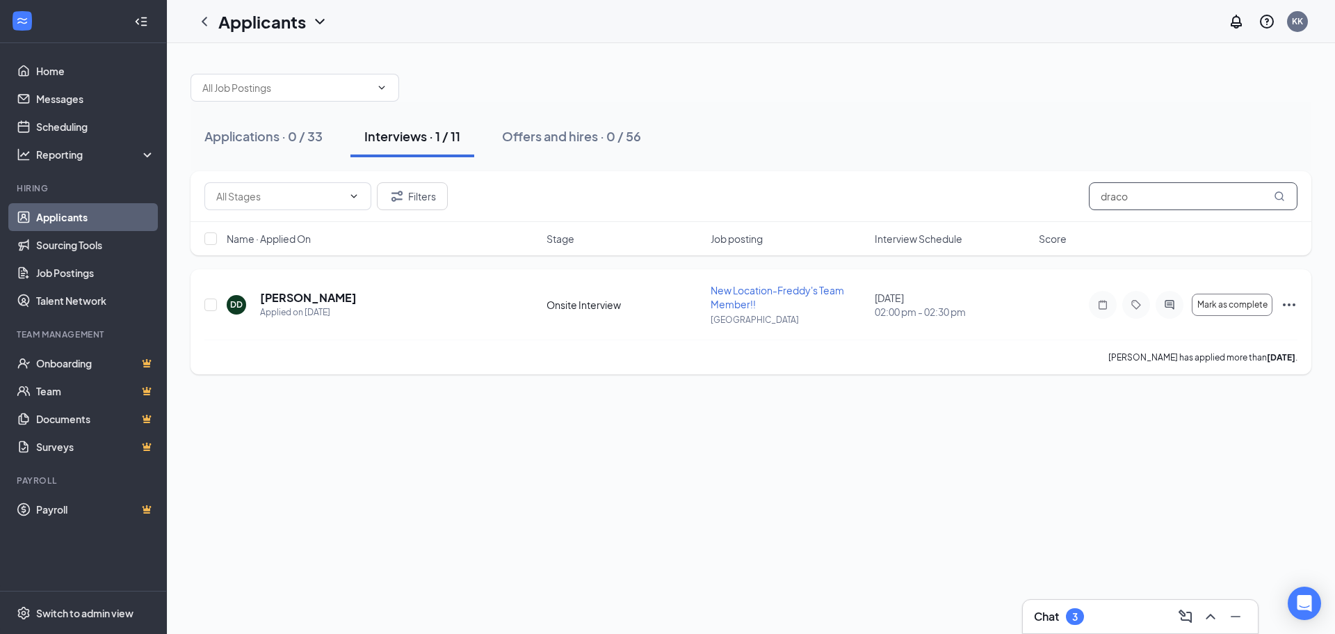
type input "draco"
click at [1285, 296] on icon "Ellipses" at bounding box center [1289, 304] width 17 height 17
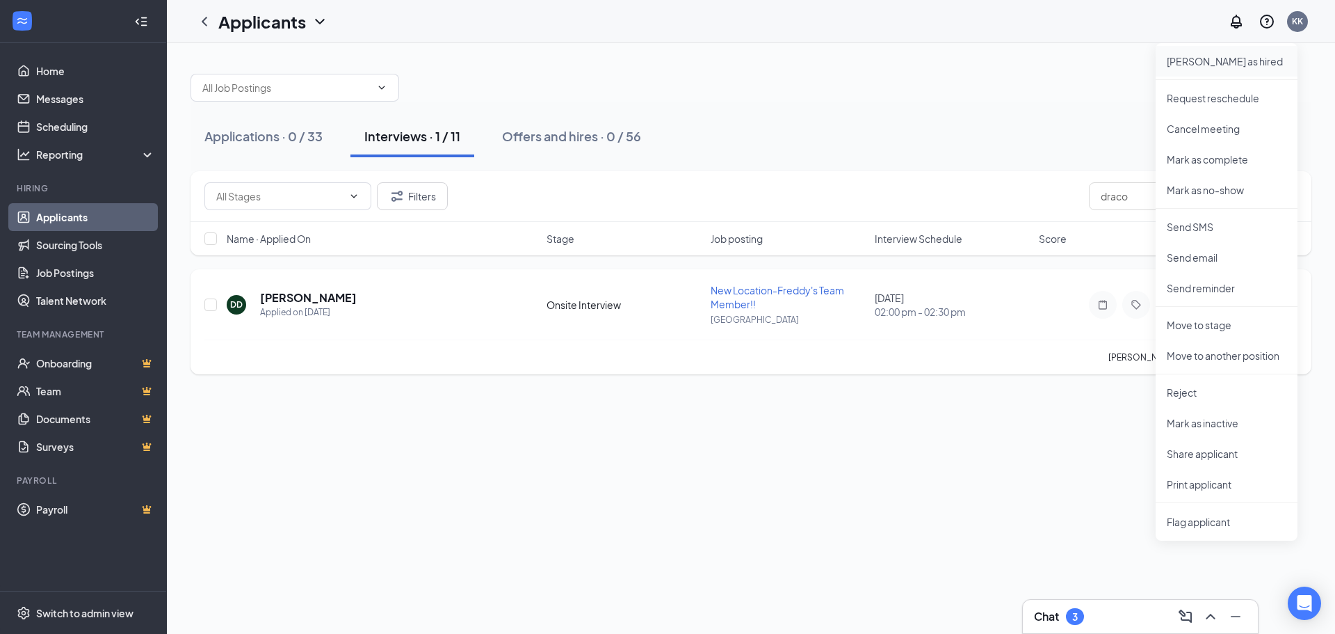
click at [1209, 61] on p "[PERSON_NAME] as hired" at bounding box center [1227, 61] width 120 height 14
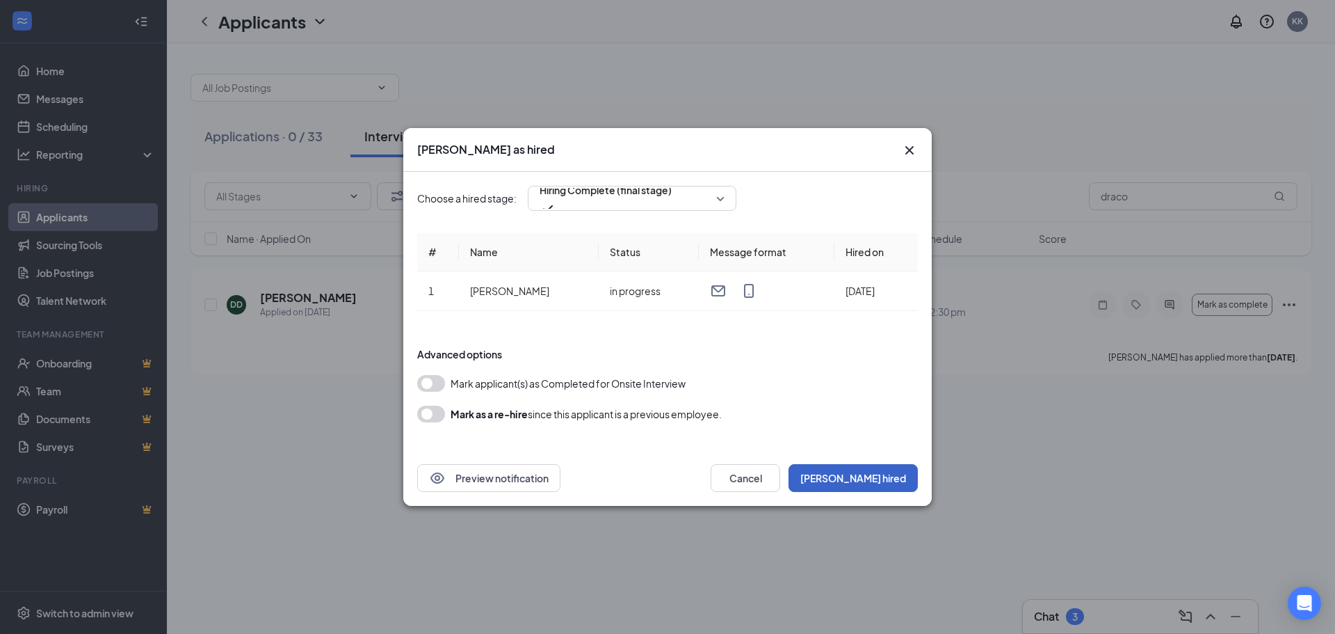
click at [892, 480] on button "[PERSON_NAME] hired" at bounding box center [853, 478] width 129 height 28
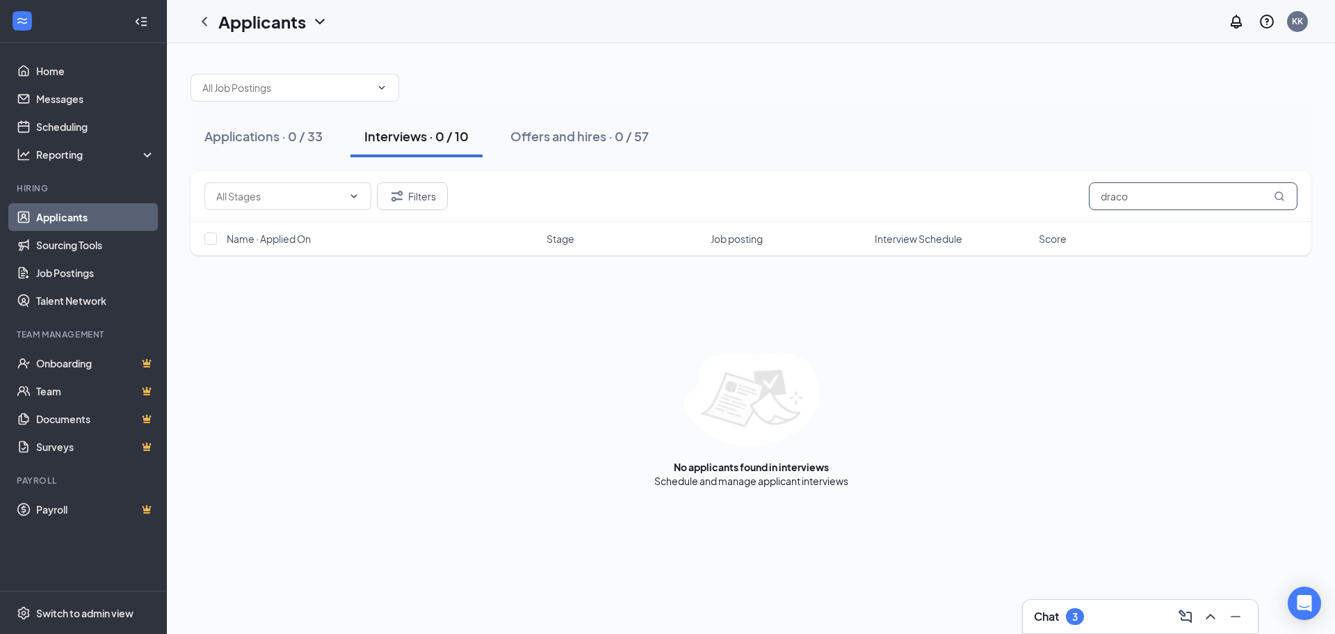
drag, startPoint x: 1163, startPoint y: 206, endPoint x: 842, endPoint y: 191, distance: 320.9
click at [843, 190] on div "Filters draco" at bounding box center [750, 196] width 1093 height 28
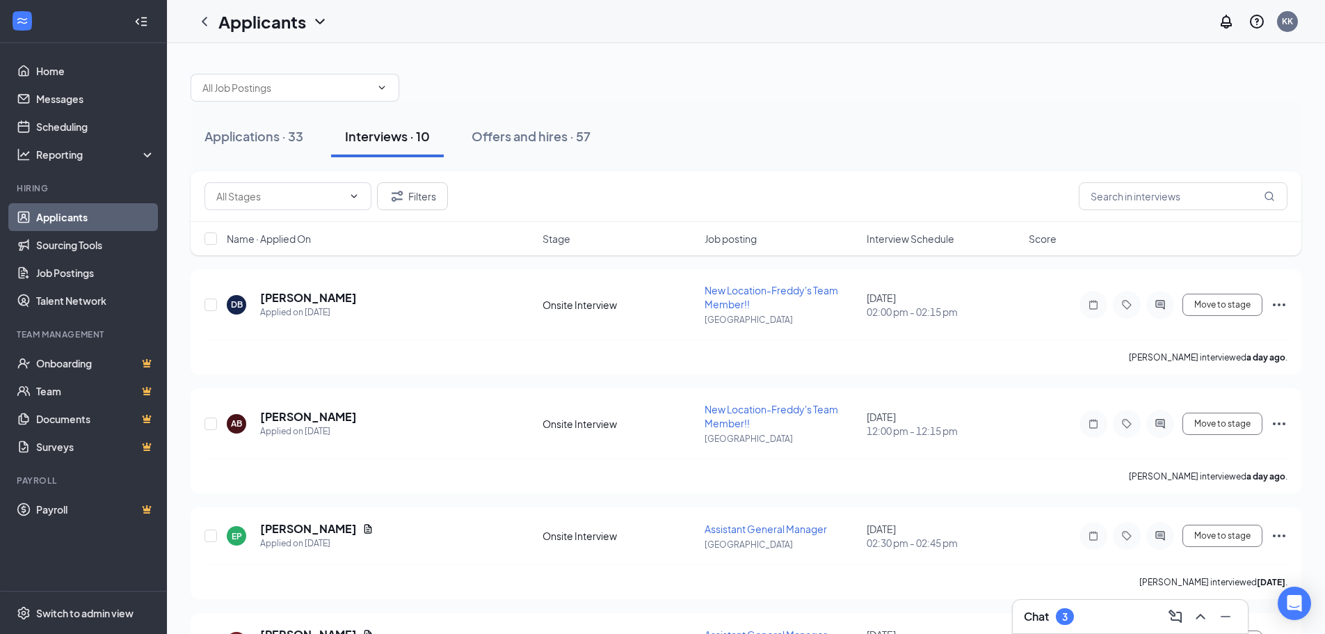
click at [1113, 614] on div "Chat 3" at bounding box center [1130, 616] width 213 height 22
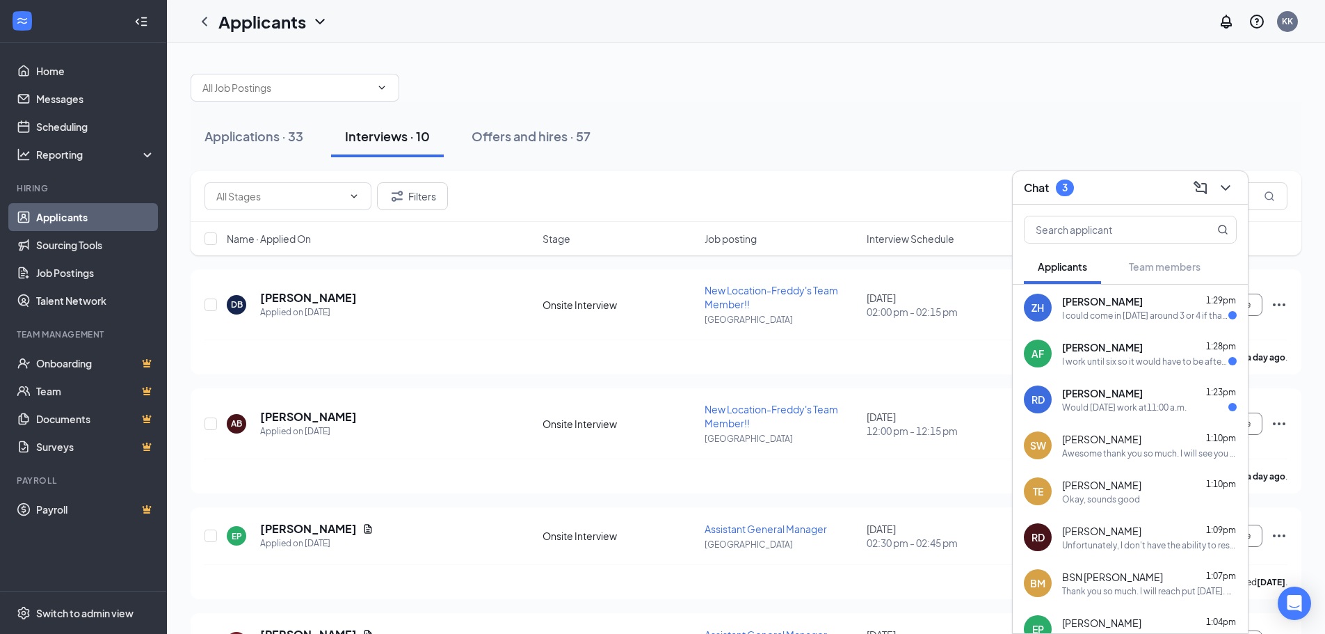
click at [1147, 315] on div "I could come in [DATE] around 3 or 4 if that works for you?" at bounding box center [1145, 315] width 166 height 12
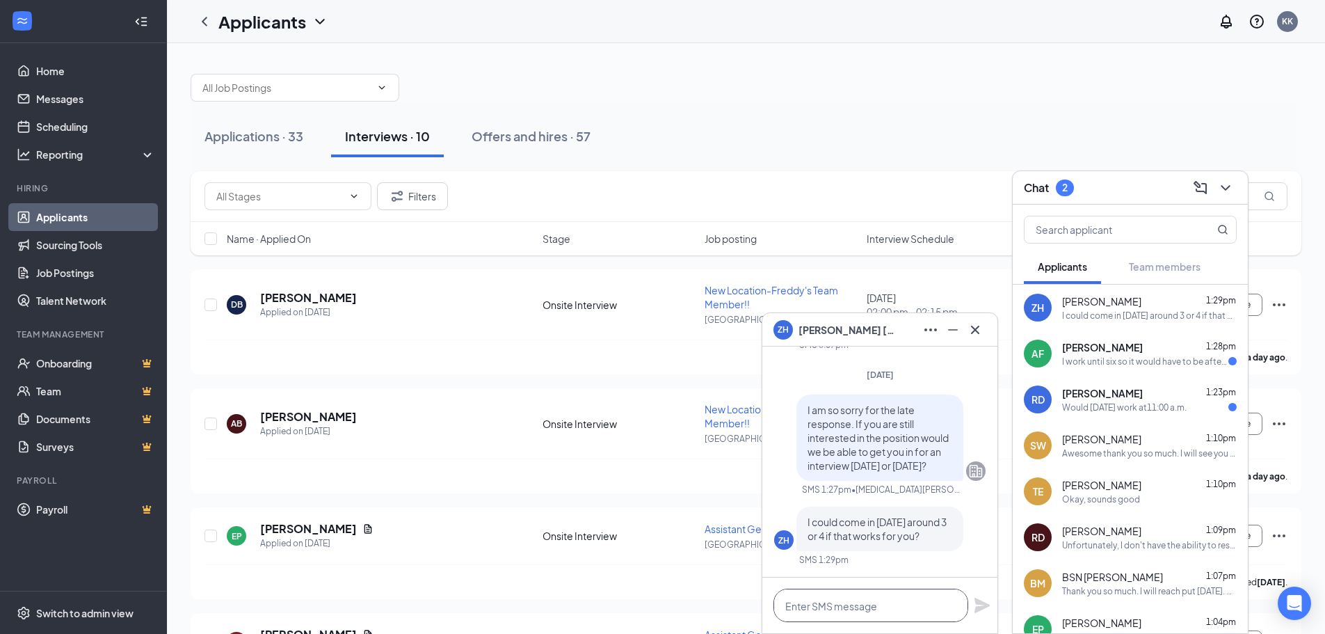
click at [906, 617] on textarea at bounding box center [870, 604] width 195 height 33
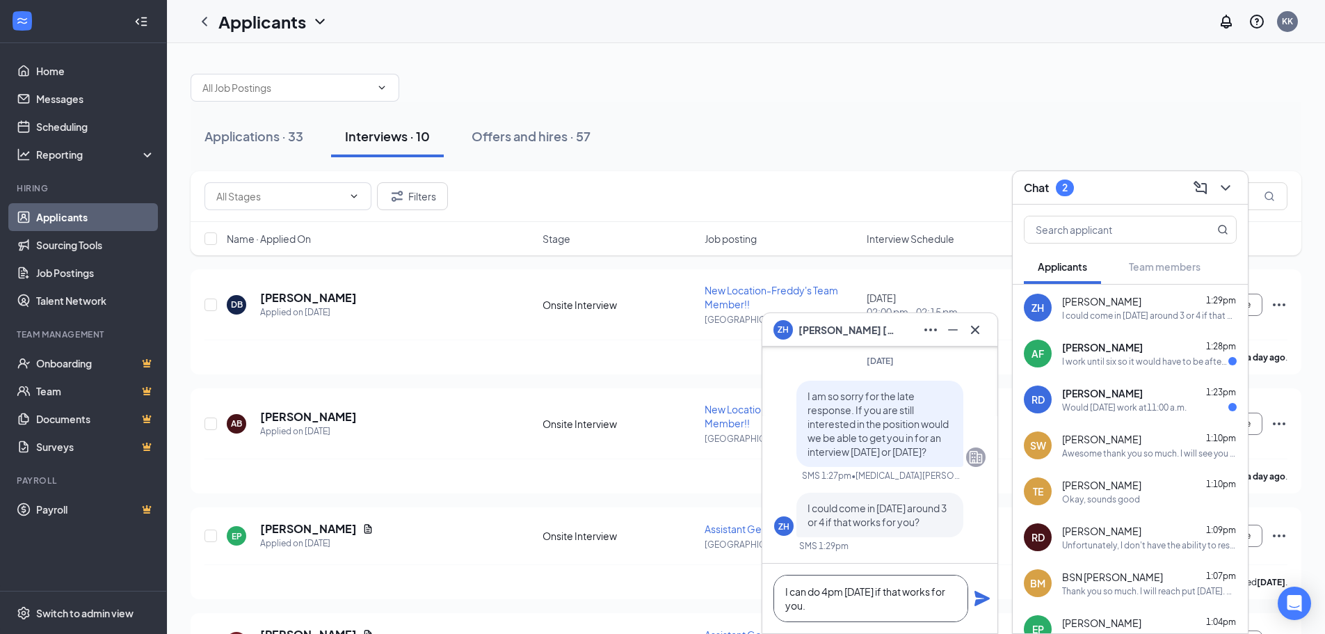
type textarea "I can do 4pm [DATE] if that works for you."
click at [976, 601] on icon "Plane" at bounding box center [982, 598] width 17 height 17
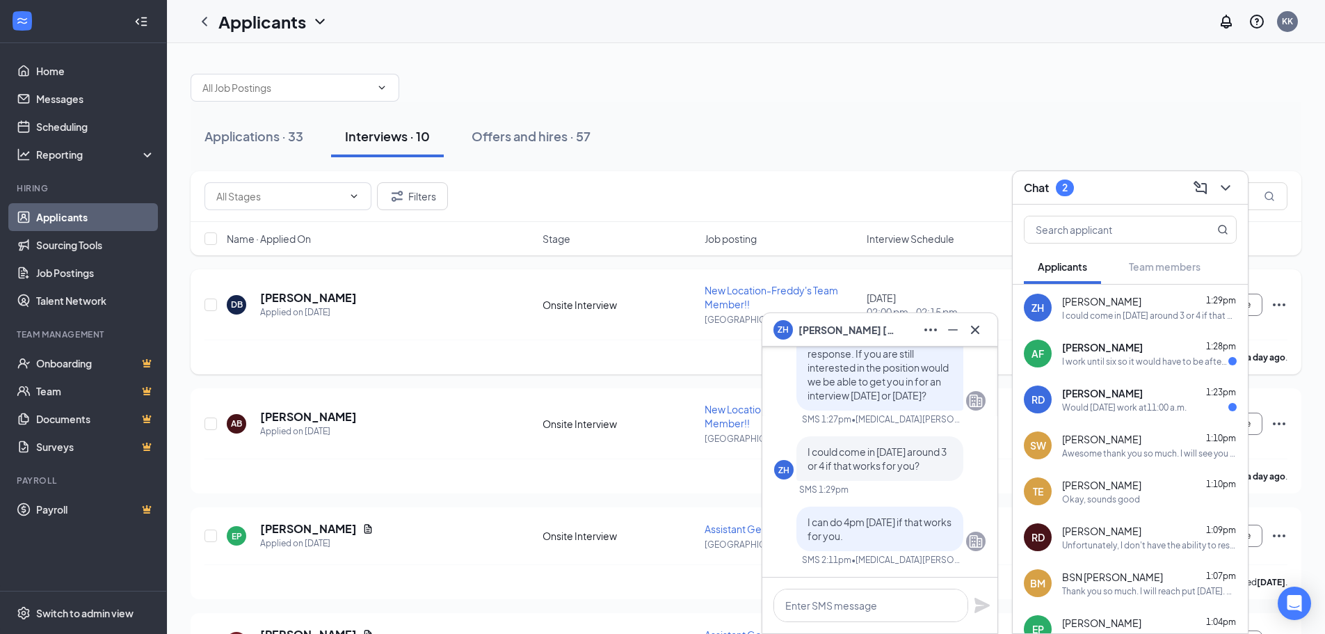
scroll to position [0, 0]
click at [984, 326] on button at bounding box center [975, 329] width 22 height 22
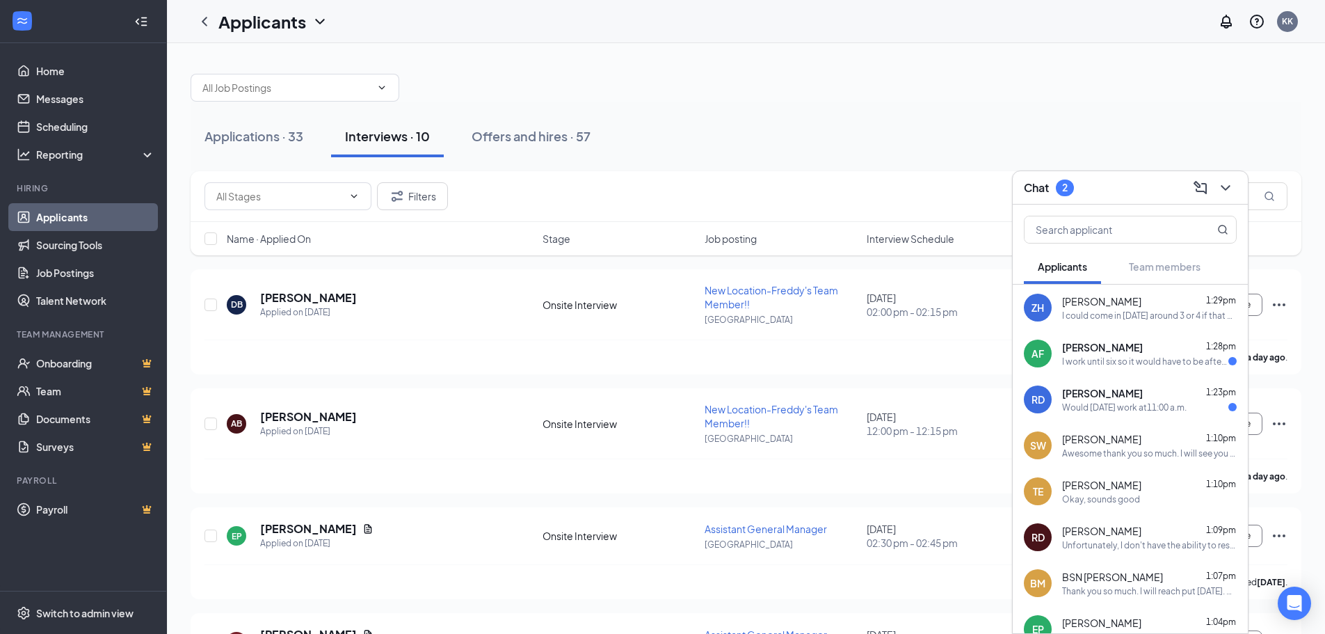
click at [1100, 399] on span "[PERSON_NAME]" at bounding box center [1102, 393] width 81 height 14
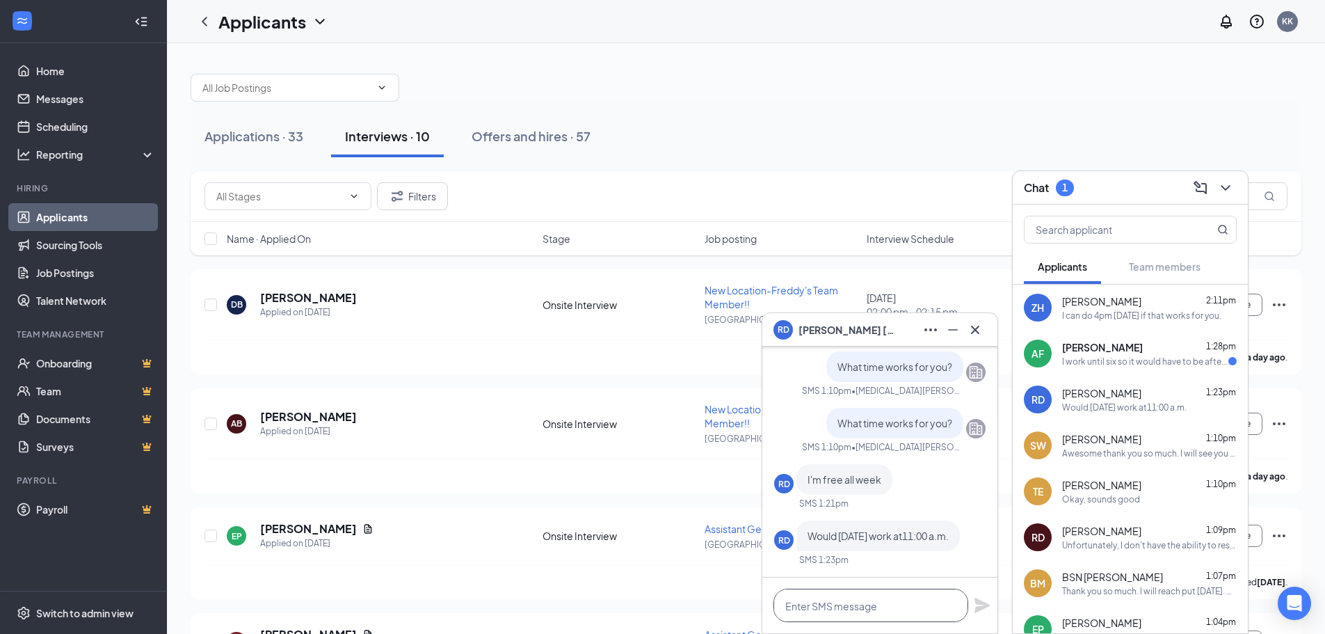
click at [859, 606] on textarea at bounding box center [870, 604] width 195 height 33
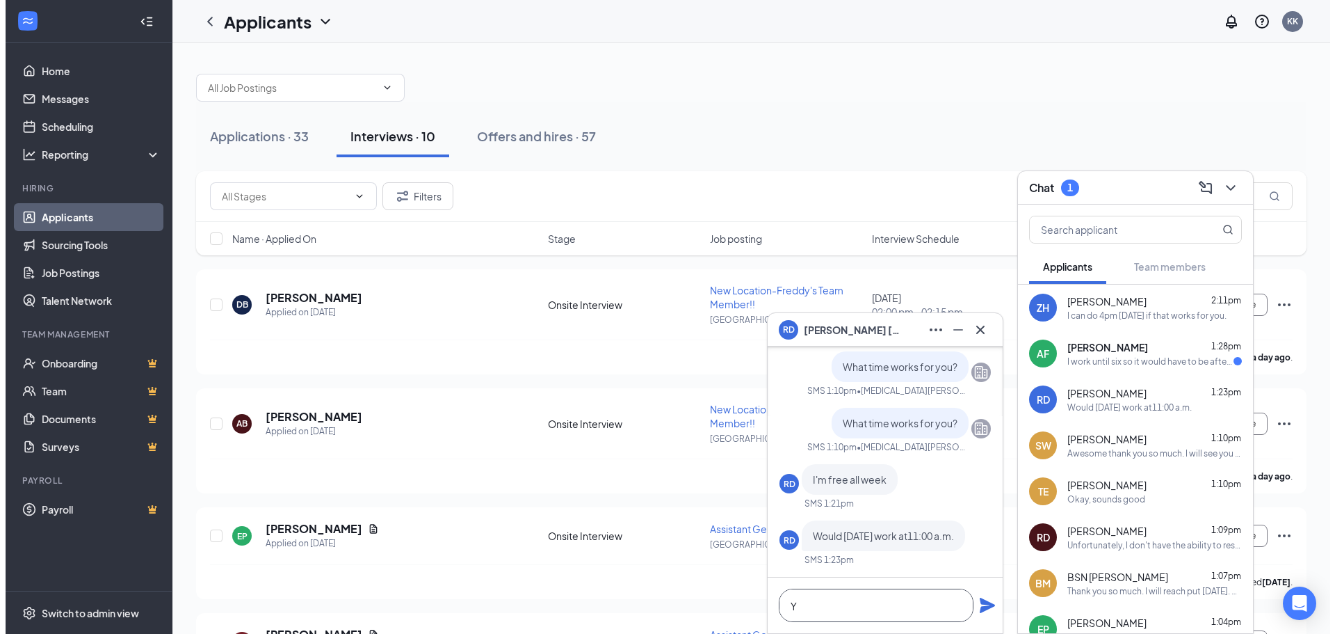
scroll to position [1, 0]
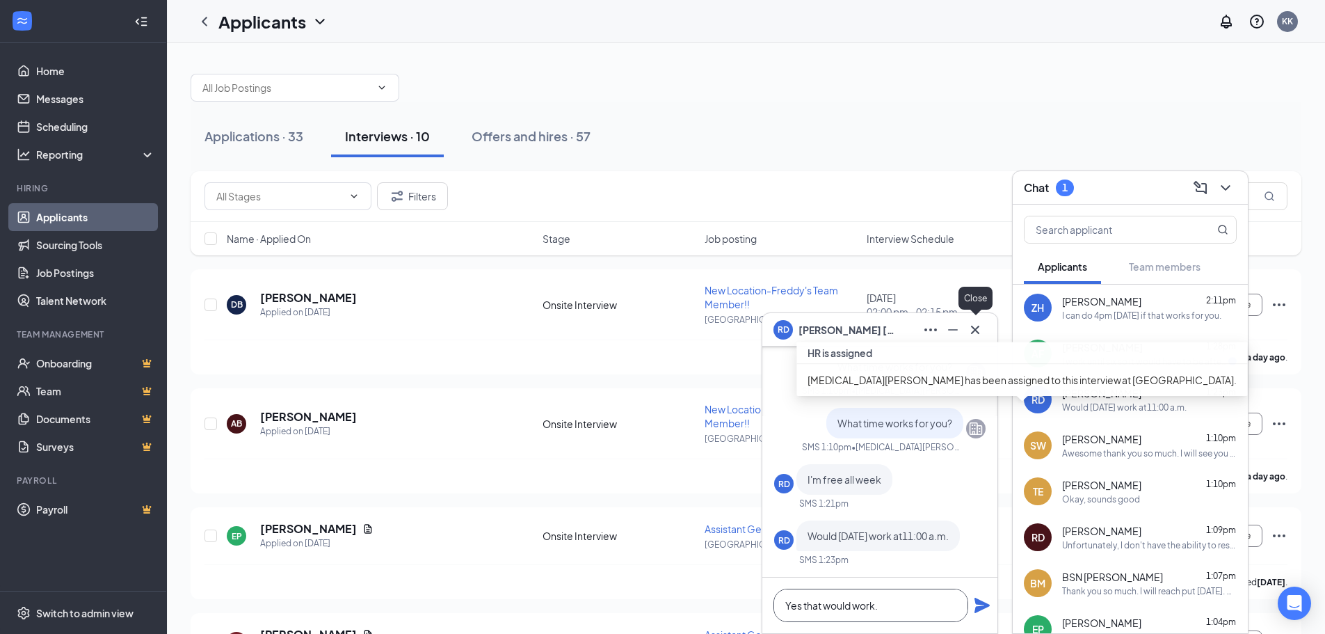
type textarea "Yes that would work."
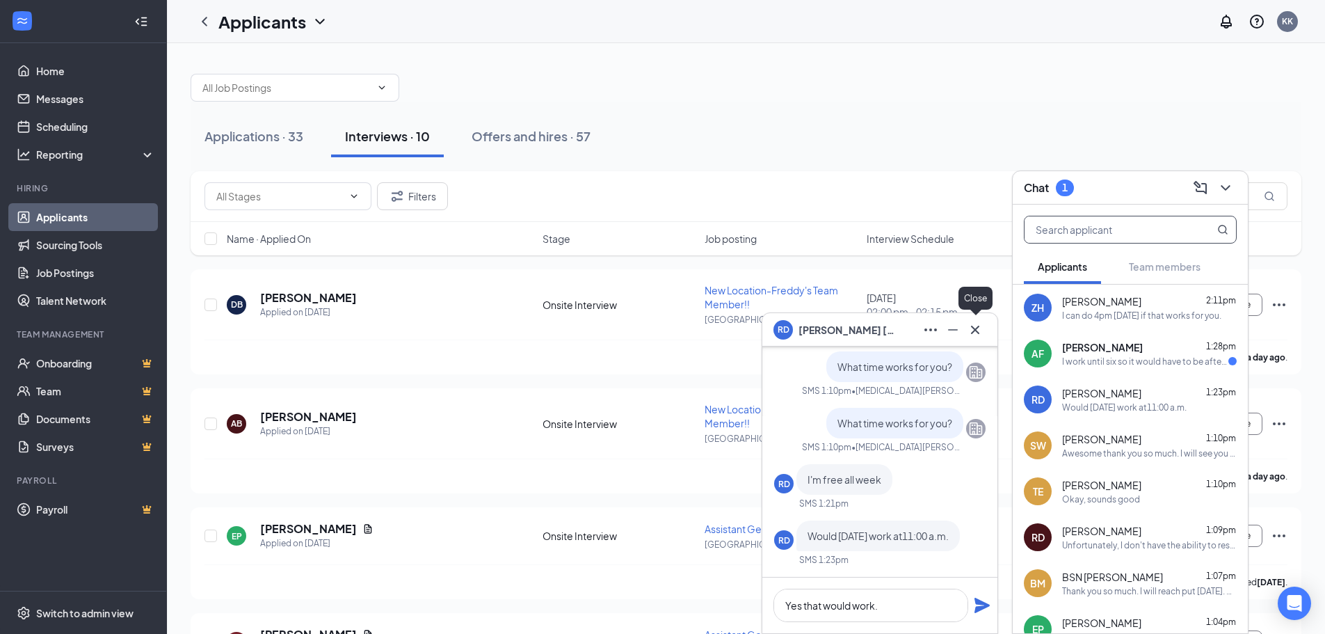
drag, startPoint x: 979, startPoint y: 333, endPoint x: 1213, endPoint y: 221, distance: 259.1
click at [980, 333] on icon "Cross" at bounding box center [975, 329] width 17 height 17
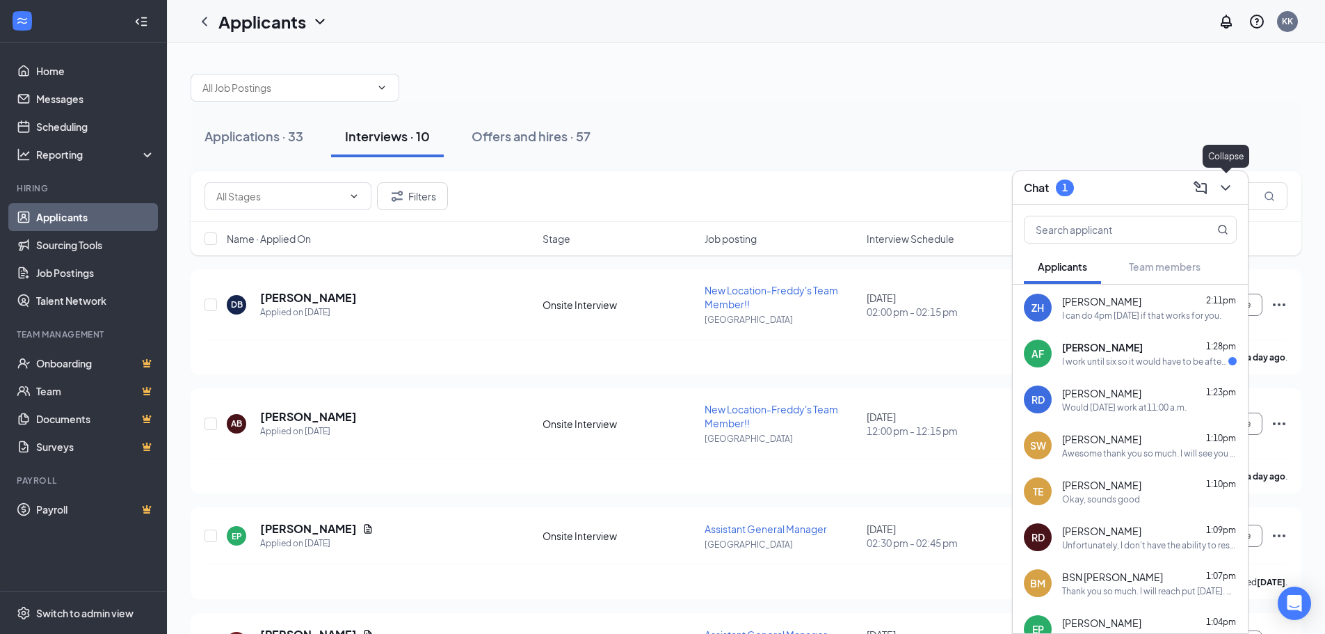
click at [1225, 189] on icon "ChevronDown" at bounding box center [1224, 188] width 9 height 6
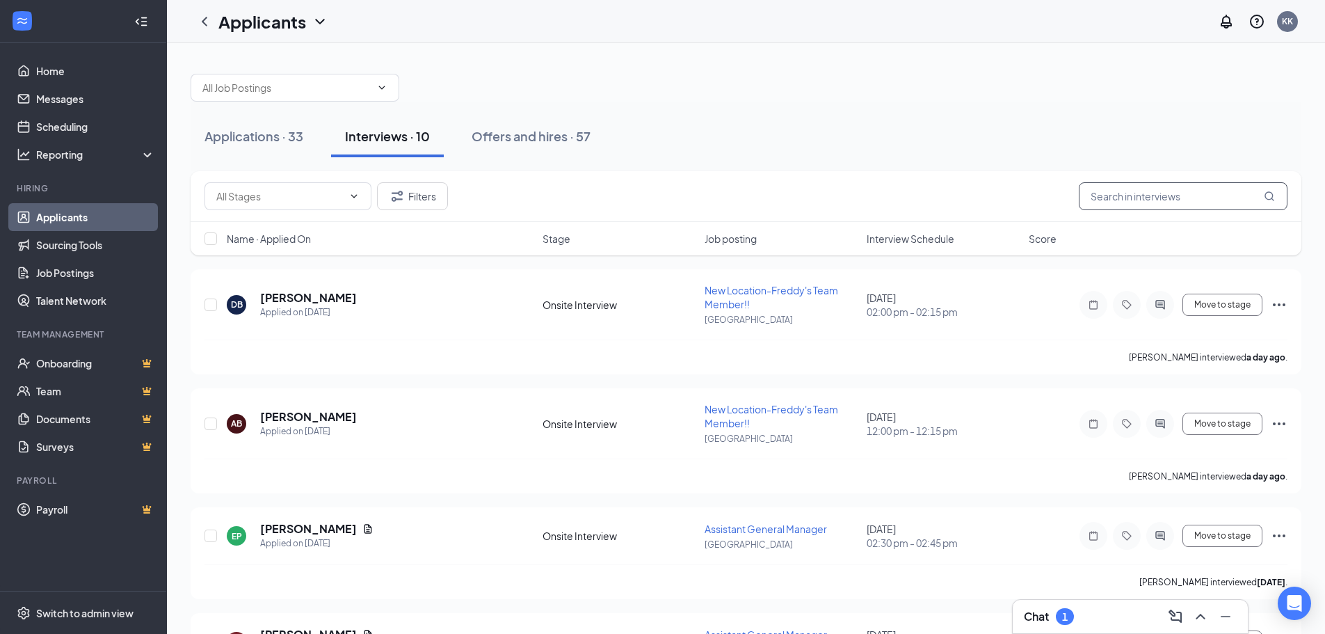
drag, startPoint x: 1138, startPoint y: 205, endPoint x: 1129, endPoint y: 205, distance: 8.3
click at [1129, 205] on input "text" at bounding box center [1183, 196] width 209 height 28
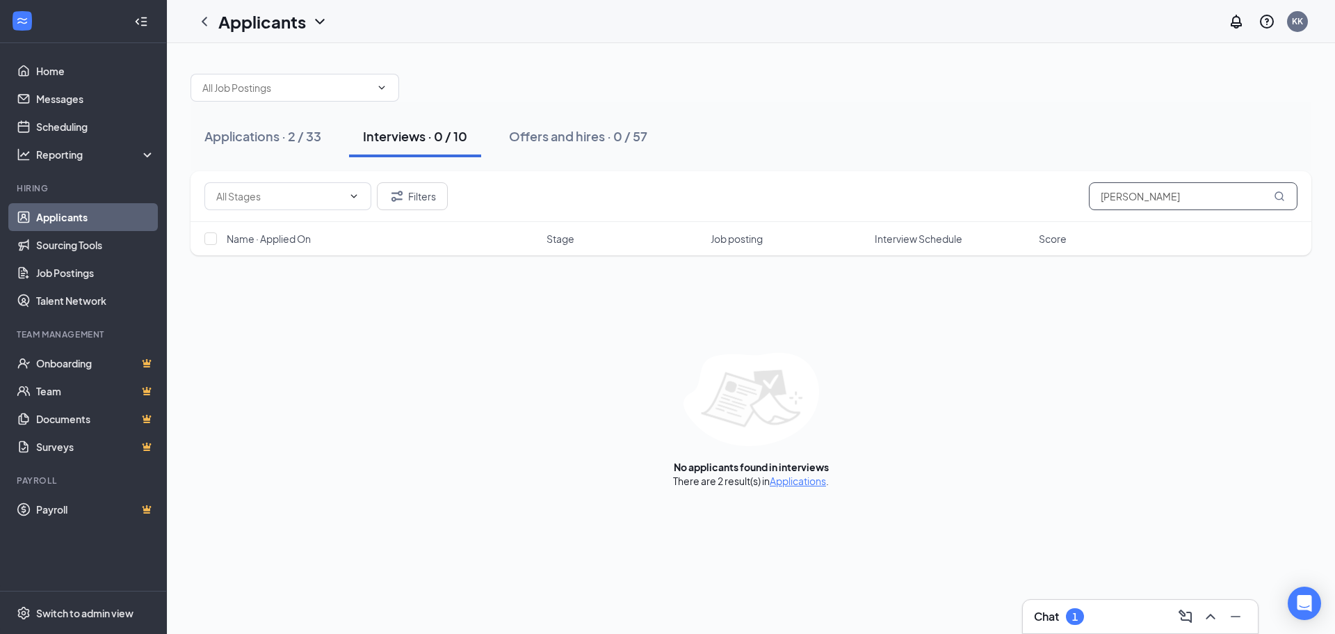
type input "[PERSON_NAME]"
click at [1116, 612] on div "Chat 1" at bounding box center [1140, 616] width 213 height 22
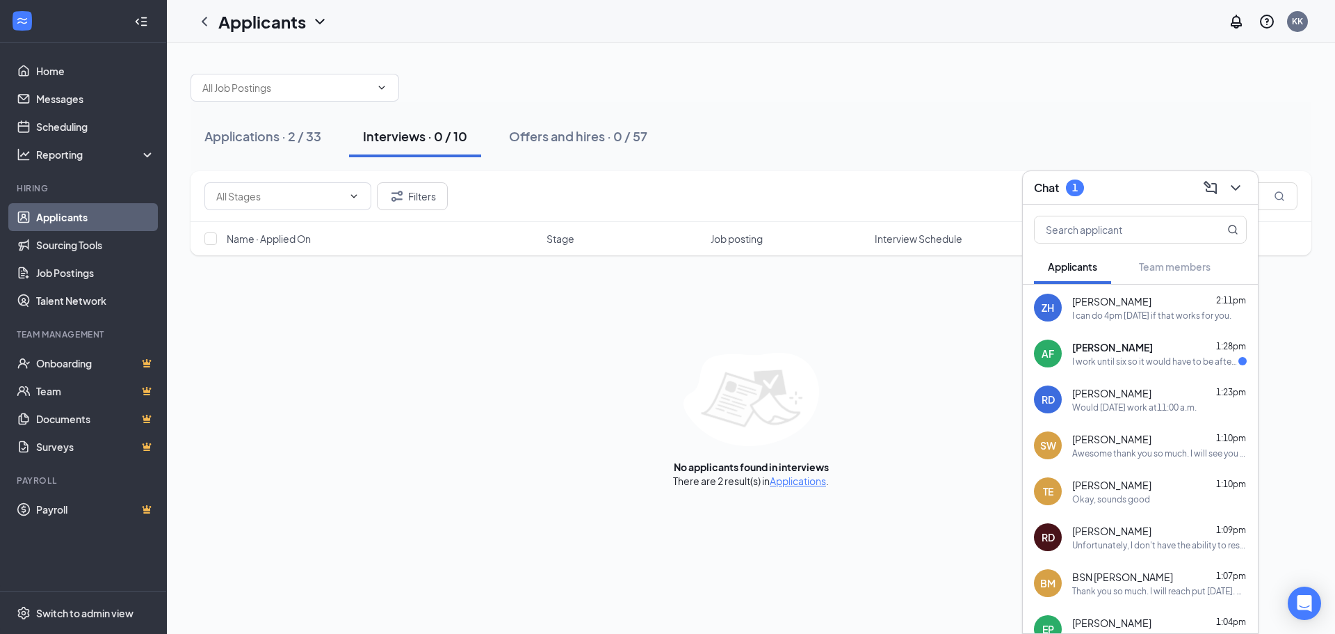
click at [1140, 392] on div "[PERSON_NAME] 1:23pm" at bounding box center [1159, 393] width 175 height 14
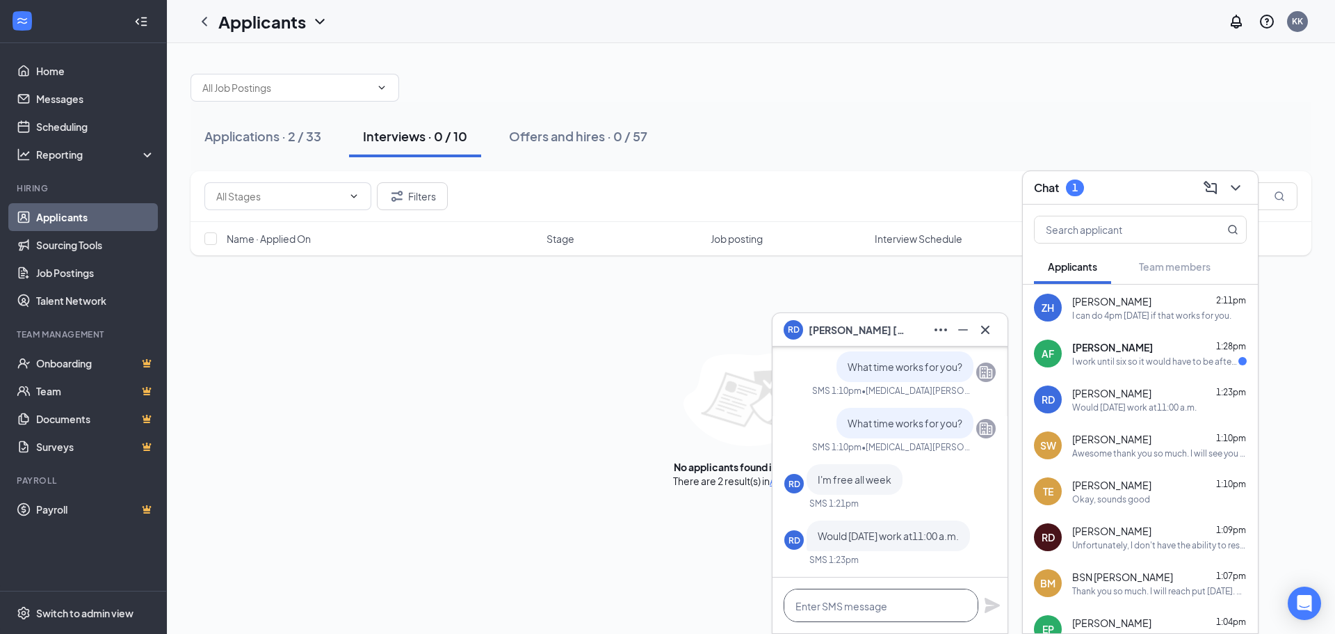
click at [884, 604] on textarea at bounding box center [881, 604] width 195 height 33
type textarea "Yes, that would work"
click at [995, 608] on icon "Plane" at bounding box center [992, 605] width 17 height 17
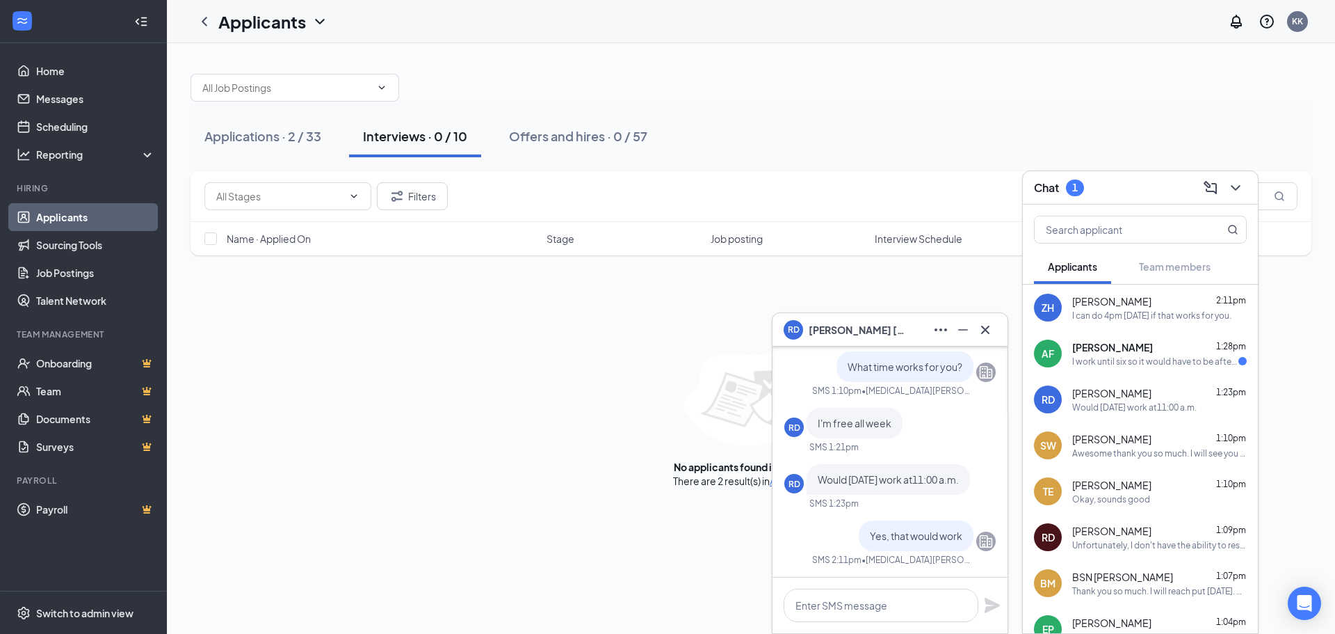
click at [1239, 181] on icon "ChevronDown" at bounding box center [1235, 187] width 17 height 17
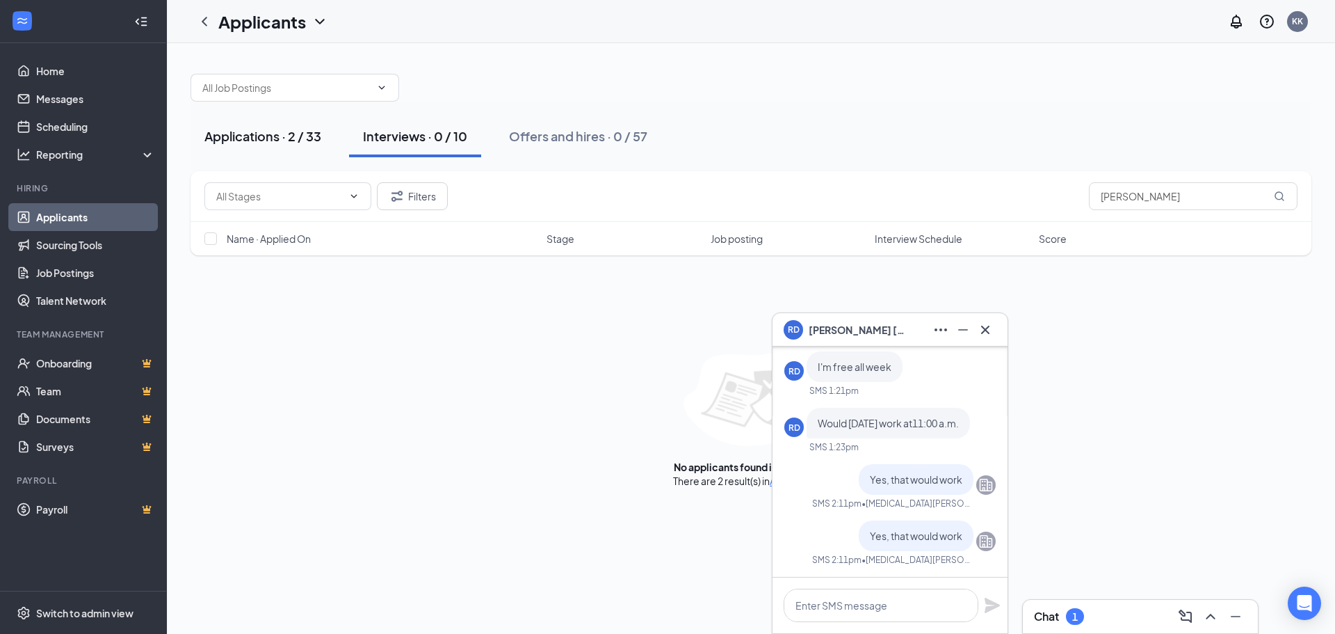
click at [271, 127] on button "Applications · 2 / 33" at bounding box center [263, 136] width 145 height 42
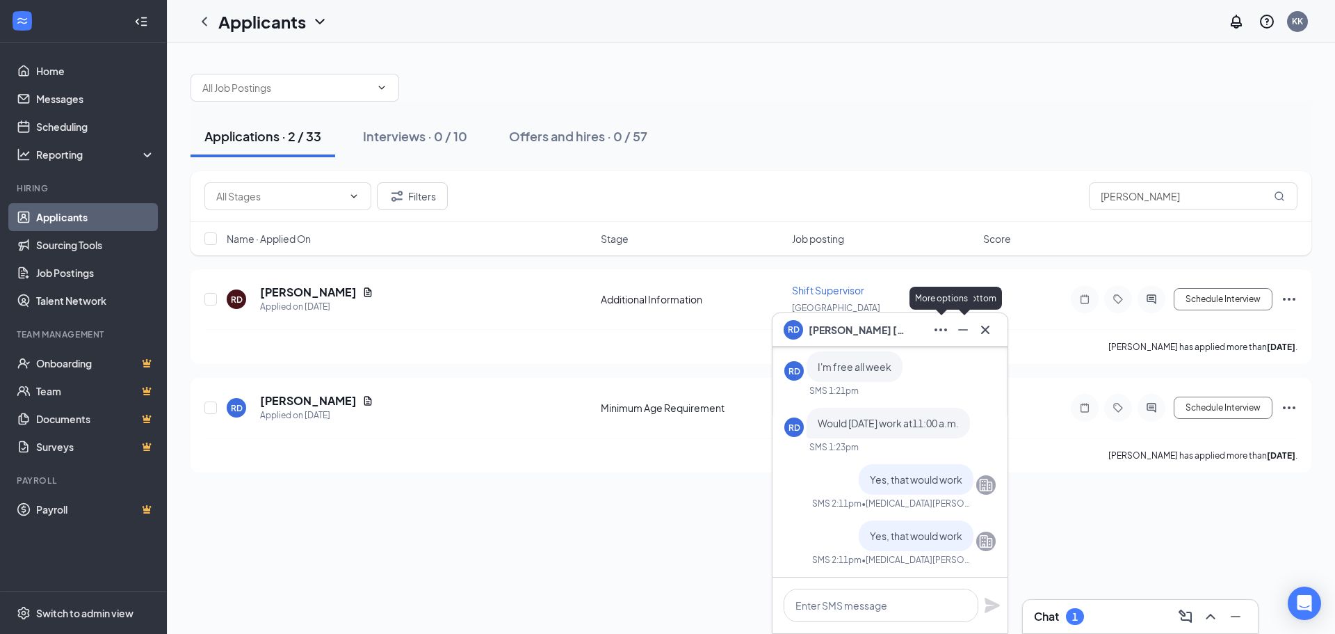
click at [958, 328] on icon "Minimize" at bounding box center [963, 329] width 17 height 17
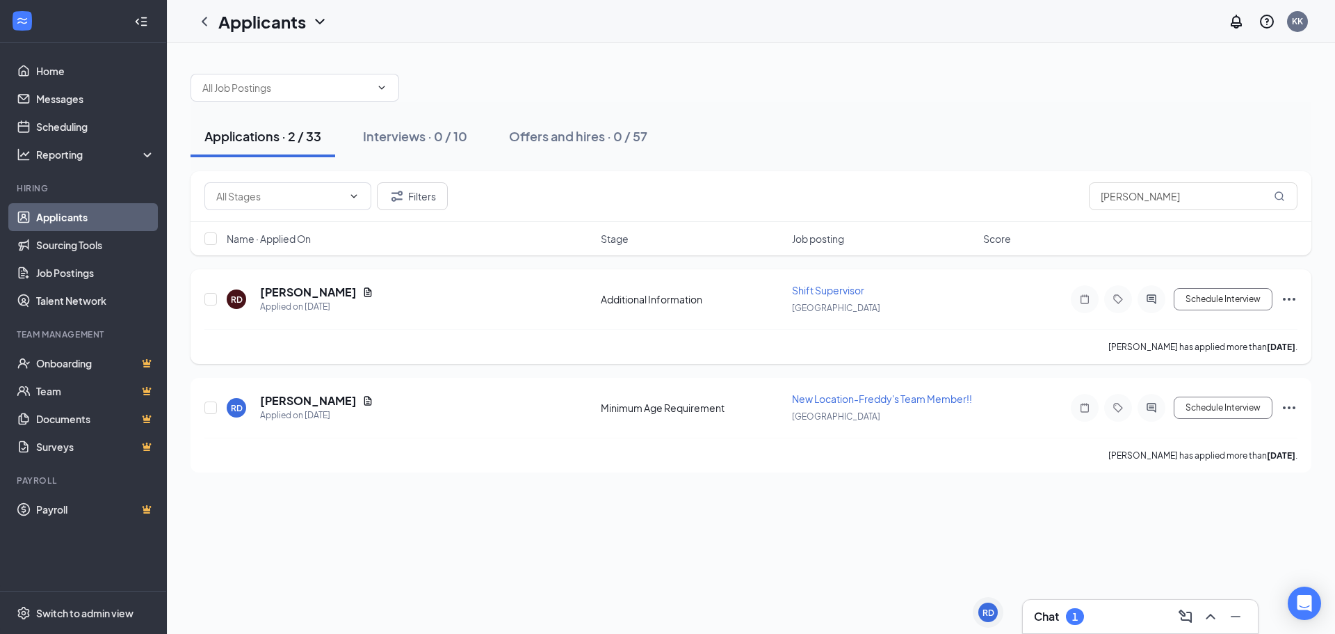
click at [1288, 296] on icon "Ellipses" at bounding box center [1289, 299] width 17 height 17
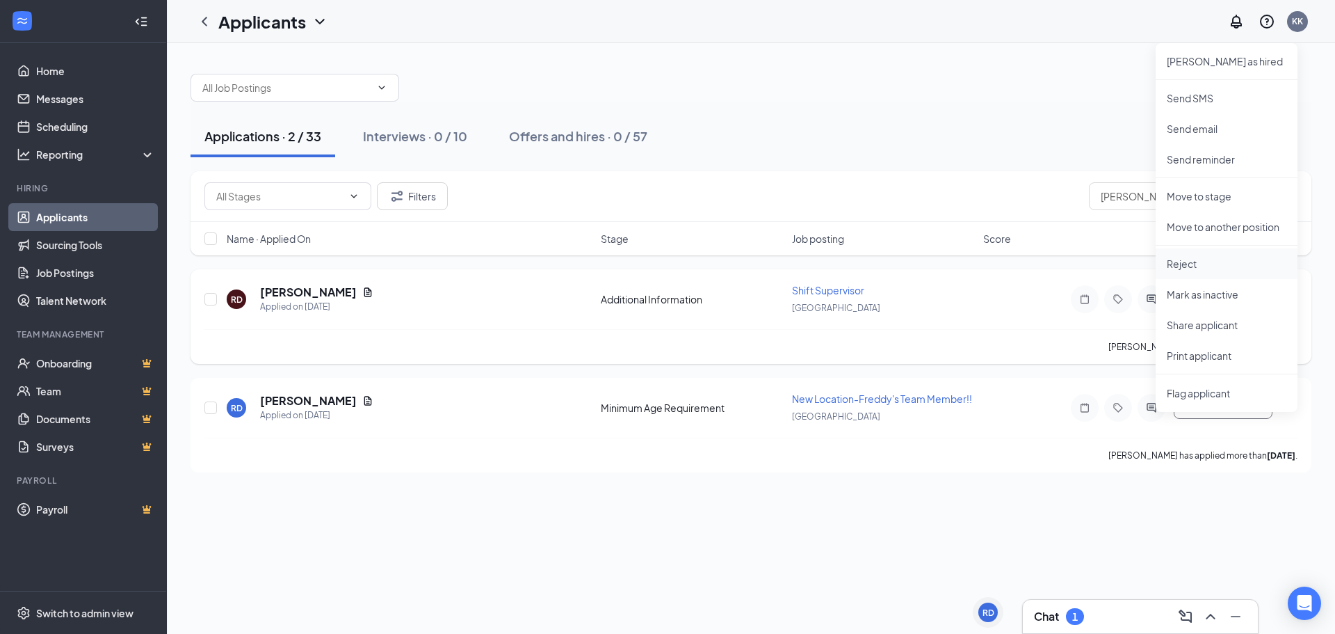
click at [1186, 264] on p "Reject" at bounding box center [1227, 264] width 120 height 14
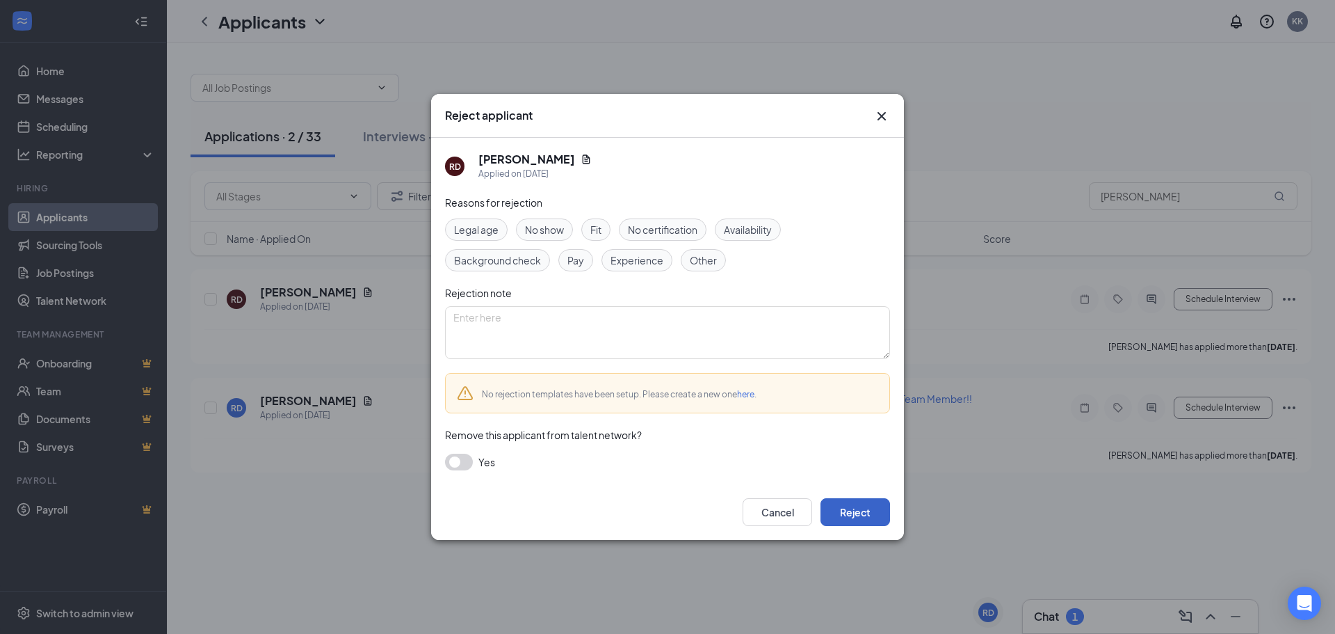
click at [846, 509] on button "Reject" at bounding box center [856, 512] width 70 height 28
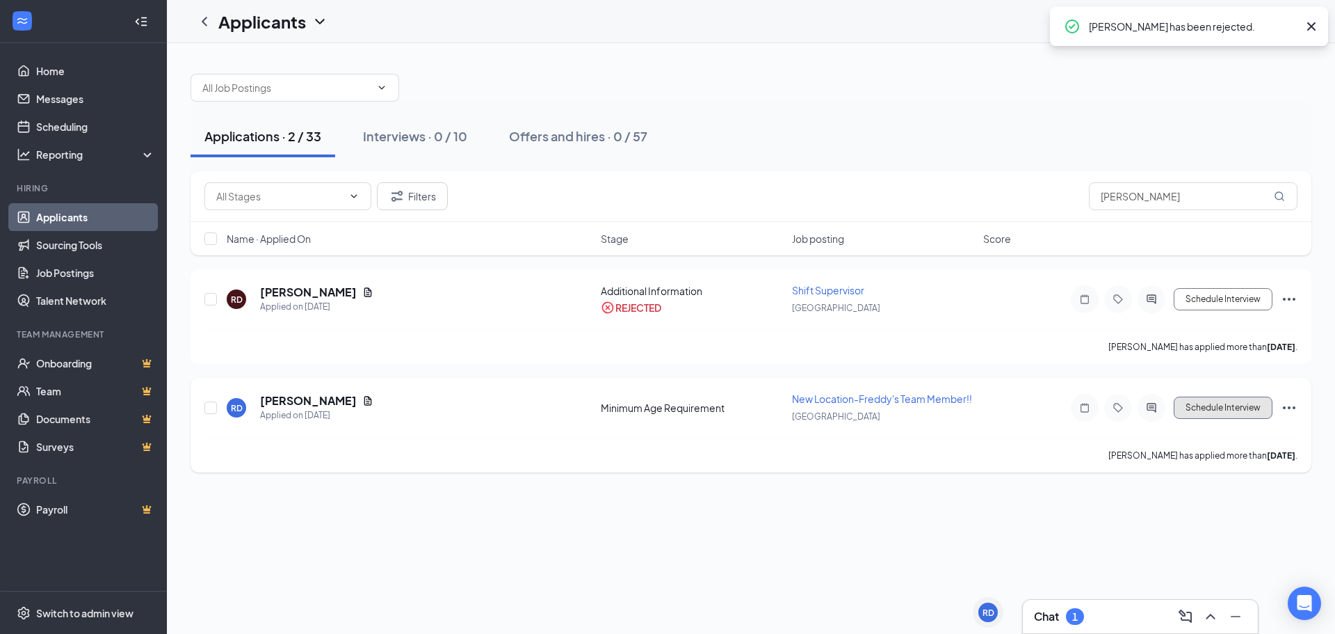
click at [1204, 409] on button "Schedule Interview" at bounding box center [1223, 407] width 99 height 22
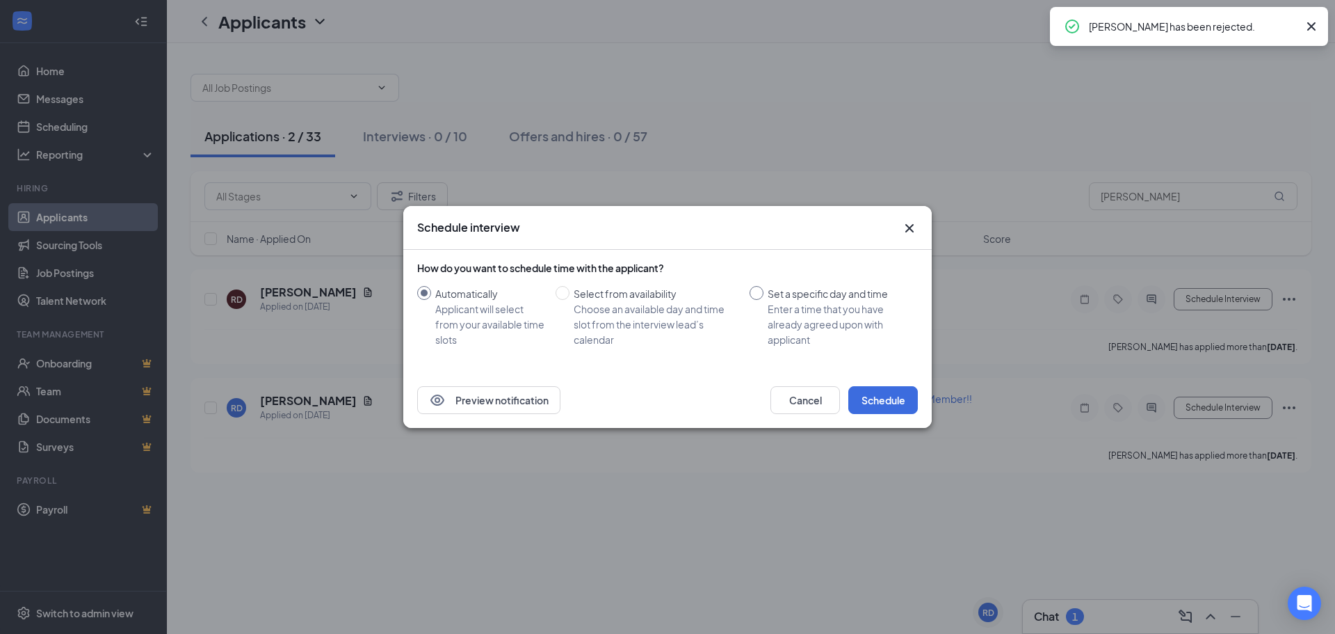
click at [767, 295] on span "Set a specific day and time Enter a time that you have already agreed upon with…" at bounding box center [838, 316] width 149 height 61
click at [764, 295] on input "Set a specific day and time Enter a time that you have already agreed upon with…" at bounding box center [757, 293] width 14 height 14
radio input "true"
radio input "false"
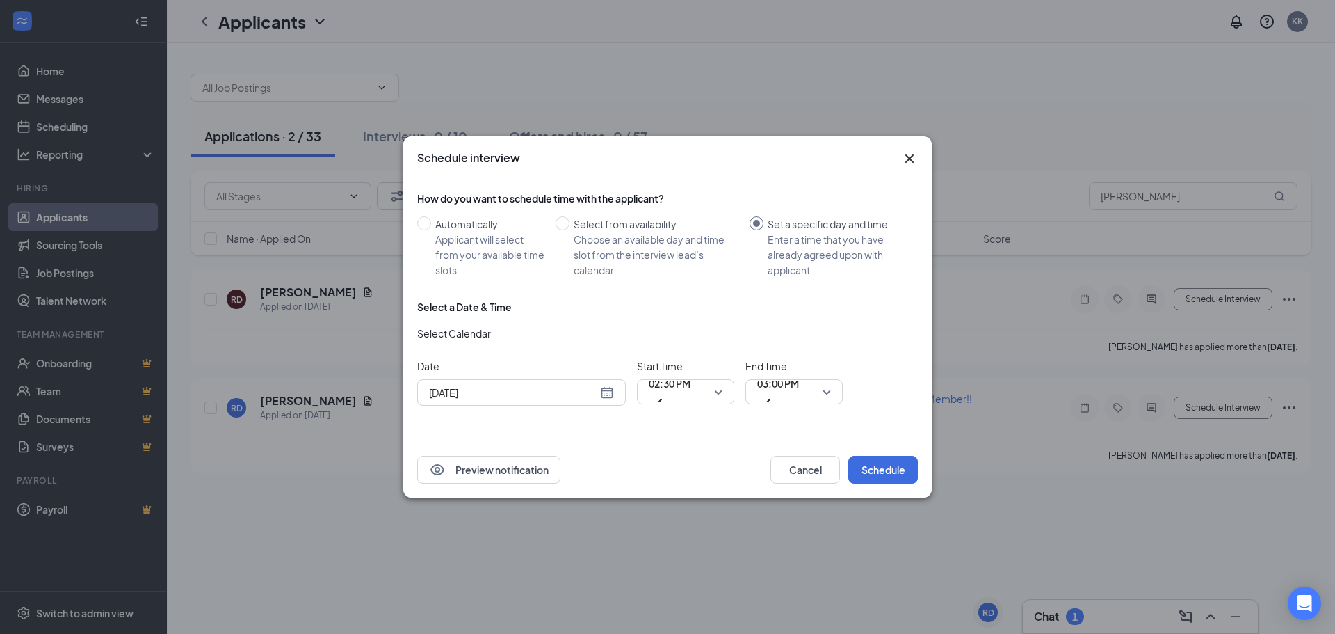
click at [613, 393] on div "[DATE]" at bounding box center [521, 392] width 185 height 15
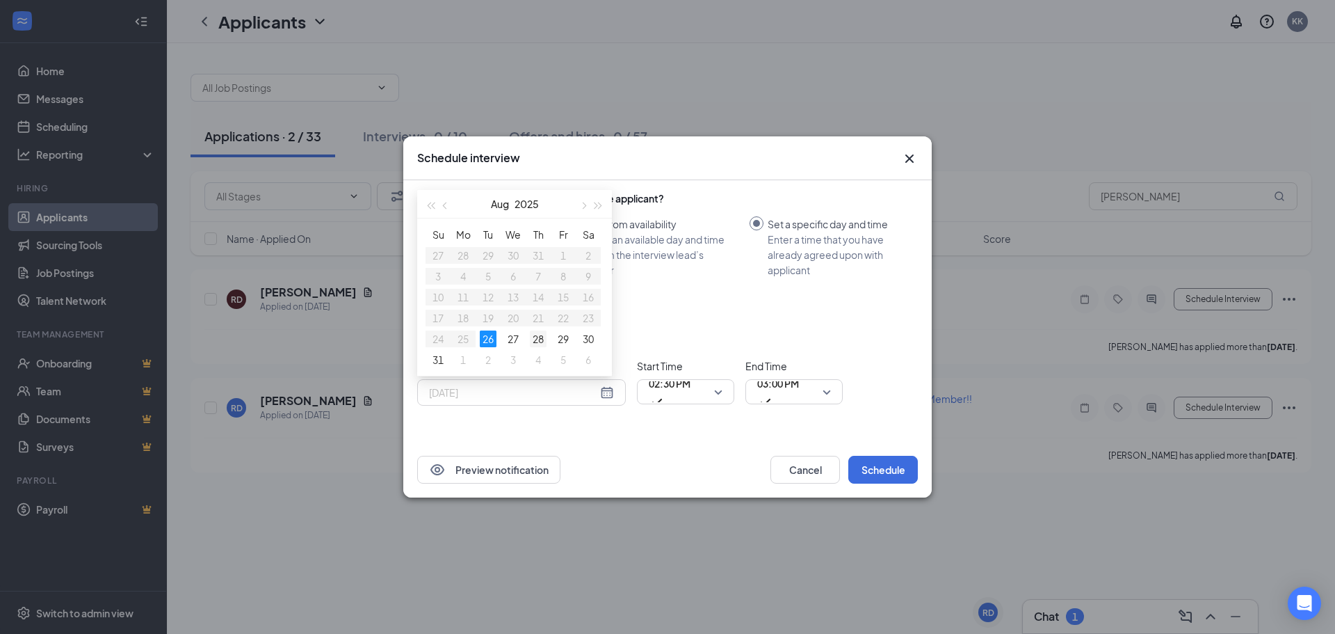
type input "[DATE]"
click at [540, 332] on div "28" at bounding box center [538, 338] width 17 height 17
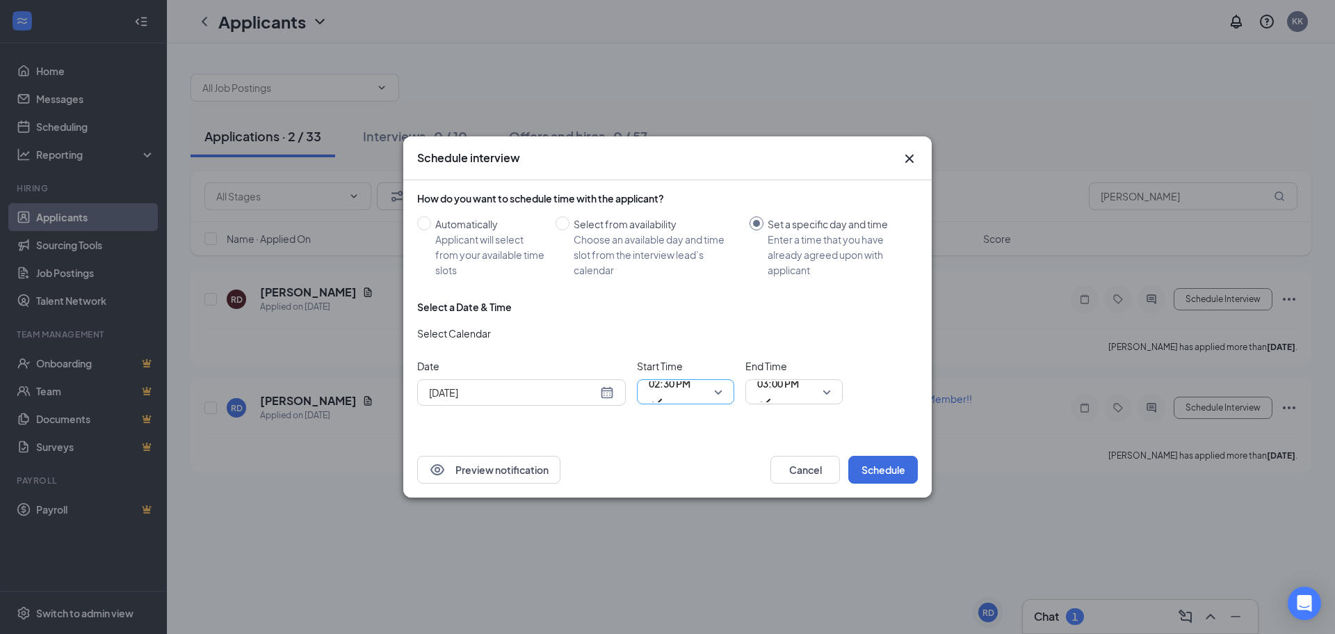
click at [691, 390] on span "02:30 PM" at bounding box center [670, 392] width 42 height 38
click at [770, 387] on span "03:00 PM" at bounding box center [778, 383] width 42 height 21
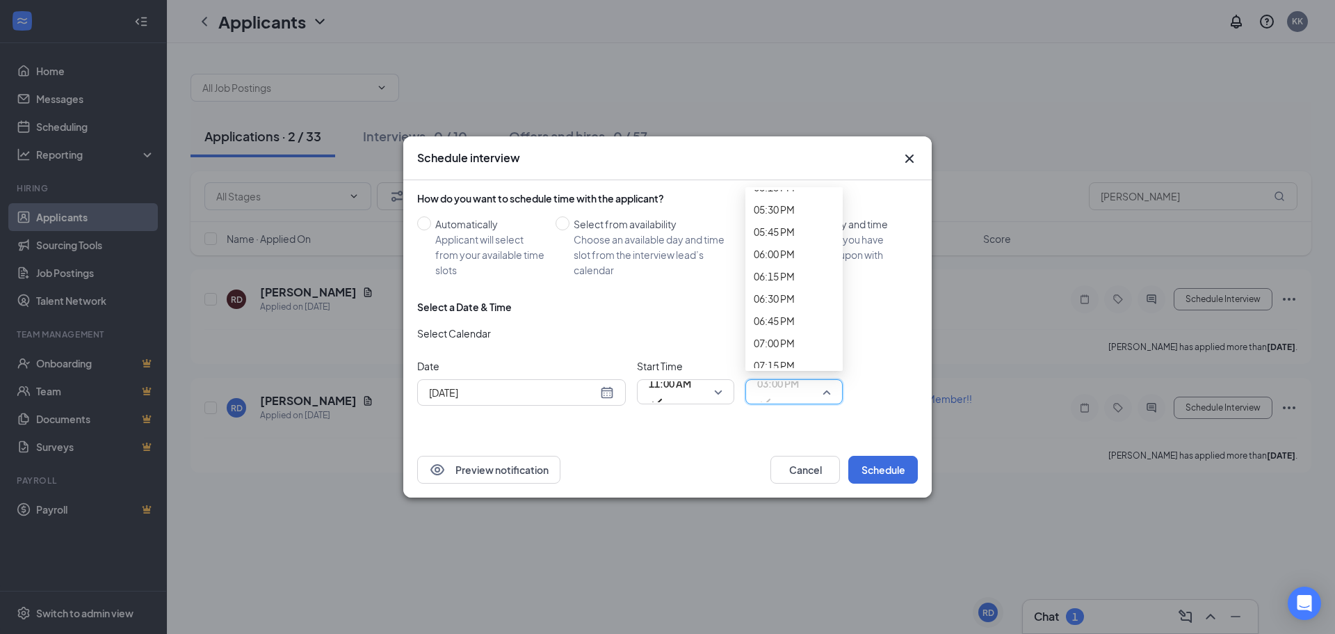
click at [822, 394] on span "01:15 PM" at bounding box center [794, 391] width 74 height 21
click at [903, 469] on button "Schedule" at bounding box center [883, 469] width 70 height 28
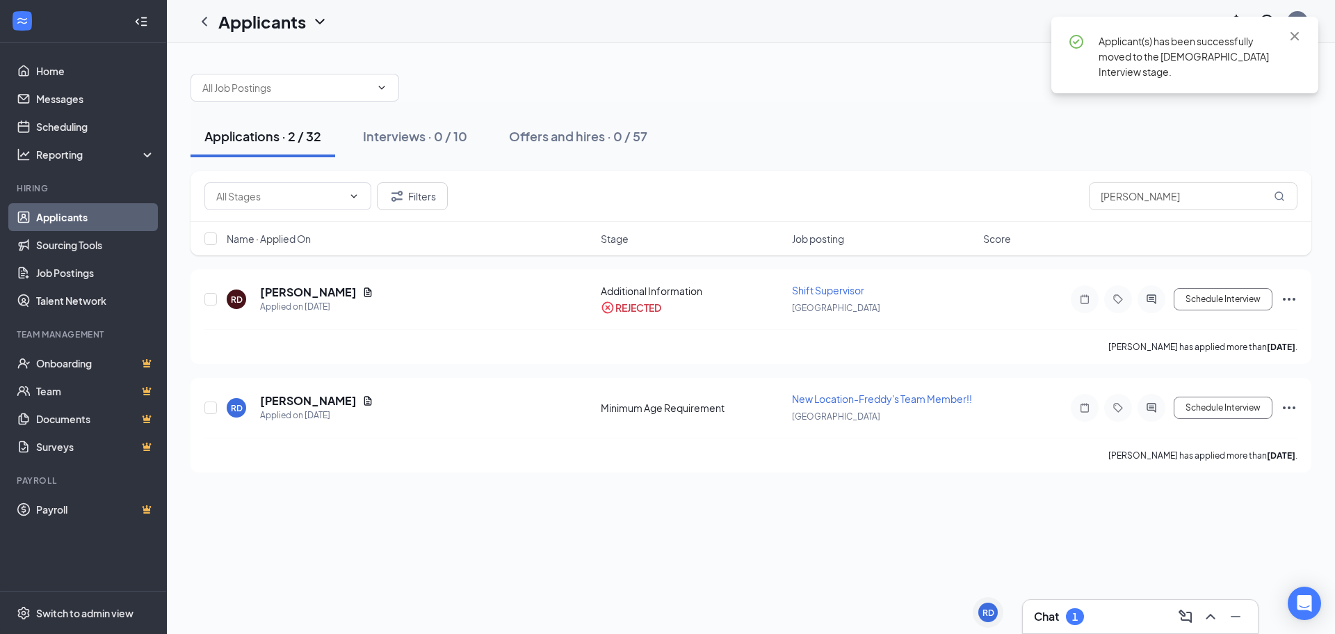
click at [1153, 619] on div "Chat 1" at bounding box center [1140, 616] width 213 height 22
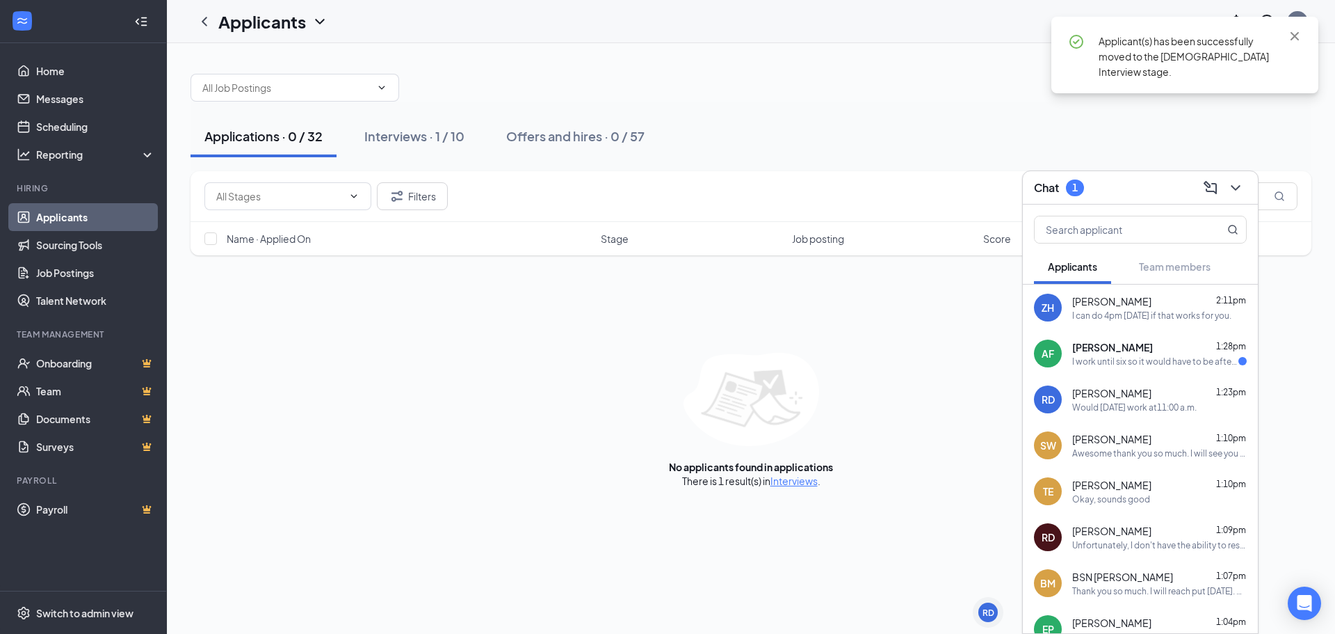
click at [1144, 353] on div "[PERSON_NAME] 1:28pm" at bounding box center [1159, 347] width 175 height 14
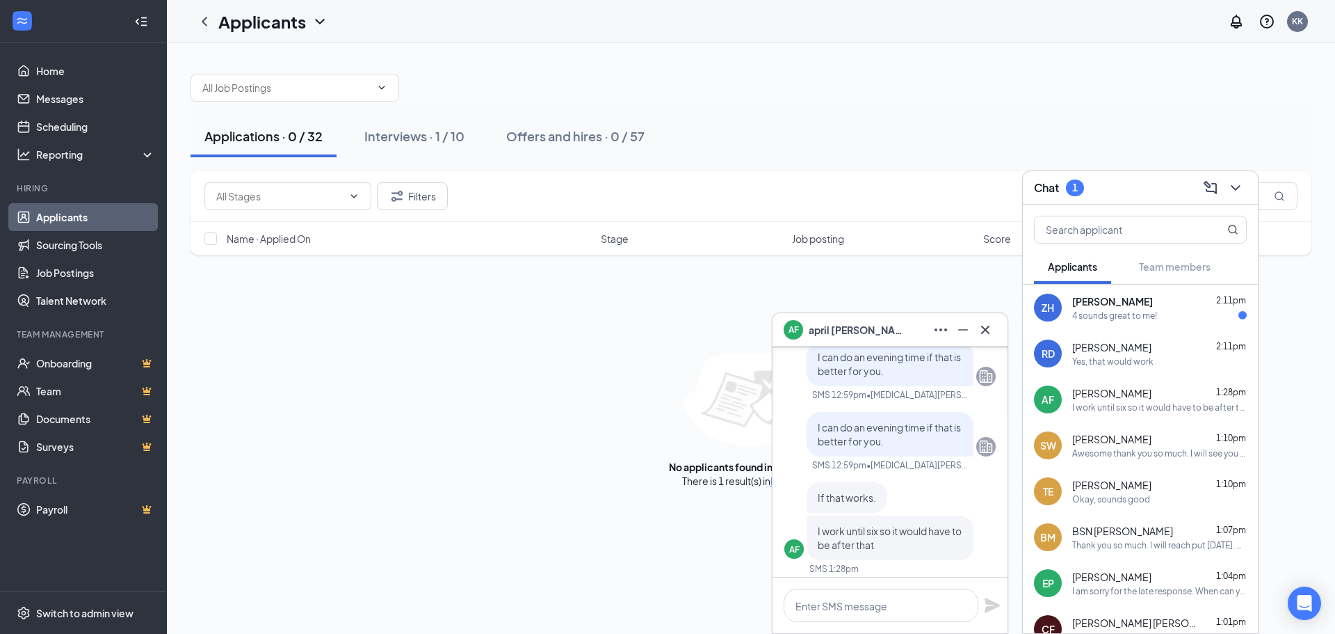
scroll to position [0, 0]
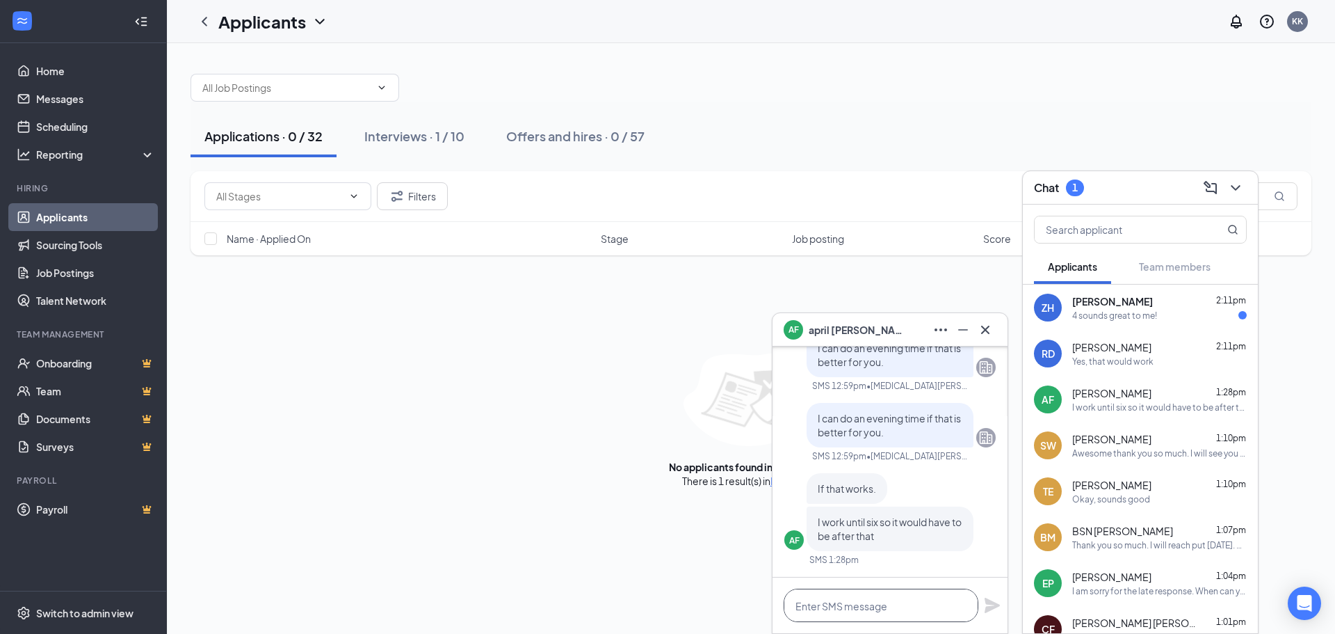
click at [860, 597] on textarea at bounding box center [881, 604] width 195 height 33
type textarea "Can we do [DATE] at 6:30pm?"
click at [985, 606] on icon "Plane" at bounding box center [992, 605] width 17 height 17
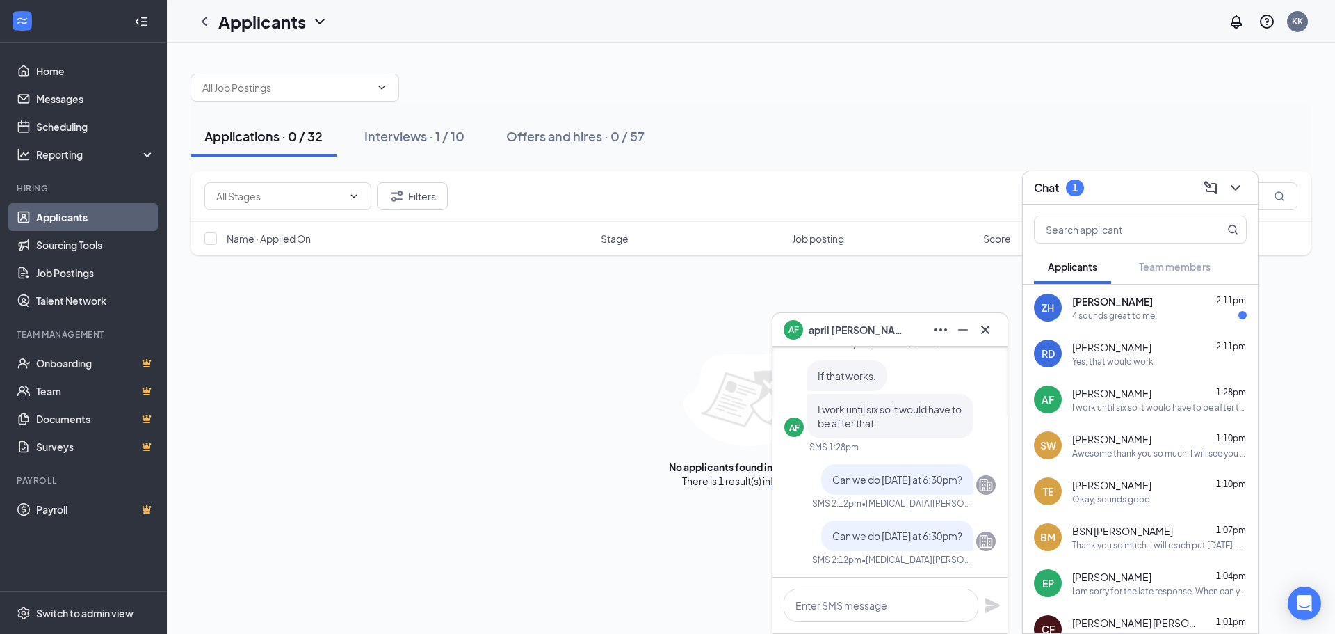
click at [1143, 293] on div "ZH [PERSON_NAME] 2:11pm 4 sounds great to me!" at bounding box center [1140, 307] width 235 height 46
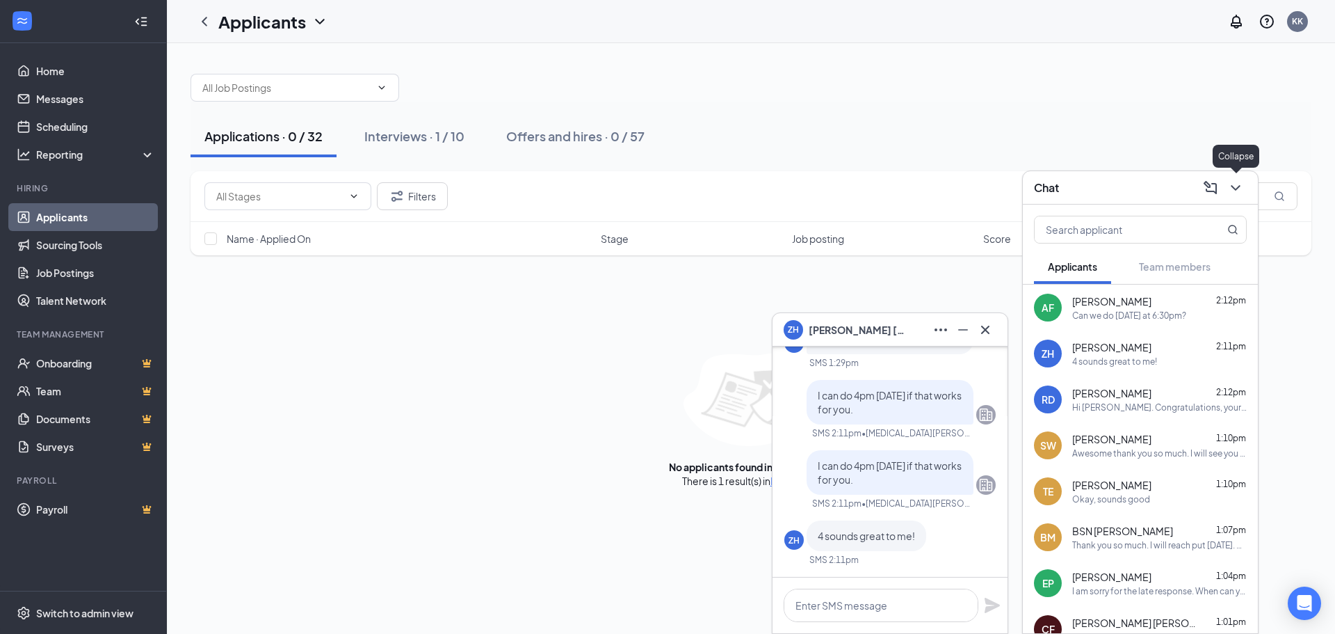
click at [1238, 188] on icon "ChevronDown" at bounding box center [1235, 187] width 17 height 17
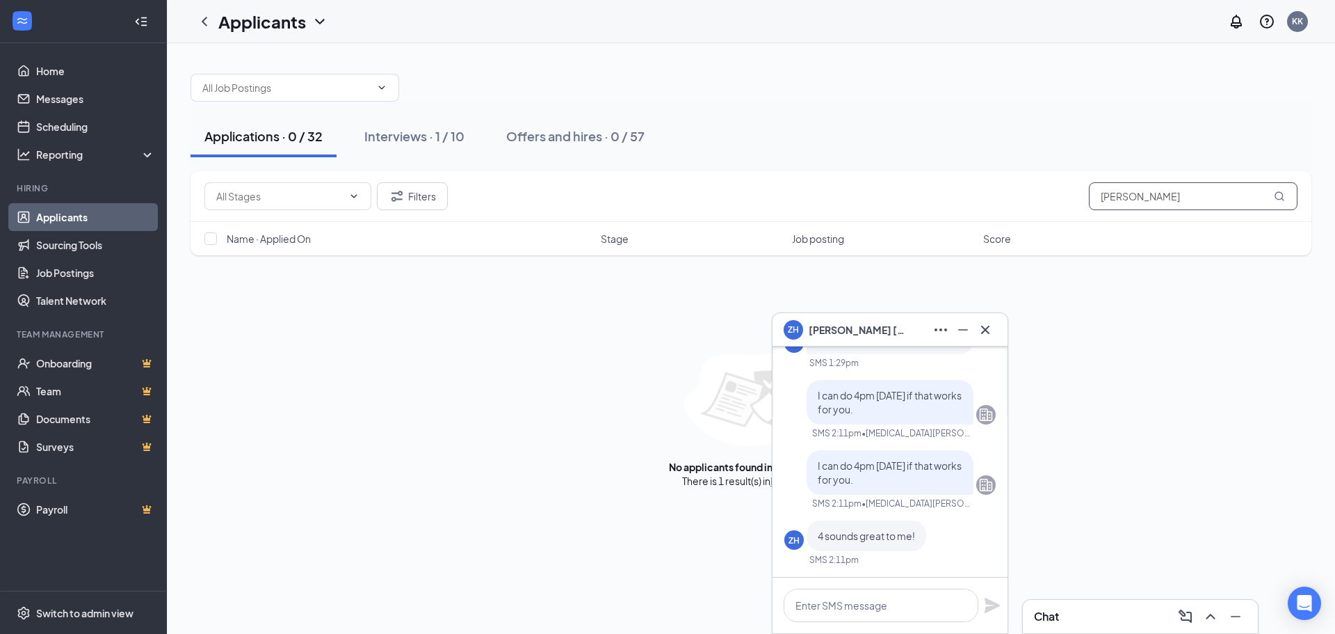
drag, startPoint x: 1144, startPoint y: 195, endPoint x: 836, endPoint y: 202, distance: 308.1
click at [836, 202] on div "Filters [PERSON_NAME]" at bounding box center [750, 196] width 1093 height 28
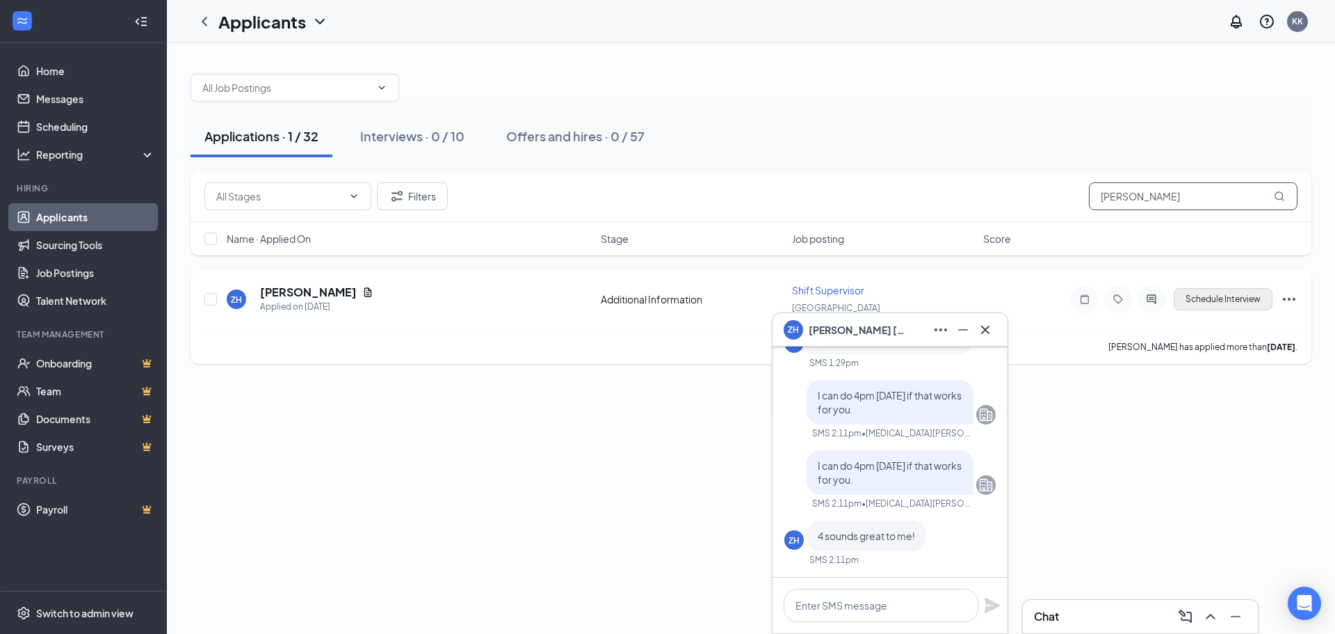
type input "[PERSON_NAME]"
click at [1247, 301] on button "Schedule Interview" at bounding box center [1223, 299] width 99 height 22
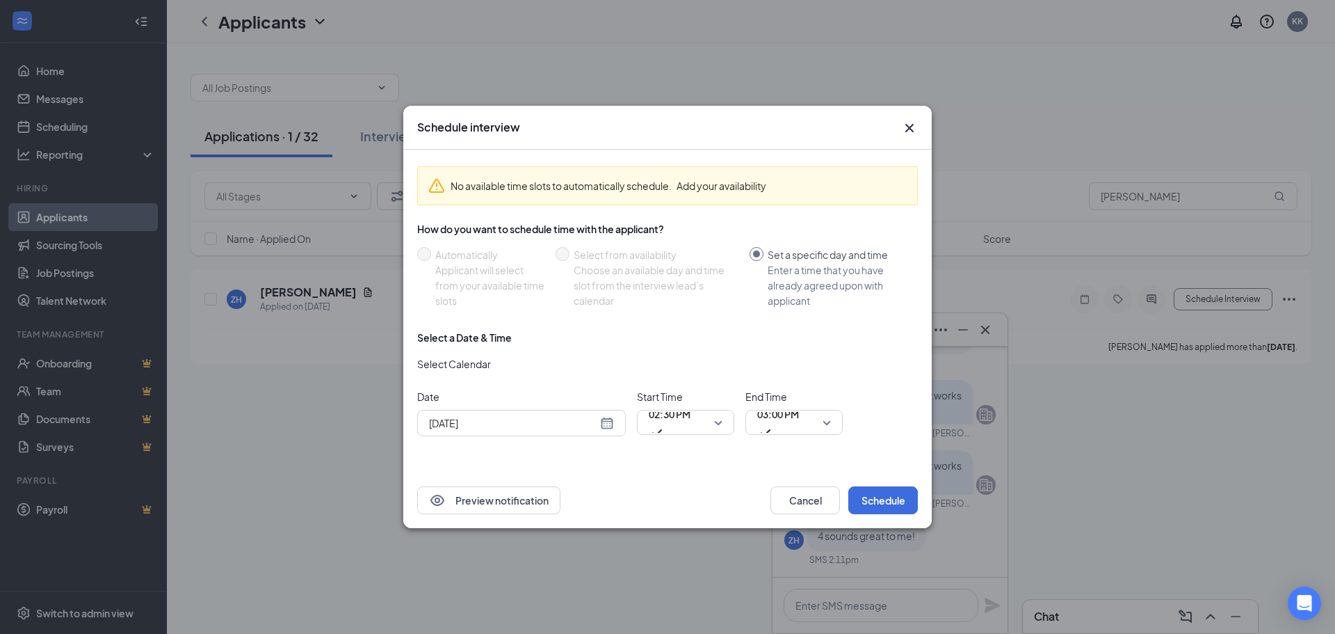
click at [607, 424] on div "[DATE]" at bounding box center [521, 422] width 185 height 15
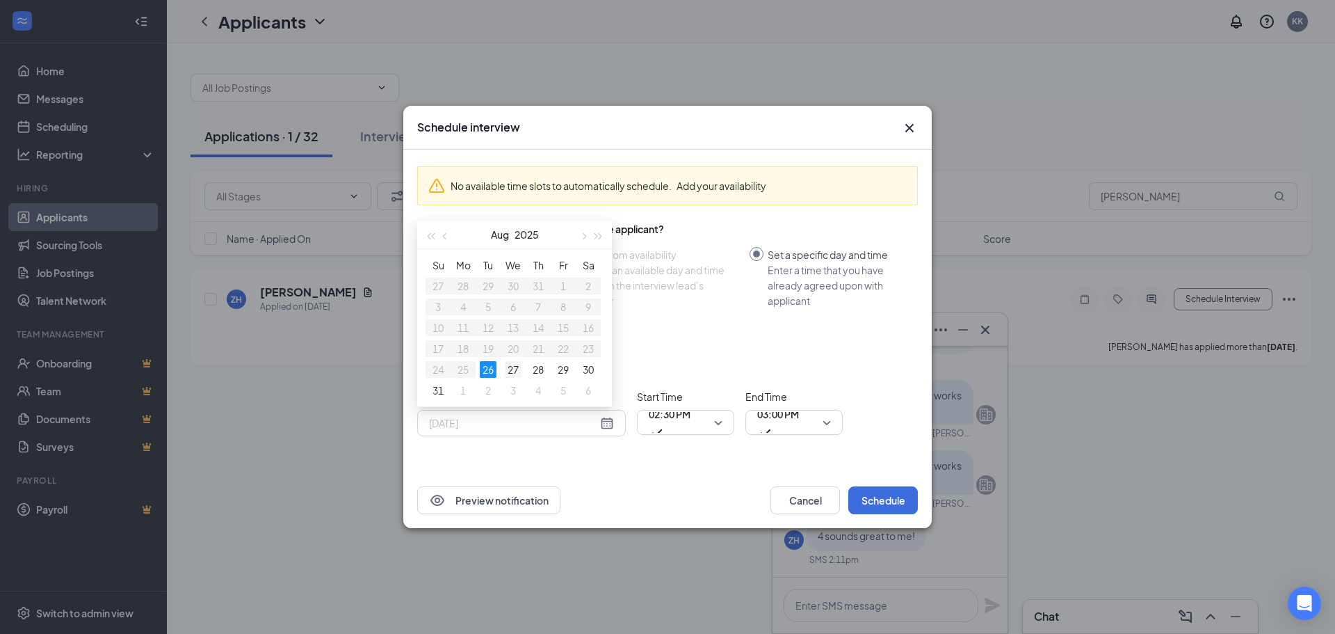
type input "[DATE]"
click at [510, 371] on div "27" at bounding box center [513, 369] width 17 height 17
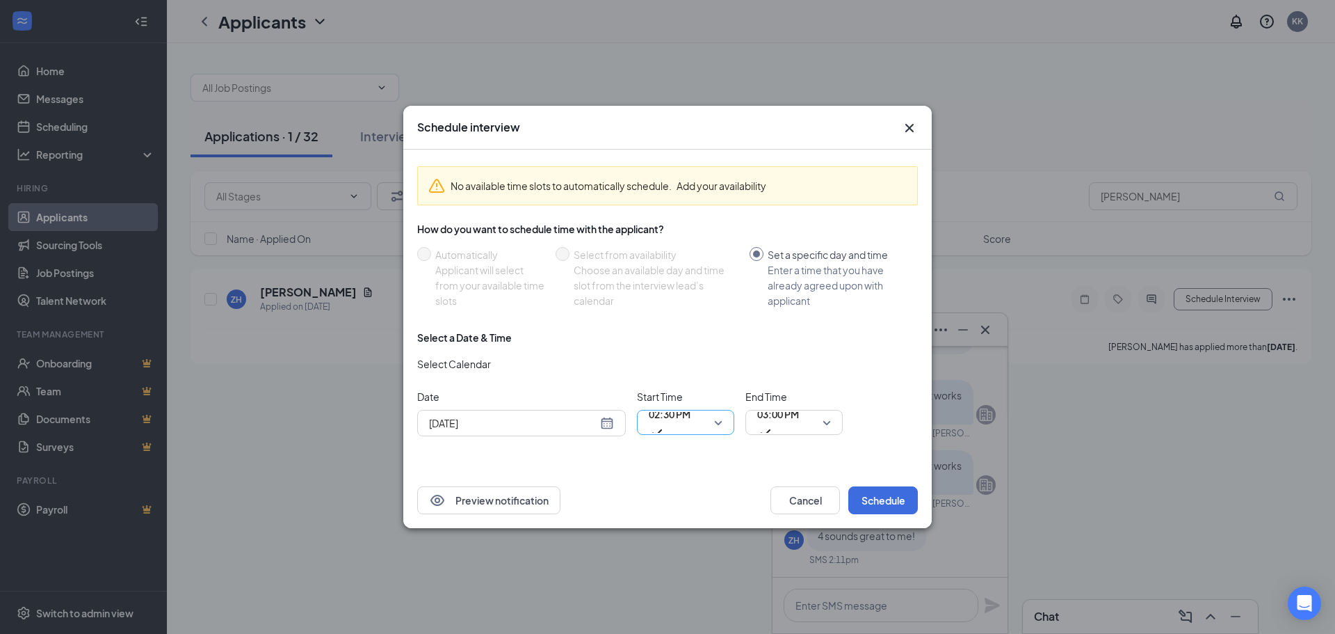
click at [691, 424] on span "02:30 PM" at bounding box center [670, 422] width 42 height 38
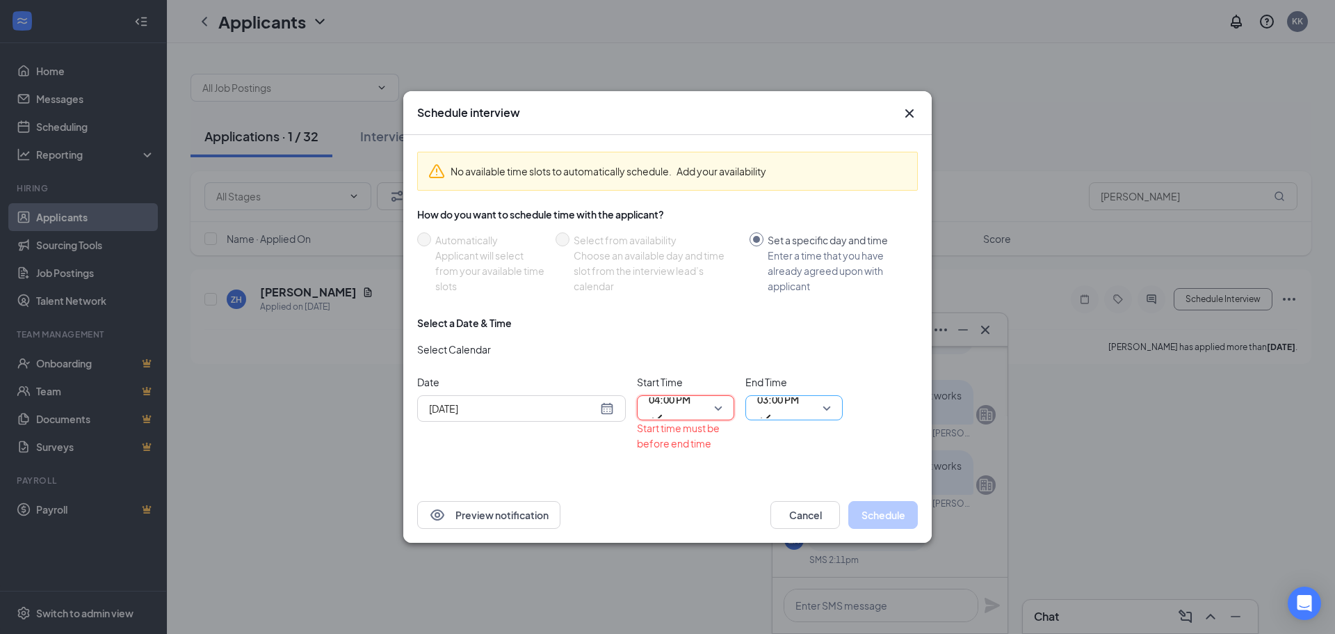
click at [783, 406] on span "03:00 PM" at bounding box center [778, 399] width 42 height 21
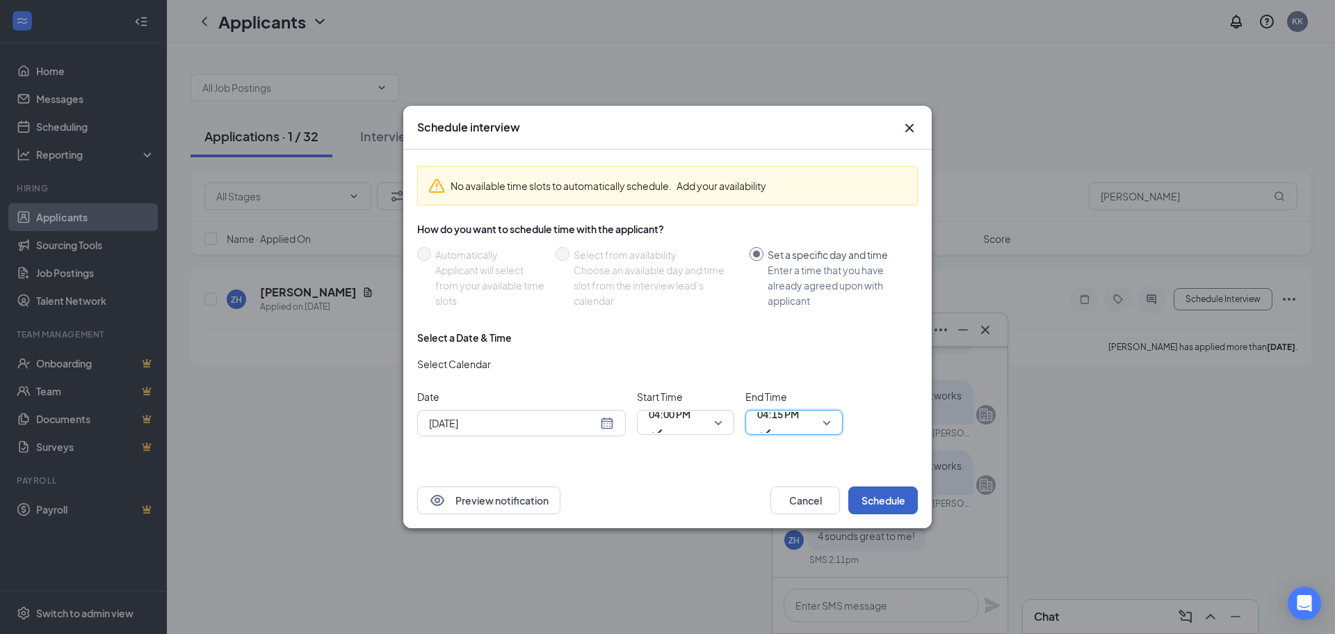
click at [881, 504] on button "Schedule" at bounding box center [883, 500] width 70 height 28
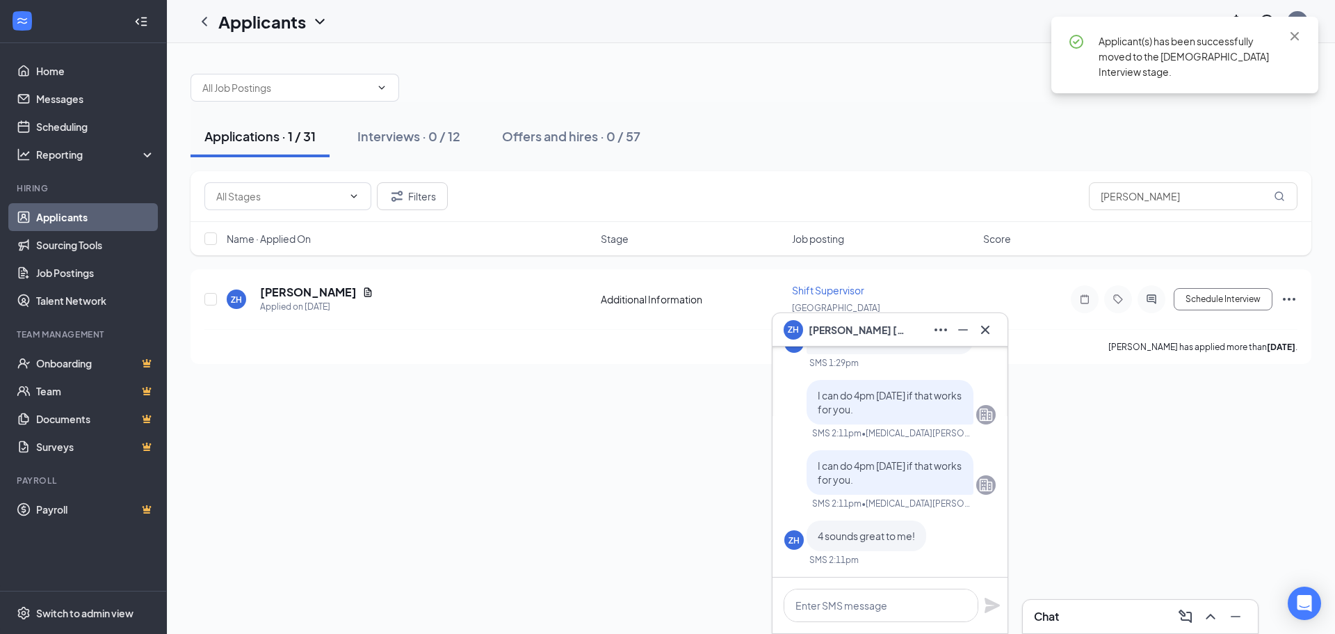
click at [991, 333] on icon "Cross" at bounding box center [985, 329] width 17 height 17
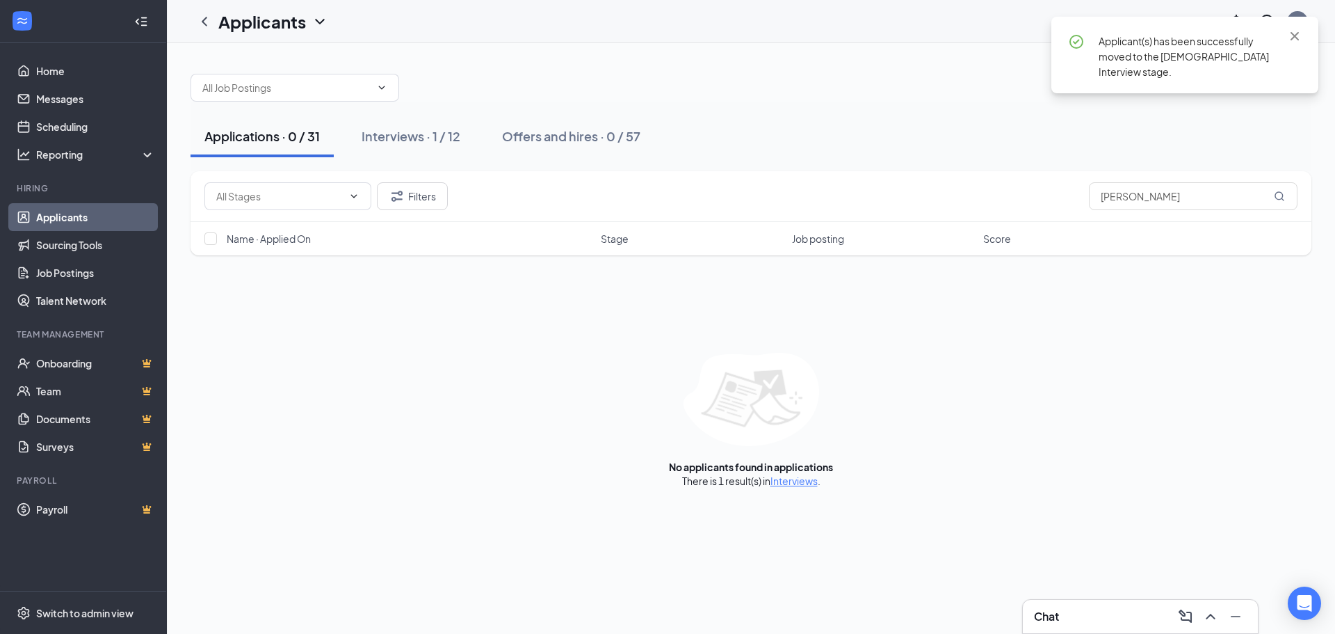
click at [1090, 606] on div "Chat" at bounding box center [1140, 616] width 213 height 22
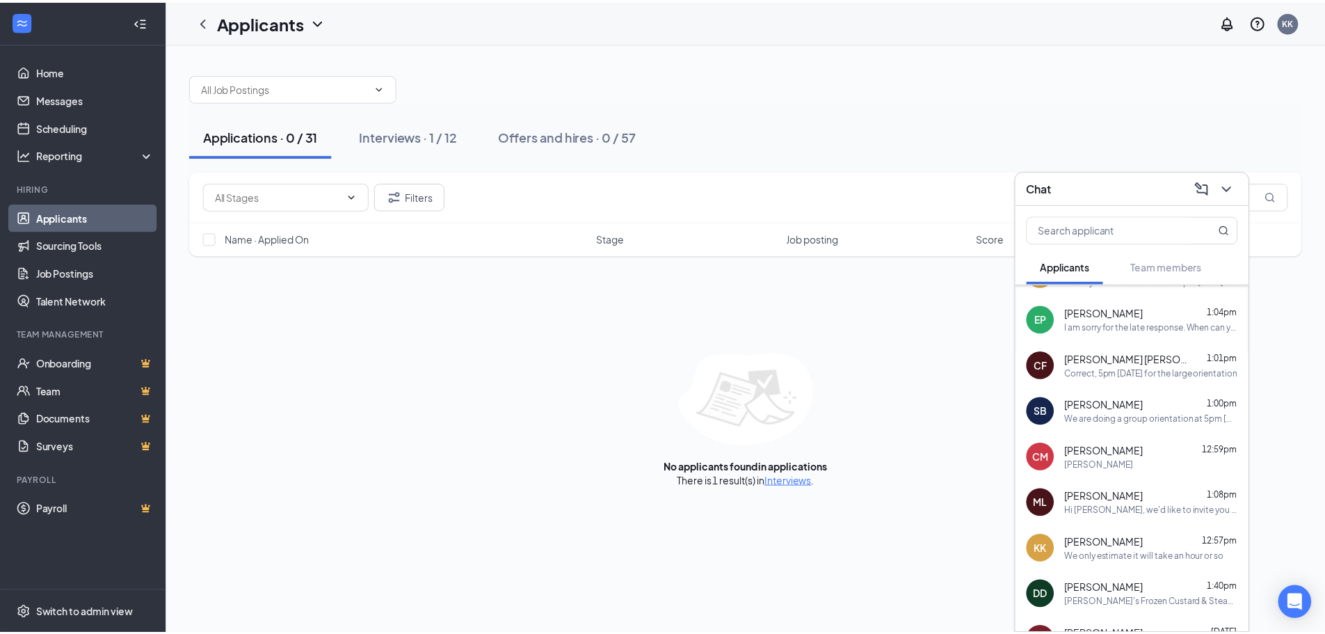
scroll to position [0, 0]
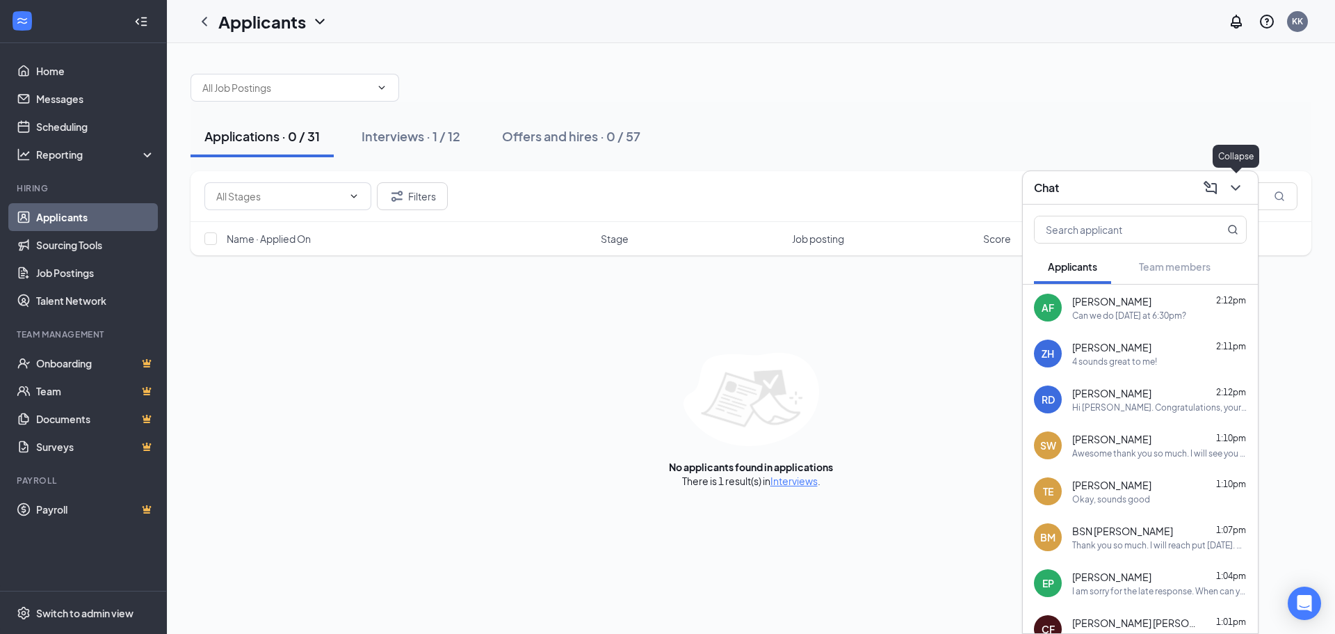
click at [1237, 186] on icon "ChevronDown" at bounding box center [1235, 187] width 17 height 17
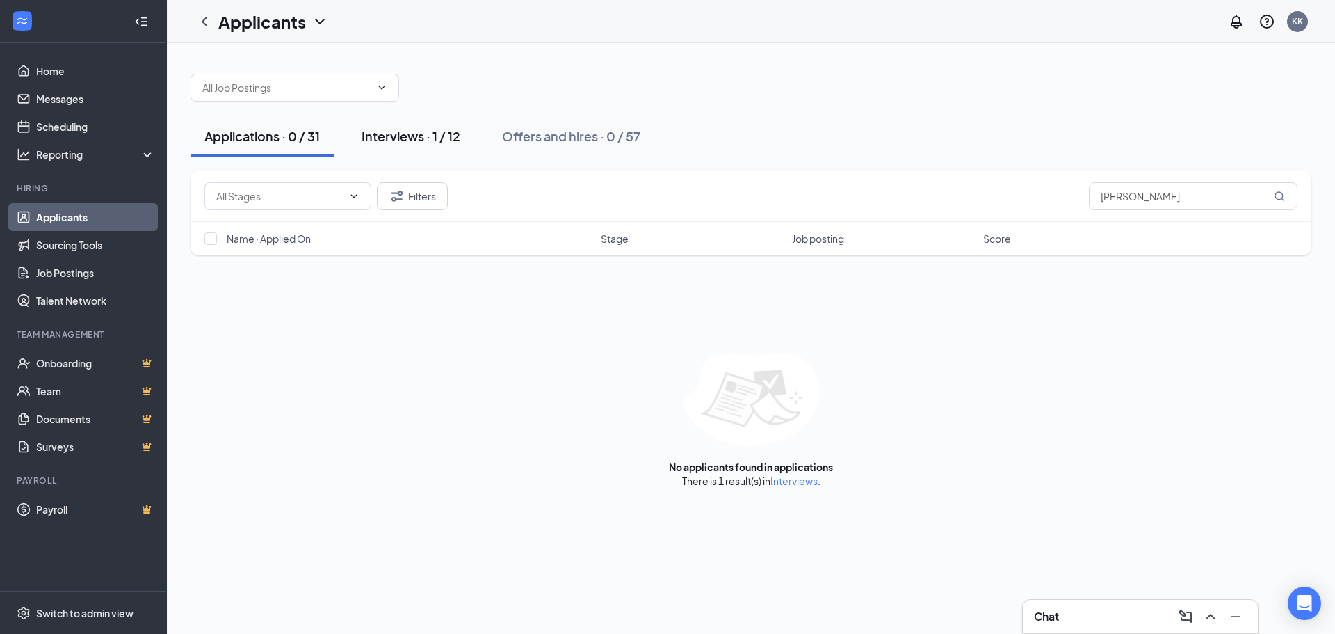
click at [433, 127] on div "Interviews · 1 / 12" at bounding box center [411, 135] width 99 height 17
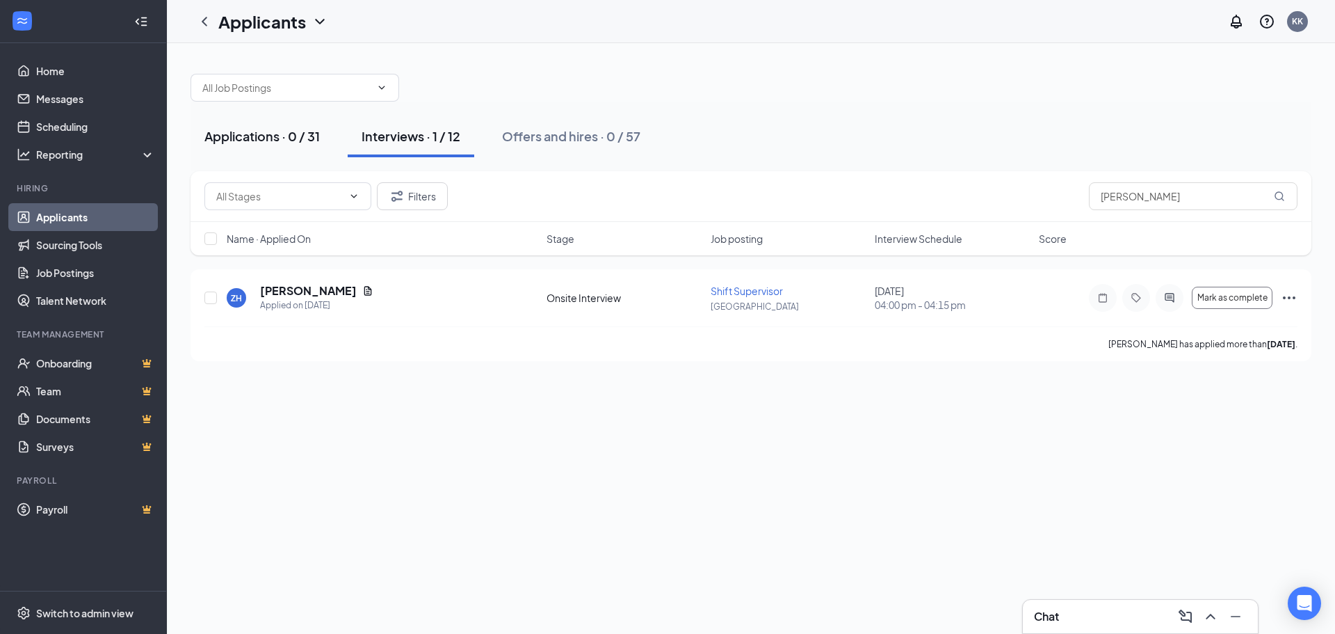
click at [294, 129] on div "Applications · 0 / 31" at bounding box center [261, 135] width 115 height 17
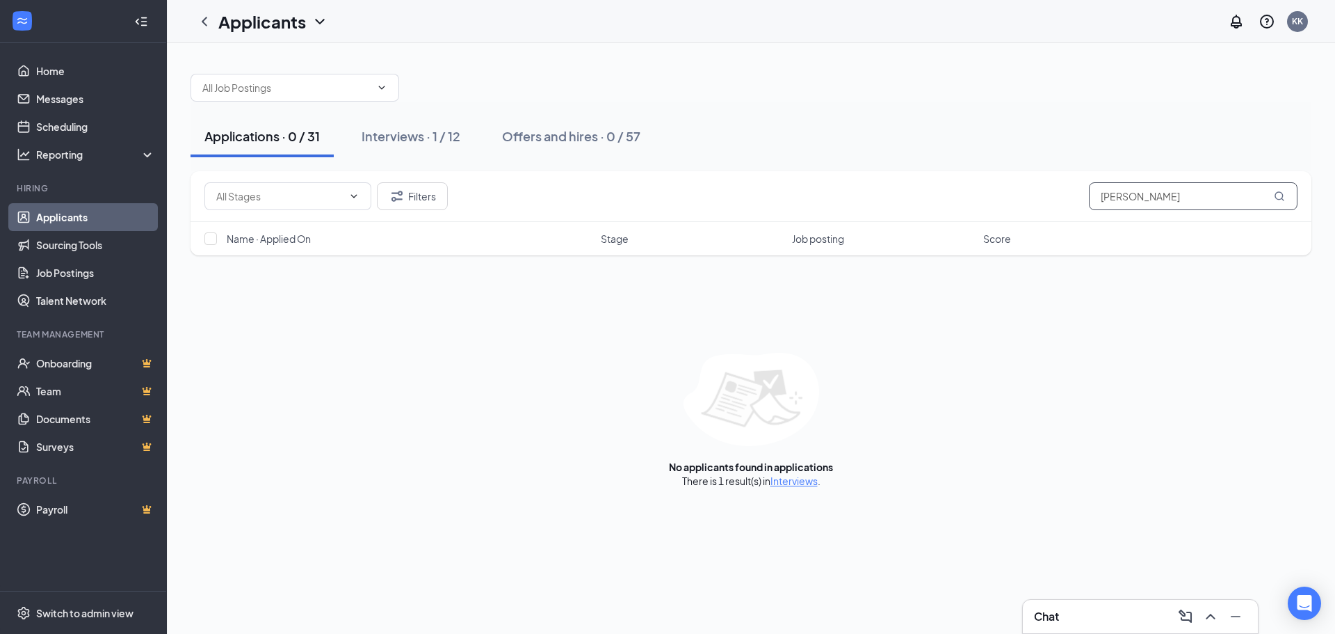
drag, startPoint x: 1149, startPoint y: 205, endPoint x: 645, endPoint y: 207, distance: 504.9
click at [645, 207] on div "Filters [PERSON_NAME]" at bounding box center [750, 196] width 1093 height 28
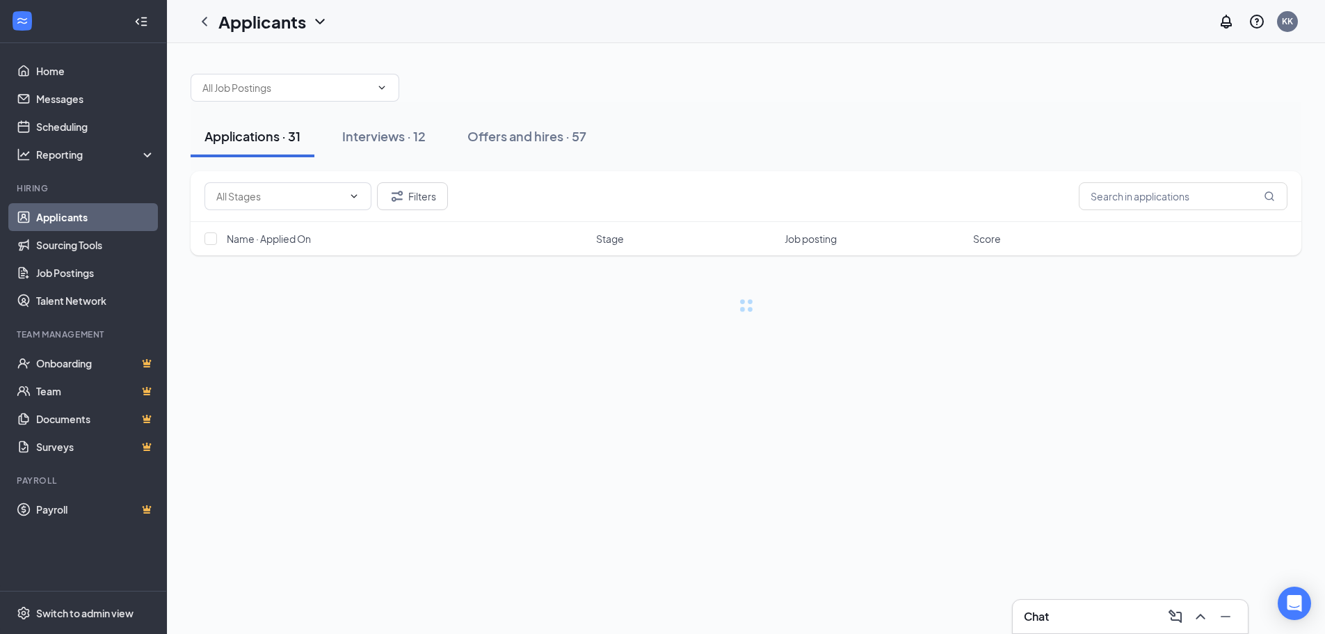
click at [736, 163] on div "Applications · 31 Interviews · 12 Offers and hires · 57" at bounding box center [746, 137] width 1111 height 70
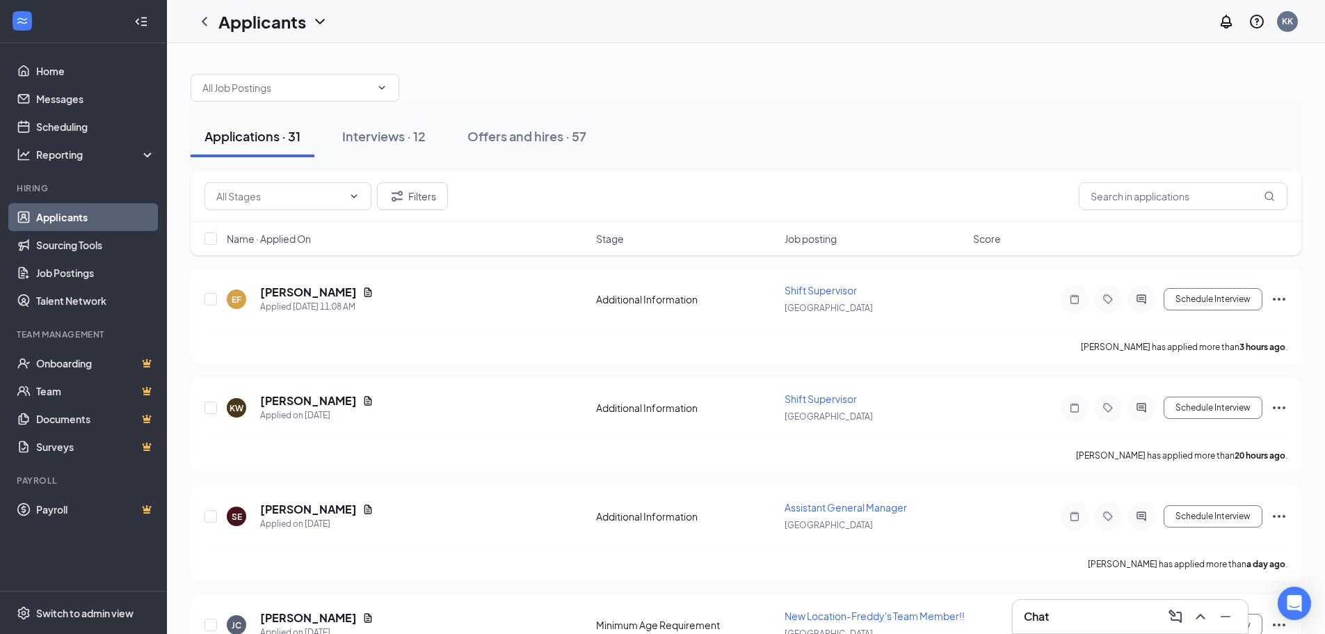
drag, startPoint x: 273, startPoint y: 246, endPoint x: 279, endPoint y: 238, distance: 10.4
click at [273, 246] on div "Name · Applied On Stage Job posting Score" at bounding box center [746, 238] width 1111 height 33
click at [280, 236] on span "Name · Applied On" at bounding box center [269, 239] width 84 height 14
click at [302, 240] on span "Name · Applied On" at bounding box center [269, 239] width 84 height 14
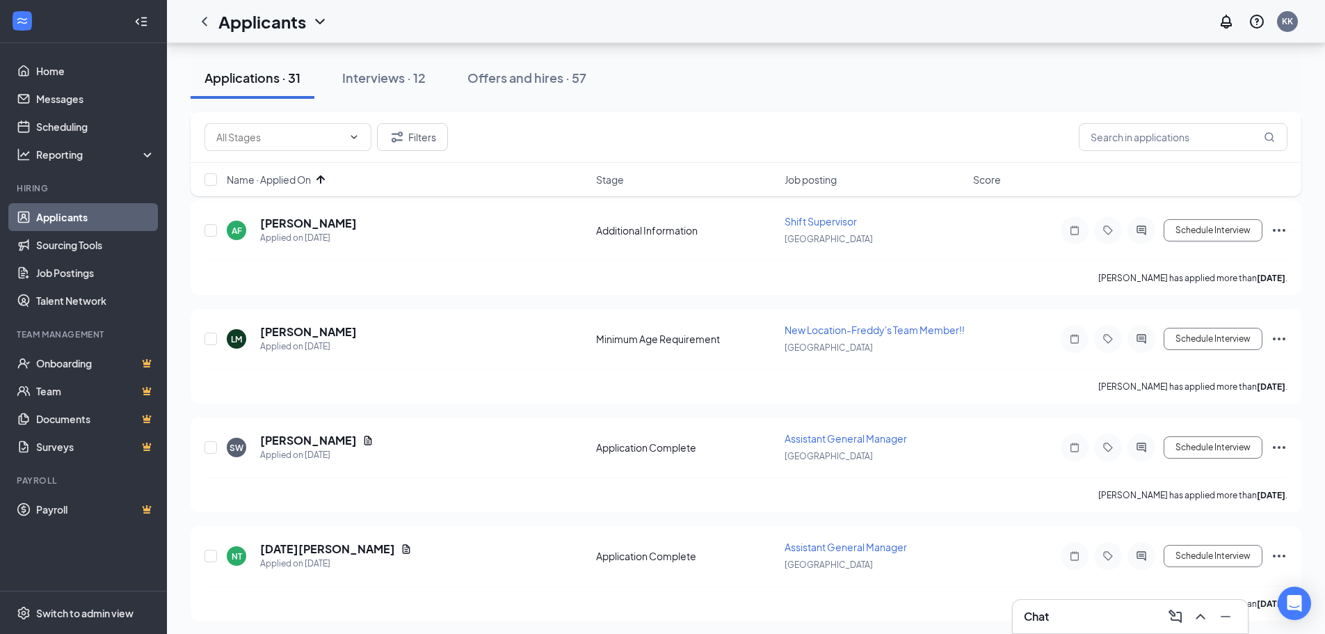
scroll to position [1252, 0]
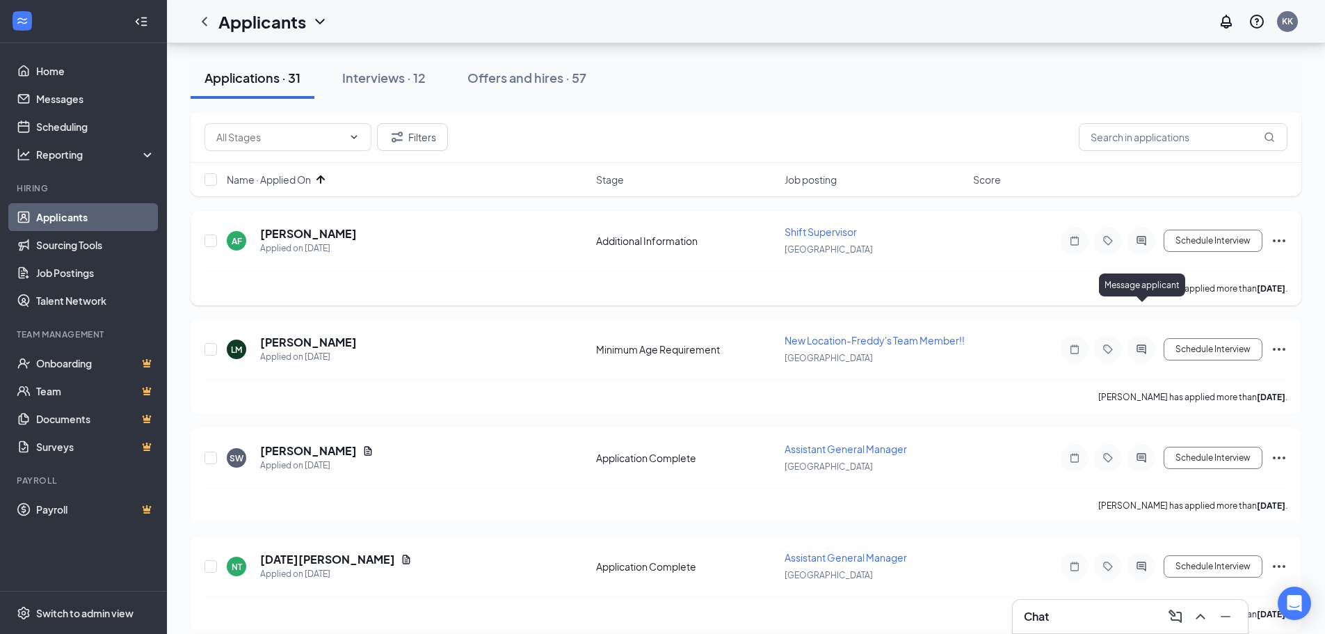
click at [1147, 246] on icon "ActiveChat" at bounding box center [1141, 240] width 17 height 11
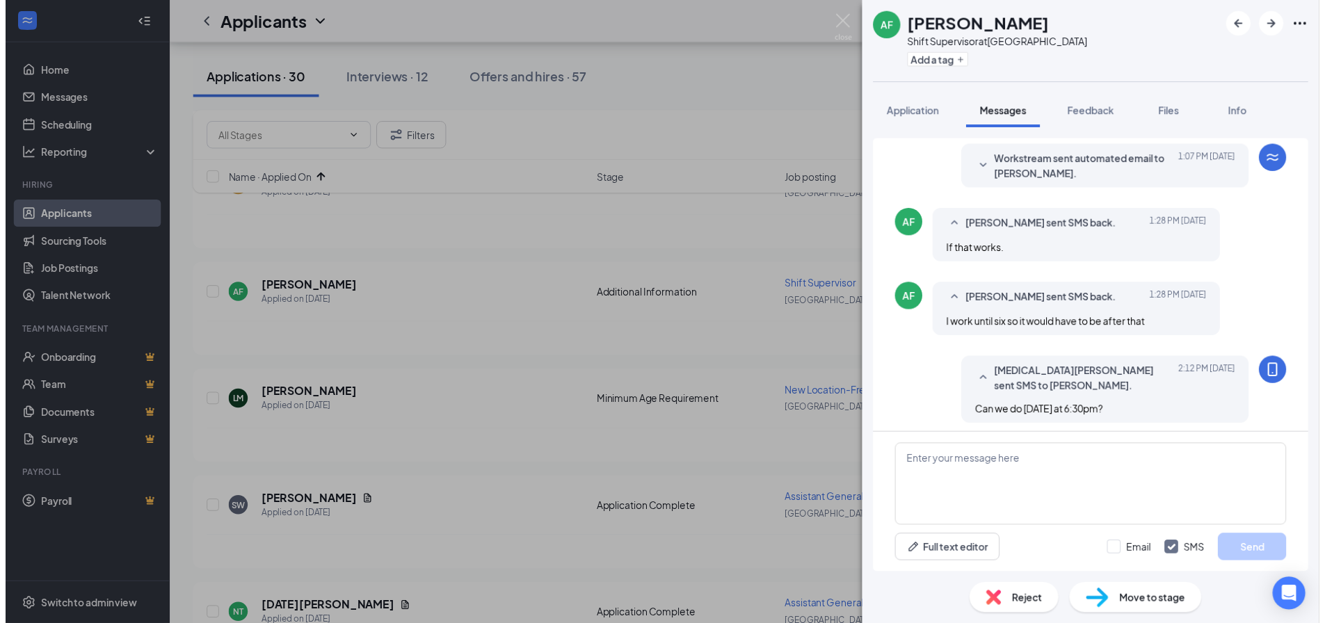
scroll to position [526, 0]
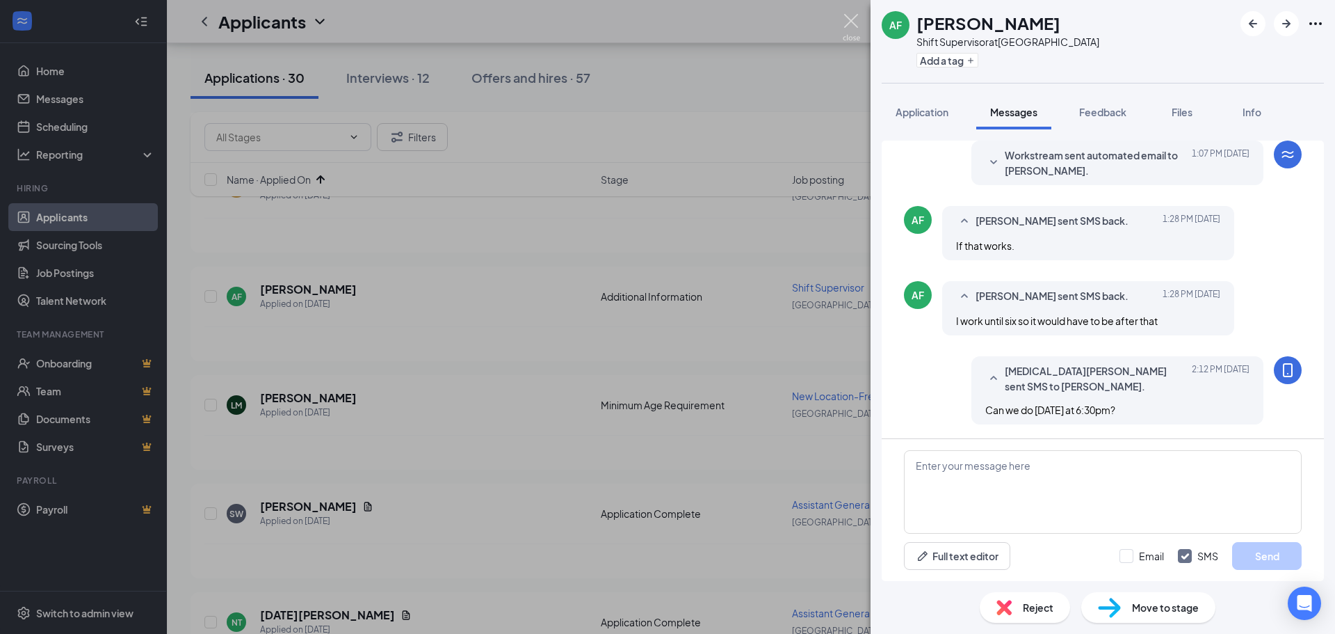
click at [853, 26] on img at bounding box center [851, 27] width 17 height 27
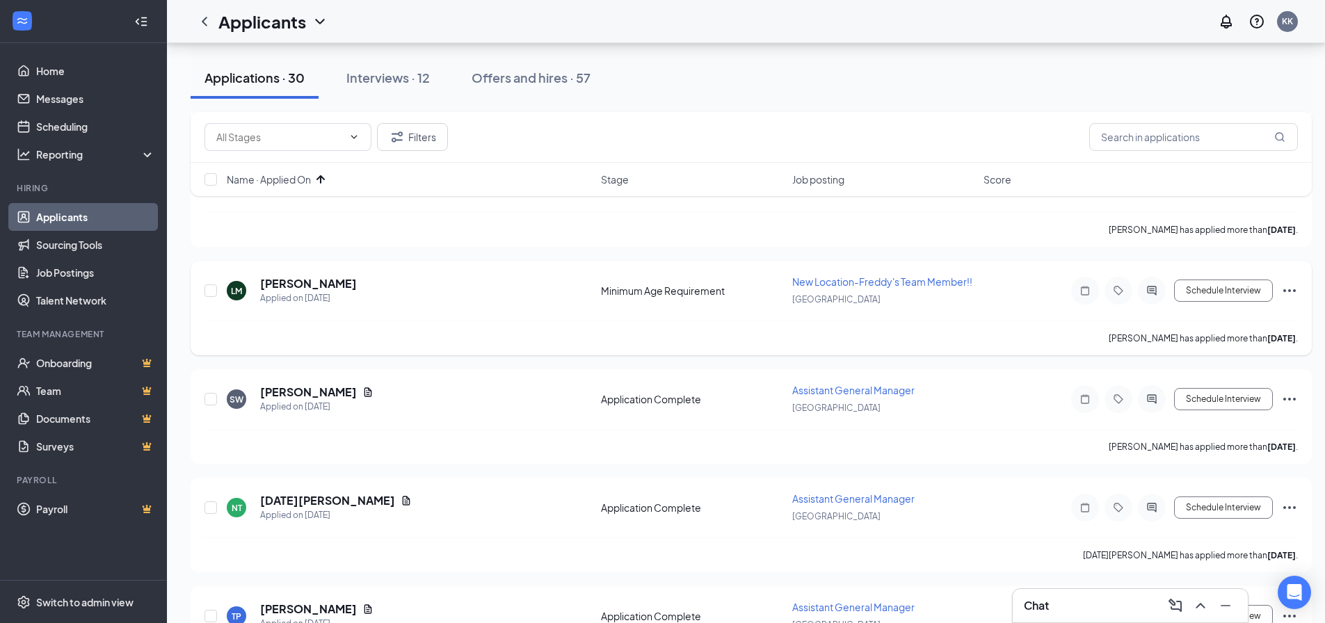
scroll to position [1335, 0]
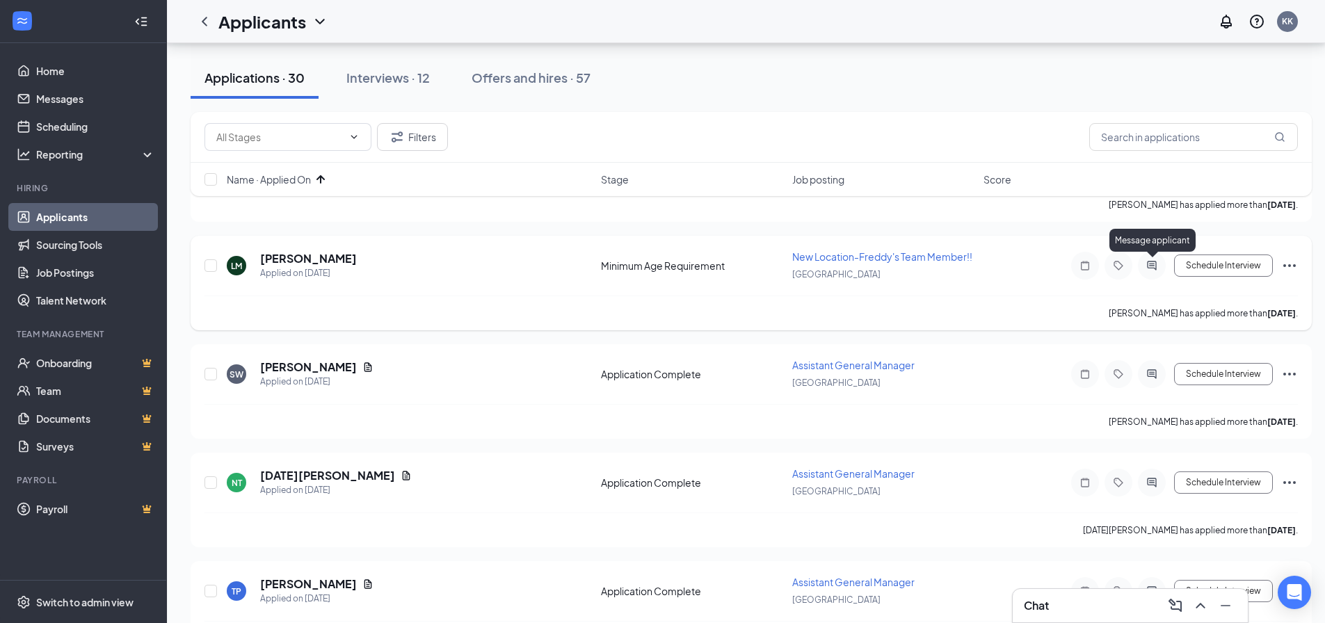
click at [1153, 266] on icon "ActiveChat" at bounding box center [1151, 265] width 9 height 9
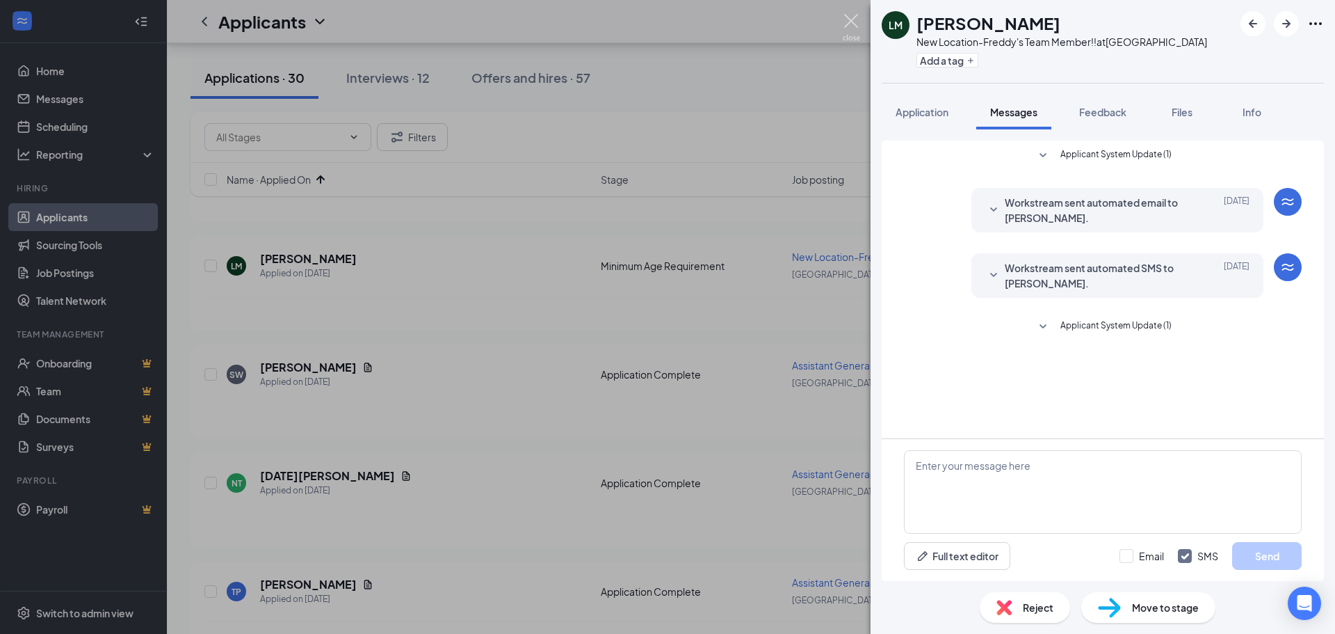
click at [851, 16] on img at bounding box center [851, 27] width 17 height 27
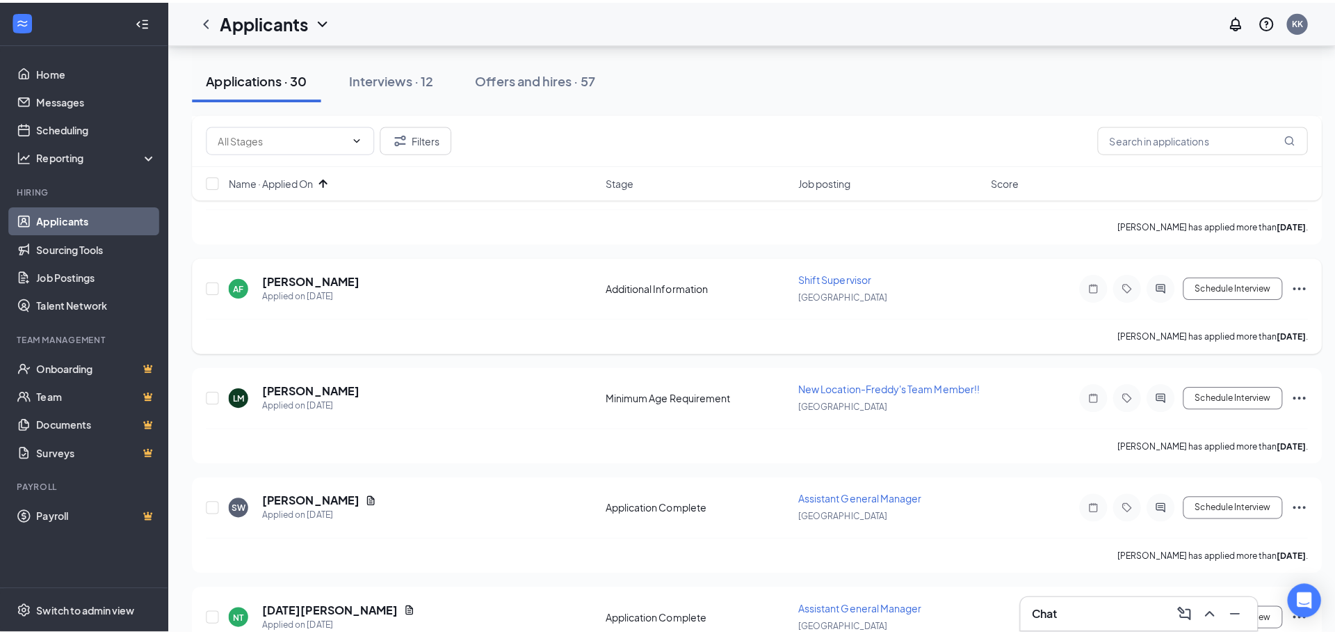
scroll to position [1196, 0]
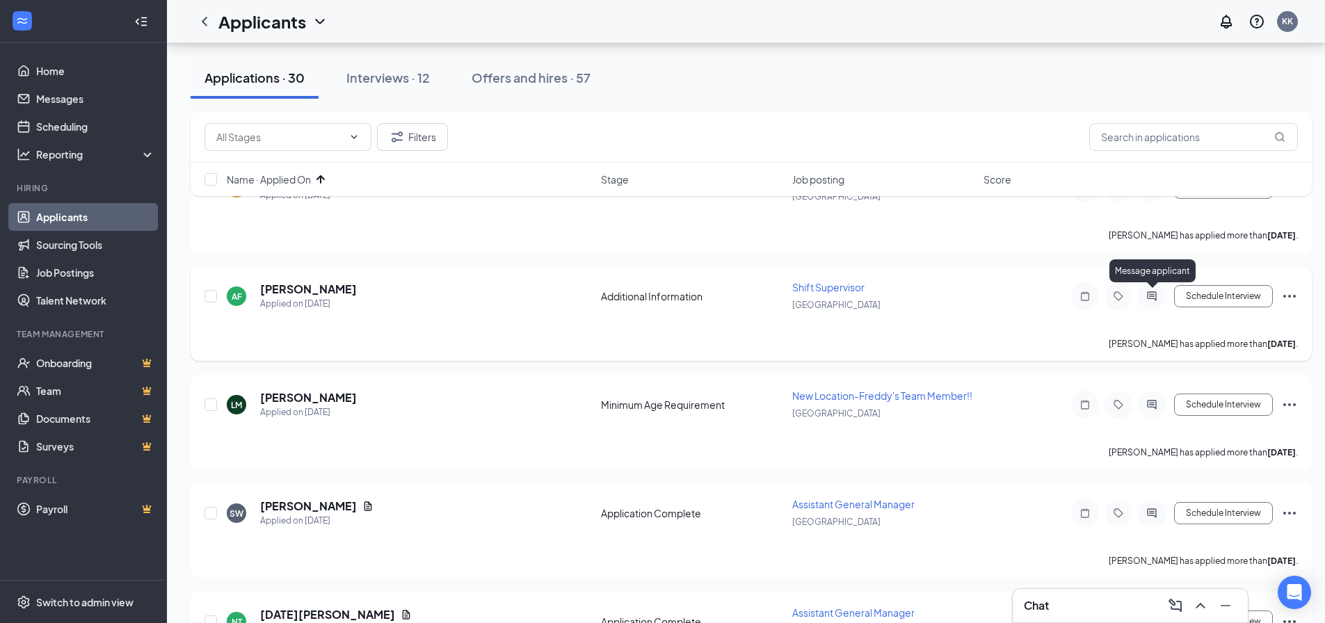
click at [1153, 298] on icon "ActiveChat" at bounding box center [1151, 295] width 9 height 9
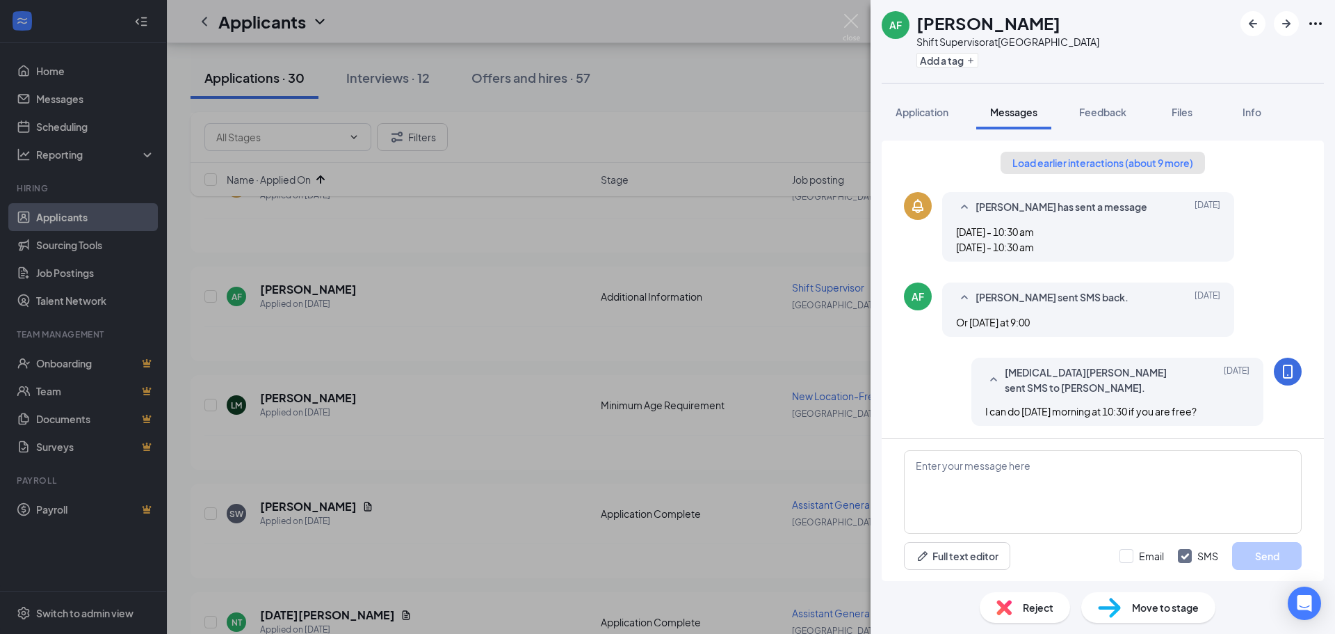
click at [1090, 166] on button "Load earlier interactions (about 9 more)" at bounding box center [1103, 163] width 204 height 22
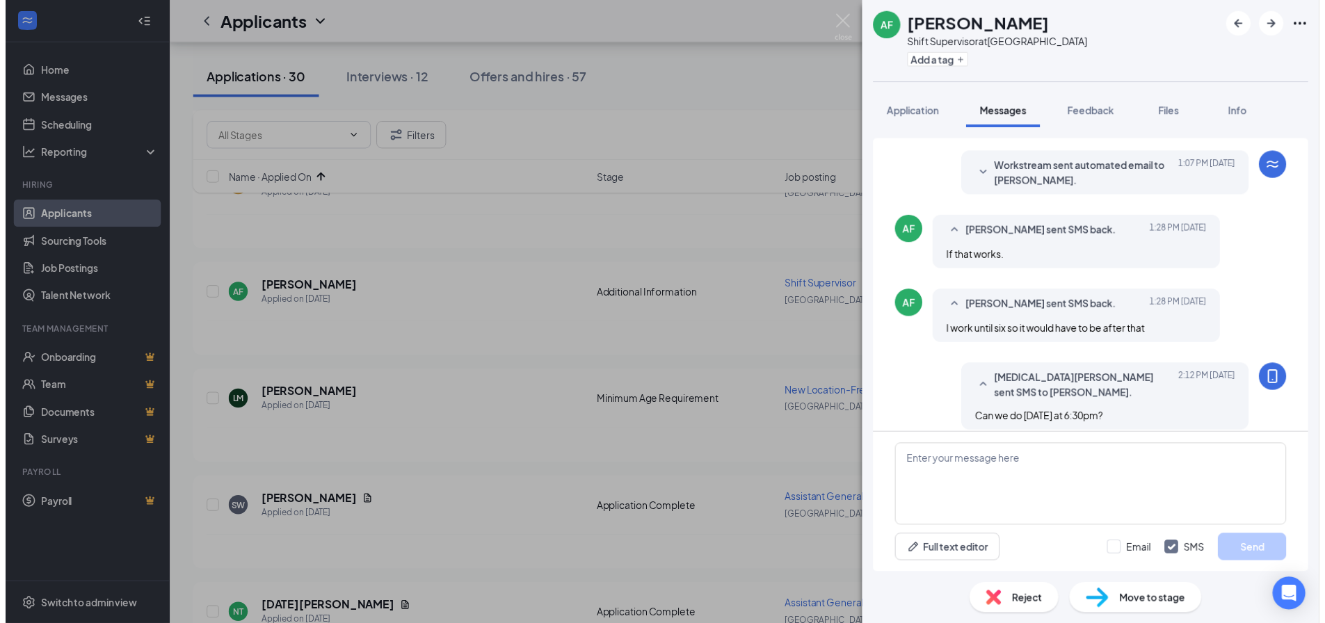
scroll to position [889, 0]
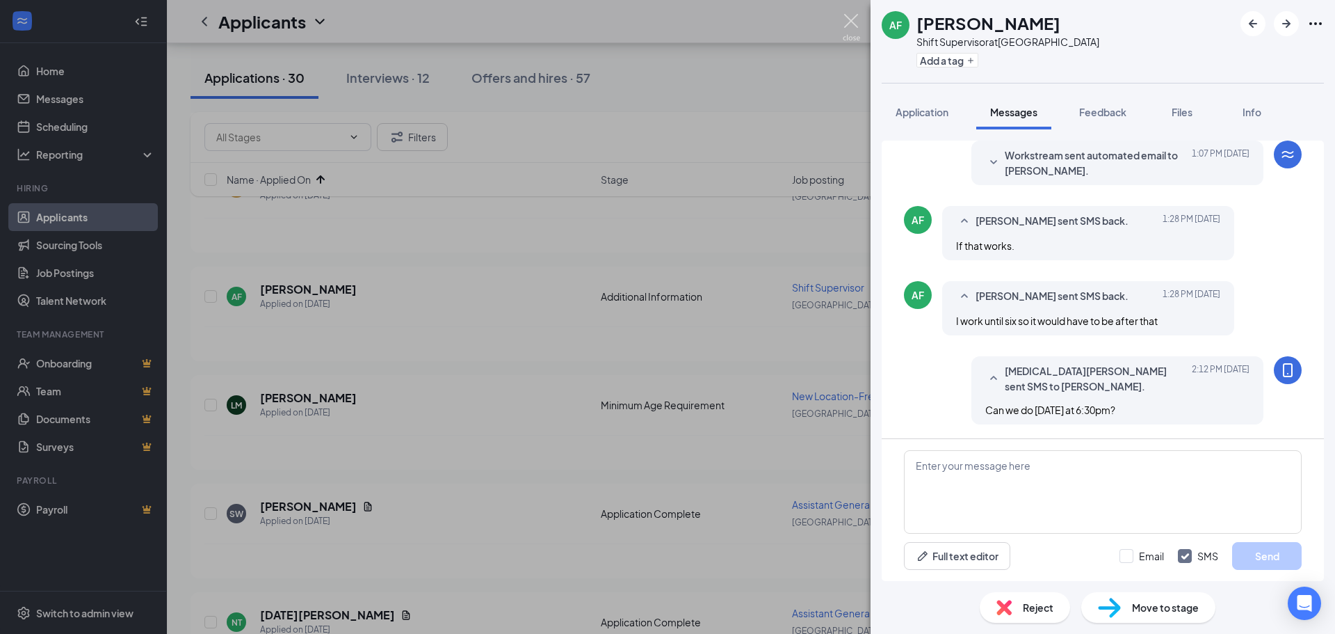
click at [853, 29] on img at bounding box center [851, 27] width 17 height 27
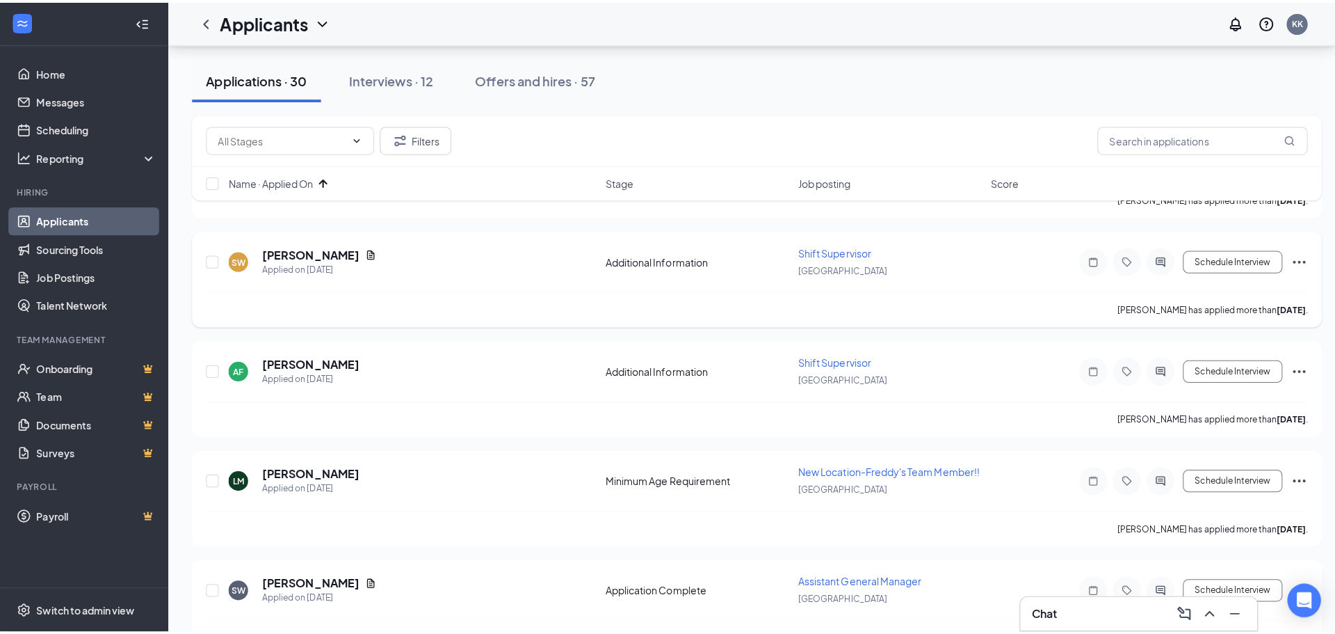
scroll to position [1057, 0]
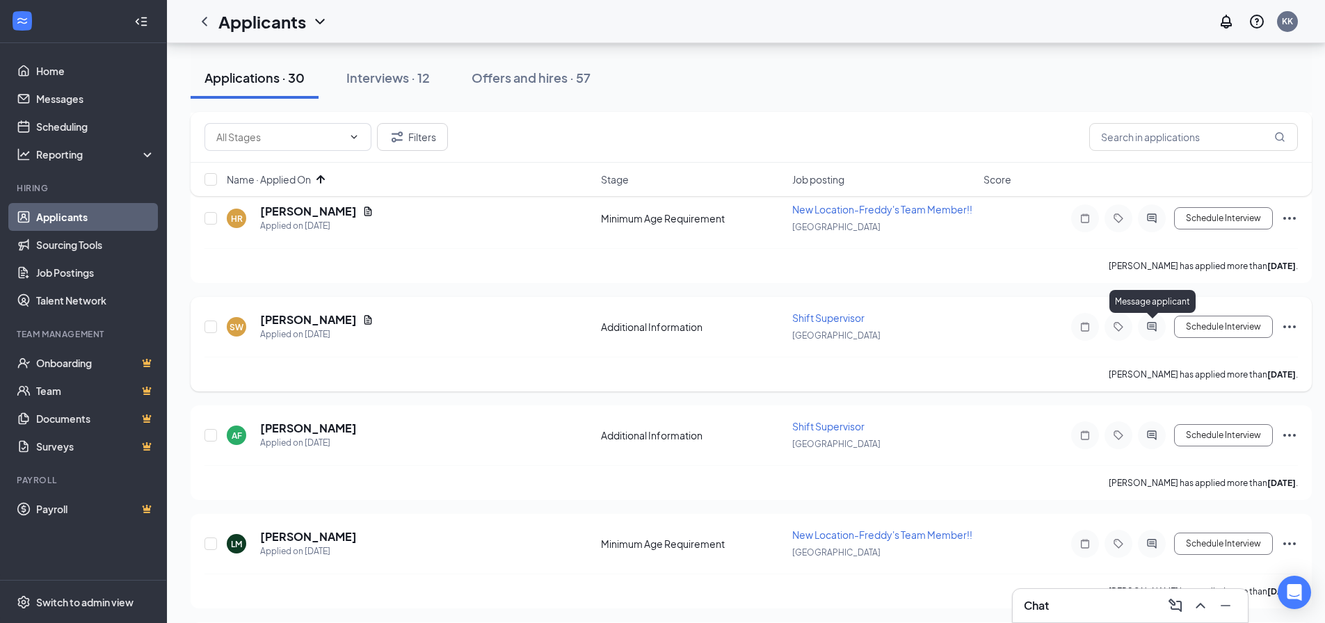
click at [1152, 322] on icon "ActiveChat" at bounding box center [1151, 326] width 17 height 11
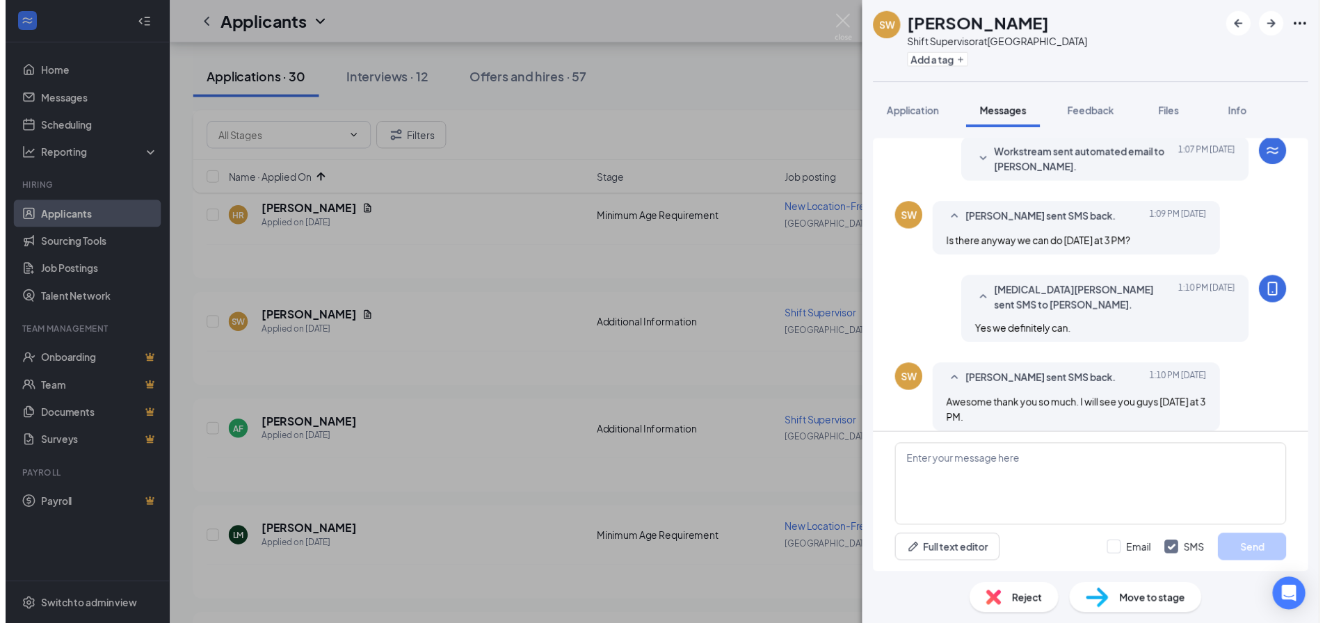
scroll to position [522, 0]
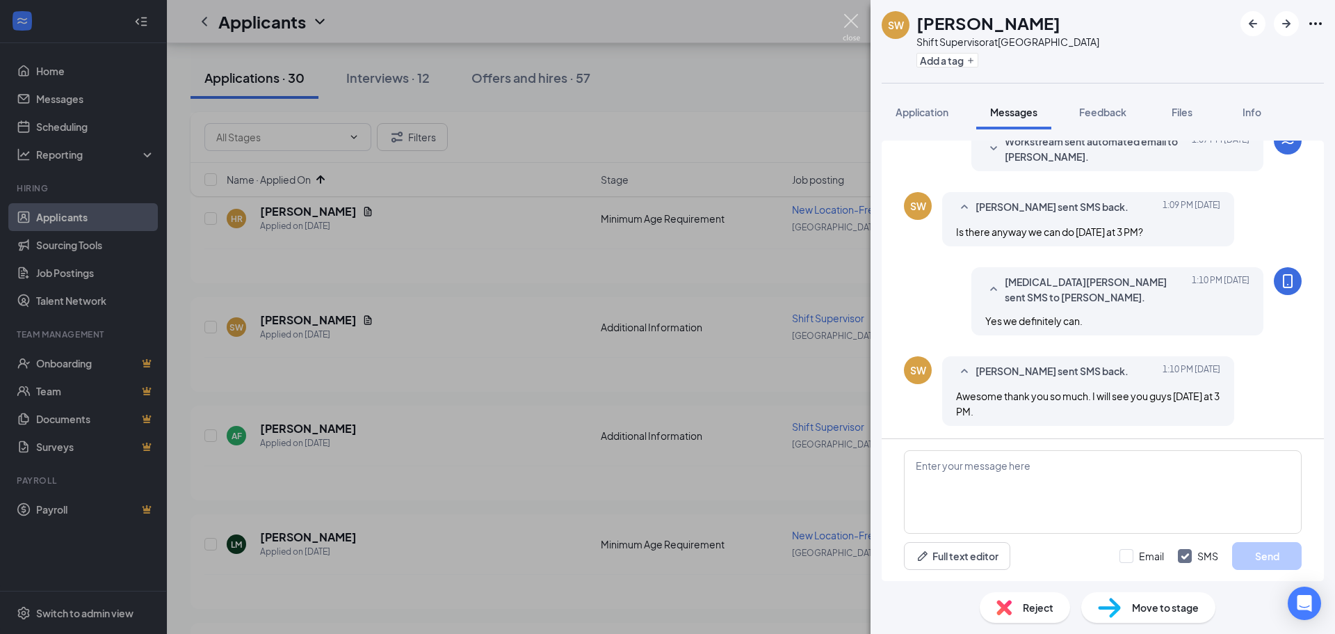
click at [853, 26] on img at bounding box center [851, 27] width 17 height 27
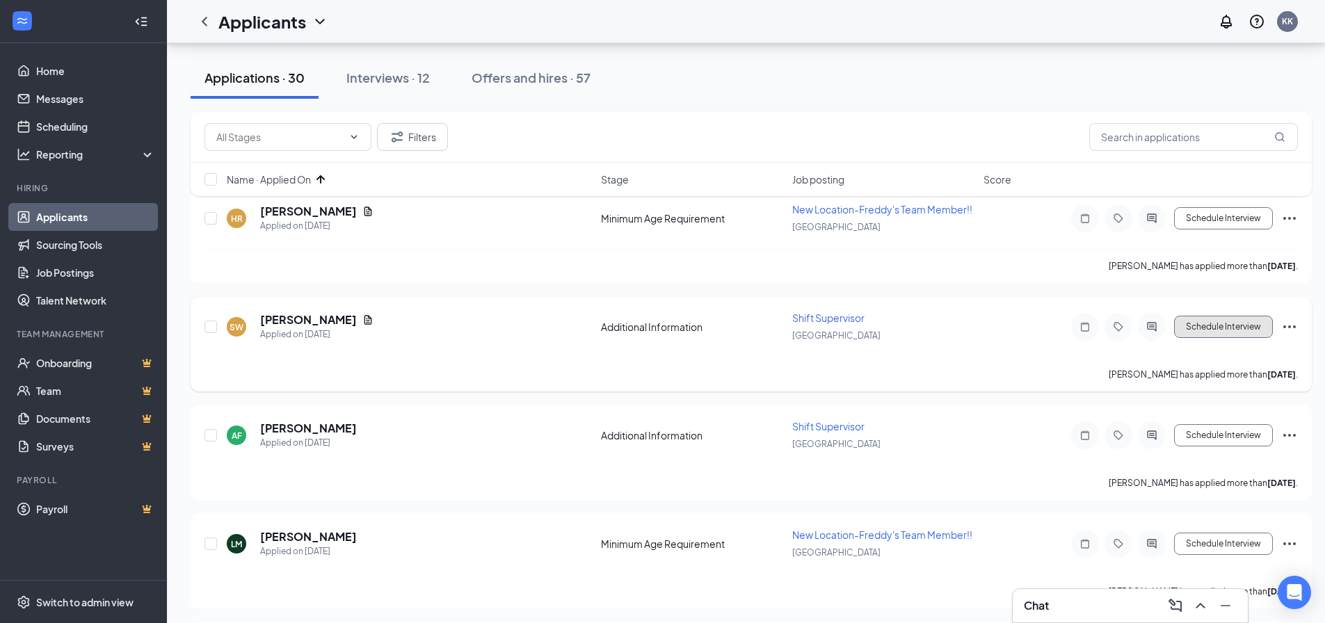
click at [1191, 320] on button "Schedule Interview" at bounding box center [1223, 327] width 99 height 22
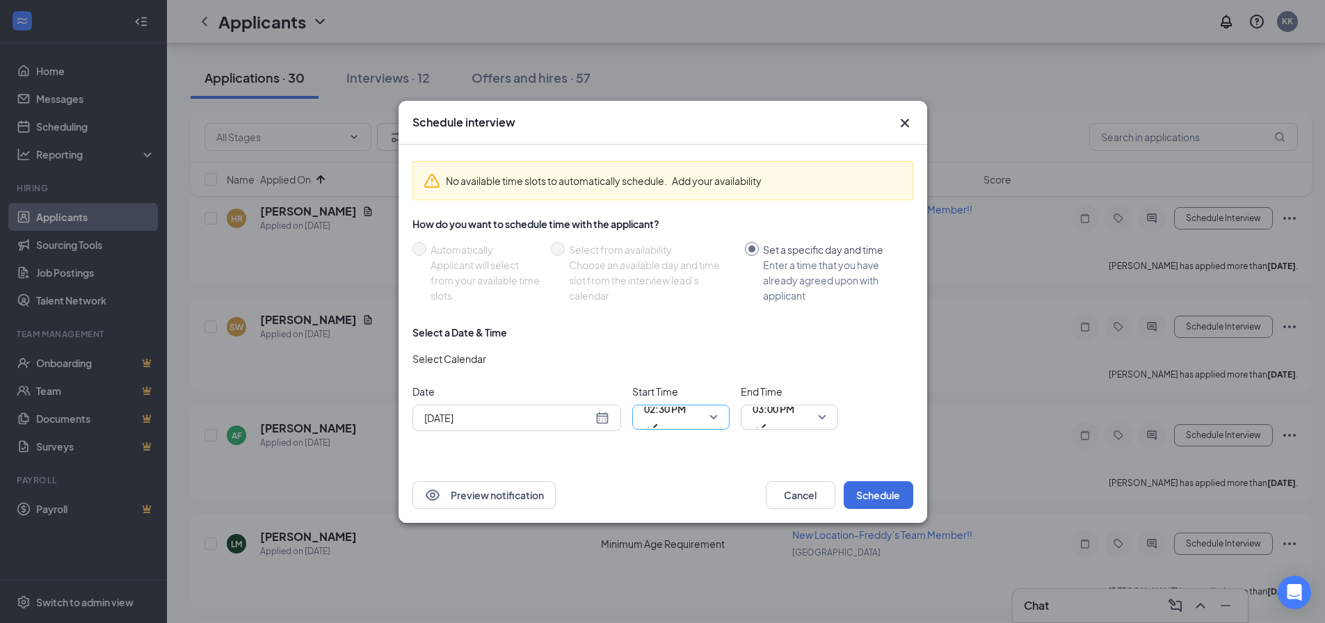
click at [686, 417] on span "02:30 PM" at bounding box center [665, 417] width 42 height 38
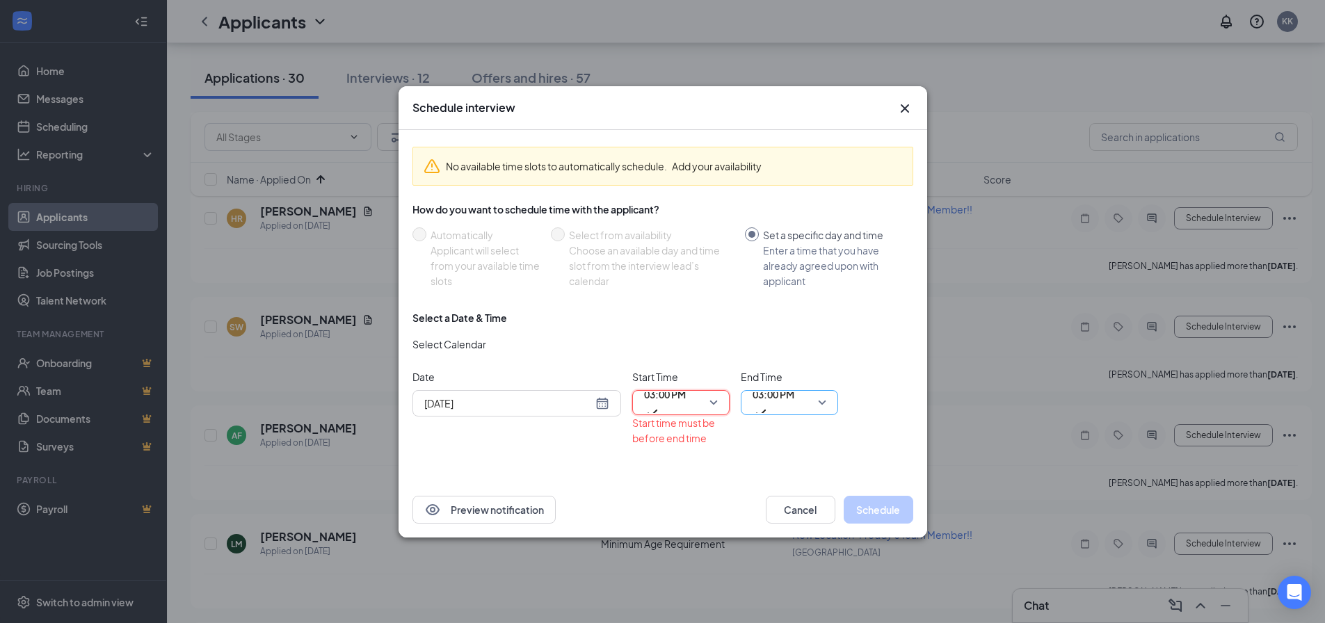
click at [793, 405] on span "03:00 PM" at bounding box center [773, 394] width 42 height 21
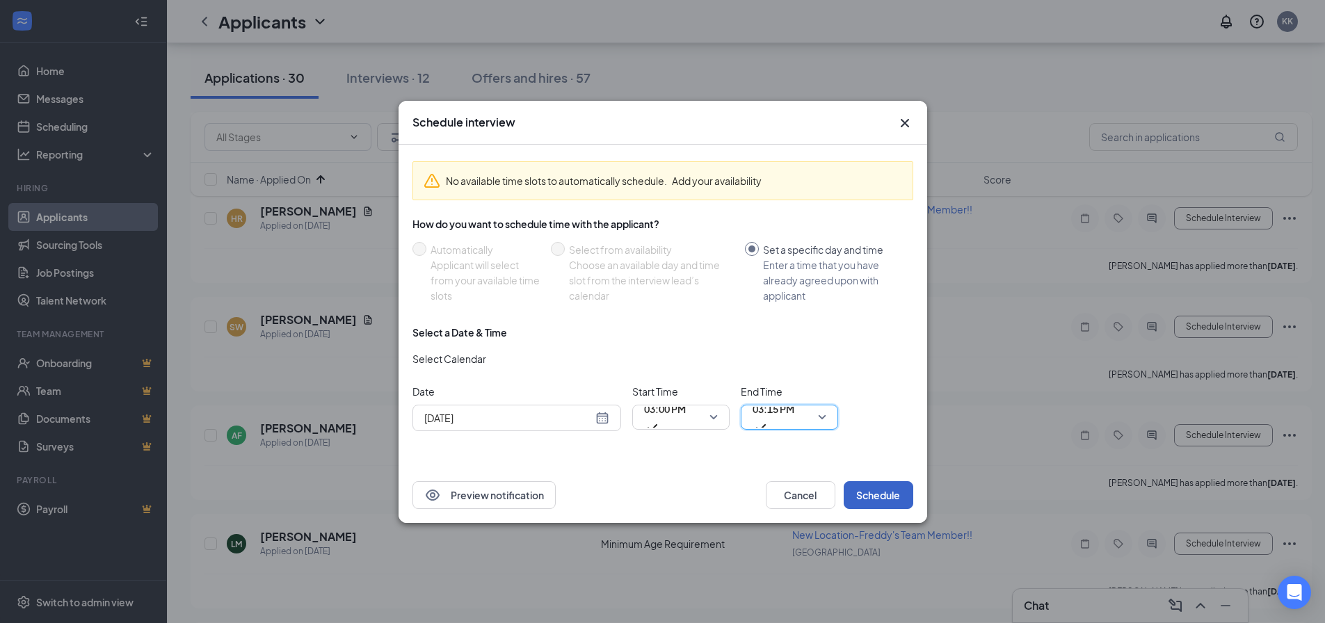
click at [875, 506] on button "Schedule" at bounding box center [879, 495] width 70 height 28
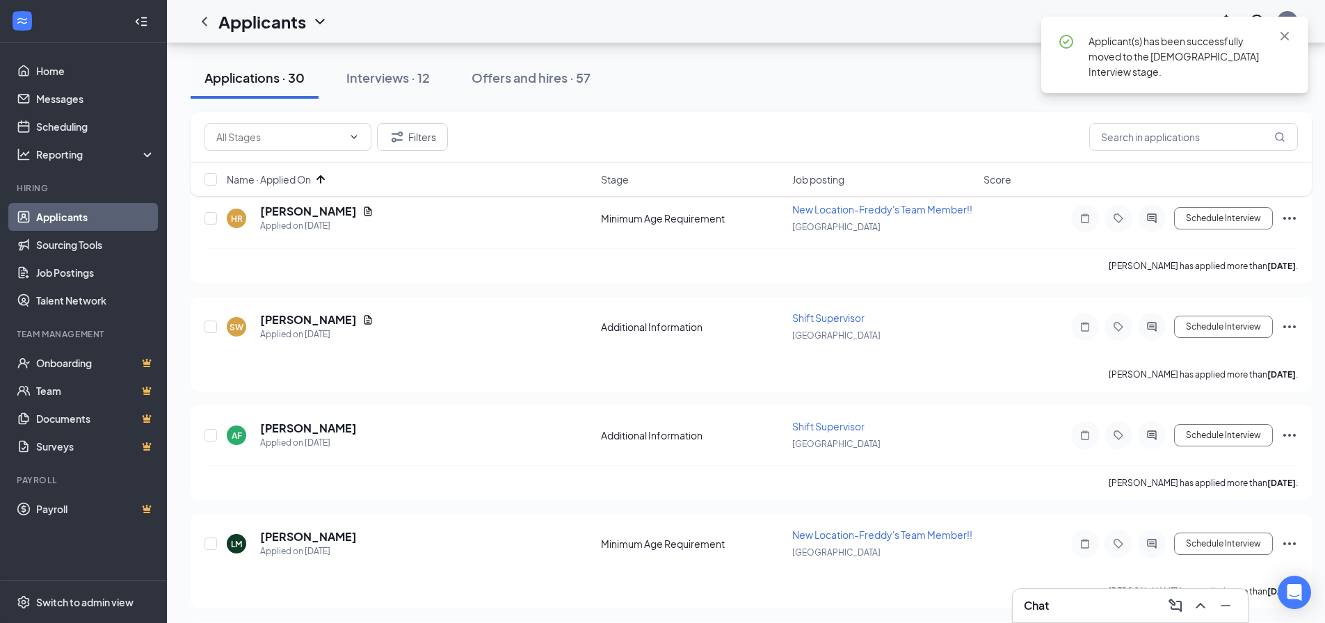
click at [907, 122] on div "Filters" at bounding box center [751, 137] width 1121 height 51
click at [1071, 599] on div "Chat" at bounding box center [1130, 606] width 213 height 22
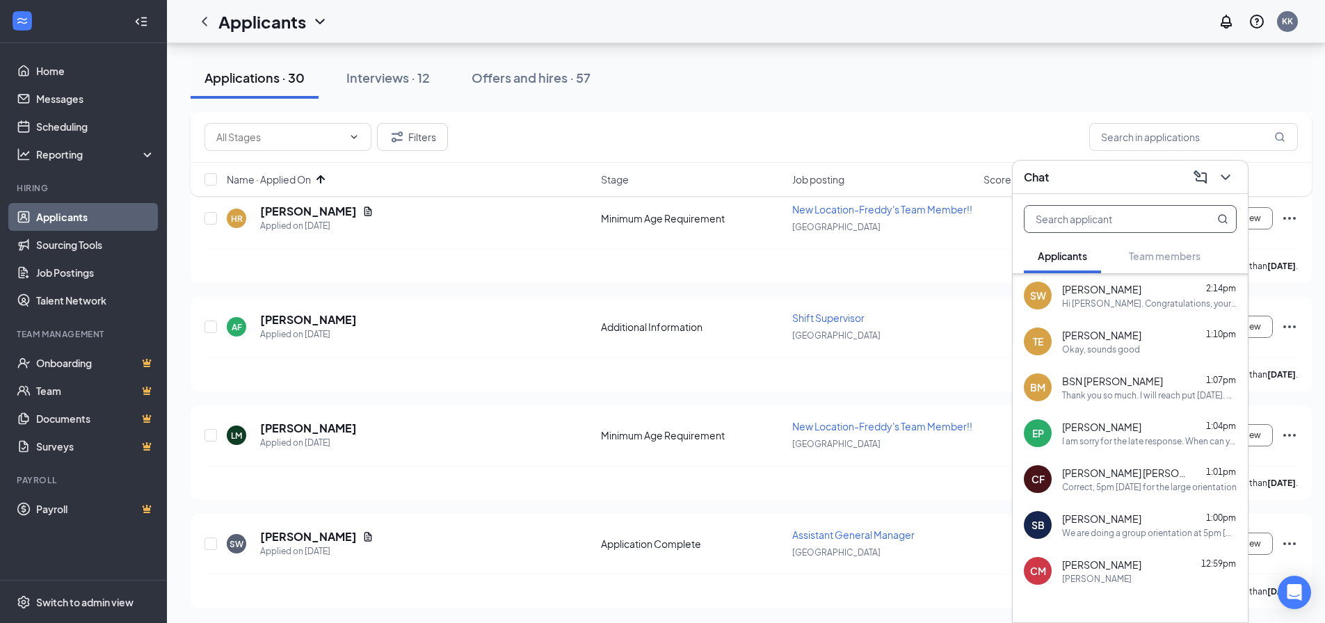
scroll to position [0, 0]
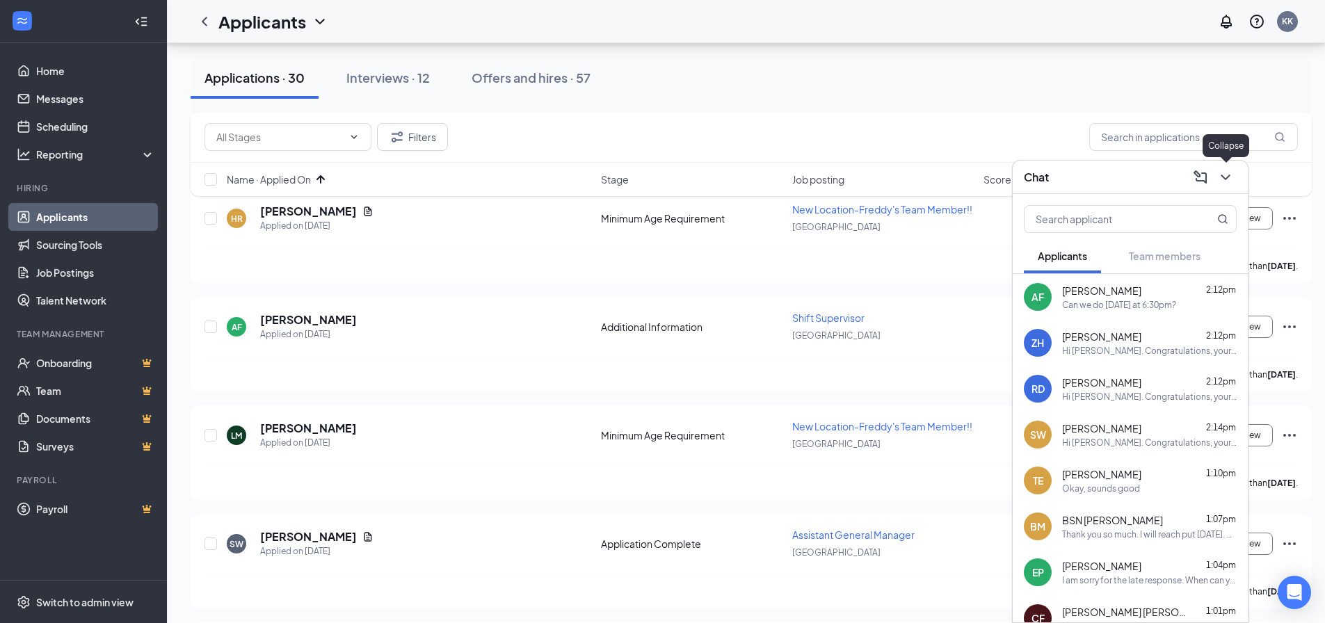
click at [1224, 175] on icon "ChevronDown" at bounding box center [1225, 177] width 17 height 17
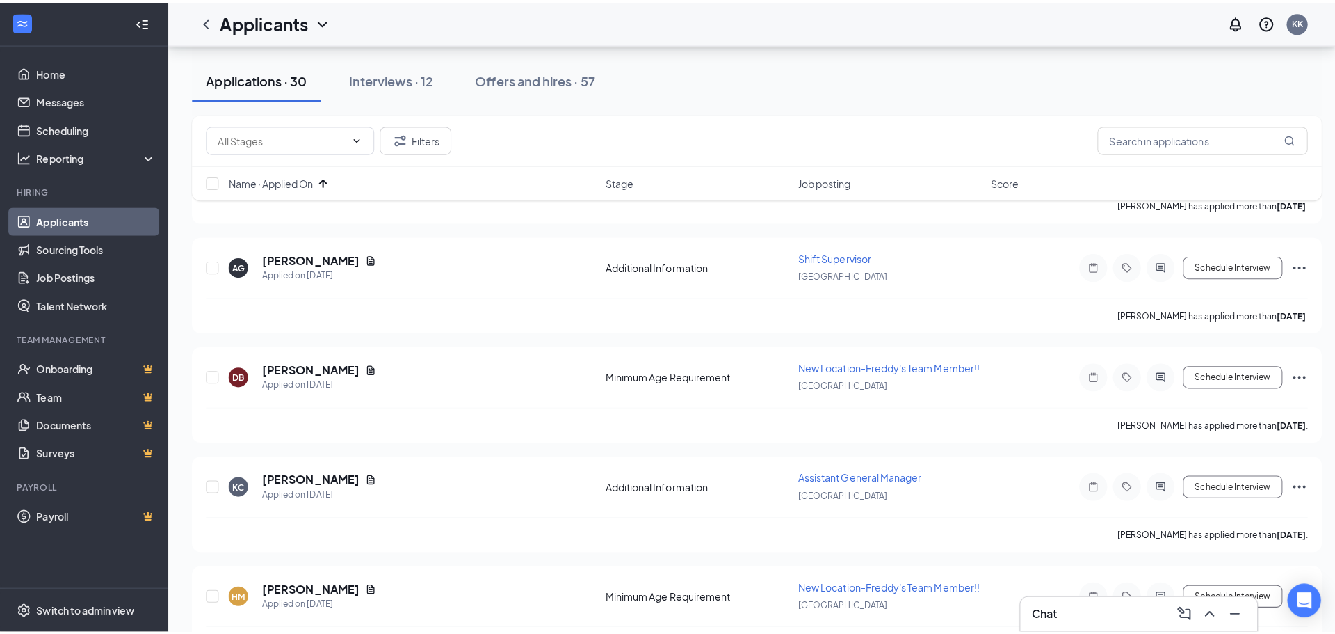
scroll to position [153, 0]
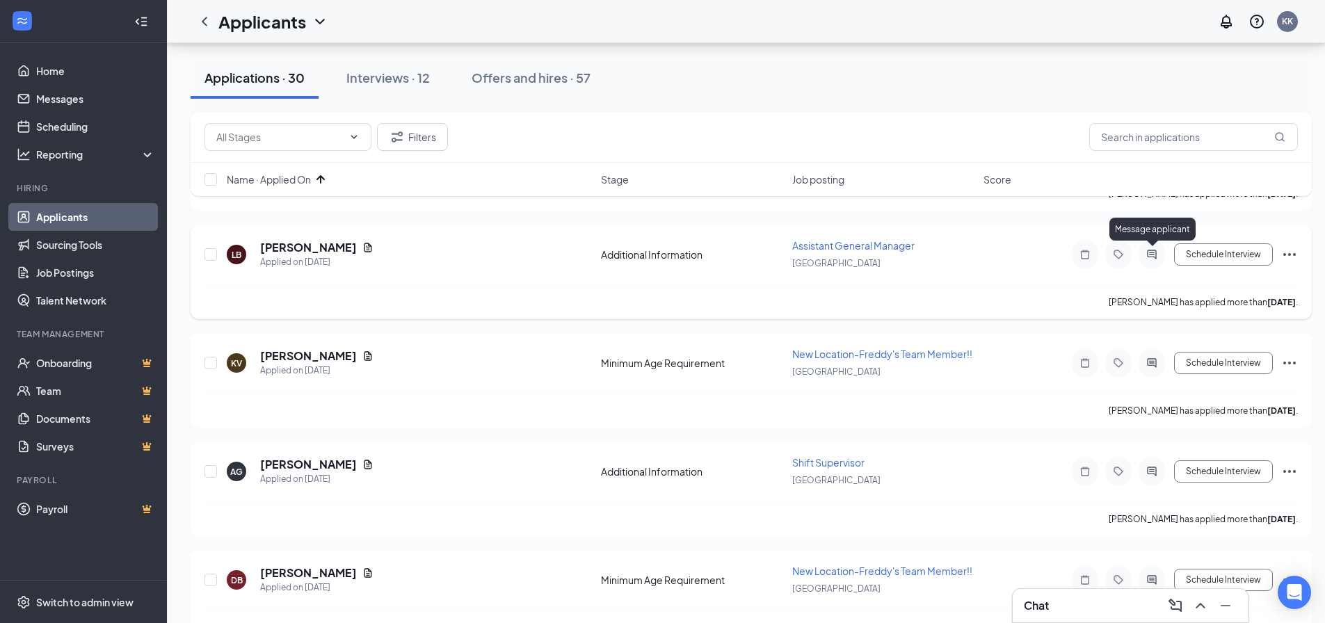
click at [1152, 257] on icon "ActiveChat" at bounding box center [1151, 254] width 9 height 9
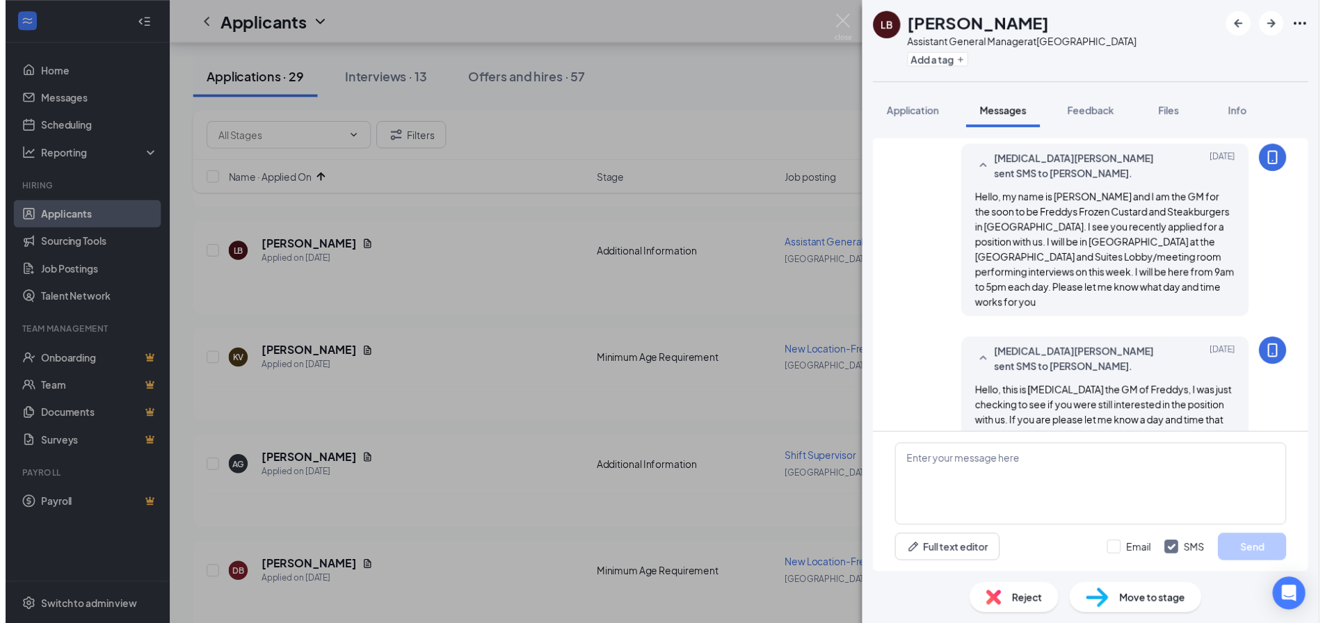
scroll to position [676, 0]
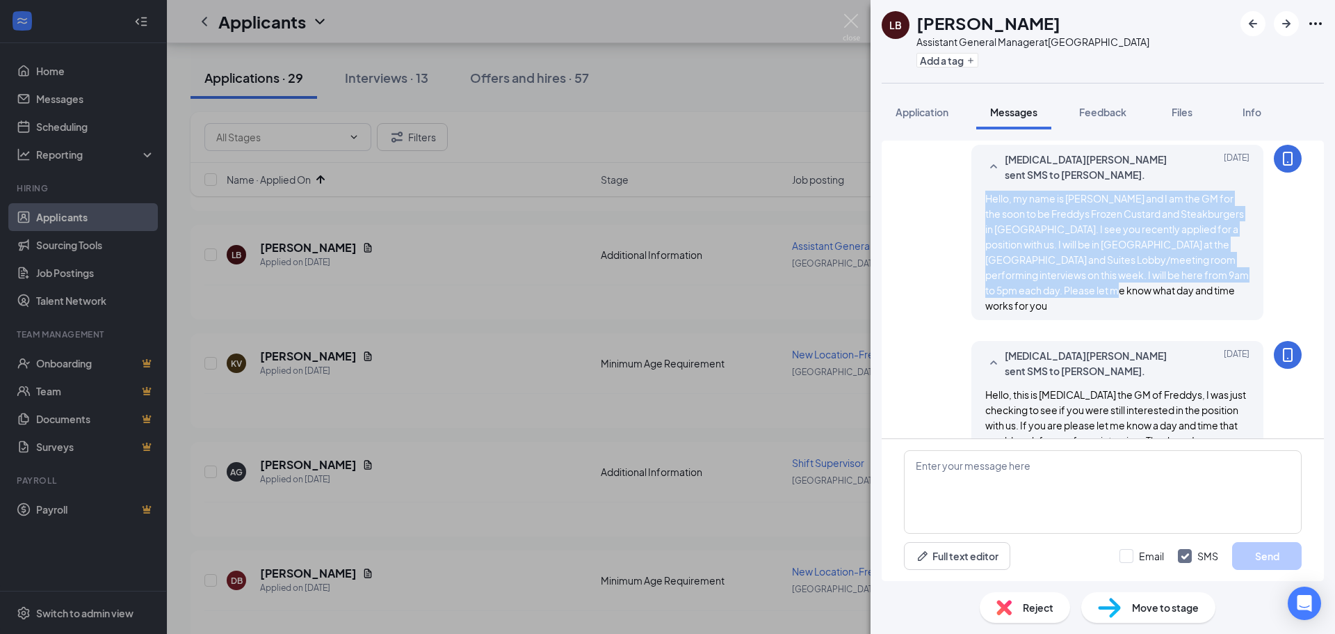
drag, startPoint x: 1047, startPoint y: 279, endPoint x: 973, endPoint y: 172, distance: 129.4
click at [973, 172] on div "[MEDICAL_DATA][PERSON_NAME] sent SMS to [PERSON_NAME]. [DATE] Hello, my name is…" at bounding box center [1117, 232] width 292 height 175
click at [745, 211] on div "LB [PERSON_NAME] Assistant General Manager at [GEOGRAPHIC_DATA] Add a tag Appli…" at bounding box center [667, 317] width 1335 height 634
drag, startPoint x: 1030, startPoint y: 267, endPoint x: 960, endPoint y: 169, distance: 120.6
click at [958, 170] on div "[MEDICAL_DATA][PERSON_NAME] sent SMS to [PERSON_NAME]. [DATE] Hello, my name is…" at bounding box center [1103, 236] width 398 height 182
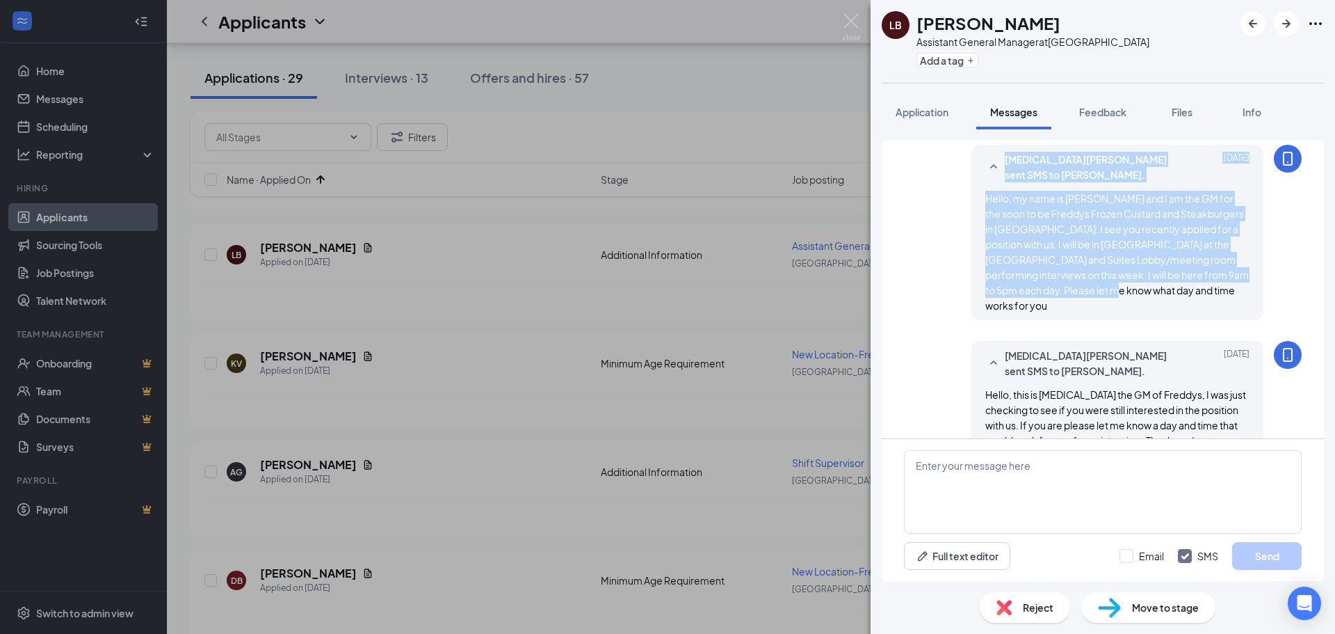
drag, startPoint x: 1016, startPoint y: 189, endPoint x: 1054, endPoint y: 261, distance: 81.2
click at [1054, 261] on span "Hello, my name is [PERSON_NAME] and I am the GM for the soon to be Freddys Froz…" at bounding box center [1117, 252] width 264 height 120
click at [1058, 282] on div "Hello, my name is [PERSON_NAME] and I am the GM for the soon to be Freddys Froz…" at bounding box center [1117, 252] width 264 height 122
drag, startPoint x: 1049, startPoint y: 269, endPoint x: 964, endPoint y: 179, distance: 124.0
click at [971, 179] on div "[MEDICAL_DATA][PERSON_NAME] sent SMS to [PERSON_NAME]. [DATE] Hello, my name is…" at bounding box center [1117, 232] width 292 height 175
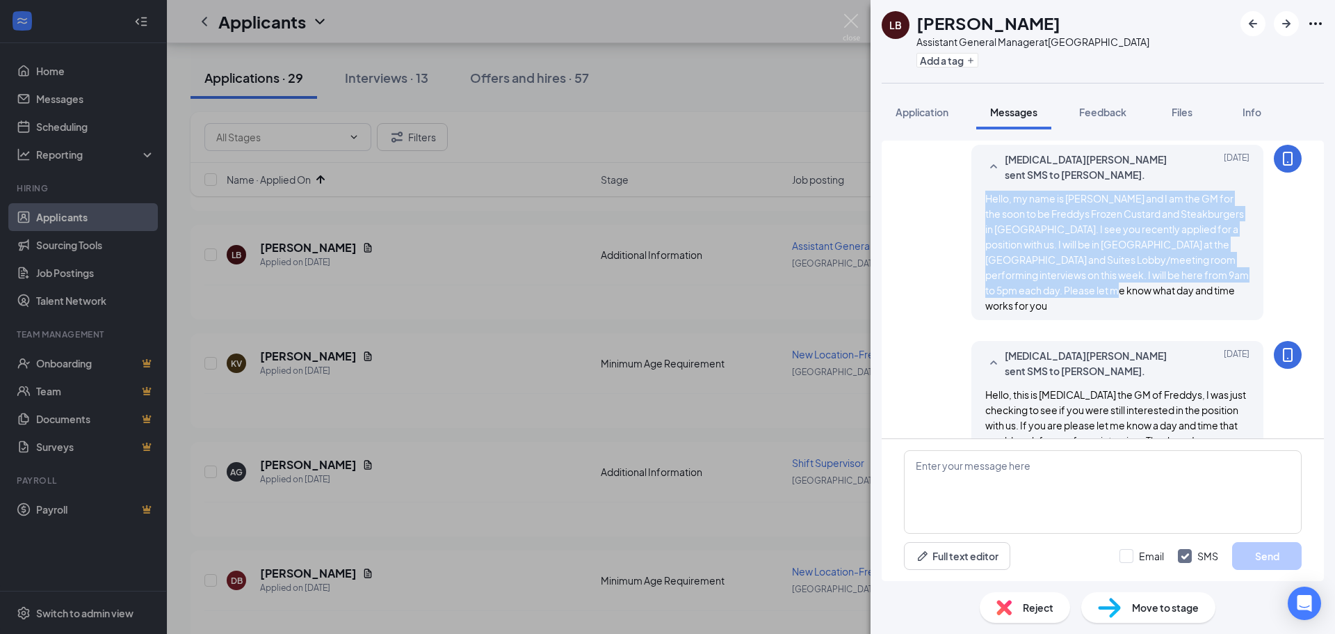
copy span "Hello, my name is [PERSON_NAME] and I am the GM for the soon to be Freddys Froz…"
click at [859, 26] on img at bounding box center [851, 27] width 17 height 27
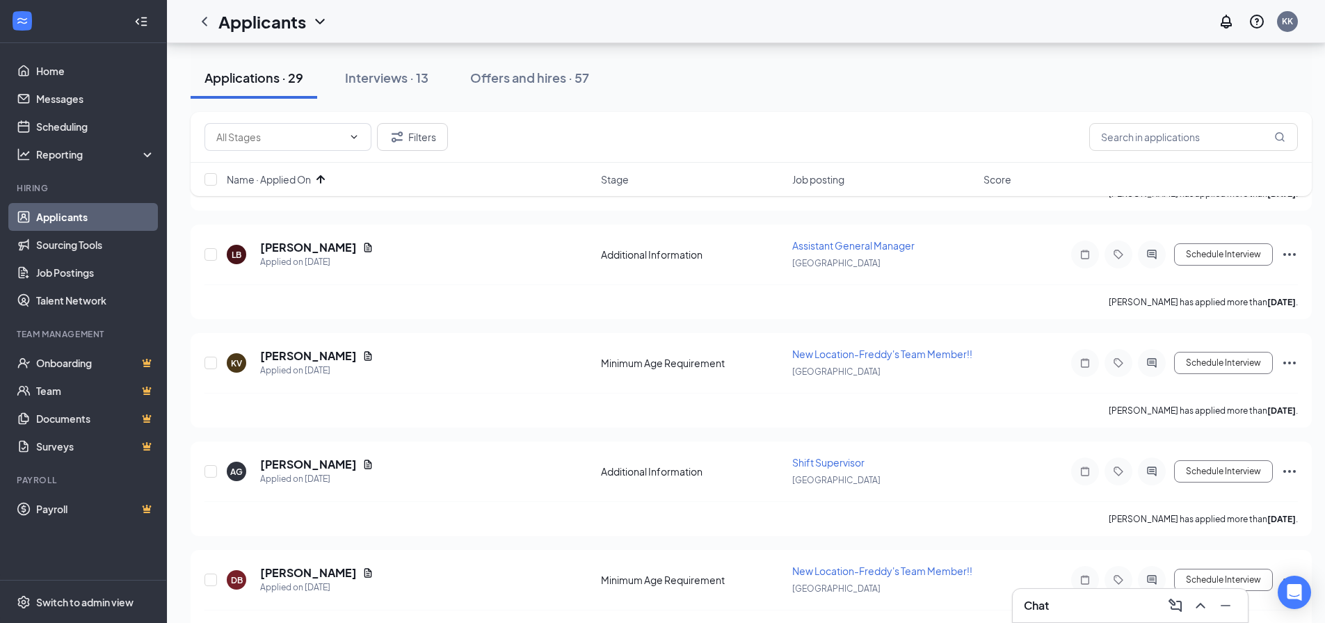
click at [317, 190] on div "Name · Applied On Stage Job posting Score" at bounding box center [751, 179] width 1121 height 33
click at [298, 188] on div "Name · Applied On Stage Job posting Score" at bounding box center [751, 179] width 1121 height 33
click at [293, 182] on span "Name · Applied On" at bounding box center [269, 179] width 84 height 14
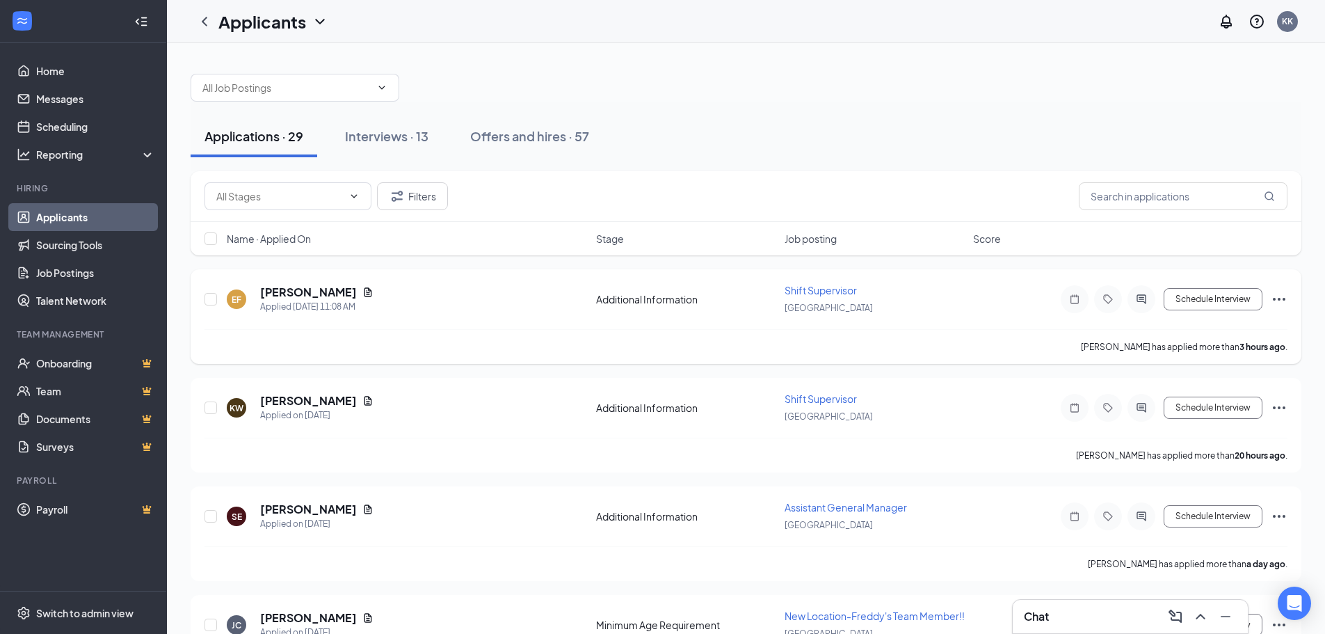
click at [1149, 300] on icon "ActiveChat" at bounding box center [1141, 298] width 17 height 11
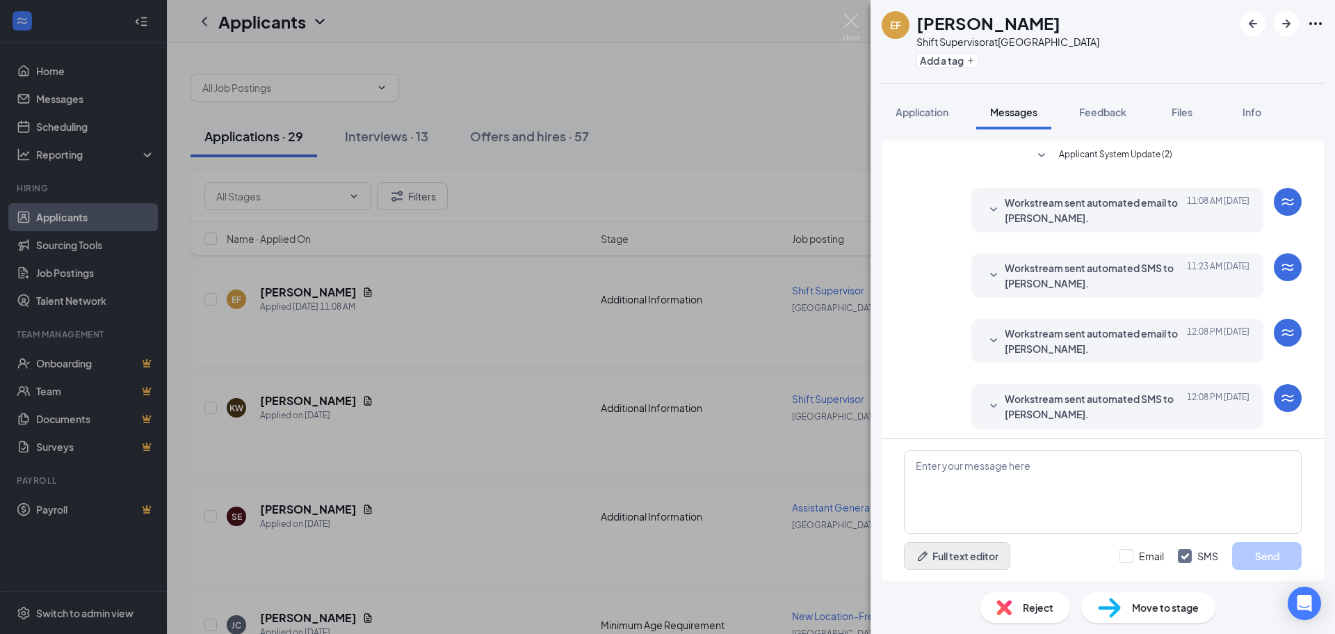
scroll to position [4, 0]
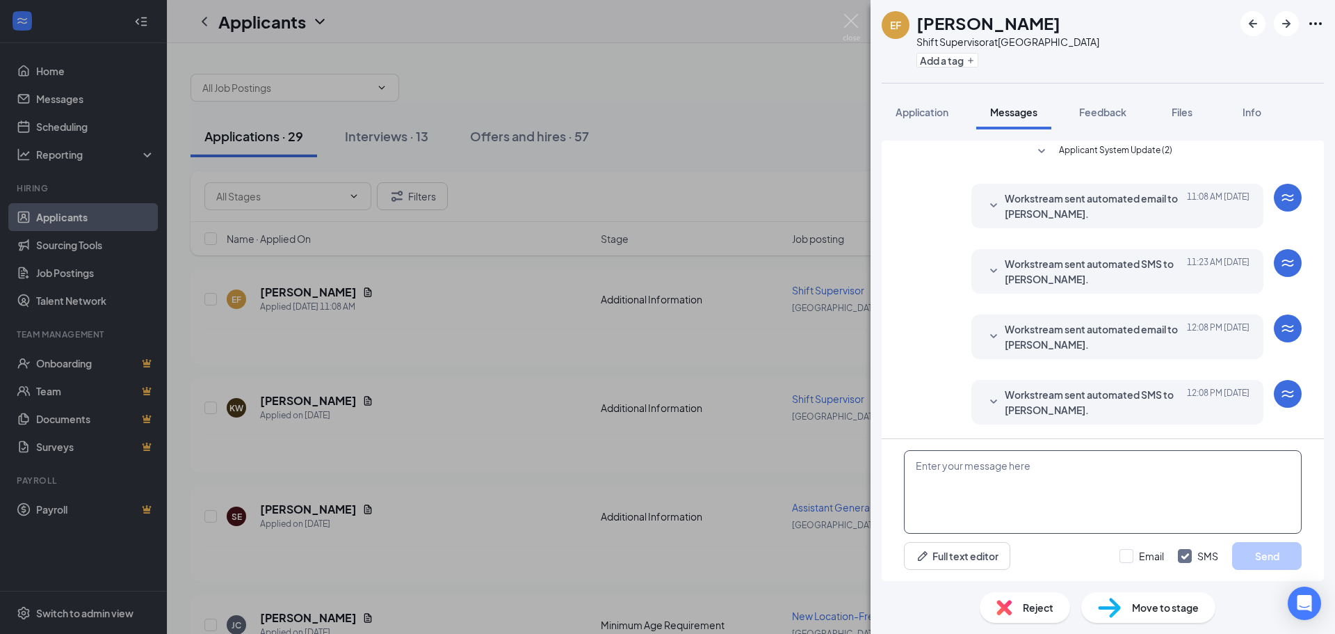
click at [961, 480] on textarea at bounding box center [1103, 491] width 398 height 83
paste textarea "Hello, my name is [PERSON_NAME] and I am the GM for the soon to be Freddys Froz…"
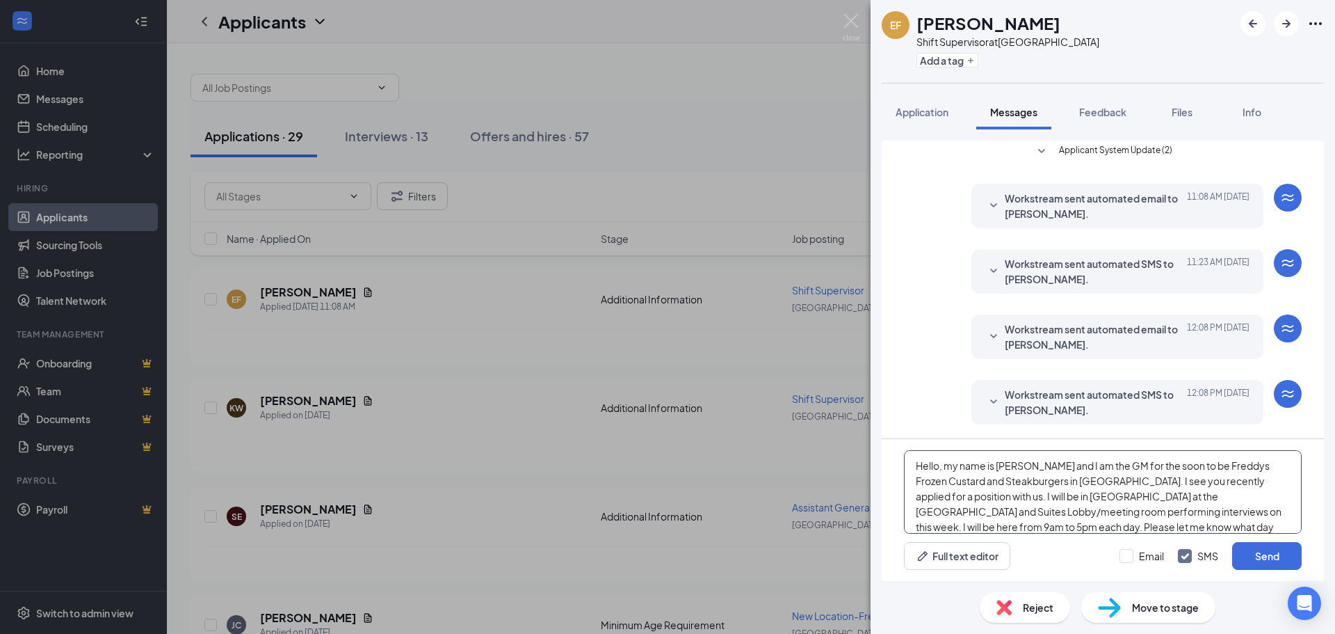
drag, startPoint x: 1175, startPoint y: 524, endPoint x: 885, endPoint y: 447, distance: 300.1
click at [886, 449] on div "Hello, my name is [PERSON_NAME] and I am the GM for the soon to be Freddys Froz…" at bounding box center [1103, 510] width 442 height 142
type textarea "Hello, my name is [PERSON_NAME] and I am the GM for the soon to be Freddys Froz…"
click at [1254, 559] on button "Send" at bounding box center [1267, 556] width 70 height 28
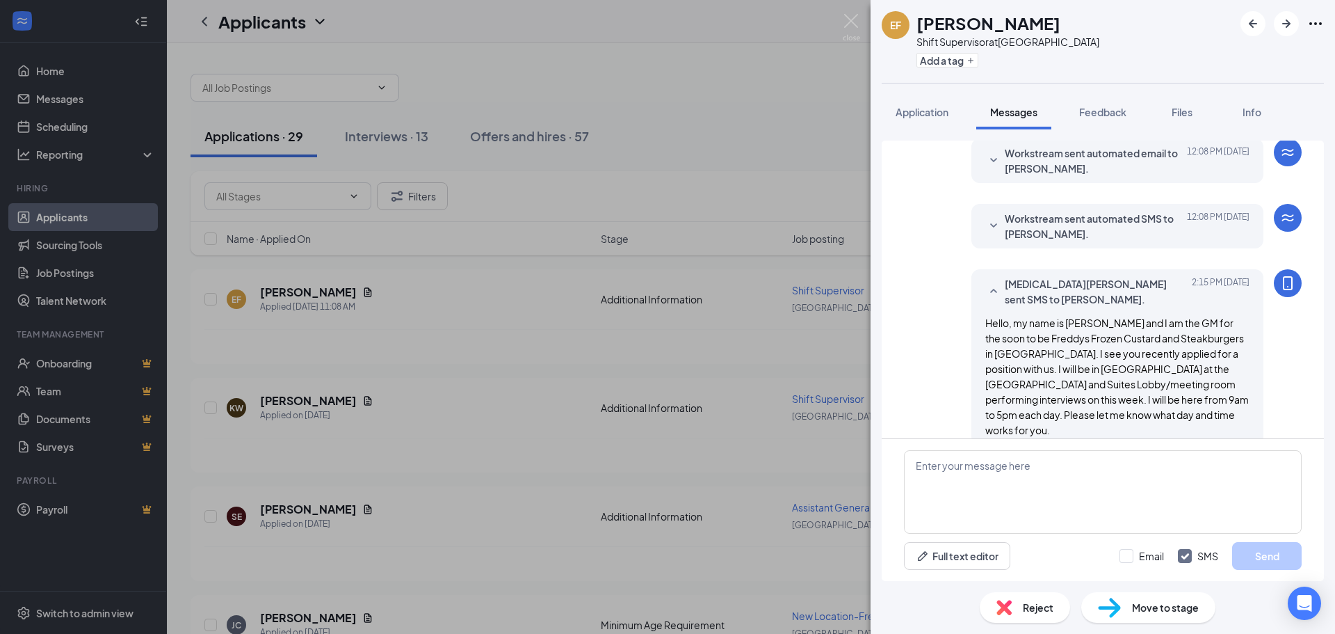
scroll to position [185, 0]
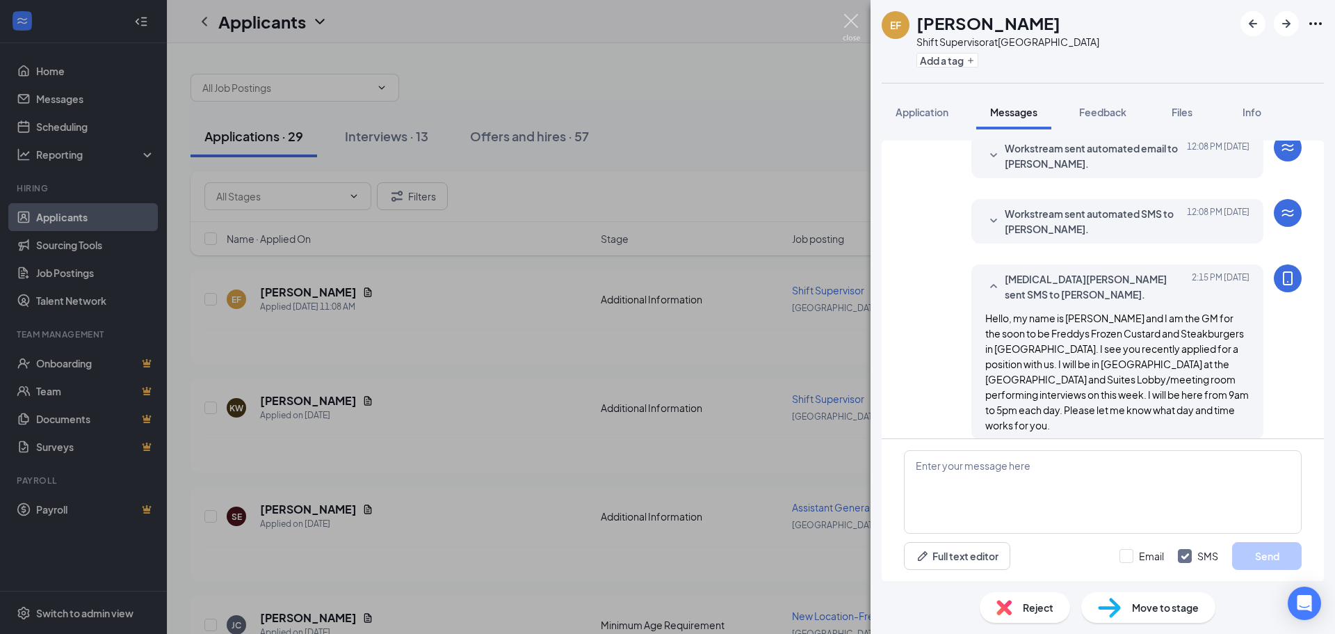
click at [848, 19] on img at bounding box center [851, 27] width 17 height 27
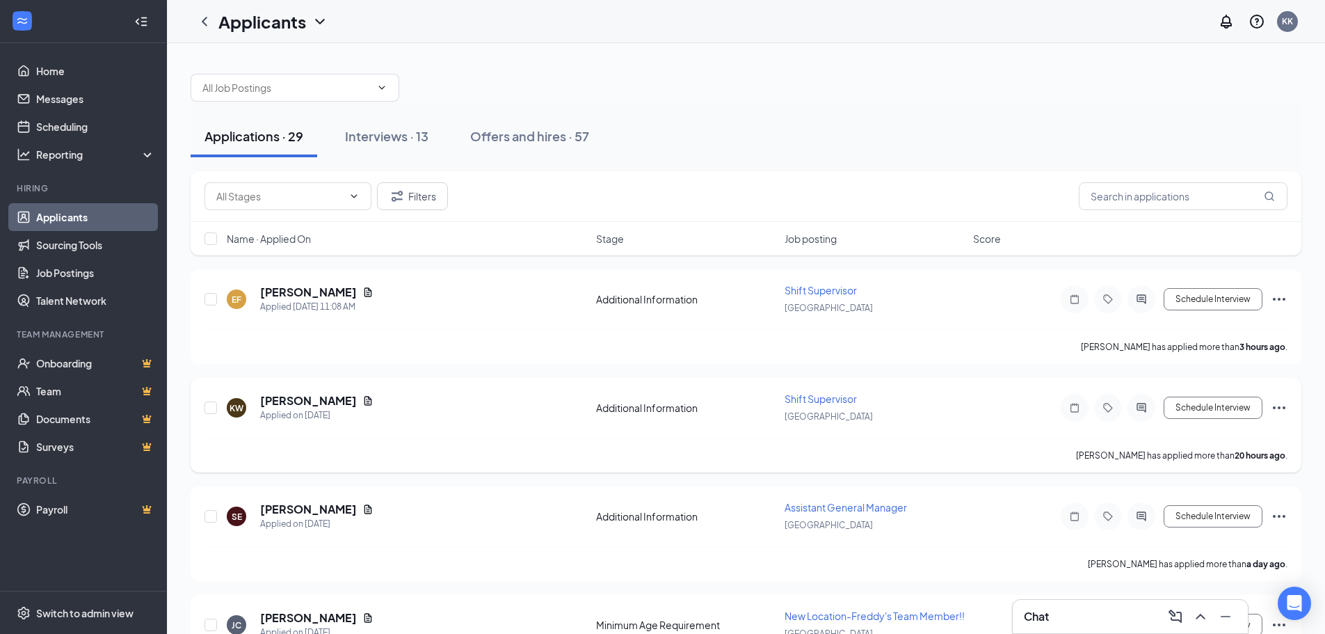
click at [1145, 398] on div at bounding box center [1141, 408] width 28 height 28
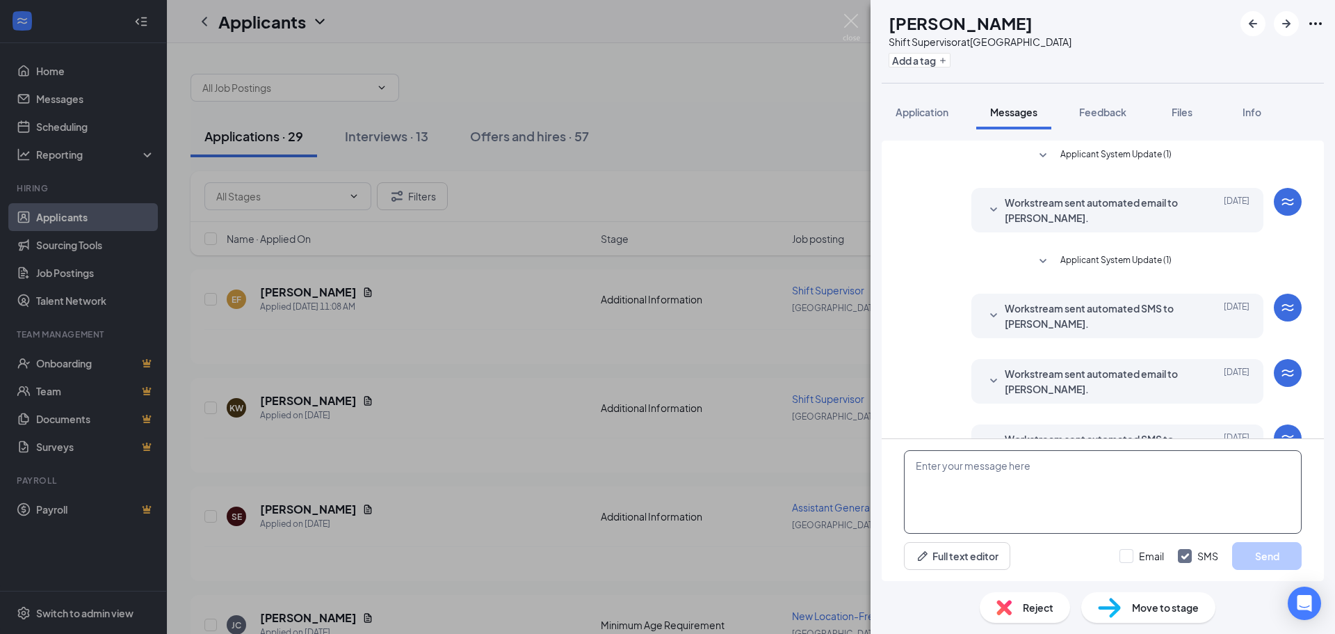
scroll to position [45, 0]
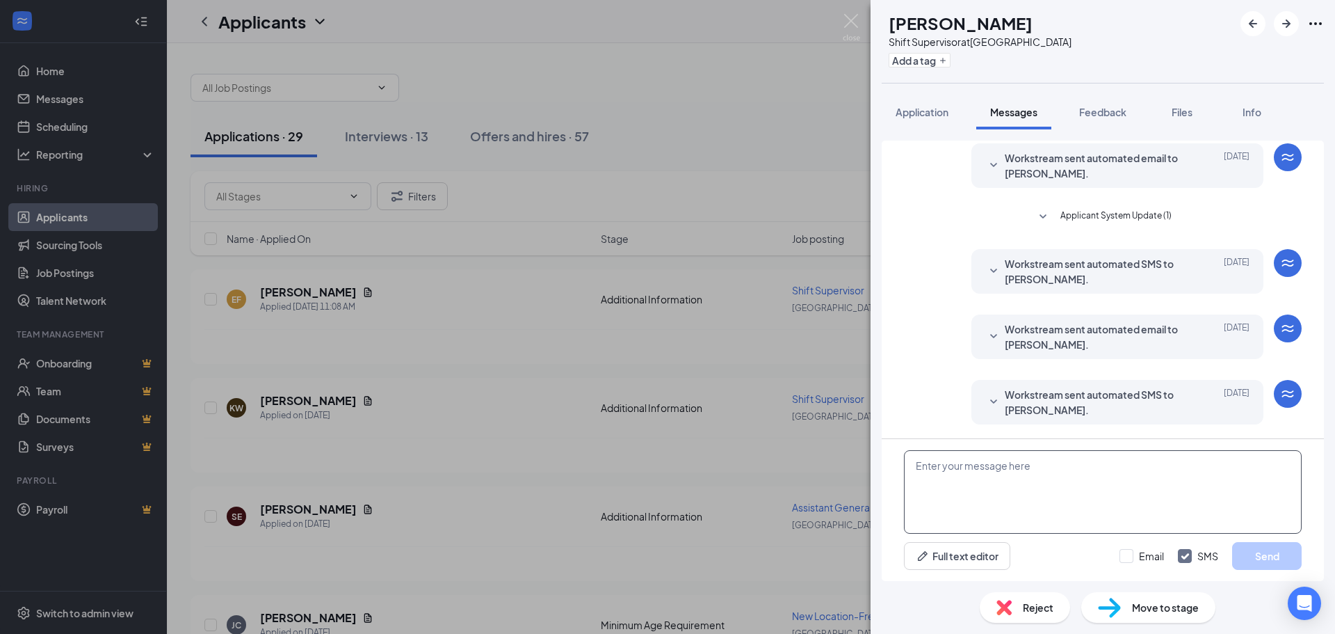
click at [1000, 482] on textarea at bounding box center [1103, 491] width 398 height 83
paste textarea "Hello, my name is [PERSON_NAME] and I am the GM for the soon to be Freddys Froz…"
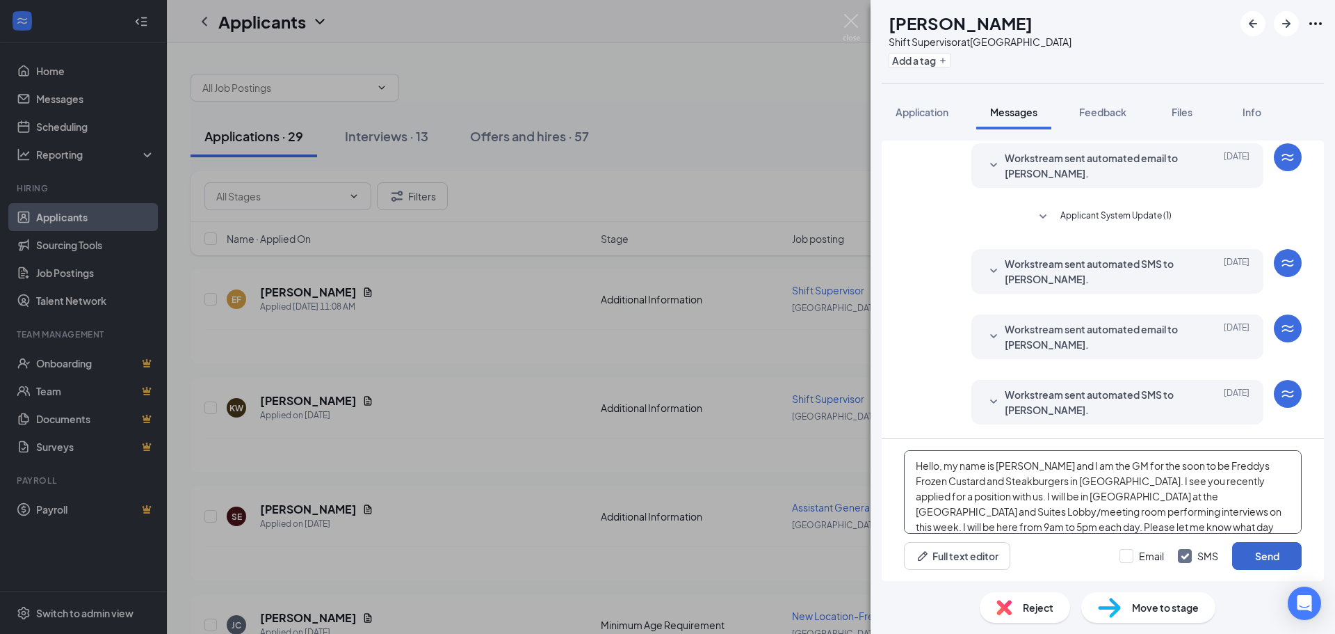
type textarea "Hello, my name is [PERSON_NAME] and I am the GM for the soon to be Freddys Froz…"
click at [1266, 549] on button "Send" at bounding box center [1267, 556] width 70 height 28
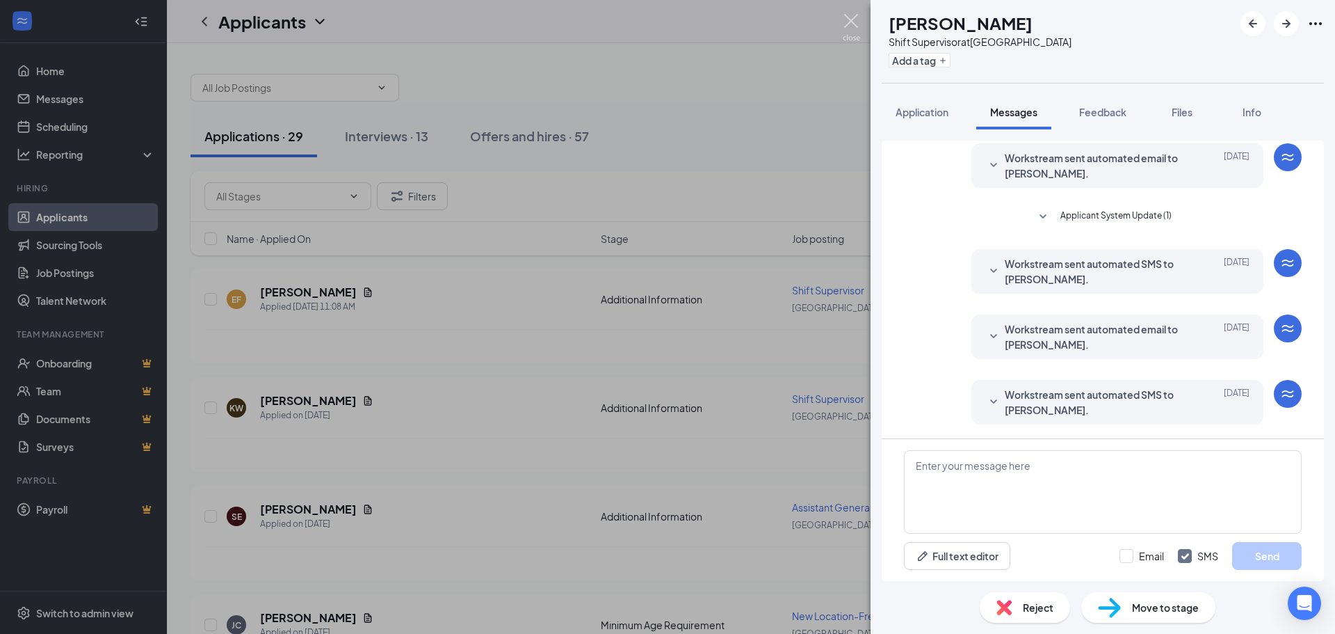
scroll to position [225, 0]
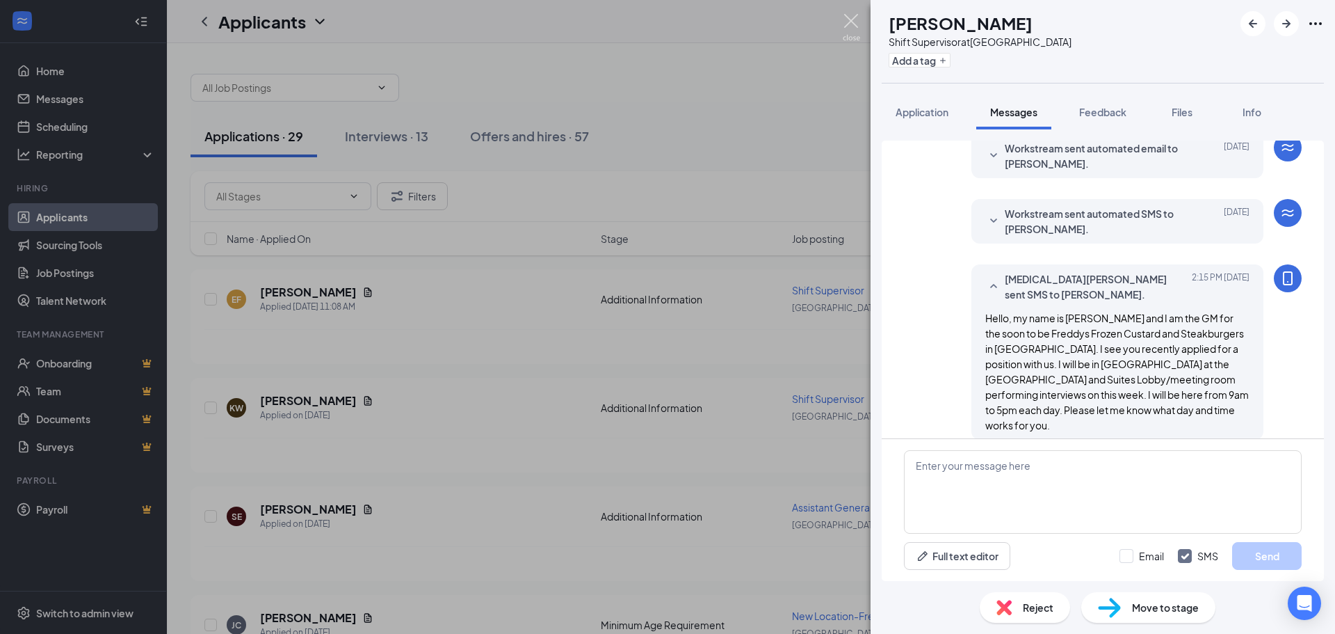
click at [844, 22] on img at bounding box center [851, 27] width 17 height 27
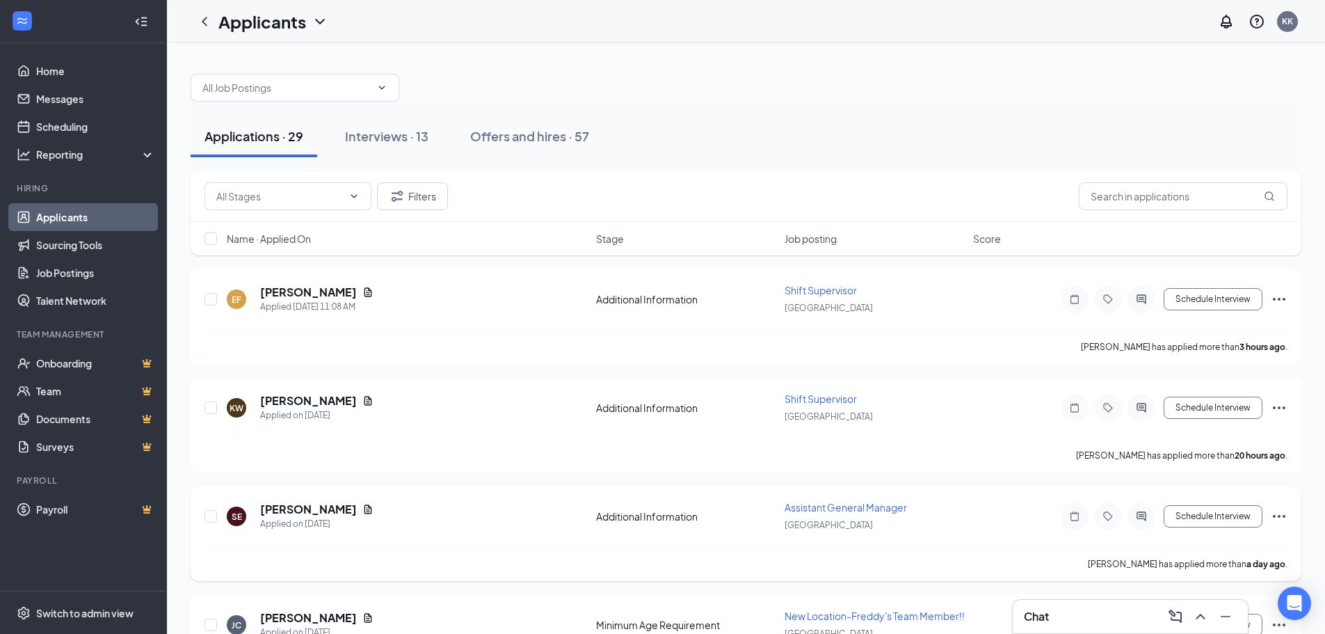
click at [1142, 517] on icon "ActiveChat" at bounding box center [1141, 515] width 17 height 11
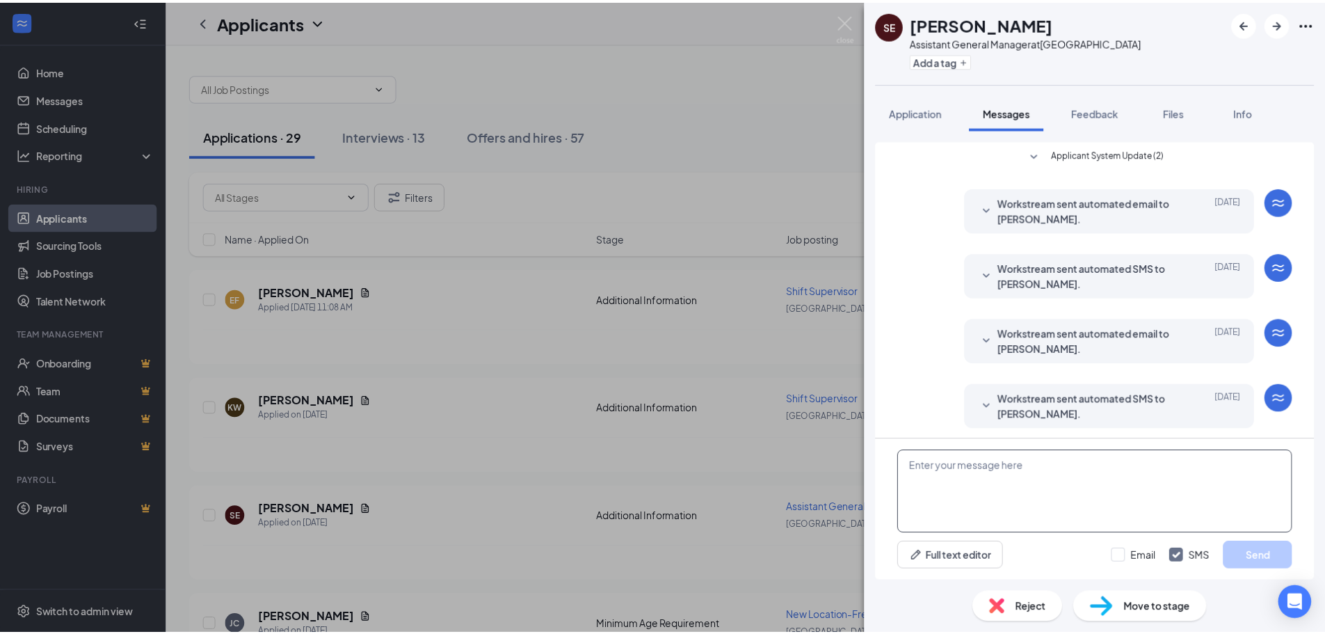
scroll to position [4, 0]
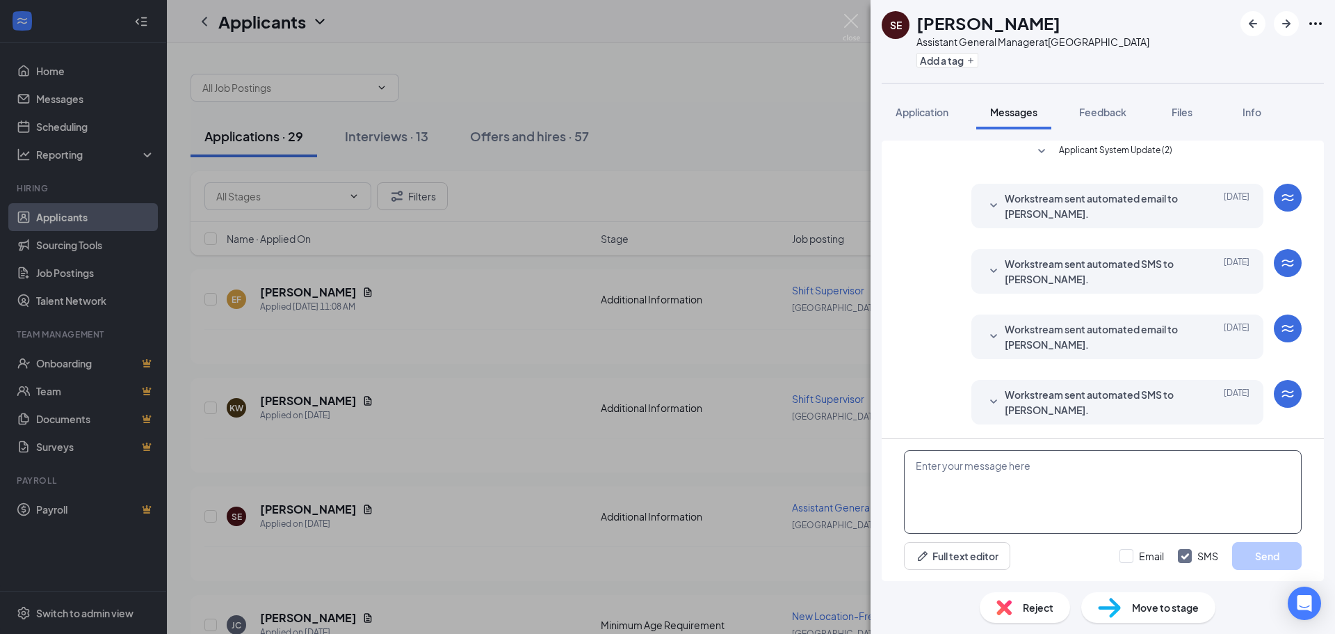
click at [1006, 475] on textarea at bounding box center [1103, 491] width 398 height 83
paste textarea "Hello, my name is [PERSON_NAME] and I am the GM for the soon to be Freddys Froz…"
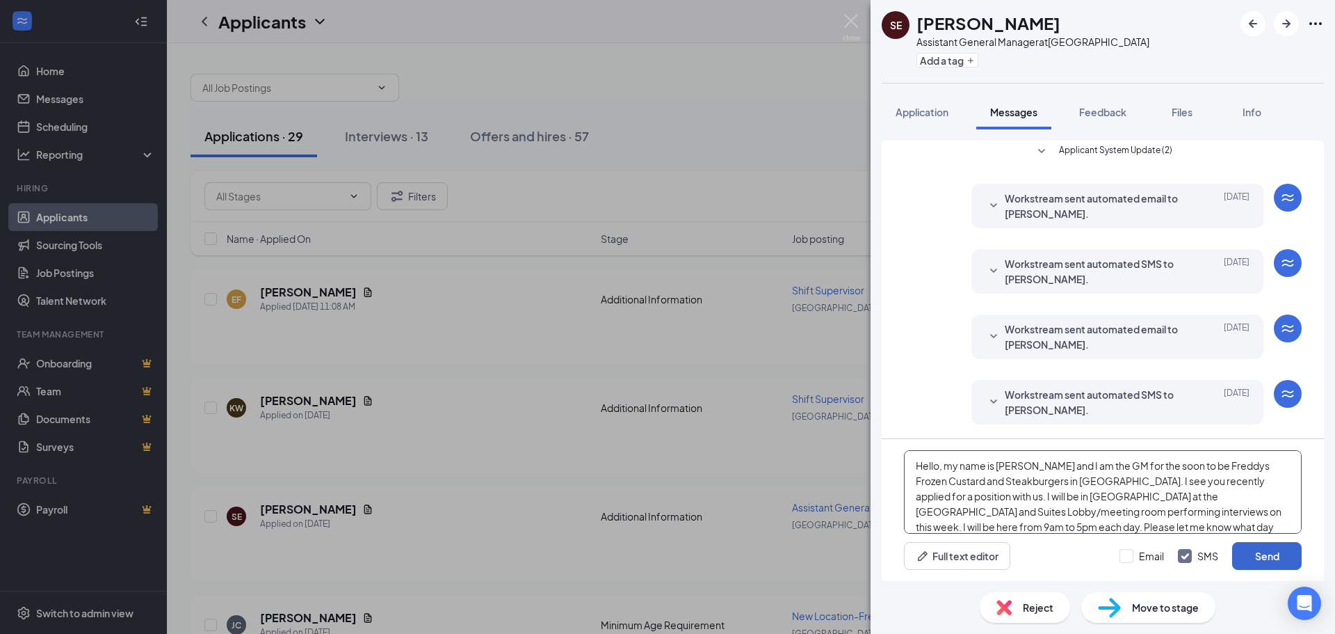
type textarea "Hello, my name is [PERSON_NAME] and I am the GM for the soon to be Freddys Froz…"
click at [1270, 558] on button "Send" at bounding box center [1267, 556] width 70 height 28
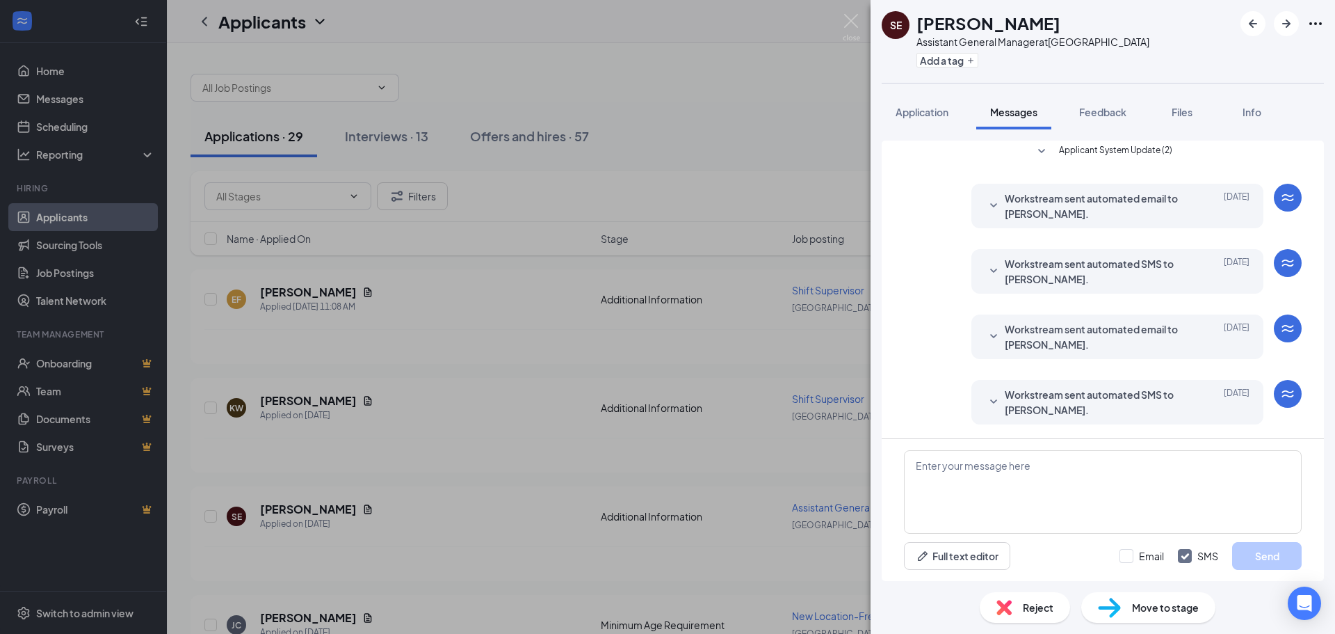
click at [841, 24] on div "SE [PERSON_NAME] Assistant General Manager at [GEOGRAPHIC_DATA] Add a tag Appli…" at bounding box center [667, 317] width 1335 height 634
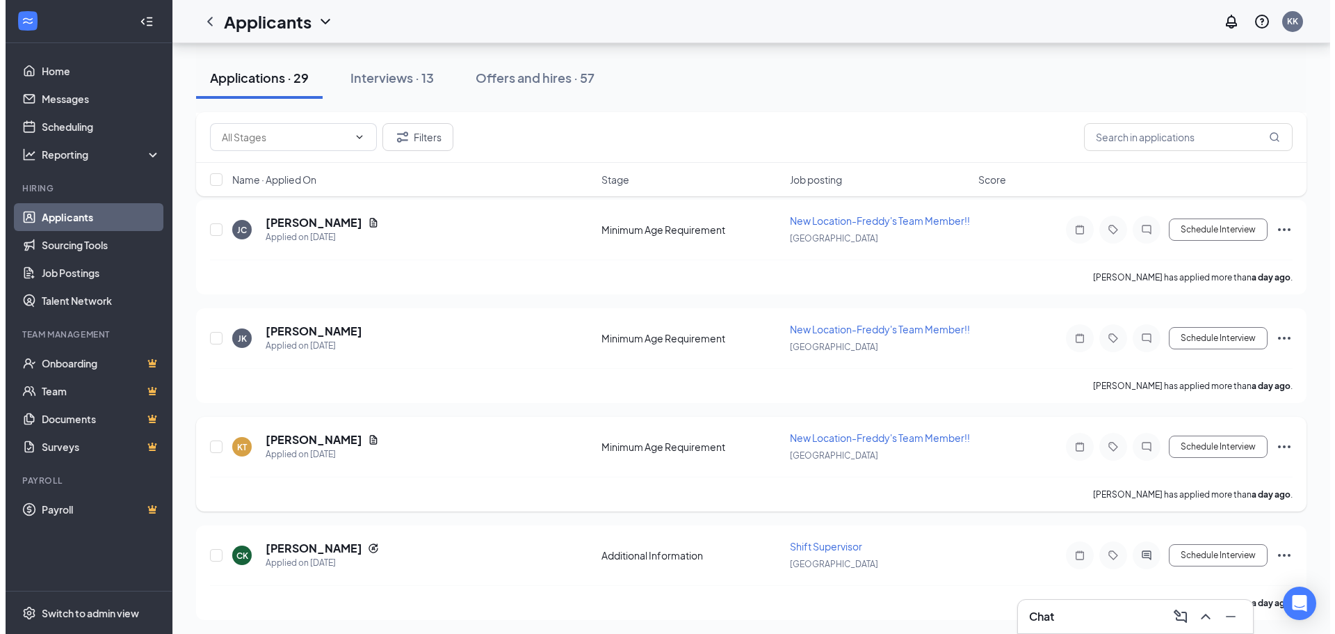
scroll to position [417, 0]
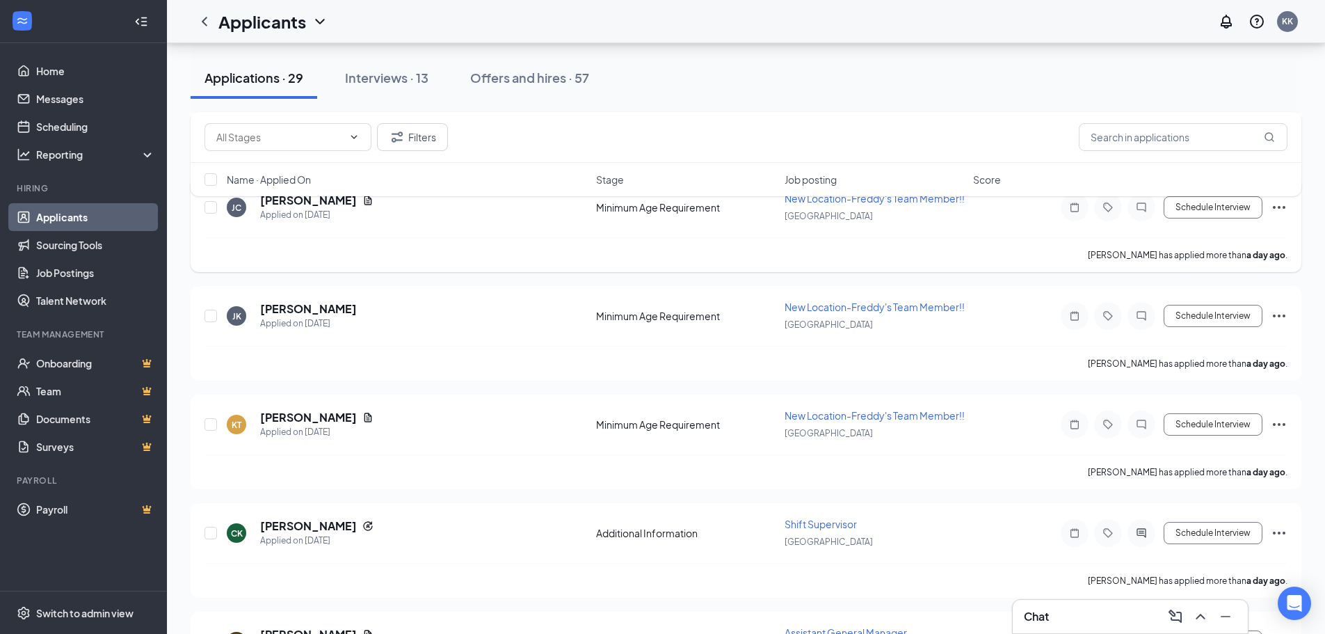
click at [1147, 221] on div at bounding box center [1141, 207] width 28 height 28
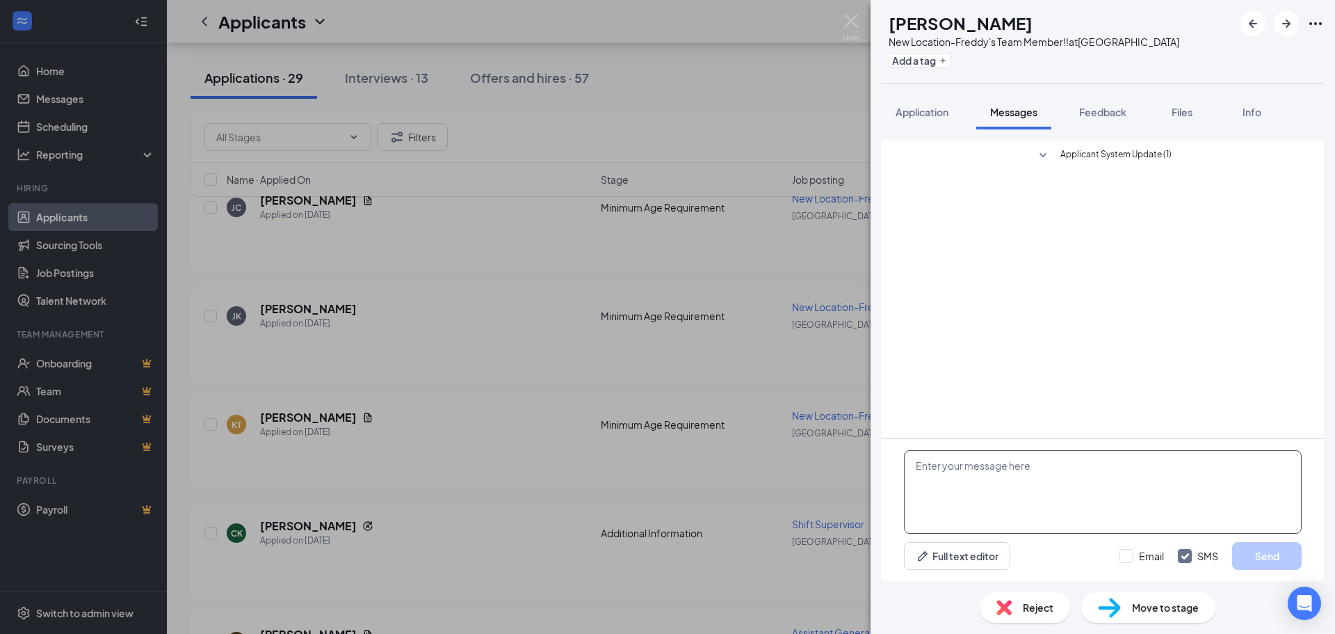
click at [969, 471] on textarea at bounding box center [1103, 491] width 398 height 83
paste textarea "Hello, my name is [PERSON_NAME] and I am the GM for the soon to be Freddys Froz…"
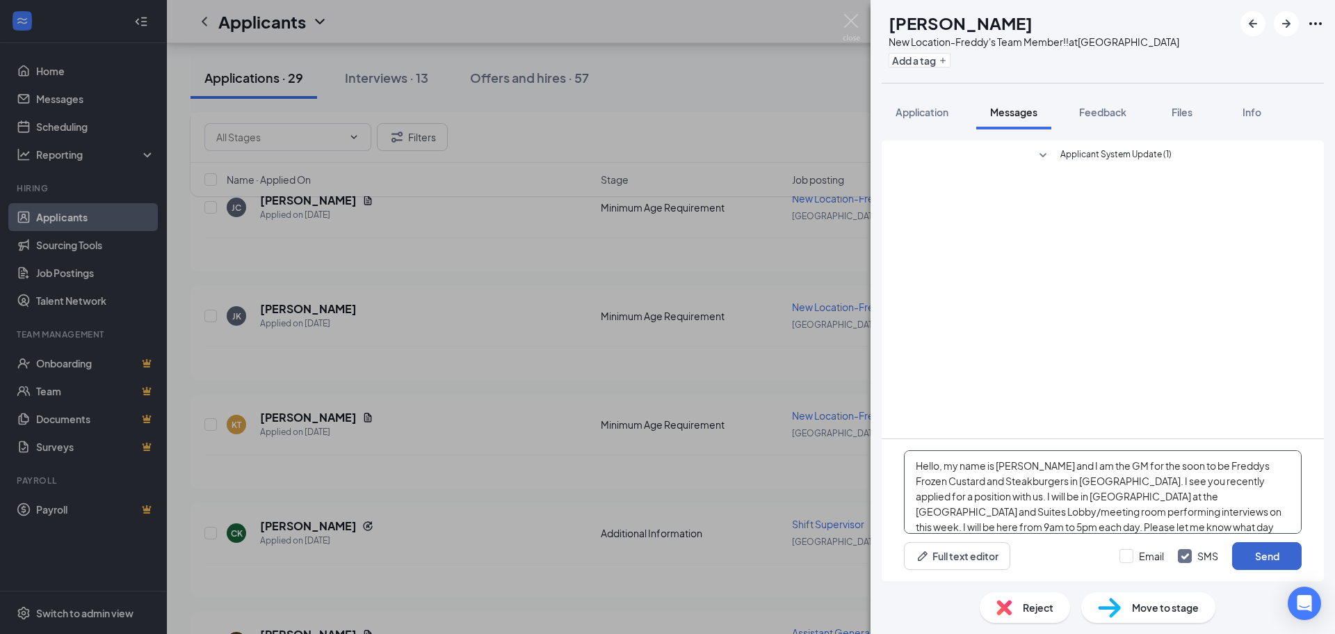
type textarea "Hello, my name is [PERSON_NAME] and I am the GM for the soon to be Freddys Froz…"
click at [1283, 561] on button "Send" at bounding box center [1267, 556] width 70 height 28
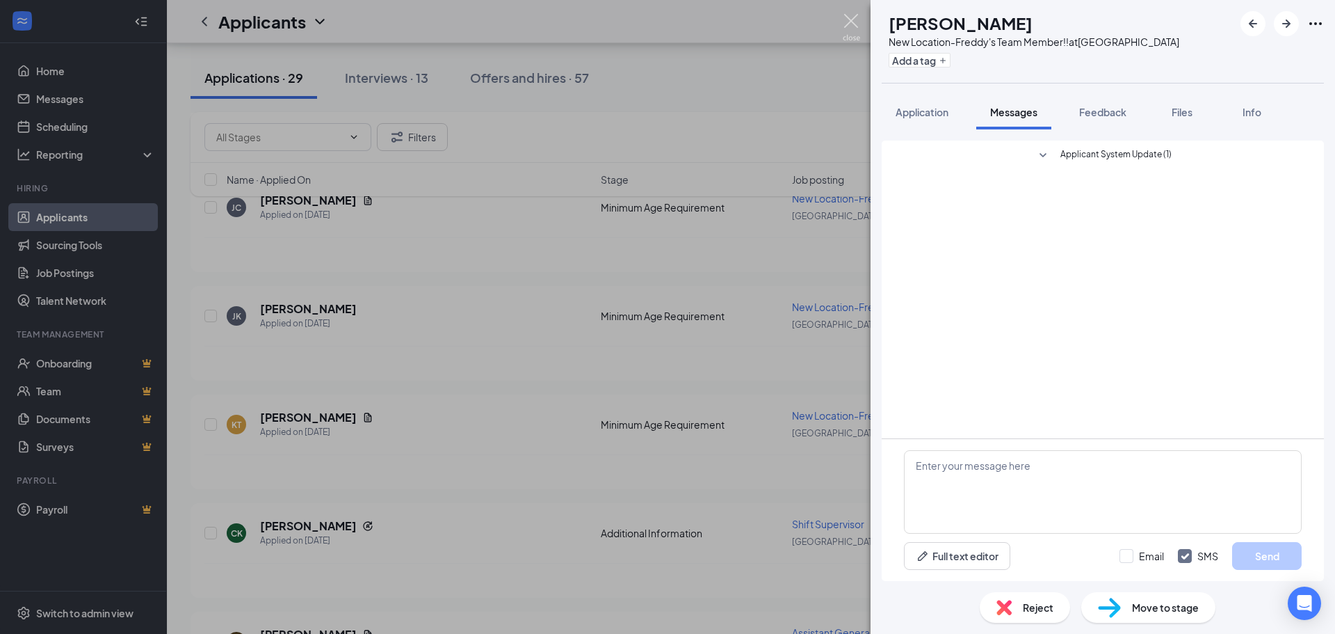
click at [854, 17] on img at bounding box center [851, 27] width 17 height 27
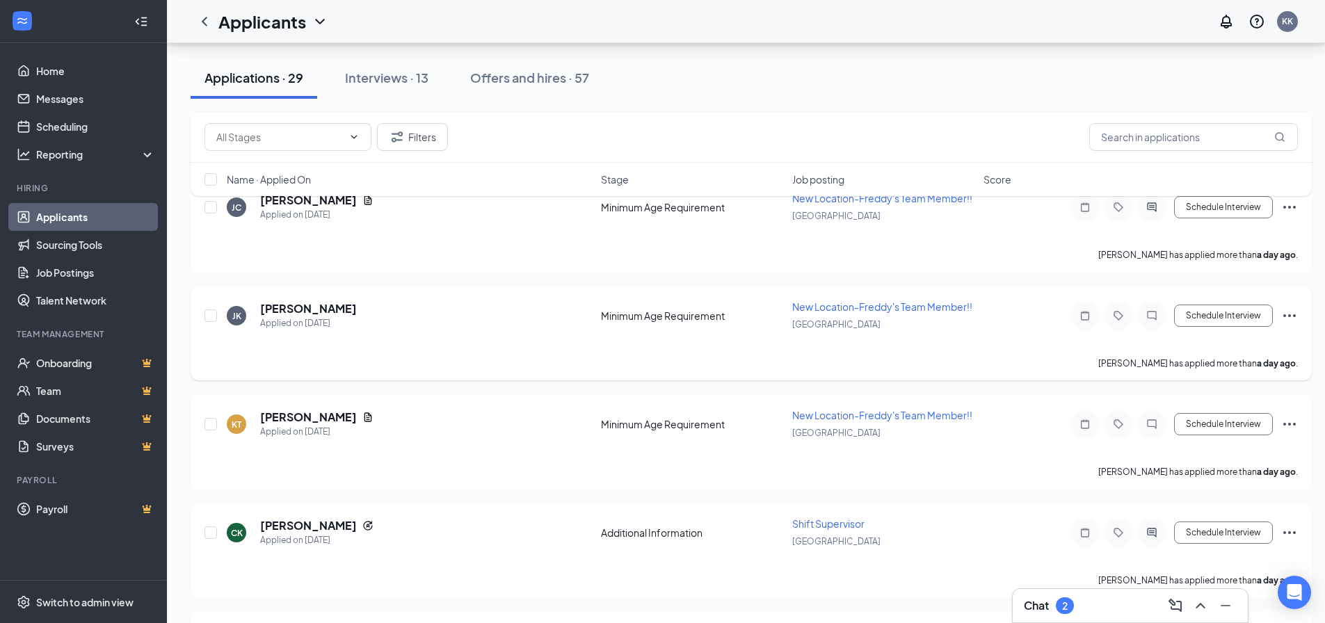
click at [1158, 312] on icon "ChatInactive" at bounding box center [1151, 315] width 17 height 11
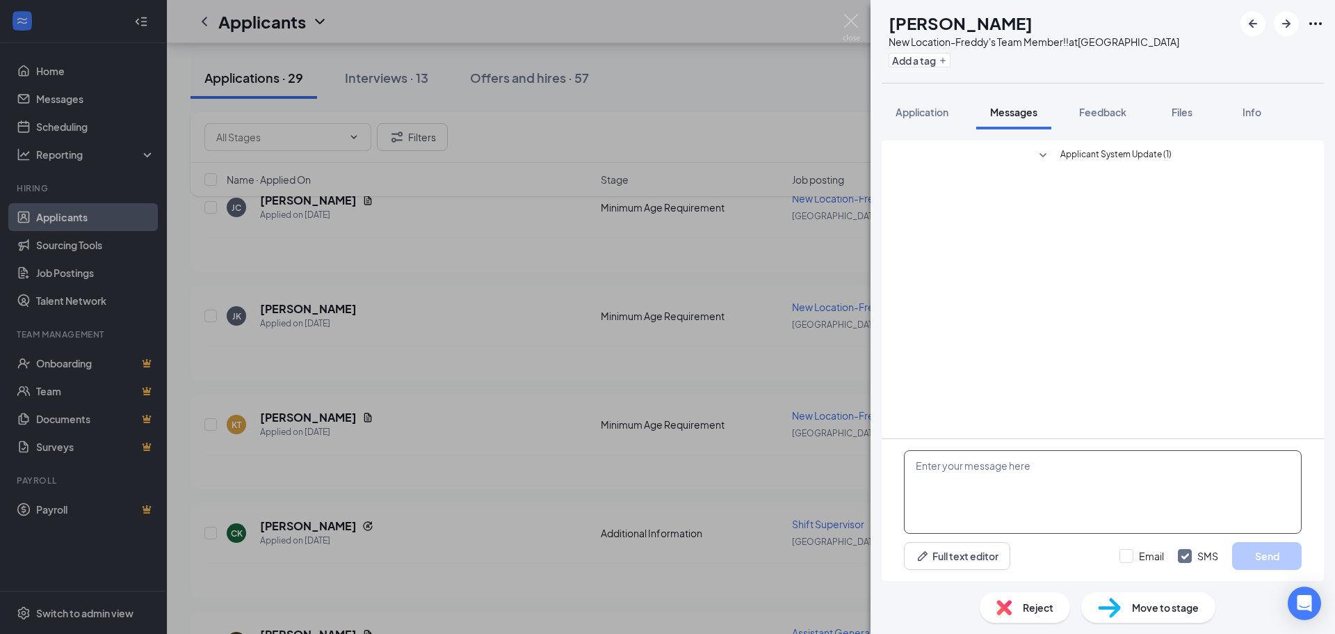
click at [1001, 502] on textarea at bounding box center [1103, 491] width 398 height 83
paste textarea "Hello, my name is [PERSON_NAME] and I am the GM for the soon to be Freddys Froz…"
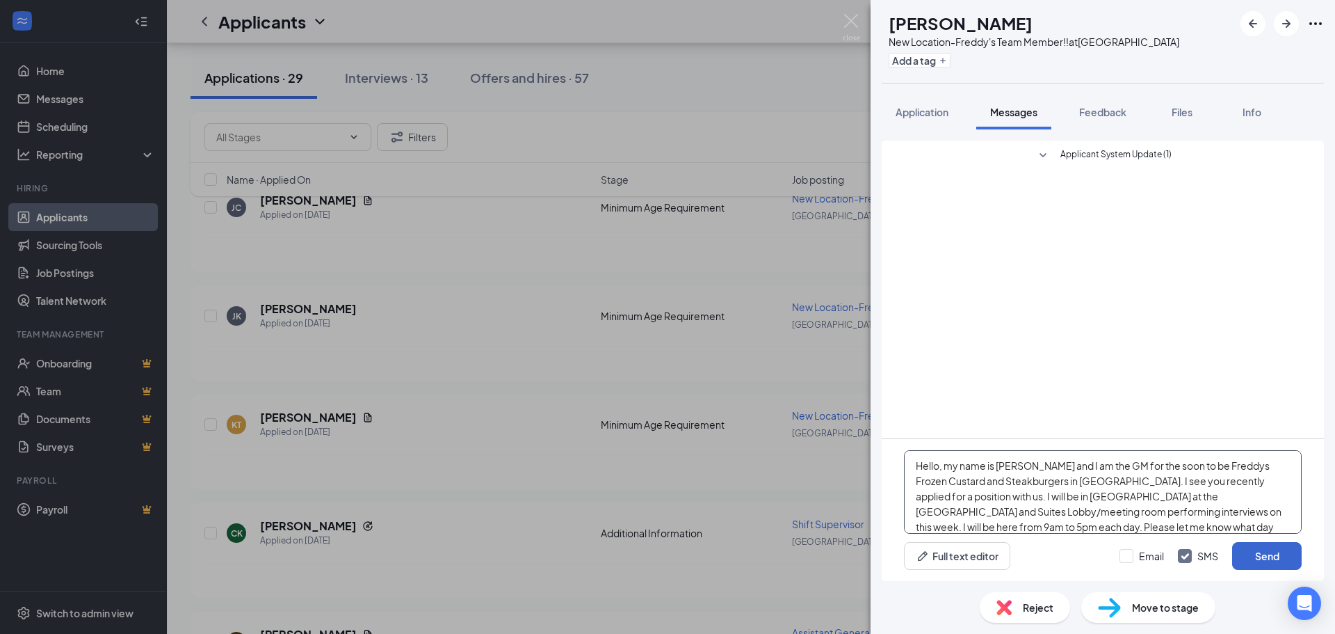
type textarea "Hello, my name is [PERSON_NAME] and I am the GM for the soon to be Freddys Froz…"
click at [1277, 556] on button "Send" at bounding box center [1267, 556] width 70 height 28
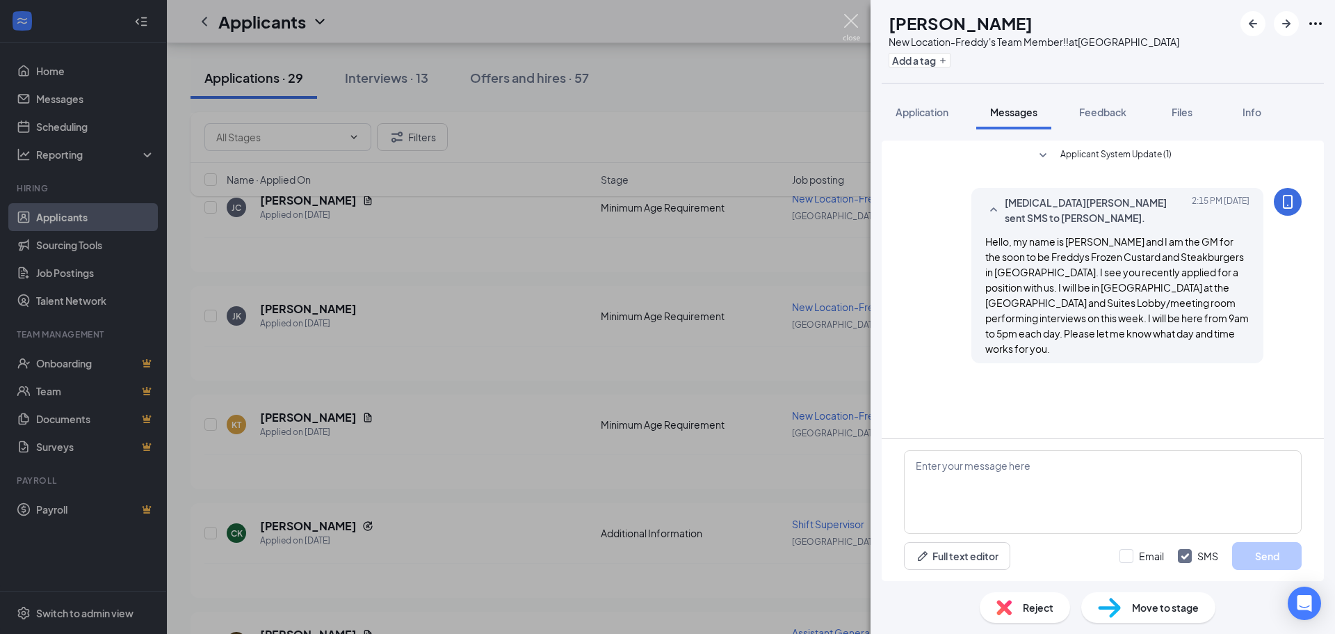
click at [855, 17] on img at bounding box center [851, 27] width 17 height 27
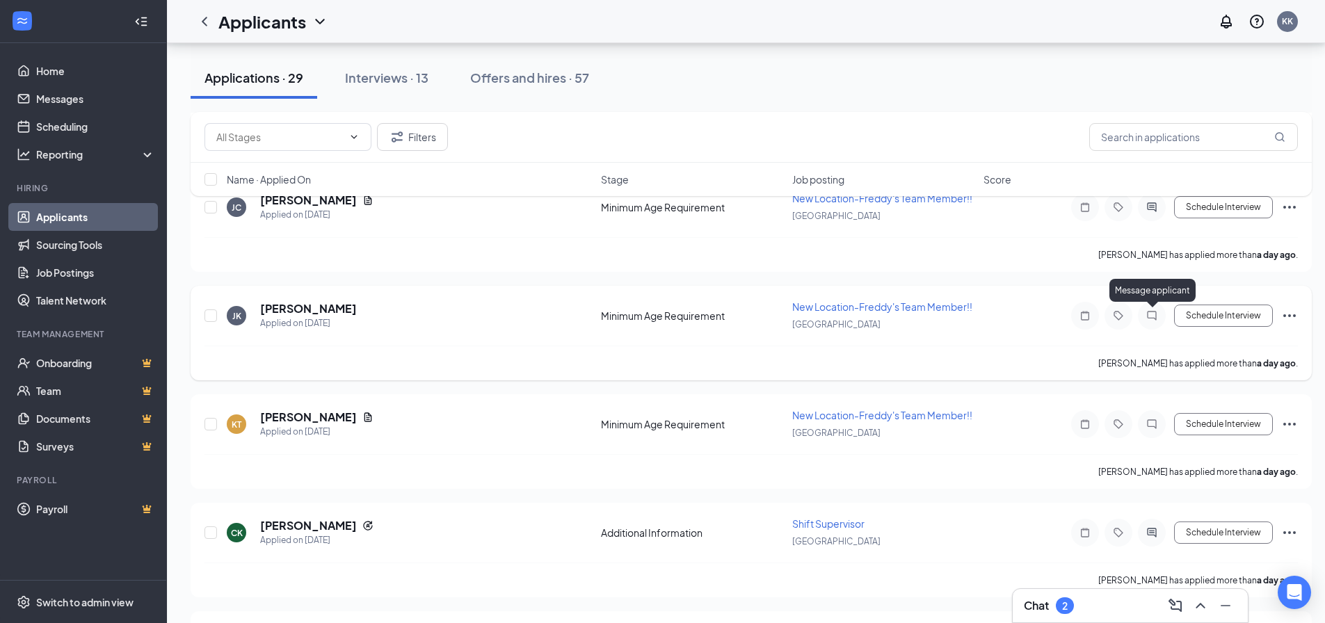
click at [1150, 319] on icon "ChatInactive" at bounding box center [1151, 315] width 17 height 11
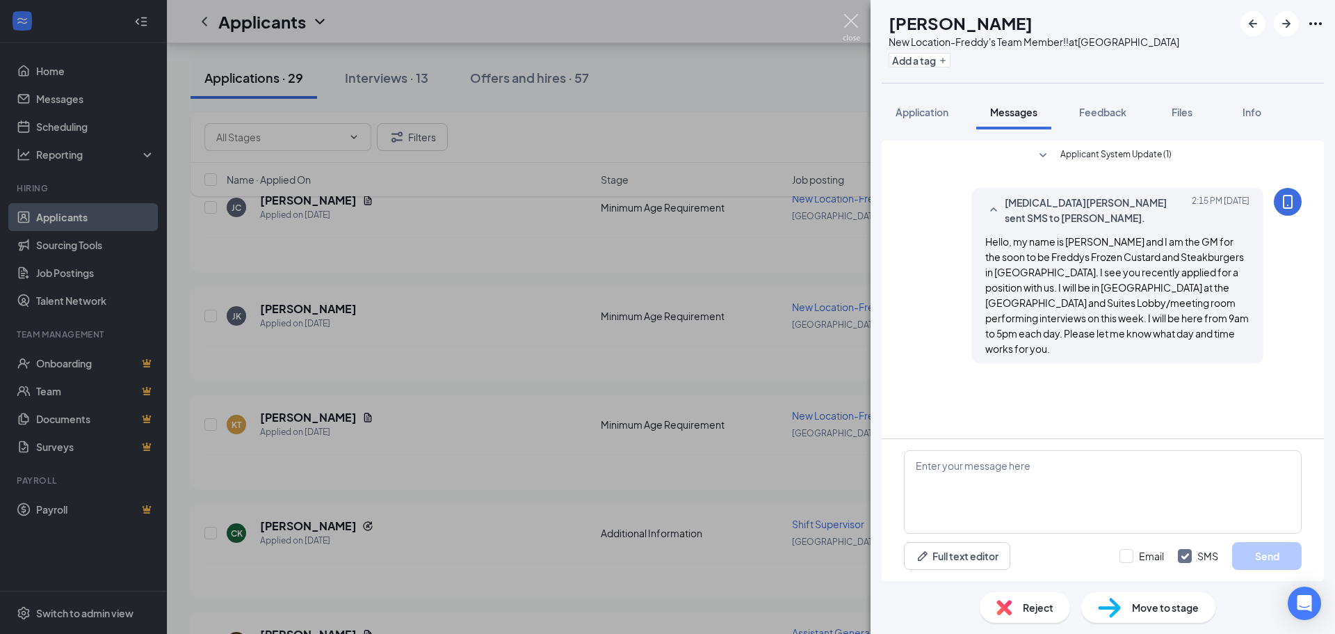
click at [855, 24] on img at bounding box center [851, 27] width 17 height 27
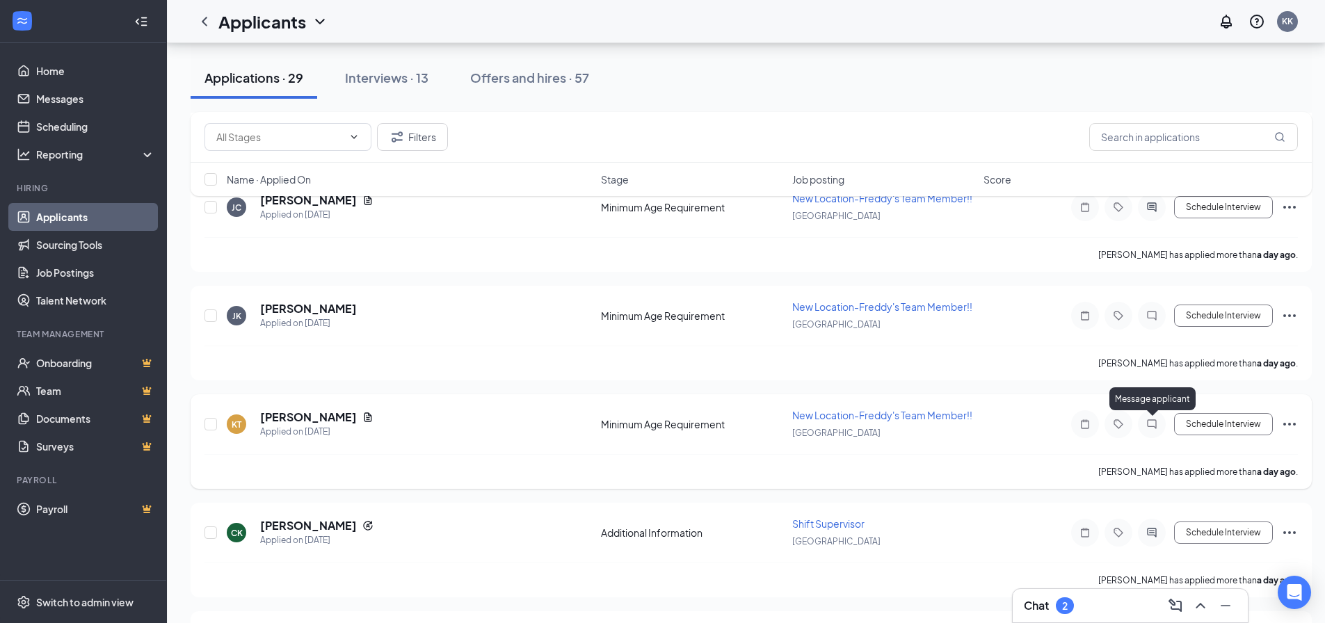
click at [1151, 423] on icon "ChatInactive" at bounding box center [1151, 424] width 17 height 11
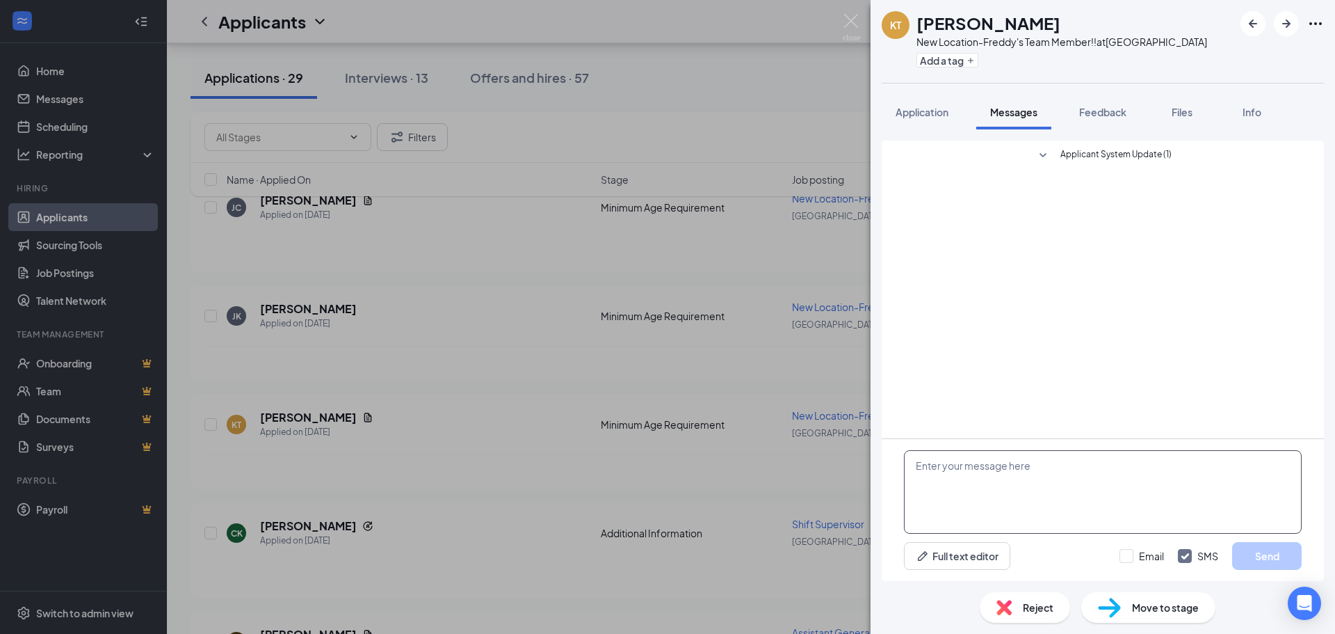
click at [993, 470] on textarea at bounding box center [1103, 491] width 398 height 83
paste textarea "Hello, my name is [PERSON_NAME] and I am the GM for the soon to be Freddys Froz…"
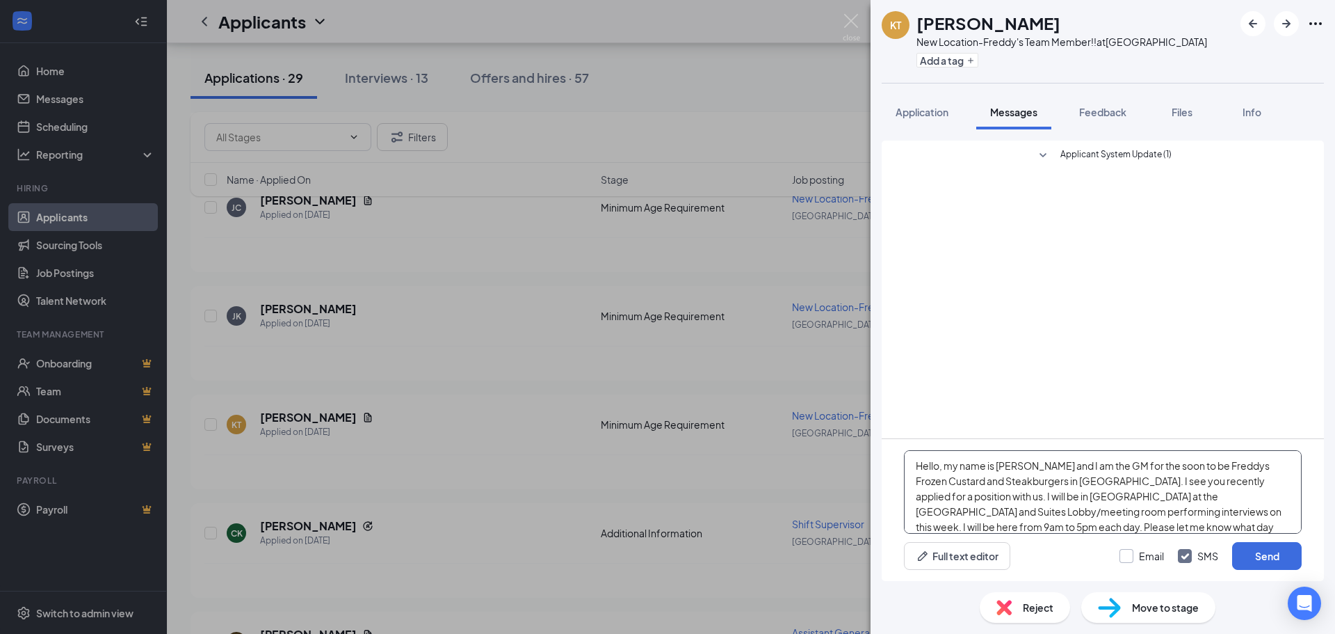
type textarea "Hello, my name is [PERSON_NAME] and I am the GM for the soon to be Freddys Froz…"
drag, startPoint x: 1132, startPoint y: 559, endPoint x: 1240, endPoint y: 562, distance: 107.8
click at [1133, 559] on input "Email" at bounding box center [1142, 556] width 45 height 14
checkbox input "true"
click at [1271, 551] on button "Send" at bounding box center [1267, 556] width 70 height 28
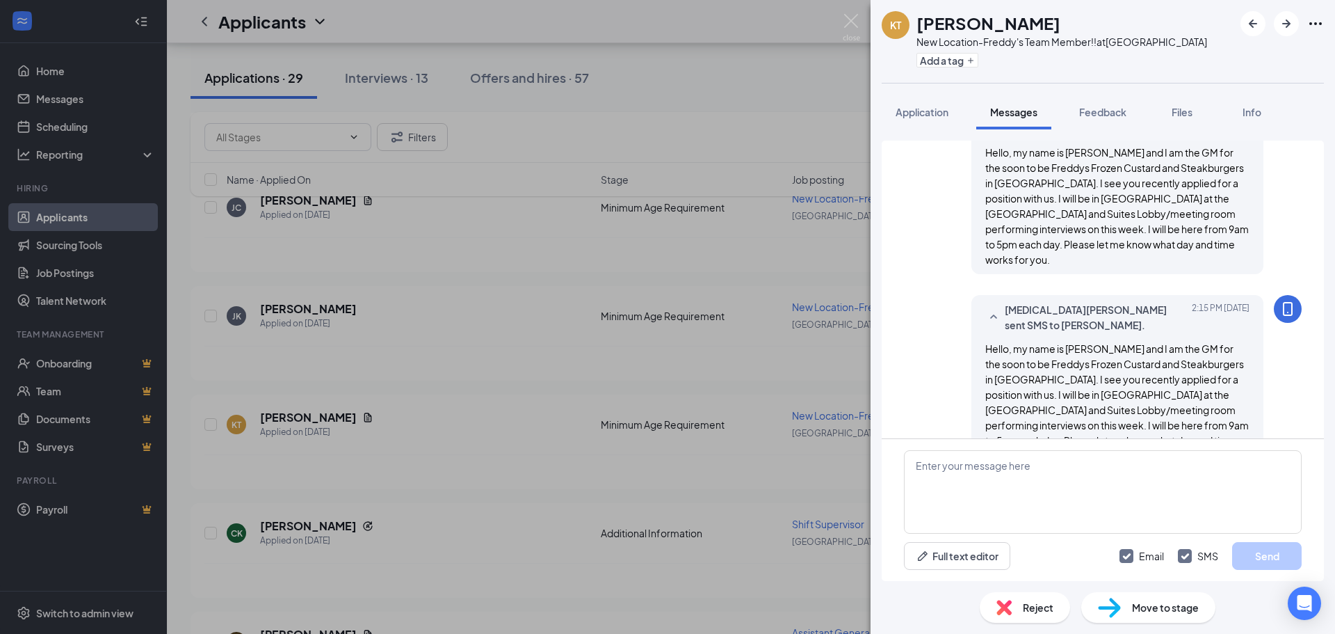
scroll to position [104, 0]
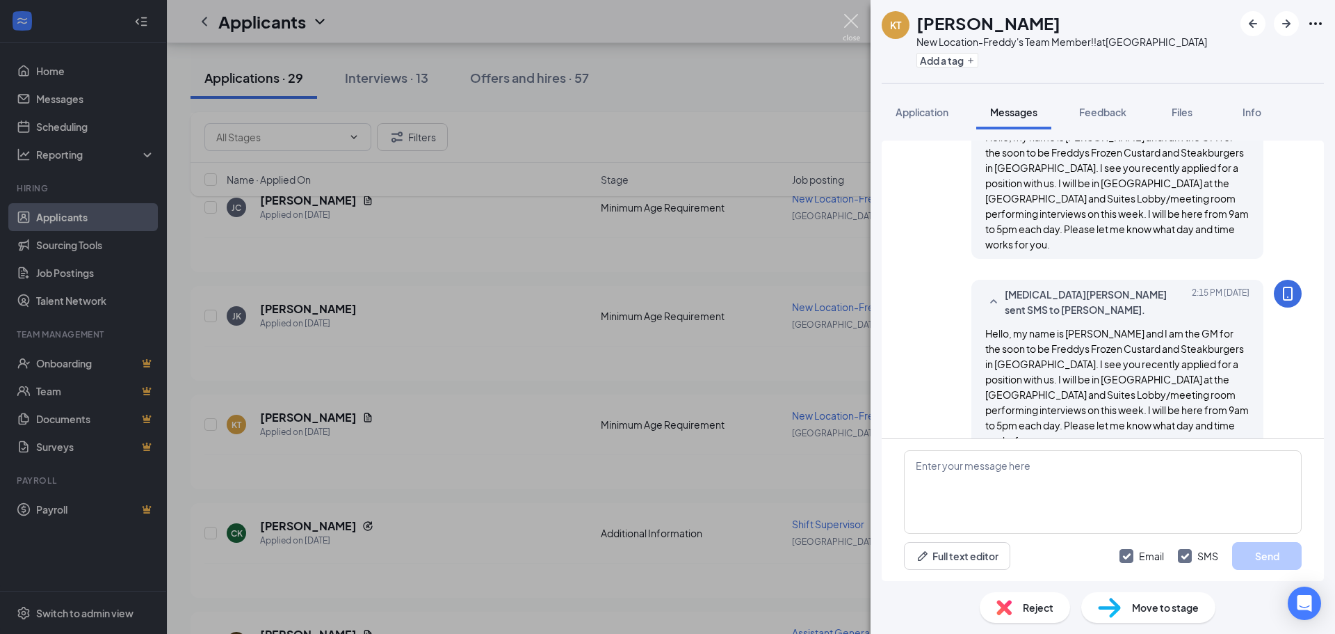
click at [848, 33] on img at bounding box center [851, 27] width 17 height 27
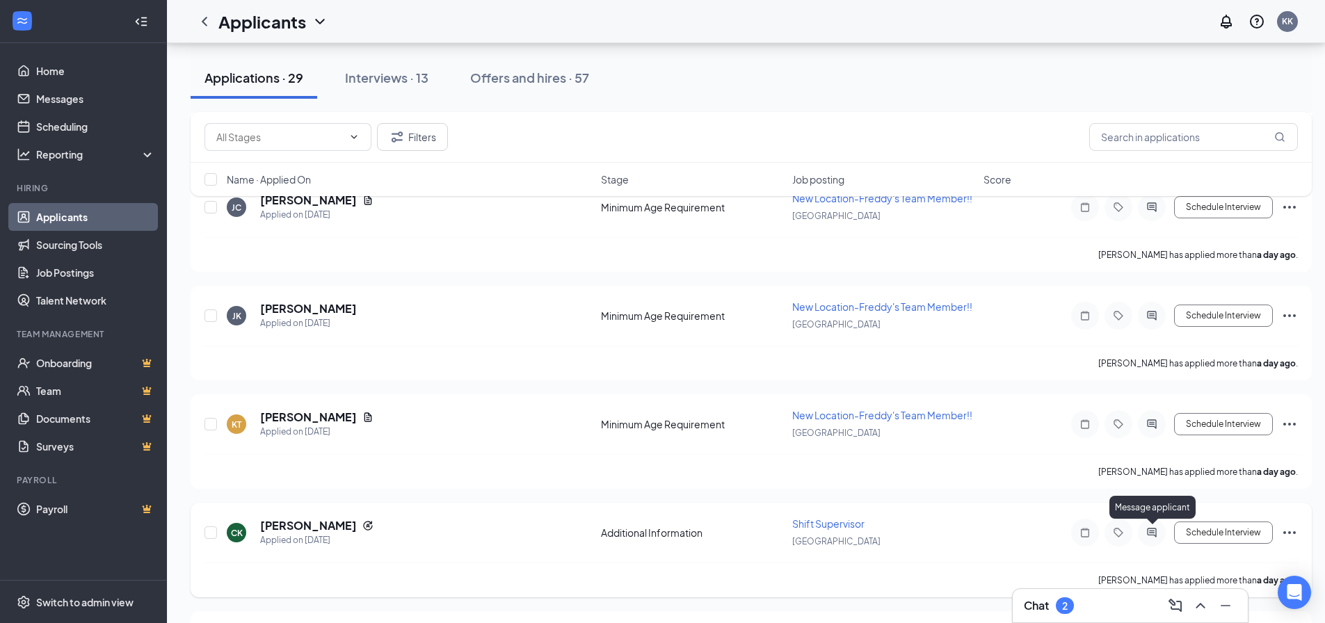
click at [1148, 530] on icon "ActiveChat" at bounding box center [1151, 532] width 17 height 11
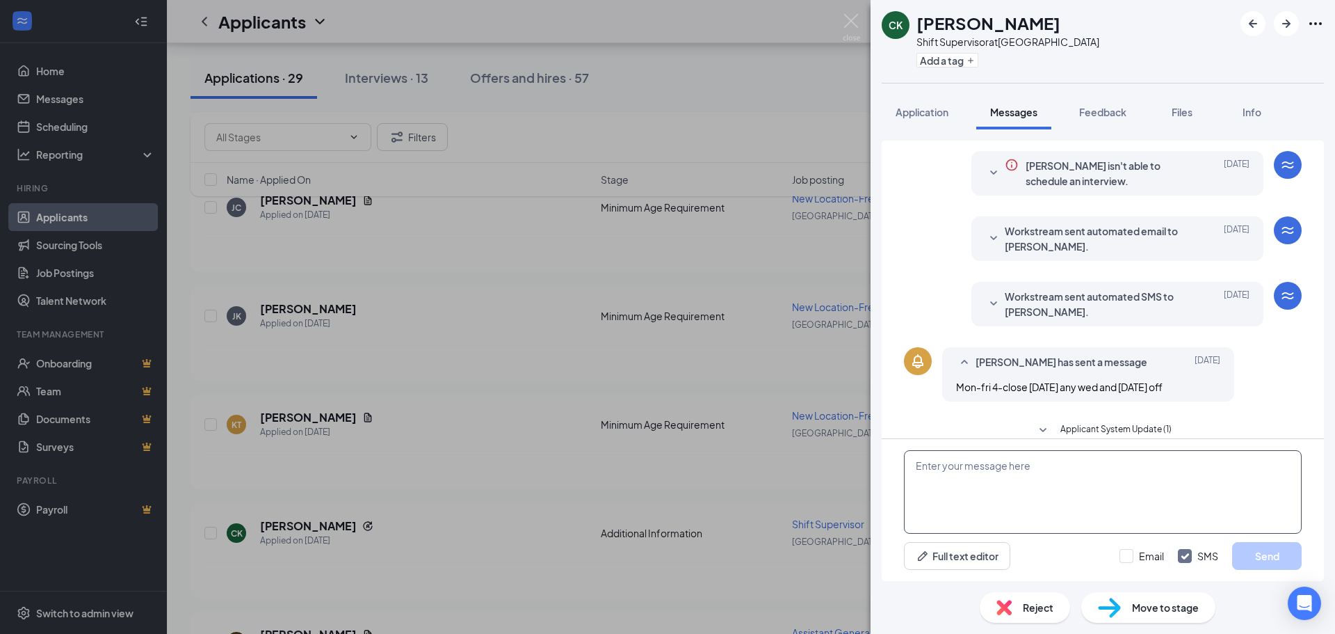
click at [964, 476] on textarea at bounding box center [1103, 491] width 398 height 83
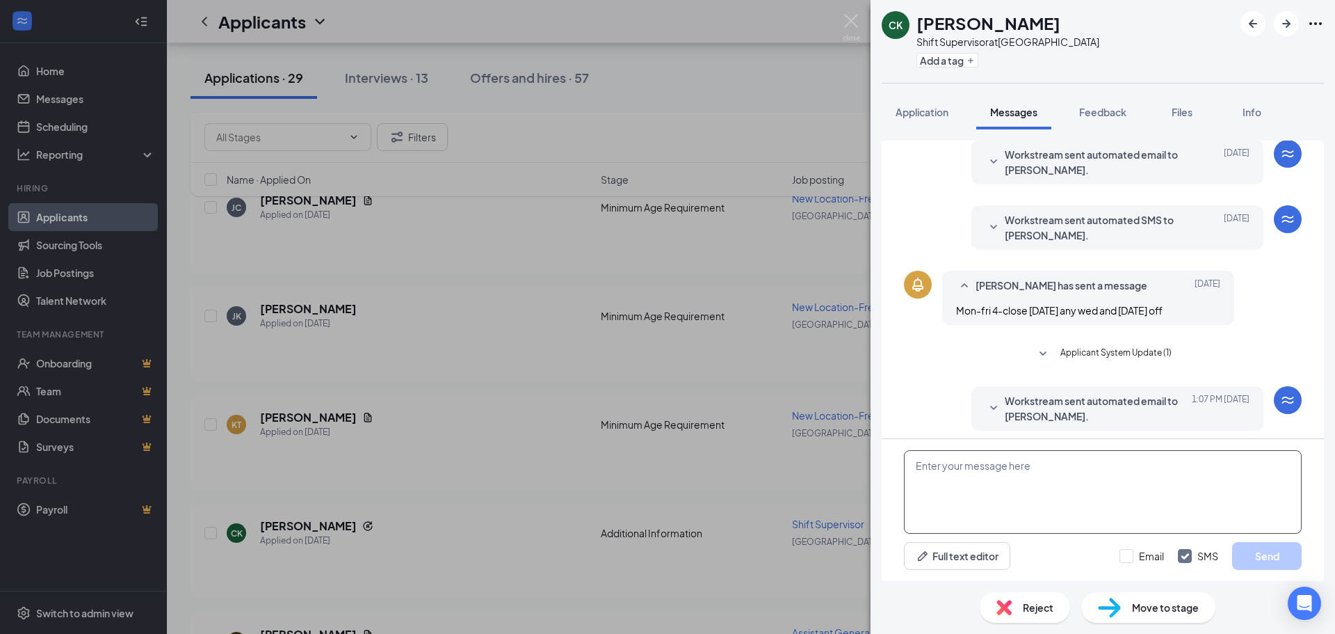
scroll to position [270, 0]
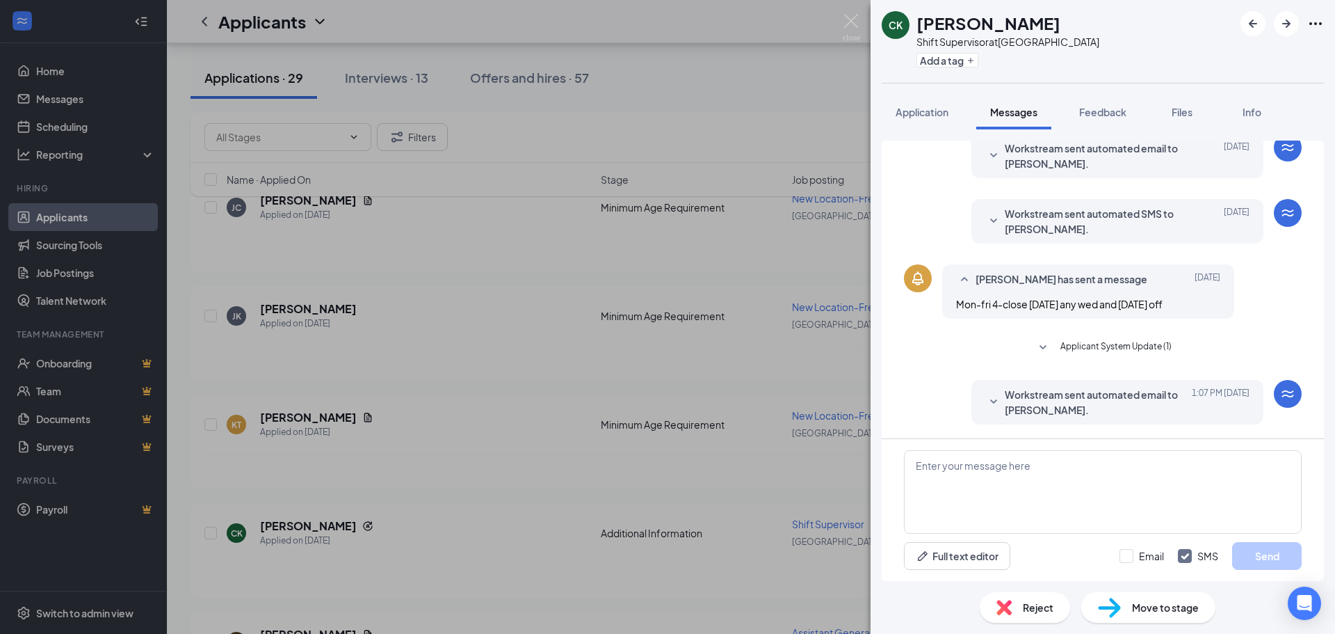
click at [985, 398] on icon "SmallChevronDown" at bounding box center [993, 402] width 17 height 17
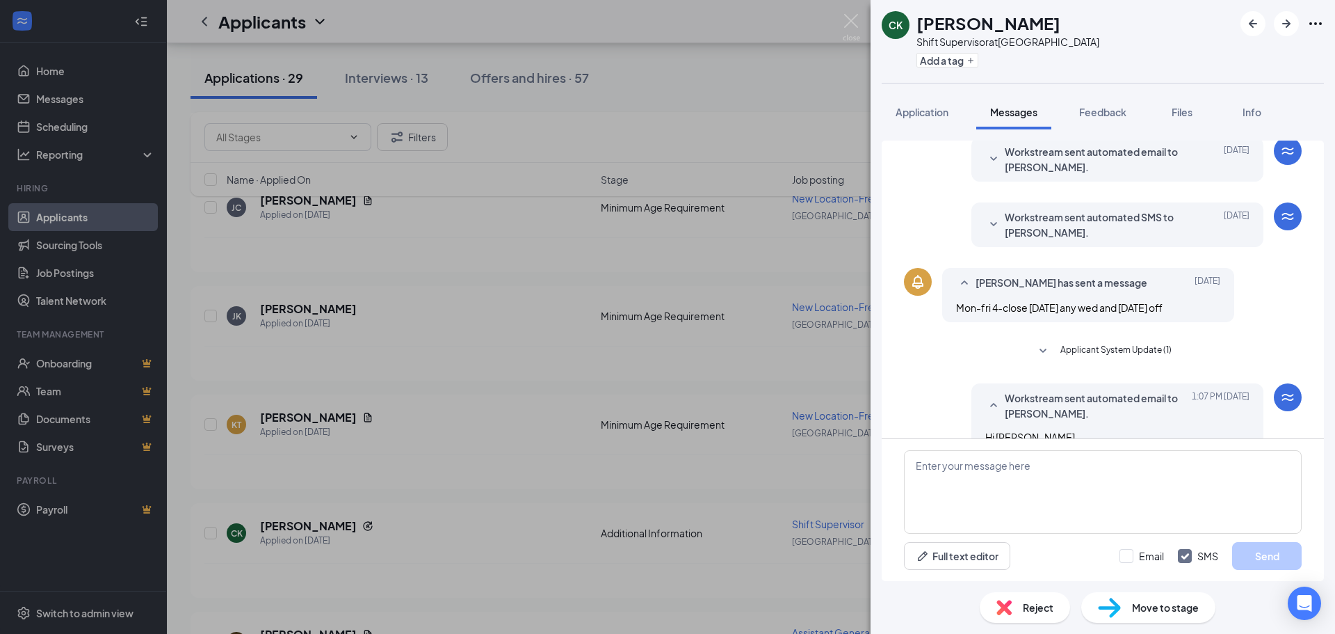
scroll to position [0, 0]
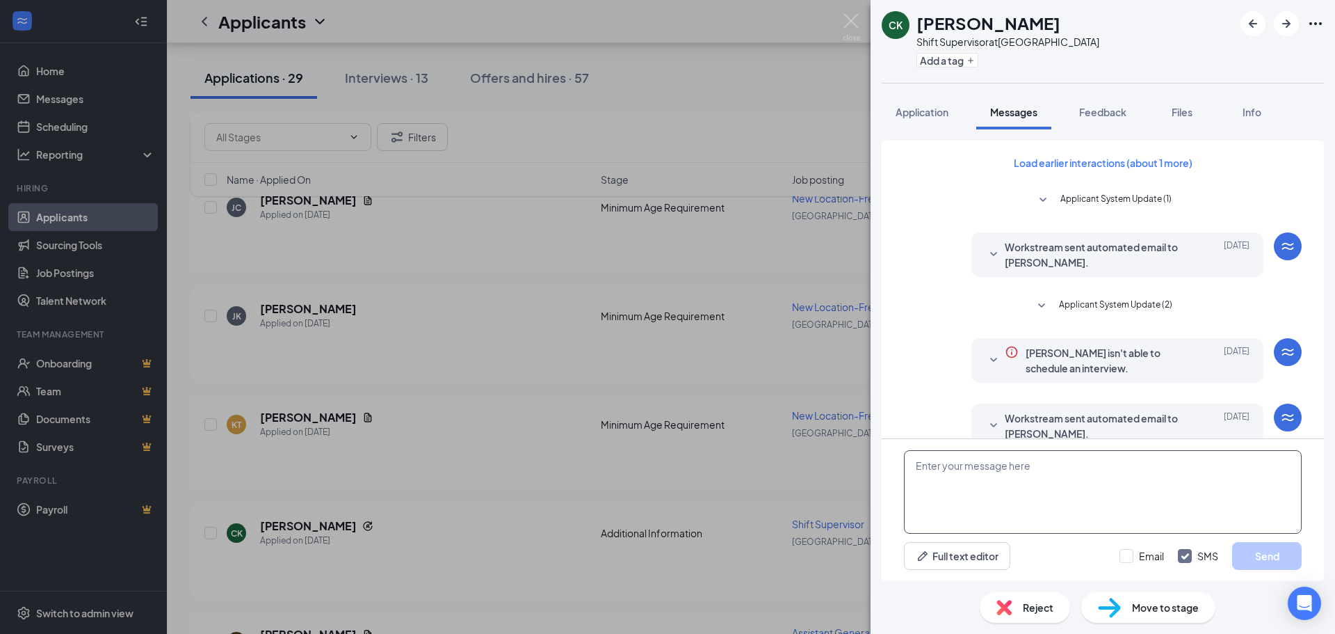
click at [975, 474] on textarea at bounding box center [1103, 491] width 398 height 83
paste textarea "Hello, my name is [PERSON_NAME] and I am the GM for the soon to be Freddys Froz…"
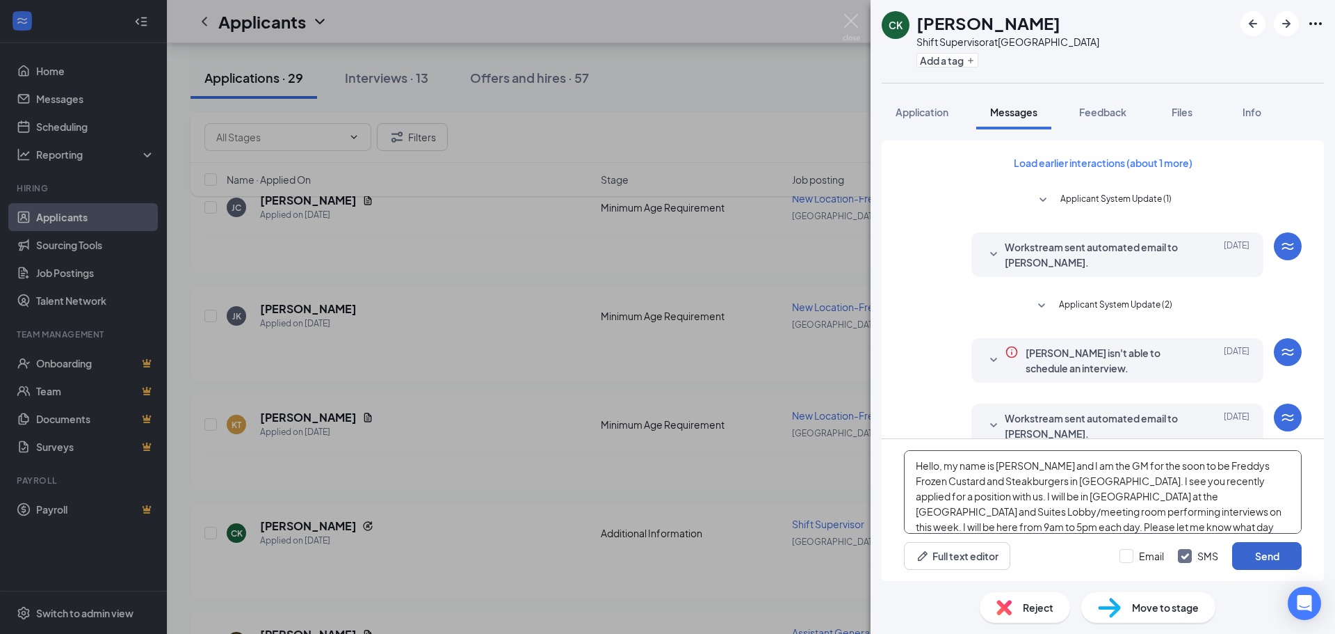
type textarea "Hello, my name is [PERSON_NAME] and I am the GM for the soon to be Freddys Froz…"
click at [1259, 551] on button "Send" at bounding box center [1267, 556] width 70 height 28
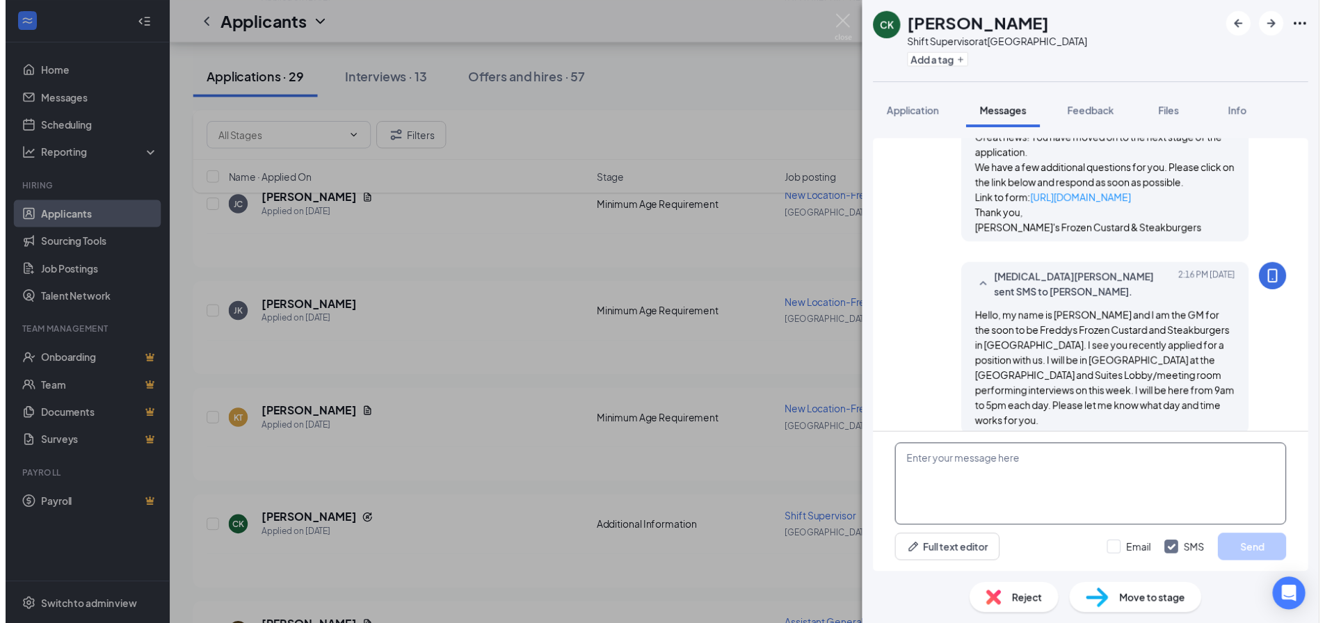
scroll to position [581, 0]
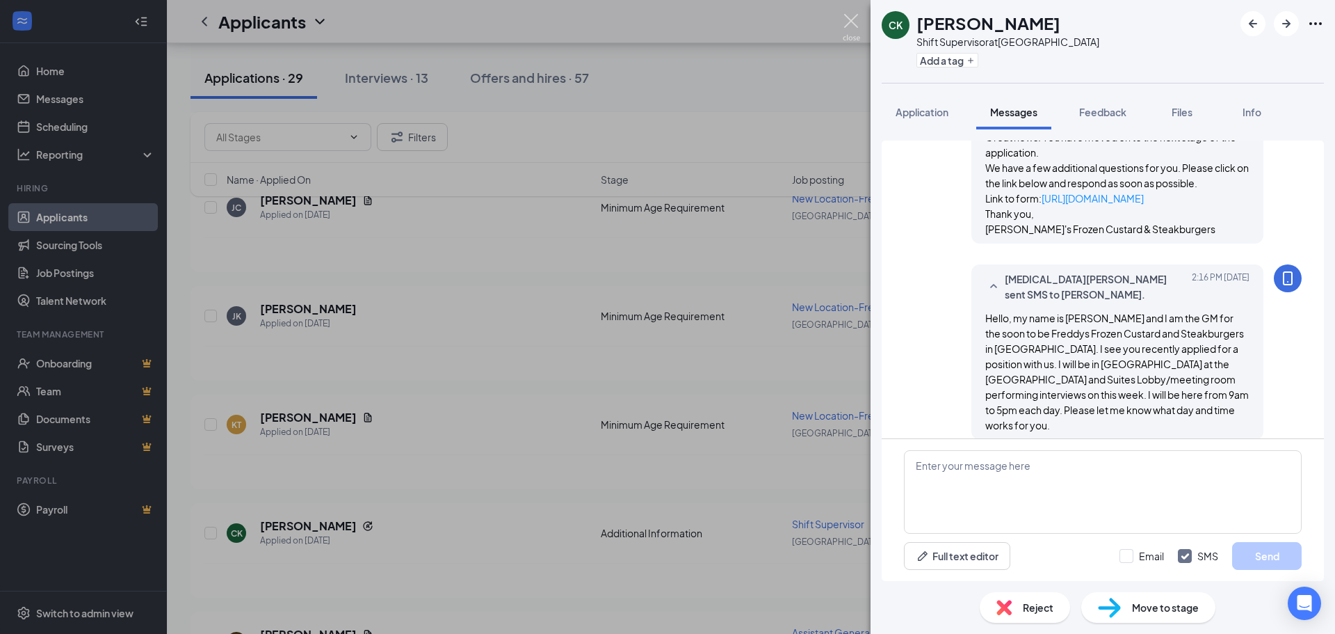
click at [845, 25] on img at bounding box center [851, 27] width 17 height 27
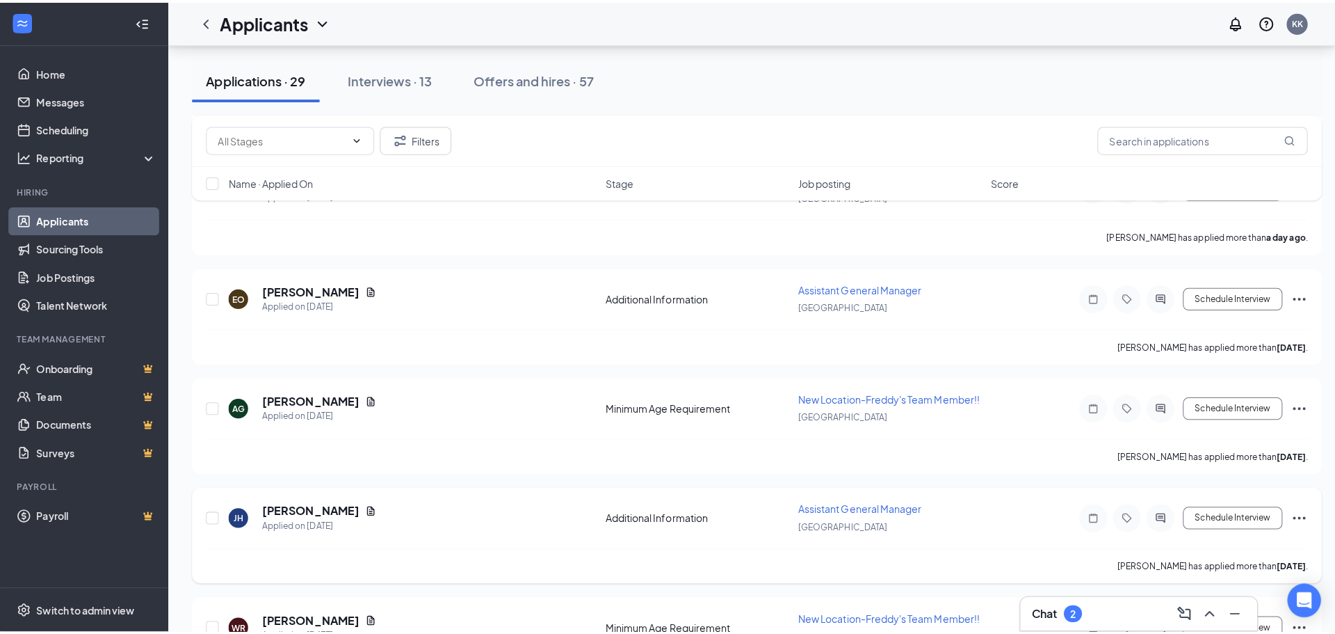
scroll to position [765, 0]
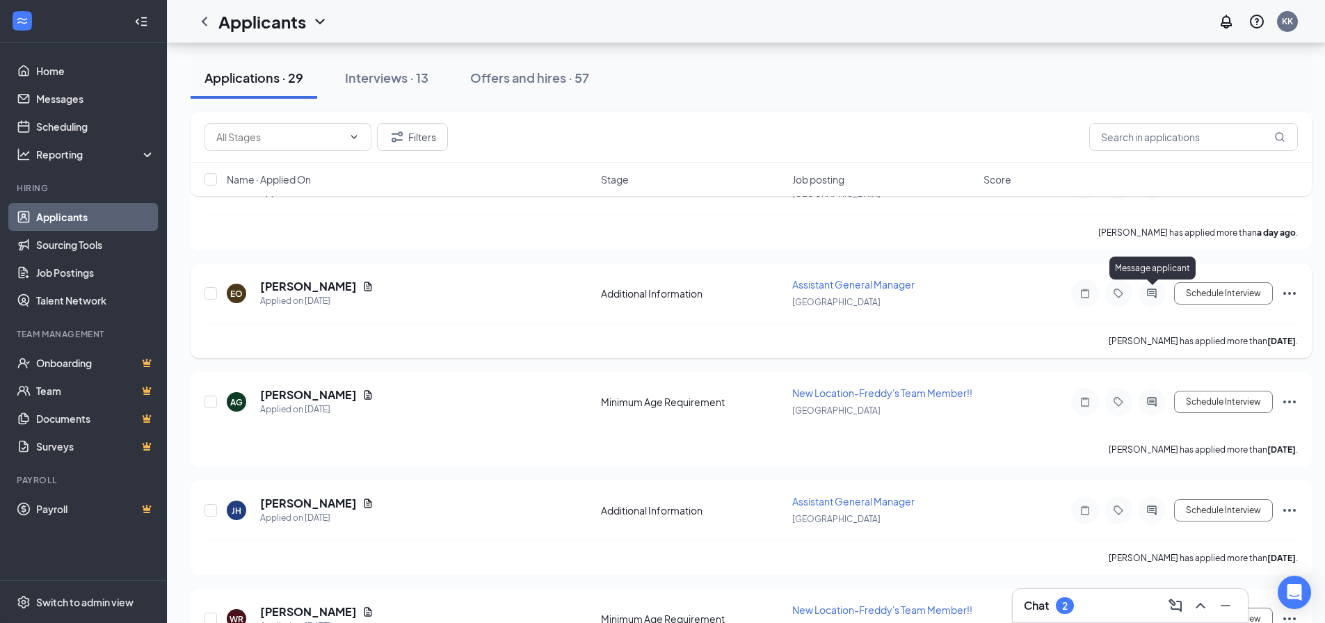
click at [1151, 288] on icon "ActiveChat" at bounding box center [1151, 293] width 17 height 11
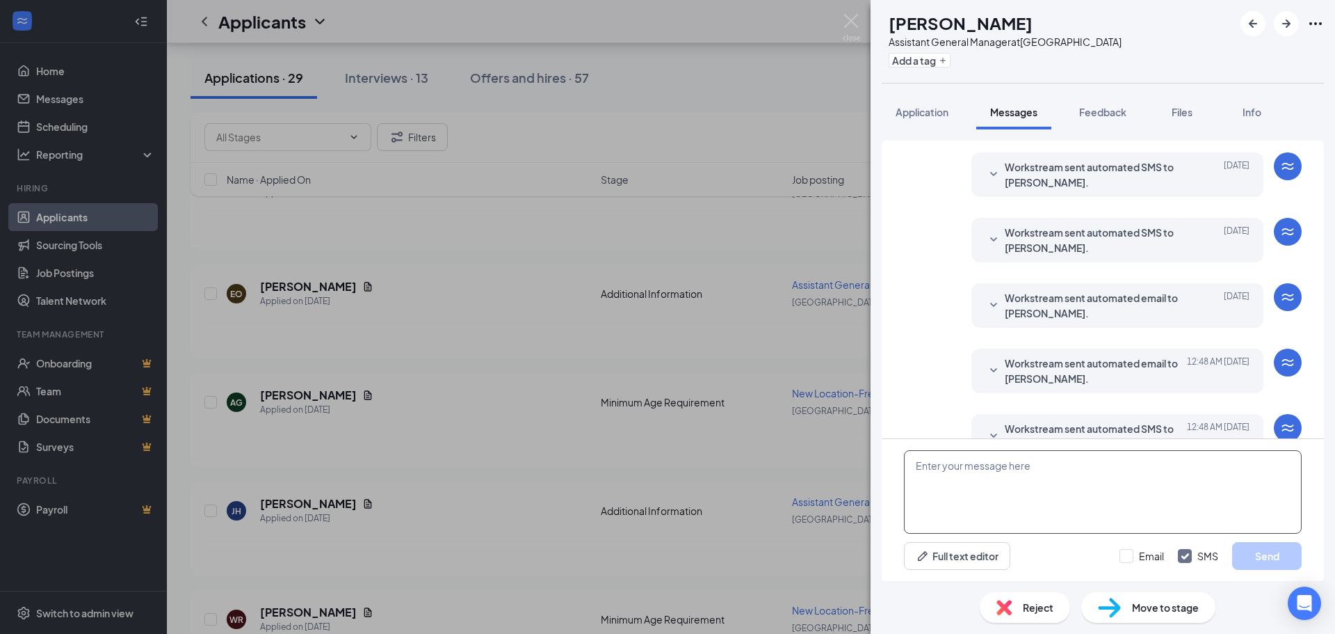
scroll to position [175, 0]
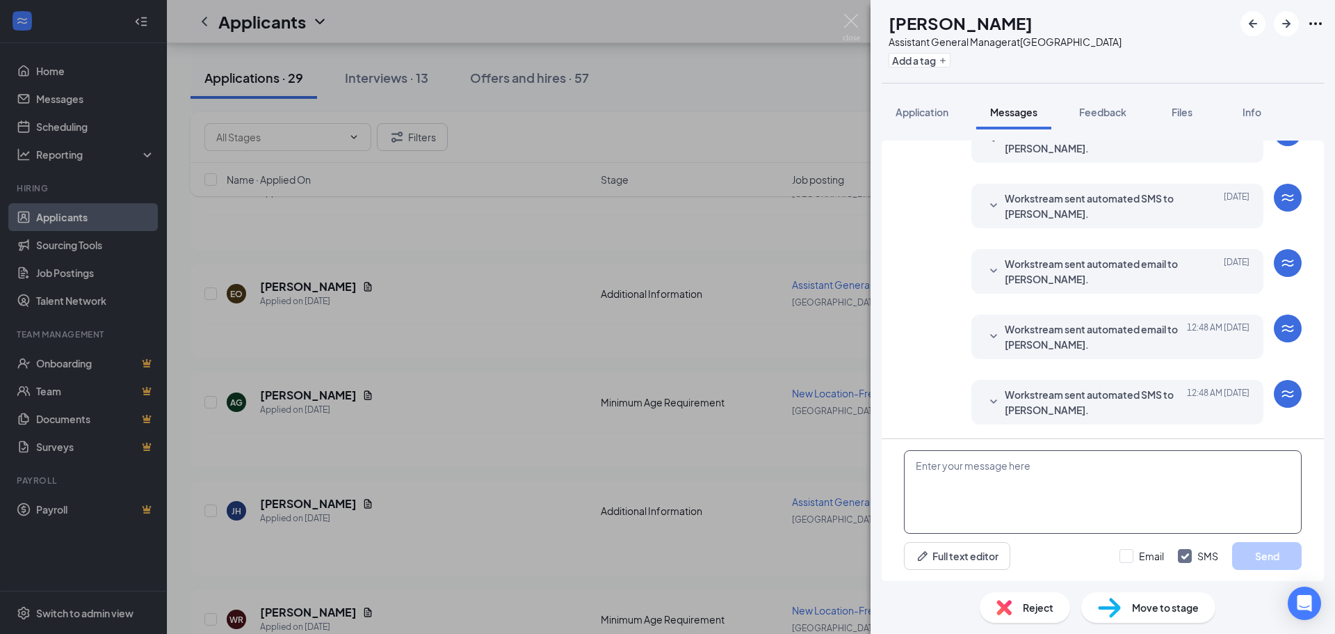
click at [1033, 471] on textarea at bounding box center [1103, 491] width 398 height 83
paste textarea "Hello, my name is [PERSON_NAME] and I am the GM for the soon to be Freddys Froz…"
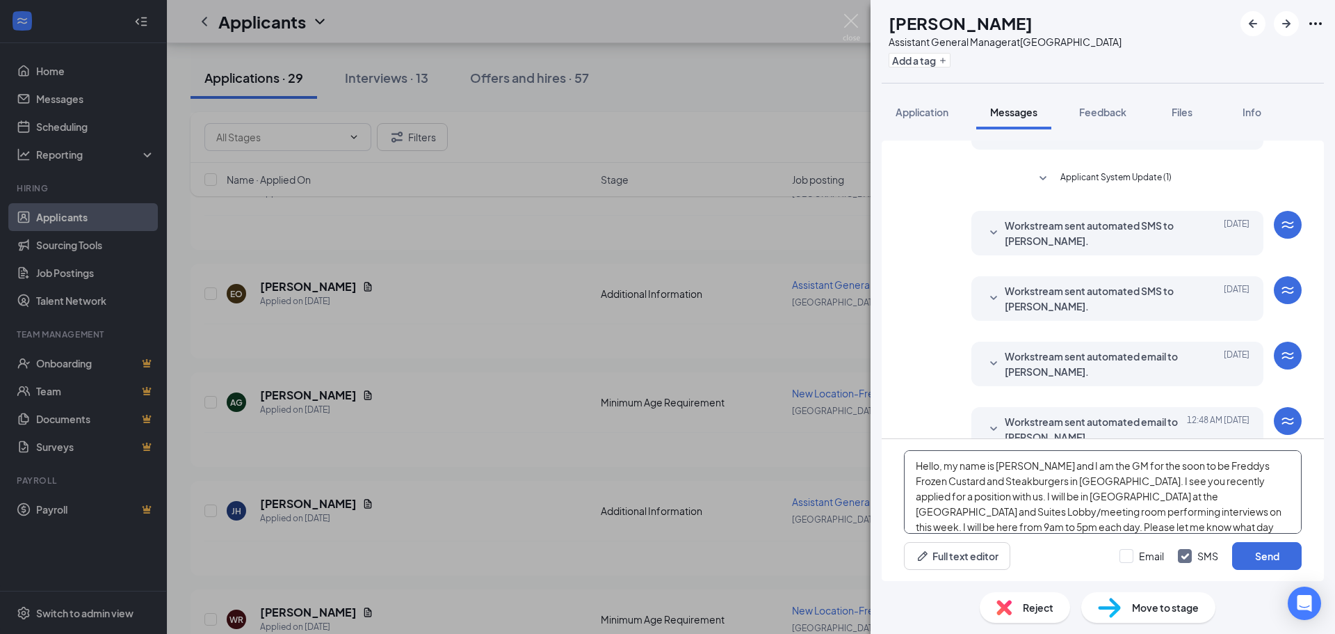
scroll to position [0, 0]
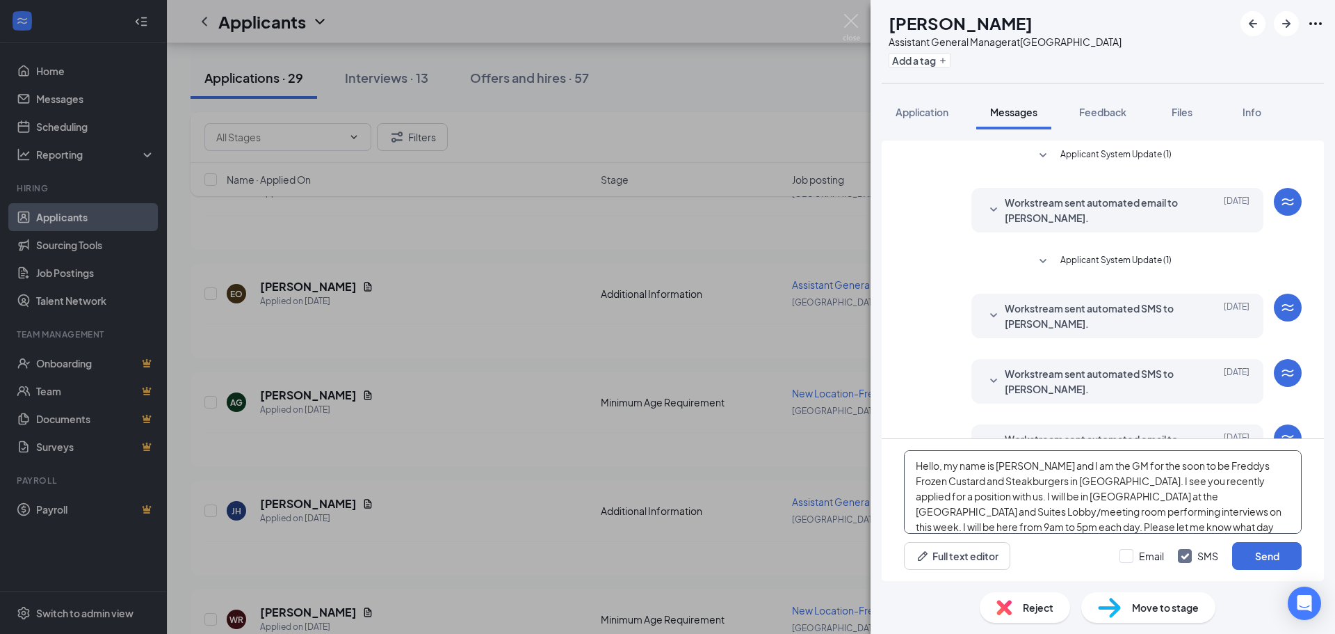
type textarea "Hello, my name is [PERSON_NAME] and I am the GM for the soon to be Freddys Froz…"
click at [1259, 540] on div "Hello, my name is [PERSON_NAME] and I am the GM for the soon to be Freddys Froz…" at bounding box center [1103, 510] width 442 height 142
click at [1254, 549] on button "Send" at bounding box center [1267, 556] width 70 height 28
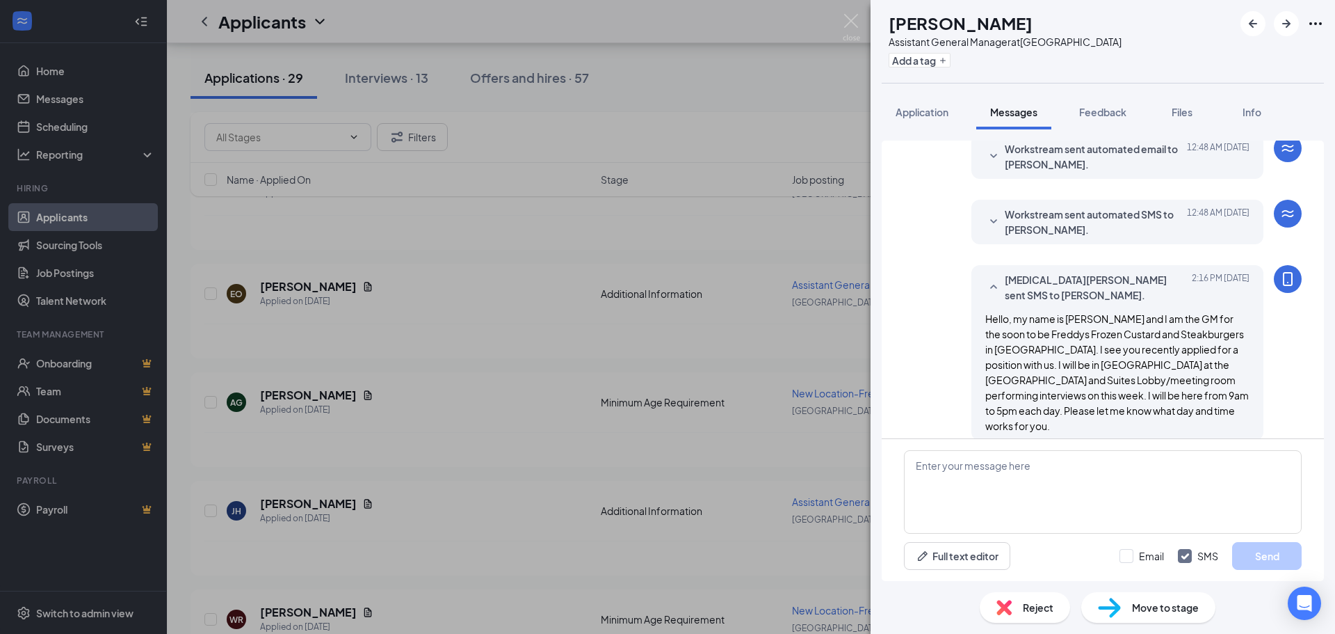
scroll to position [356, 0]
drag, startPoint x: 851, startPoint y: 19, endPoint x: 851, endPoint y: 38, distance: 18.1
click at [851, 19] on img at bounding box center [851, 27] width 17 height 27
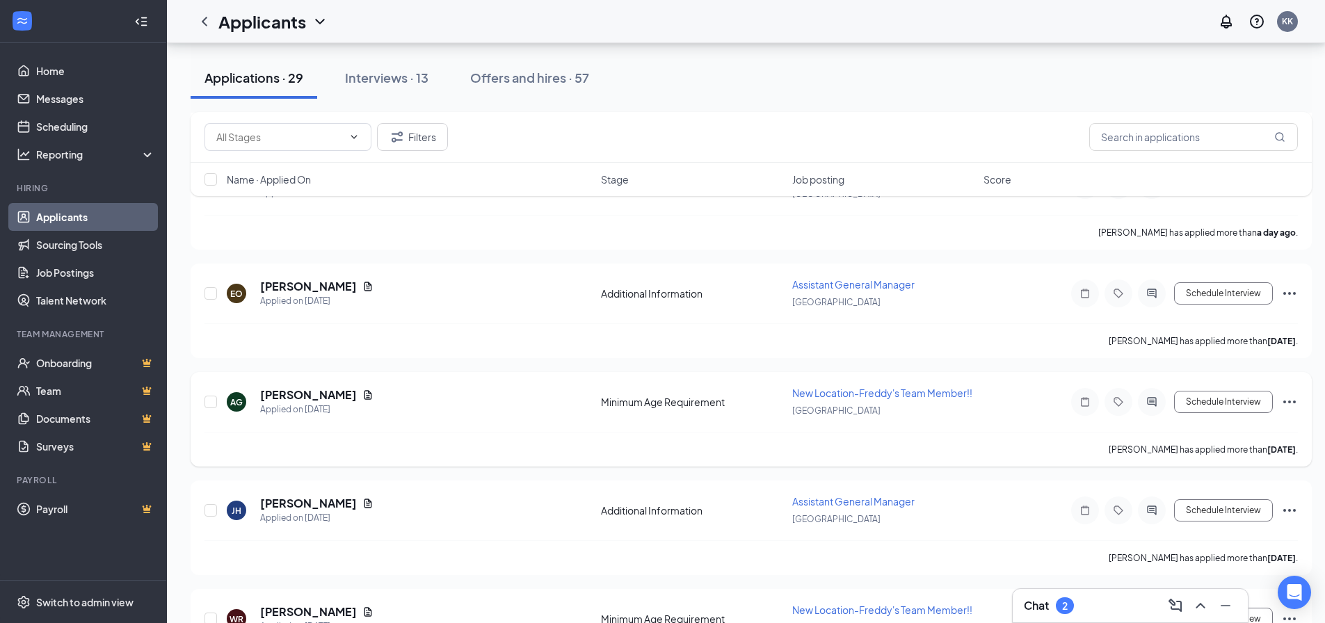
click at [1159, 398] on icon "ActiveChat" at bounding box center [1151, 401] width 17 height 11
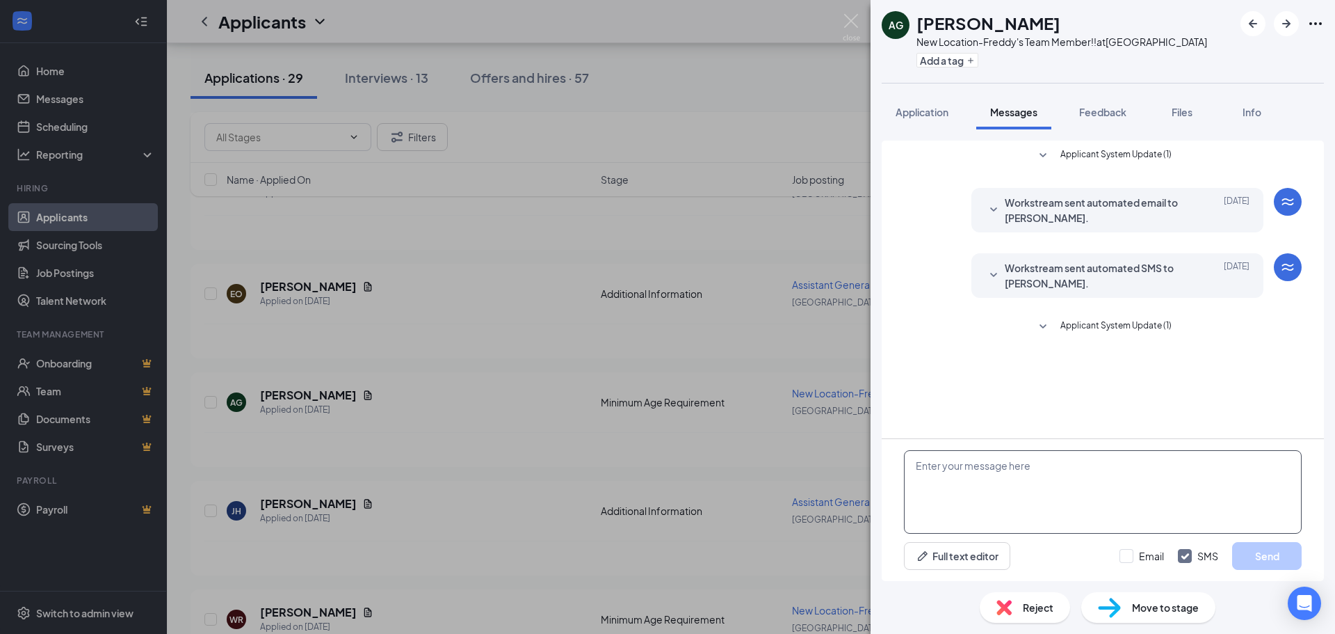
click at [991, 499] on textarea at bounding box center [1103, 491] width 398 height 83
paste textarea "Hello, my name is [PERSON_NAME] and I am the GM for the soon to be Freddys Froz…"
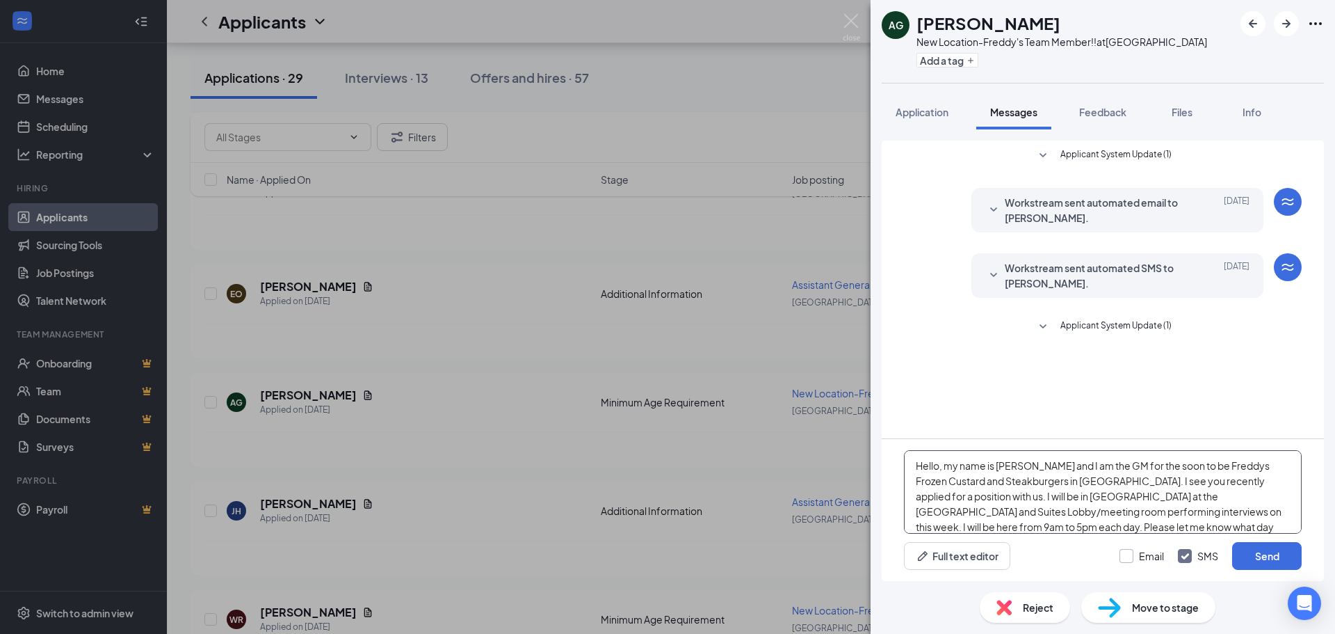
type textarea "Hello, my name is [PERSON_NAME] and I am the GM for the soon to be Freddys Froz…"
click at [1136, 556] on input "Email" at bounding box center [1142, 556] width 45 height 14
checkbox input "true"
click at [1255, 544] on button "Send" at bounding box center [1267, 556] width 70 height 28
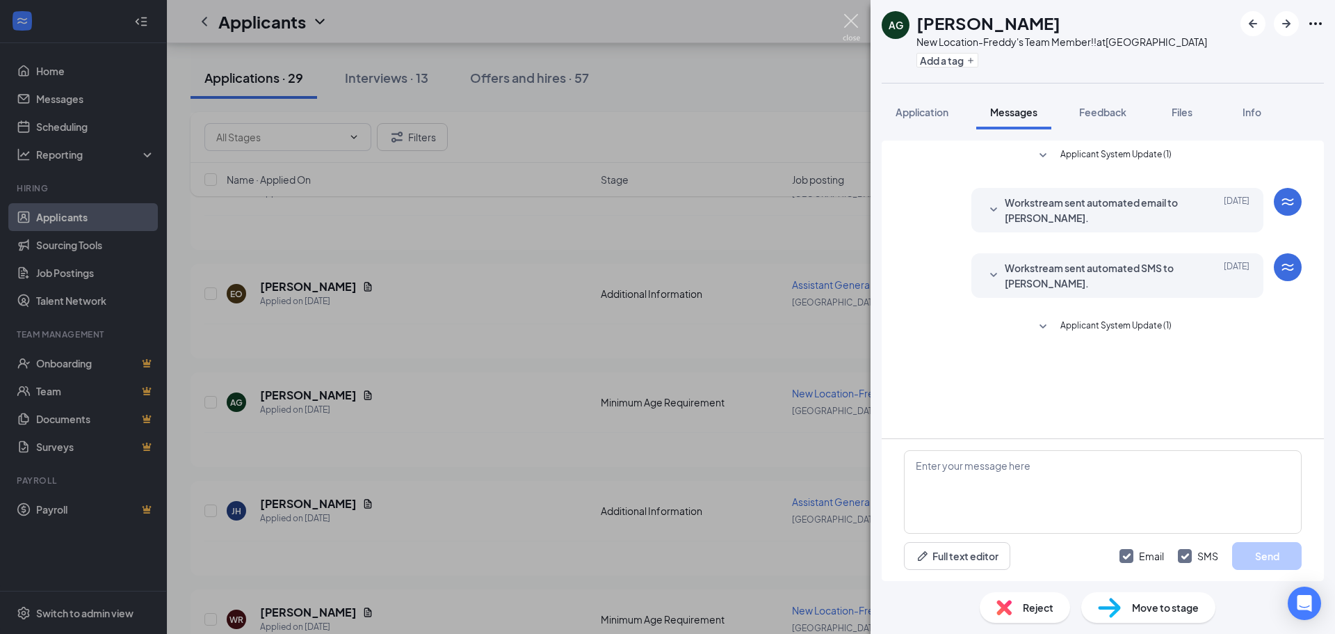
click at [857, 29] on img at bounding box center [851, 27] width 17 height 27
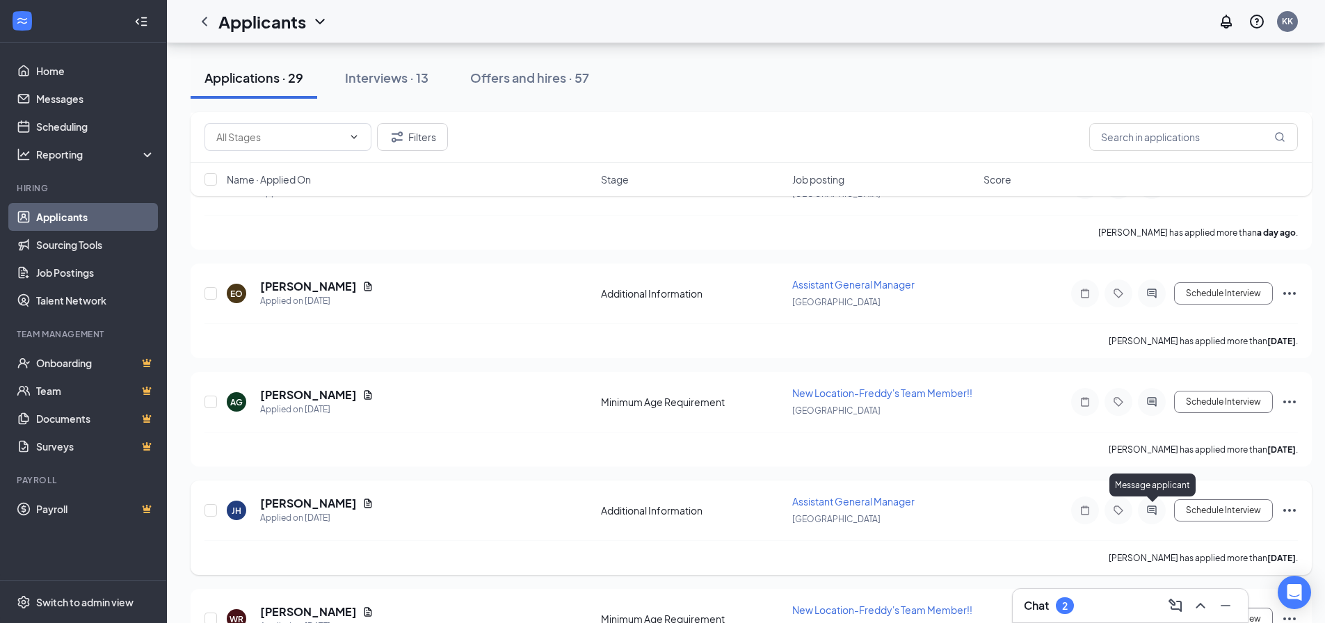
click at [1162, 513] on div at bounding box center [1152, 511] width 28 height 28
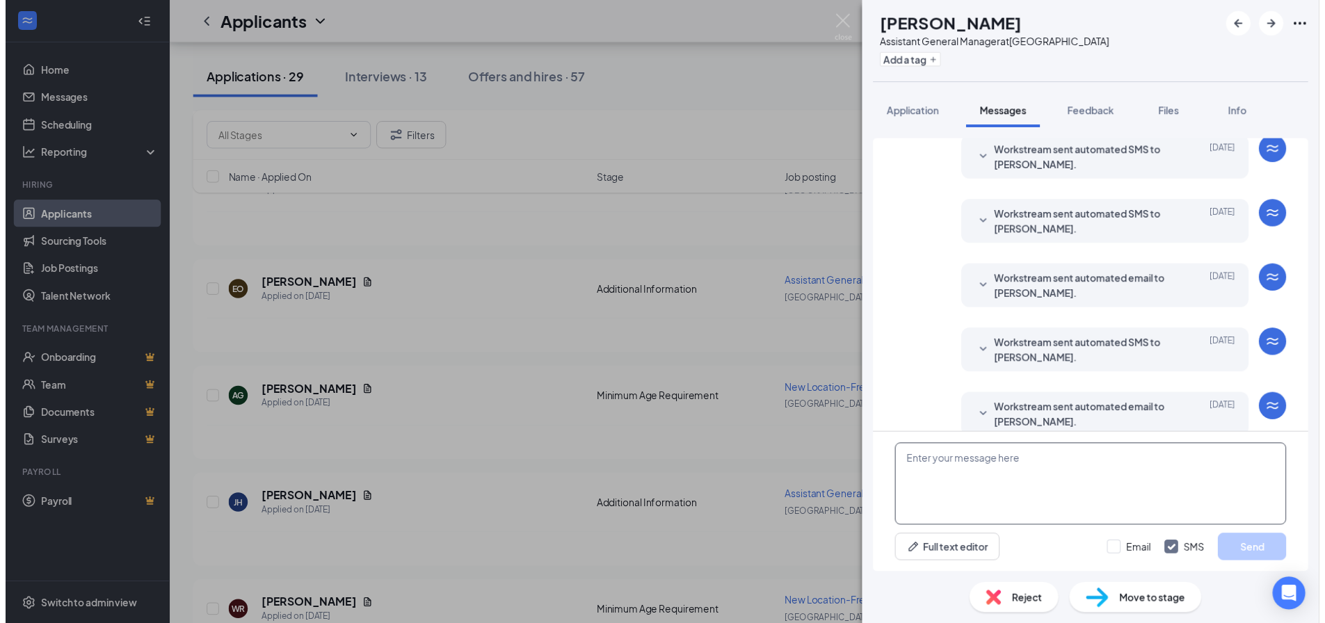
scroll to position [135, 0]
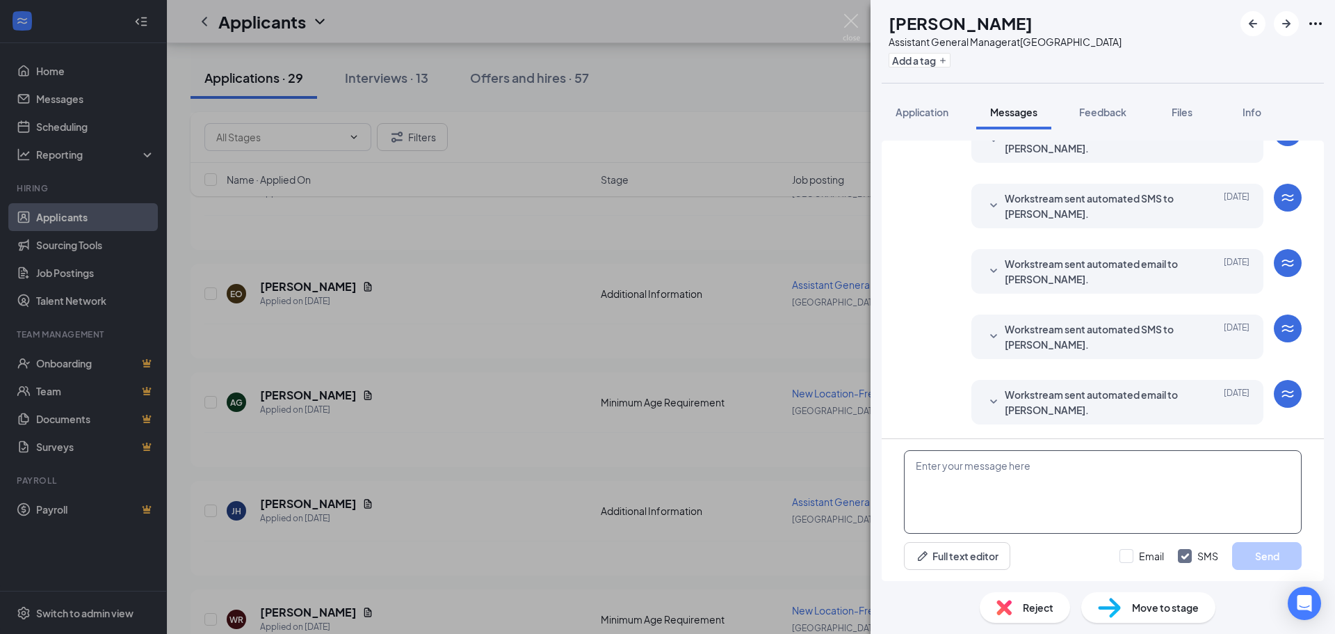
click at [969, 476] on textarea at bounding box center [1103, 491] width 398 height 83
paste textarea "Hello, my name is [PERSON_NAME] and I am the GM for the soon to be Freddys Froz…"
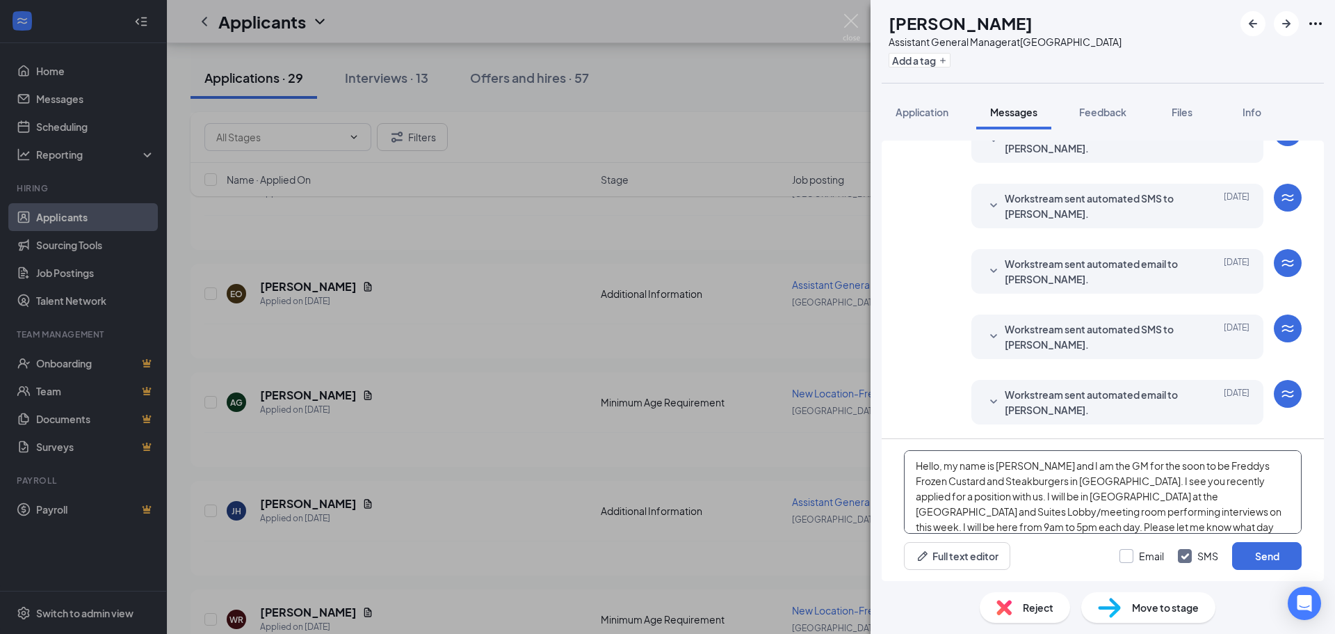
type textarea "Hello, my name is [PERSON_NAME] and I am the GM for the soon to be Freddys Froz…"
drag, startPoint x: 1131, startPoint y: 550, endPoint x: 1154, endPoint y: 551, distance: 23.0
click at [1132, 551] on input "Email" at bounding box center [1142, 556] width 45 height 14
checkbox input "true"
click at [1252, 548] on button "Send" at bounding box center [1267, 556] width 70 height 28
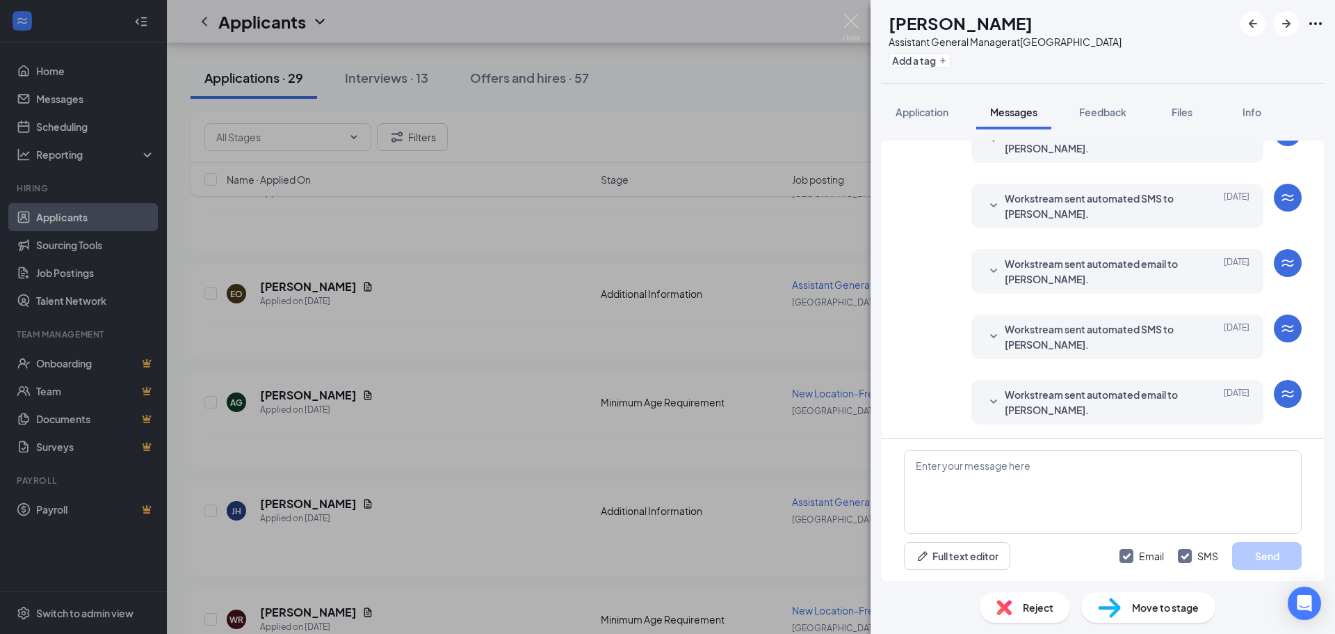
click at [851, 23] on img at bounding box center [851, 27] width 17 height 27
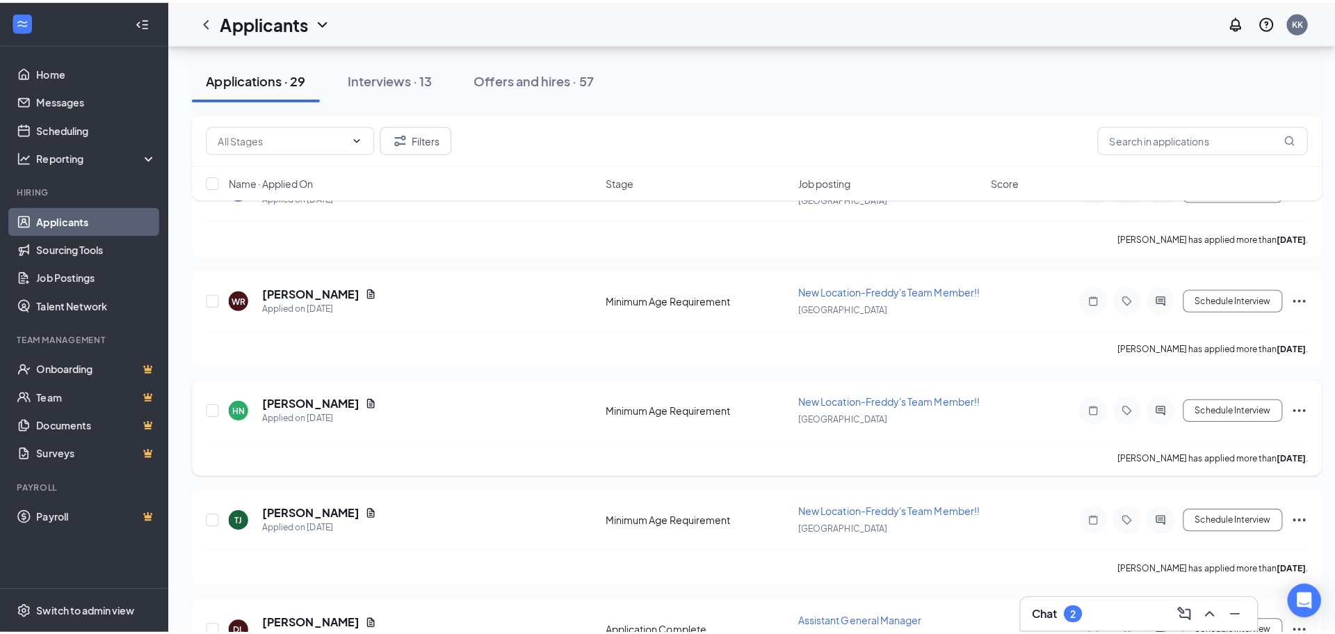
scroll to position [1113, 0]
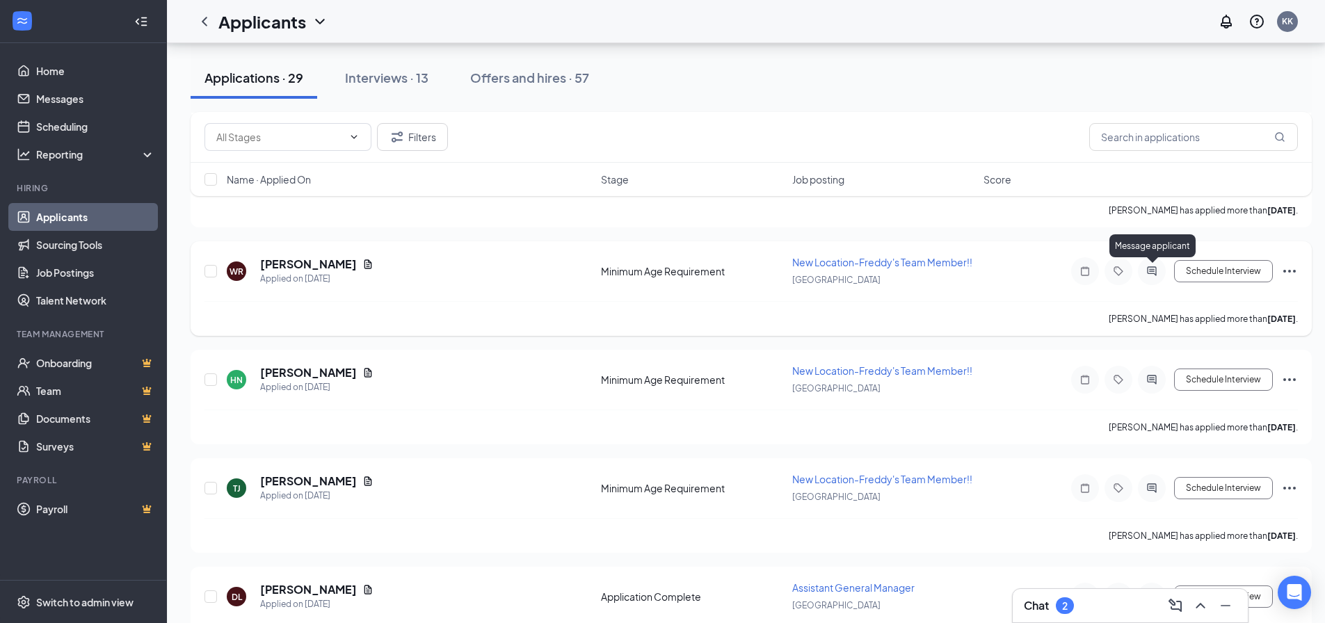
click at [1155, 268] on icon "ActiveChat" at bounding box center [1151, 271] width 17 height 11
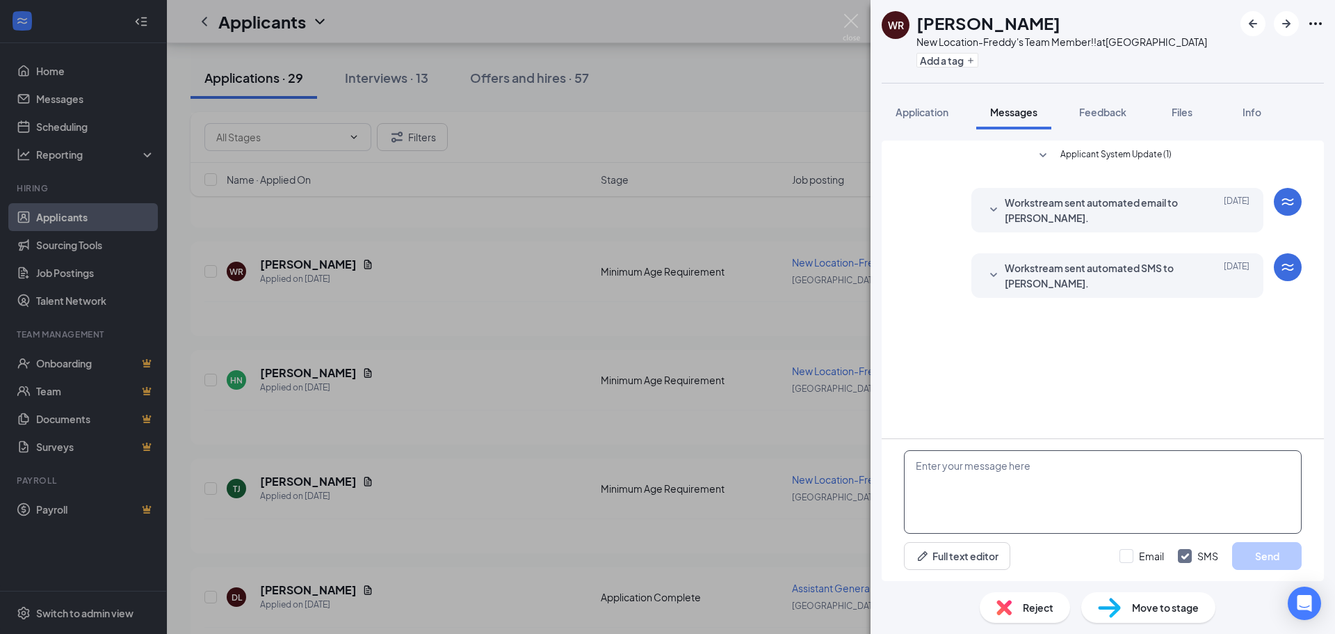
click at [971, 511] on textarea at bounding box center [1103, 491] width 398 height 83
paste textarea "Hello, my name is [PERSON_NAME] and I am the GM for the soon to be Freddys Froz…"
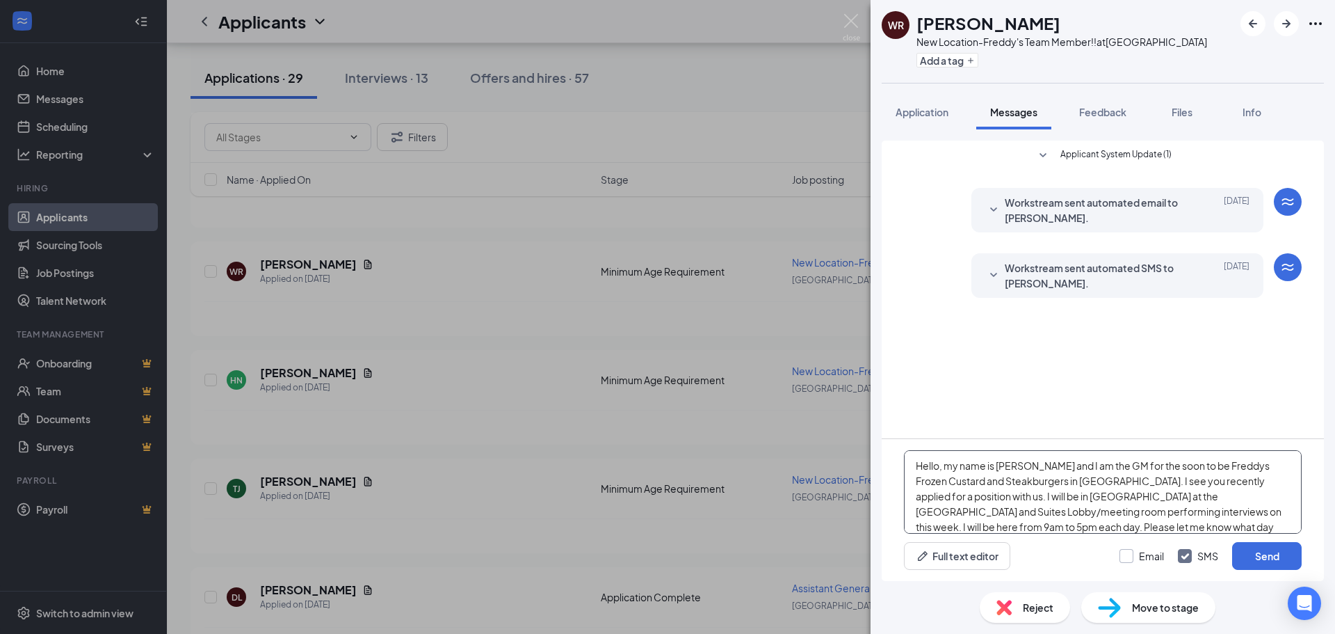
type textarea "Hello, my name is [PERSON_NAME] and I am the GM for the soon to be Freddys Froz…"
click at [1136, 554] on input "Email" at bounding box center [1142, 556] width 45 height 14
checkbox input "true"
click at [1249, 547] on button "Send" at bounding box center [1267, 556] width 70 height 28
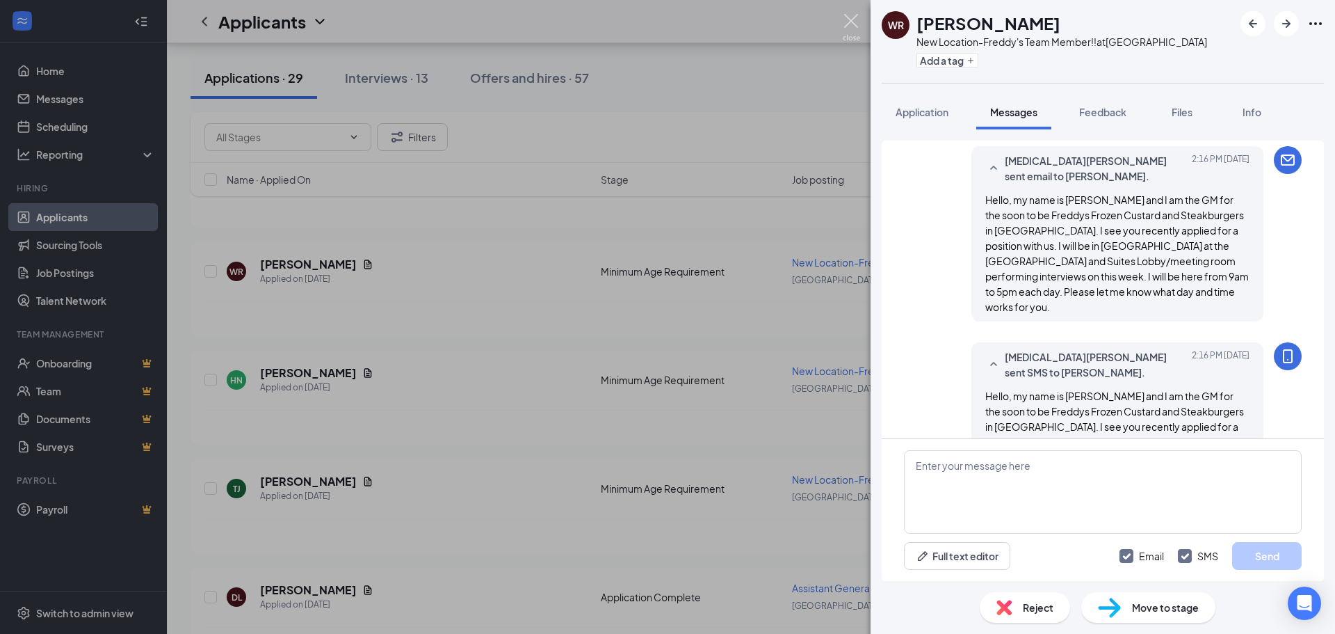
click at [859, 21] on img at bounding box center [851, 27] width 17 height 27
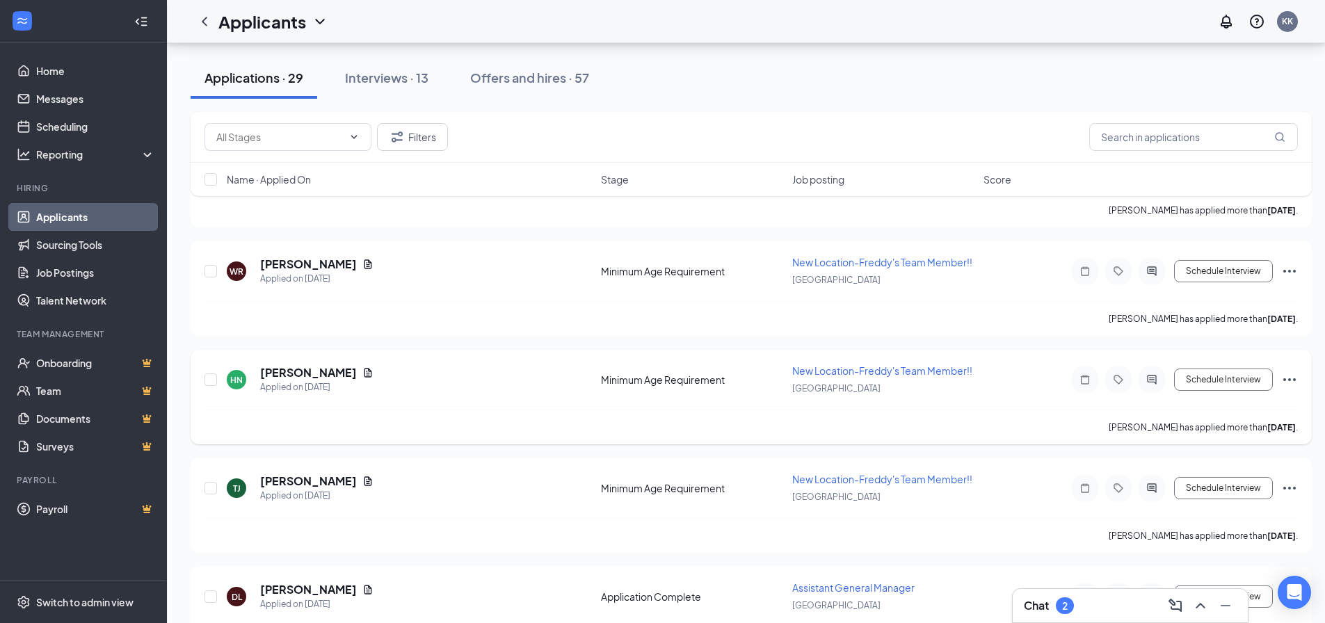
click at [1154, 377] on icon "ActiveChat" at bounding box center [1151, 379] width 17 height 11
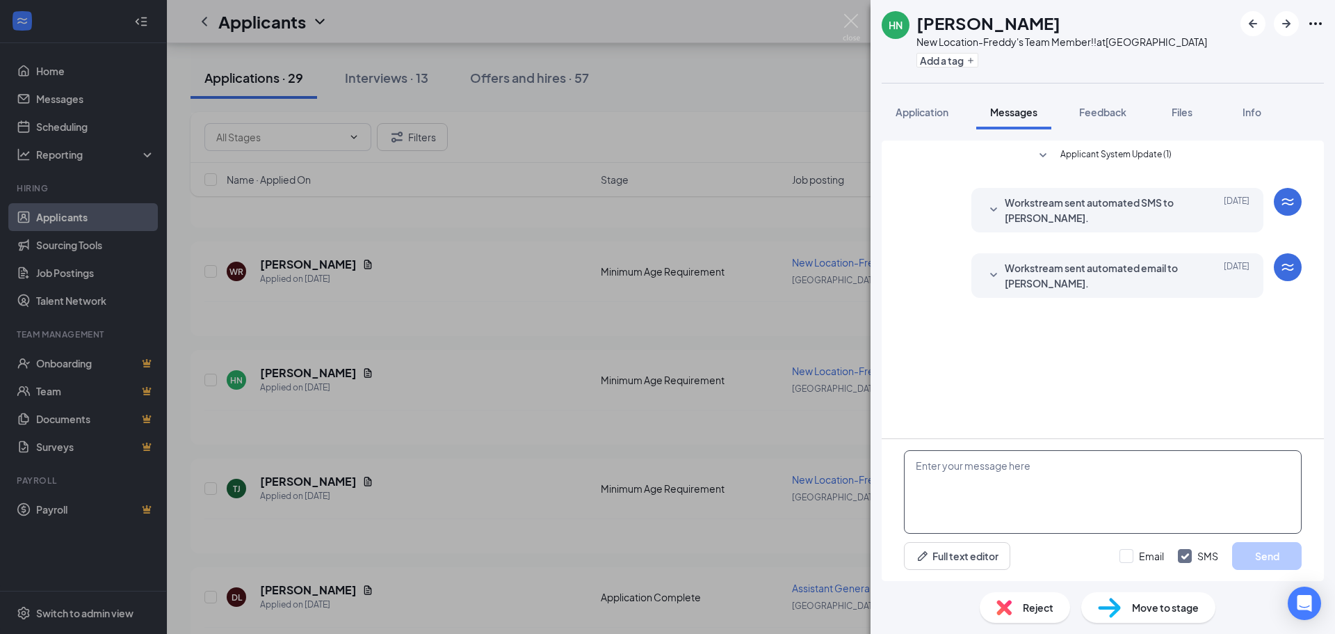
click at [978, 482] on textarea at bounding box center [1103, 491] width 398 height 83
paste textarea "Hello, my name is [PERSON_NAME] and I am the GM for the soon to be Freddys Froz…"
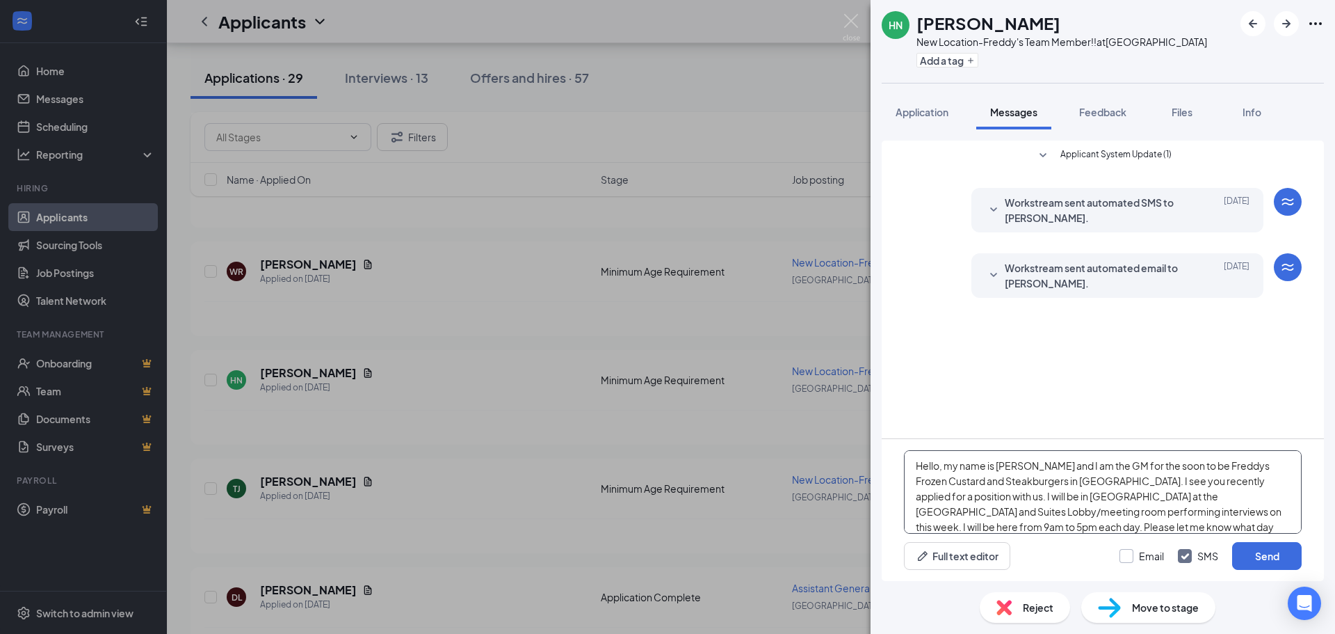
type textarea "Hello, my name is [PERSON_NAME] and I am the GM for the soon to be Freddys Froz…"
drag, startPoint x: 1127, startPoint y: 552, endPoint x: 1181, endPoint y: 549, distance: 53.6
click at [1131, 551] on input "Email" at bounding box center [1142, 556] width 45 height 14
checkbox input "true"
click at [1261, 551] on button "Send" at bounding box center [1267, 556] width 70 height 28
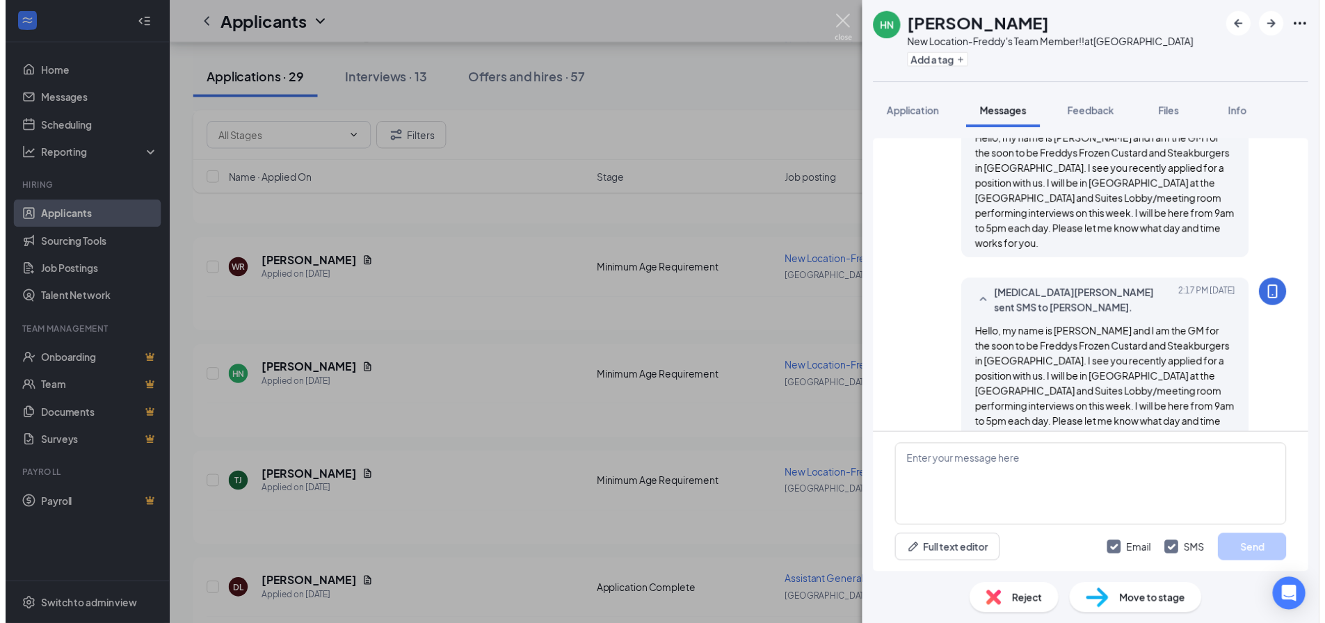
scroll to position [235, 0]
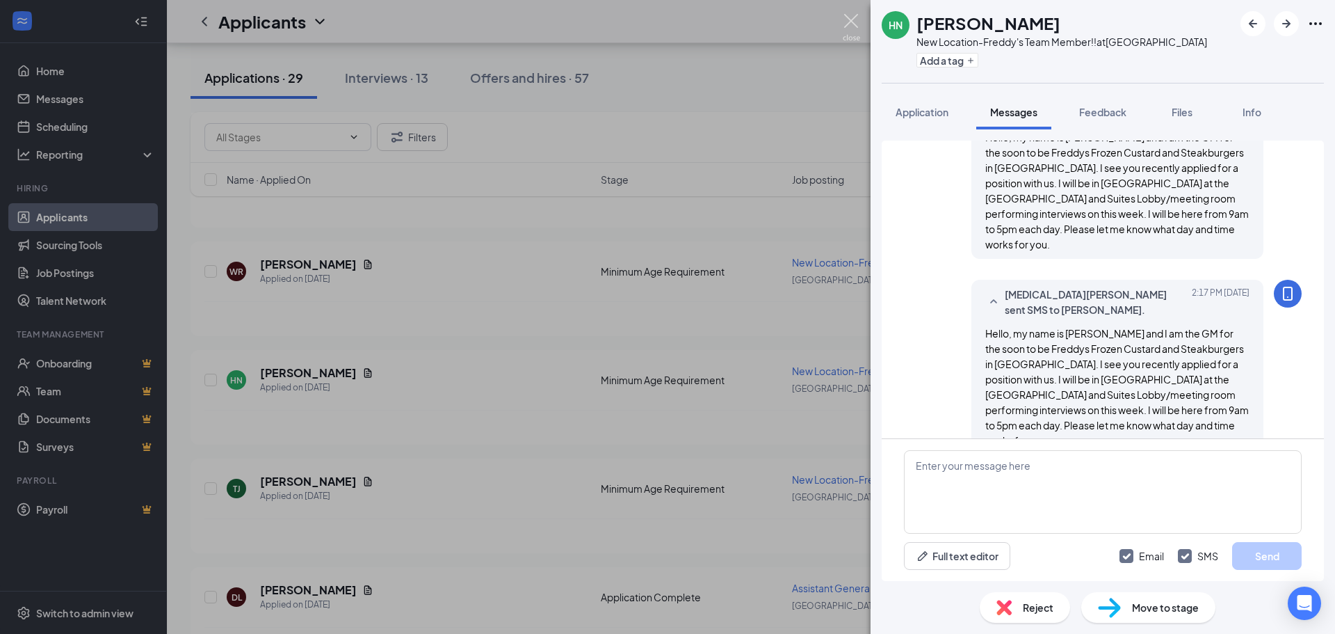
click at [847, 15] on img at bounding box center [851, 27] width 17 height 27
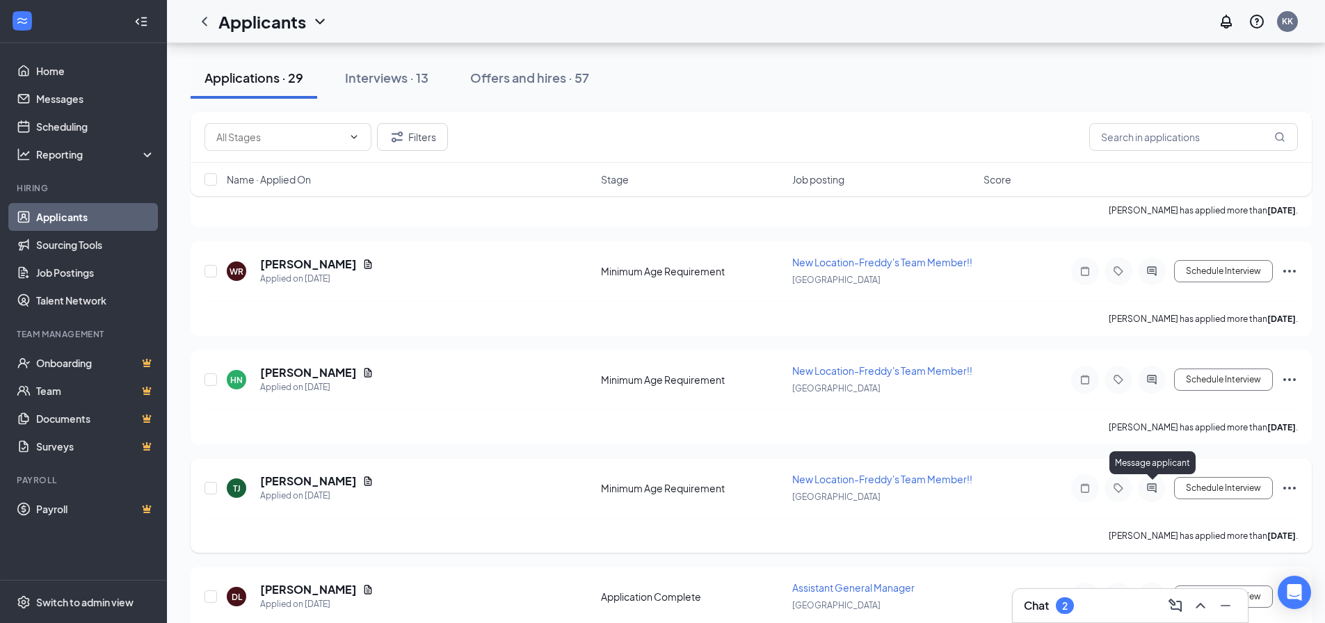
click at [1147, 492] on icon "ActiveChat" at bounding box center [1151, 488] width 17 height 11
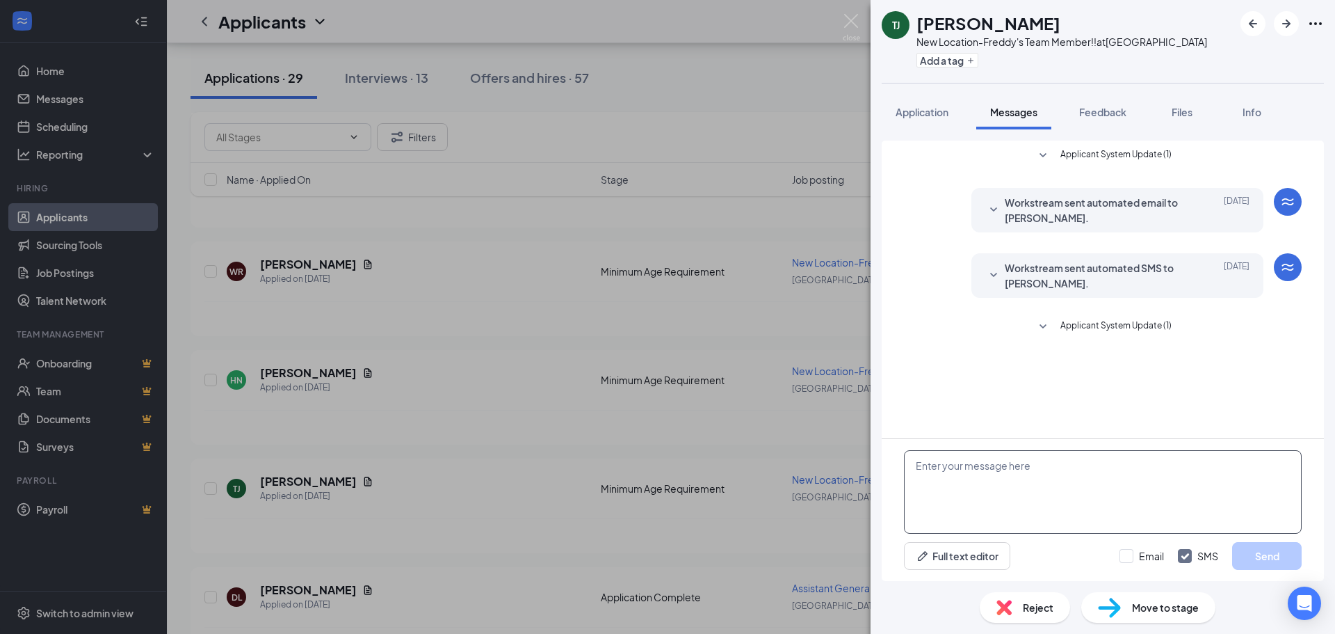
click at [1023, 489] on textarea at bounding box center [1103, 491] width 398 height 83
paste textarea "Hello, my name is [PERSON_NAME] and I am the GM for the soon to be Freddys Froz…"
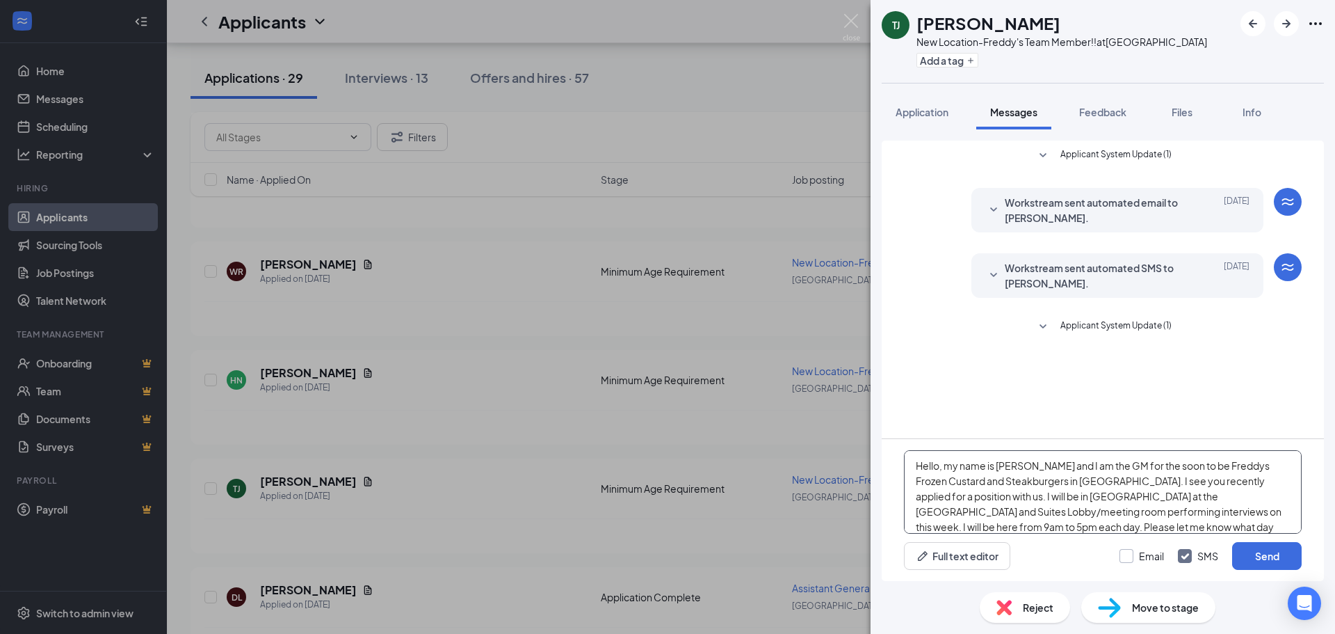
type textarea "Hello, my name is [PERSON_NAME] and I am the GM for the soon to be Freddys Froz…"
click at [1127, 553] on input "Email" at bounding box center [1142, 556] width 45 height 14
checkbox input "true"
click at [1265, 550] on button "Send" at bounding box center [1267, 556] width 70 height 28
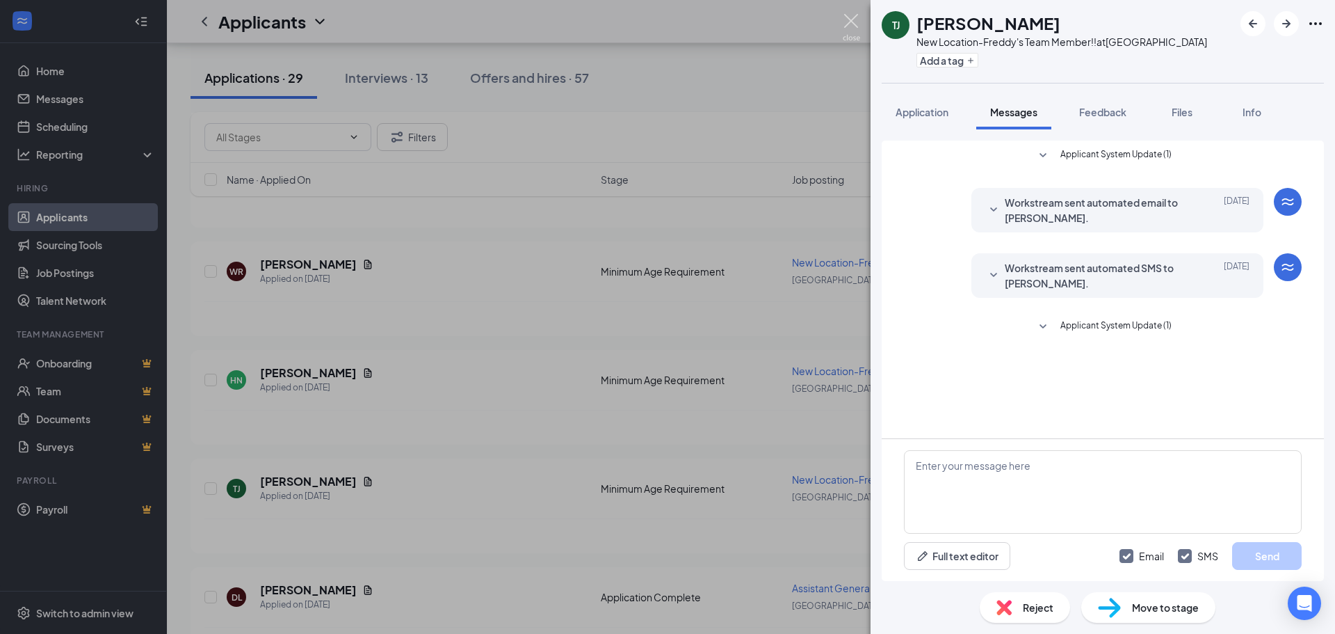
click at [848, 31] on img at bounding box center [851, 27] width 17 height 27
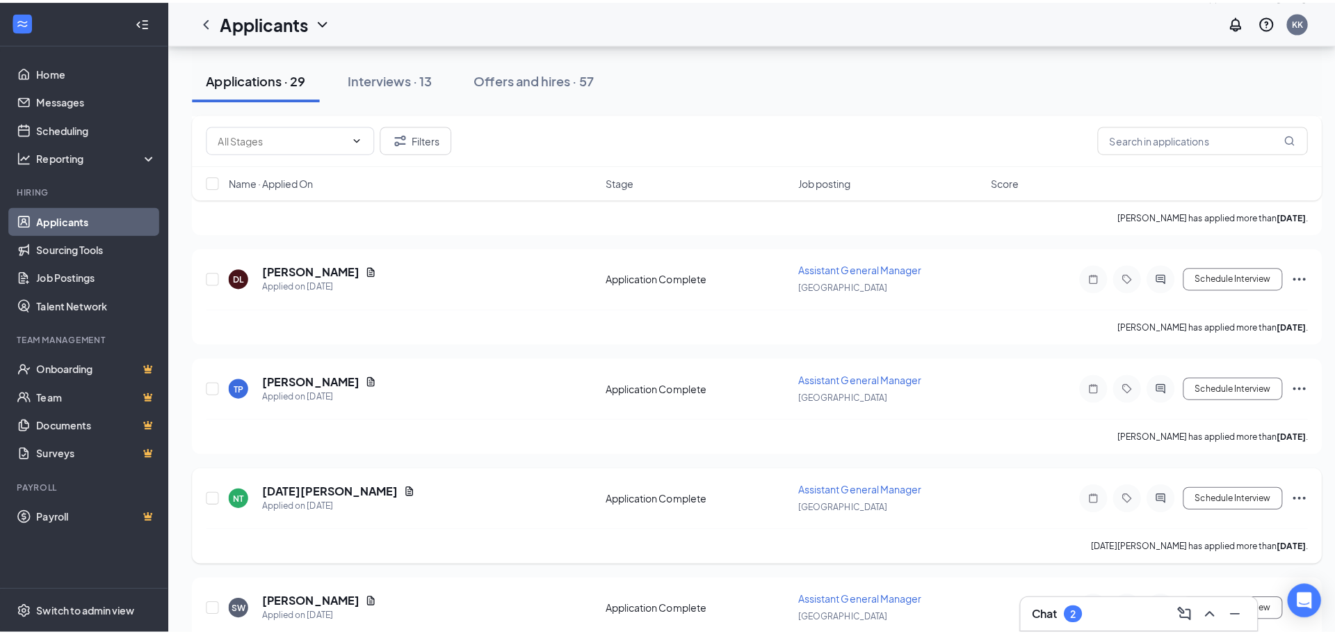
scroll to position [1460, 0]
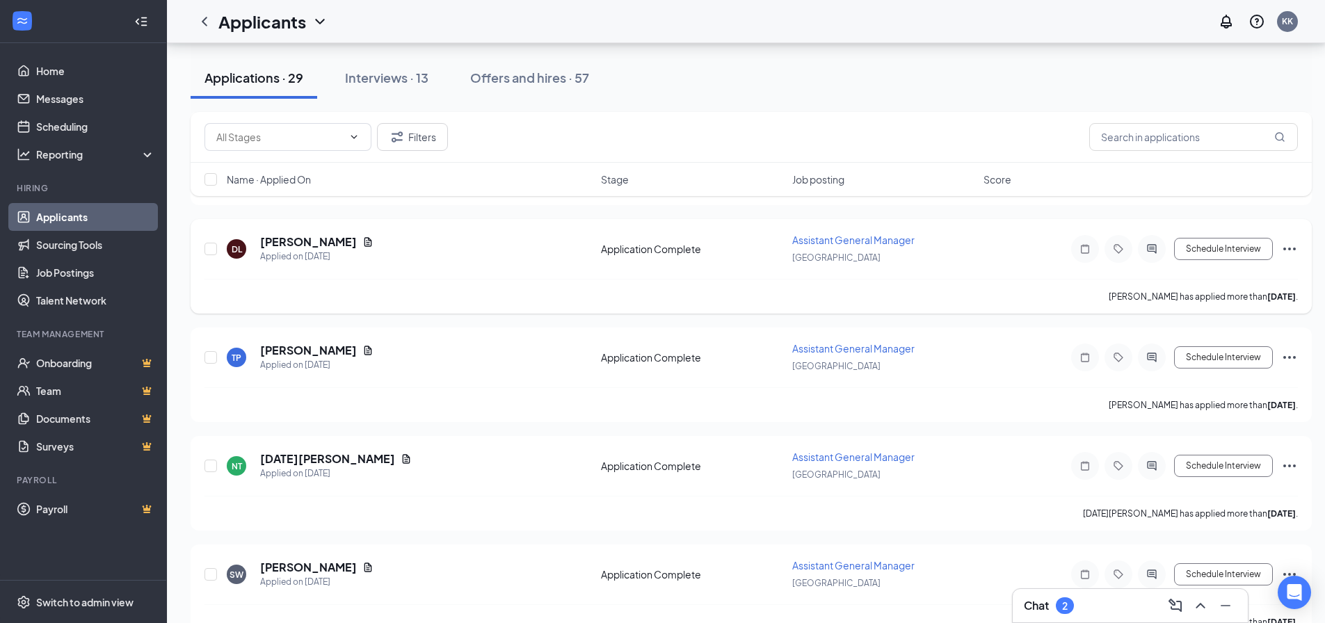
click at [1156, 252] on icon "ActiveChat" at bounding box center [1151, 248] width 9 height 9
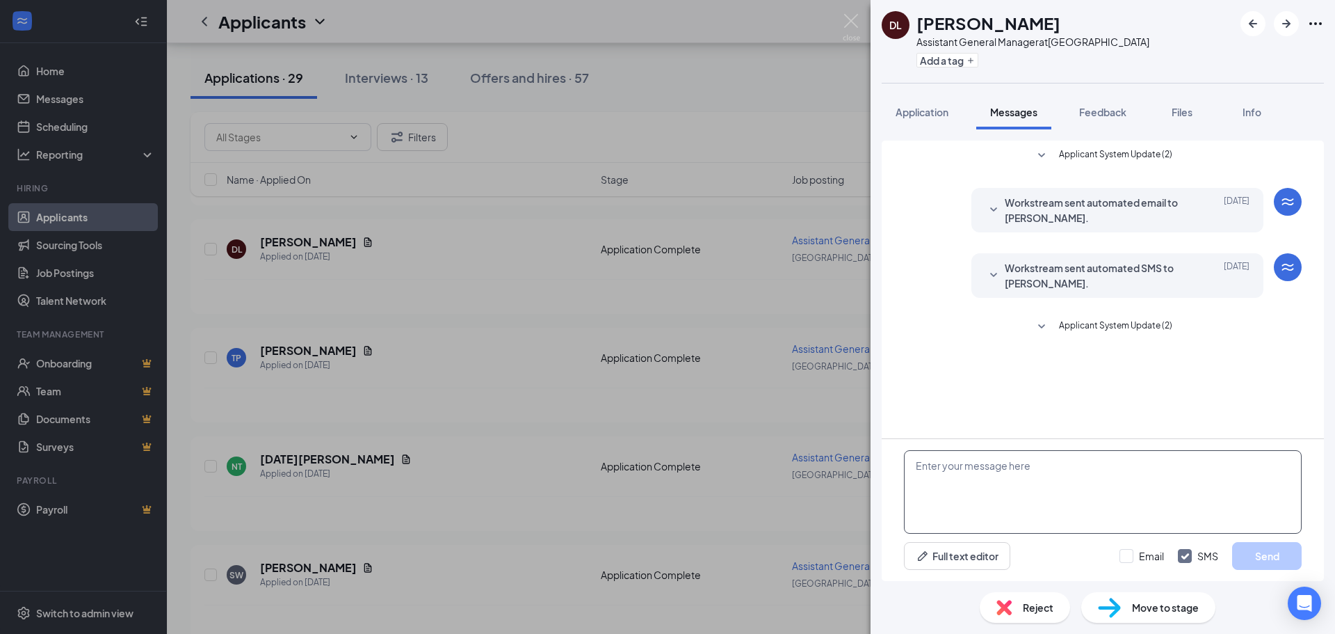
click at [988, 467] on textarea at bounding box center [1103, 491] width 398 height 83
paste textarea "Hello, my name is [PERSON_NAME] and I am the GM for the soon to be Freddys Froz…"
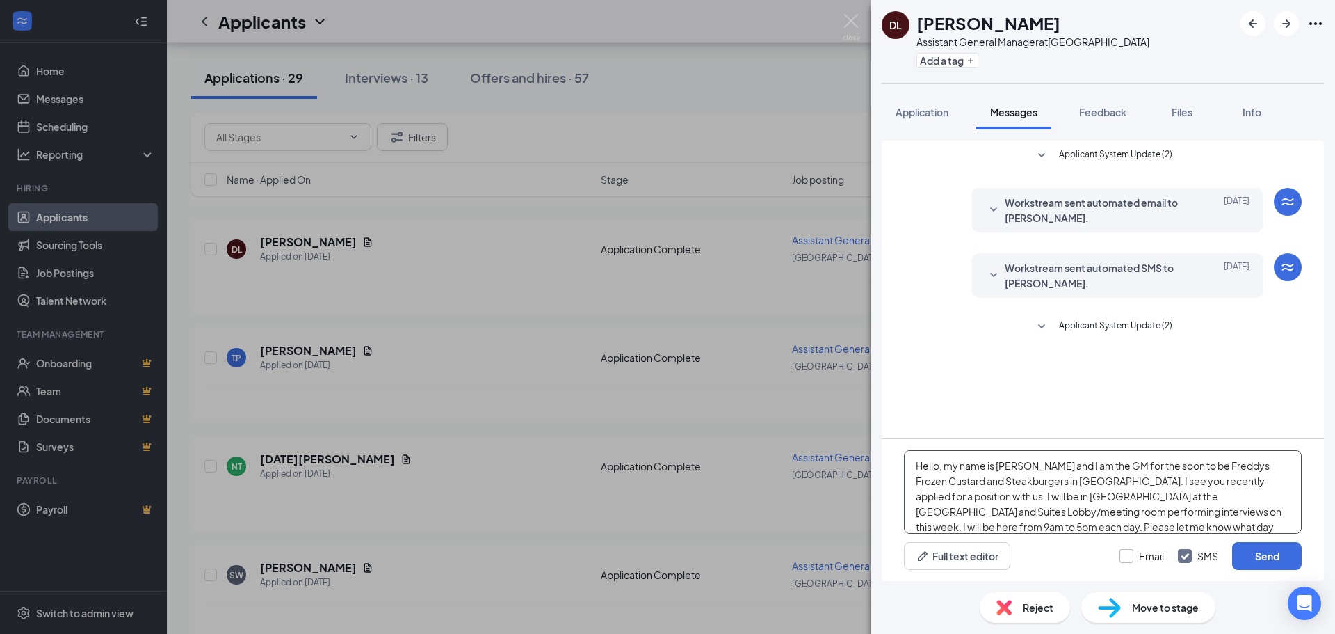
type textarea "Hello, my name is [PERSON_NAME] and I am the GM for the soon to be Freddys Froz…"
click at [1154, 551] on input "Email" at bounding box center [1142, 556] width 45 height 14
checkbox input "true"
click at [1264, 542] on button "Send" at bounding box center [1267, 556] width 70 height 28
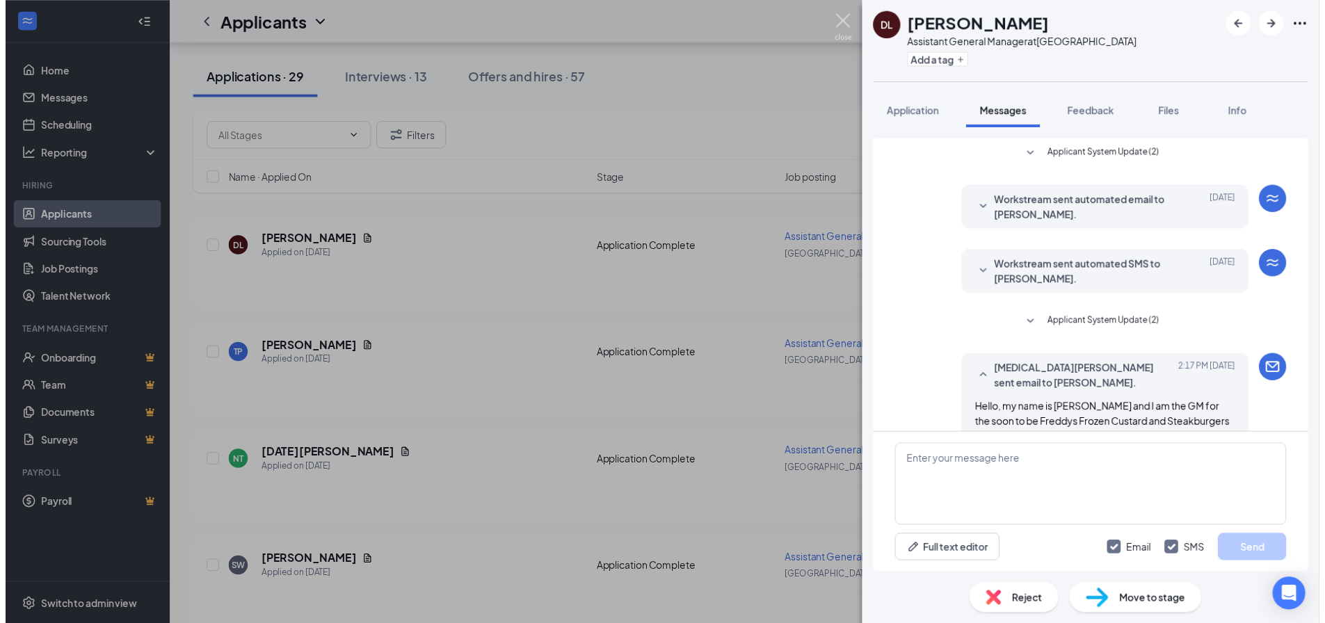
scroll to position [189, 0]
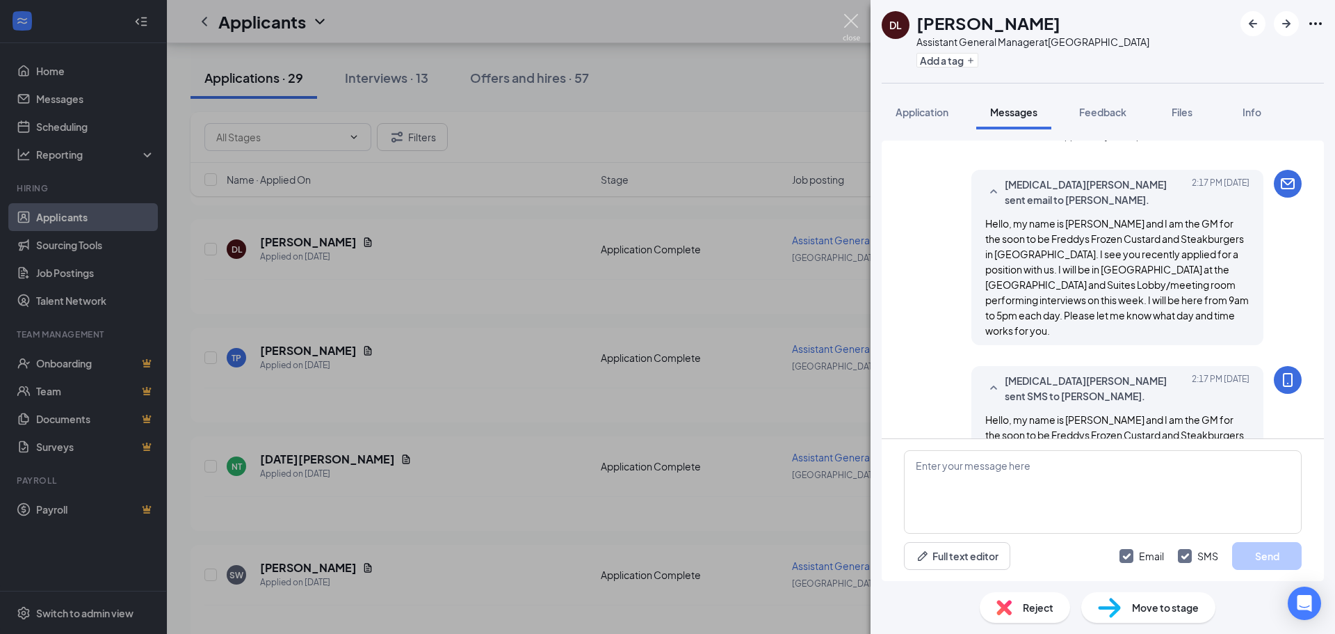
click at [845, 19] on img at bounding box center [851, 27] width 17 height 27
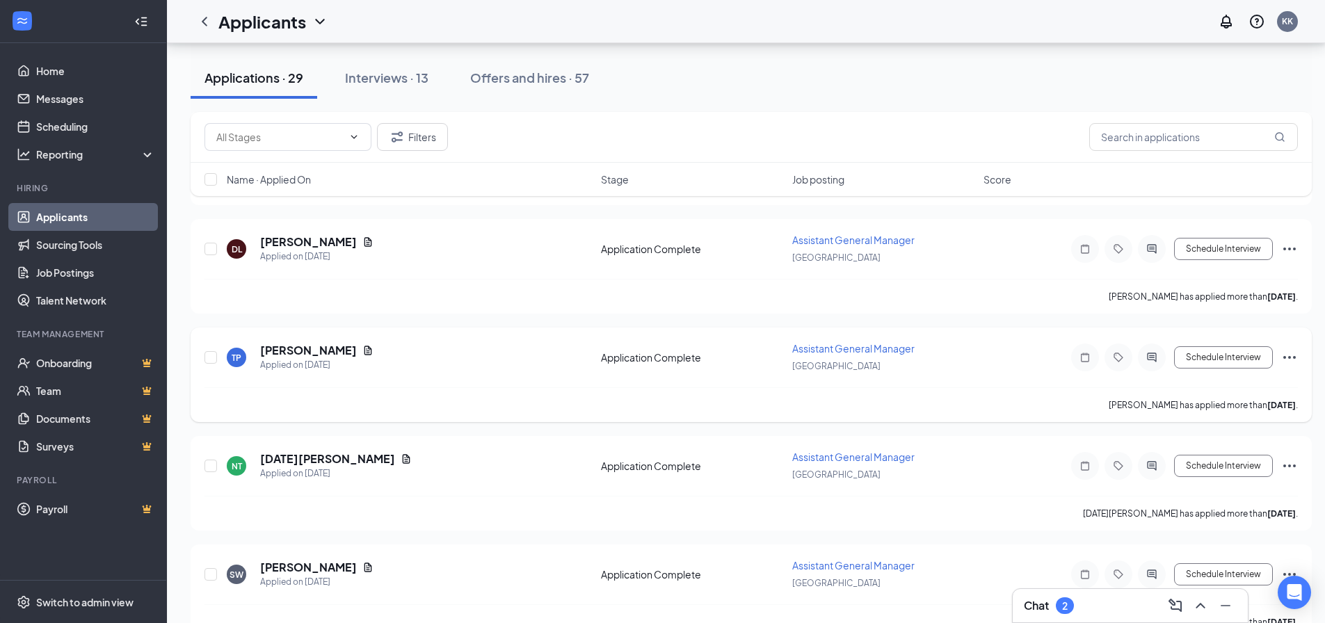
click at [1145, 360] on icon "ActiveChat" at bounding box center [1151, 357] width 17 height 11
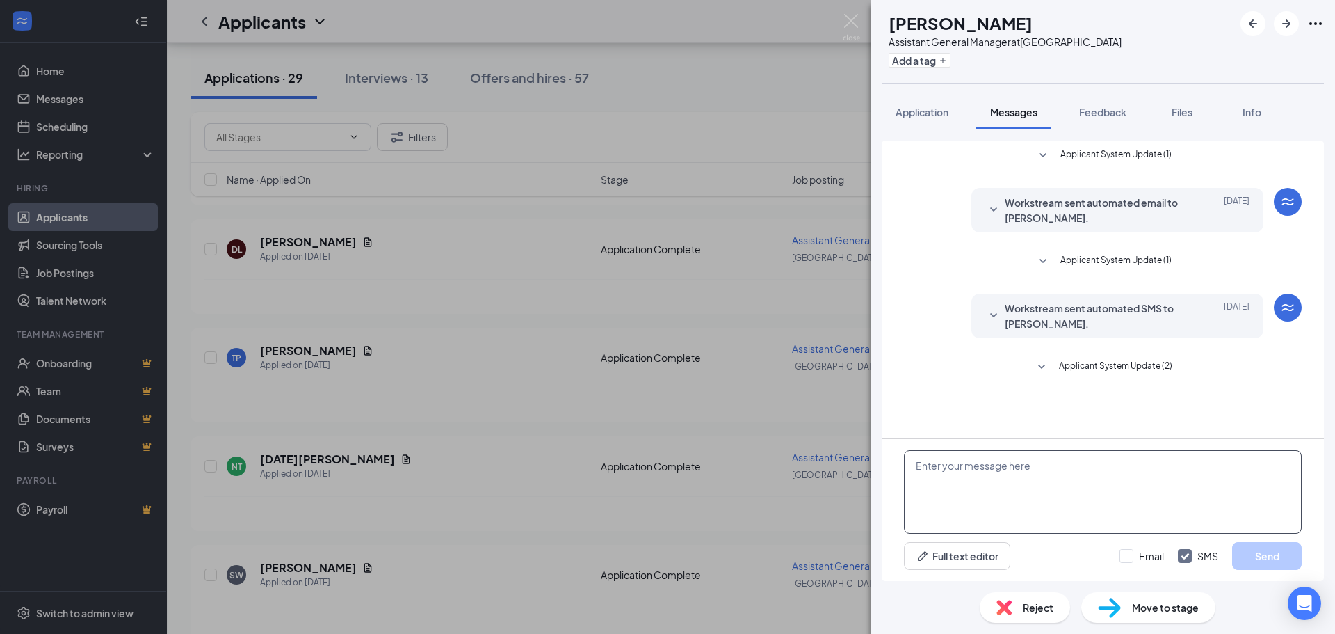
click at [945, 479] on textarea at bounding box center [1103, 491] width 398 height 83
paste textarea "Hello, my name is [PERSON_NAME] and I am the GM for the soon to be Freddys Froz…"
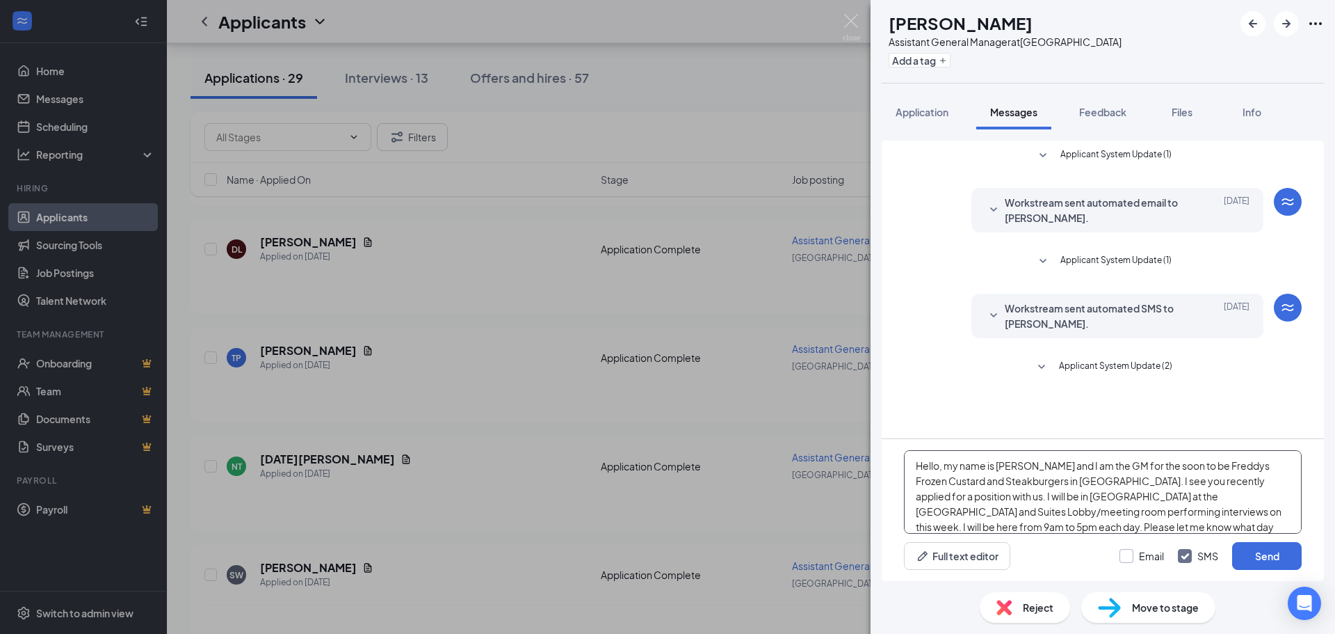
type textarea "Hello, my name is [PERSON_NAME] and I am the GM for the soon to be Freddys Froz…"
click at [1138, 551] on input "Email" at bounding box center [1142, 556] width 45 height 14
checkbox input "true"
click at [1266, 545] on button "Send" at bounding box center [1267, 556] width 70 height 28
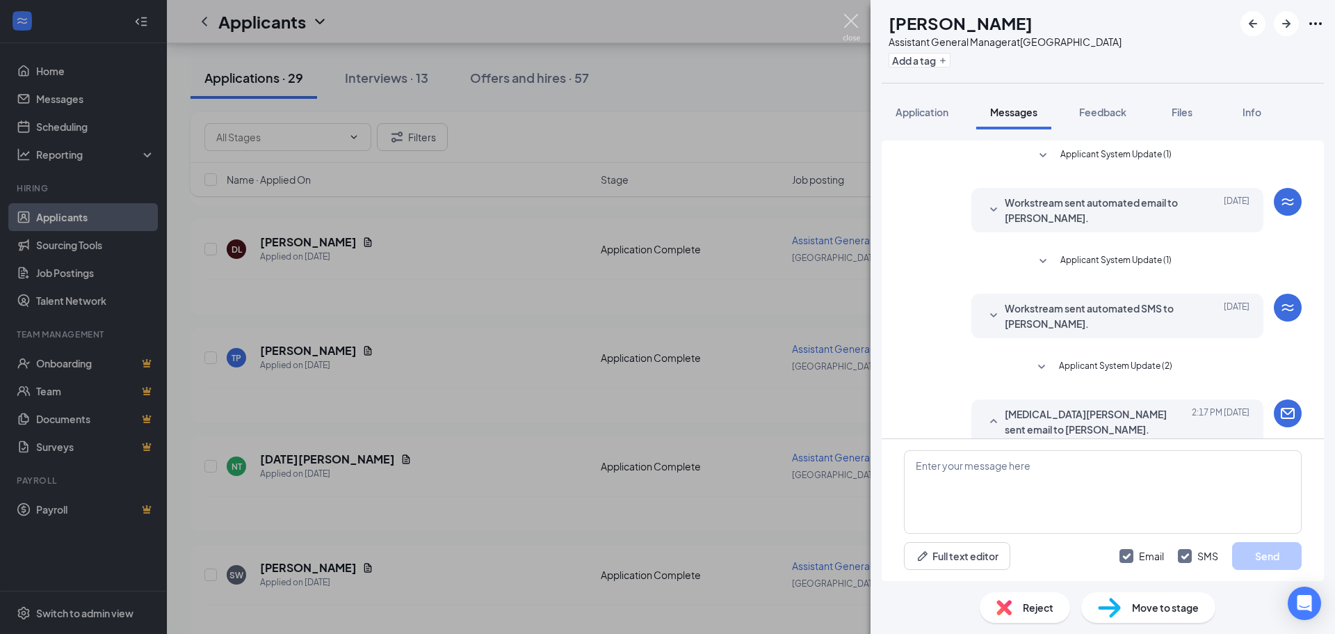
click at [851, 22] on img at bounding box center [851, 27] width 17 height 27
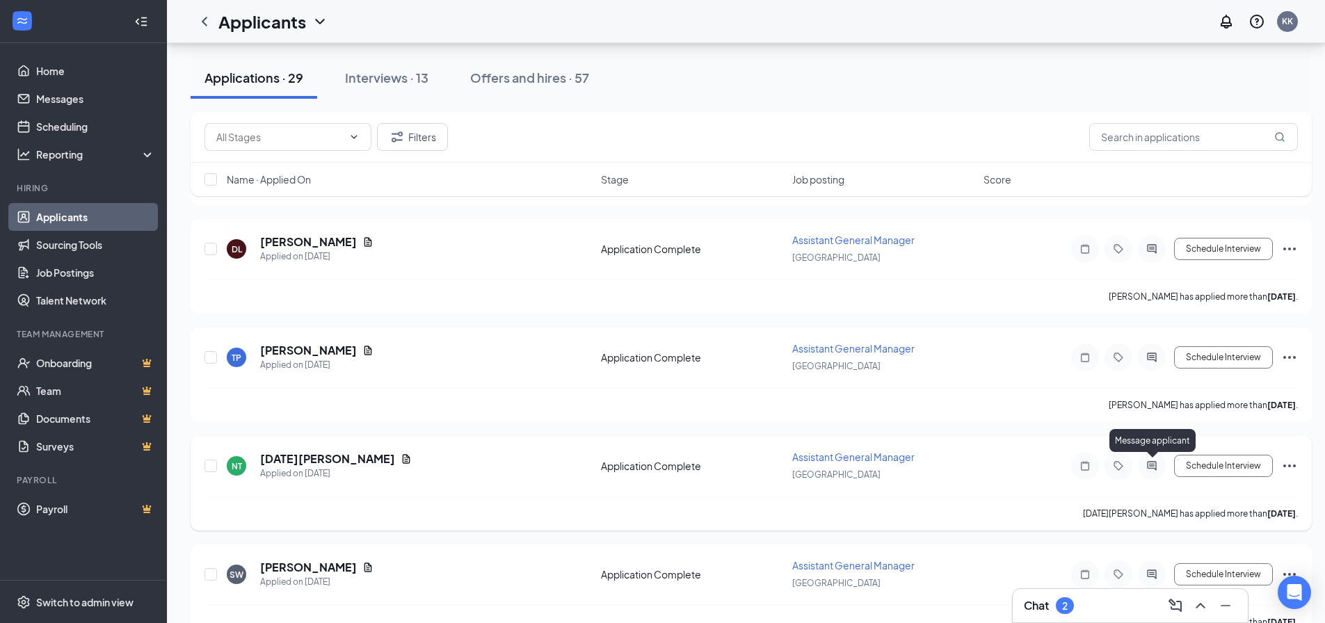
click at [1147, 467] on icon "ActiveChat" at bounding box center [1151, 465] width 17 height 11
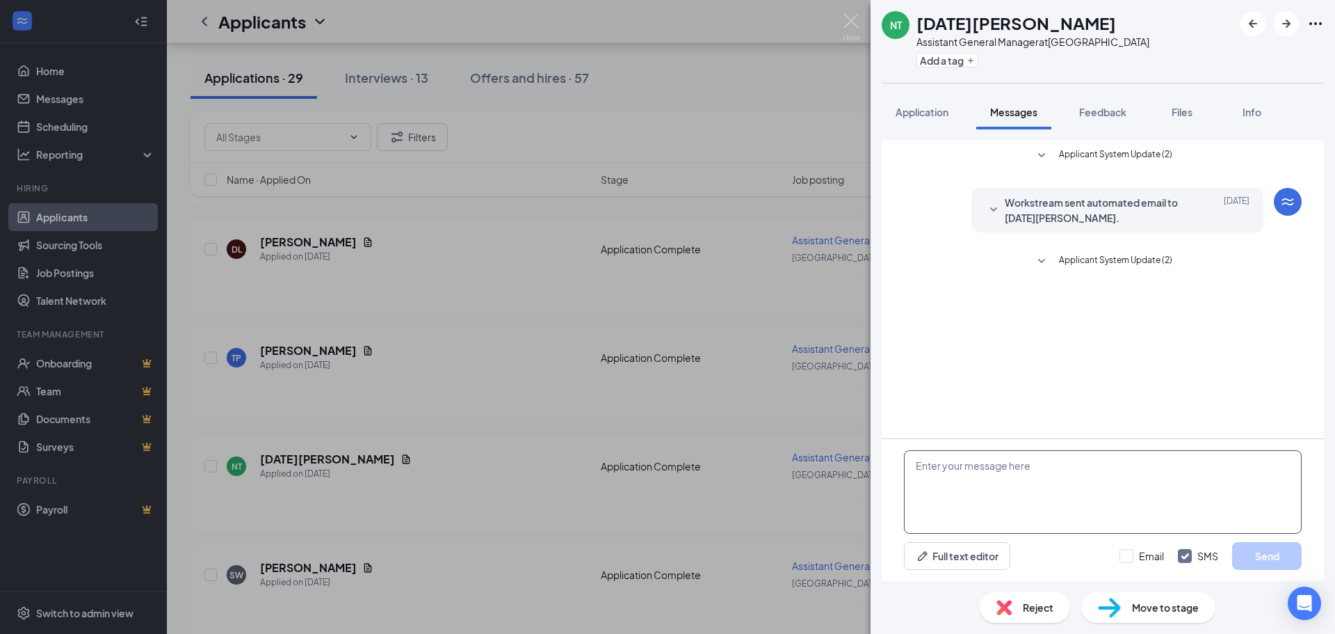
click at [1001, 477] on textarea at bounding box center [1103, 491] width 398 height 83
paste textarea "Hello, my name is [PERSON_NAME] and I am the GM for the soon to be Freddys Froz…"
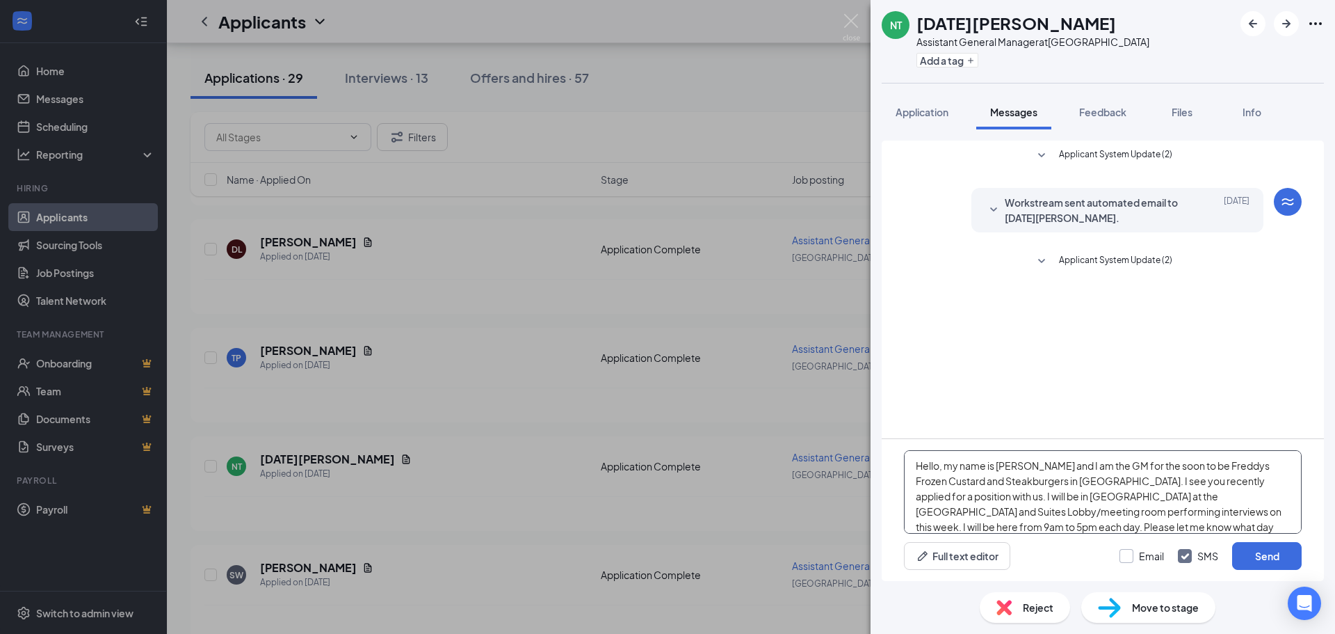
type textarea "Hello, my name is [PERSON_NAME] and I am the GM for the soon to be Freddys Froz…"
click at [1138, 551] on input "Email" at bounding box center [1142, 556] width 45 height 14
checkbox input "true"
click at [1286, 549] on button "Send" at bounding box center [1267, 556] width 70 height 28
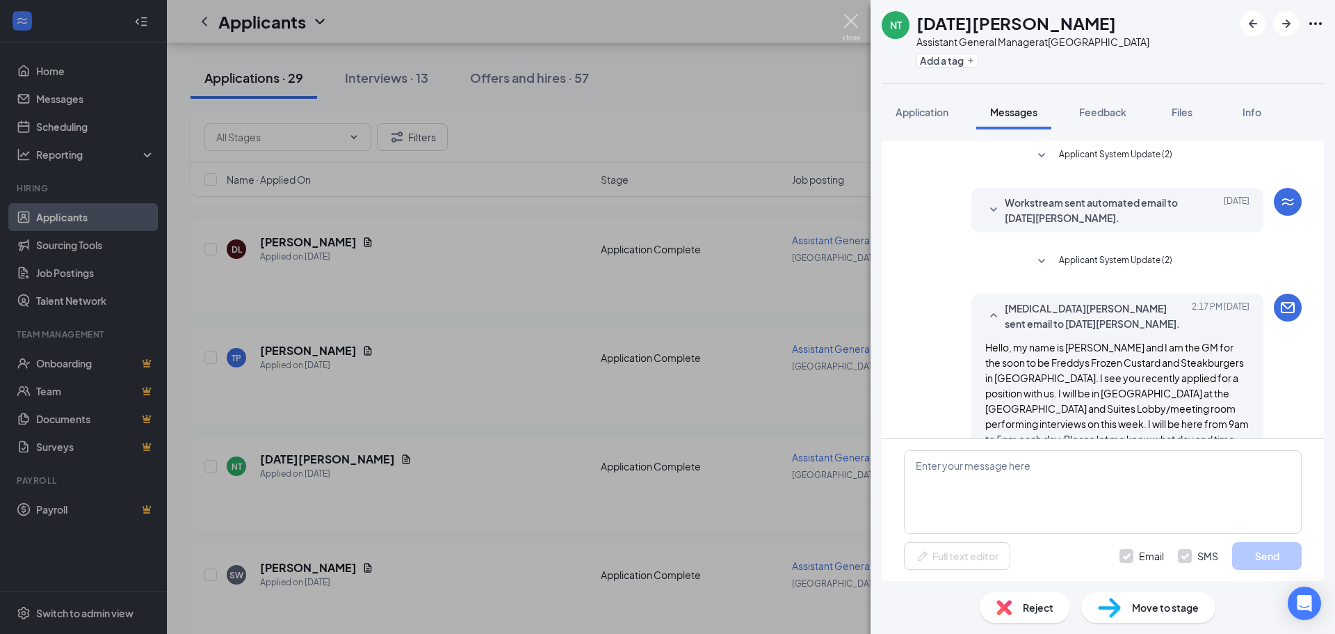
click at [857, 20] on img at bounding box center [851, 27] width 17 height 27
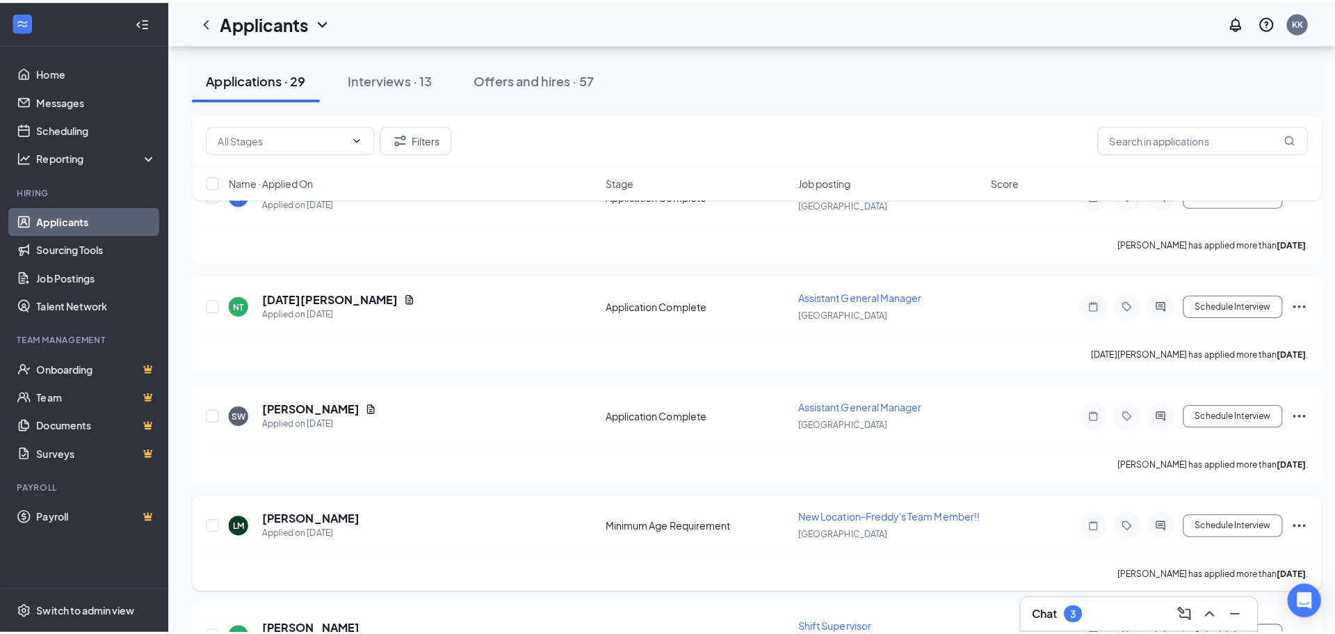
scroll to position [1669, 0]
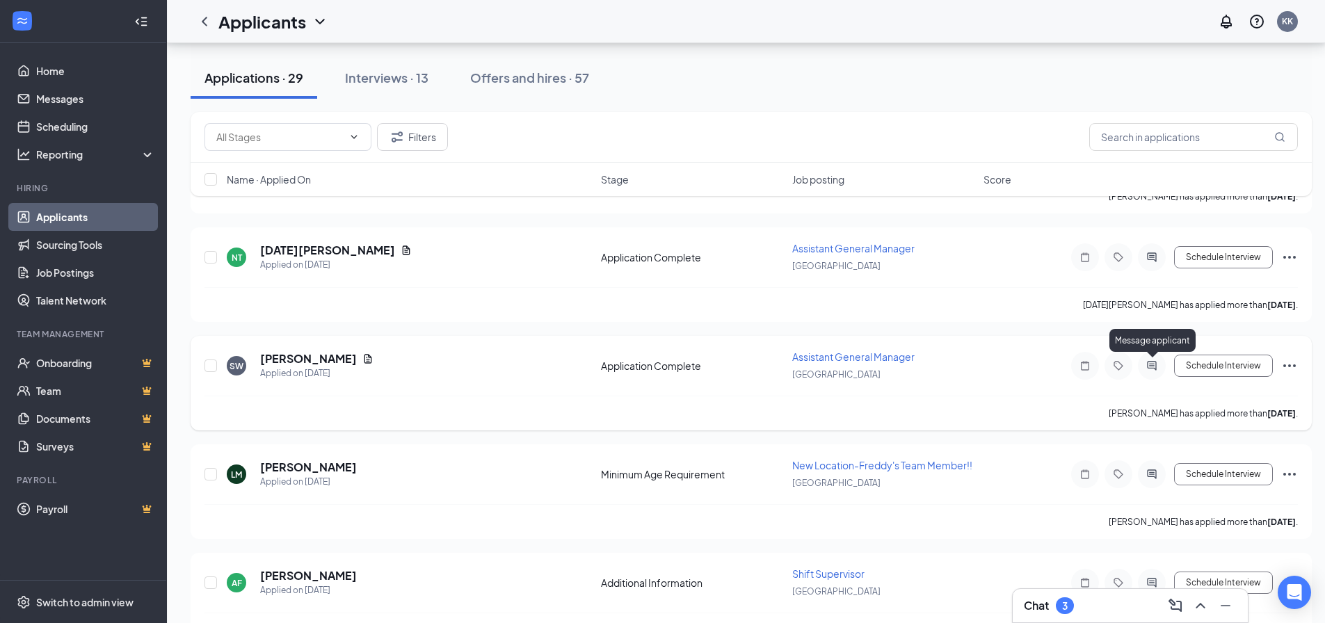
click at [1149, 369] on icon "ActiveChat" at bounding box center [1151, 365] width 17 height 11
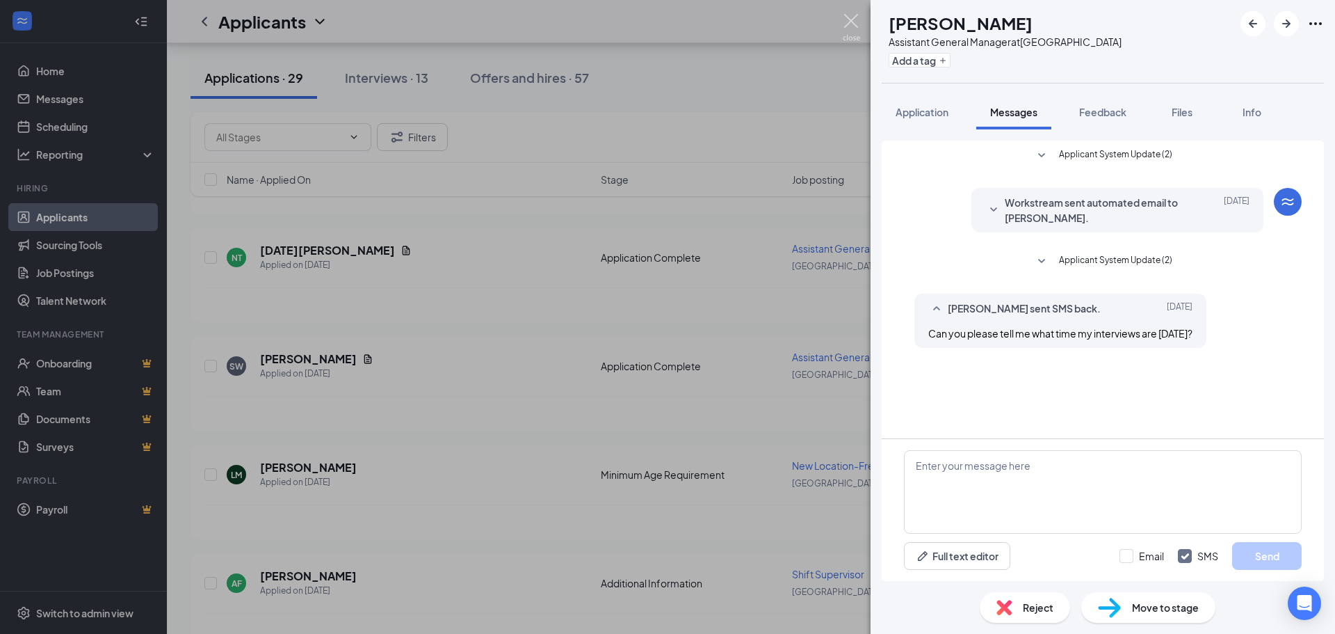
click at [854, 22] on img at bounding box center [851, 27] width 17 height 27
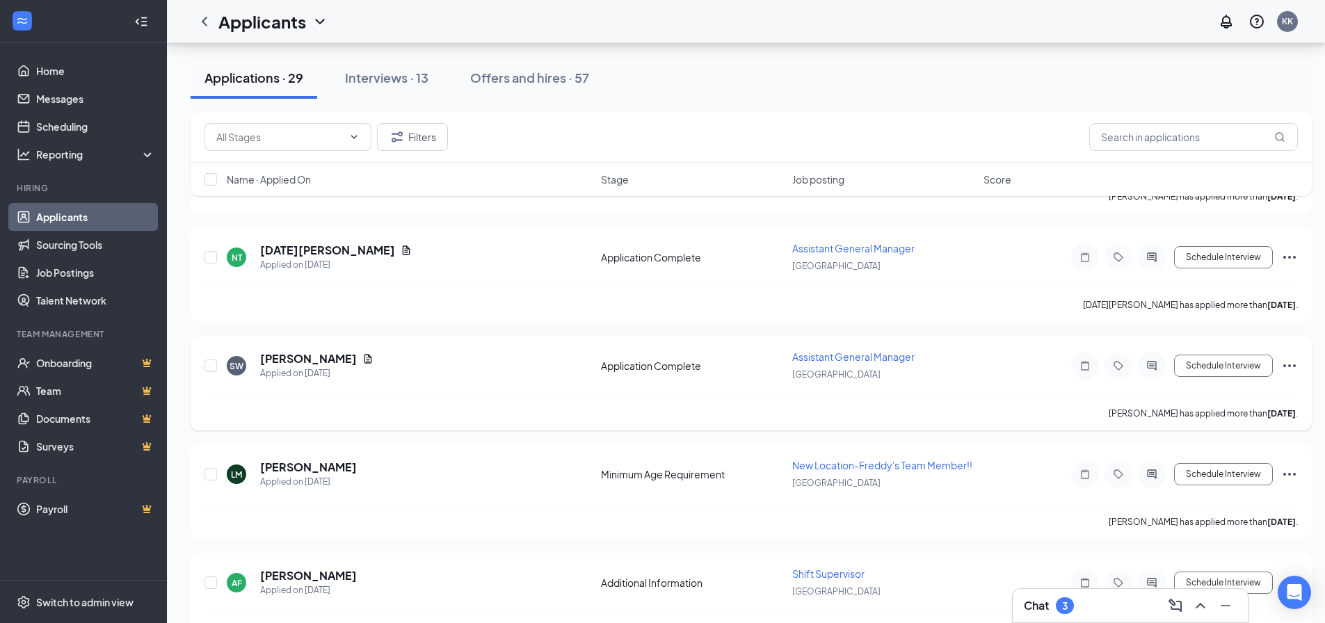
click at [1287, 358] on icon "Ellipses" at bounding box center [1289, 365] width 17 height 17
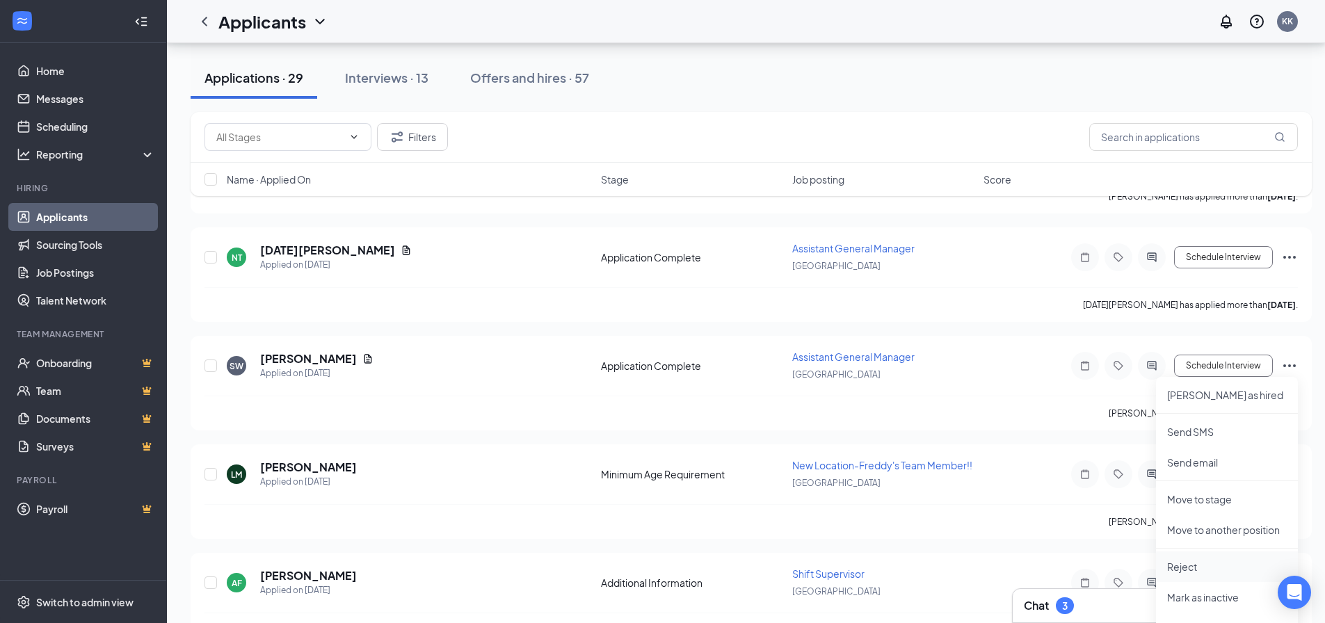
click at [1191, 567] on p "Reject" at bounding box center [1227, 567] width 120 height 14
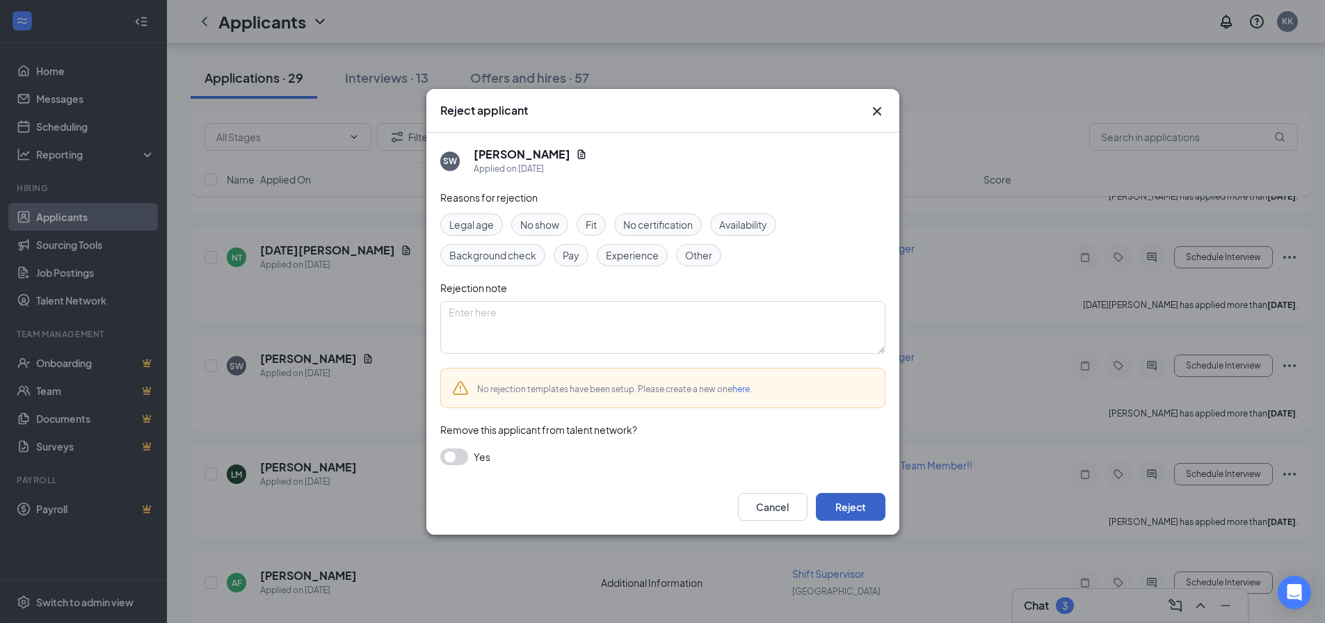
click at [852, 506] on button "Reject" at bounding box center [851, 507] width 70 height 28
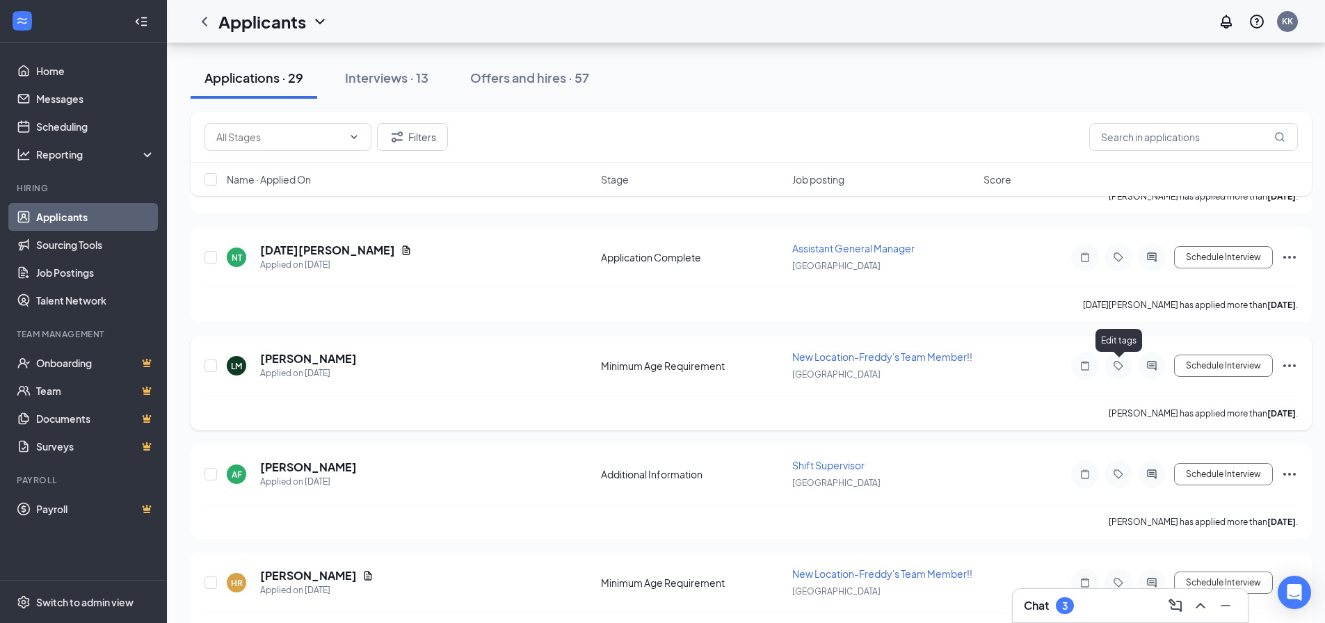
click at [1151, 364] on icon "ActiveChat" at bounding box center [1151, 365] width 9 height 9
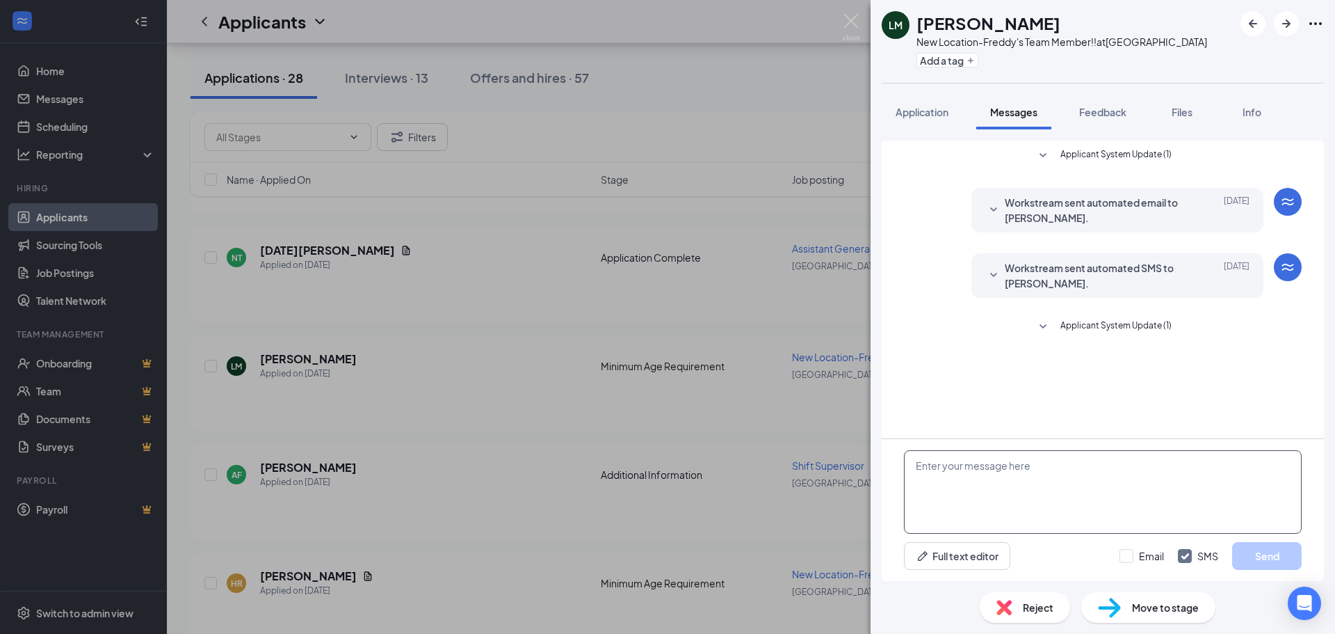
click at [960, 482] on textarea at bounding box center [1103, 491] width 398 height 83
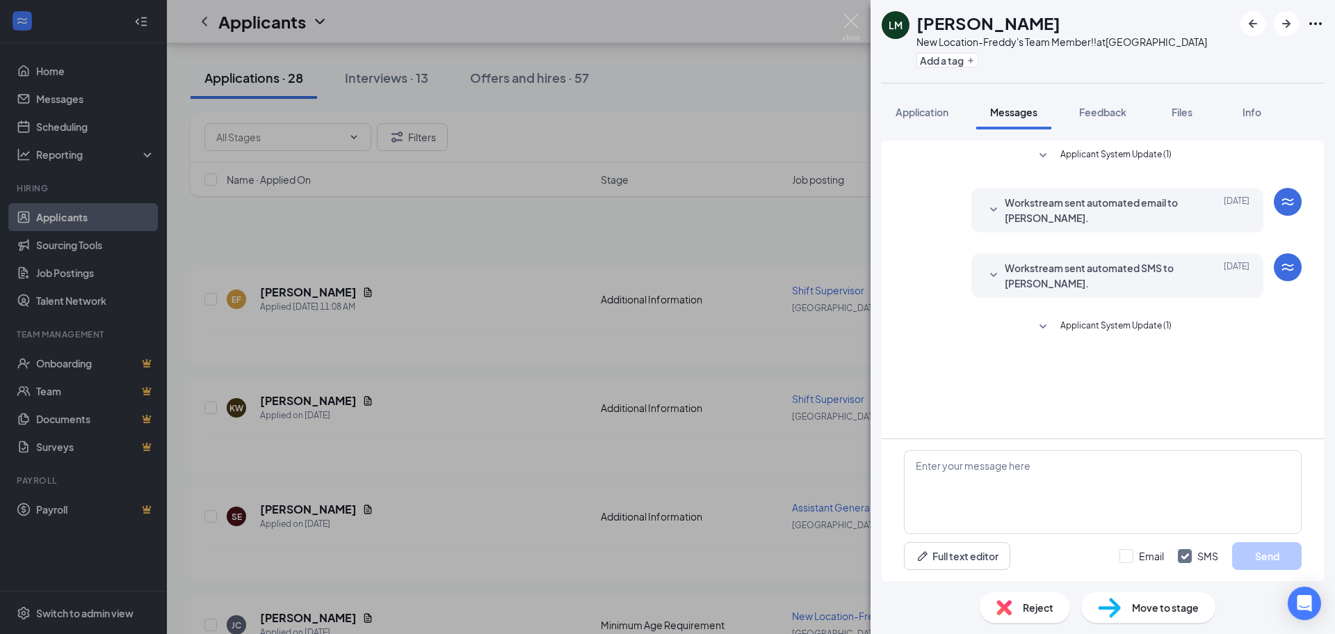
scroll to position [1669, 0]
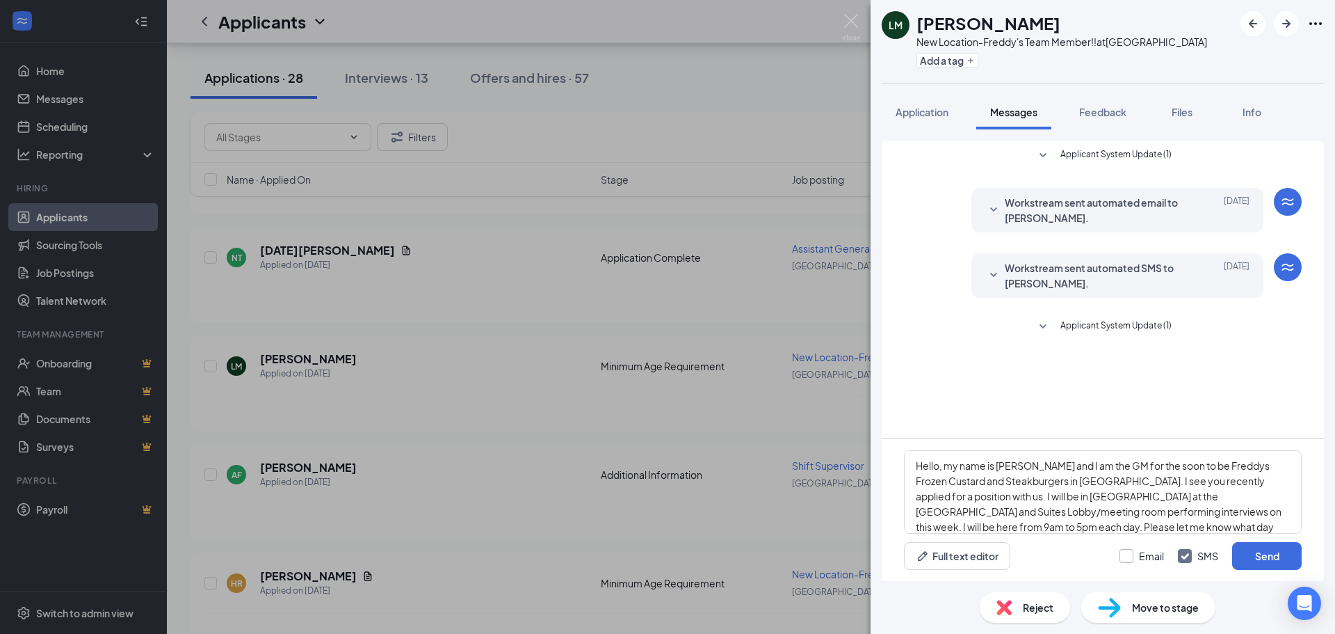
type textarea "Hello, my name is [PERSON_NAME] and I am the GM for the soon to be Freddys Froz…"
click at [1120, 555] on input "Email" at bounding box center [1142, 556] width 45 height 14
click at [1130, 555] on input "Email" at bounding box center [1142, 556] width 45 height 14
click at [1130, 553] on input "Email" at bounding box center [1142, 556] width 45 height 14
checkbox input "true"
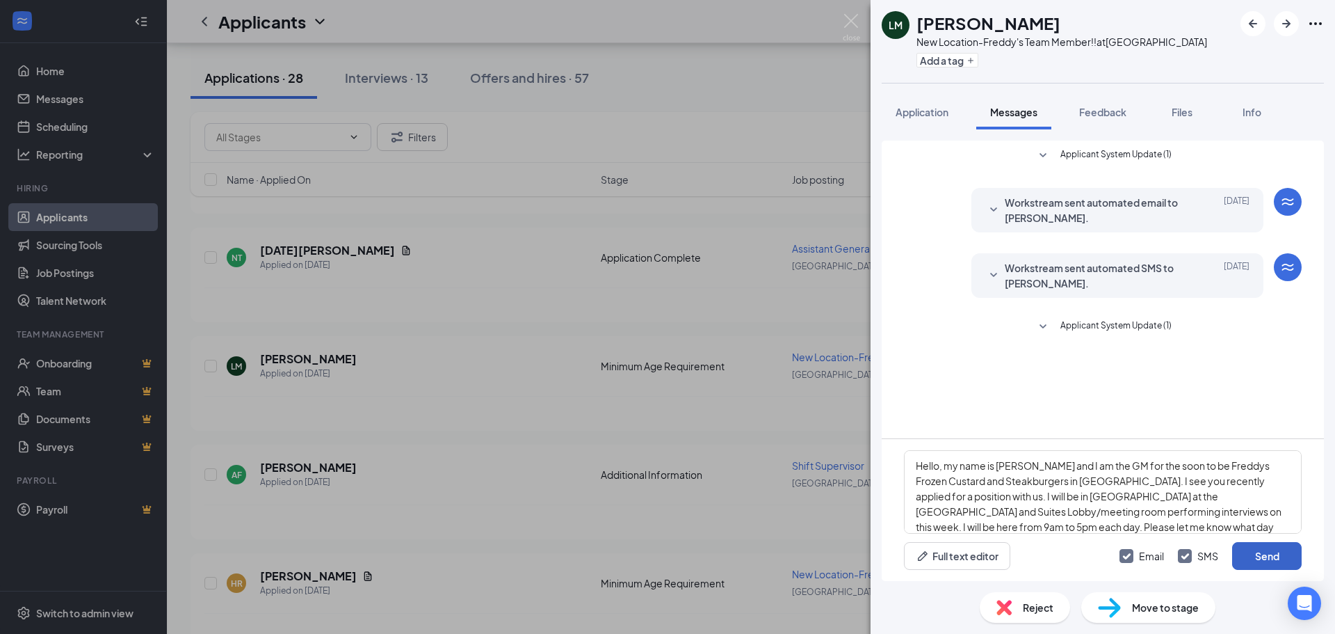
click at [1259, 542] on button "Send" at bounding box center [1267, 556] width 70 height 28
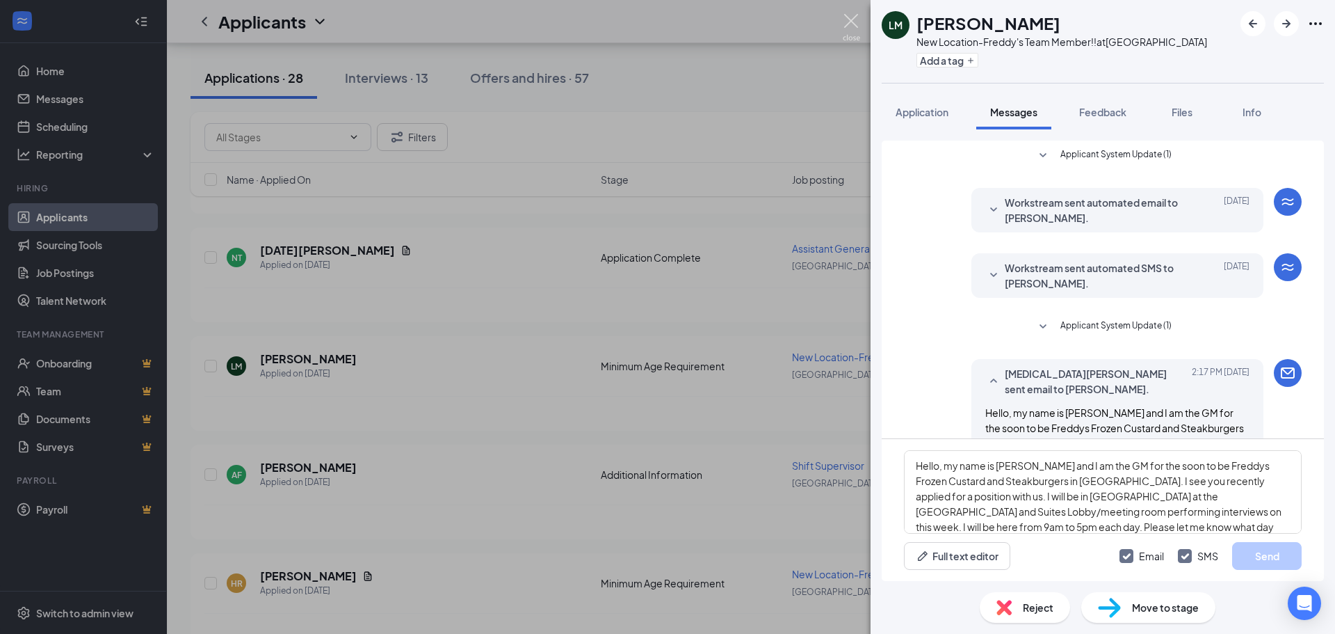
click at [860, 33] on img at bounding box center [851, 27] width 17 height 27
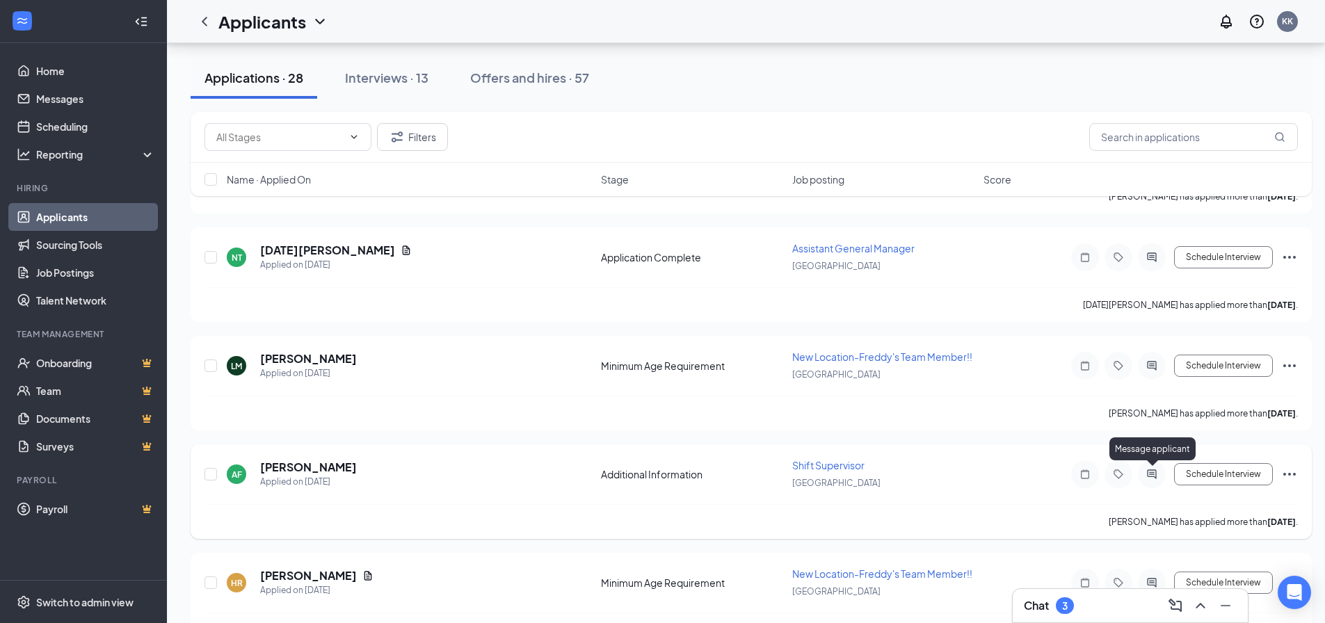
click at [1152, 472] on icon "ActiveChat" at bounding box center [1151, 473] width 9 height 9
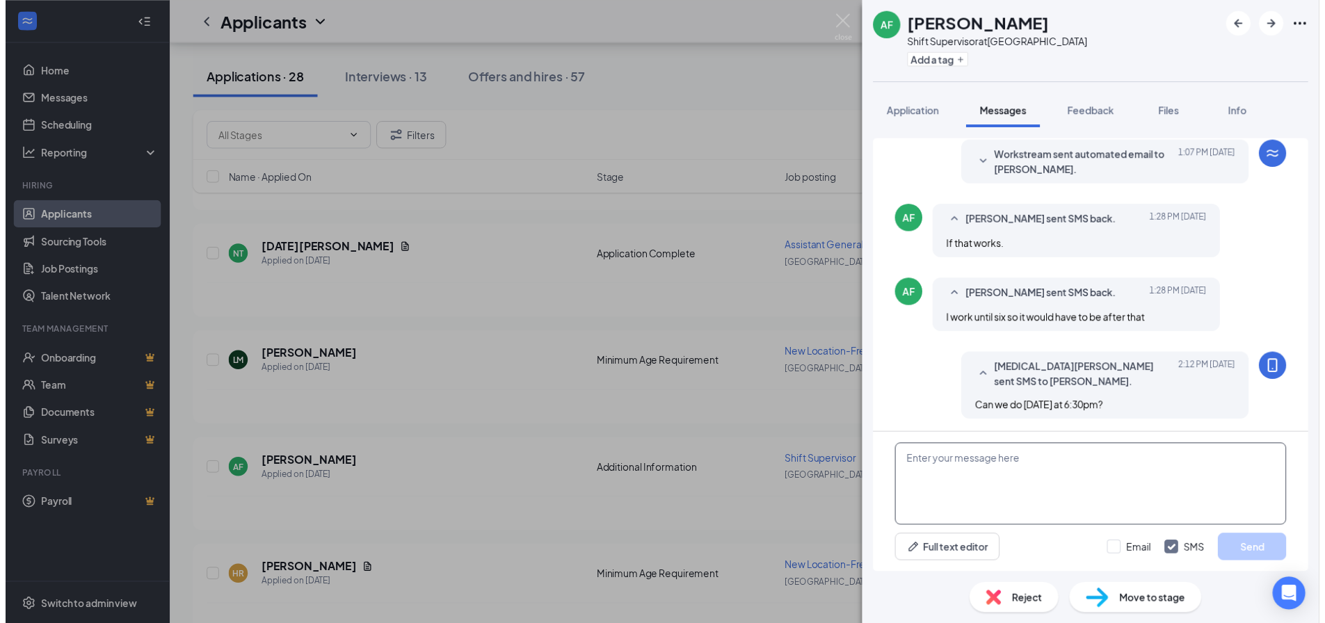
scroll to position [526, 0]
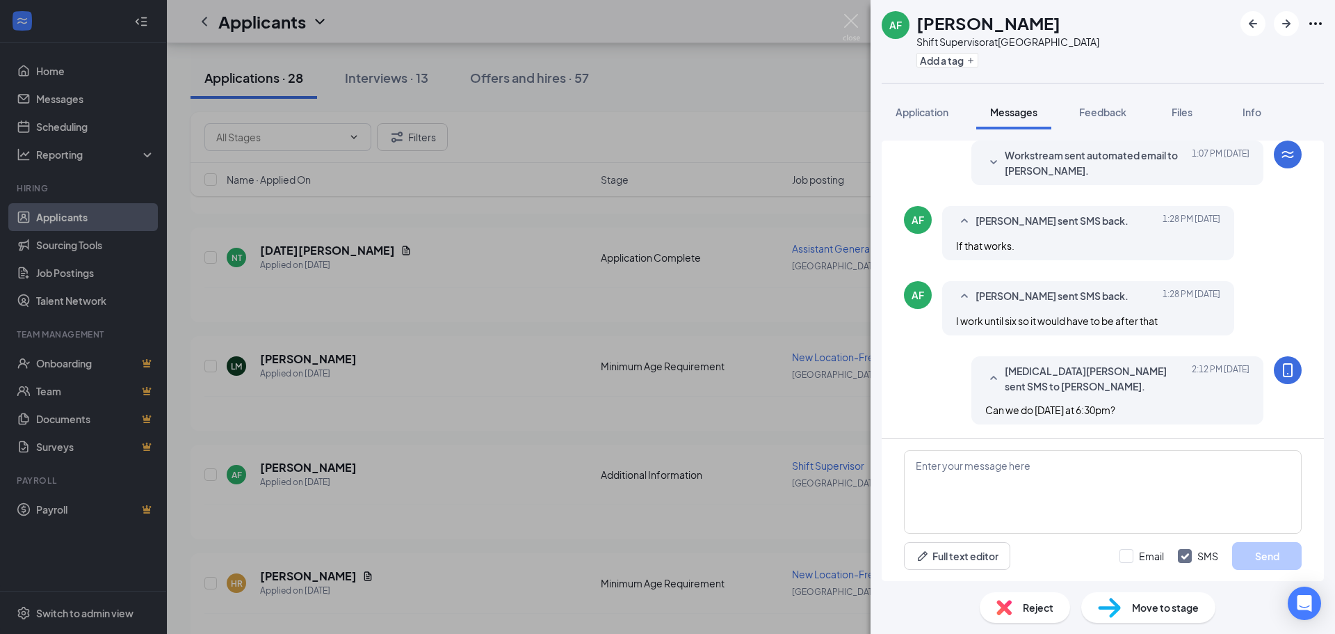
click at [853, 11] on div "AF april freel Shift Supervisor at York Add a tag Application Messages Feedback…" at bounding box center [667, 317] width 1335 height 634
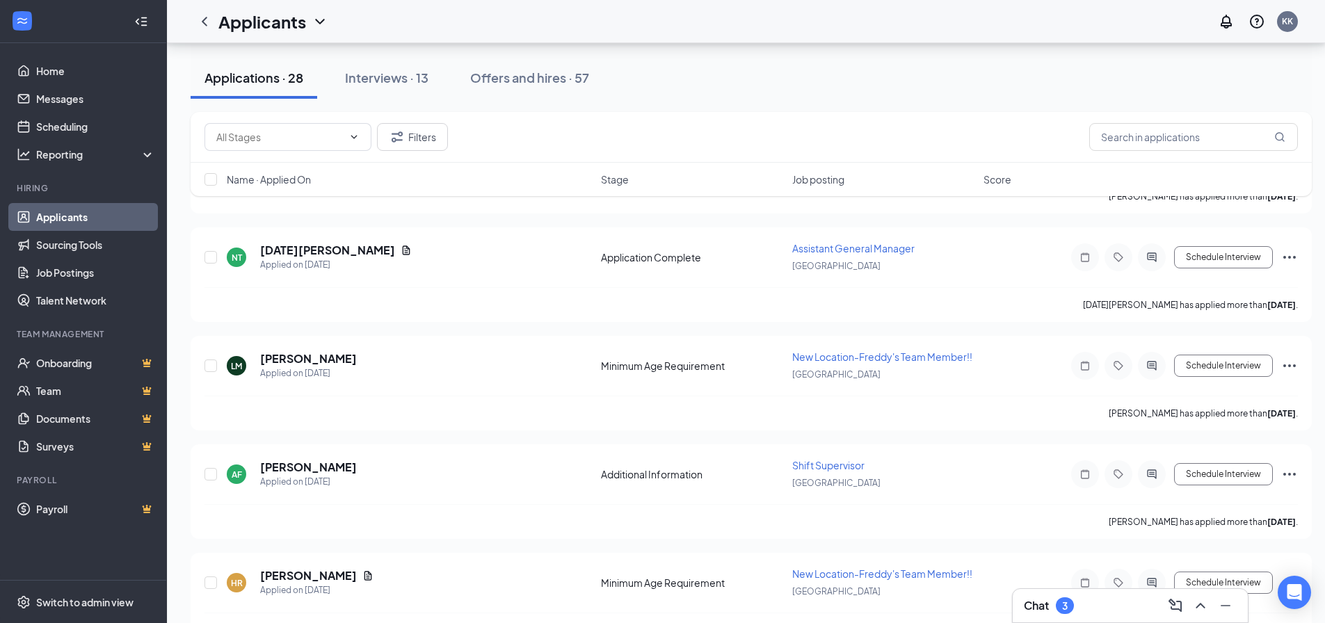
click at [1067, 605] on div "3" at bounding box center [1065, 606] width 6 height 12
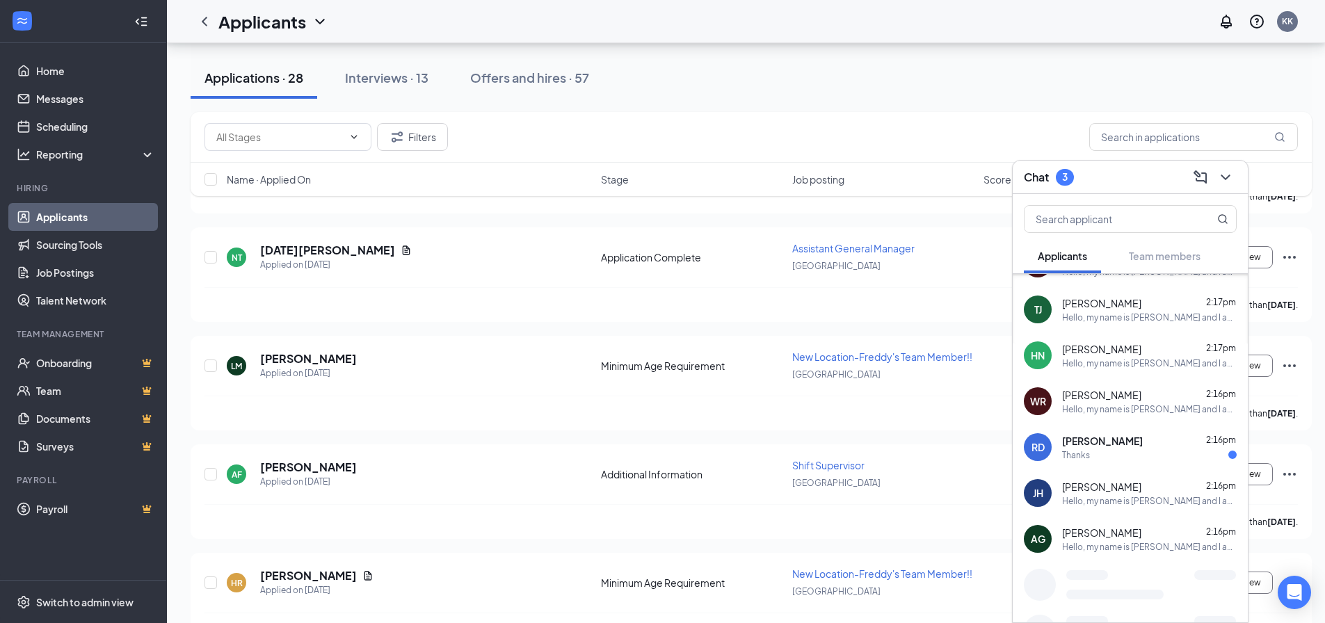
scroll to position [180, 0]
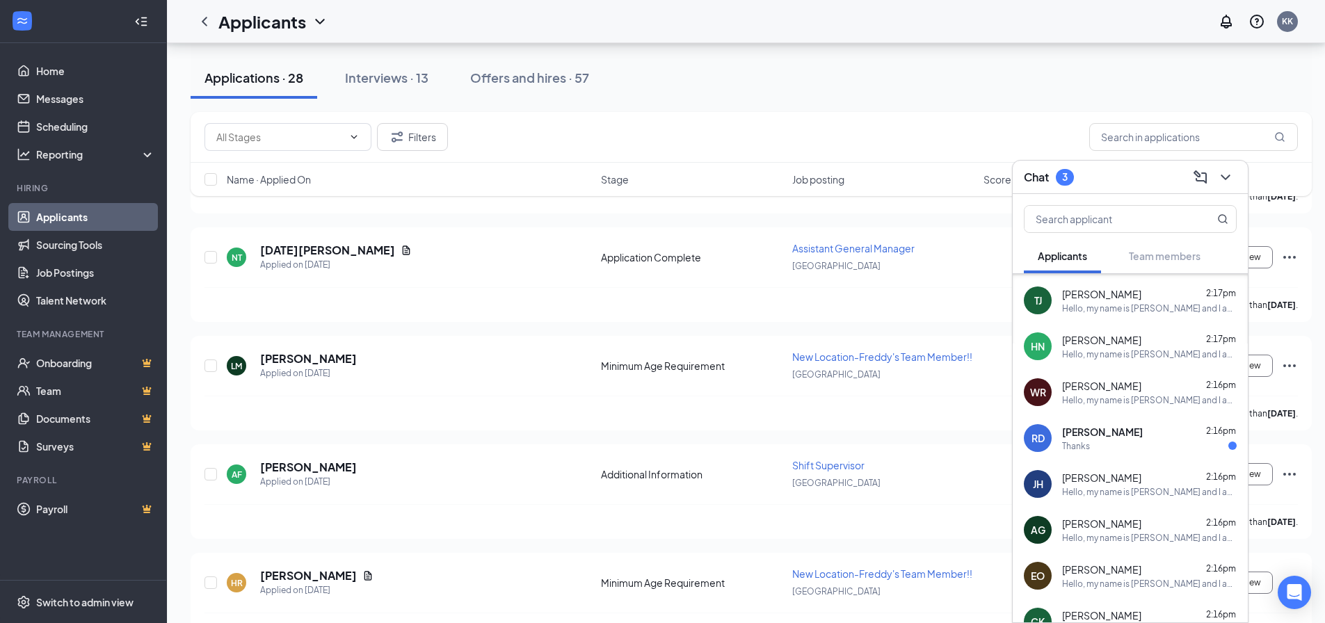
click at [1132, 446] on div "Thanks" at bounding box center [1149, 446] width 175 height 12
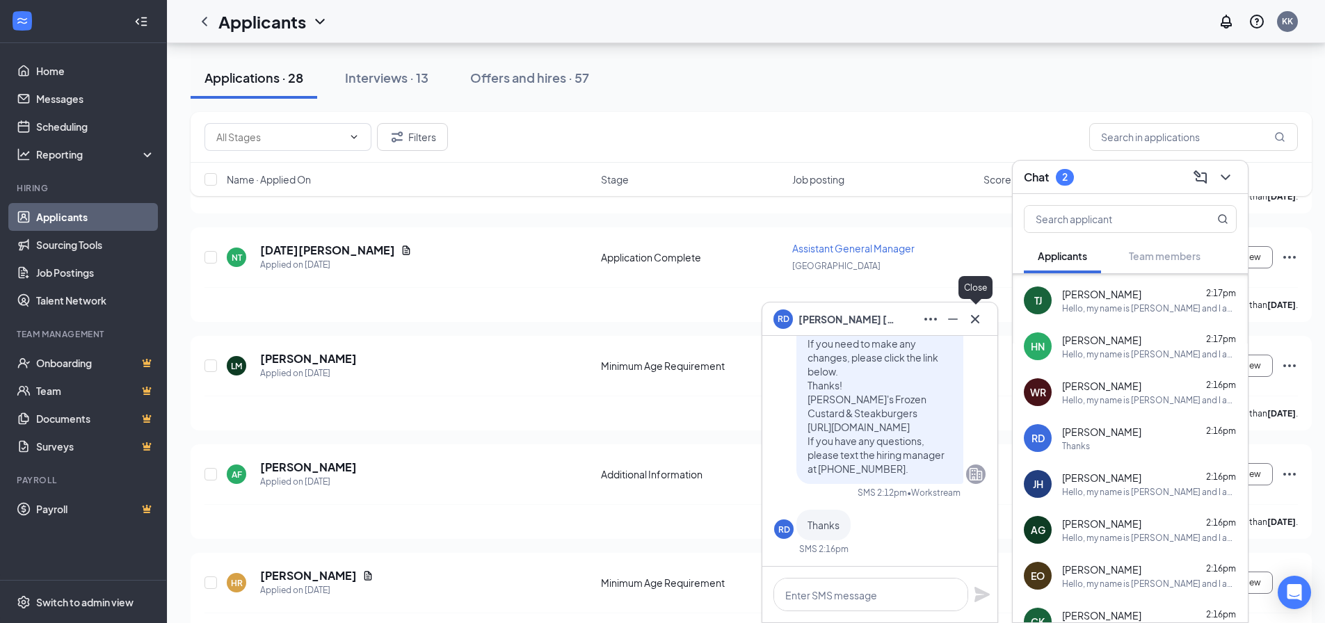
click at [976, 323] on icon "Cross" at bounding box center [975, 319] width 17 height 17
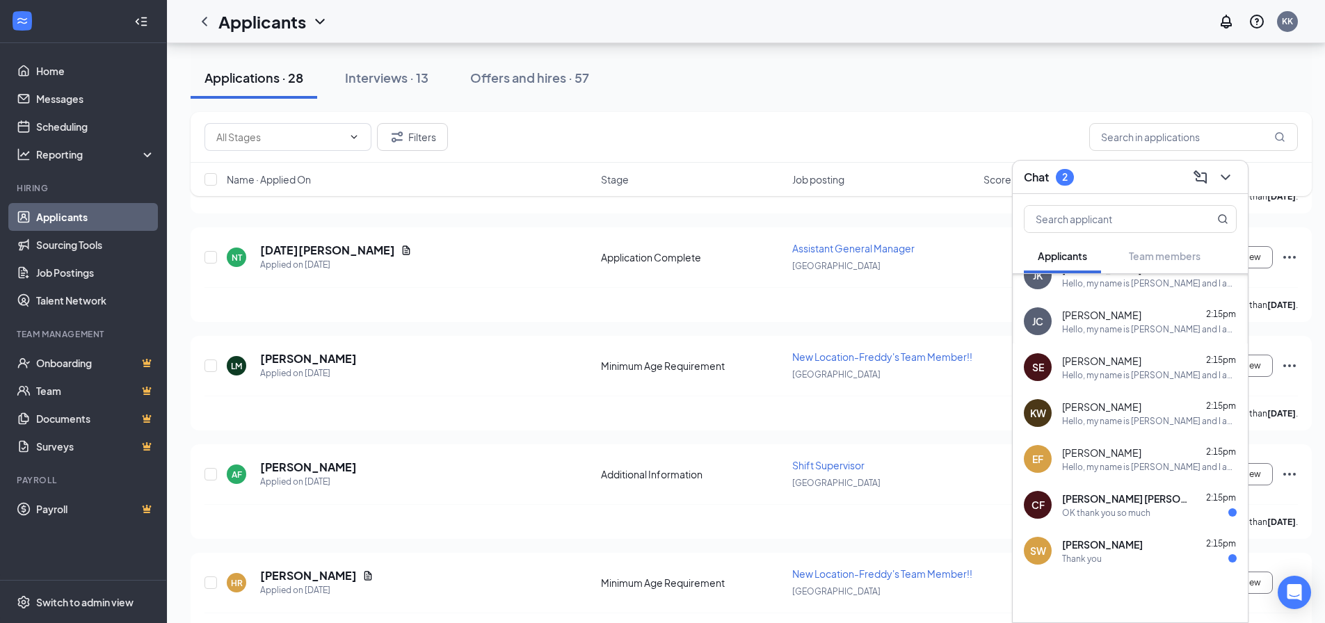
scroll to position [639, 0]
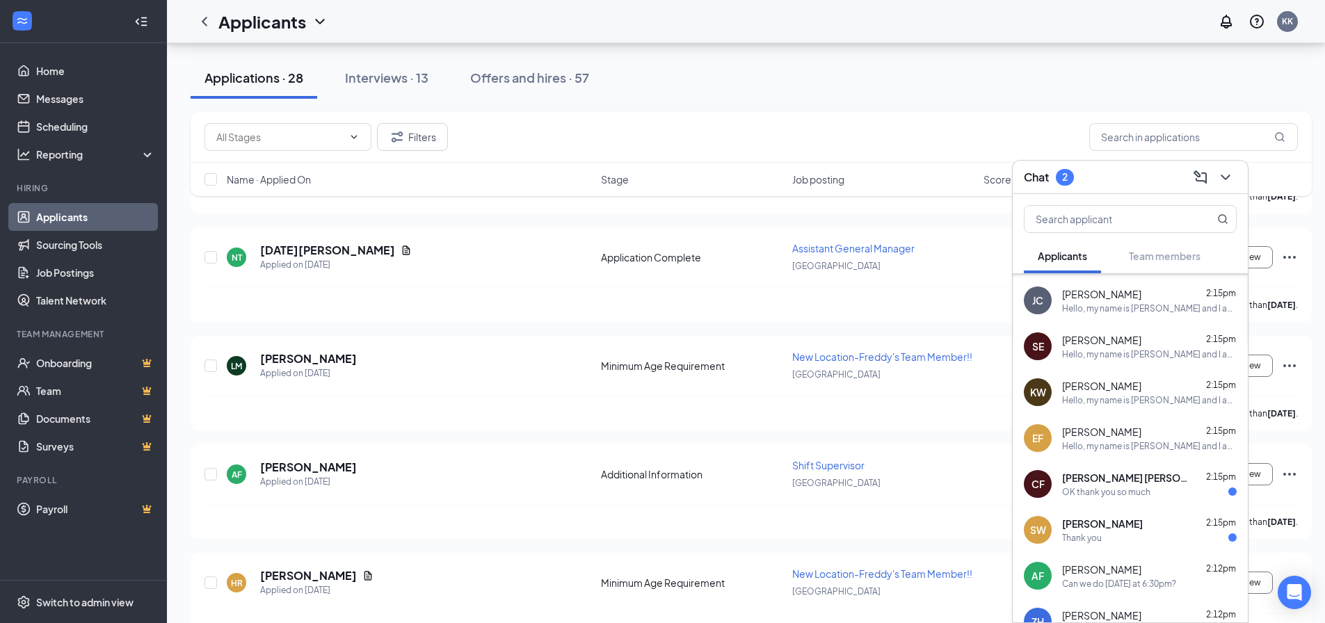
click at [1145, 496] on div "OK thank you so much" at bounding box center [1106, 492] width 88 height 12
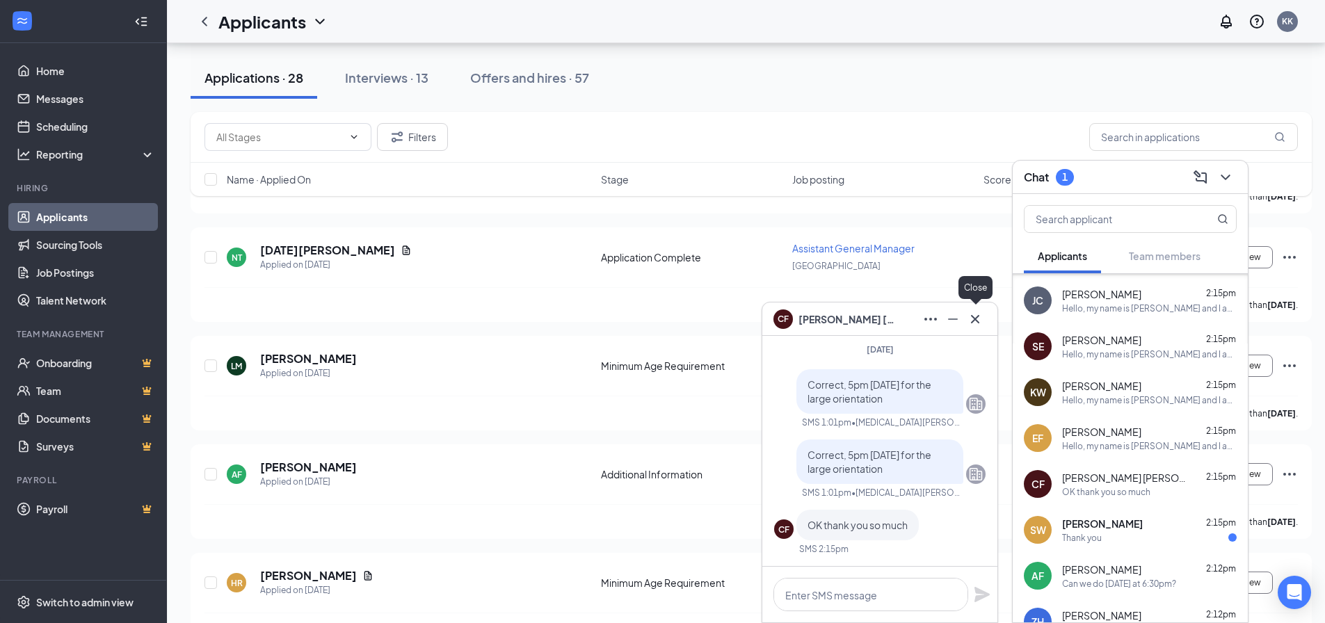
click at [979, 321] on icon "Cross" at bounding box center [975, 319] width 17 height 17
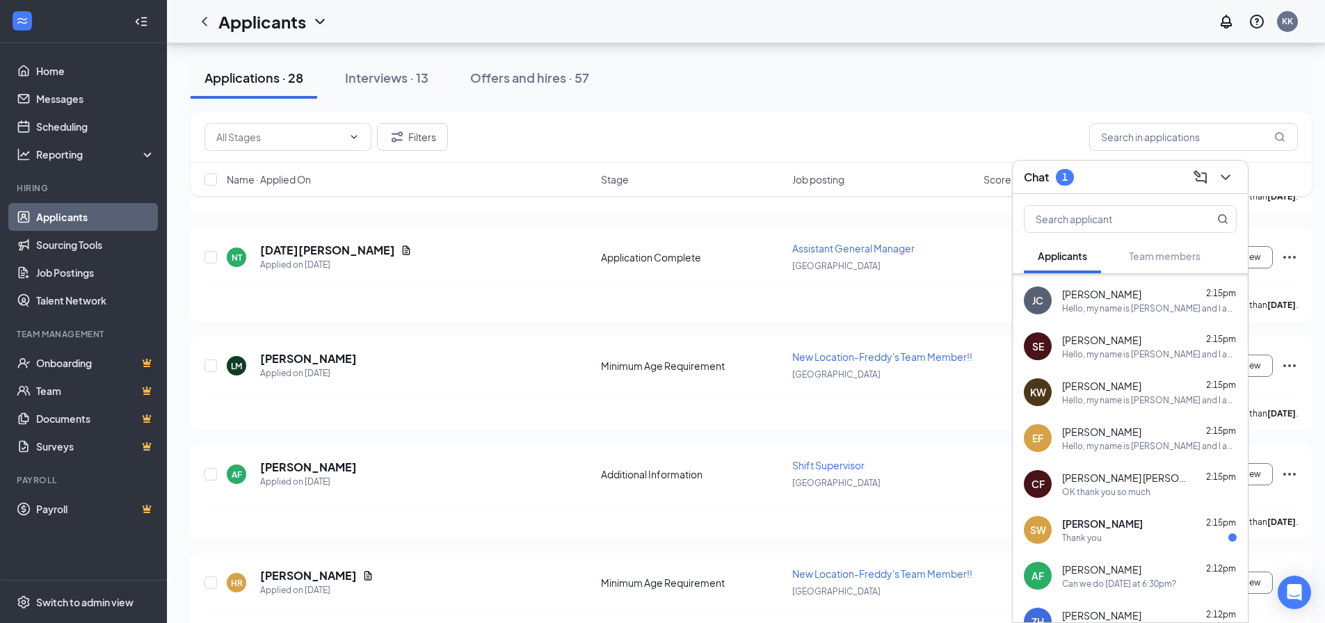
click at [1092, 521] on span "[PERSON_NAME]" at bounding box center [1102, 524] width 81 height 14
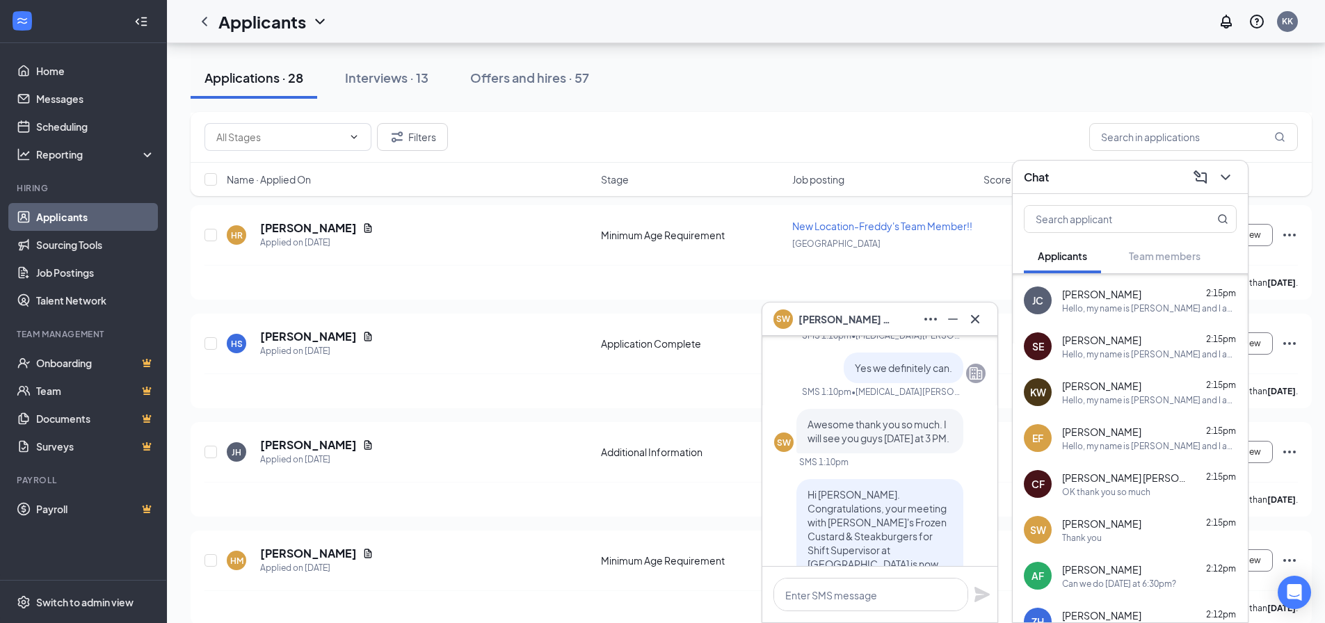
scroll to position [-278, 0]
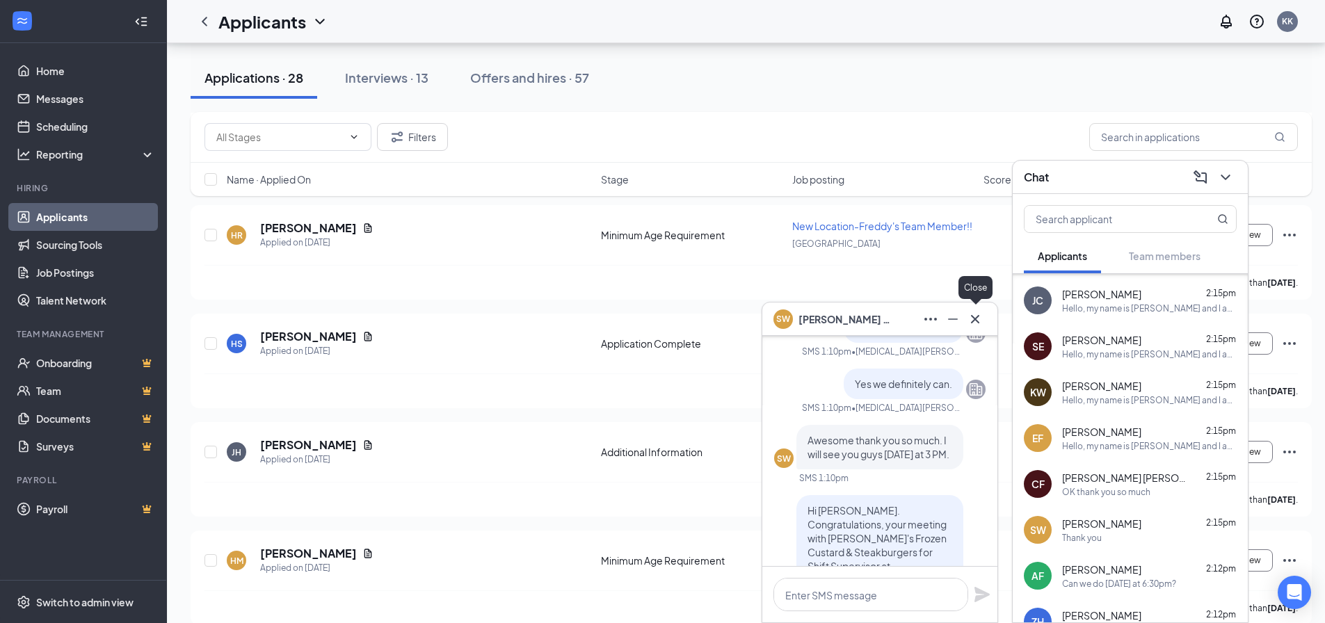
click at [969, 316] on icon "Cross" at bounding box center [975, 319] width 17 height 17
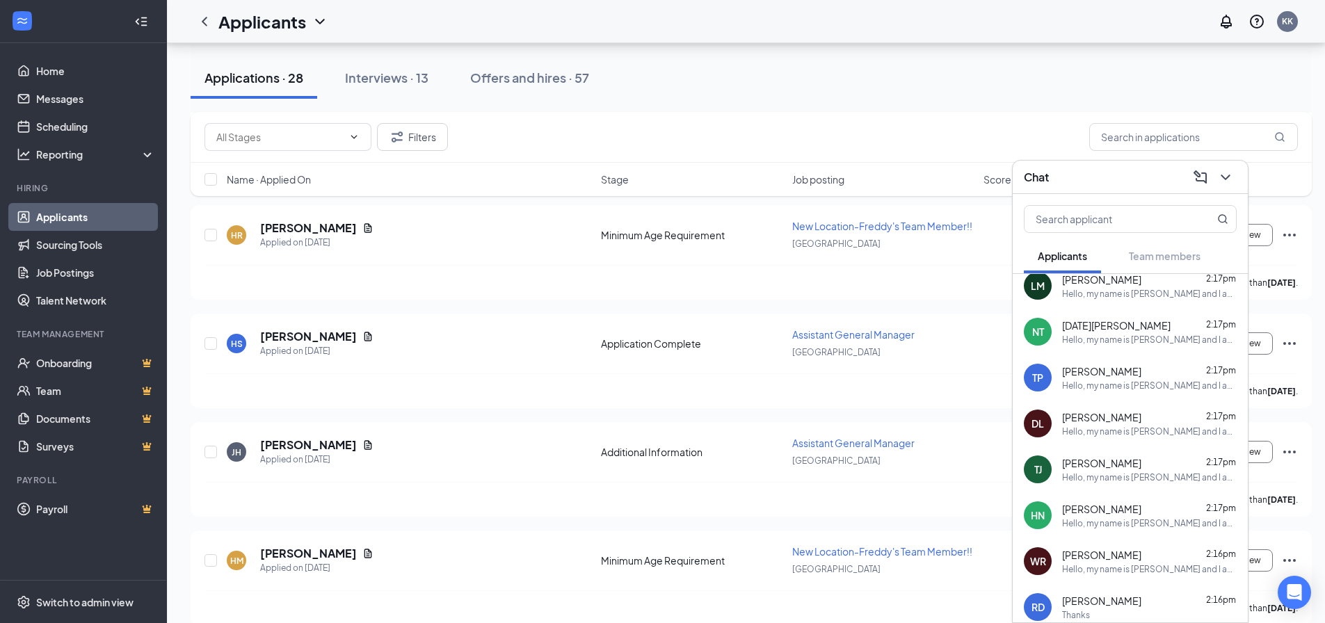
scroll to position [0, 0]
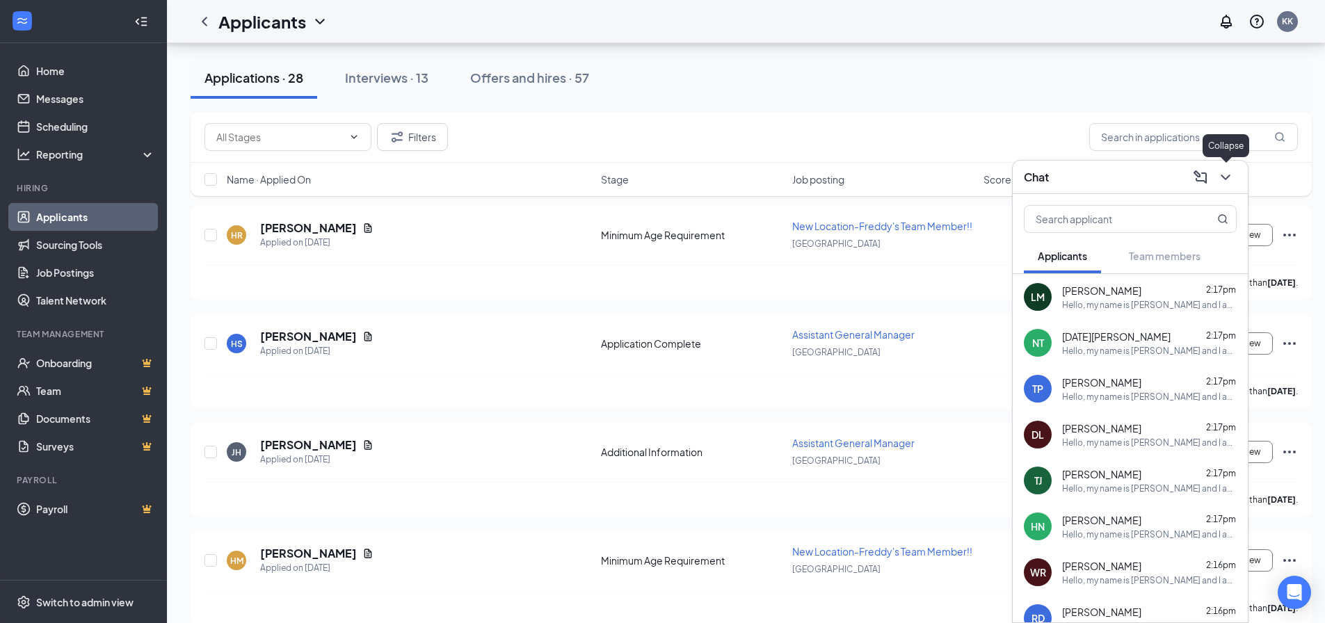
drag, startPoint x: 1232, startPoint y: 179, endPoint x: 1171, endPoint y: 182, distance: 61.3
click at [1230, 179] on icon "ChevronDown" at bounding box center [1225, 177] width 17 height 17
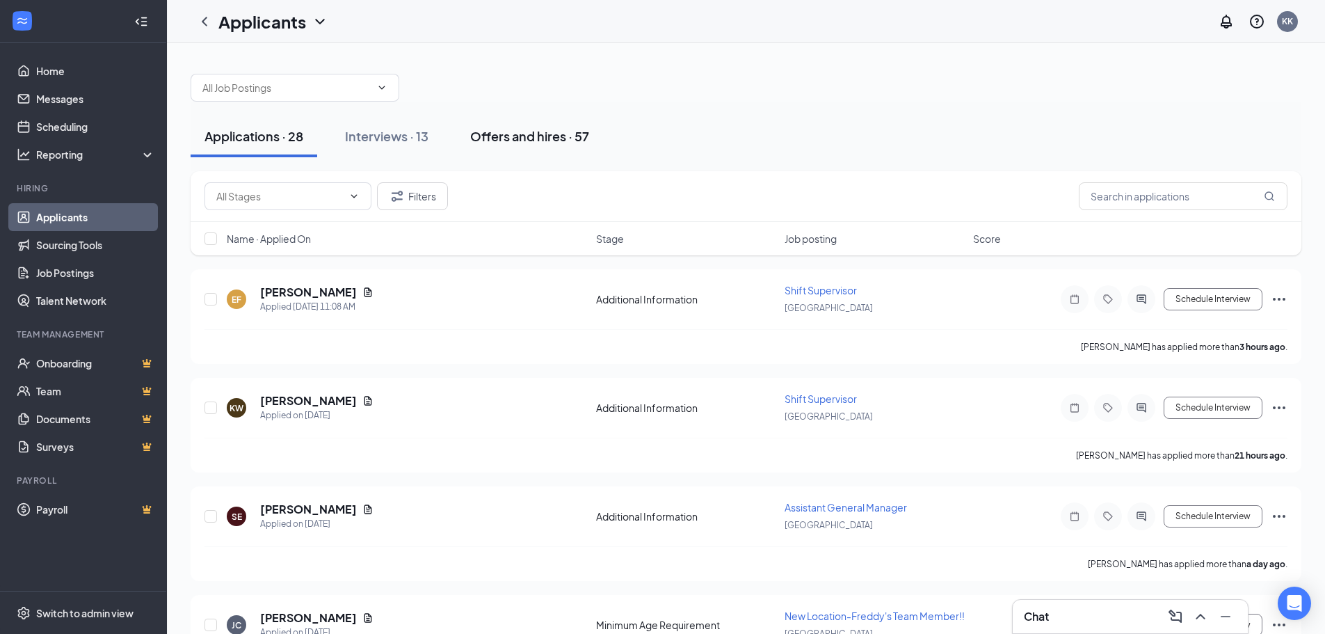
click at [524, 143] on div "Offers and hires · 57" at bounding box center [529, 135] width 119 height 17
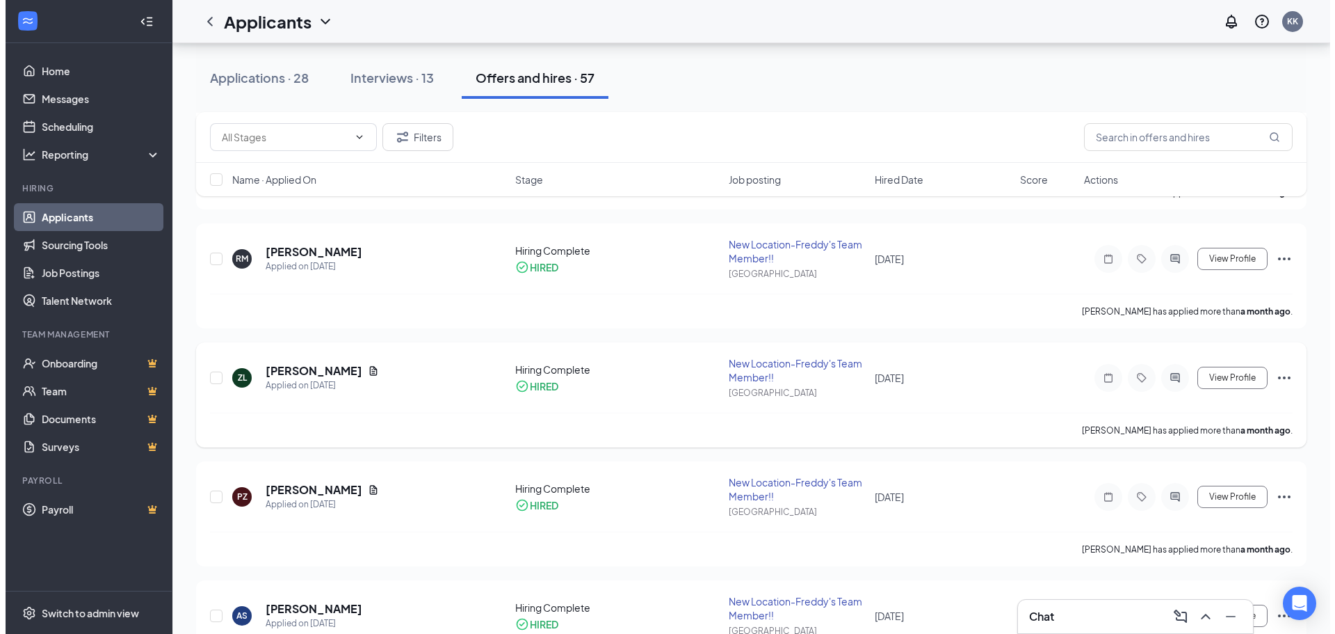
scroll to position [6334, 0]
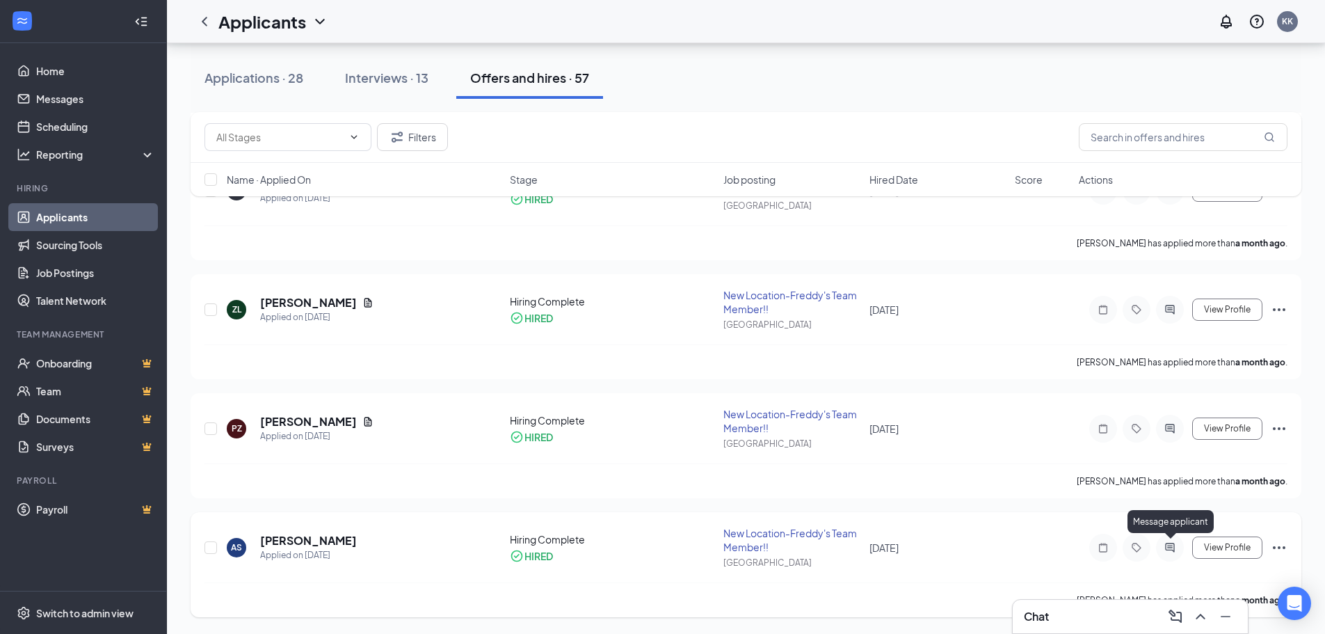
click at [1174, 550] on icon "ActiveChat" at bounding box center [1169, 546] width 9 height 9
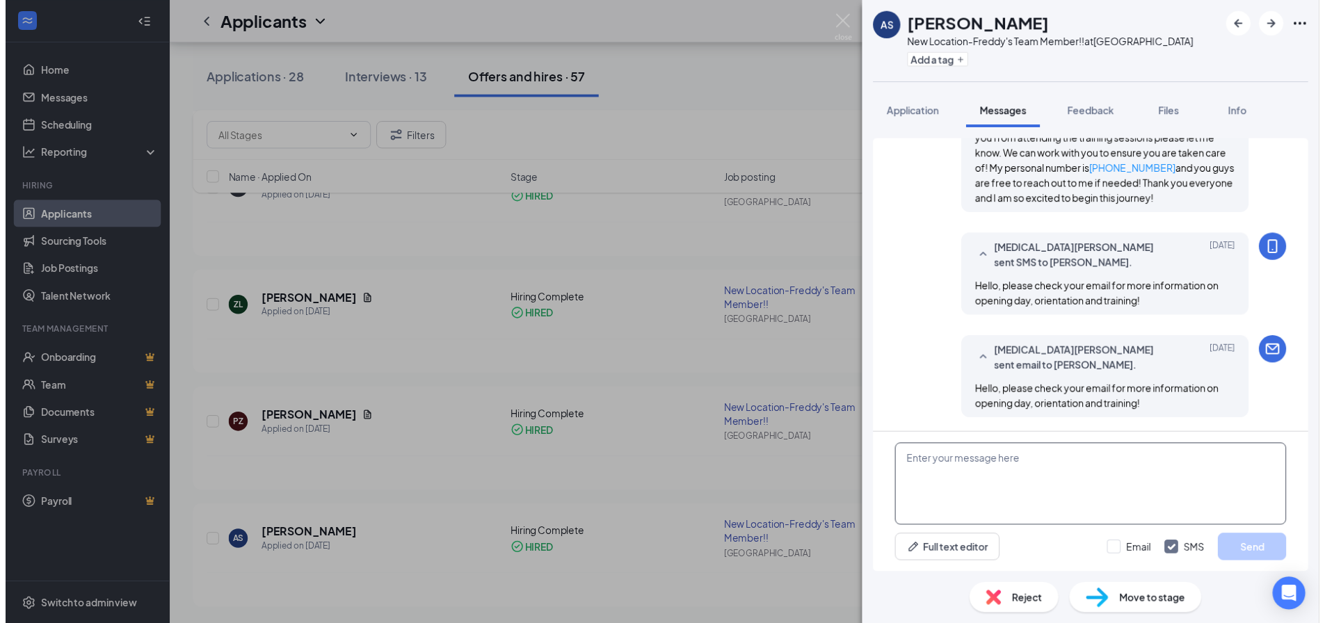
scroll to position [808, 0]
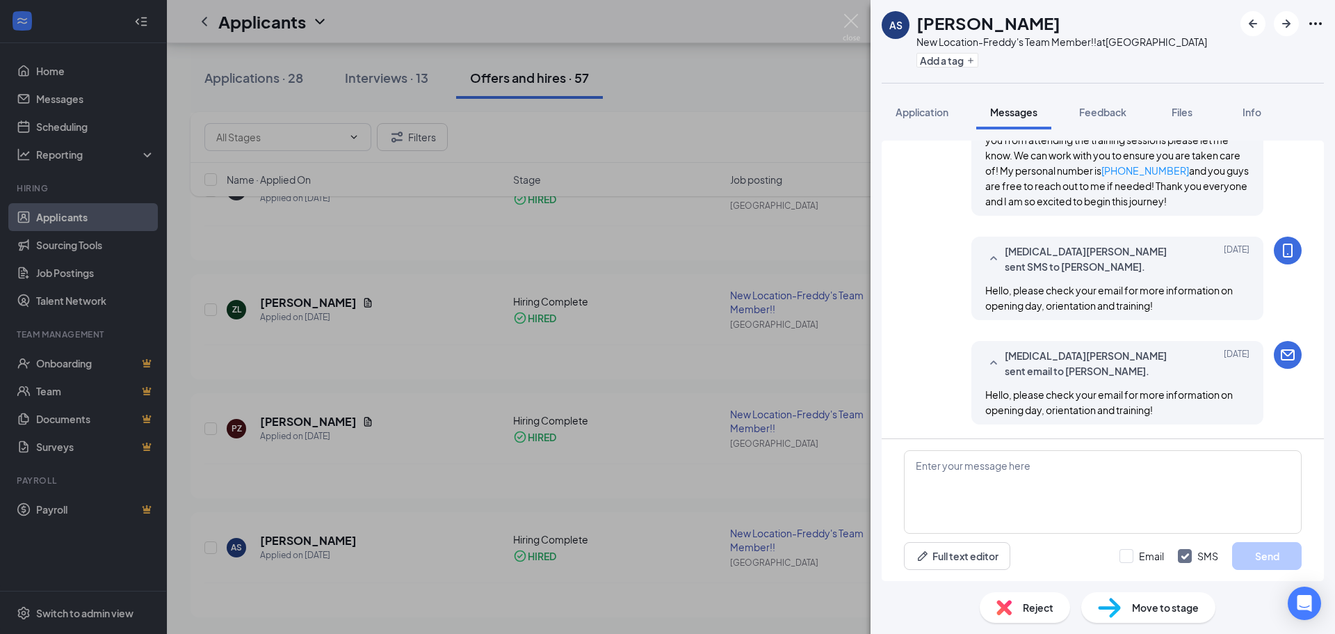
click at [860, 29] on div "AS Allen Starkweather New Location-Freddy's Team Member!! at York Add a tag App…" at bounding box center [667, 317] width 1335 height 634
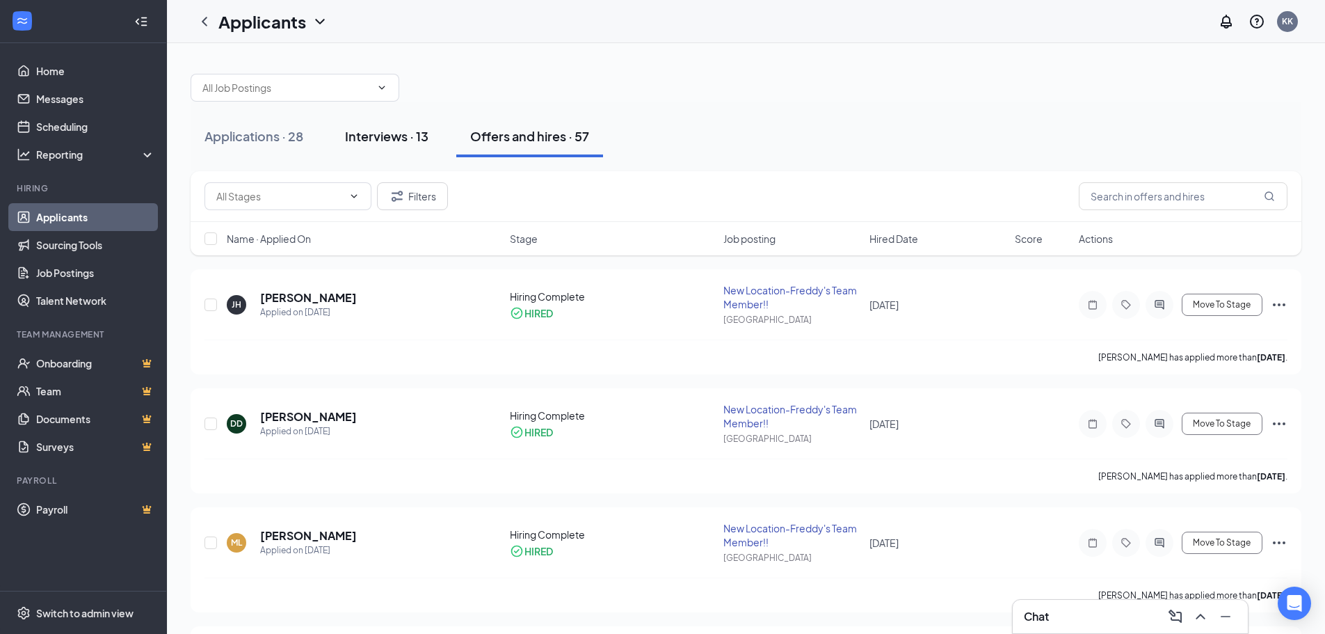
click at [393, 130] on div "Interviews · 13" at bounding box center [386, 135] width 83 height 17
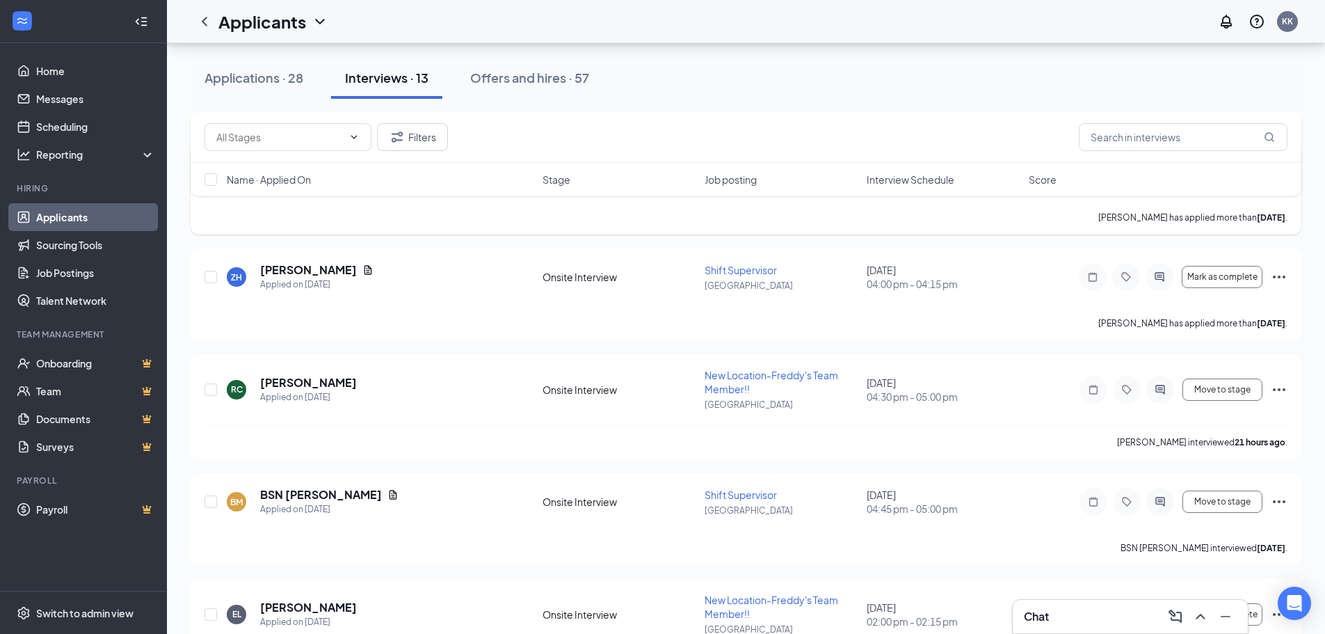
scroll to position [695, 0]
click at [1040, 602] on div "Chat" at bounding box center [1129, 615] width 235 height 33
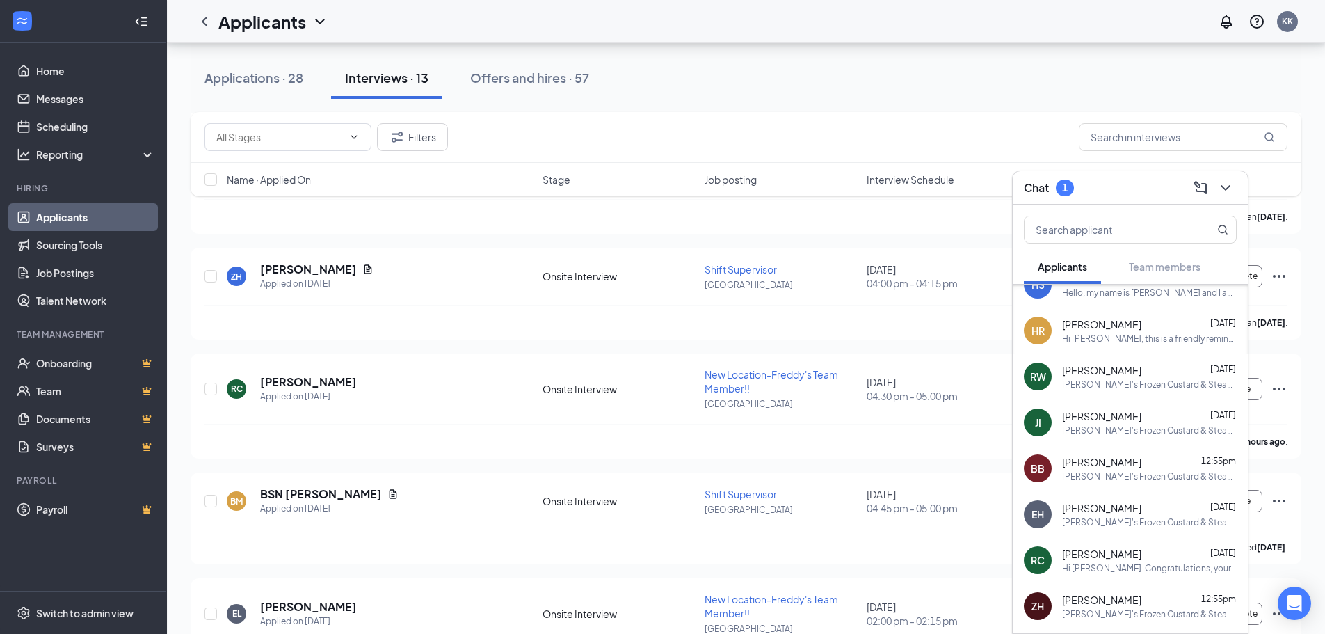
scroll to position [2433, 0]
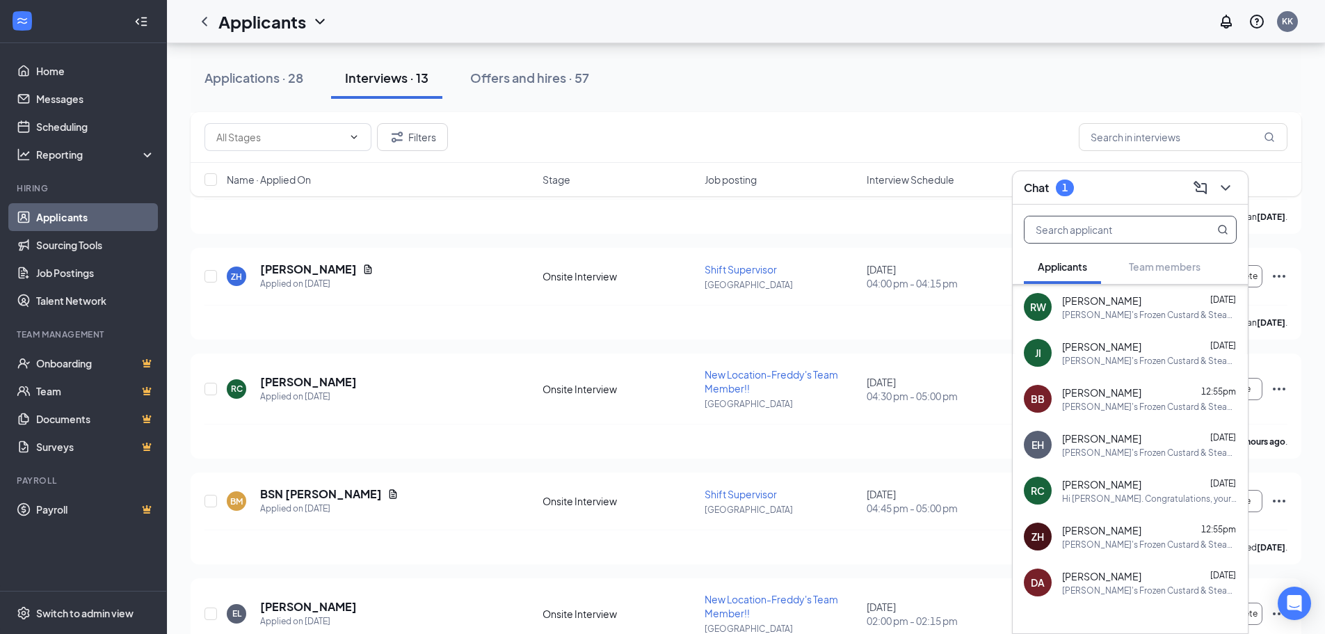
click at [1093, 221] on input "text" at bounding box center [1106, 229] width 165 height 26
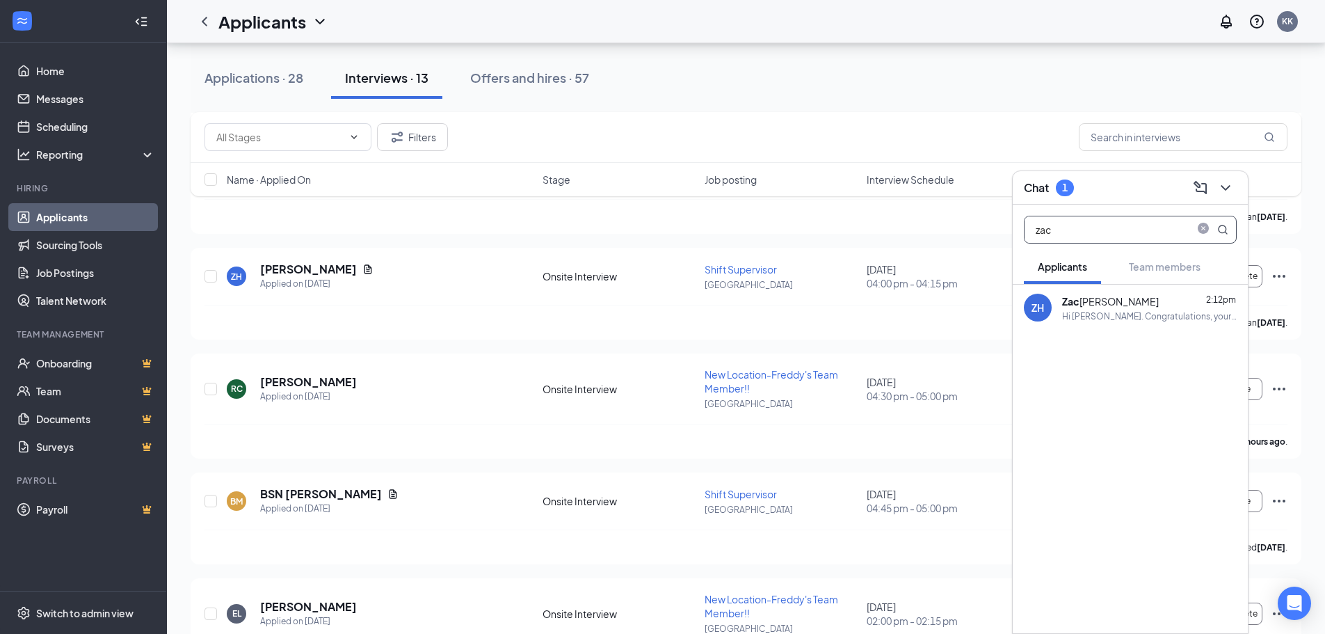
scroll to position [0, 0]
type input "[PERSON_NAME]"
click at [1206, 227] on icon "close-circle" at bounding box center [1202, 229] width 11 height 11
click at [1224, 189] on icon "ChevronDown" at bounding box center [1225, 187] width 17 height 17
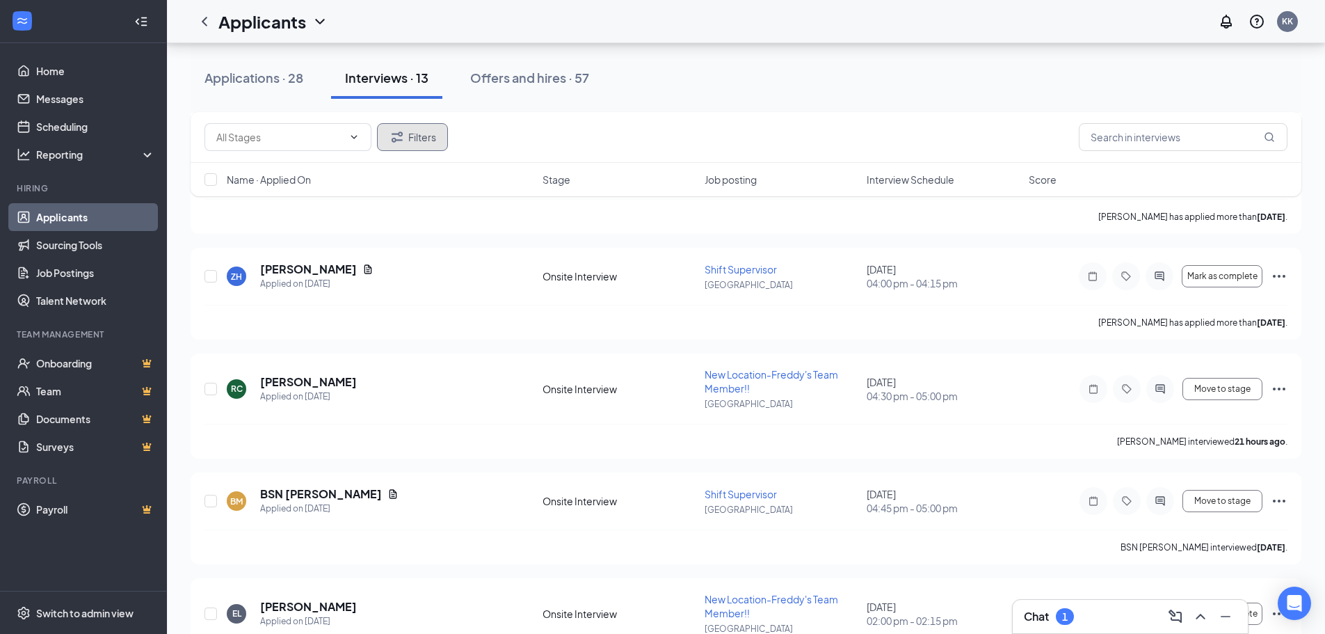
click at [423, 133] on button "Filters" at bounding box center [412, 137] width 71 height 28
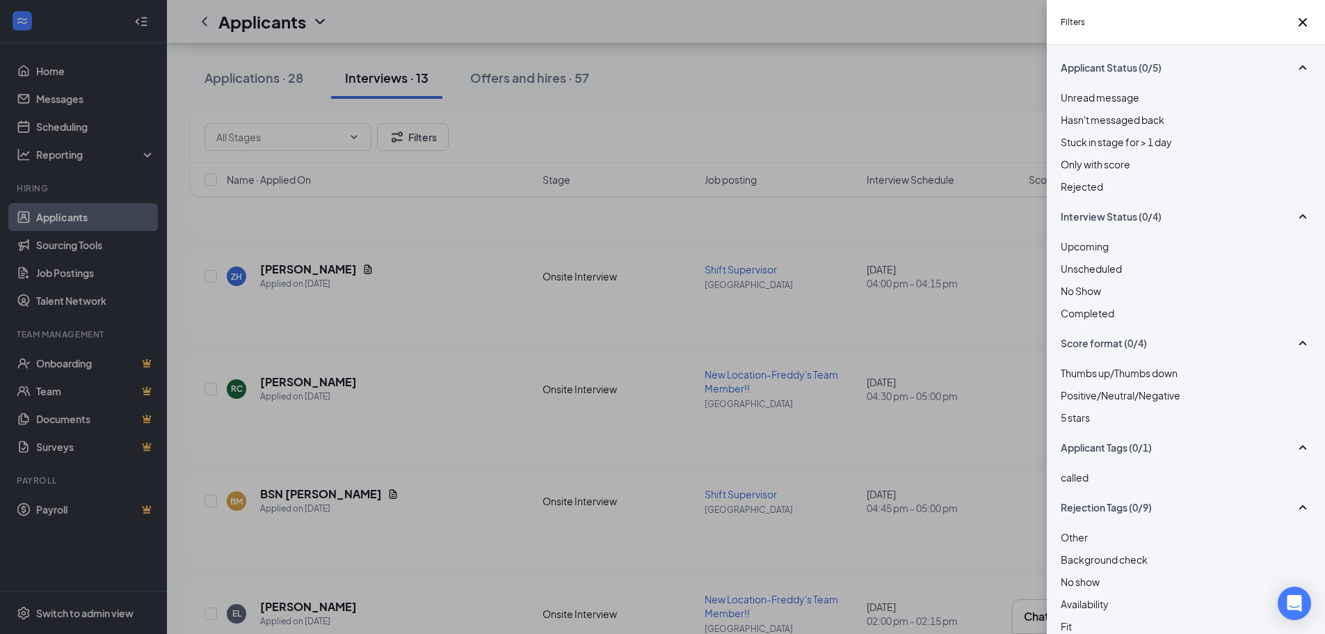
click at [1065, 179] on div at bounding box center [1185, 179] width 250 height 0
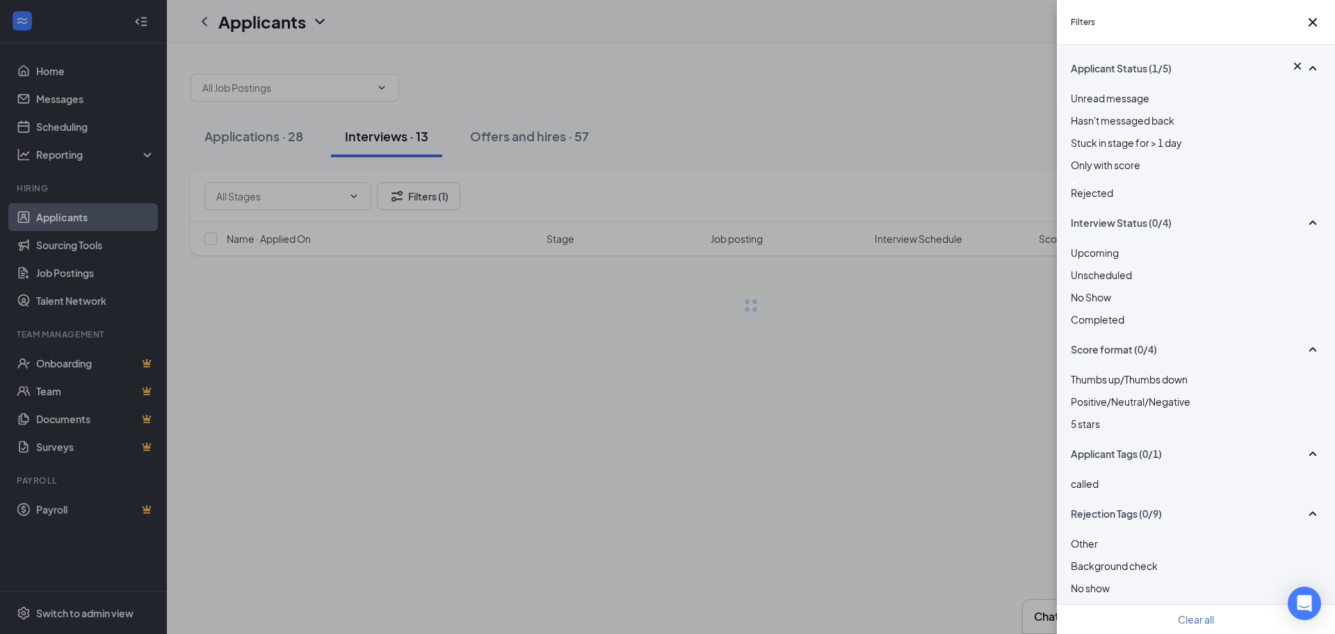
click at [939, 139] on div "Filters Applicant Status (1/5) Unread message Hasn't messaged back Stuck in sta…" at bounding box center [667, 317] width 1335 height 634
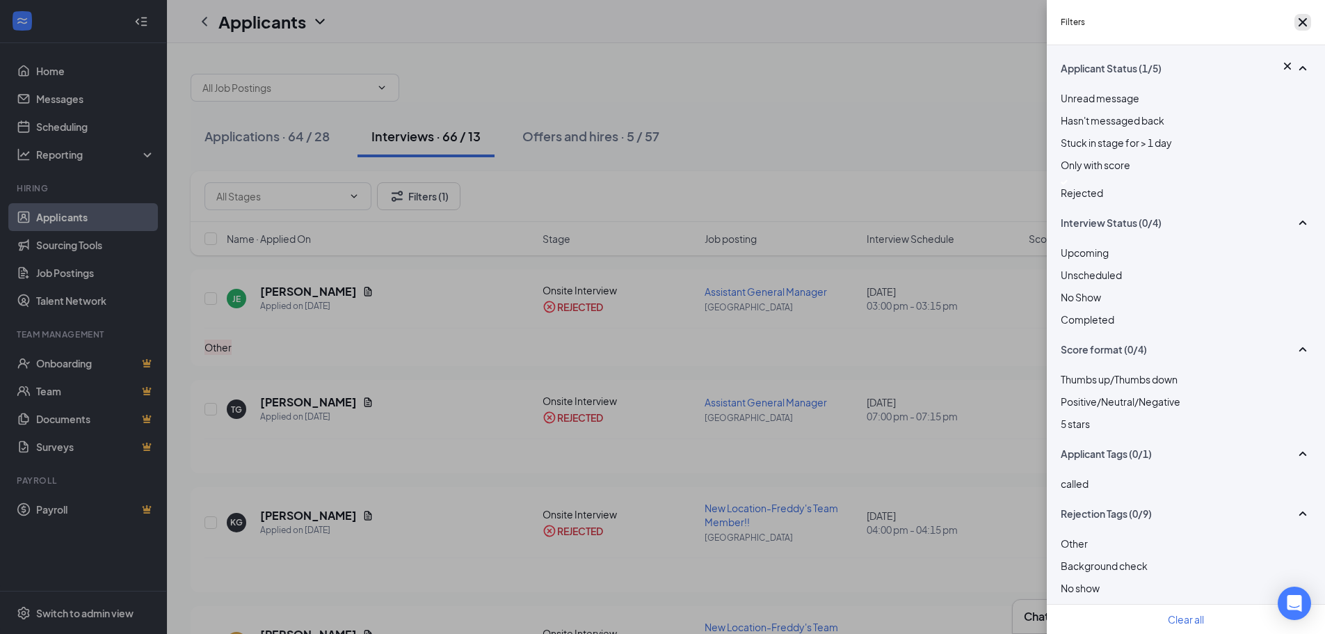
click at [1303, 24] on icon "Cross" at bounding box center [1302, 22] width 17 height 17
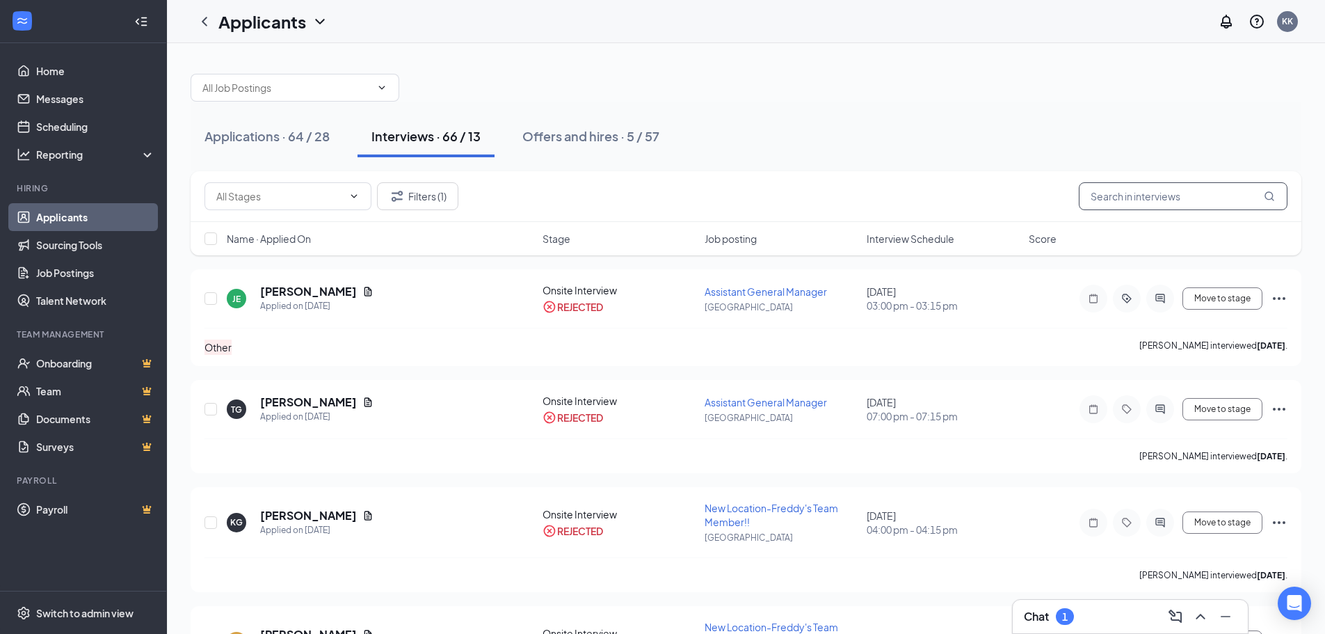
click at [1097, 195] on input "text" at bounding box center [1183, 196] width 209 height 28
type input "za"
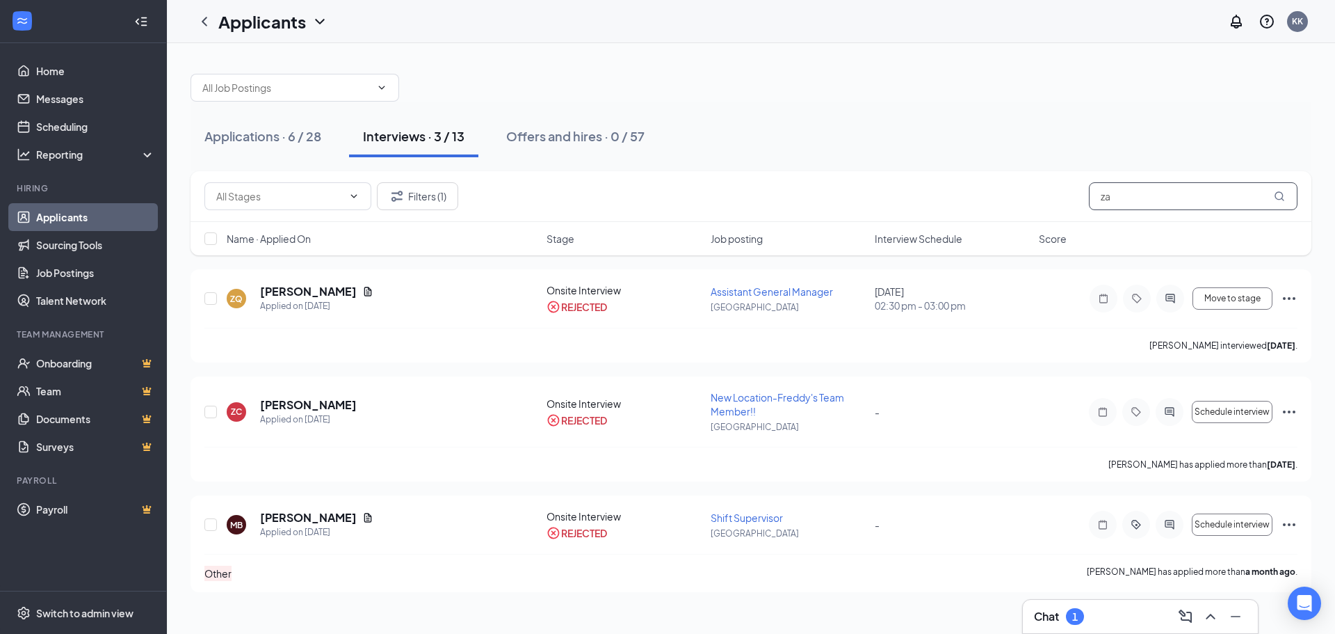
drag, startPoint x: 1129, startPoint y: 198, endPoint x: 811, endPoint y: 175, distance: 319.4
click at [824, 178] on div "Filters (1) za" at bounding box center [751, 196] width 1121 height 51
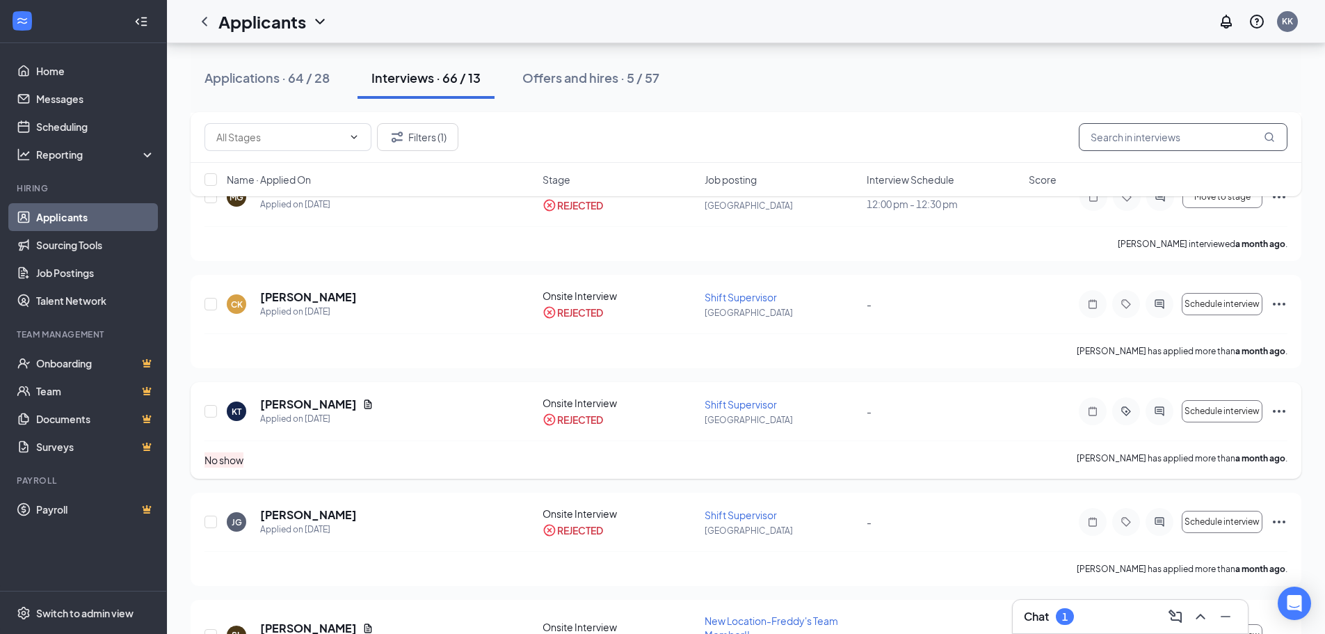
scroll to position [6220, 0]
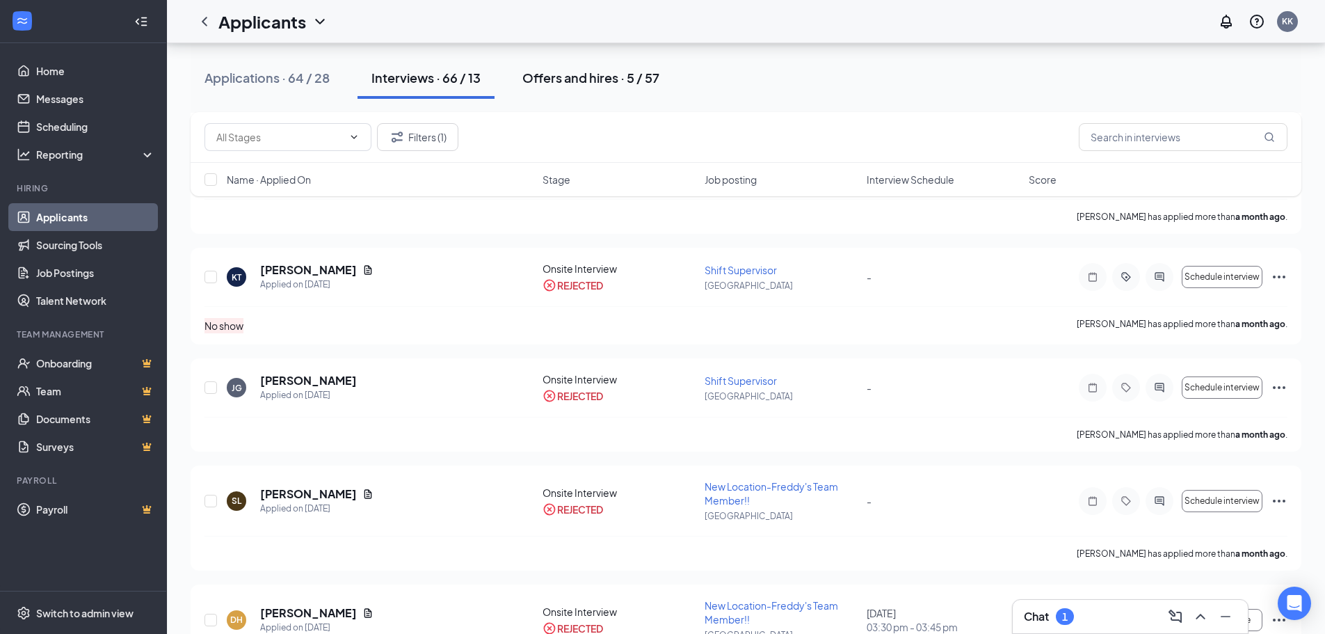
click at [639, 77] on div "Offers and hires · 5 / 57" at bounding box center [590, 77] width 137 height 17
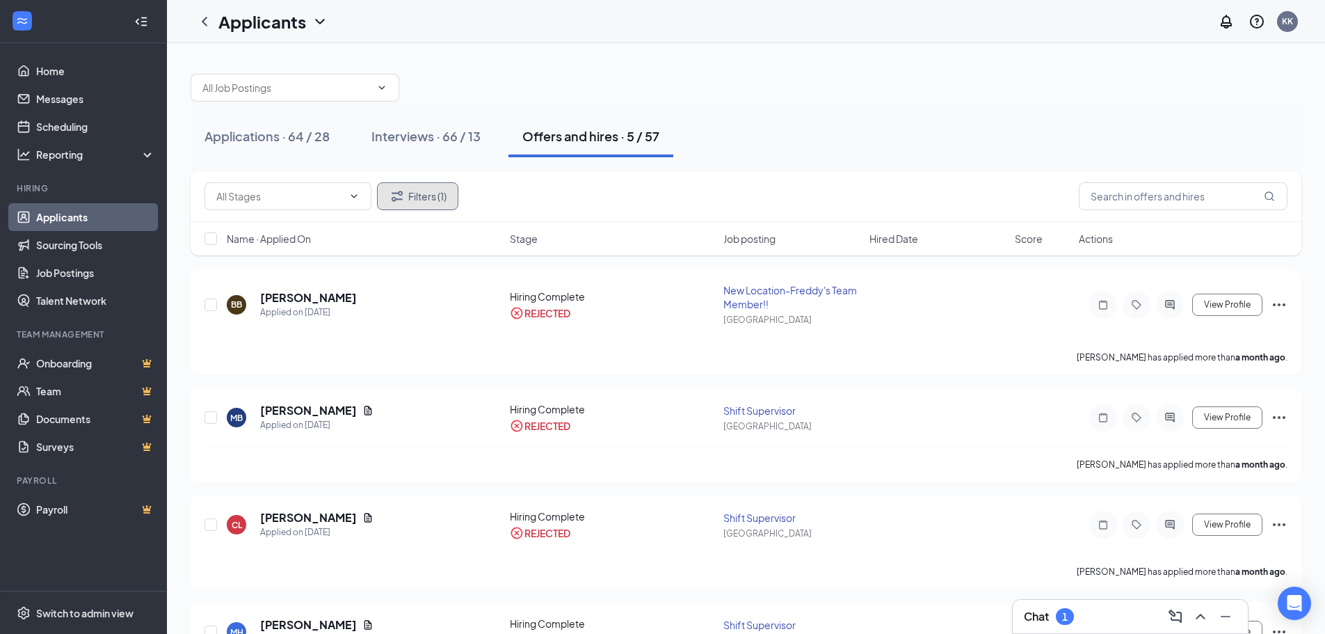
click at [423, 195] on button "Filters (1)" at bounding box center [417, 196] width 81 height 28
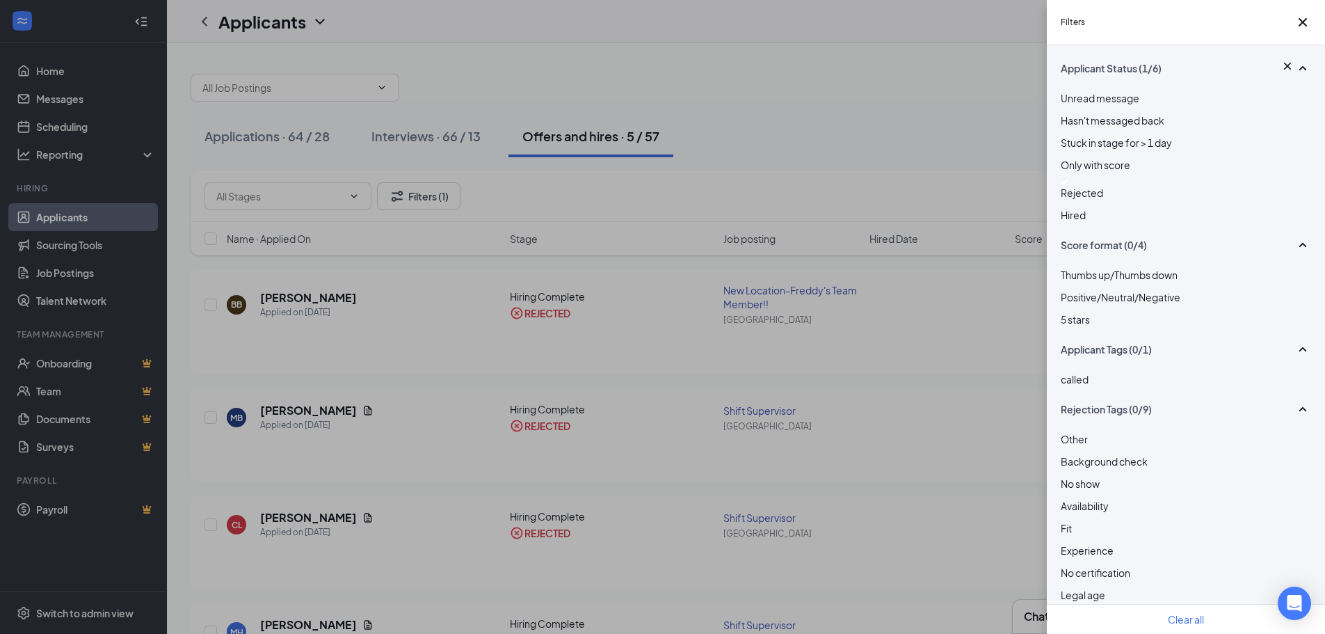
click at [1075, 200] on div "Rejected" at bounding box center [1185, 189] width 250 height 21
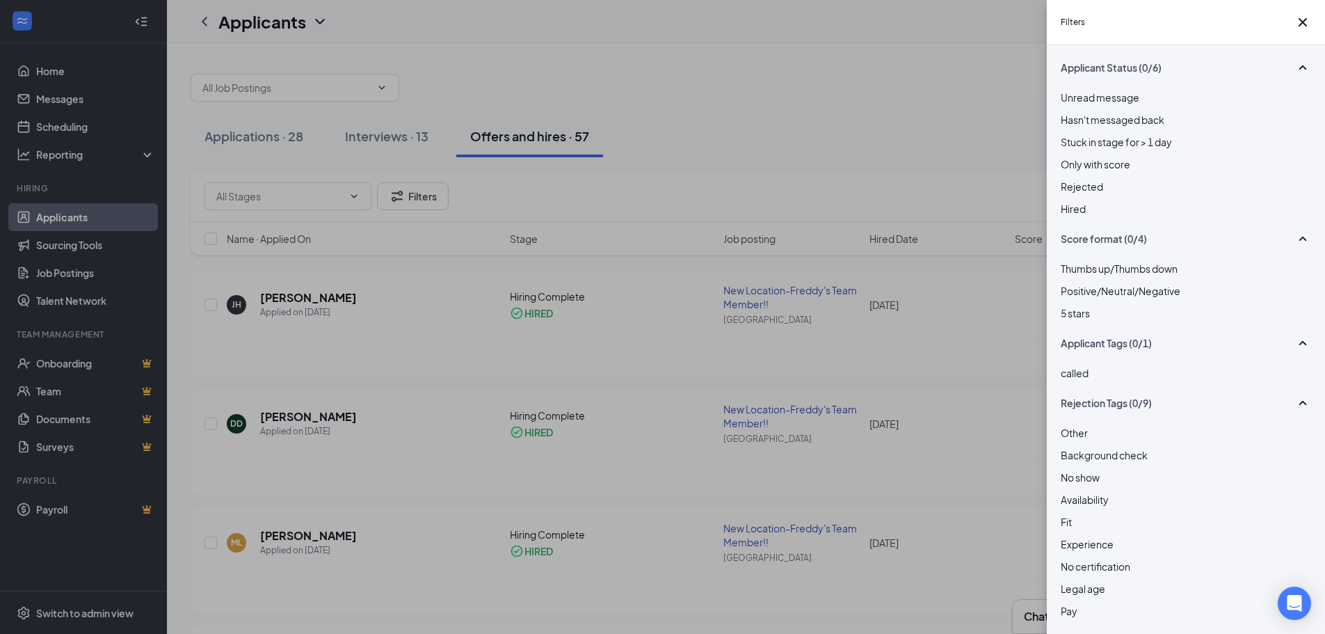
click at [924, 152] on div "Filters Applicant Status (0/6) Unread message Hasn't messaged back Stuck in sta…" at bounding box center [662, 317] width 1325 height 634
click at [1304, 22] on icon "Cross" at bounding box center [1302, 22] width 17 height 17
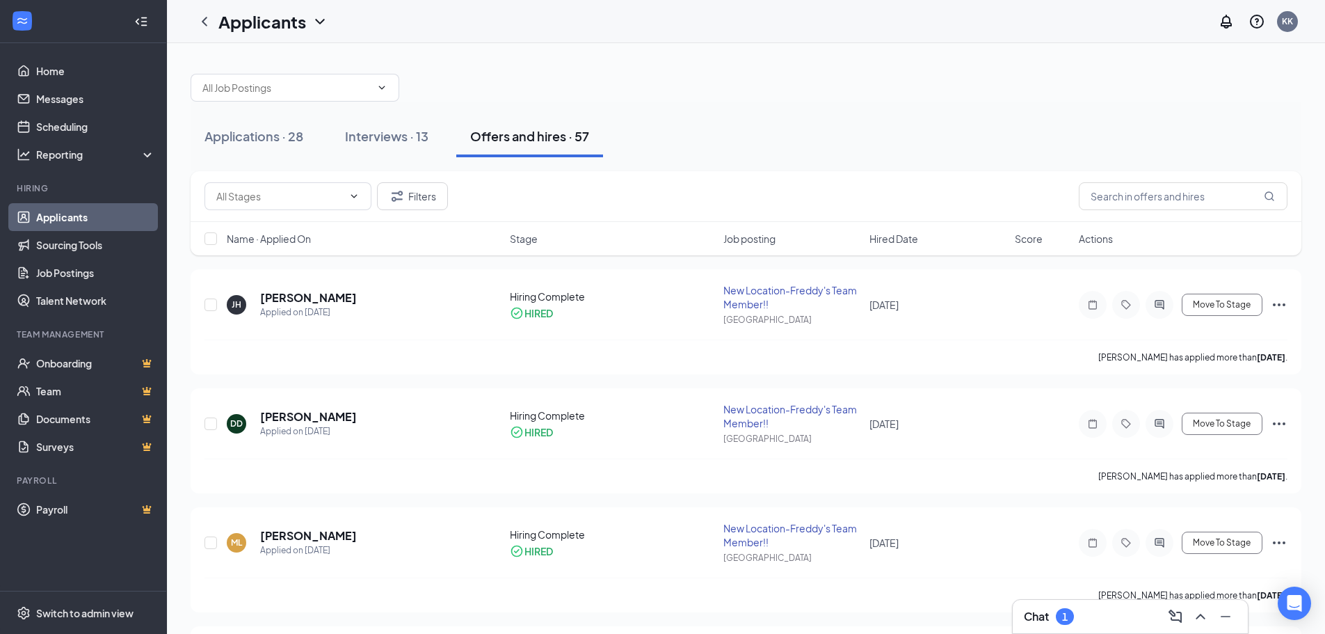
click at [1064, 616] on div "1" at bounding box center [1065, 617] width 6 height 12
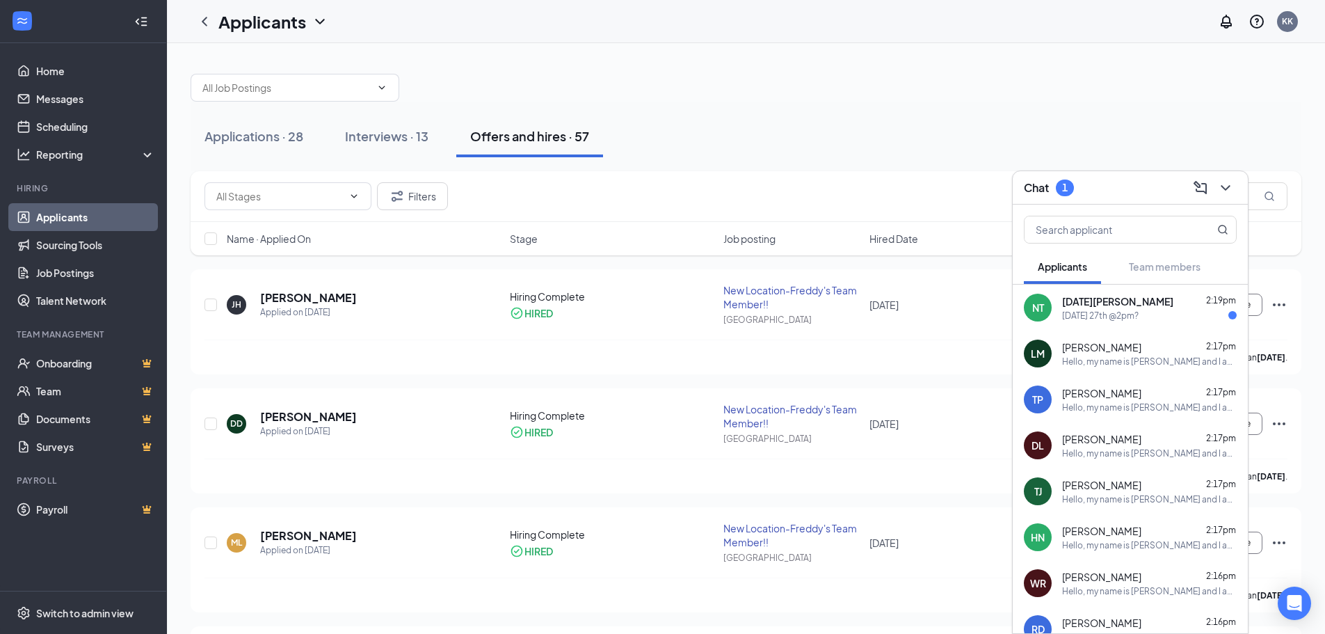
click at [1120, 323] on div "NT Noel Trevino 2:19pm Wednesday 27th @2pm?" at bounding box center [1129, 307] width 235 height 46
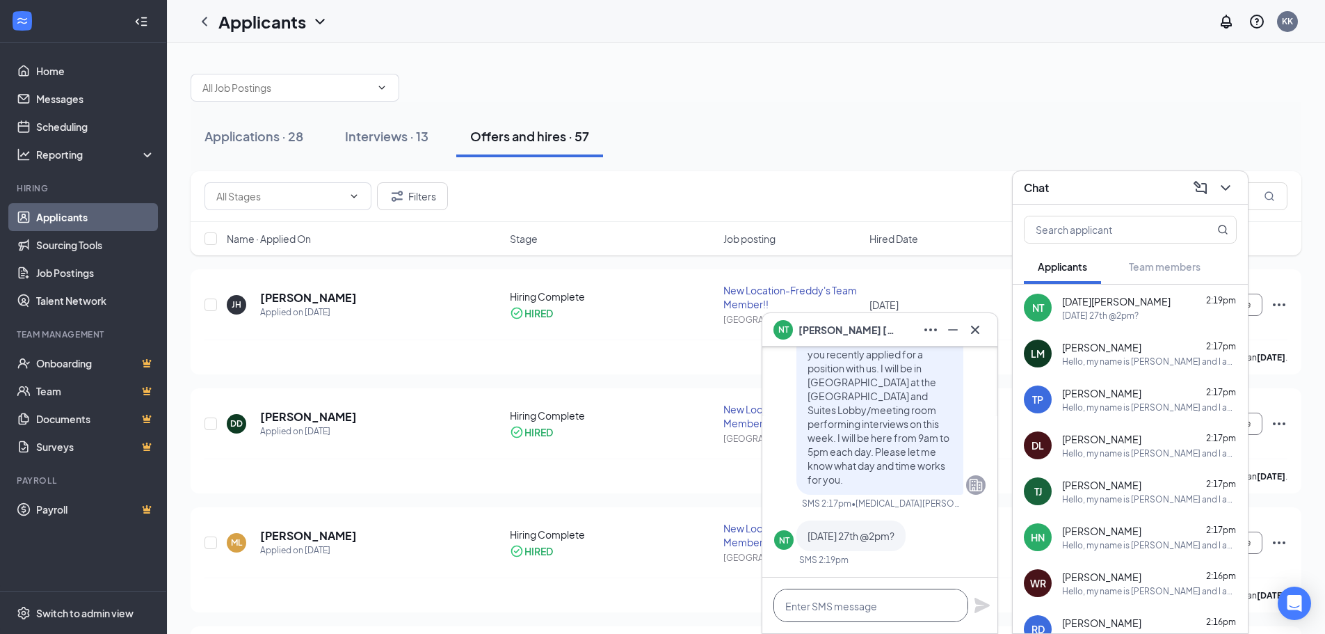
click at [845, 603] on textarea at bounding box center [870, 604] width 195 height 33
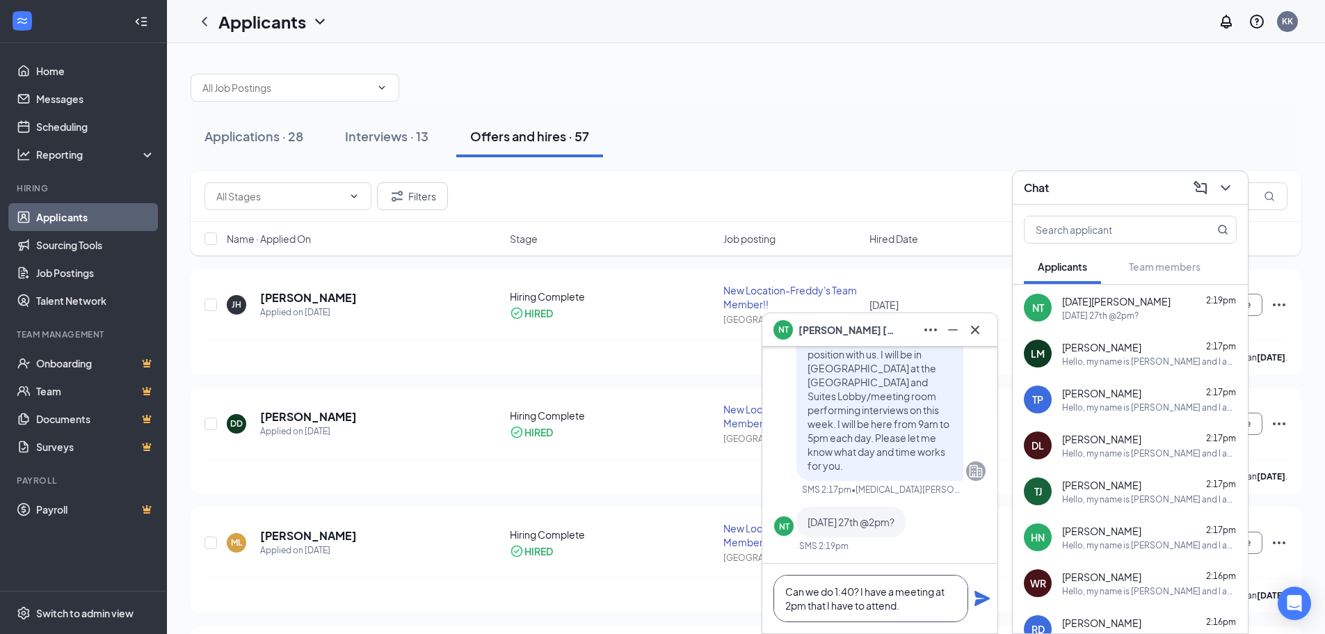
type textarea "Can we do 1:40? I have a meeting at 2pm that I have to attend."
click at [981, 600] on icon "Plane" at bounding box center [981, 597] width 15 height 15
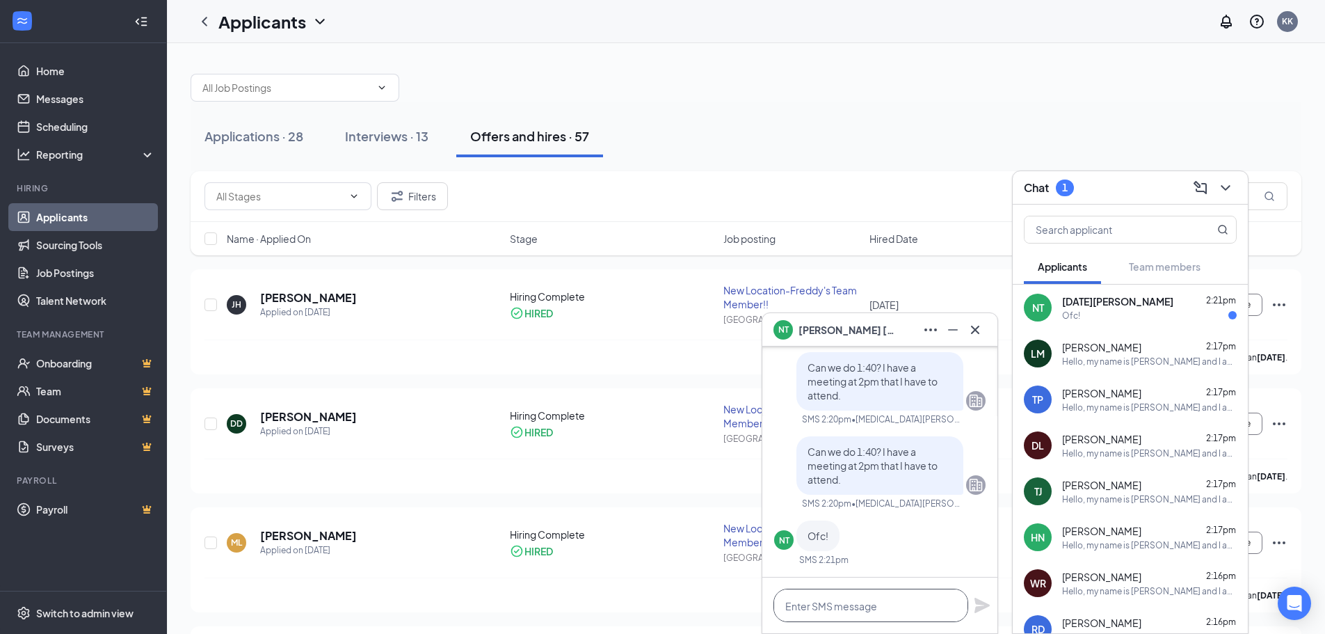
click at [887, 604] on textarea at bounding box center [870, 604] width 195 height 33
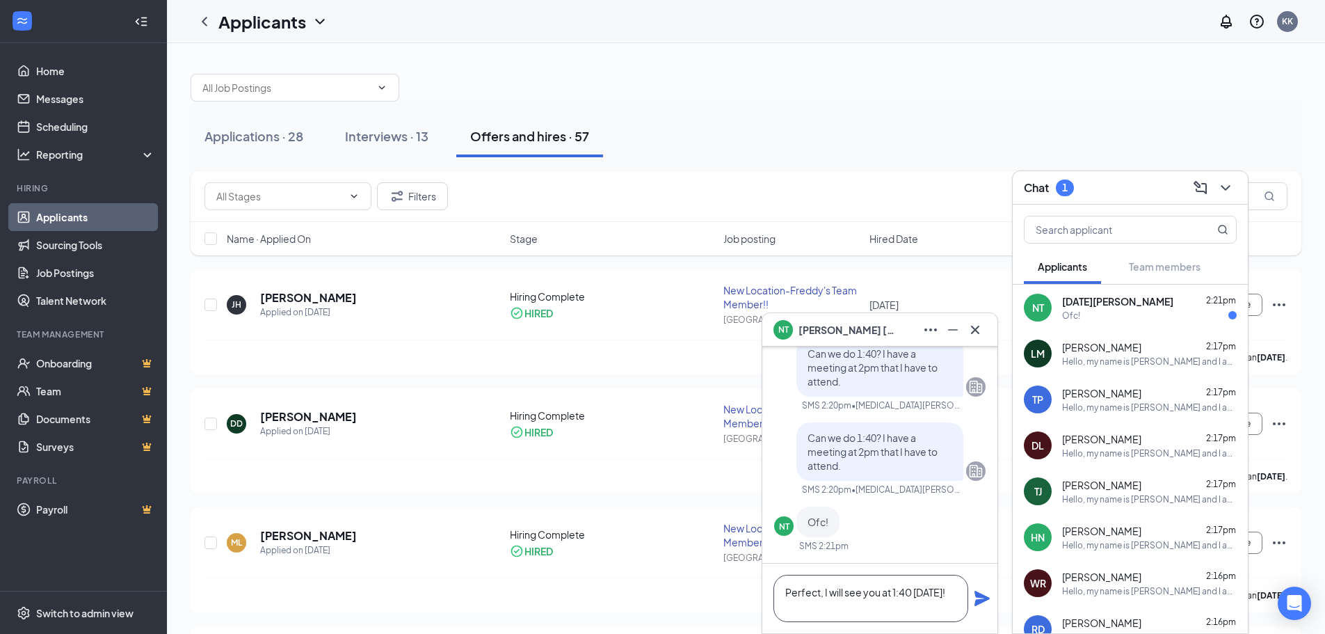
type textarea "Perfect, I will see you at 1:40 tomorrow!"
click at [986, 601] on icon "Plane" at bounding box center [982, 598] width 17 height 17
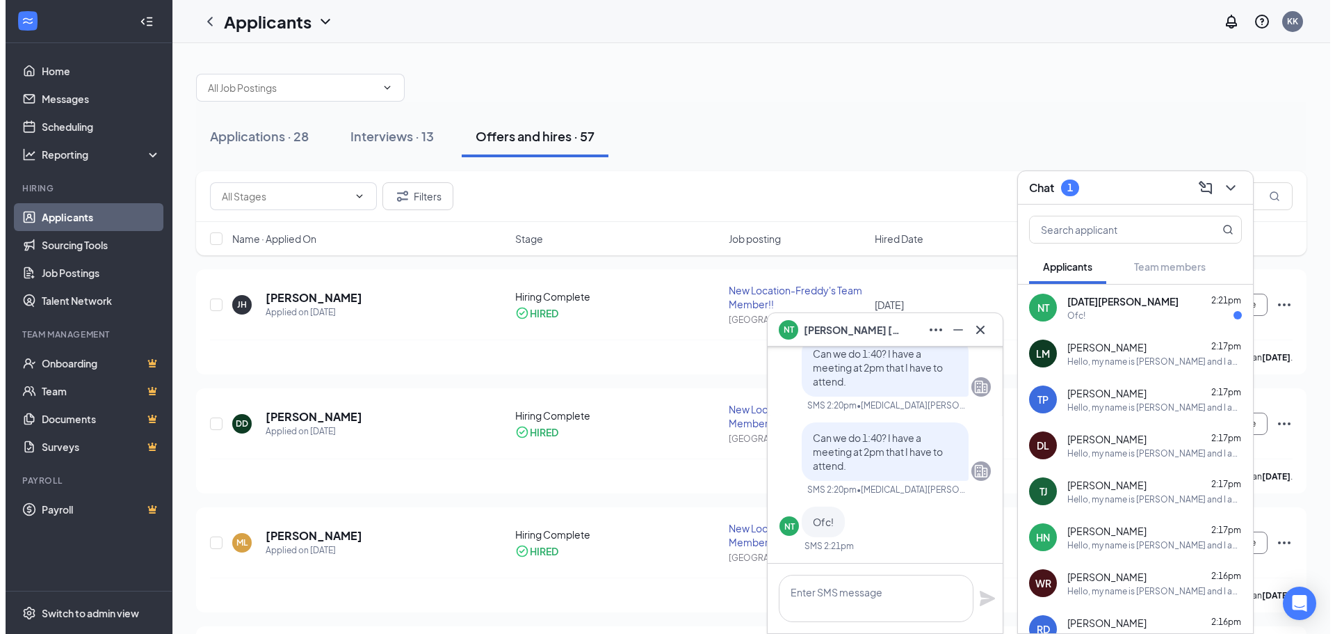
scroll to position [0, 0]
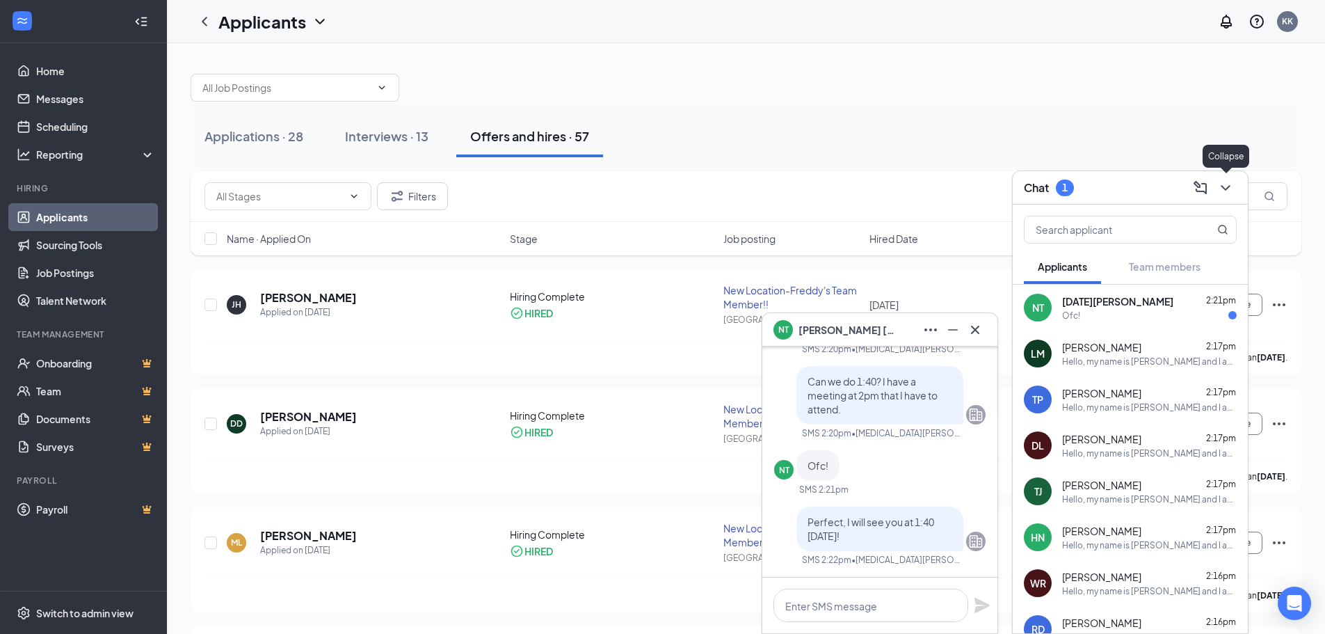
click at [1225, 180] on icon "ChevronDown" at bounding box center [1225, 187] width 17 height 17
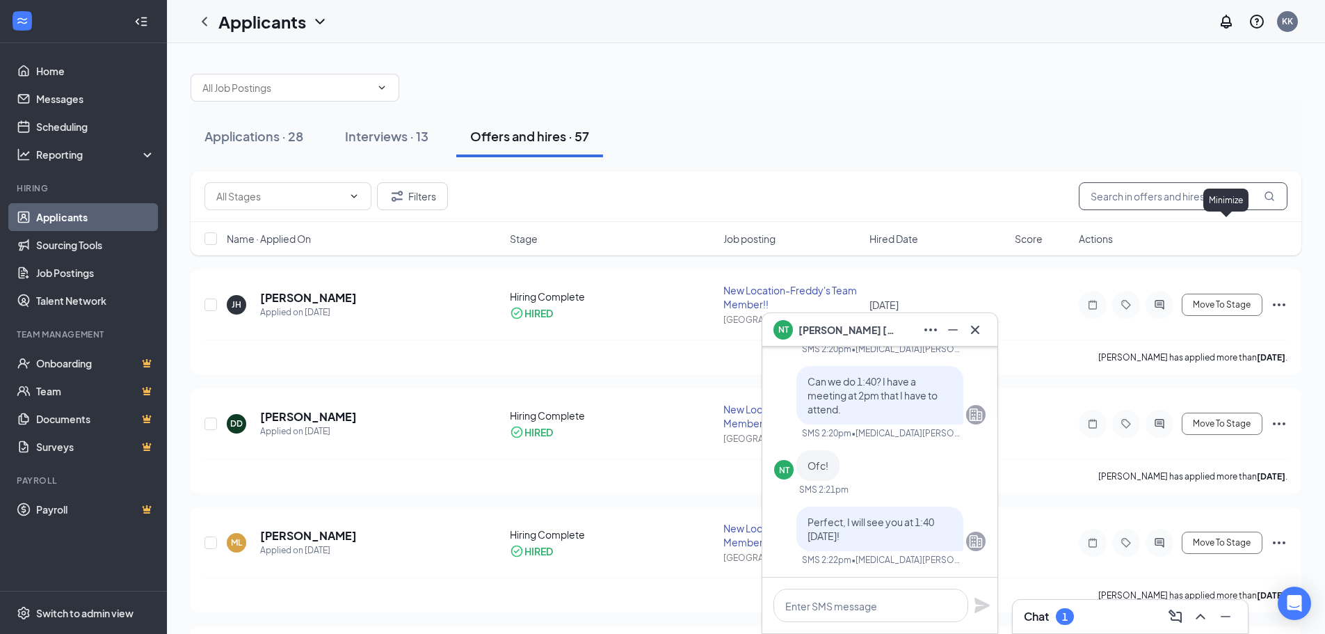
click at [1193, 192] on input "text" at bounding box center [1183, 196] width 209 height 28
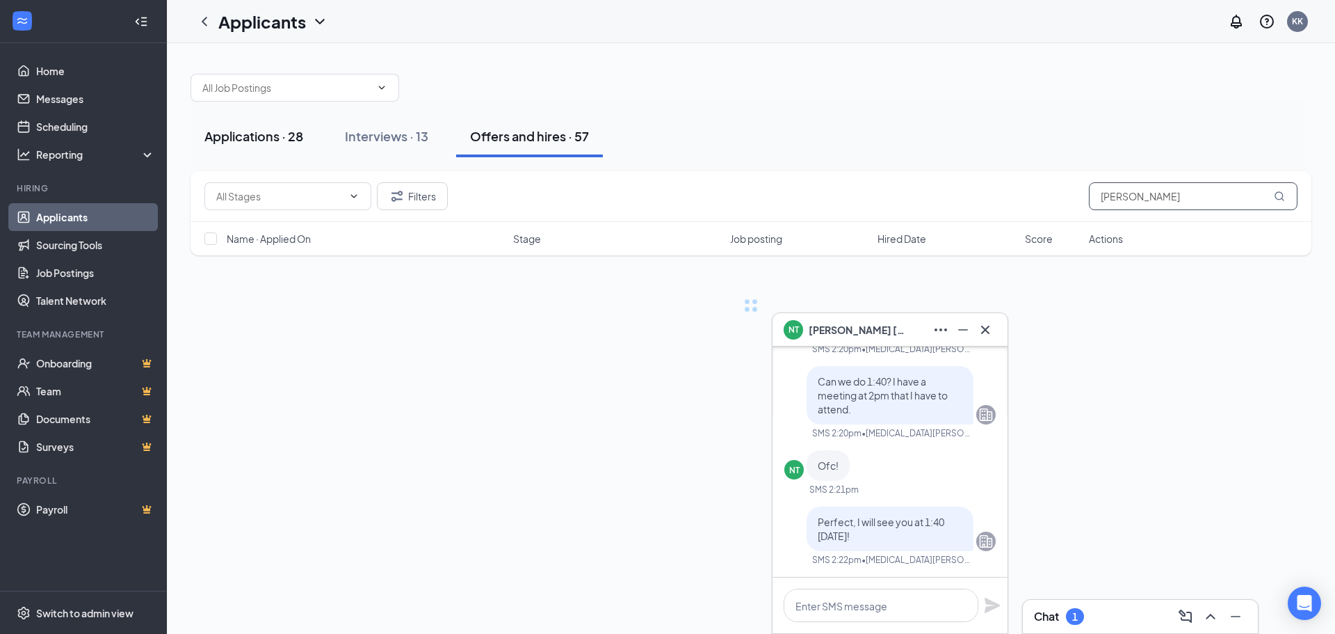
type input "noel"
click at [276, 140] on div "Applications · 28" at bounding box center [253, 135] width 99 height 17
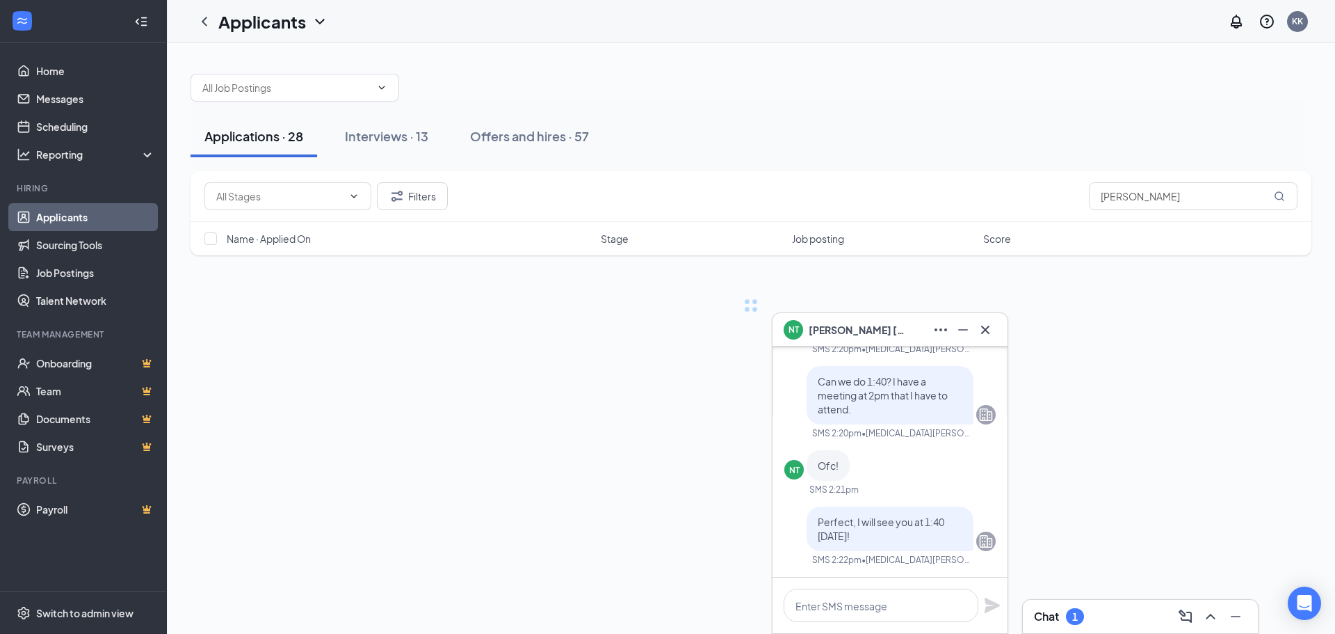
click at [1097, 624] on div "Chat 1" at bounding box center [1140, 616] width 213 height 22
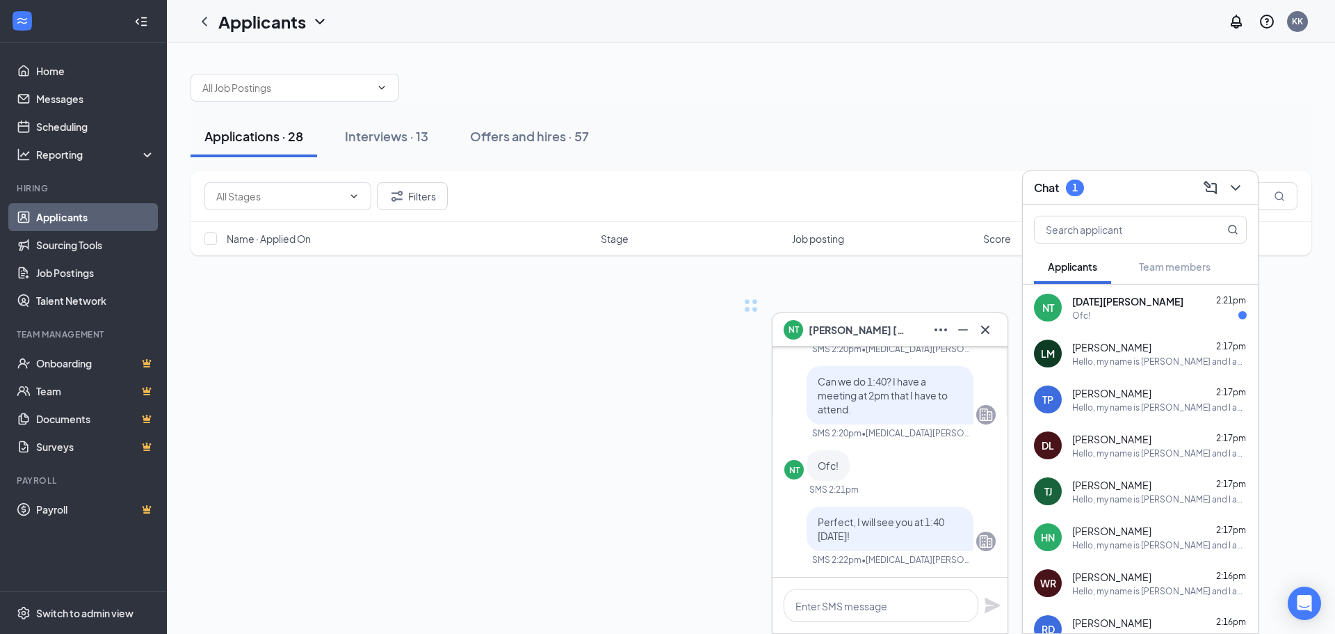
click at [1138, 300] on div "Noel Trevino 2:21pm" at bounding box center [1159, 301] width 175 height 14
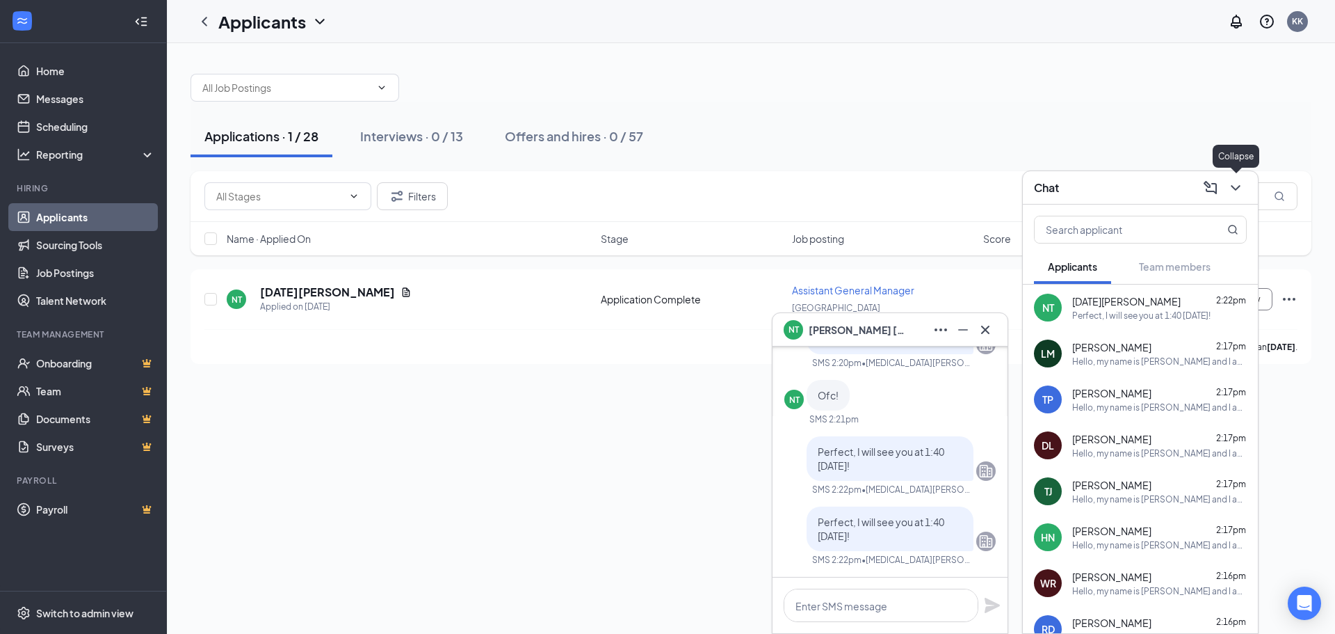
click at [1245, 188] on button at bounding box center [1236, 188] width 22 height 22
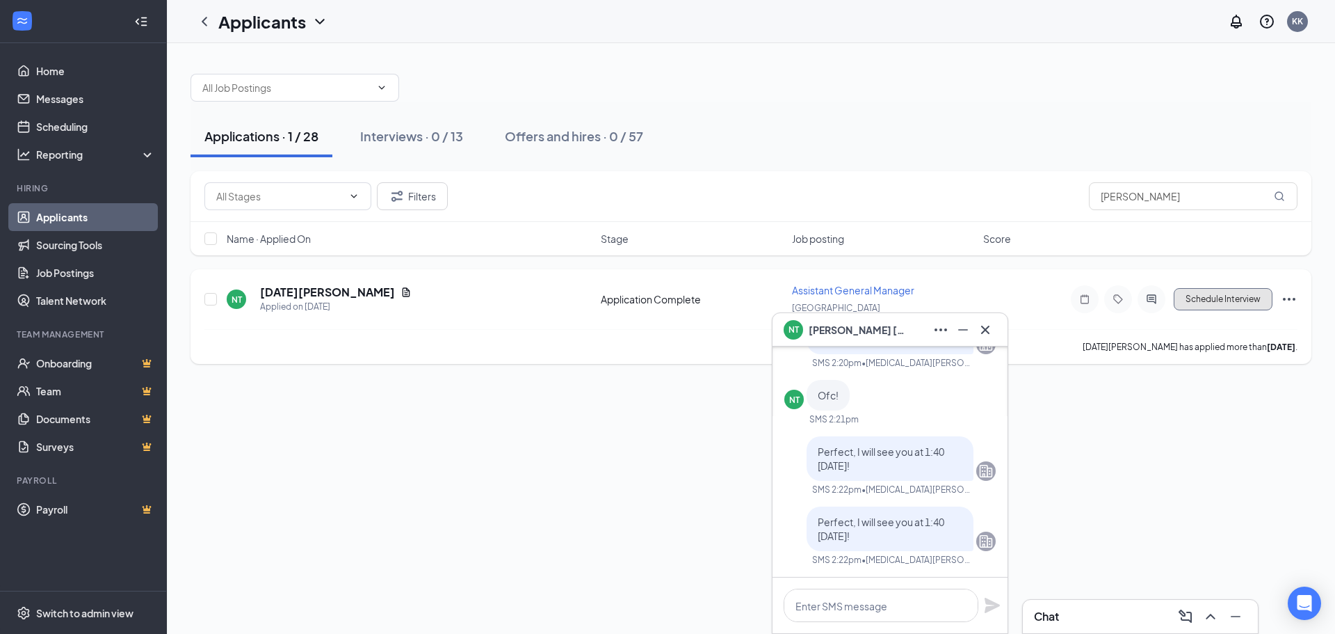
click at [1225, 294] on button "Schedule Interview" at bounding box center [1223, 299] width 99 height 22
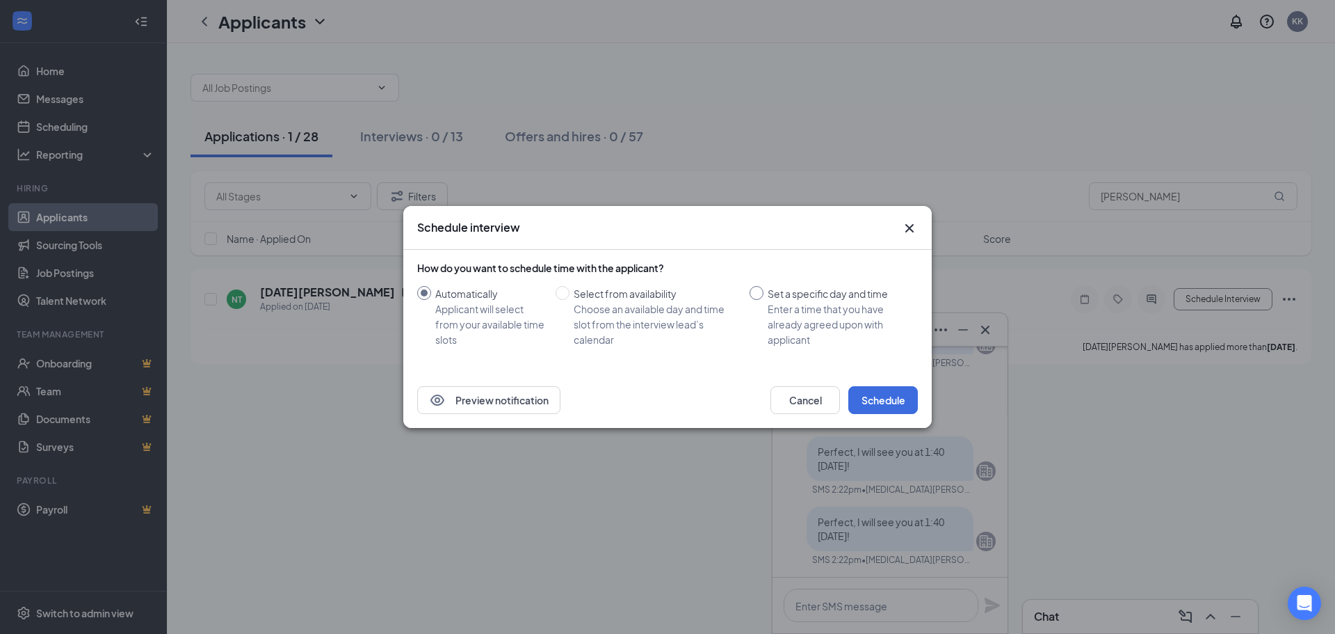
click at [764, 286] on input "Set a specific day and time Enter a time that you have already agreed upon with…" at bounding box center [757, 293] width 14 height 14
radio input "true"
radio input "false"
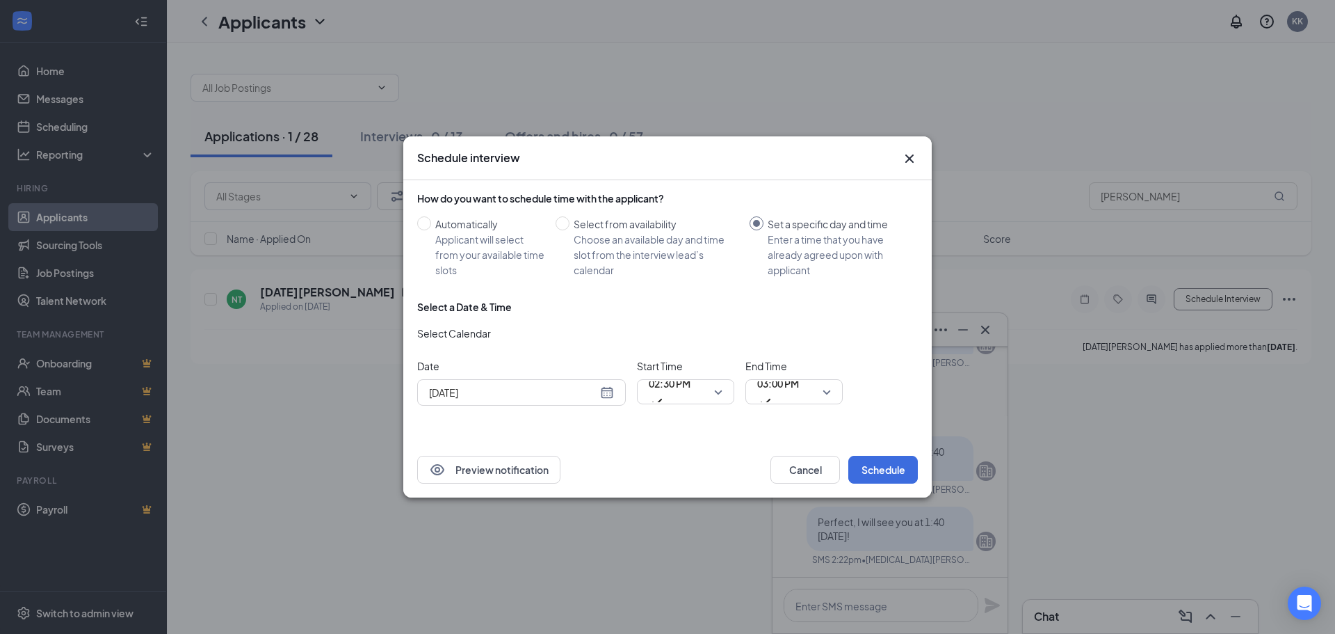
click at [611, 394] on div "[DATE]" at bounding box center [521, 392] width 185 height 15
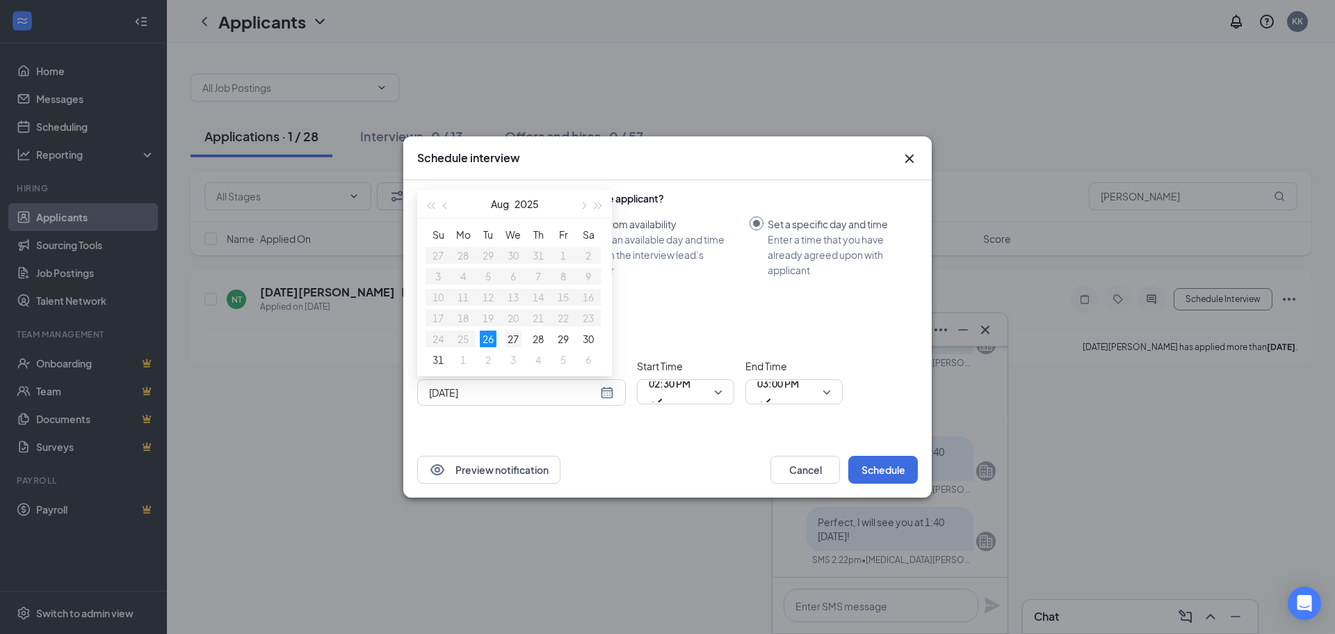
type input "[DATE]"
click at [514, 340] on div "27" at bounding box center [513, 338] width 17 height 17
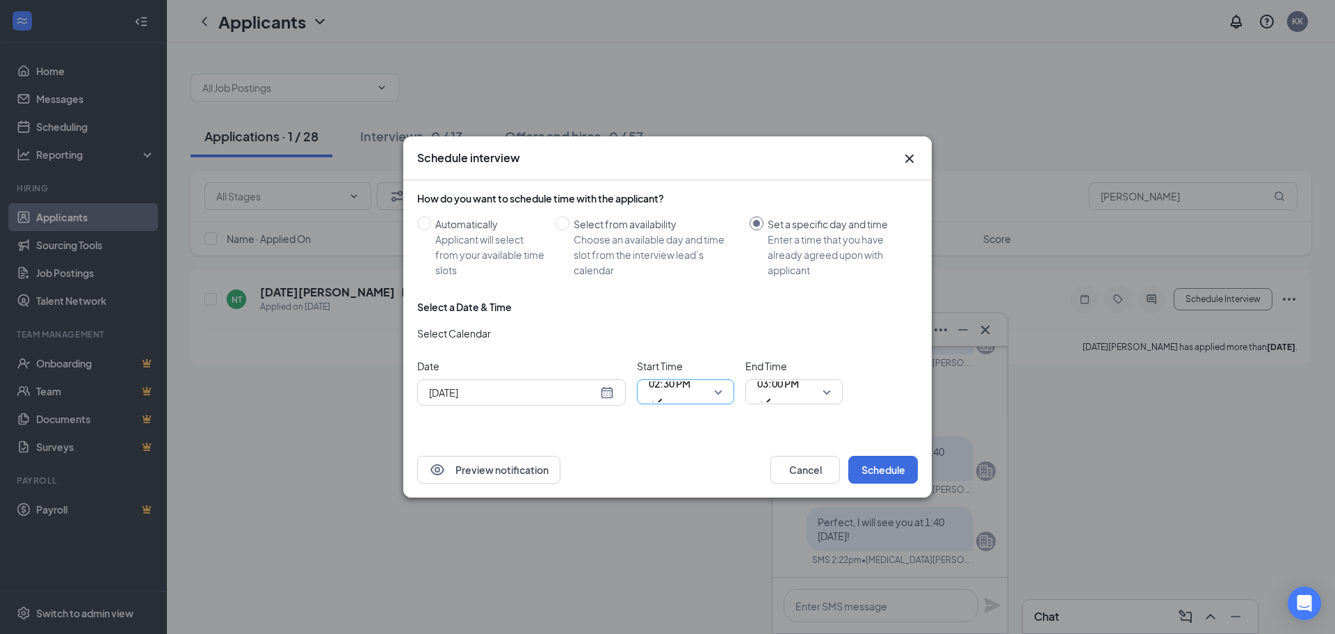
click at [685, 394] on span "02:30 PM" at bounding box center [670, 383] width 42 height 21
click at [775, 390] on span "03:00 PM" at bounding box center [778, 383] width 42 height 21
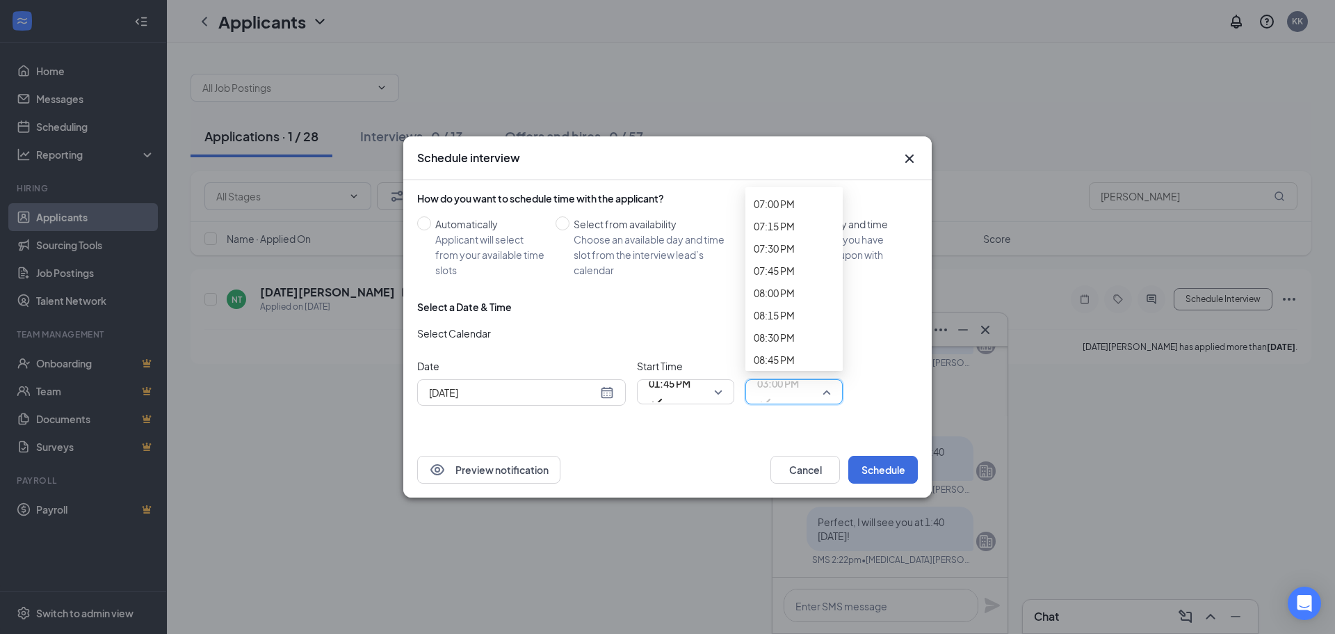
drag, startPoint x: 875, startPoint y: 469, endPoint x: 910, endPoint y: 478, distance: 35.9
click at [876, 469] on button "Schedule" at bounding box center [883, 469] width 70 height 28
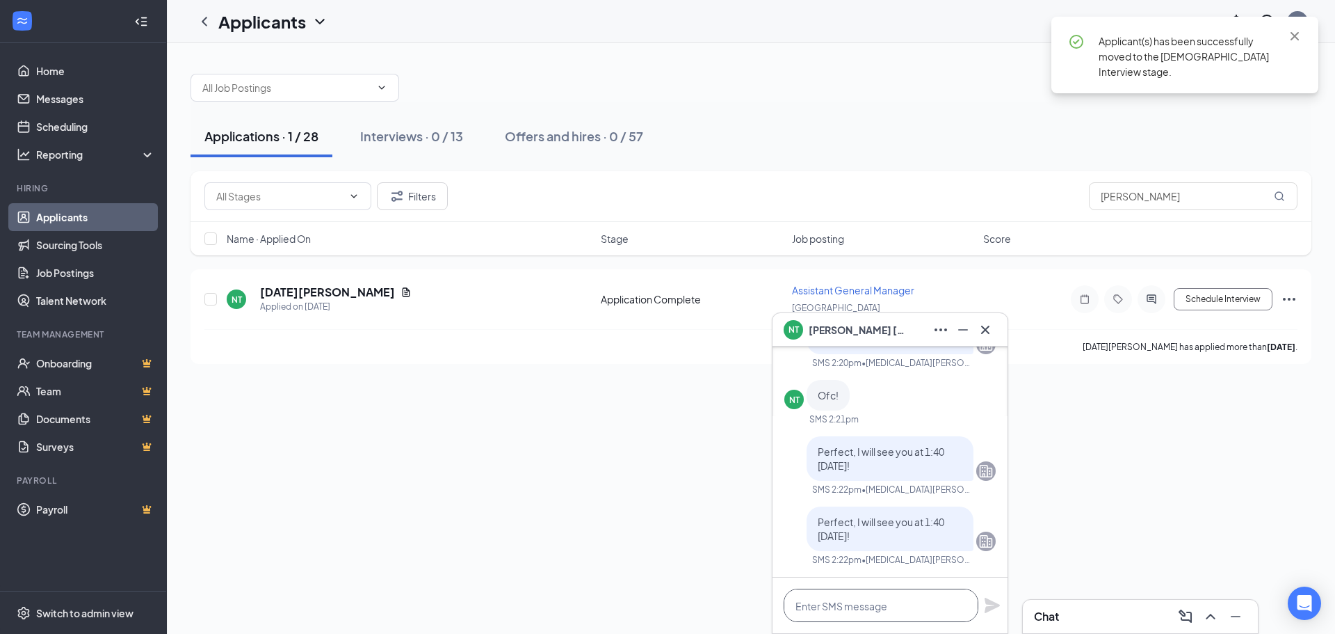
click at [875, 591] on textarea at bounding box center [881, 604] width 195 height 33
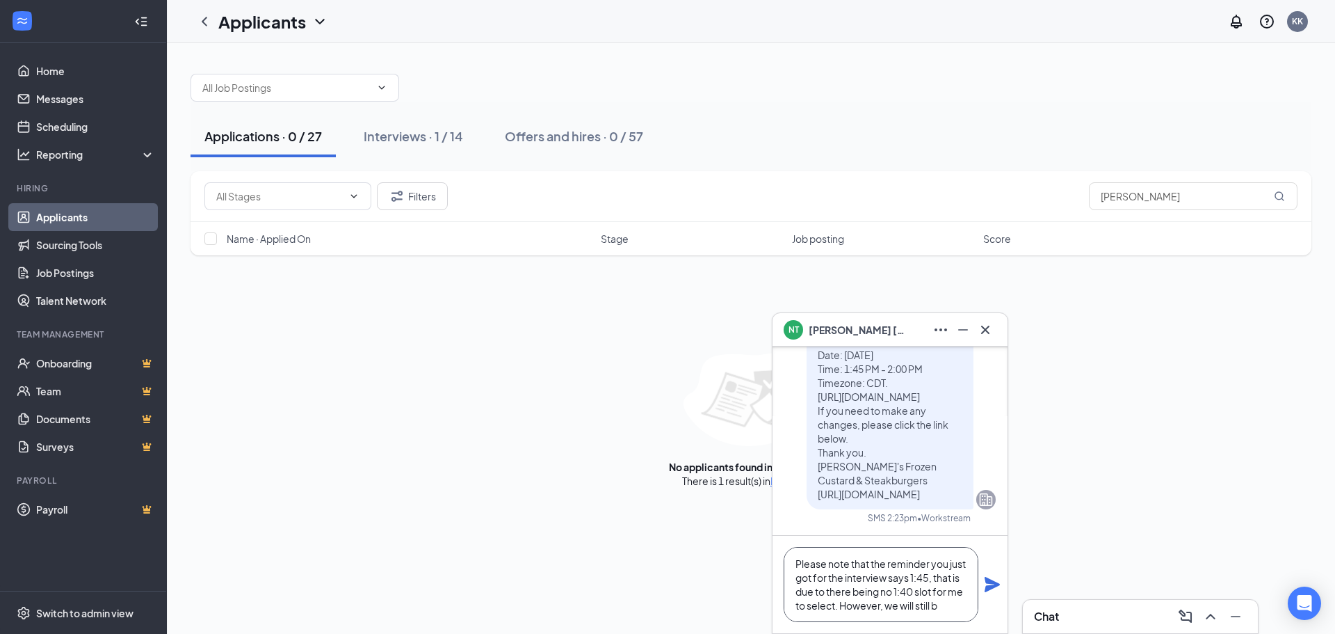
scroll to position [15, 0]
type textarea "Please note that the reminder you just got for the interview says 1:45, that is…"
click at [994, 587] on icon "Plane" at bounding box center [992, 583] width 15 height 15
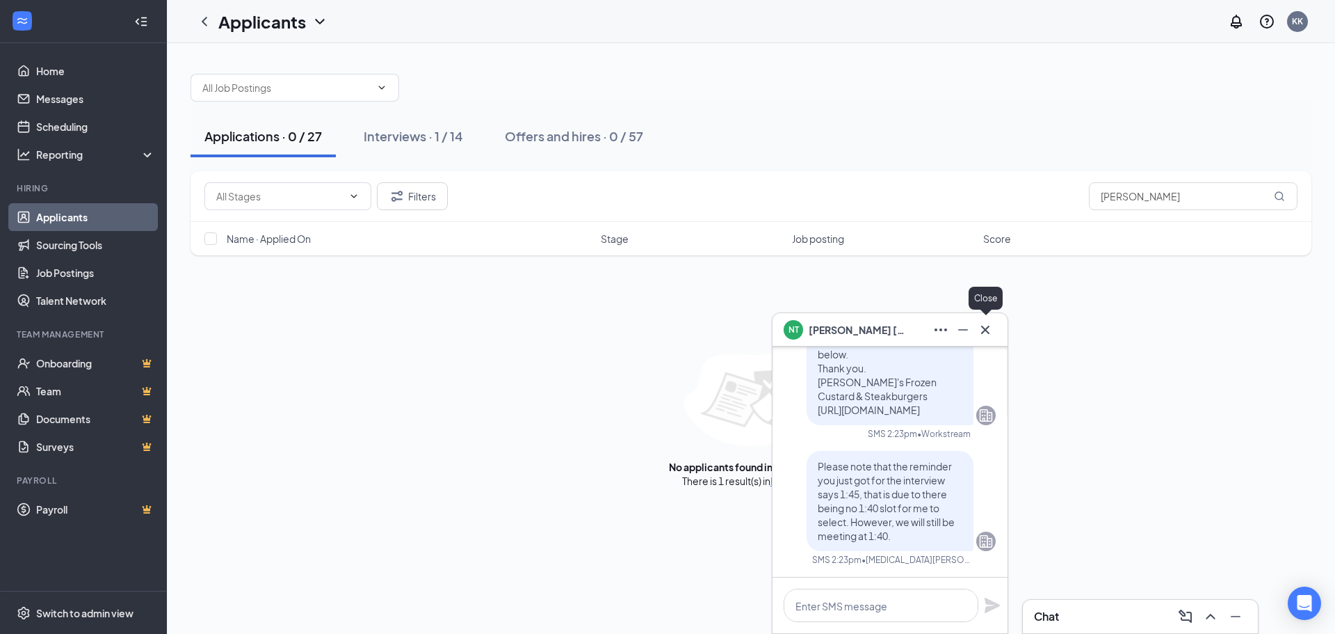
click at [983, 332] on icon "Cross" at bounding box center [985, 329] width 17 height 17
